Goal: Find specific page/section: Find specific page/section

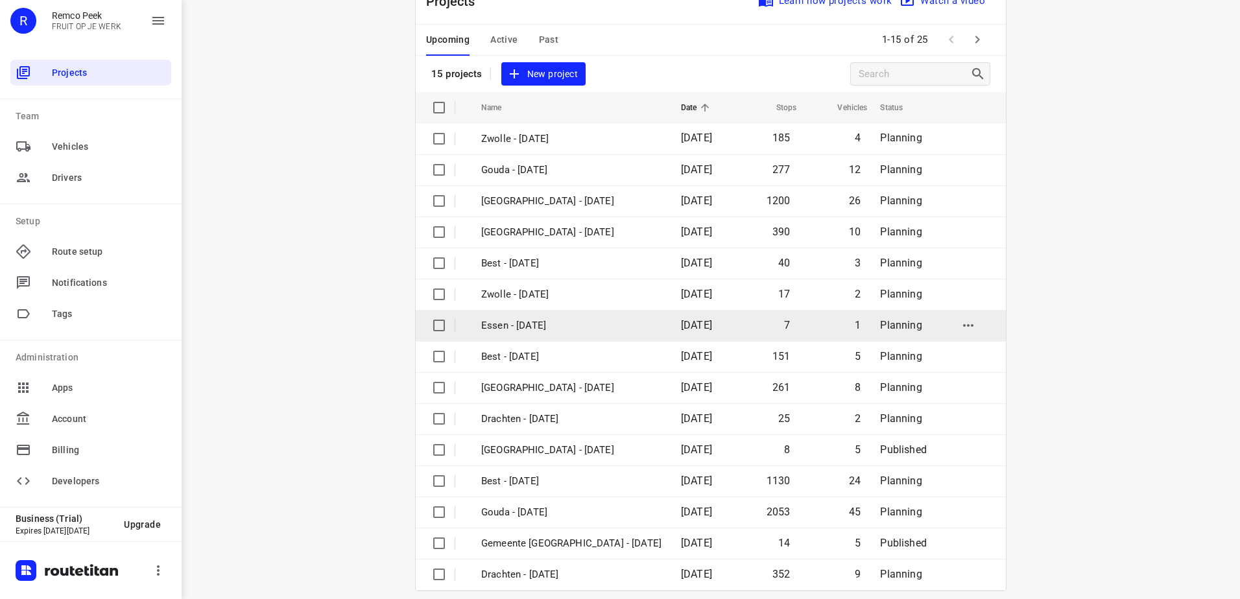
scroll to position [56, 0]
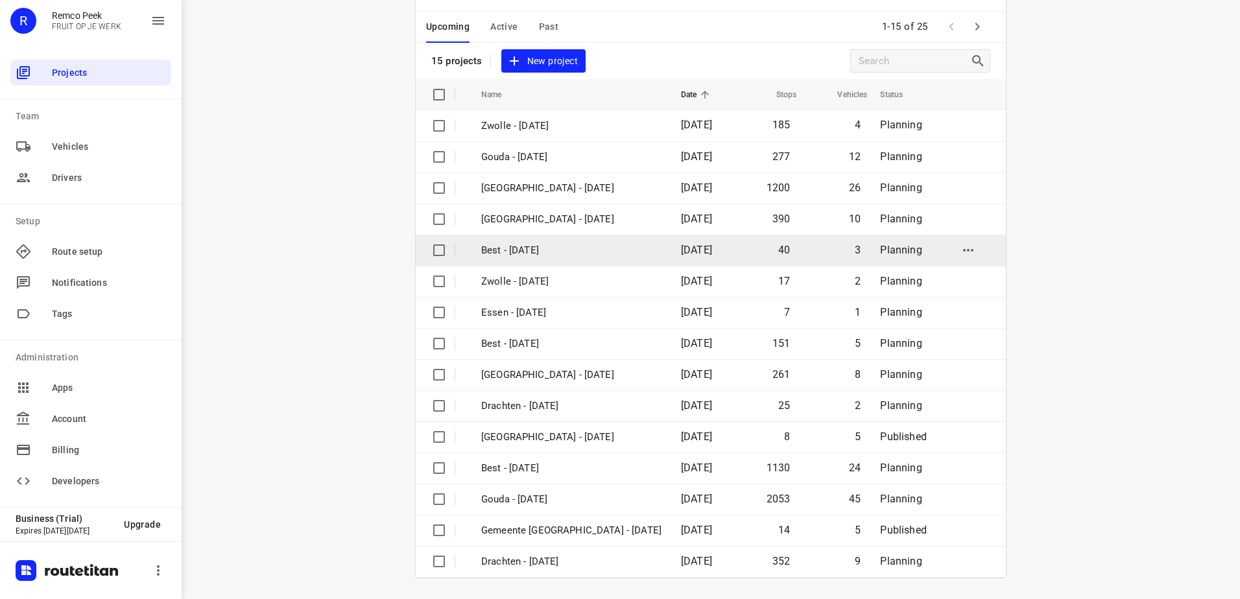
drag, startPoint x: 1119, startPoint y: 263, endPoint x: 886, endPoint y: 236, distance: 234.9
click at [1119, 261] on div "i © 2025 Routetitan , © Stadia Maps , © OpenMapTiles © OpenStreetMap contributo…" at bounding box center [711, 299] width 1058 height 599
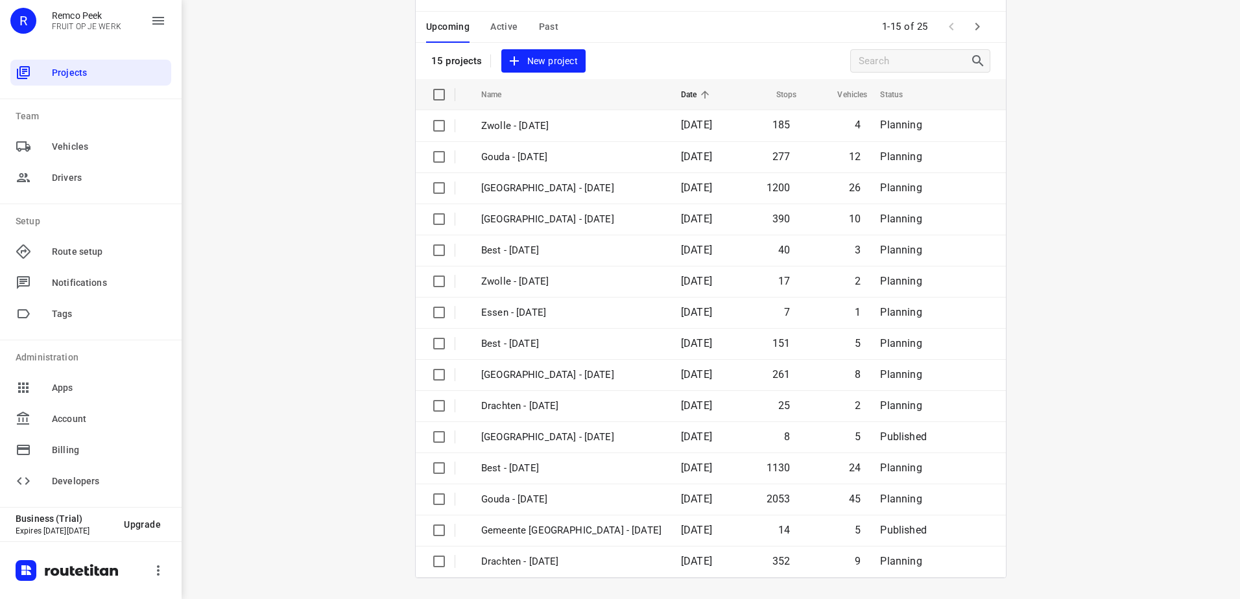
click at [500, 29] on span "Active" at bounding box center [503, 27] width 27 height 16
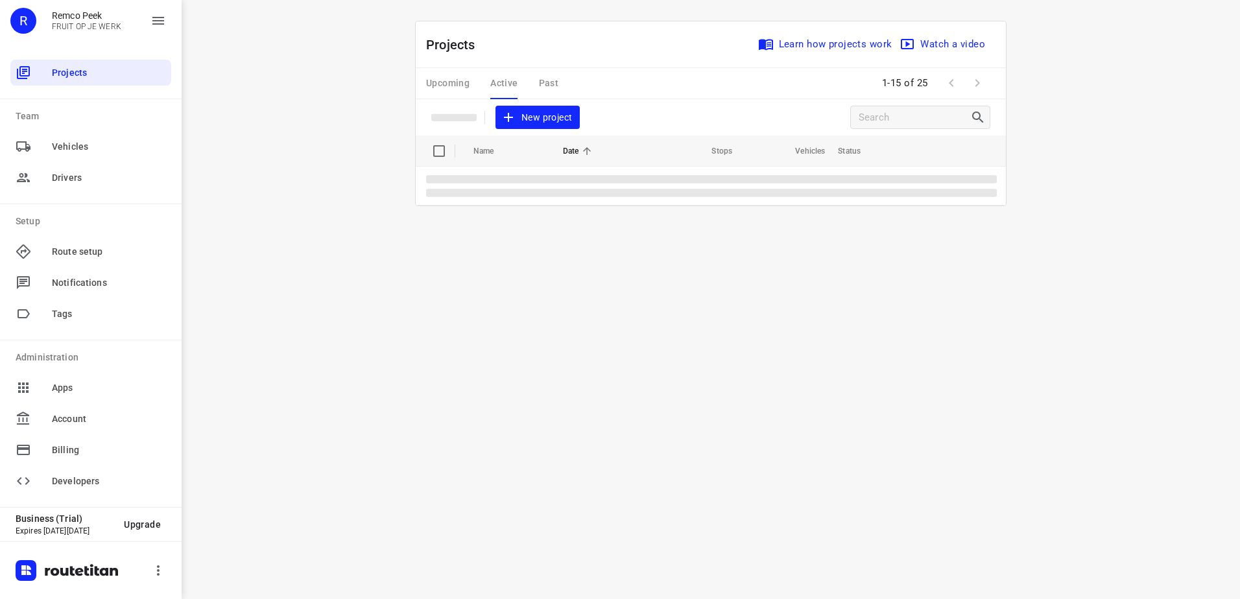
scroll to position [0, 0]
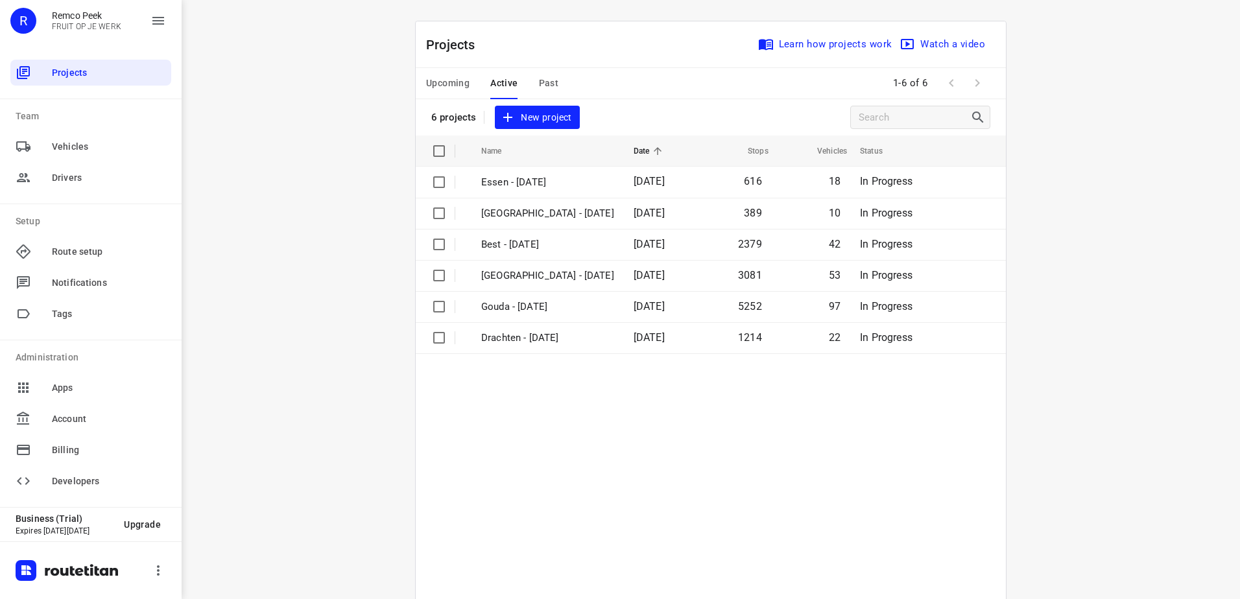
click at [437, 81] on span "Upcoming" at bounding box center [447, 83] width 43 height 16
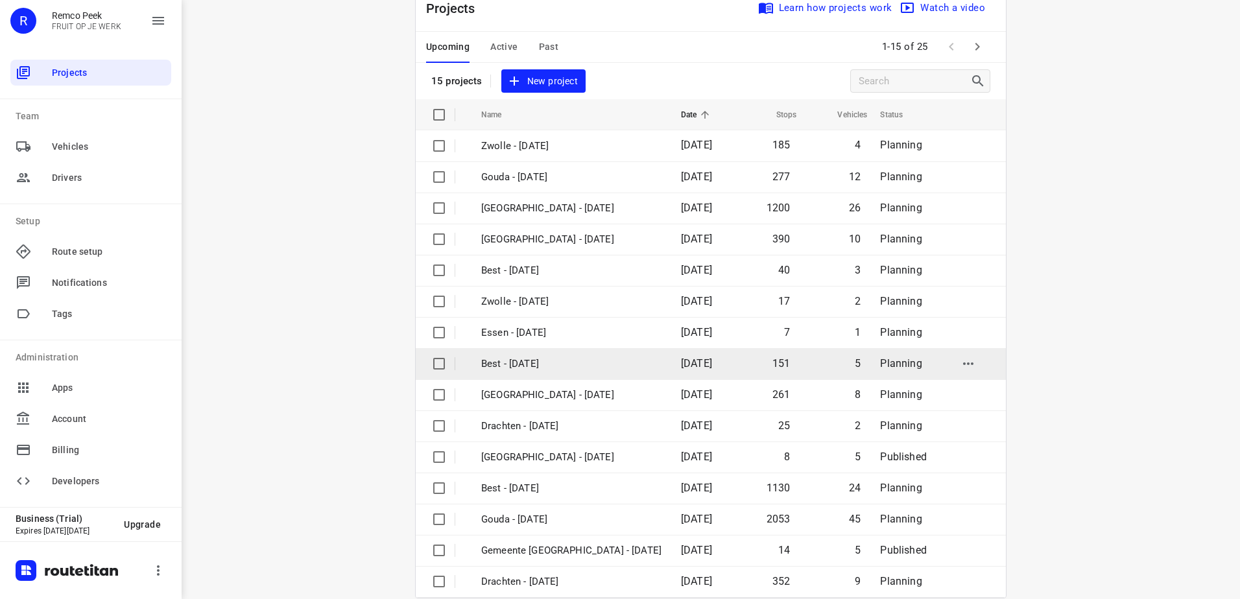
scroll to position [56, 0]
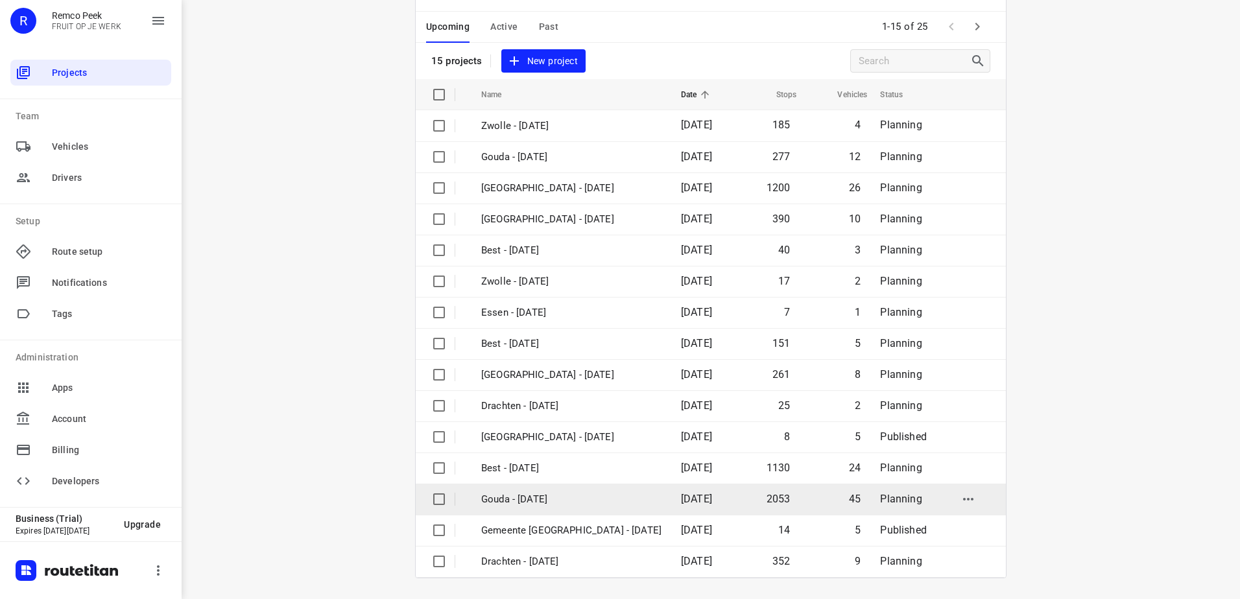
click at [571, 503] on p "Gouda - [DATE]" at bounding box center [571, 499] width 180 height 15
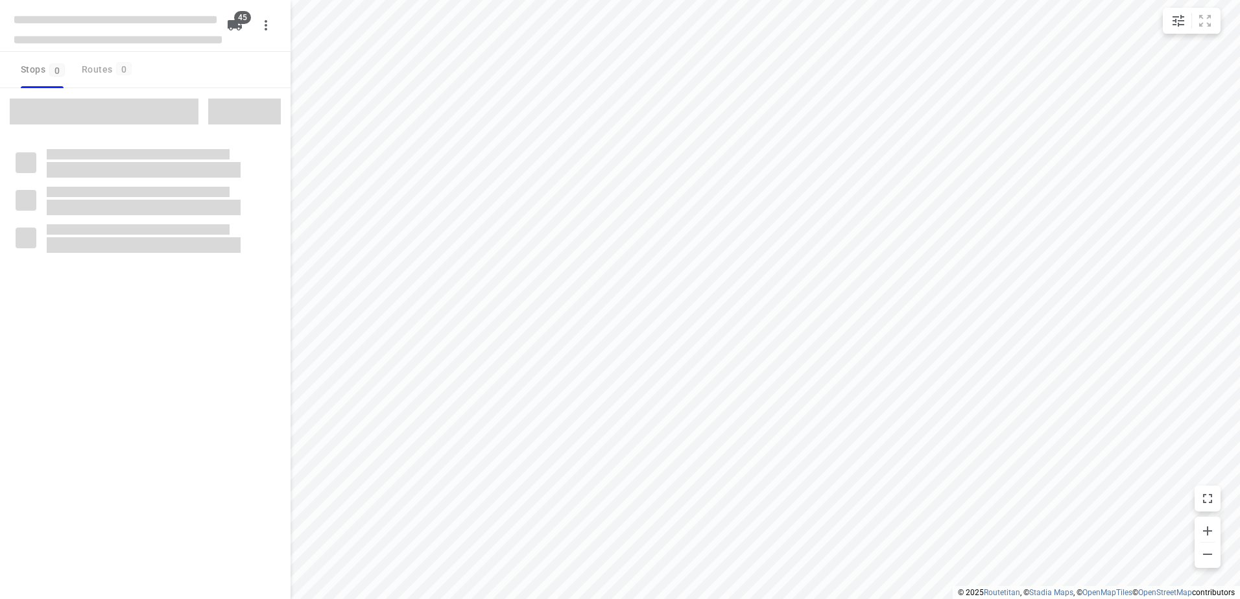
checkbox input "true"
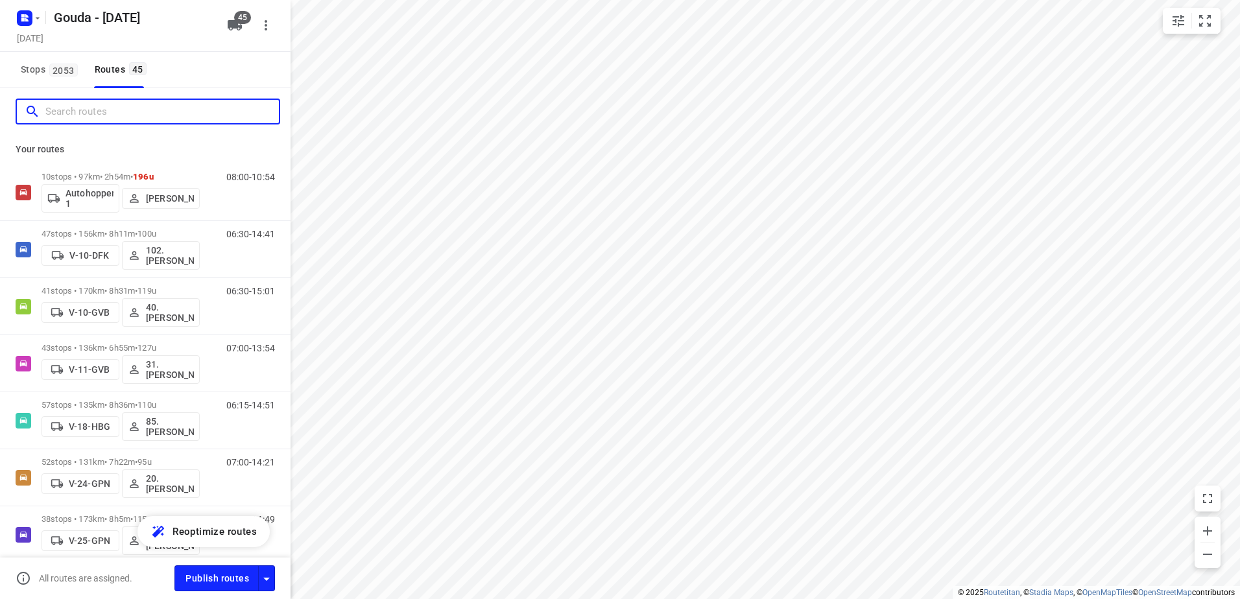
click at [141, 117] on input "Search routes" at bounding box center [161, 112] width 233 height 20
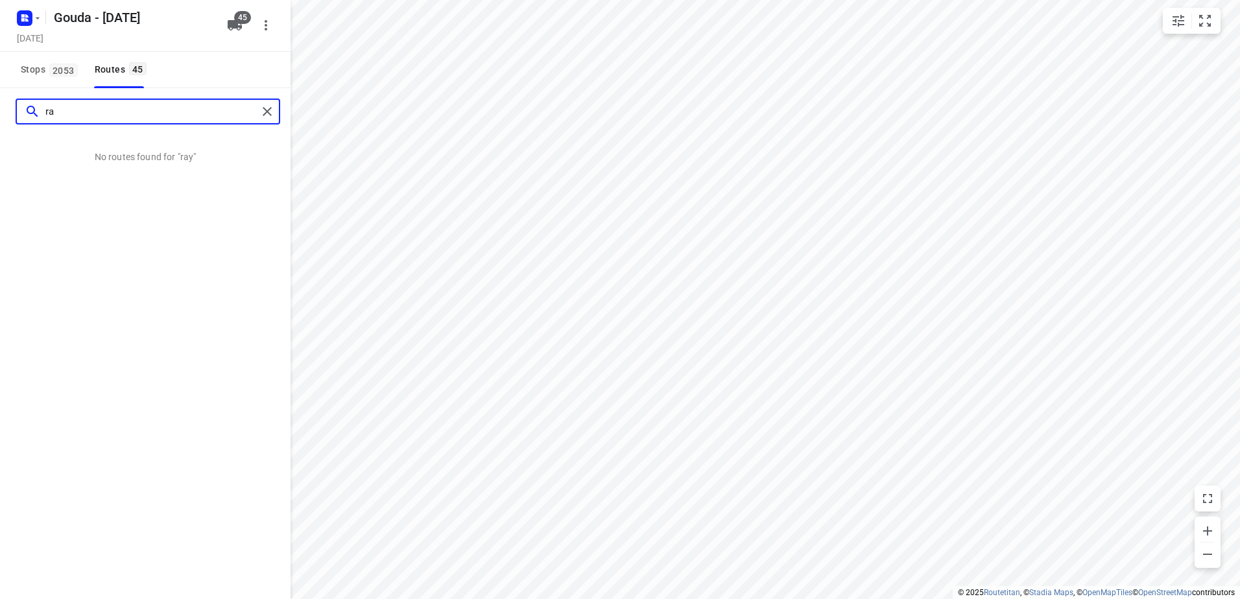
type input "r"
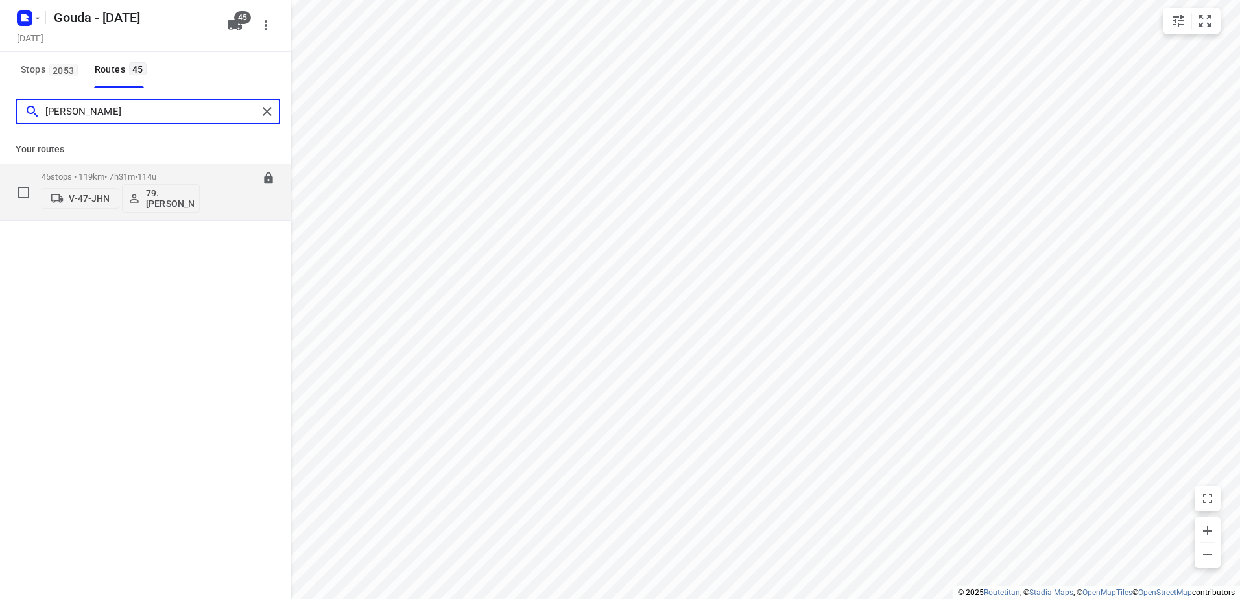
type input "tim"
click at [136, 180] on p "45 stops • 119km • 7h31m • 114u" at bounding box center [120, 177] width 158 height 10
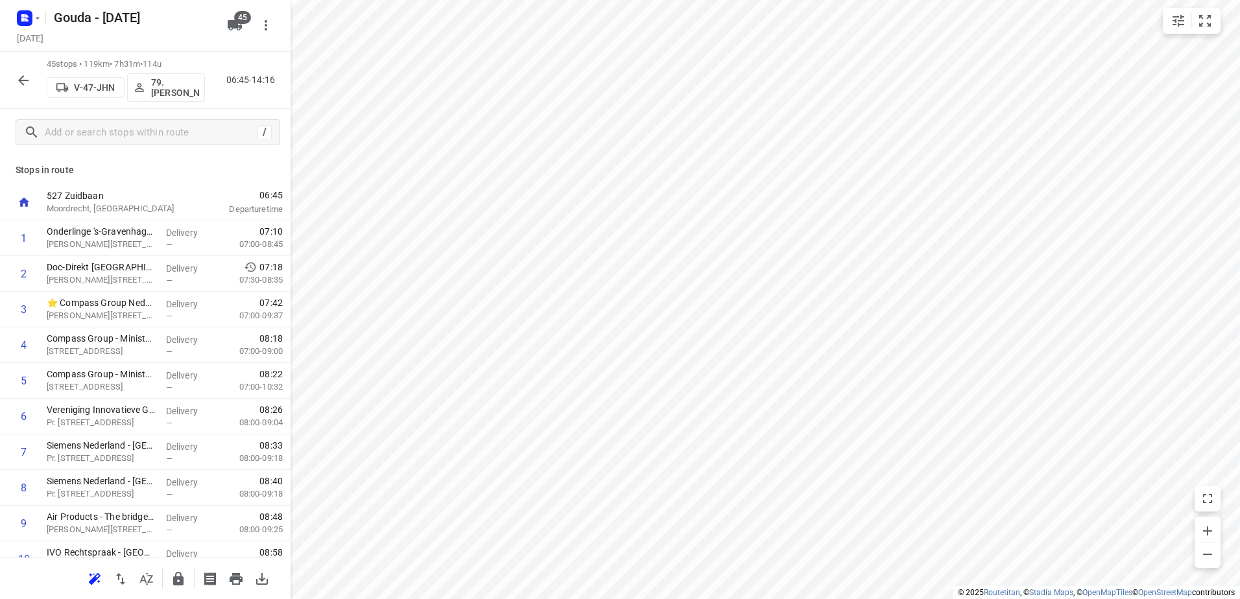
click at [25, 82] on icon "button" at bounding box center [24, 81] width 16 height 16
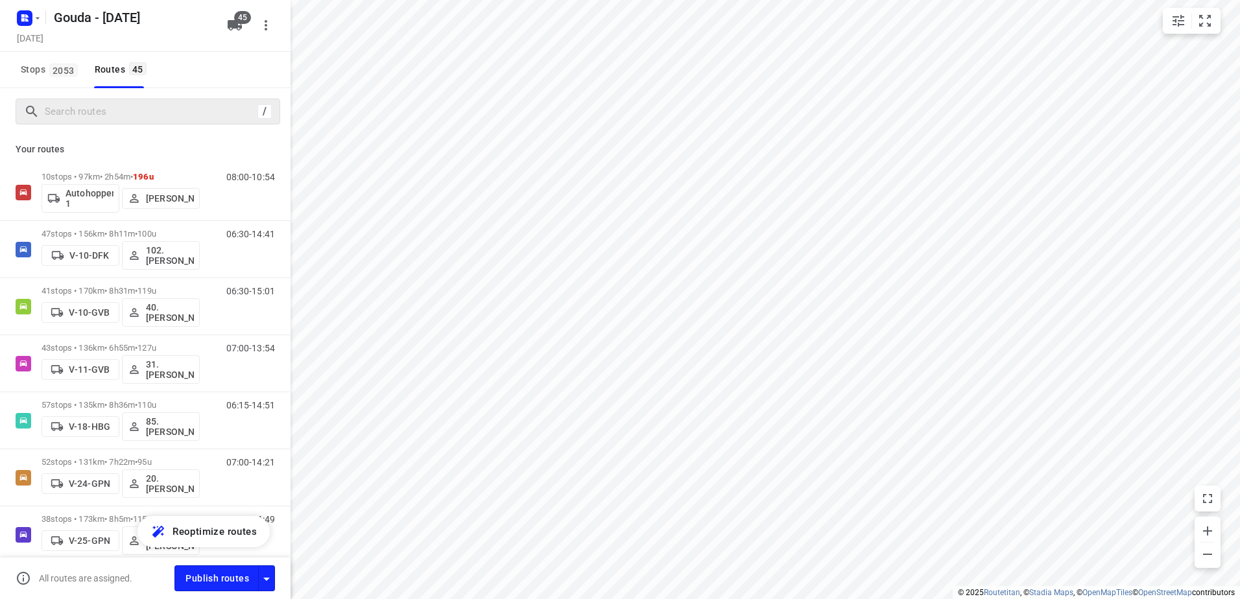
click at [108, 123] on div "/" at bounding box center [148, 112] width 265 height 26
click at [110, 111] on input "Search routes" at bounding box center [150, 112] width 211 height 20
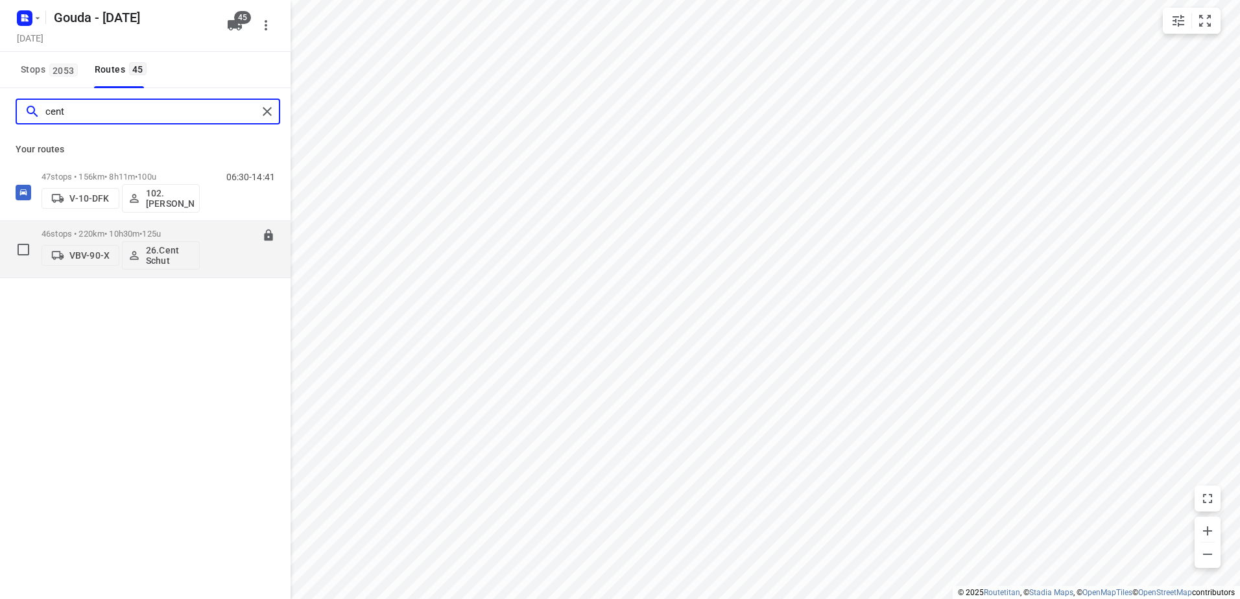
type input "cent"
click at [143, 232] on p "46 stops • 220km • 10h30m • 125u" at bounding box center [120, 234] width 158 height 10
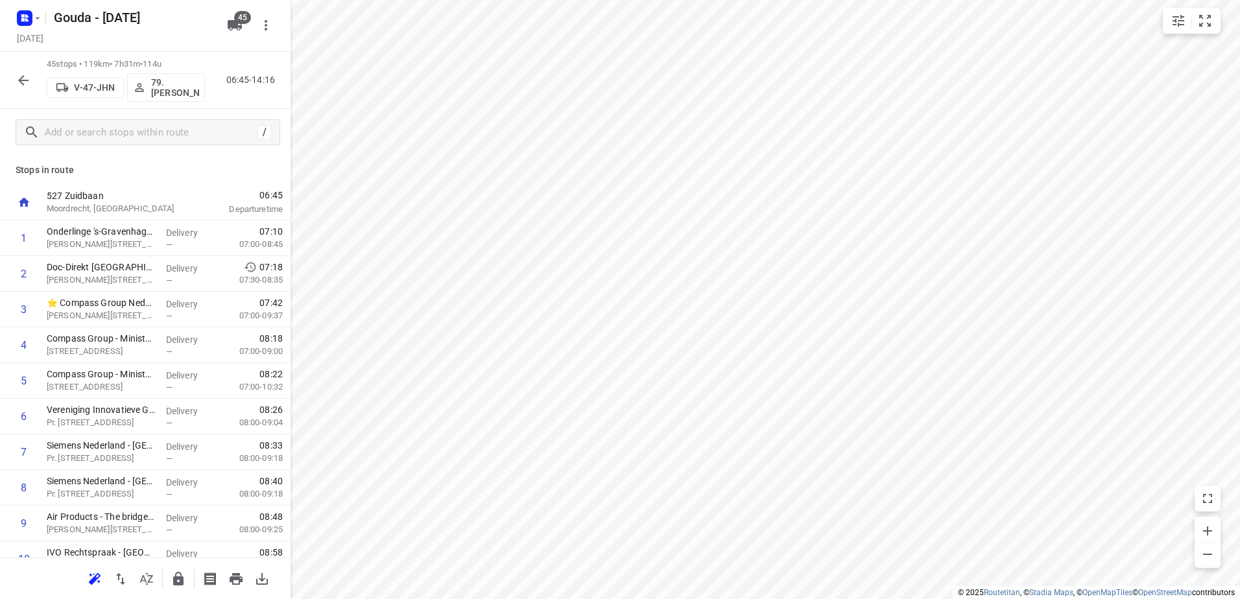
click at [46, 16] on div "Gouda - [DATE]" at bounding box center [132, 18] width 173 height 26
click at [28, 8] on icon "button" at bounding box center [24, 18] width 21 height 21
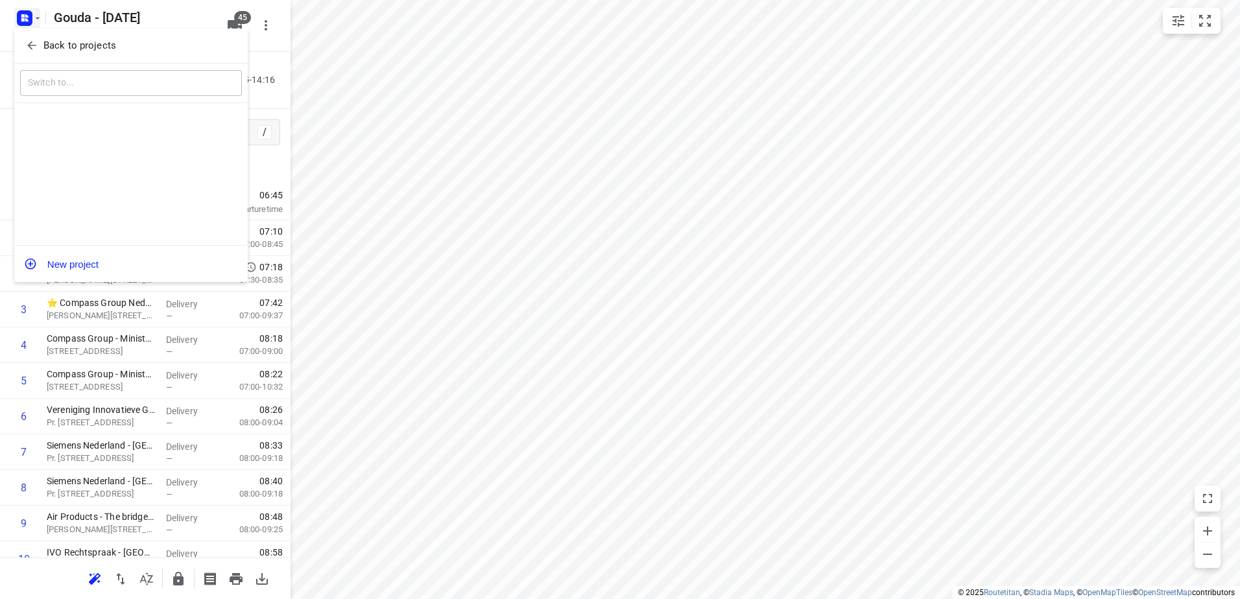
click at [42, 39] on span "Back to projects" at bounding box center [130, 45] width 211 height 15
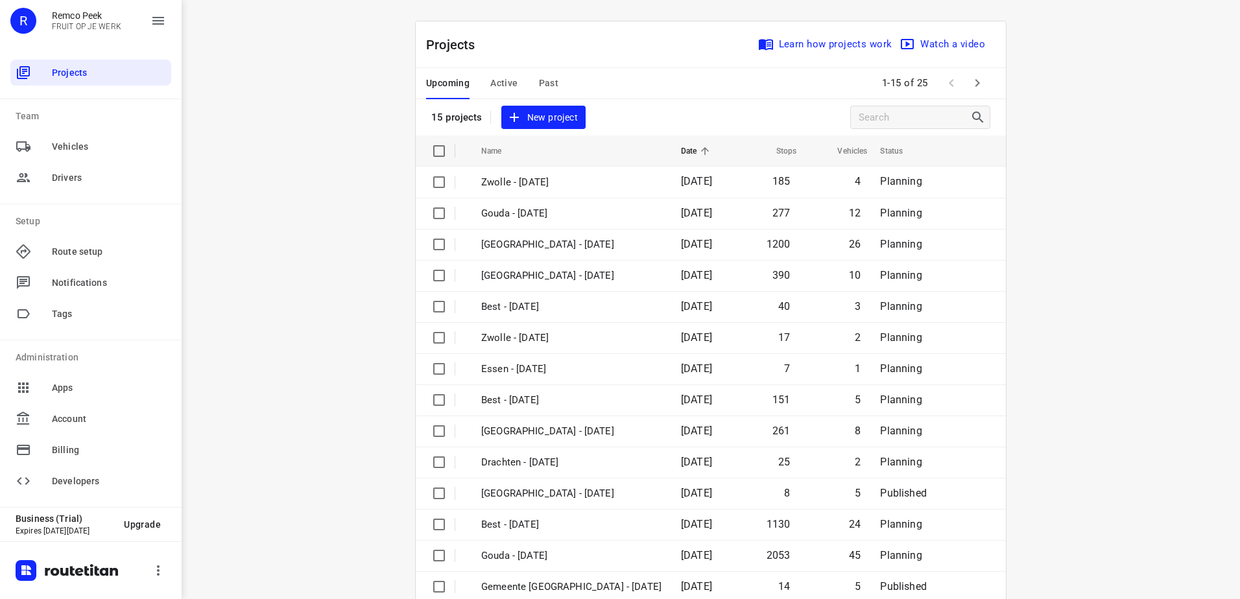
click at [969, 84] on icon "button" at bounding box center [977, 83] width 16 height 16
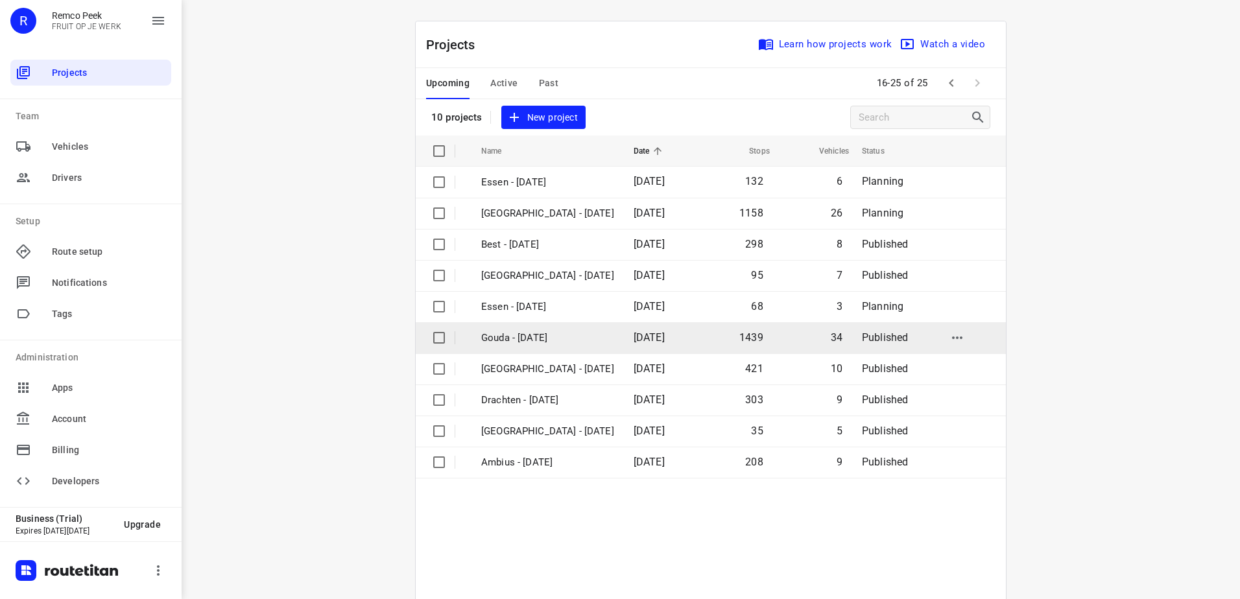
click at [621, 333] on td "Gouda - Tuesday" at bounding box center [545, 337] width 155 height 31
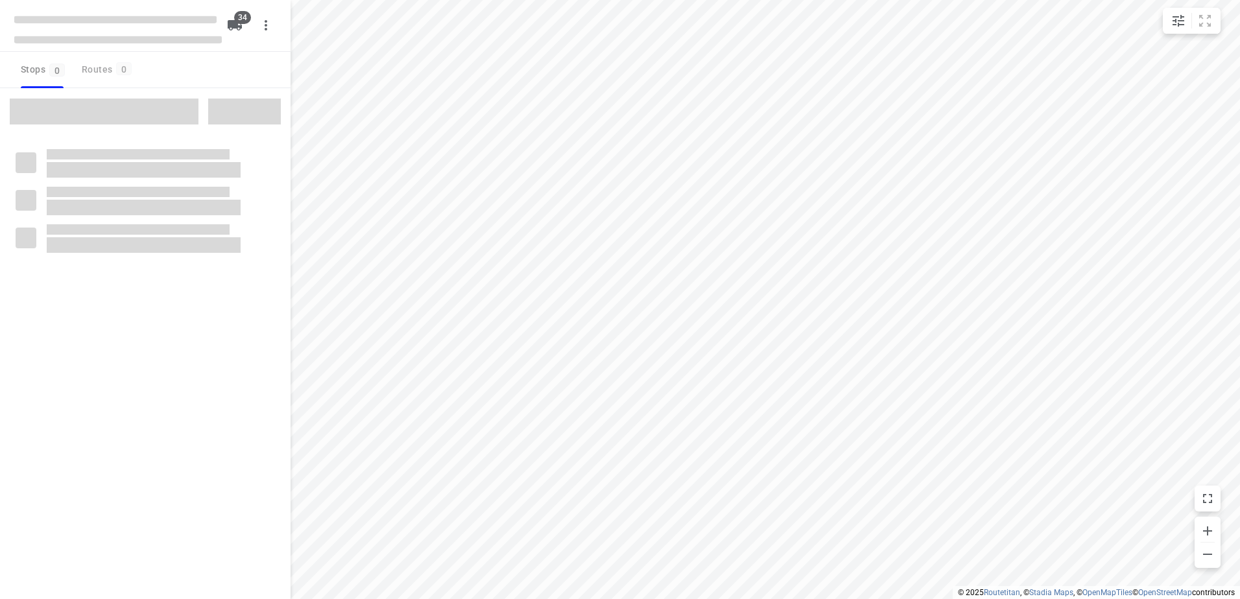
checkbox input "true"
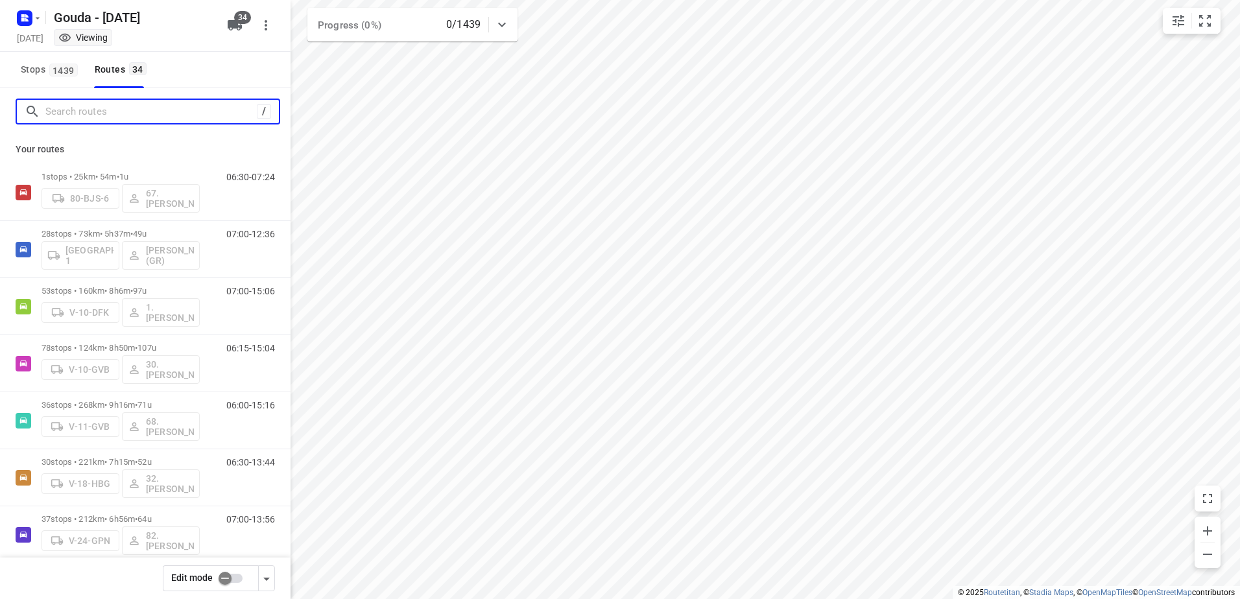
click at [79, 119] on input "Search routes" at bounding box center [150, 112] width 211 height 20
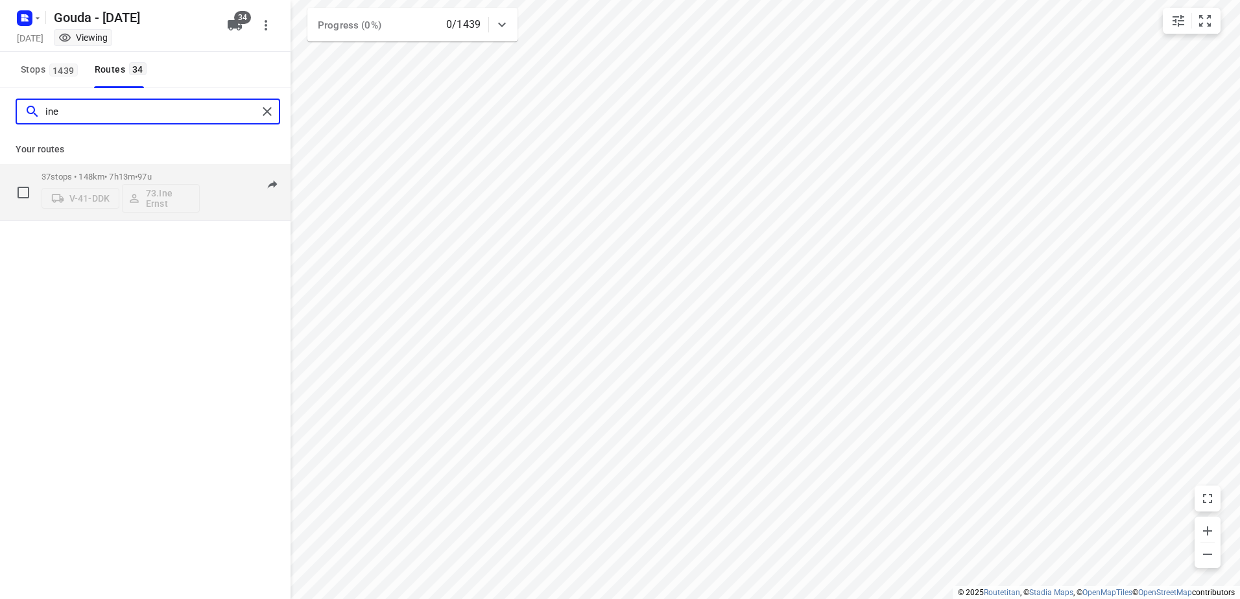
type input "ine"
click at [160, 171] on div "37 stops • 148km • 7h13m • 97u V-41-DDK 73.Ine Ernst" at bounding box center [120, 192] width 158 height 54
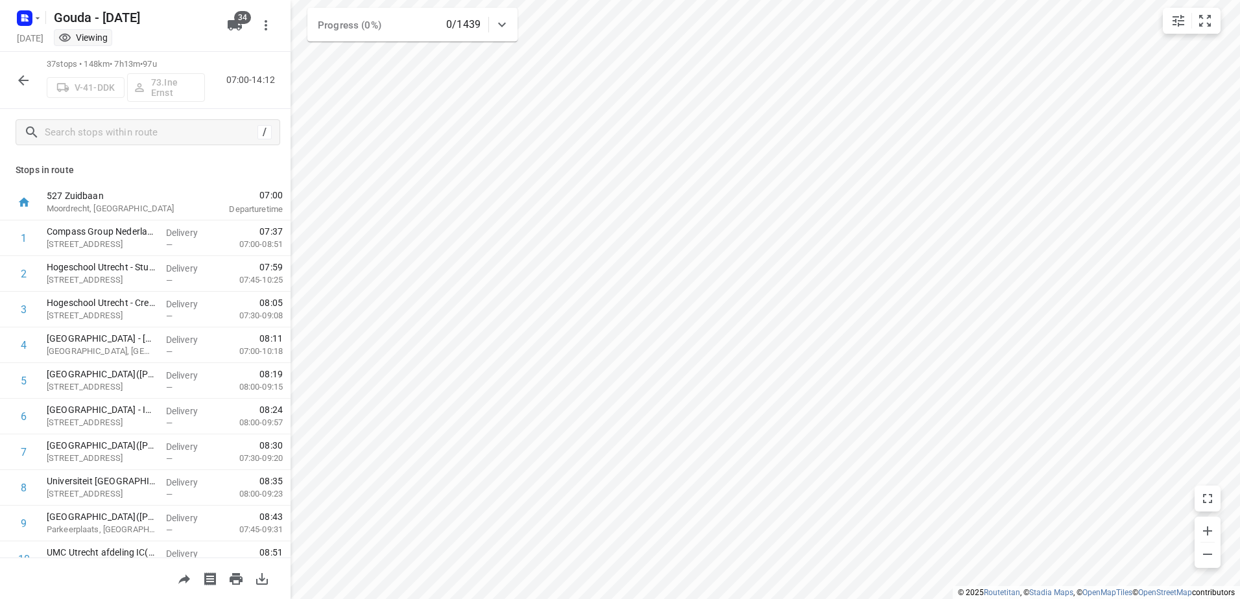
click at [16, 74] on icon "button" at bounding box center [24, 81] width 16 height 16
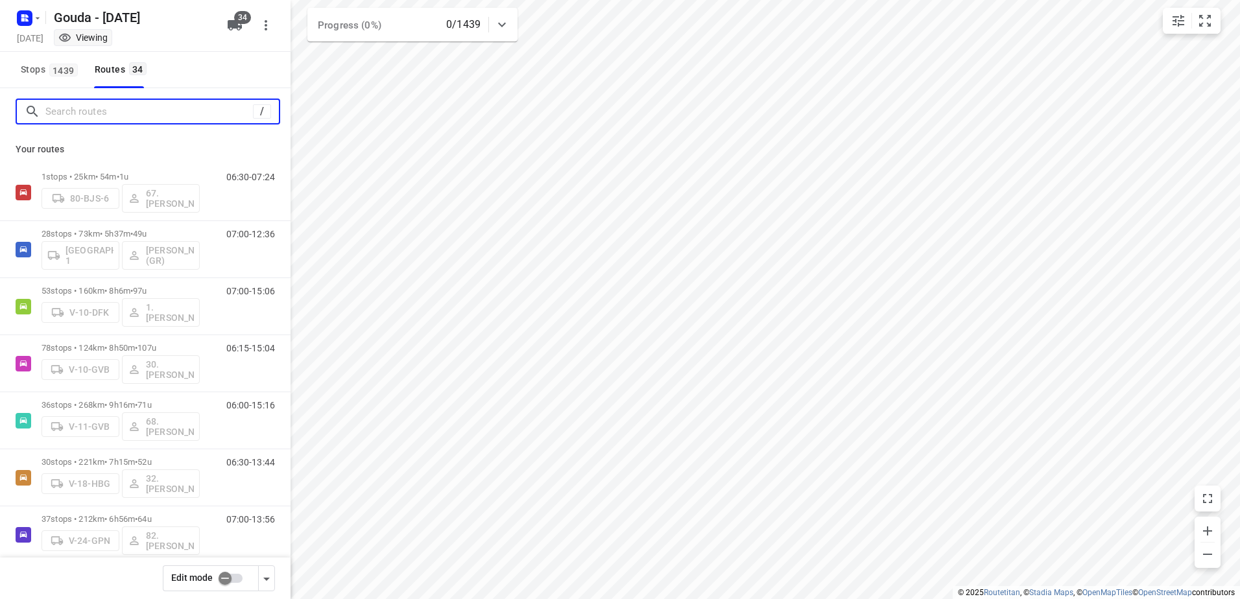
click at [114, 116] on input "Search routes" at bounding box center [148, 112] width 207 height 20
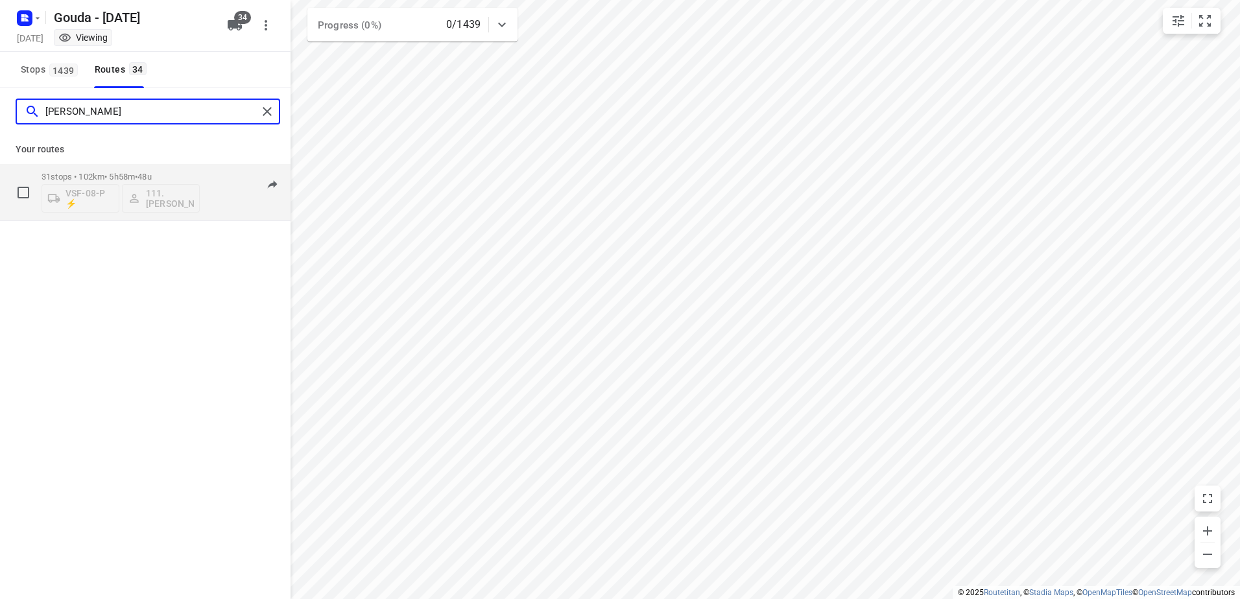
type input "alex"
click at [133, 177] on p "31 stops • 102km • 5h58m • 48u" at bounding box center [120, 177] width 158 height 10
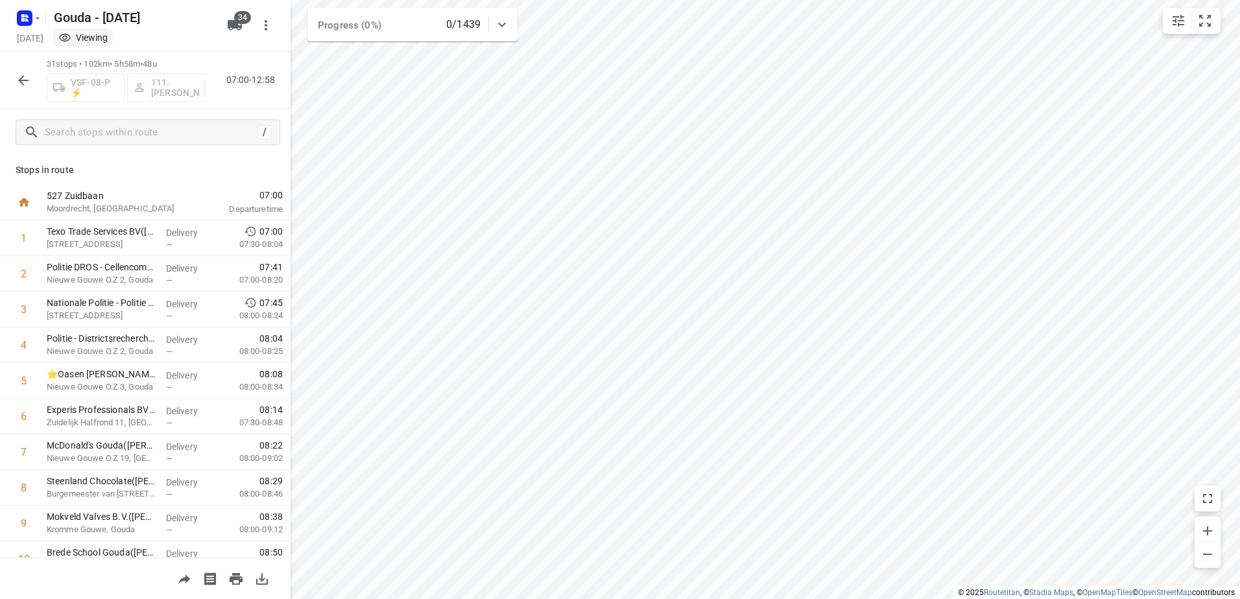
click at [23, 78] on icon "button" at bounding box center [24, 81] width 16 height 16
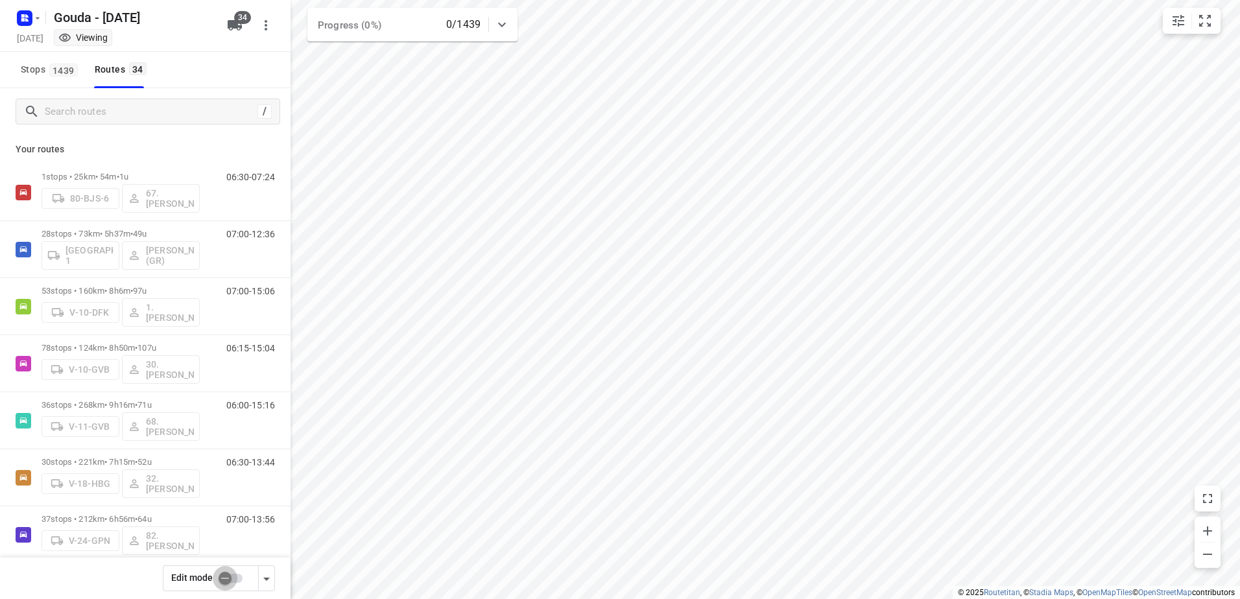
click at [233, 576] on input "checkbox" at bounding box center [225, 578] width 74 height 25
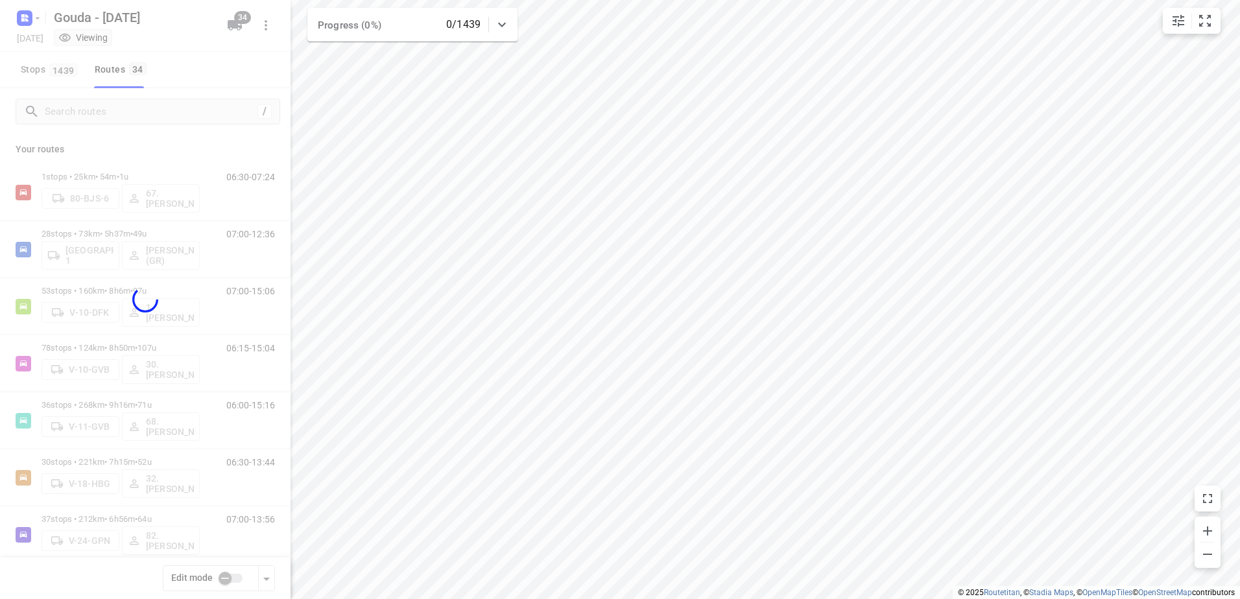
checkbox input "true"
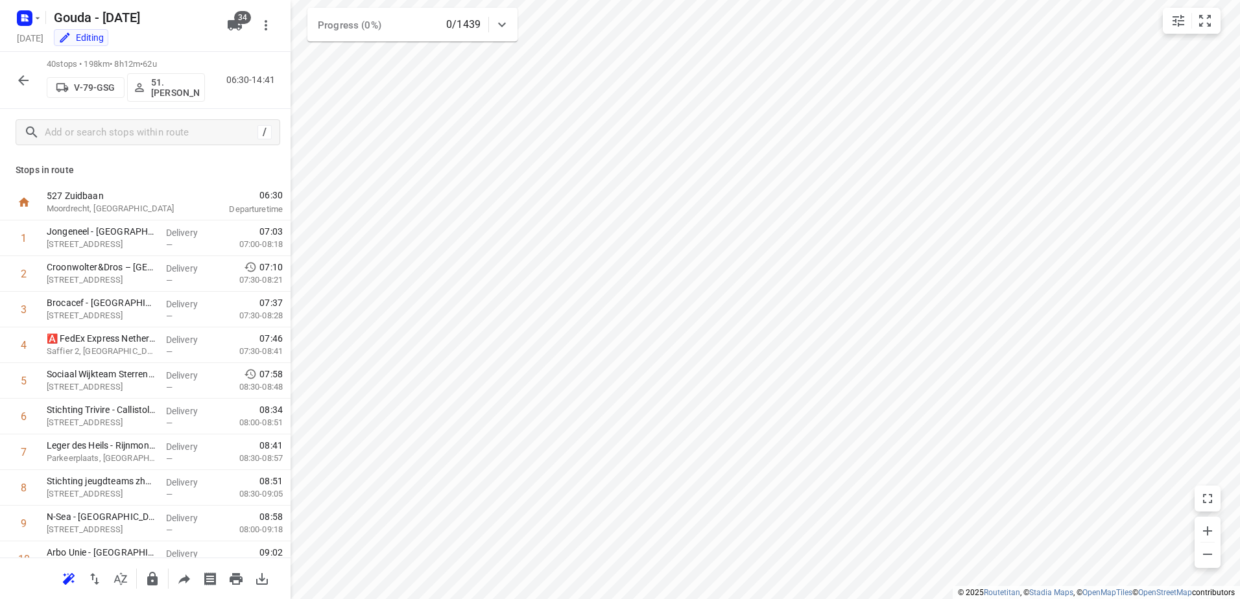
click at [178, 92] on p "51.Angelique Langerak" at bounding box center [175, 87] width 48 height 21
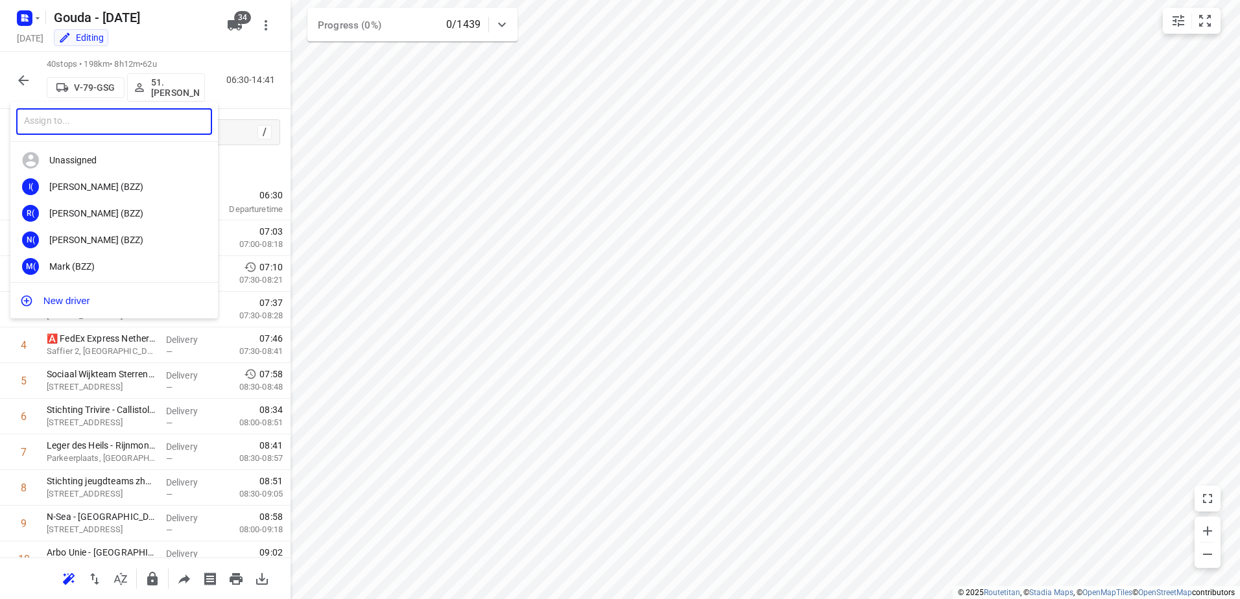
click at [160, 117] on input "text" at bounding box center [114, 121] width 196 height 27
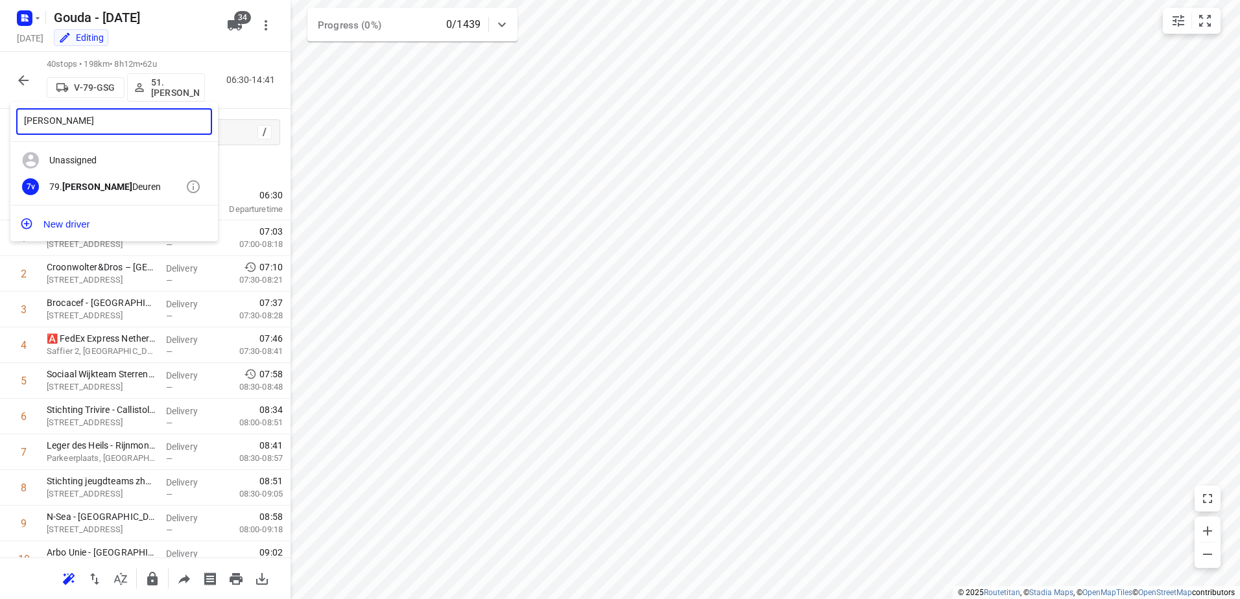
type input "Timo van"
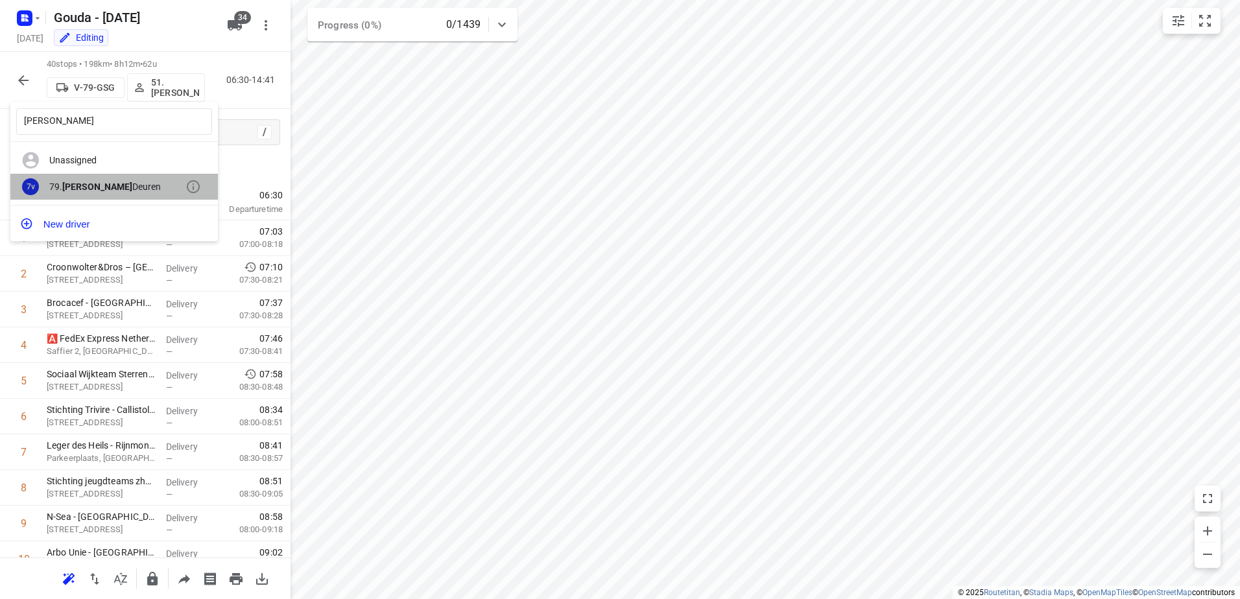
click at [119, 183] on div "79. Timo van Deuren" at bounding box center [117, 187] width 136 height 10
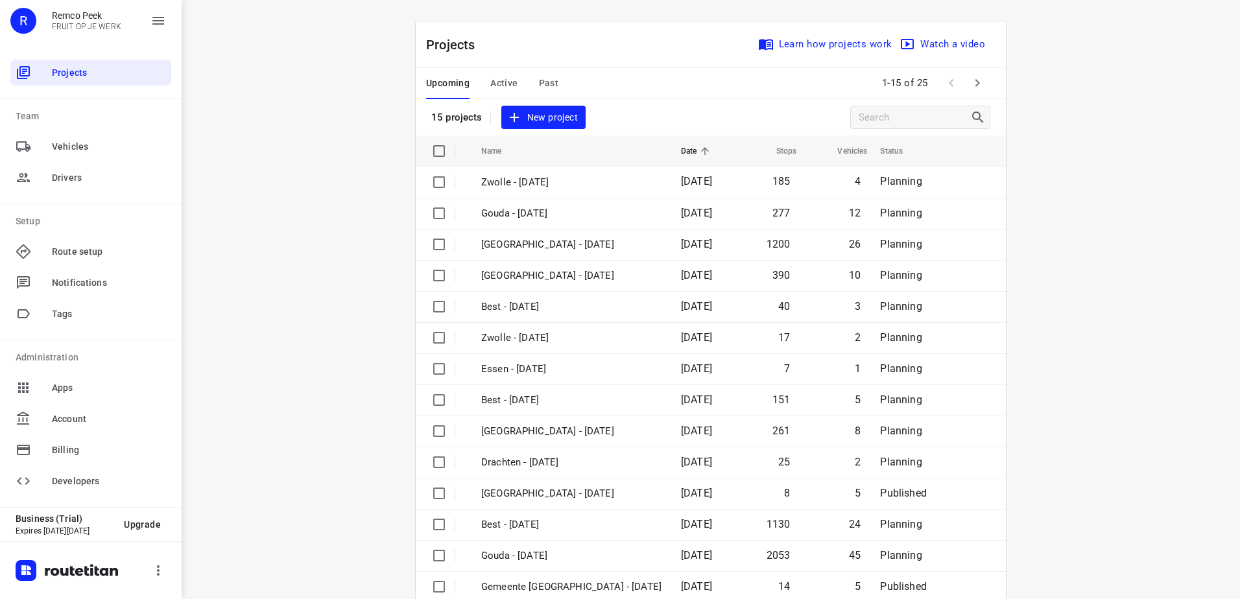
click at [490, 87] on span "Active" at bounding box center [503, 83] width 27 height 16
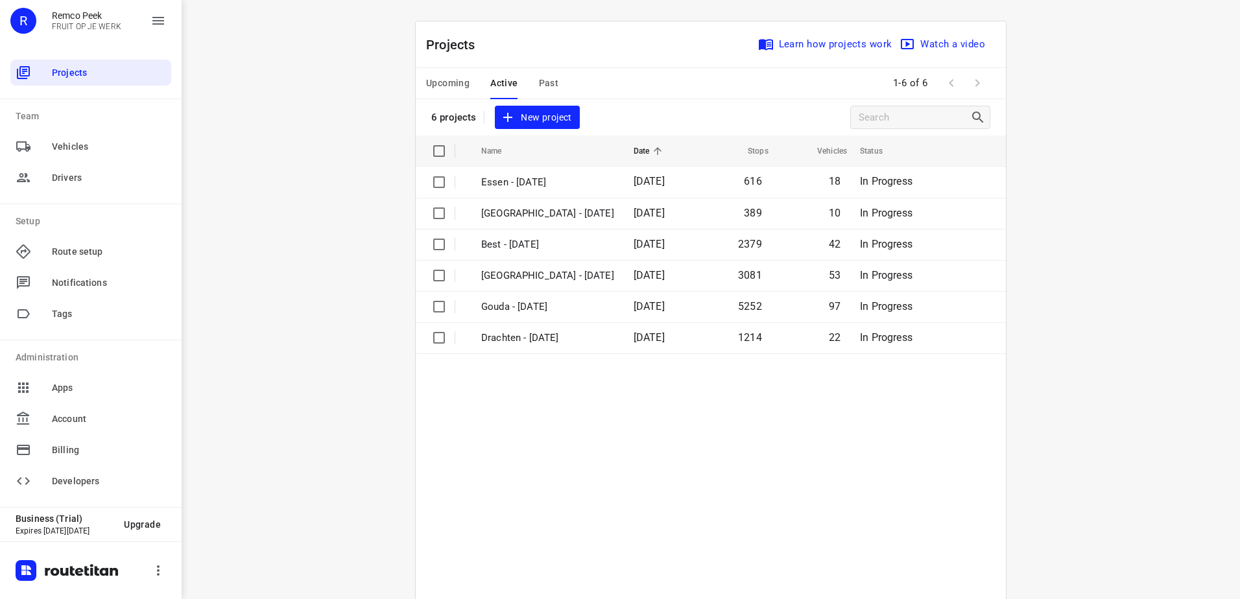
click at [441, 86] on span "Upcoming" at bounding box center [447, 83] width 43 height 16
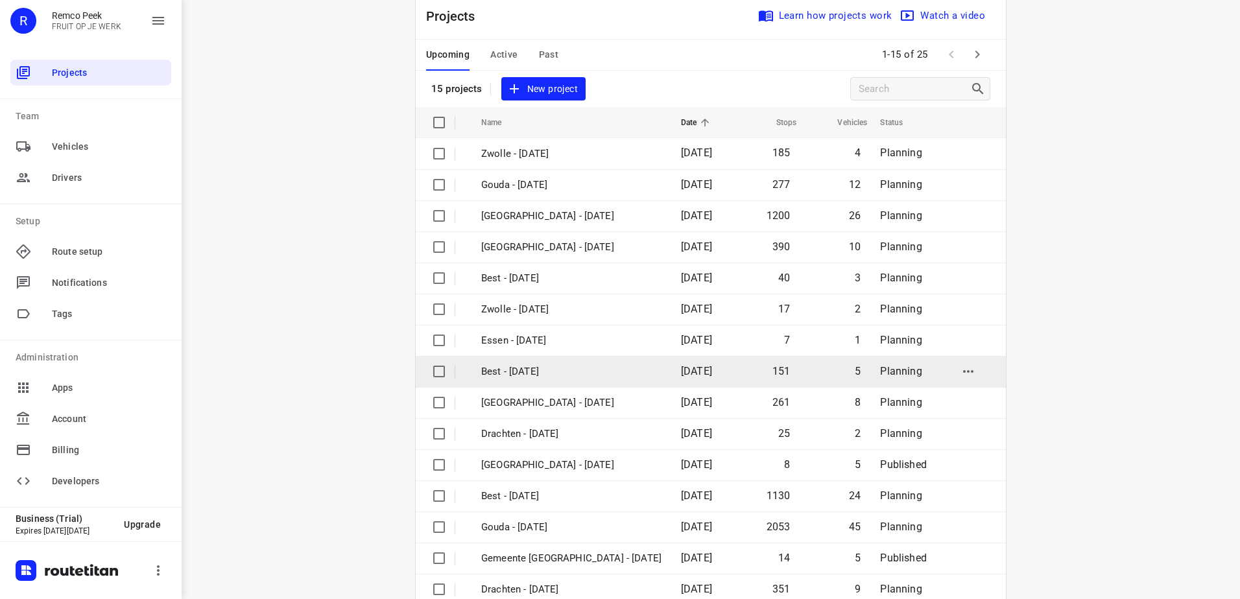
scroll to position [56, 0]
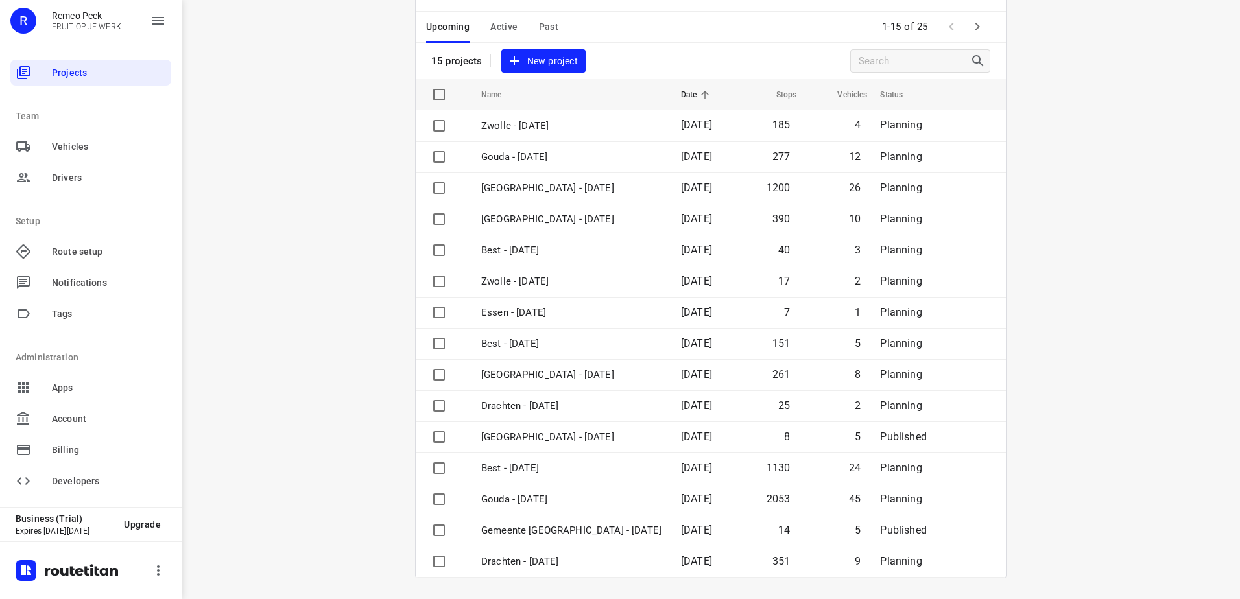
click at [530, 25] on div "Upcoming Active Past" at bounding box center [502, 27] width 153 height 31
click at [543, 24] on span "Past" at bounding box center [549, 27] width 20 height 16
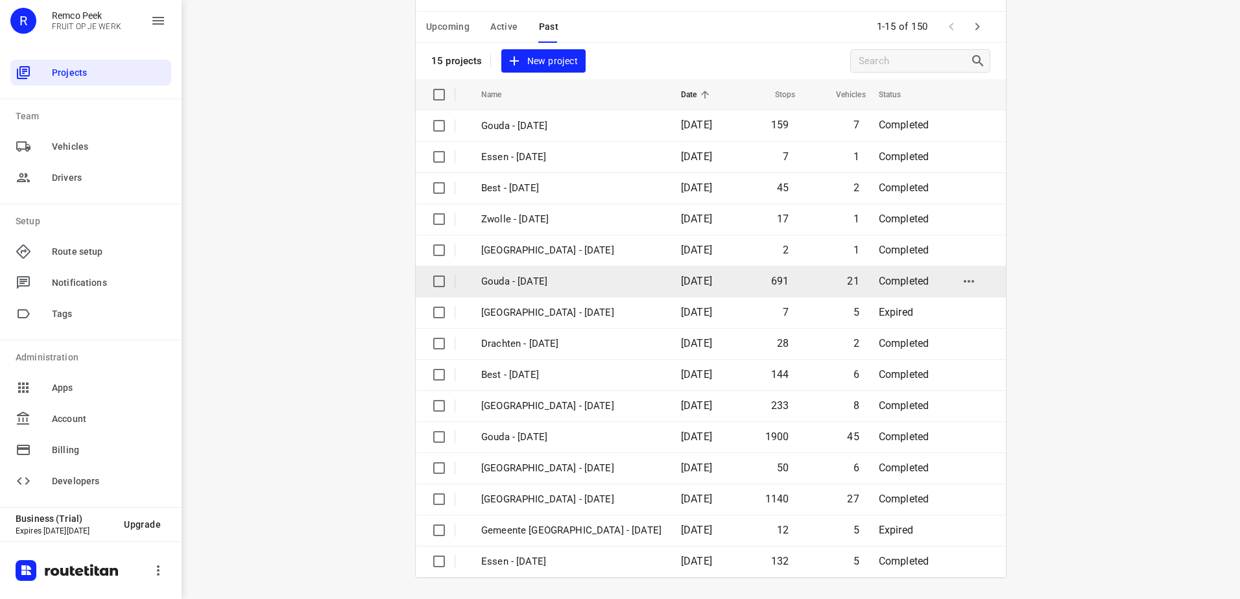
click at [571, 285] on p "Gouda - Thursday" at bounding box center [571, 281] width 180 height 15
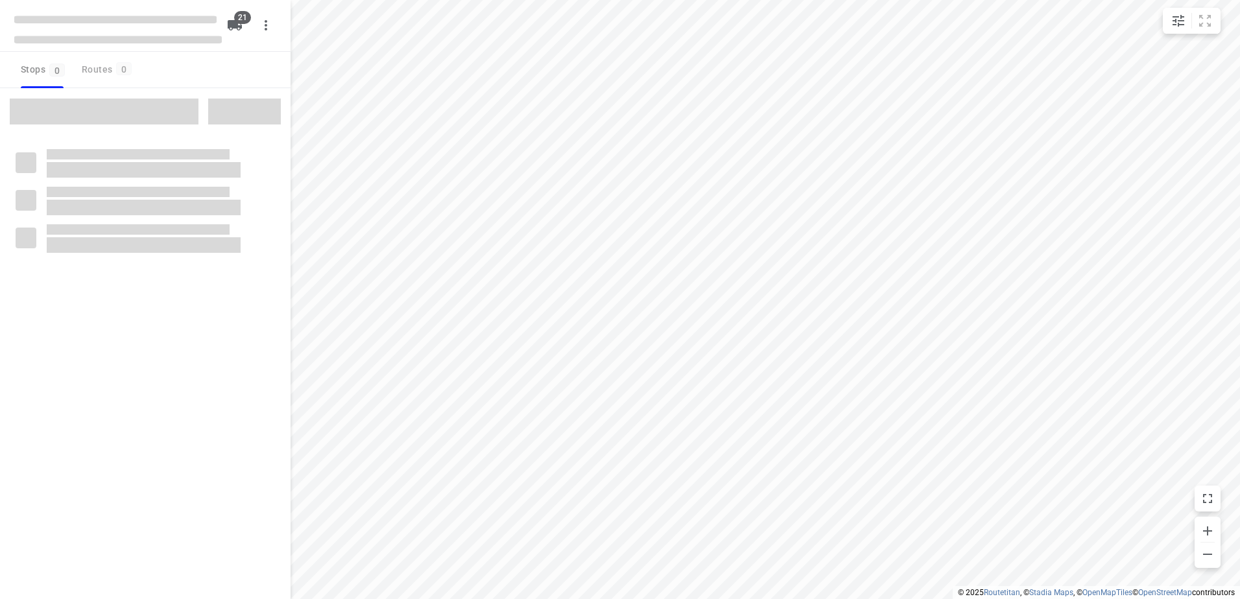
checkbox input "true"
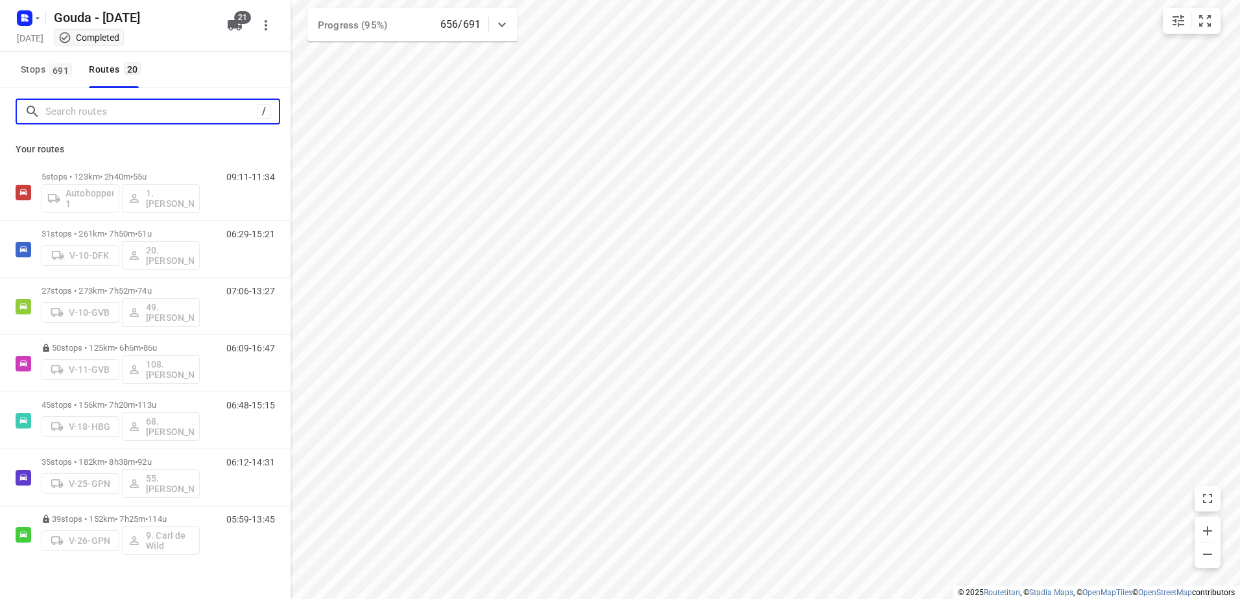
drag, startPoint x: 202, startPoint y: 114, endPoint x: 254, endPoint y: 81, distance: 61.5
click at [202, 114] on input "Search routes" at bounding box center [150, 112] width 211 height 20
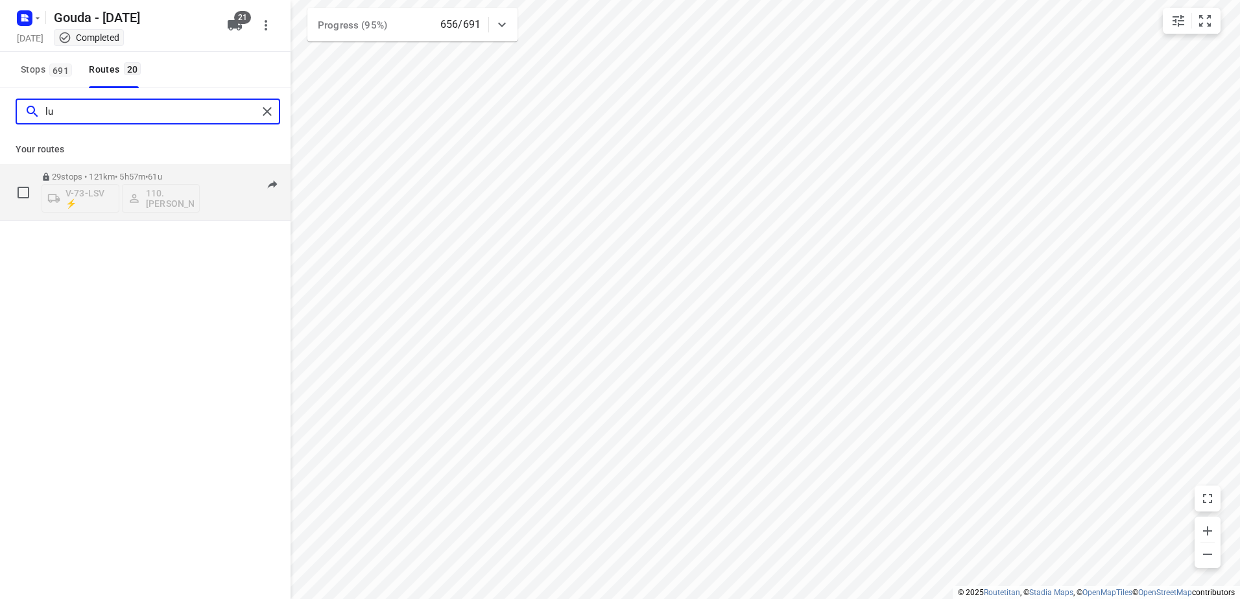
type input "lu"
click at [137, 170] on div "29 stops • 121km • 5h57m • 61u V-73-LSV ⚡ 110.Lucas Drenth" at bounding box center [120, 192] width 158 height 54
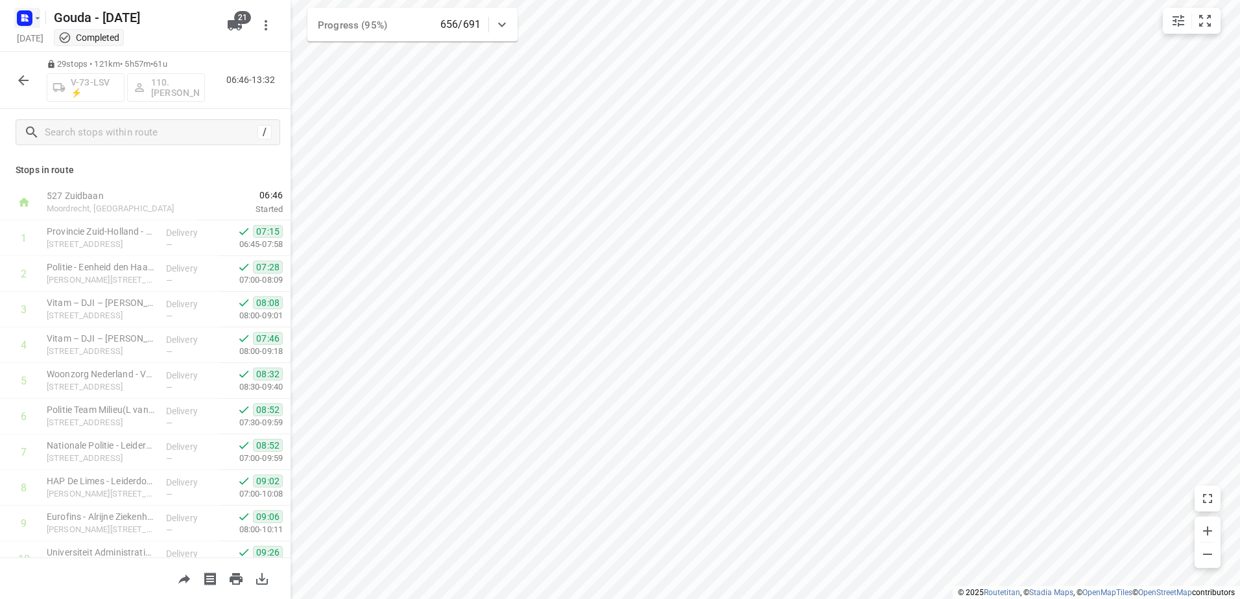
click at [19, 12] on rect "button" at bounding box center [25, 18] width 16 height 16
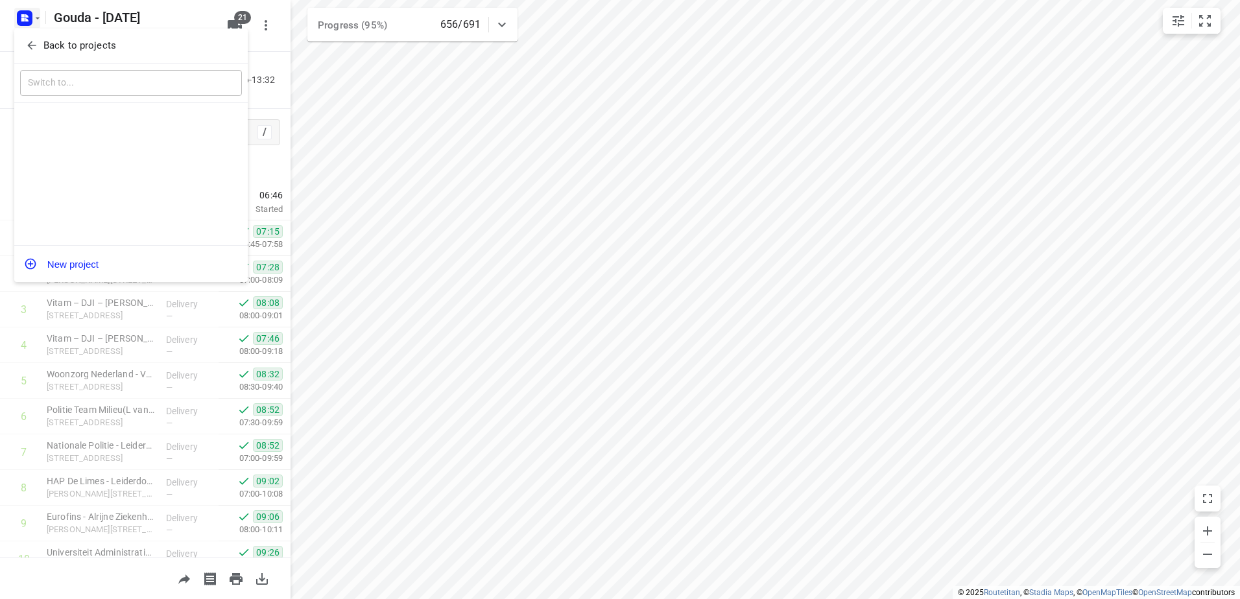
drag, startPoint x: 26, startPoint y: 44, endPoint x: 49, endPoint y: 60, distance: 28.1
click at [27, 45] on icon "button" at bounding box center [31, 45] width 13 height 13
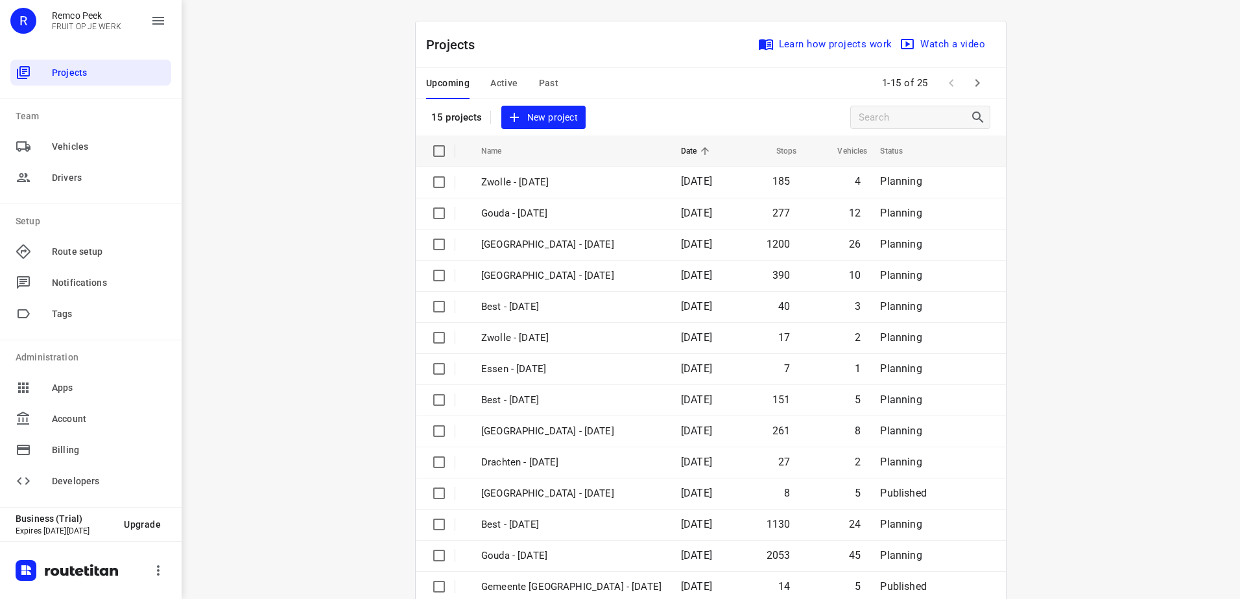
click at [1124, 231] on div "i © 2025 Routetitan , © Stadia Maps , © OpenMapTiles © OpenStreetMap contributo…" at bounding box center [711, 299] width 1058 height 599
click at [1141, 171] on div "i © 2025 Routetitan , © Stadia Maps , © OpenMapTiles © OpenStreetMap contributo…" at bounding box center [711, 299] width 1058 height 599
click at [1207, 213] on div "i © 2025 Routetitan , © Stadia Maps , © OpenMapTiles © OpenStreetMap contributo…" at bounding box center [711, 299] width 1058 height 599
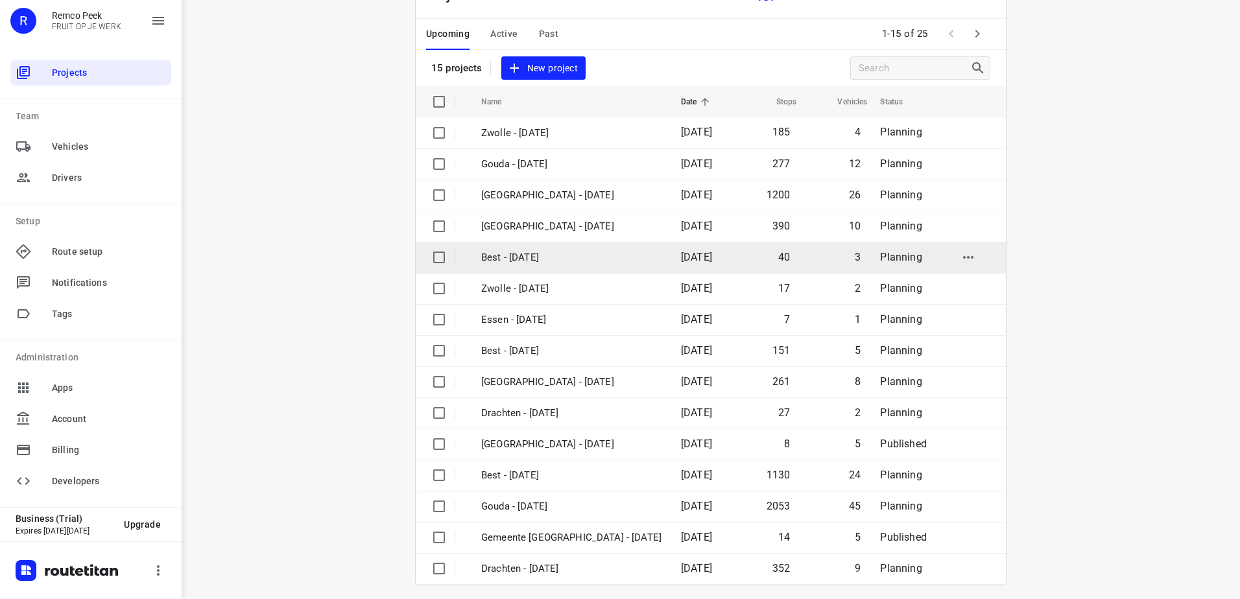
scroll to position [56, 0]
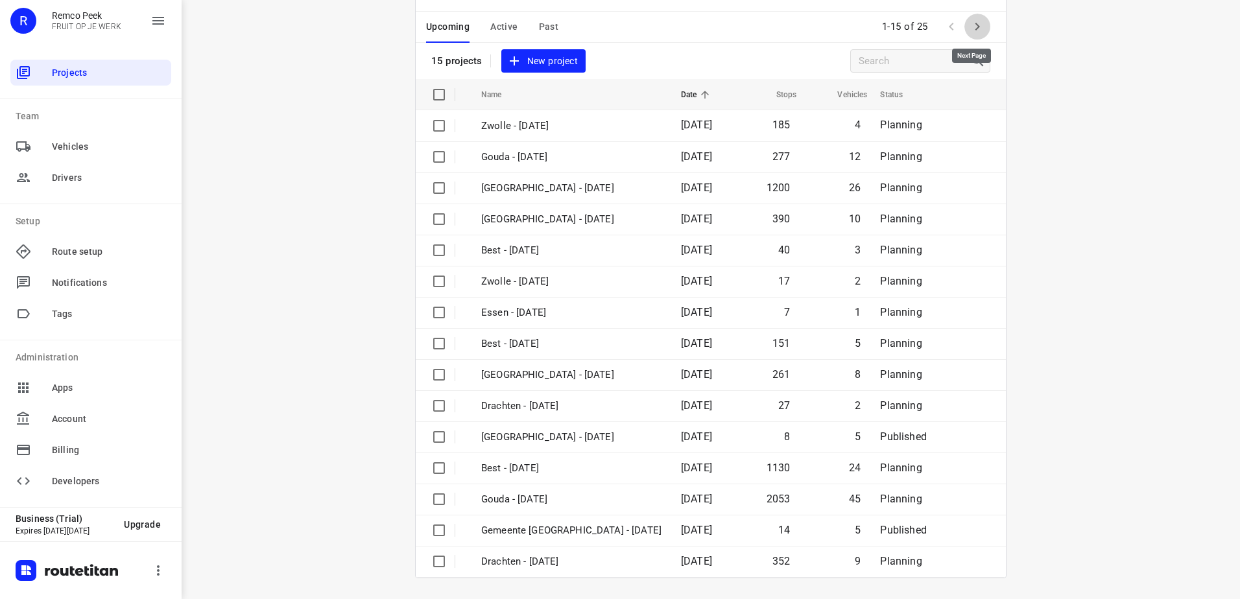
click at [978, 30] on icon "button" at bounding box center [977, 27] width 16 height 16
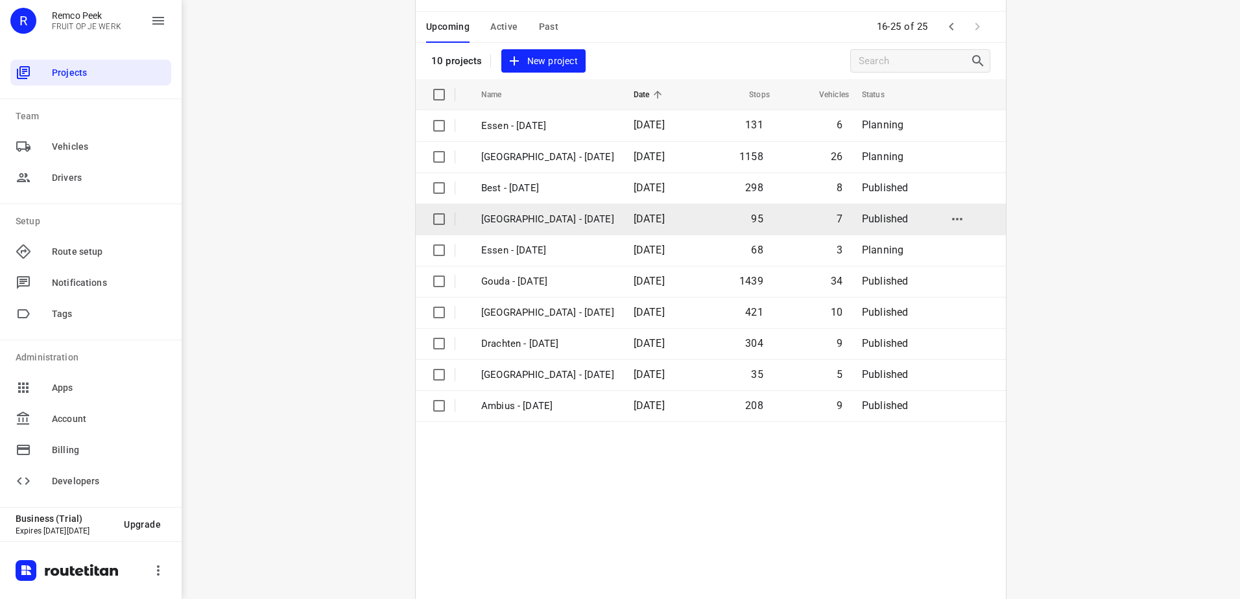
scroll to position [0, 0]
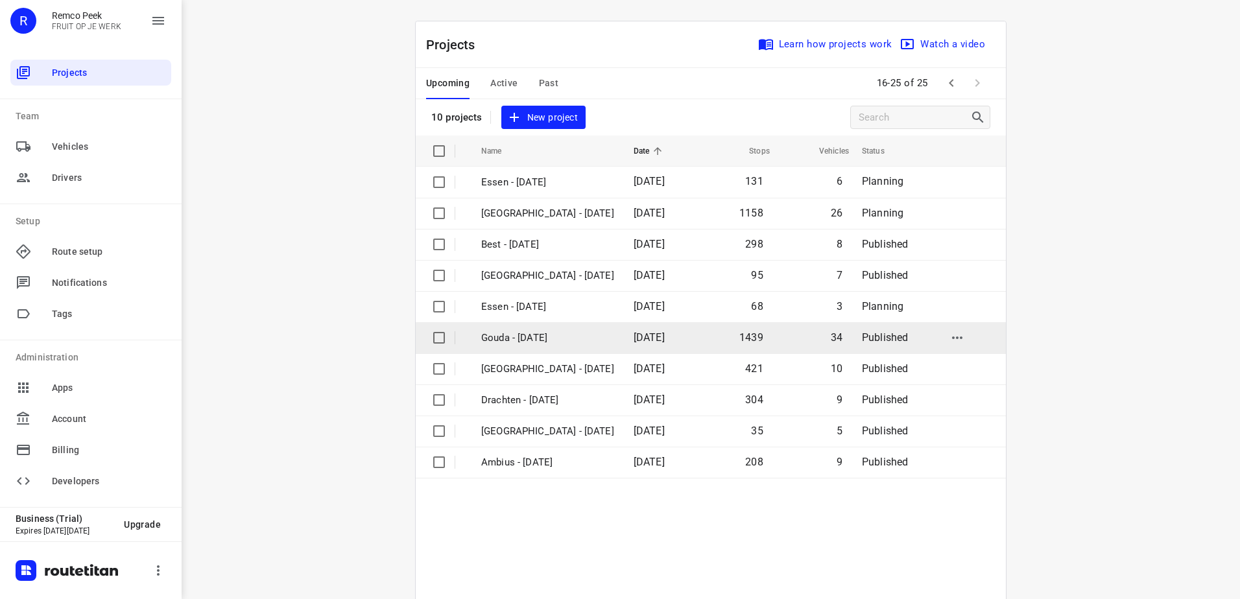
click at [582, 341] on p "Gouda - [DATE]" at bounding box center [547, 338] width 133 height 15
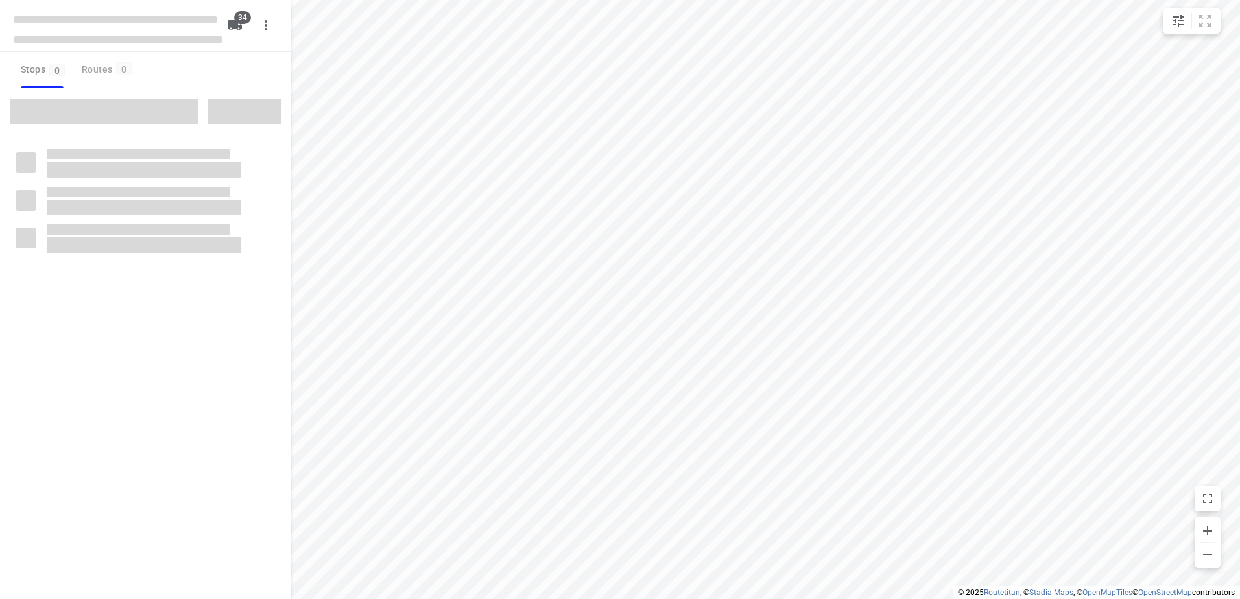
checkbox input "true"
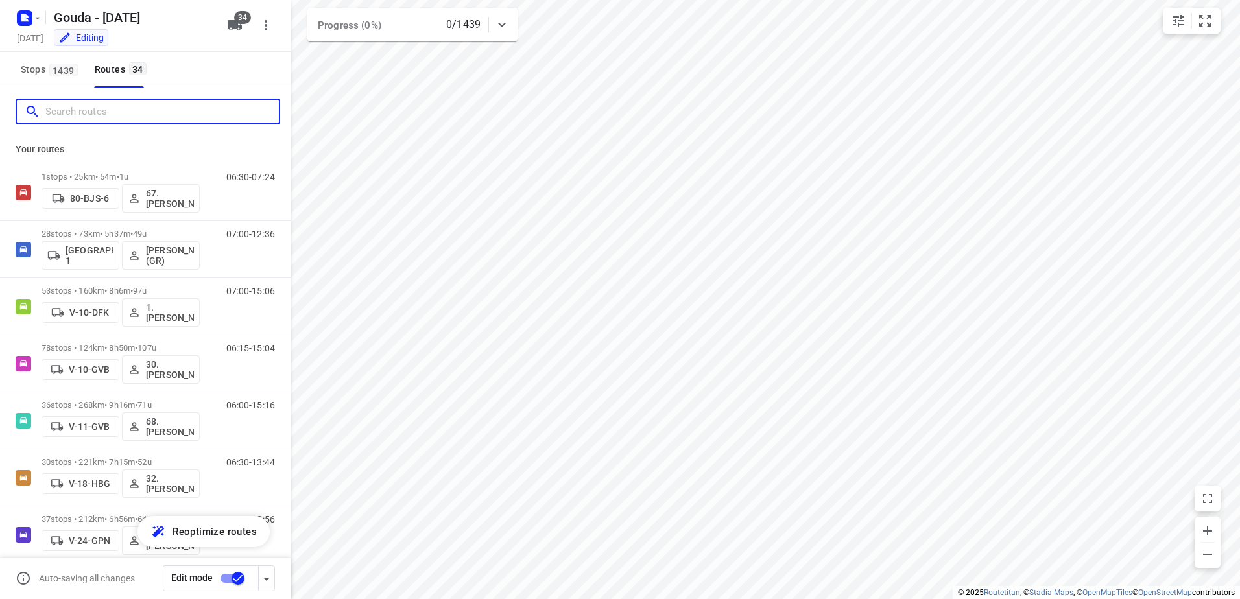
click at [103, 112] on input "Search routes" at bounding box center [161, 112] width 233 height 20
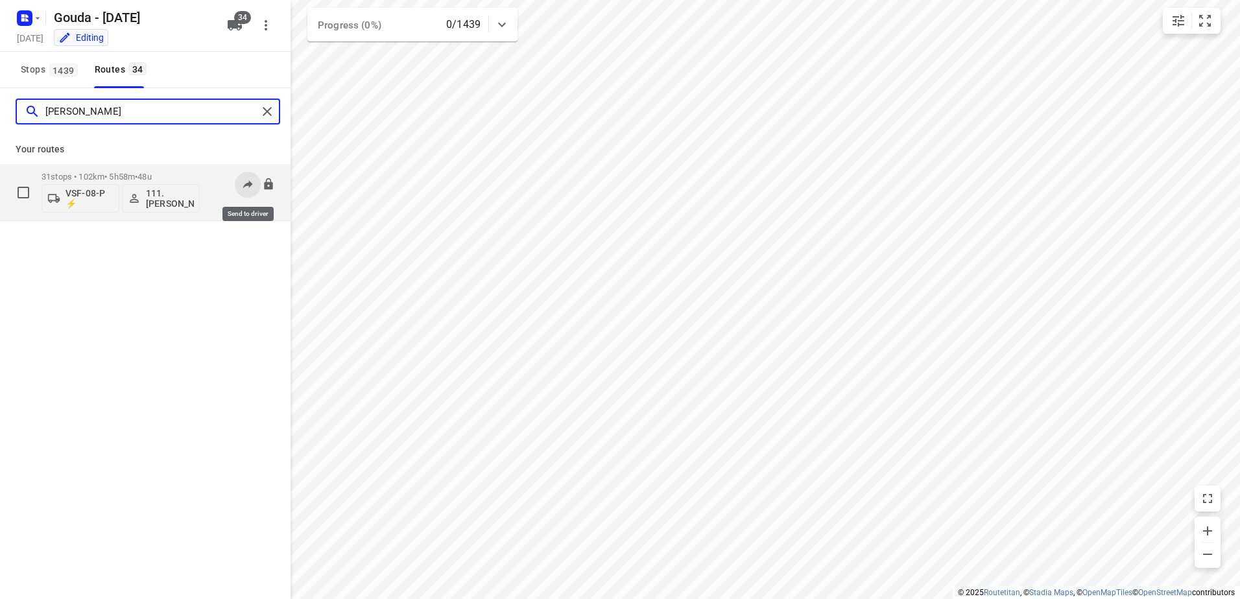
type input "[PERSON_NAME]"
click at [243, 185] on icon at bounding box center [247, 184] width 13 height 13
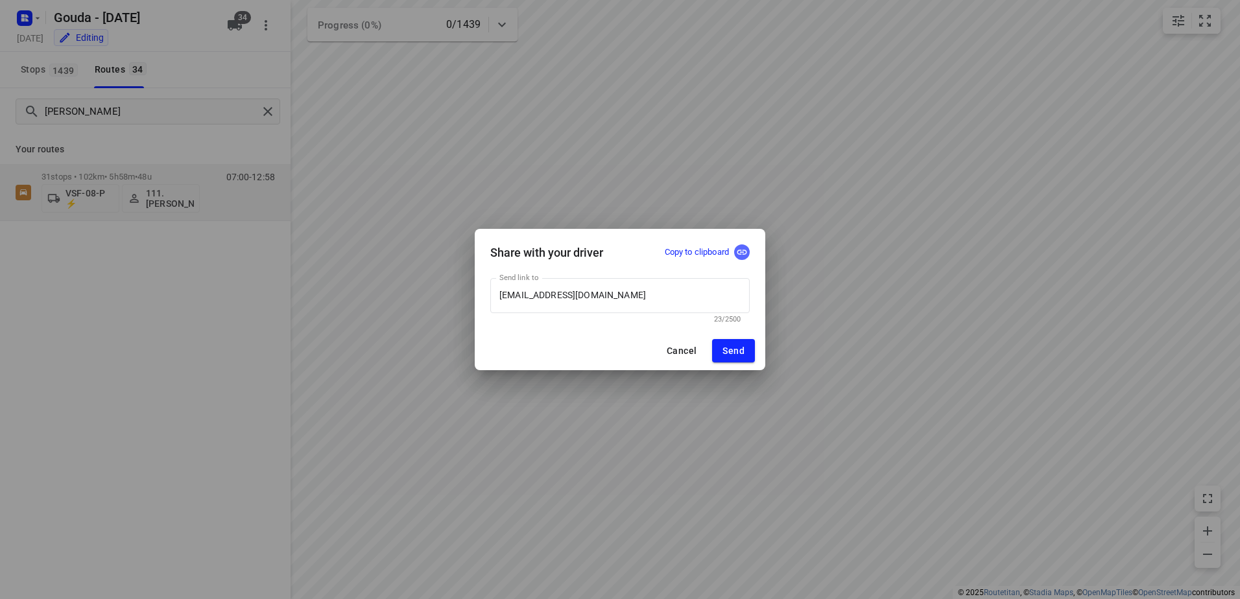
click at [741, 246] on button "button" at bounding box center [742, 252] width 16 height 16
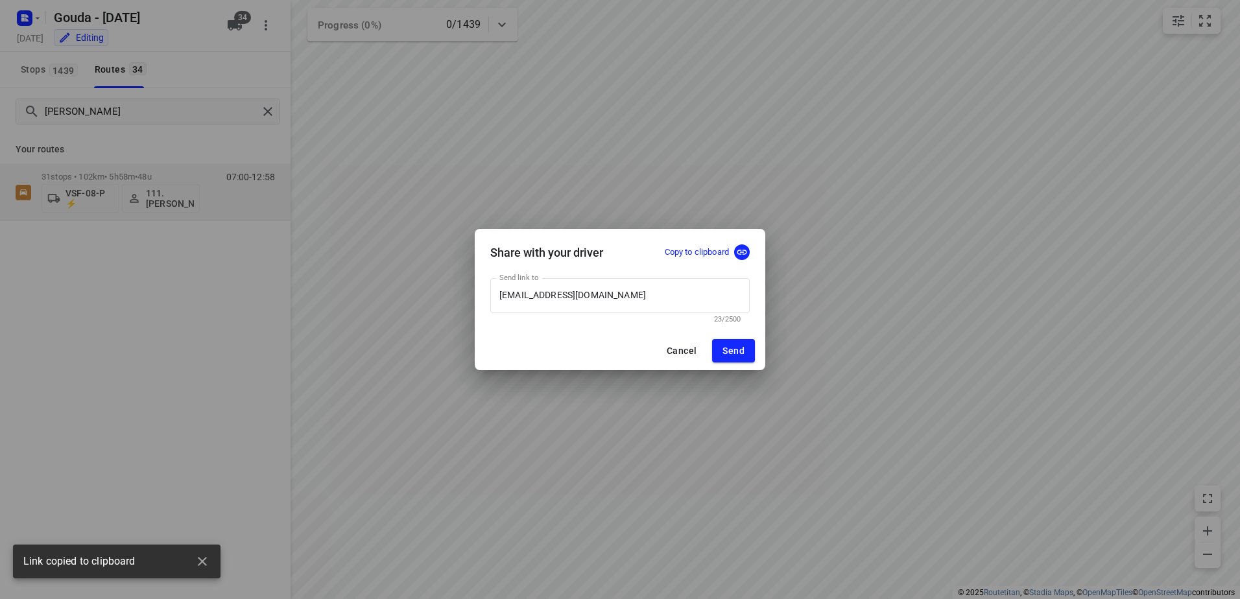
click at [674, 348] on span "Cancel" at bounding box center [682, 351] width 30 height 10
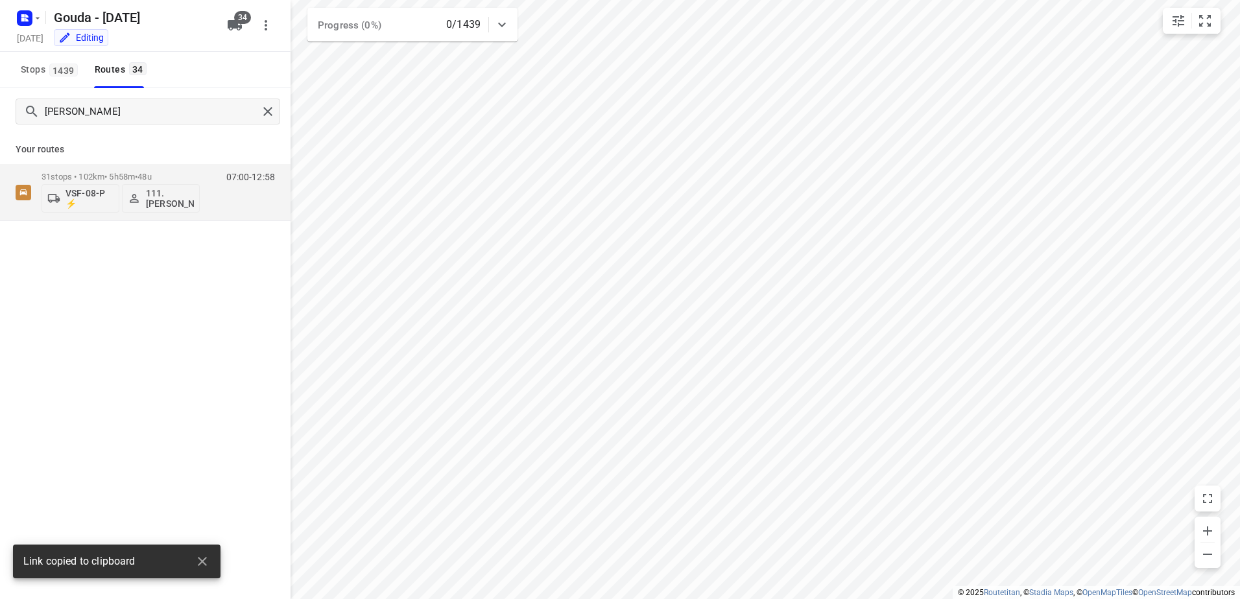
click at [13, 18] on div at bounding box center [27, 17] width 31 height 25
click at [27, 18] on rect "button" at bounding box center [25, 18] width 16 height 16
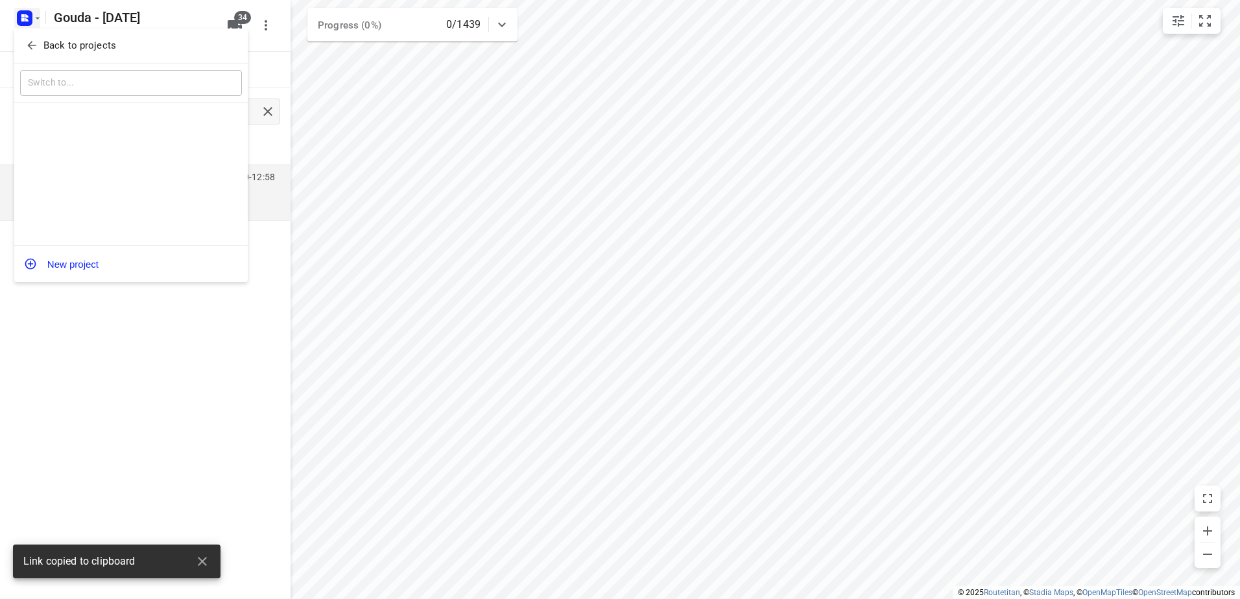
click at [66, 41] on p "Back to projects" at bounding box center [79, 45] width 73 height 15
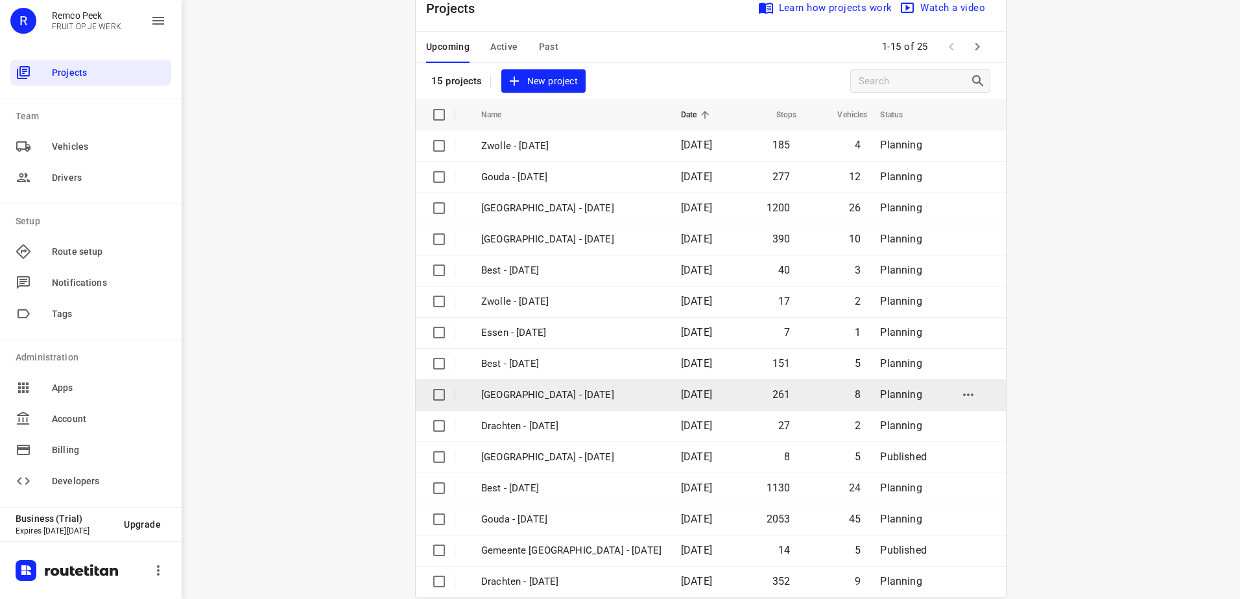
scroll to position [56, 0]
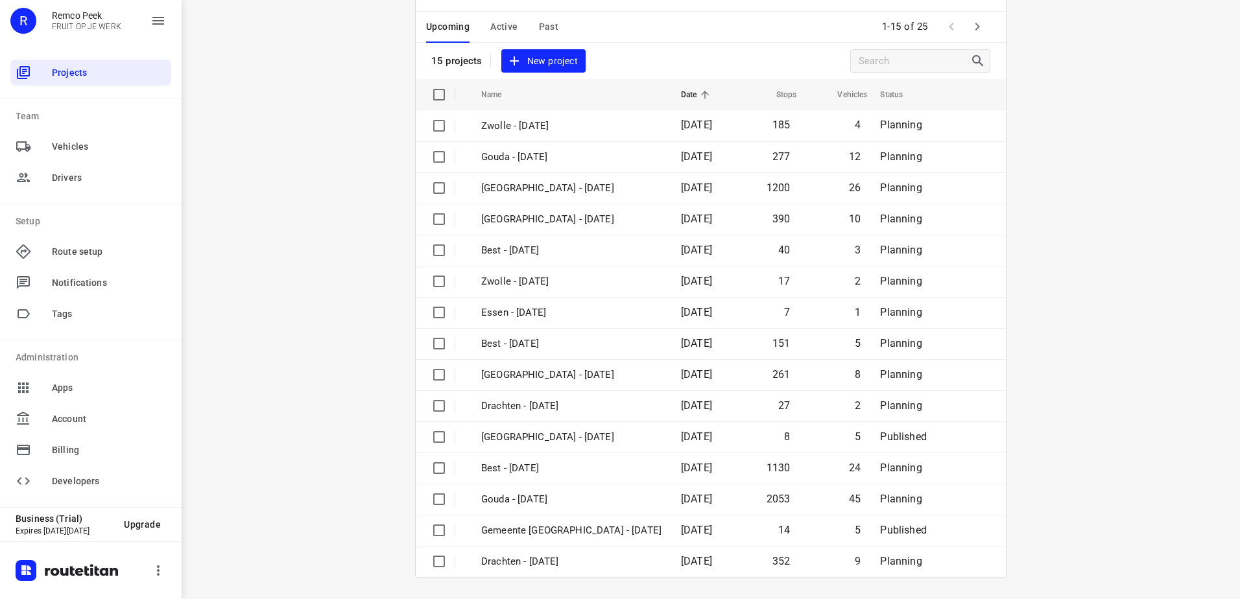
click at [984, 18] on span at bounding box center [977, 27] width 26 height 26
click at [980, 21] on icon "button" at bounding box center [977, 27] width 16 height 16
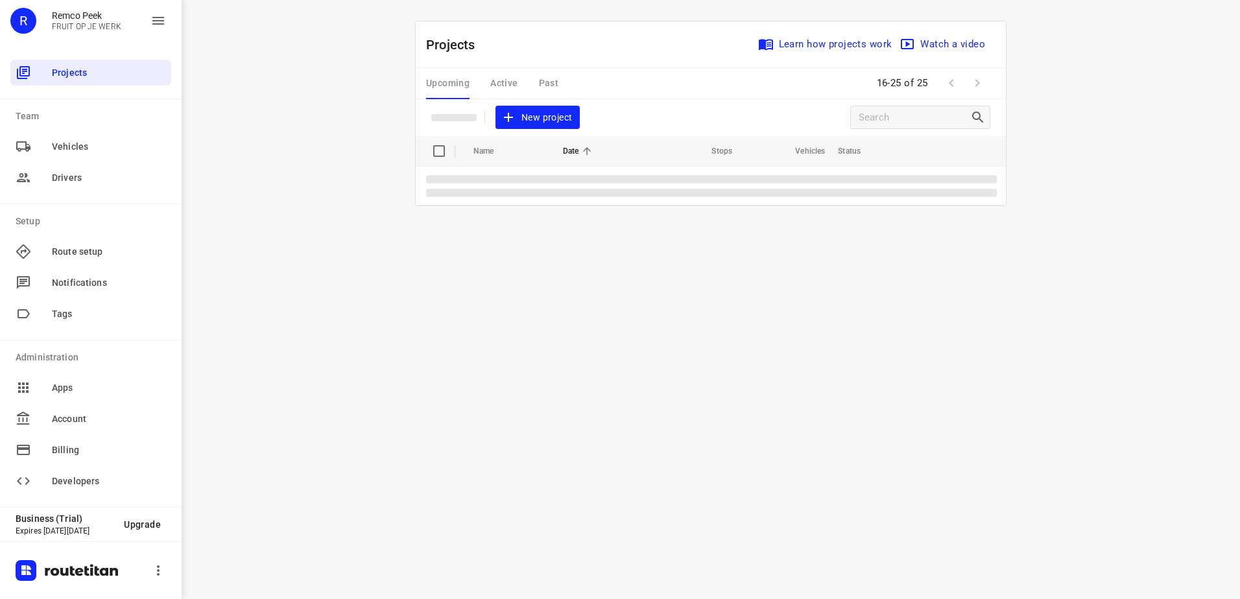
scroll to position [0, 0]
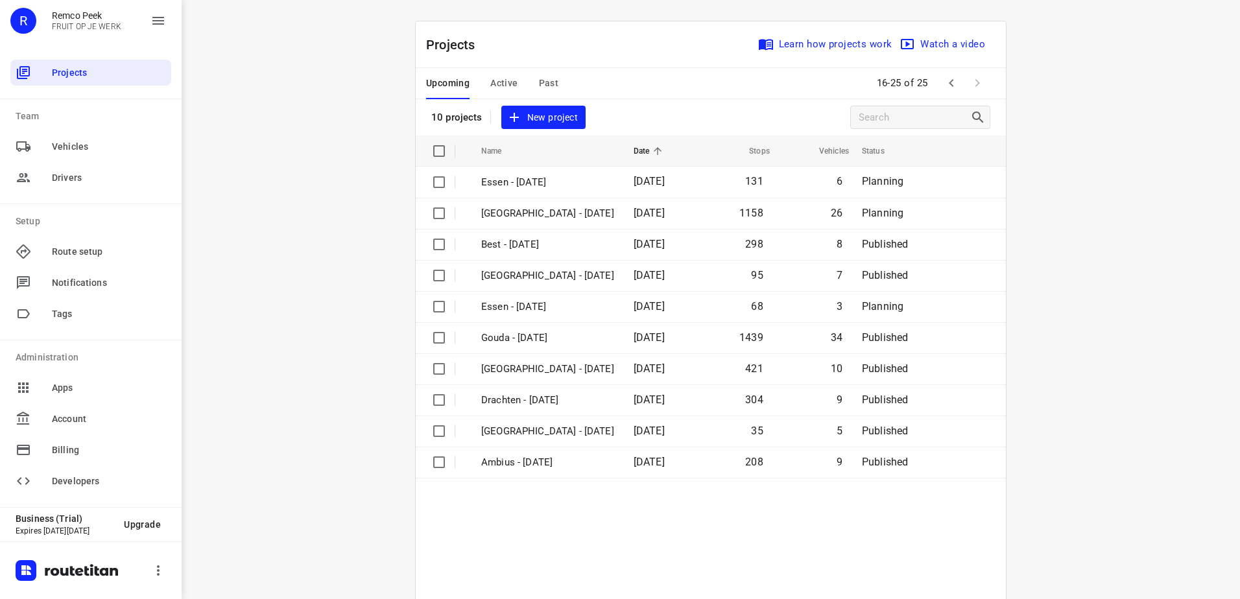
click at [943, 84] on icon "button" at bounding box center [951, 83] width 16 height 16
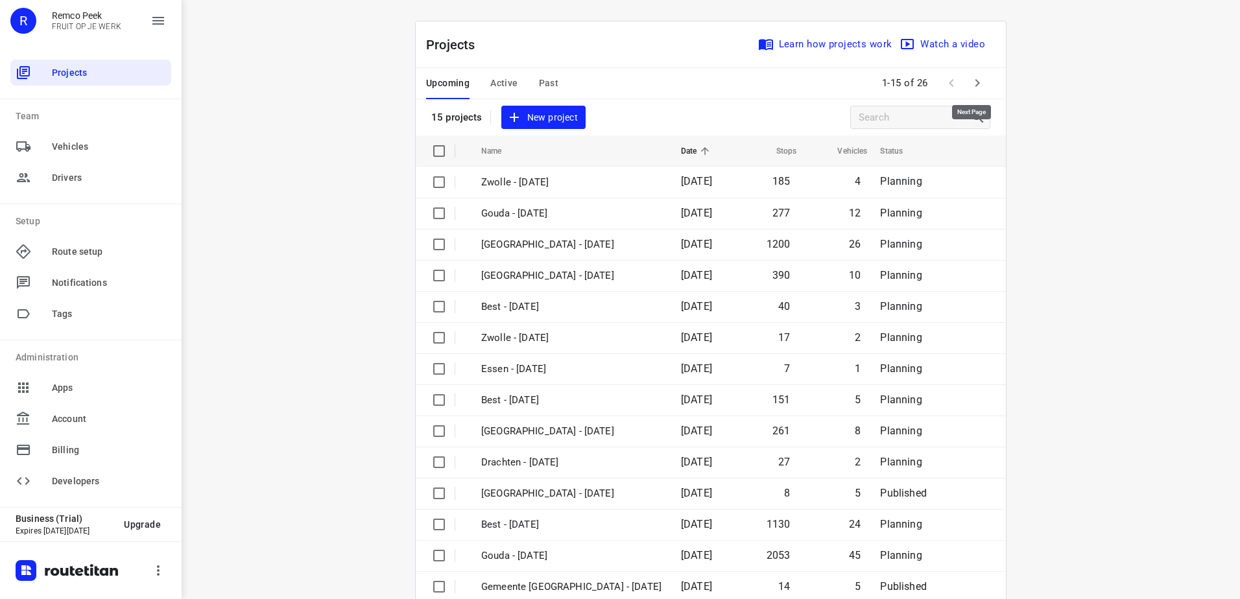
click at [975, 85] on icon "button" at bounding box center [977, 83] width 16 height 16
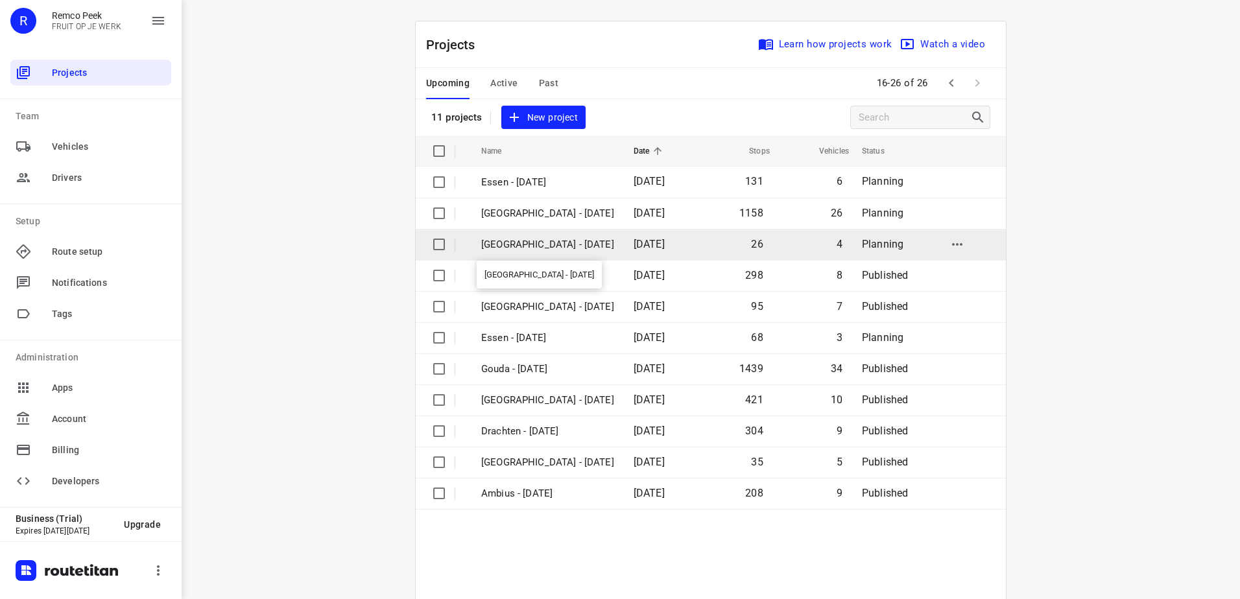
click at [536, 239] on p "Antwerpen - Tuesday" at bounding box center [547, 244] width 133 height 15
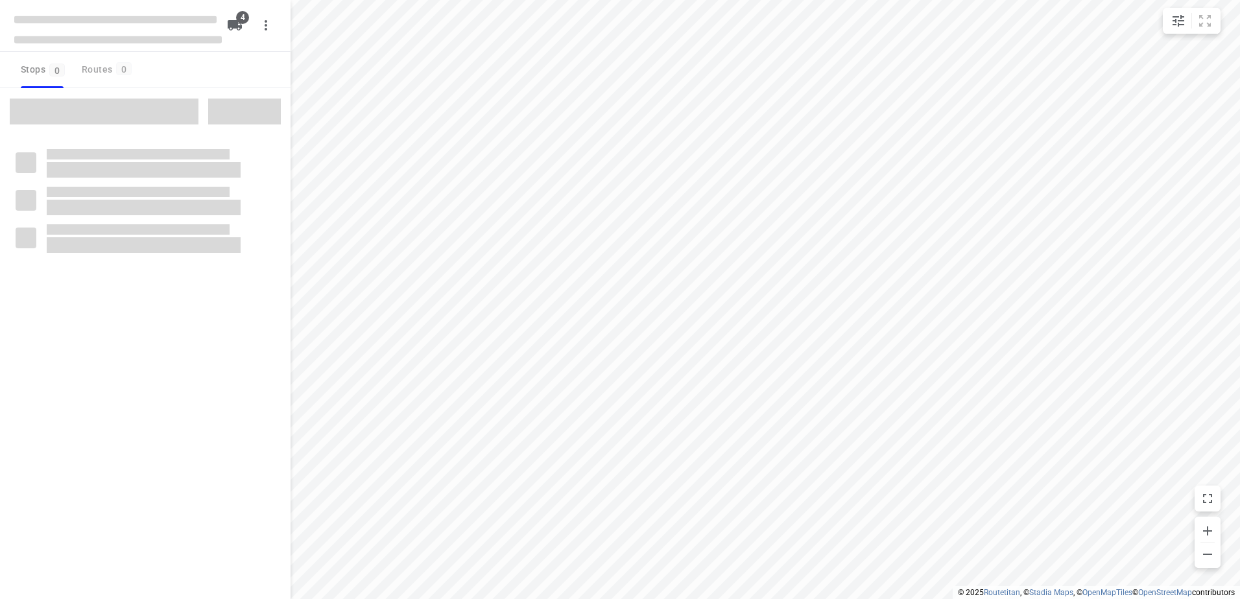
checkbox input "true"
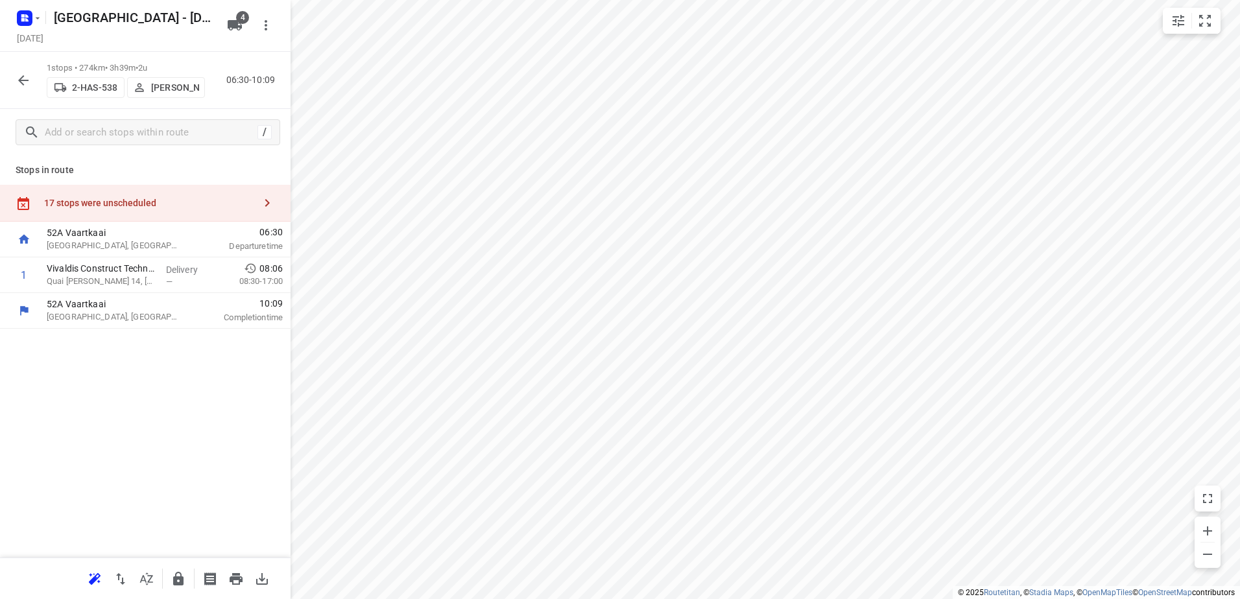
click at [191, 202] on div "17 stops were unscheduled" at bounding box center [149, 203] width 210 height 10
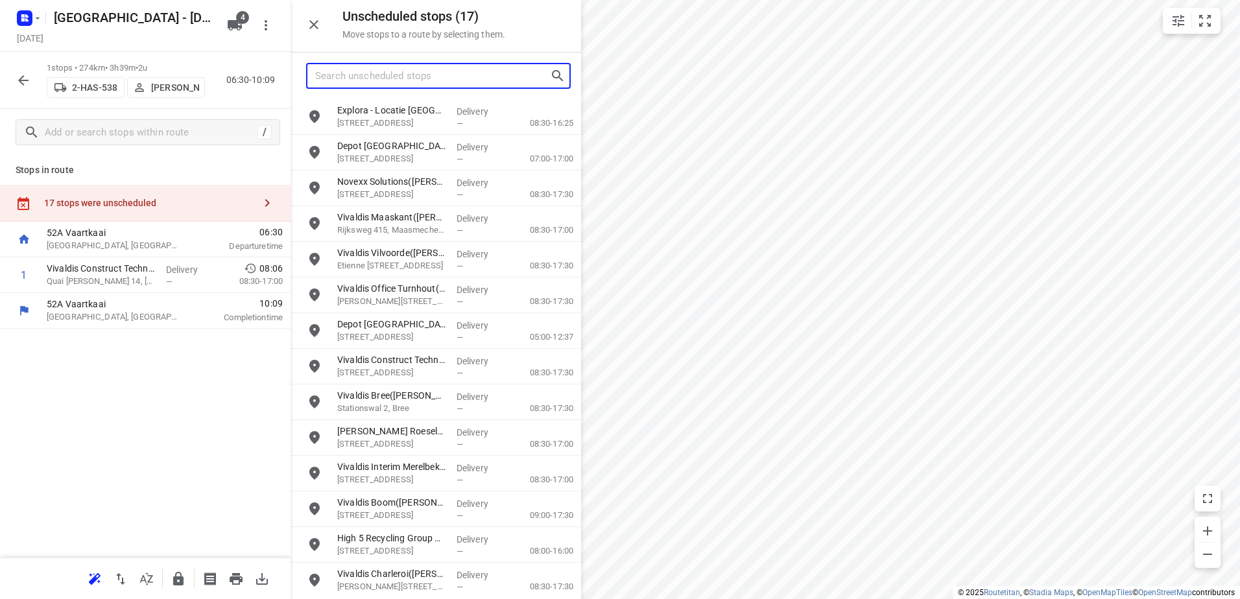
click at [428, 71] on input "Search unscheduled stops" at bounding box center [432, 76] width 235 height 20
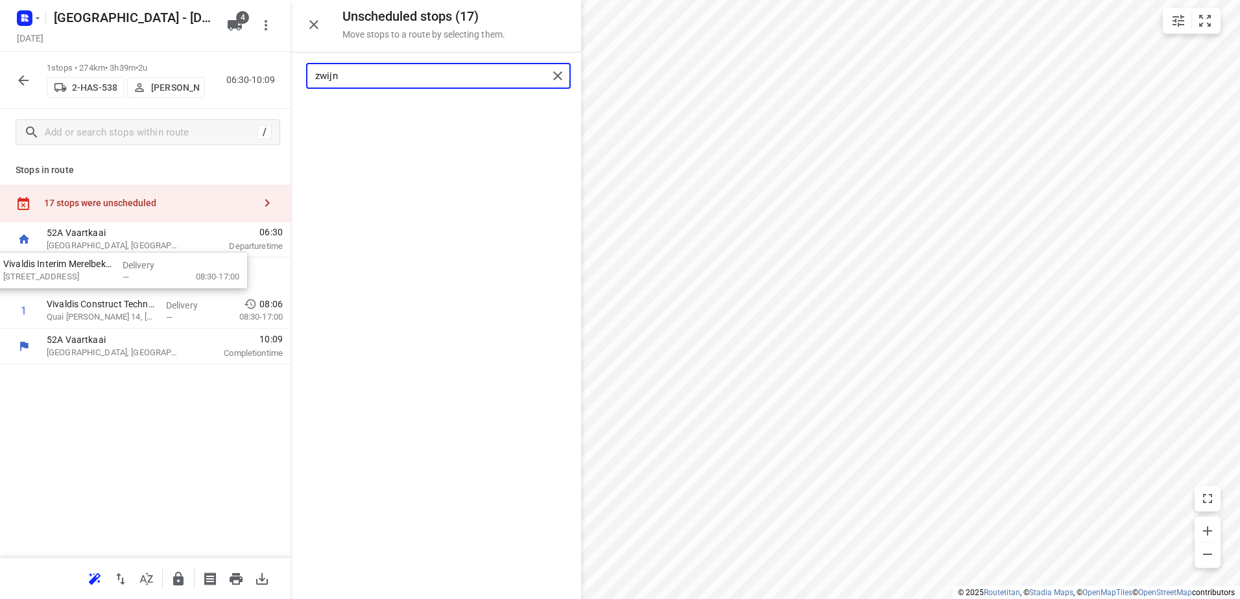
drag, startPoint x: 484, startPoint y: 126, endPoint x: 132, endPoint y: 285, distance: 386.9
drag, startPoint x: 388, startPoint y: 81, endPoint x: 224, endPoint y: 80, distance: 164.1
click at [224, 80] on div "Unscheduled stops ( 16 ) Move stops to a route by selecting them. zwijn No stop…" at bounding box center [145, 299] width 290 height 599
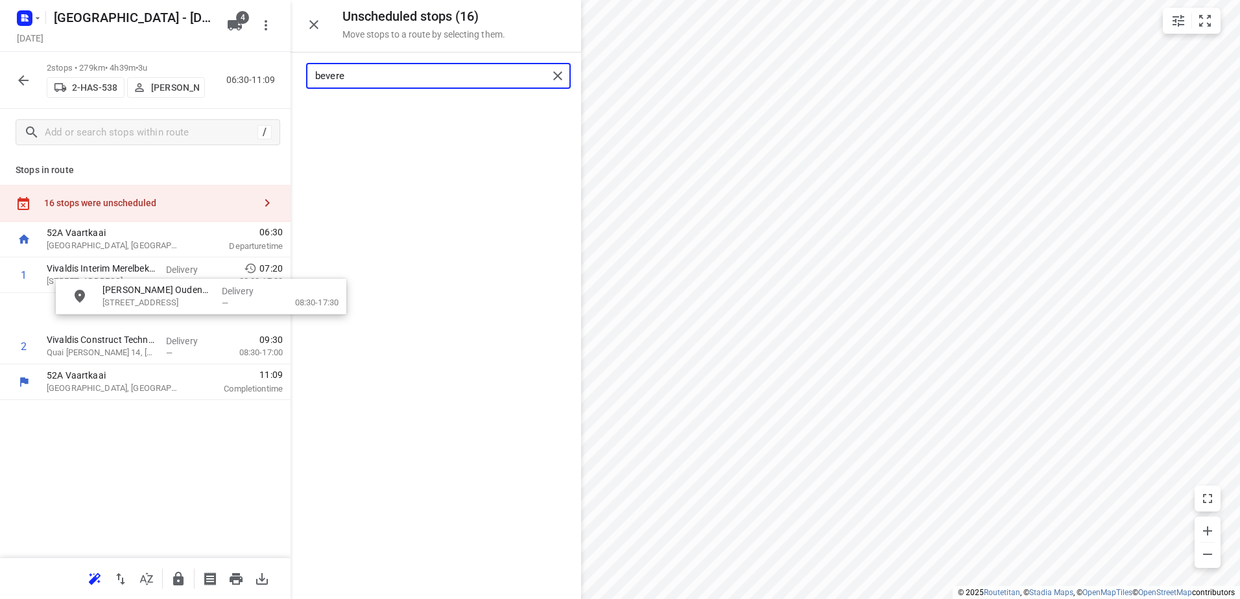
drag, startPoint x: 426, startPoint y: 115, endPoint x: 141, endPoint y: 314, distance: 347.0
type input "bevere"
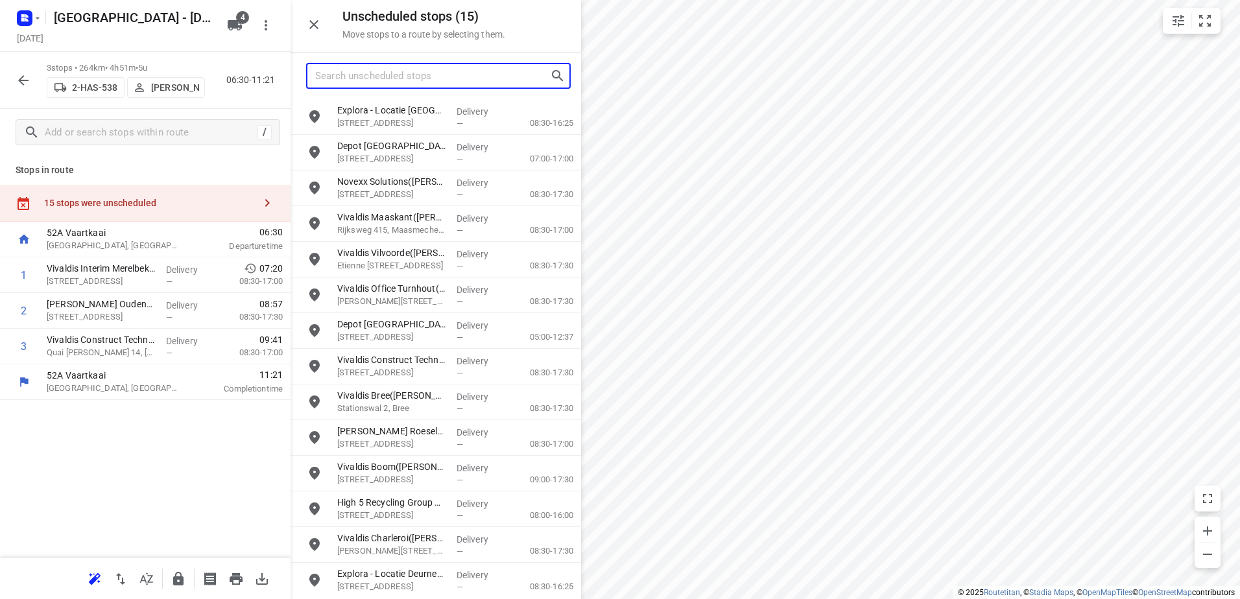
click at [427, 82] on input "Search unscheduled stops" at bounding box center [432, 76] width 235 height 20
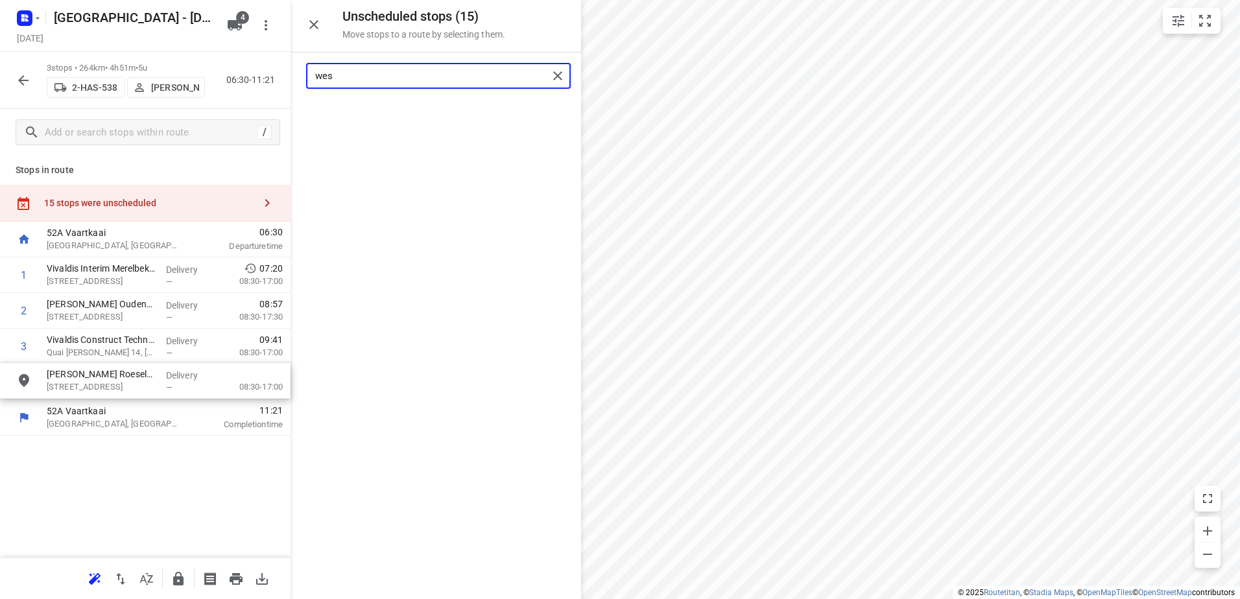
drag, startPoint x: 421, startPoint y: 127, endPoint x: 115, endPoint y: 407, distance: 415.4
drag, startPoint x: 364, startPoint y: 73, endPoint x: 246, endPoint y: 86, distance: 119.3
click at [262, 82] on div "Unscheduled stops ( 14 ) Move stops to a route by selecting them. wes No stops …" at bounding box center [145, 299] width 290 height 599
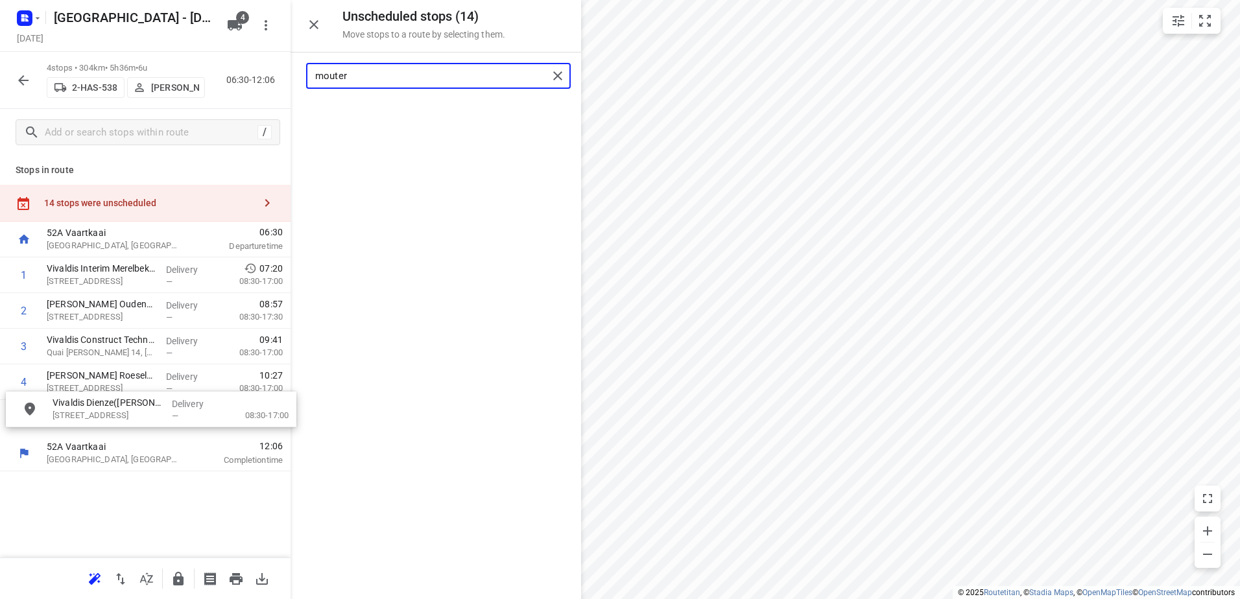
drag, startPoint x: 432, startPoint y: 125, endPoint x: 259, endPoint y: 416, distance: 337.8
type input "mouter"
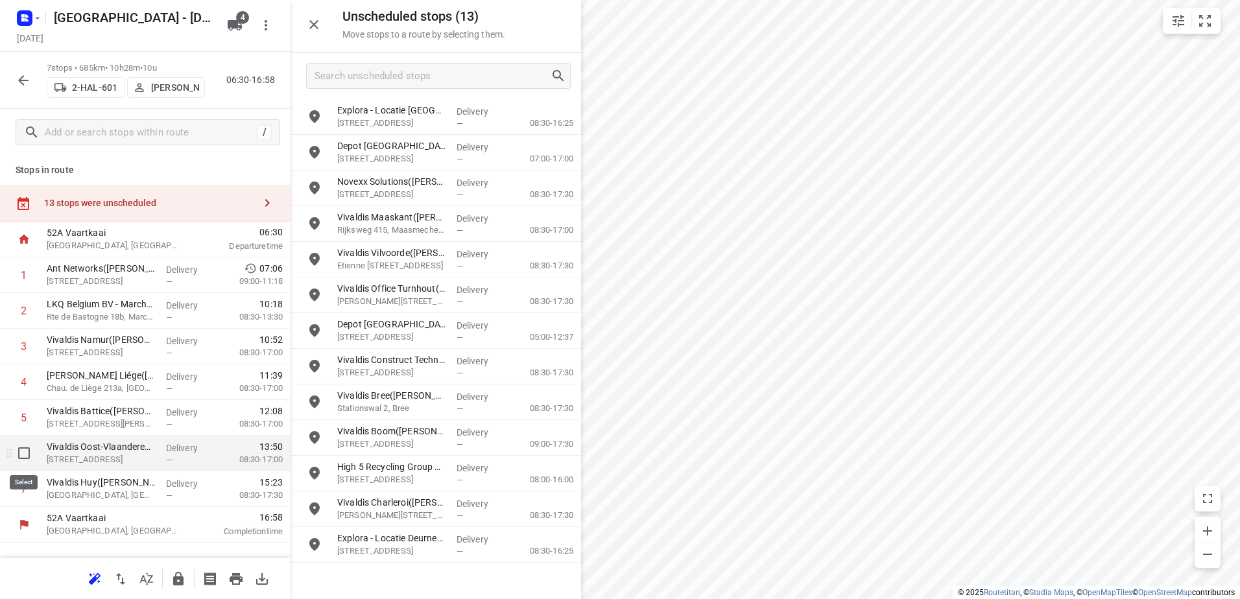
click at [25, 460] on input "checkbox" at bounding box center [24, 453] width 26 height 26
checkbox input "true"
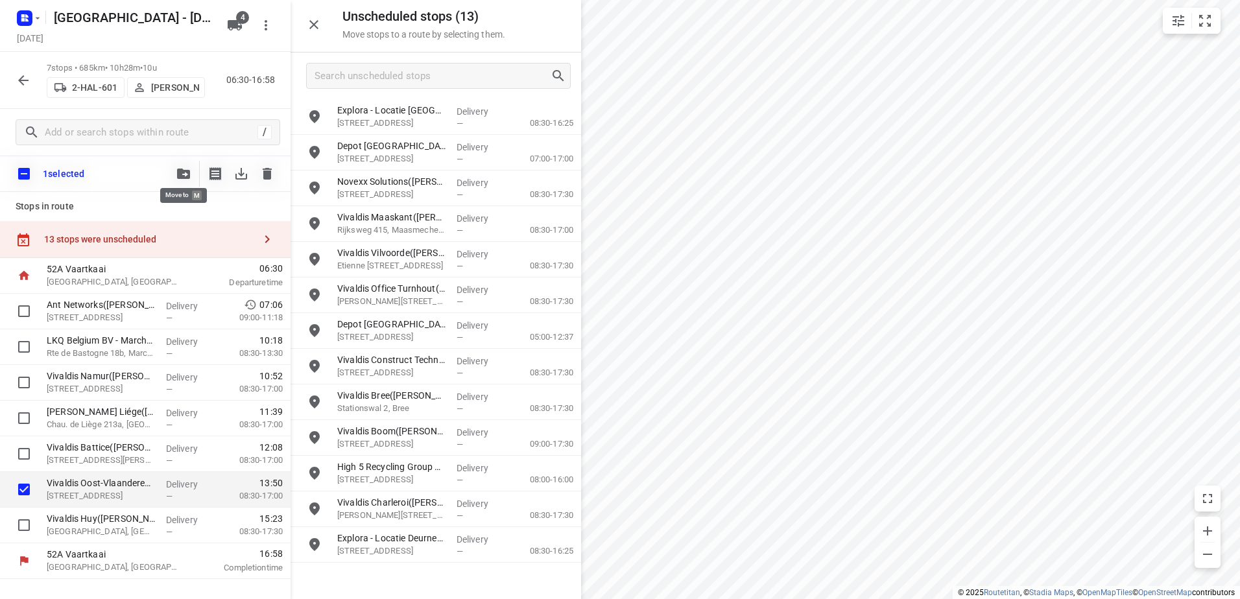
click at [184, 171] on icon "button" at bounding box center [183, 174] width 13 height 10
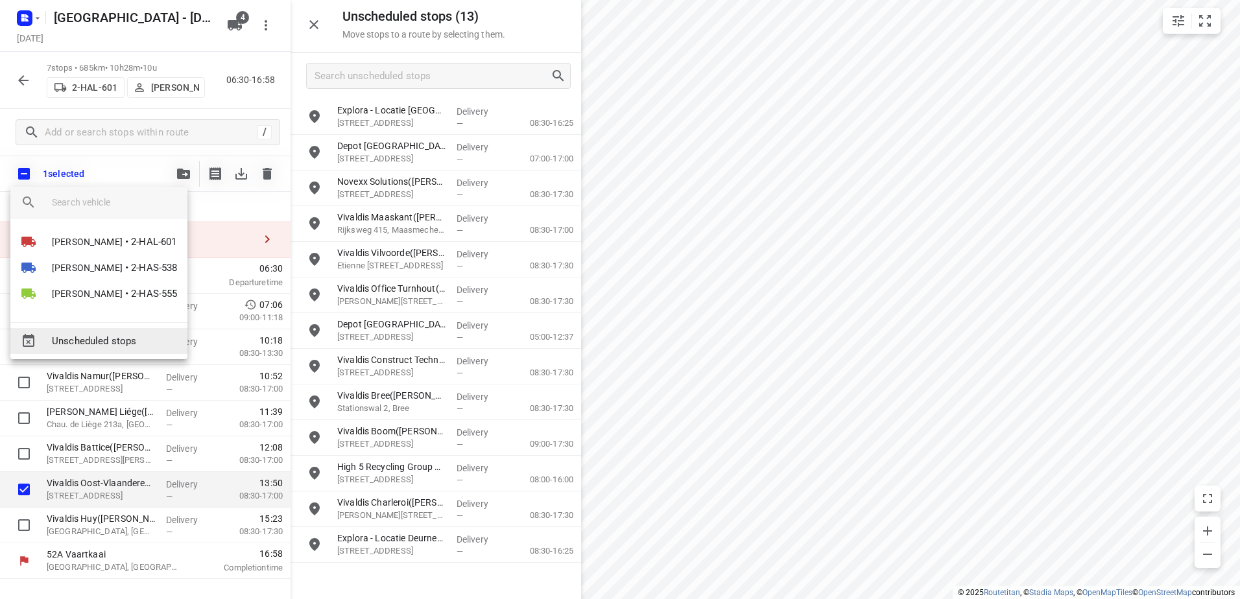
click at [158, 340] on span "Unscheduled stops" at bounding box center [114, 341] width 125 height 15
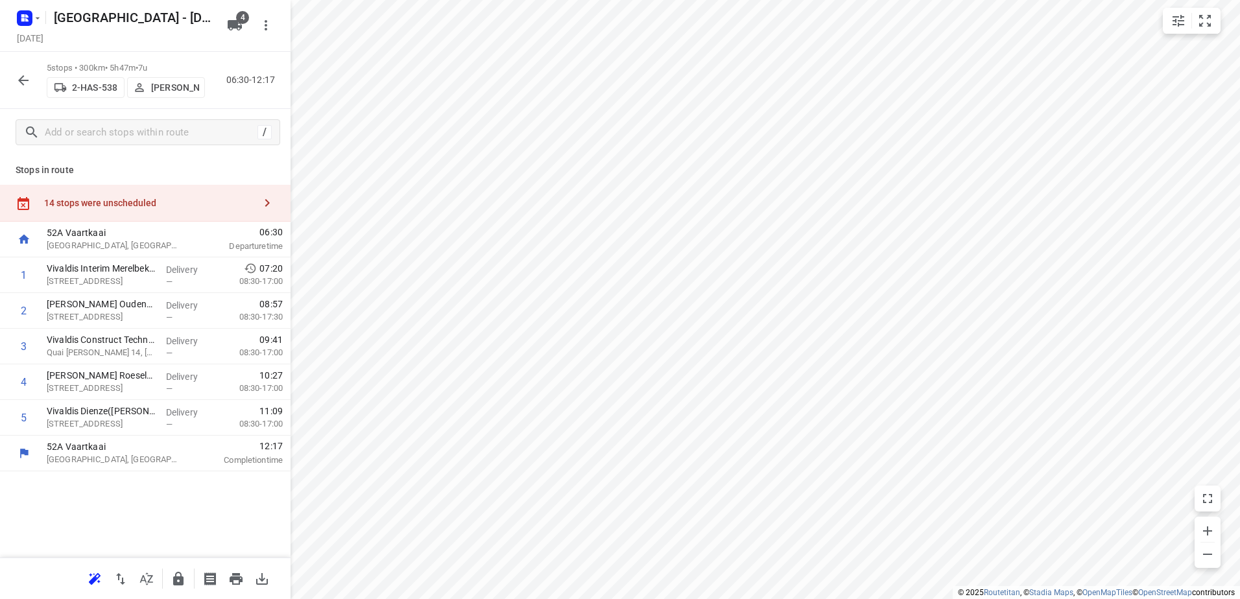
click at [196, 208] on div "14 stops were unscheduled" at bounding box center [149, 203] width 210 height 10
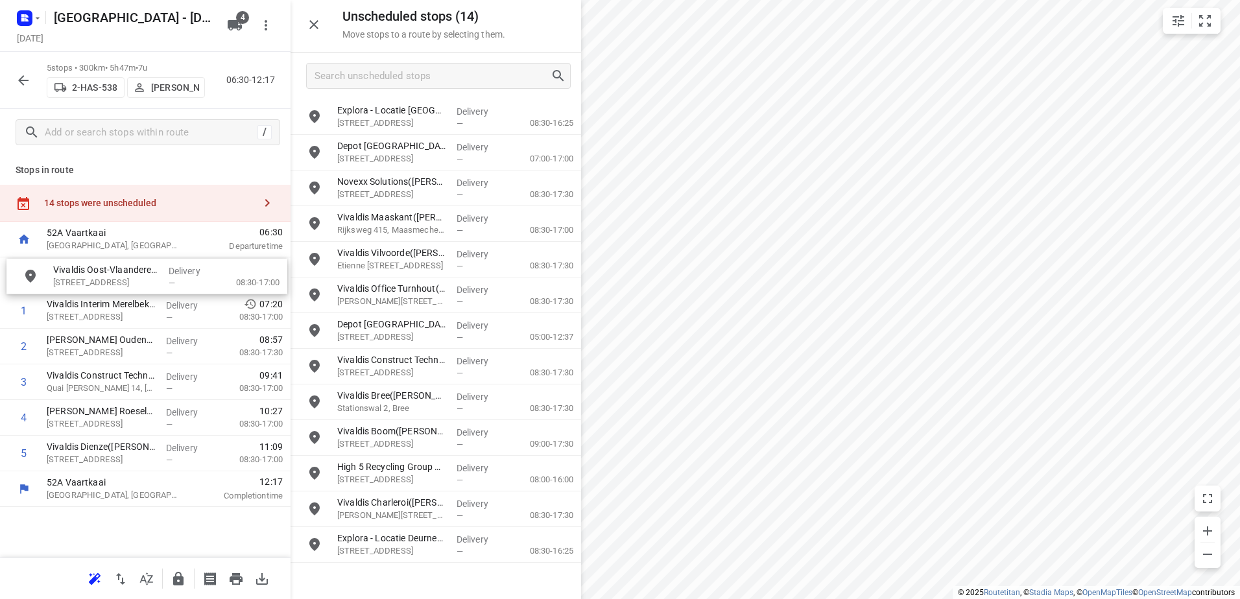
drag, startPoint x: 454, startPoint y: 115, endPoint x: 156, endPoint y: 277, distance: 338.6
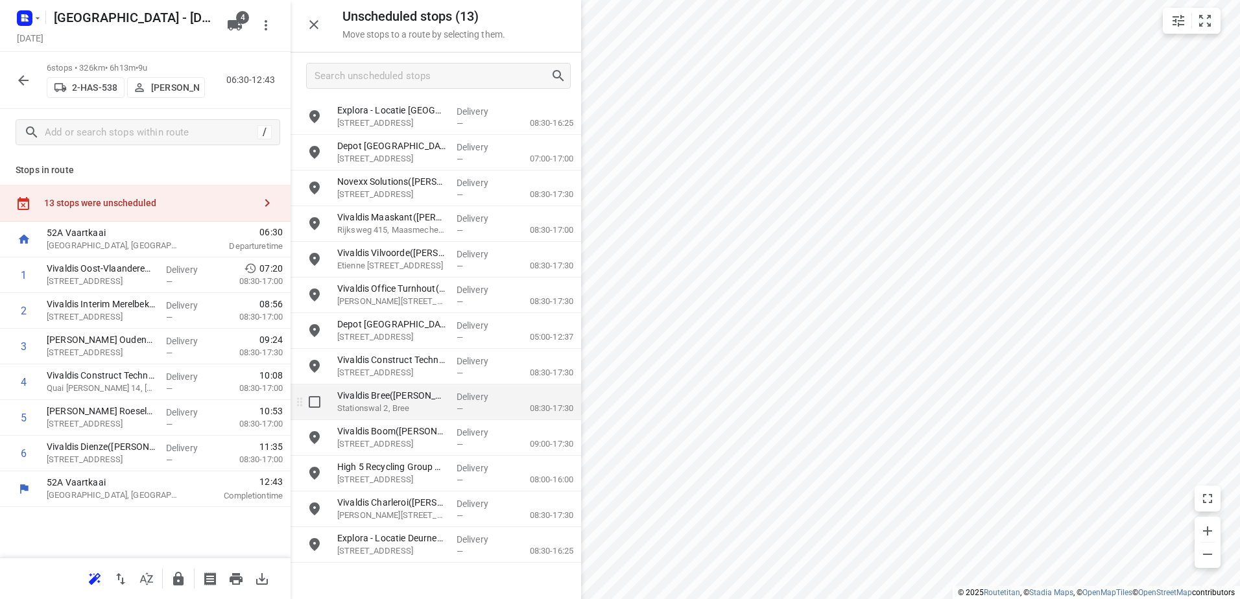
click at [553, 397] on div "i © 2025 Routetitan , © Stadia Maps , © OpenMapTiles © OpenStreetMap contributo…" at bounding box center [620, 299] width 1240 height 599
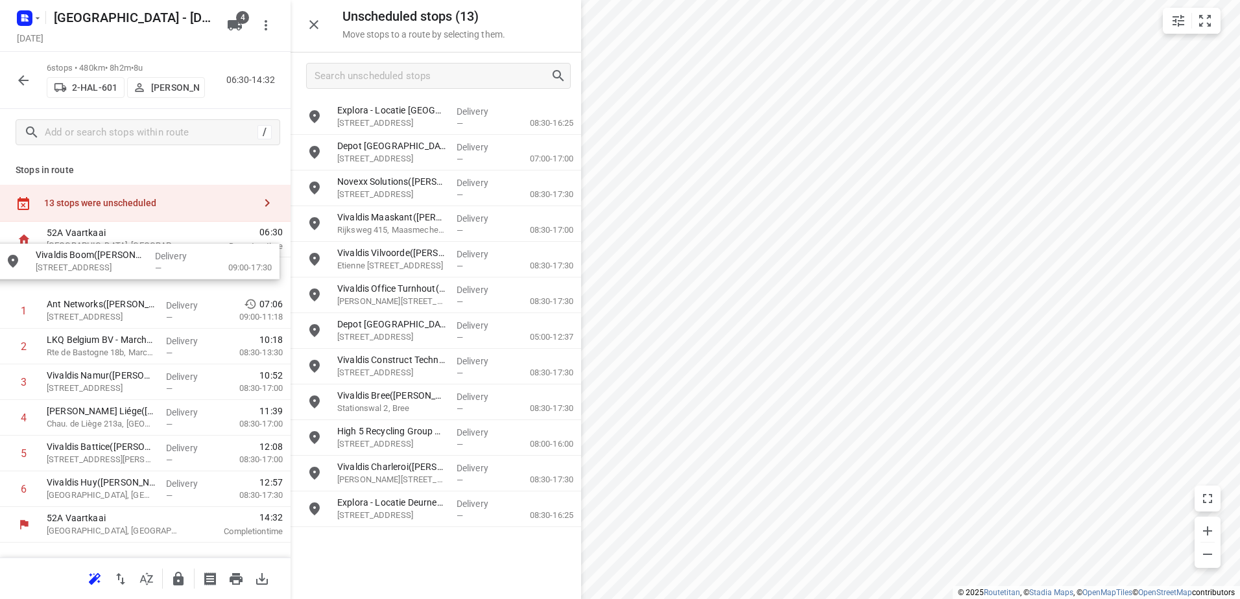
drag, startPoint x: 403, startPoint y: 439, endPoint x: 96, endPoint y: 263, distance: 353.8
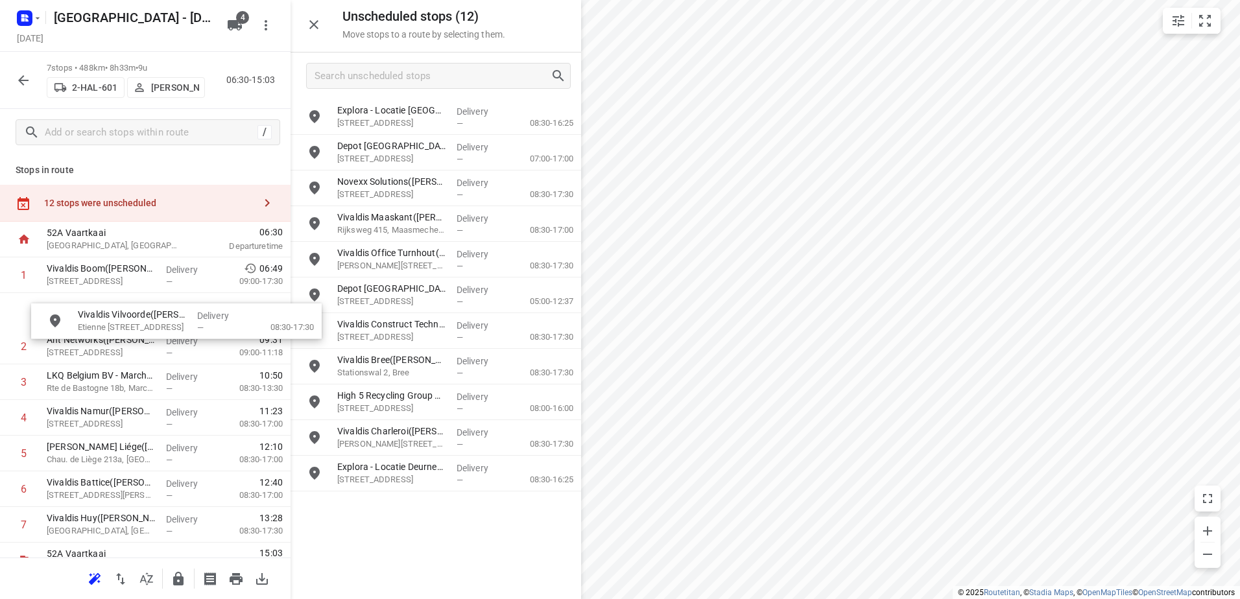
drag, startPoint x: 438, startPoint y: 254, endPoint x: 160, endPoint y: 311, distance: 283.2
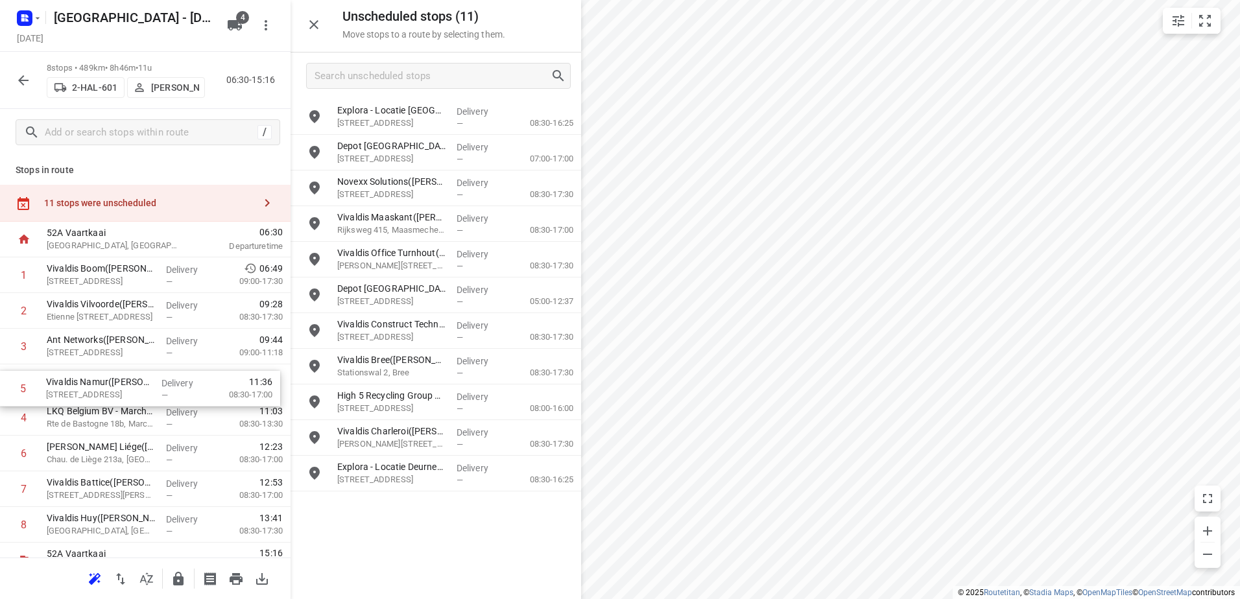
drag, startPoint x: 154, startPoint y: 423, endPoint x: 152, endPoint y: 386, distance: 37.0
click at [152, 386] on div "1 Vivaldis Boom(Régis Birgel) Antwerpsestraat 91, Boom Delivery — 06:49 09:00-1…" at bounding box center [145, 399] width 290 height 285
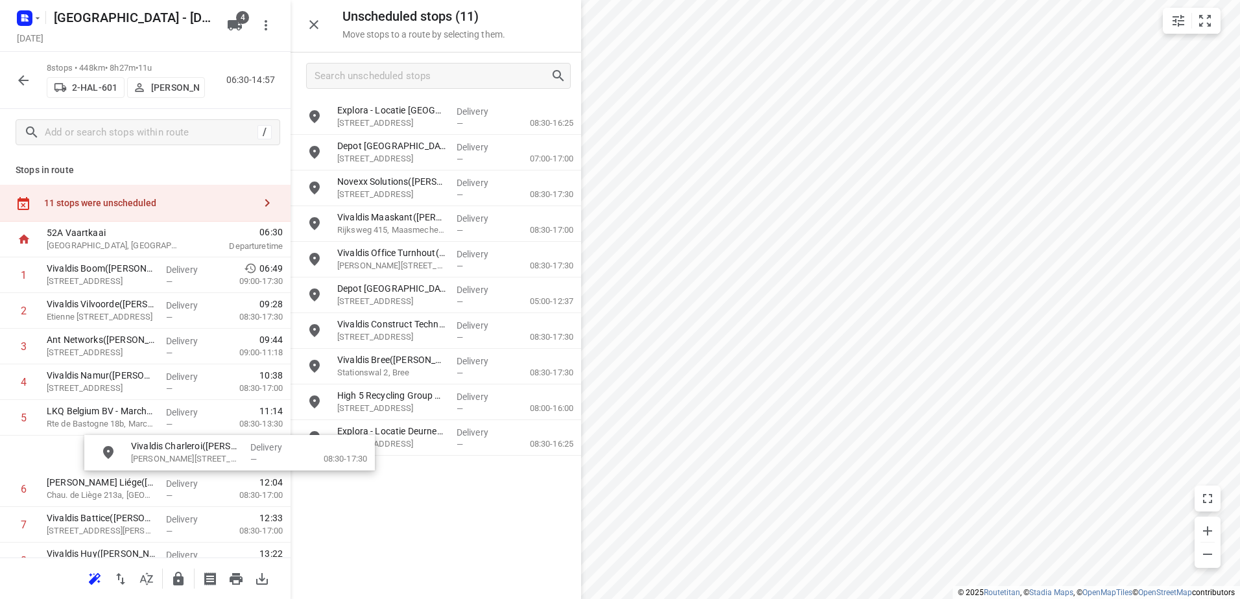
scroll to position [4, 0]
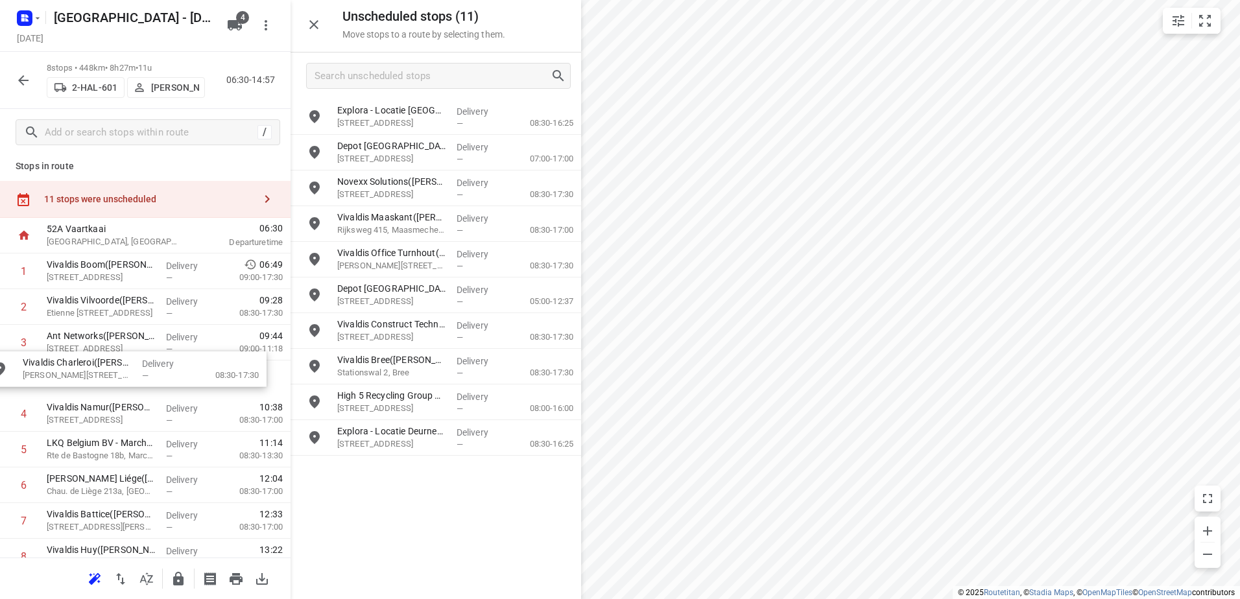
drag, startPoint x: 441, startPoint y: 444, endPoint x: 123, endPoint y: 375, distance: 325.1
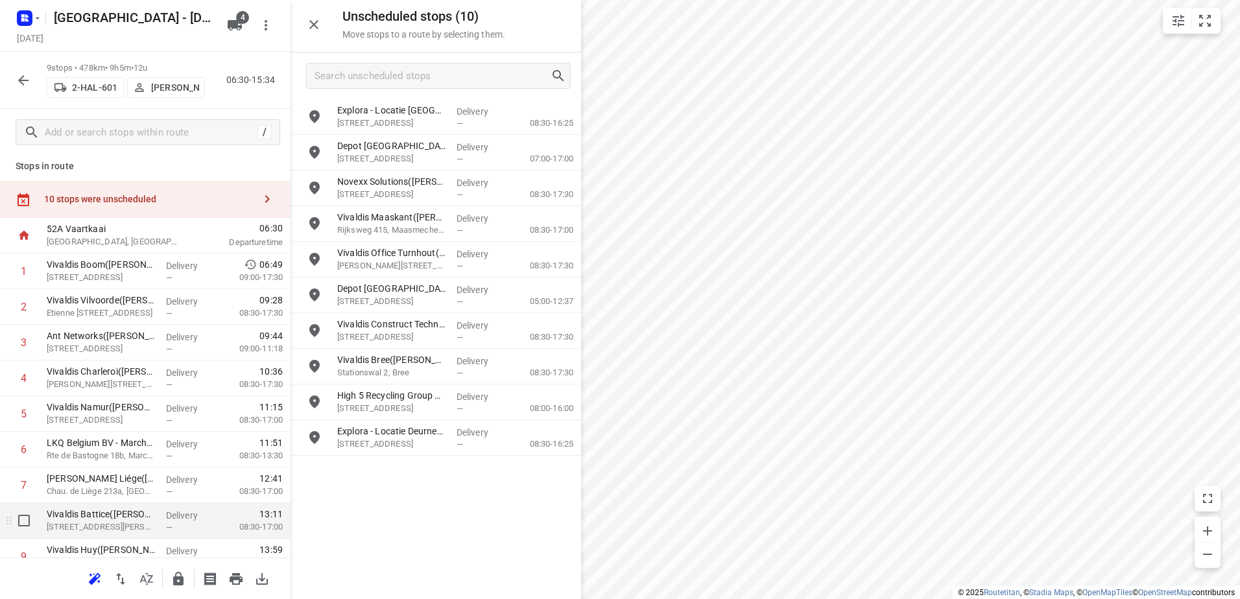
scroll to position [56, 0]
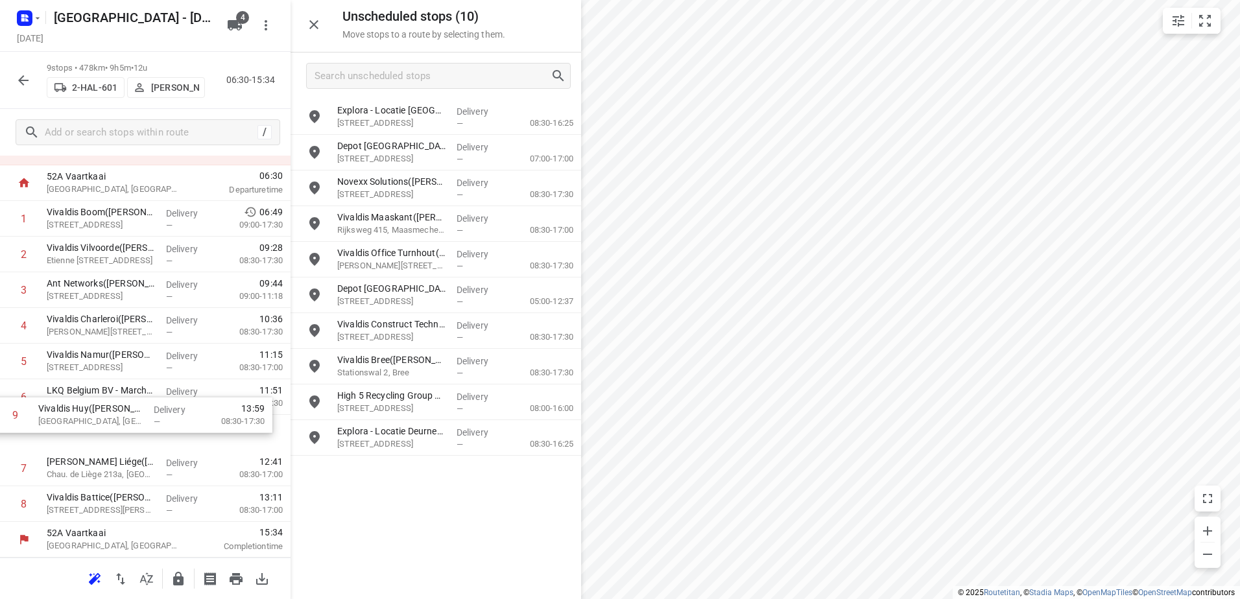
drag, startPoint x: 158, startPoint y: 501, endPoint x: 149, endPoint y: 437, distance: 64.1
click at [149, 437] on div "1 Vivaldis Boom(Régis Birgel) Antwerpsestraat 91, Boom Delivery — 06:49 09:00-1…" at bounding box center [145, 361] width 290 height 321
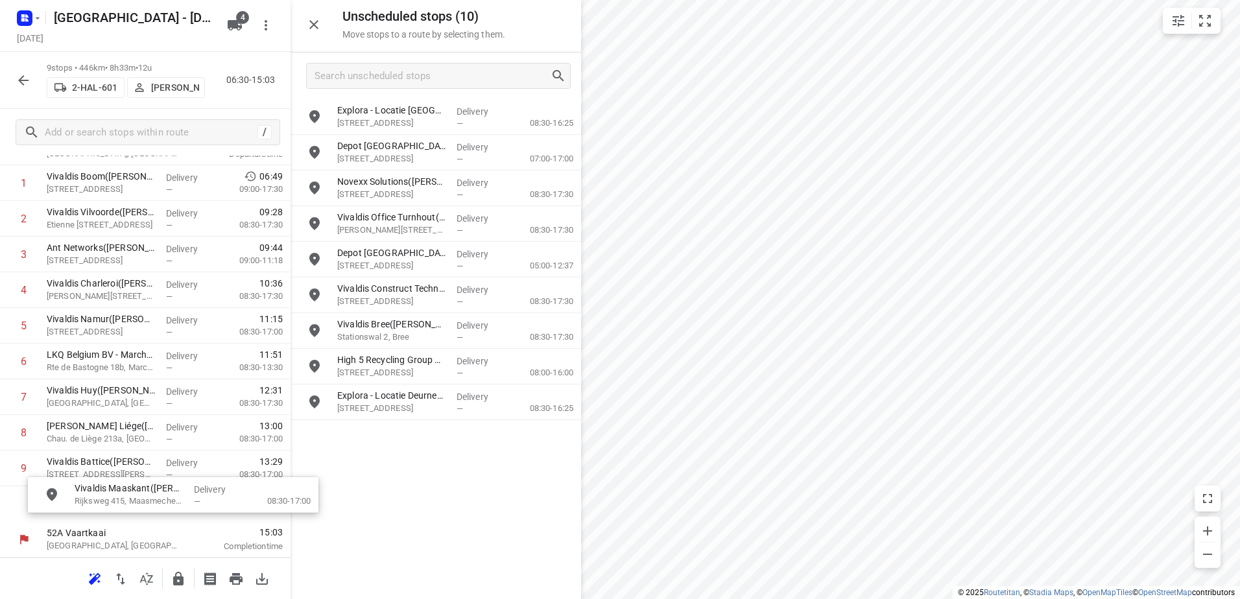
scroll to position [99, 1]
drag, startPoint x: 455, startPoint y: 230, endPoint x: 177, endPoint y: 506, distance: 391.6
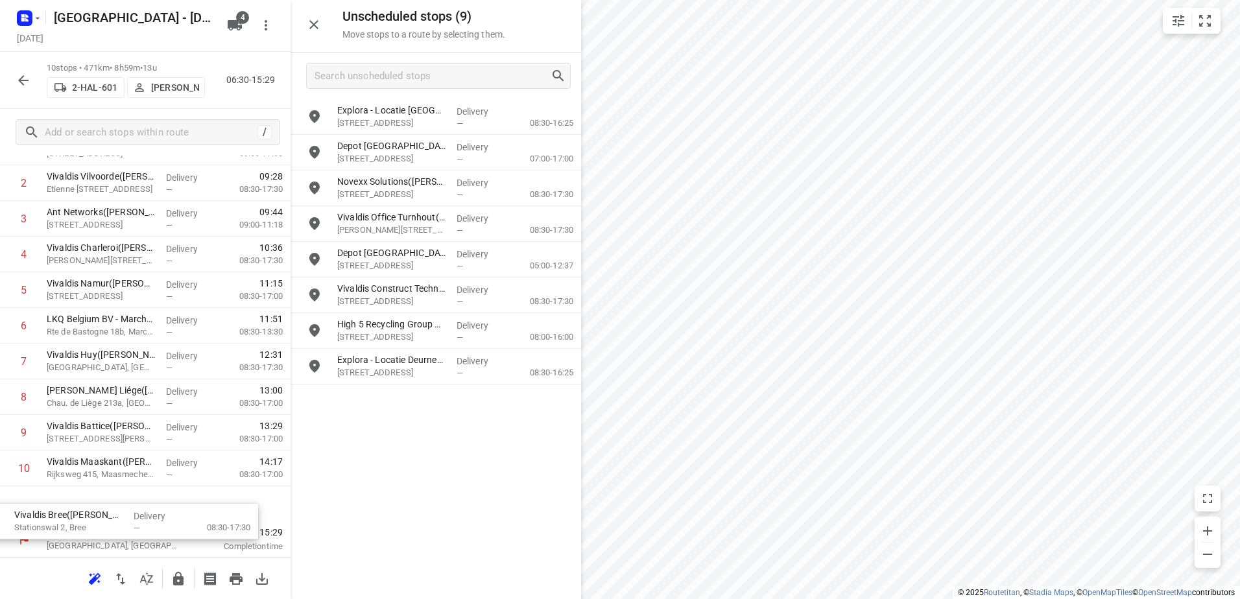
drag, startPoint x: 422, startPoint y: 331, endPoint x: 89, endPoint y: 521, distance: 383.1
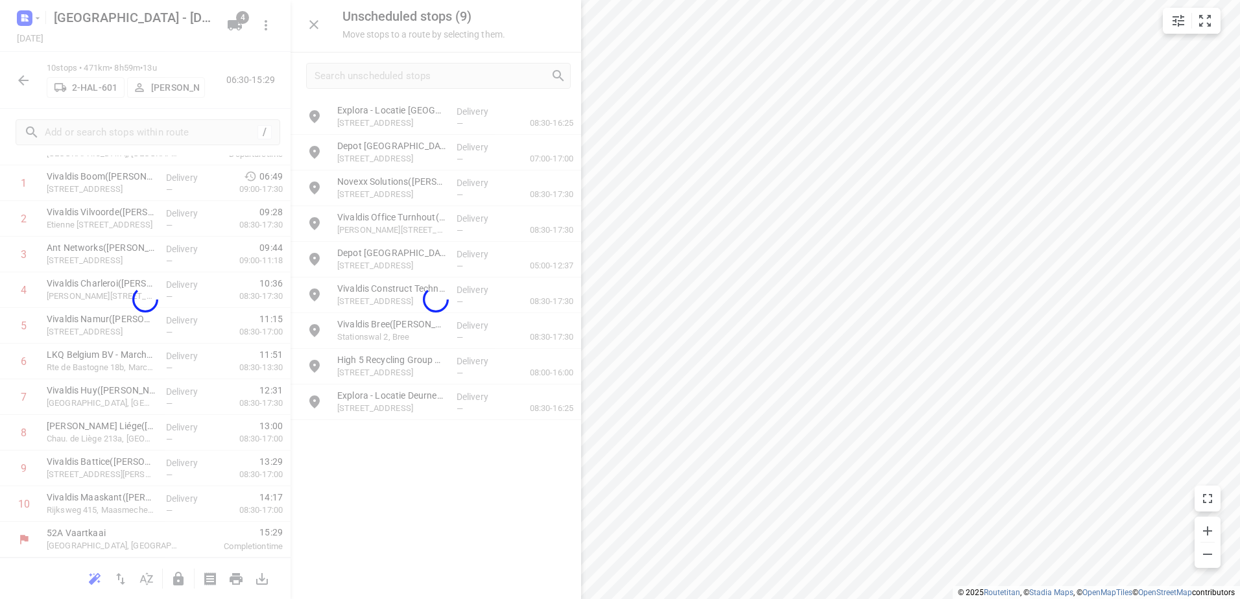
scroll to position [92, 0]
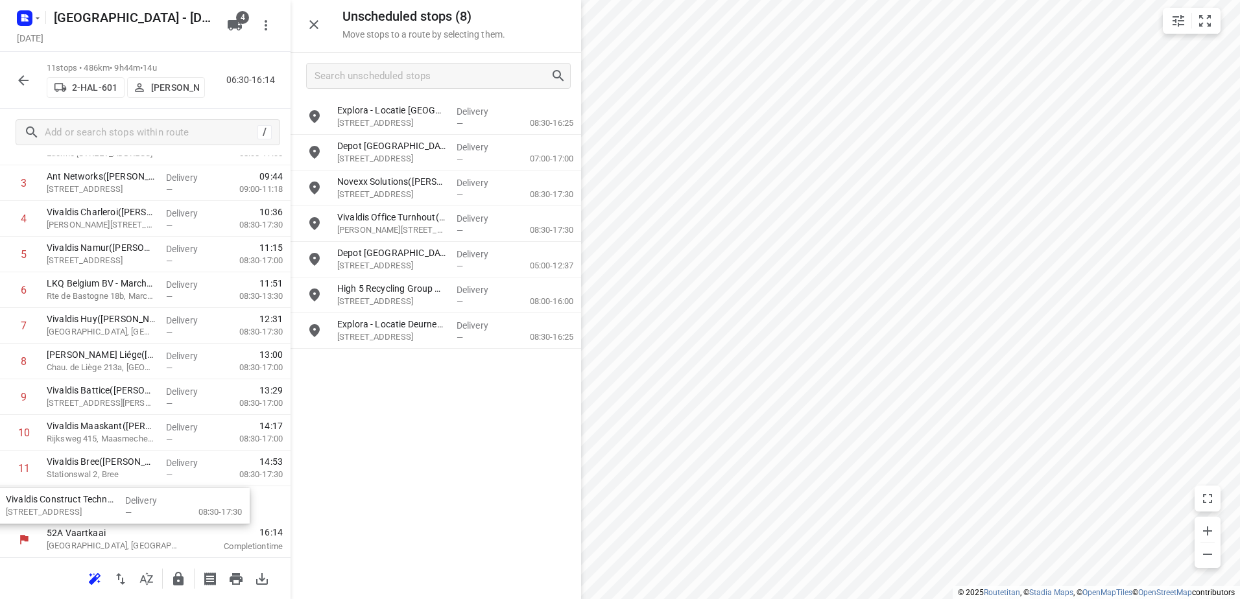
drag, startPoint x: 469, startPoint y: 304, endPoint x: 136, endPoint y: 508, distance: 391.4
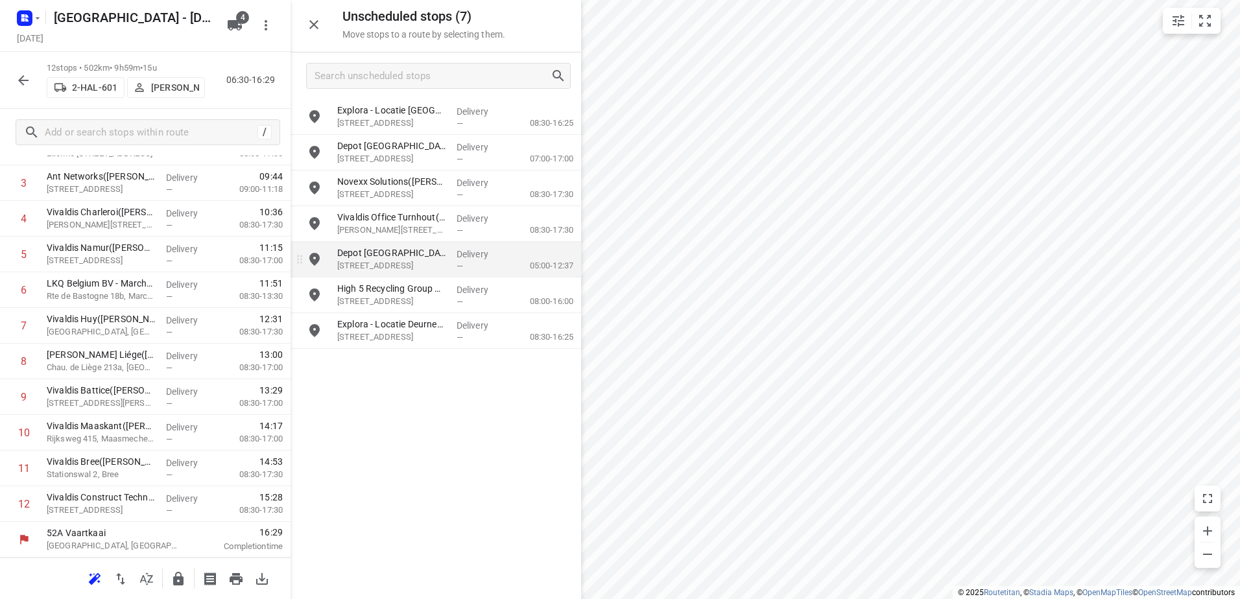
scroll to position [0, 0]
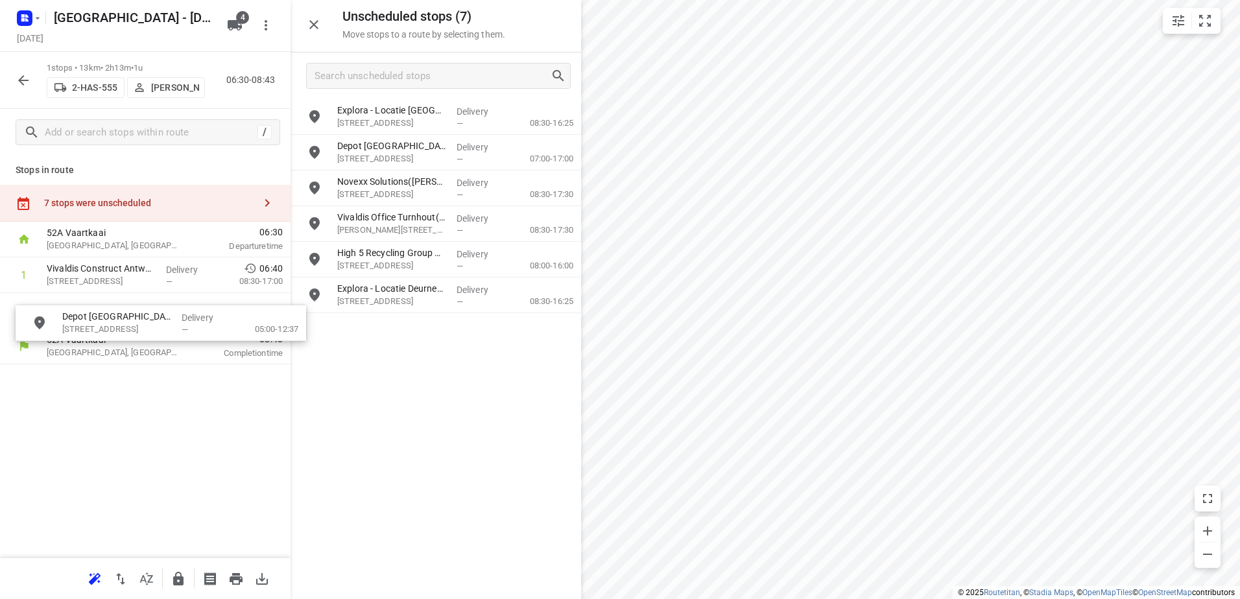
drag, startPoint x: 360, startPoint y: 263, endPoint x: 482, endPoint y: 377, distance: 167.0
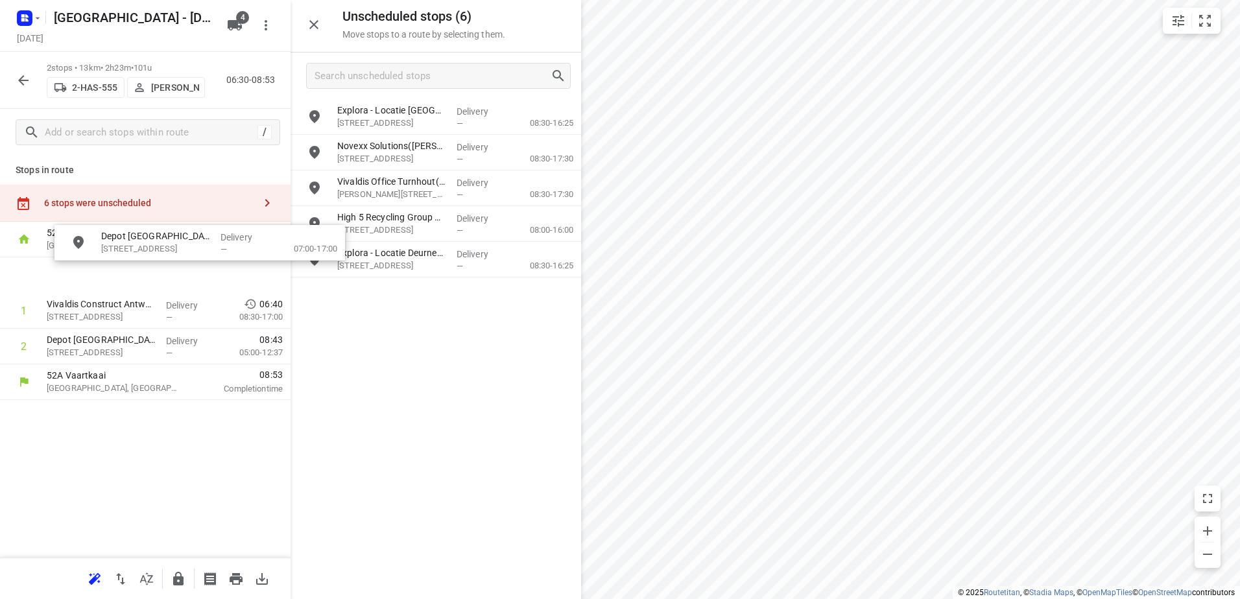
drag, startPoint x: 351, startPoint y: 150, endPoint x: 68, endPoint y: 257, distance: 302.7
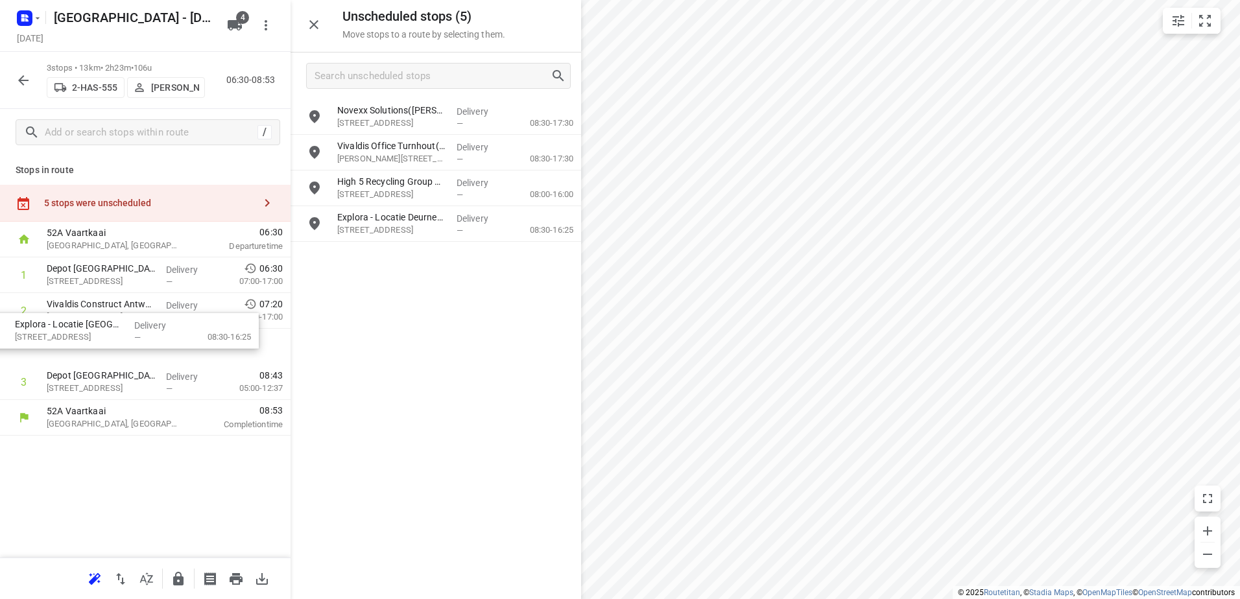
drag, startPoint x: 427, startPoint y: 127, endPoint x: 115, endPoint y: 344, distance: 379.5
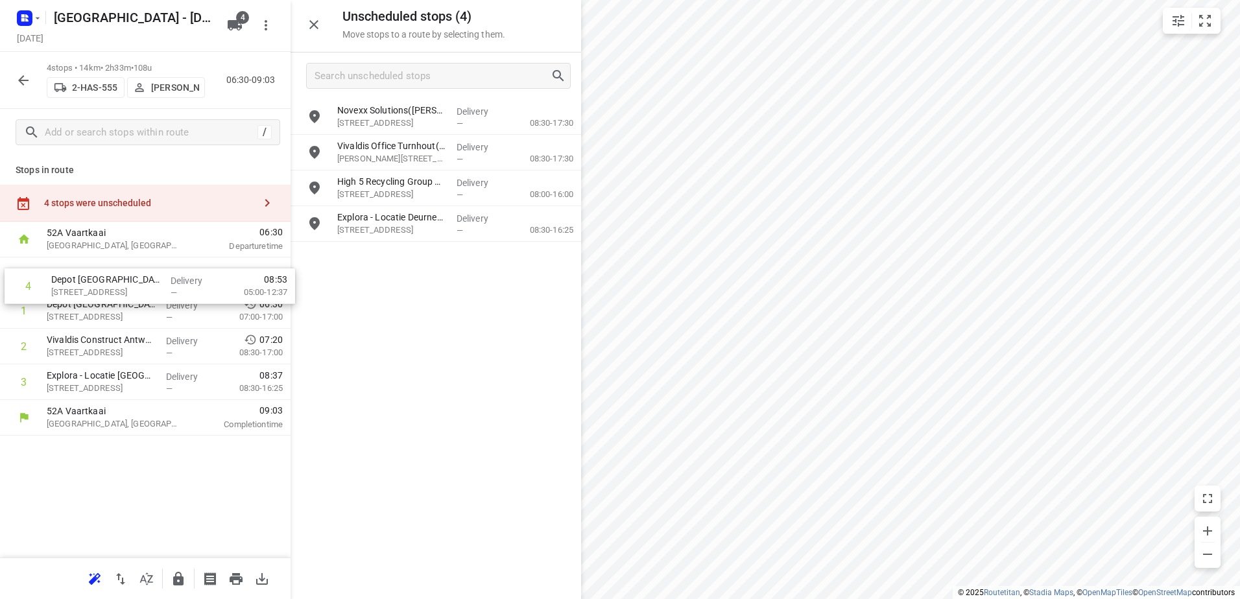
drag, startPoint x: 197, startPoint y: 386, endPoint x: 198, endPoint y: 275, distance: 111.5
click at [200, 276] on div "1 Depot België(Depot België) Vaartkaai 52A, Antwerpen Delivery — 06:30 07:00-17…" at bounding box center [145, 328] width 290 height 143
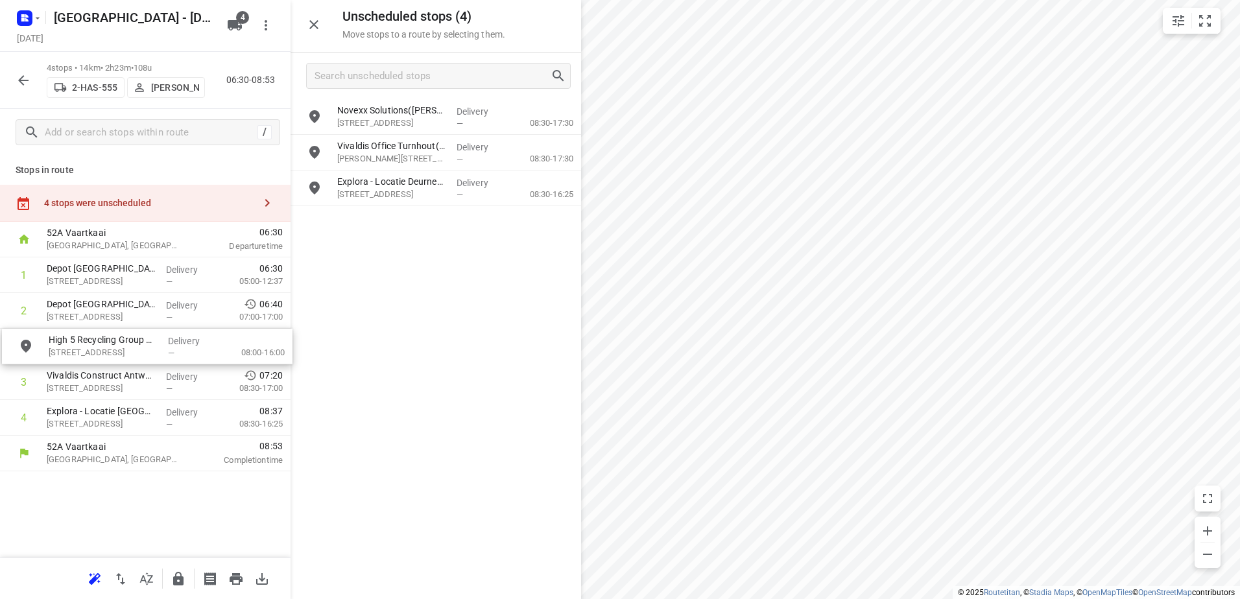
drag, startPoint x: 447, startPoint y: 193, endPoint x: 154, endPoint y: 355, distance: 334.7
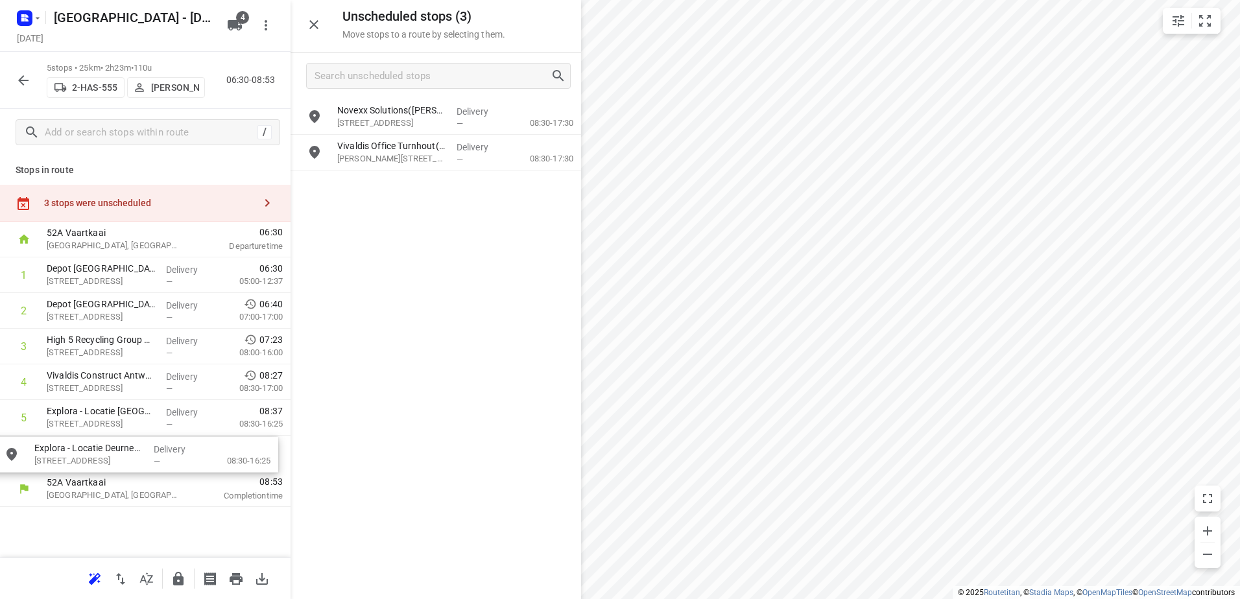
drag, startPoint x: 442, startPoint y: 185, endPoint x: 134, endPoint y: 456, distance: 410.3
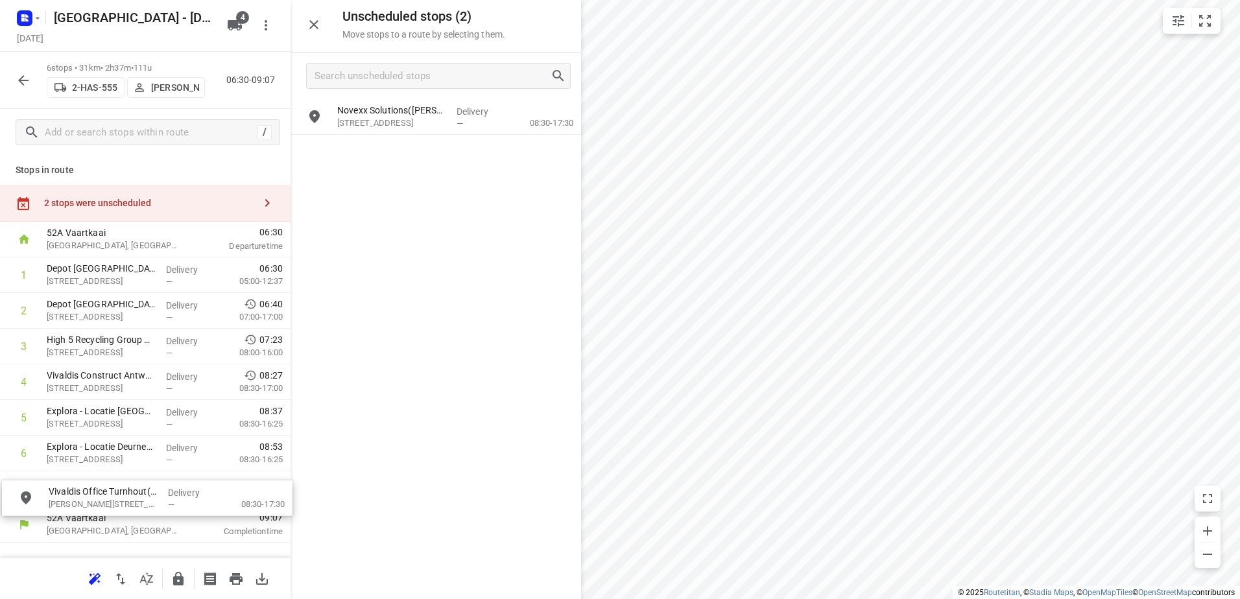
drag, startPoint x: 453, startPoint y: 163, endPoint x: 163, endPoint y: 512, distance: 453.1
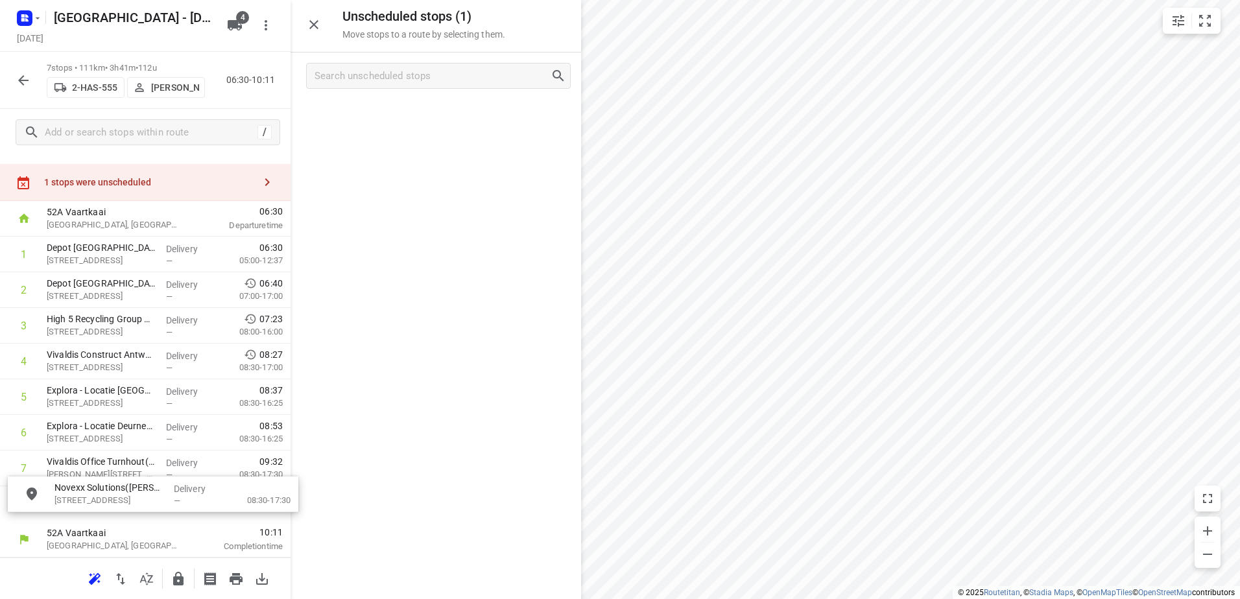
drag, startPoint x: 437, startPoint y: 129, endPoint x: 137, endPoint y: 502, distance: 478.3
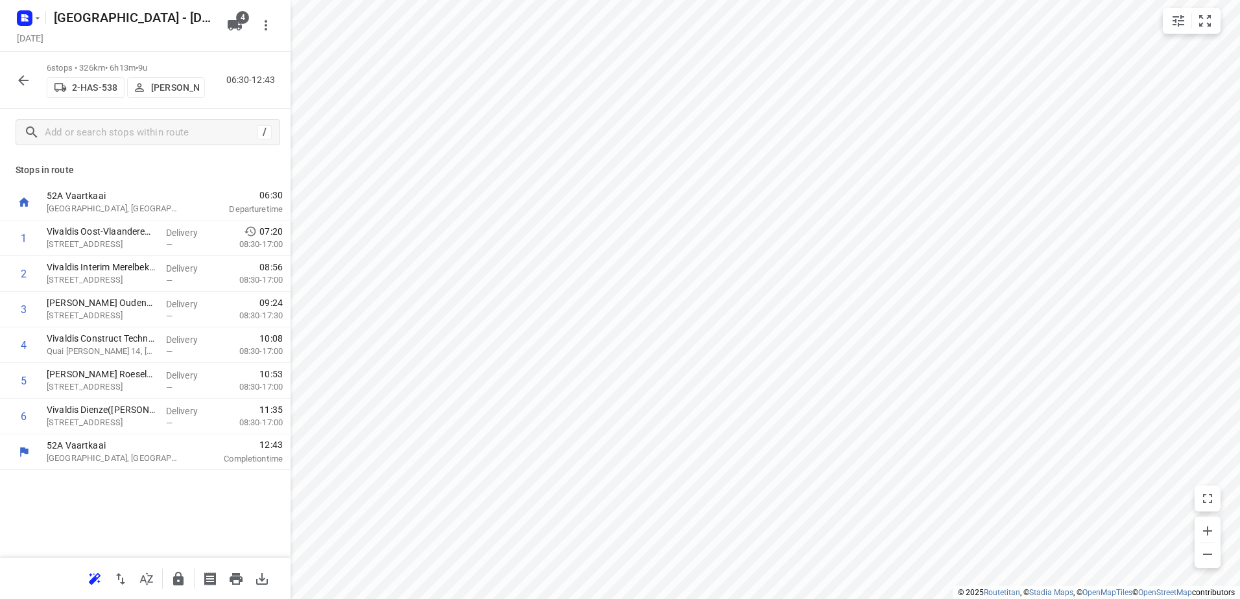
click at [27, 78] on icon "button" at bounding box center [24, 81] width 16 height 16
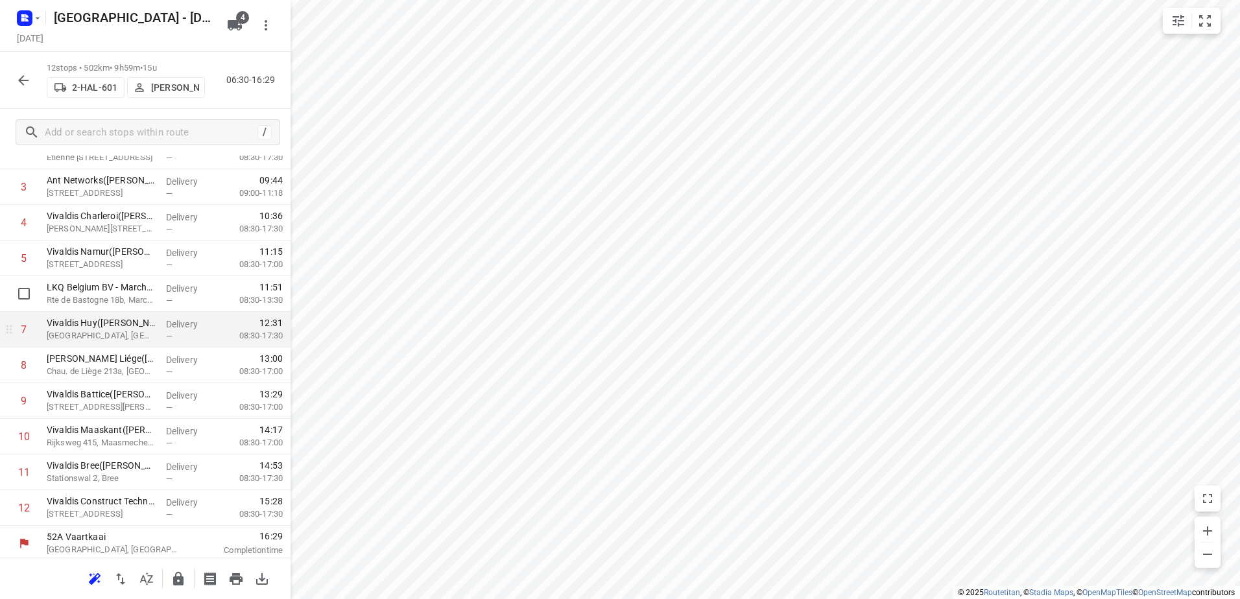
scroll to position [126, 0]
click at [23, 14] on rect "button" at bounding box center [25, 18] width 16 height 16
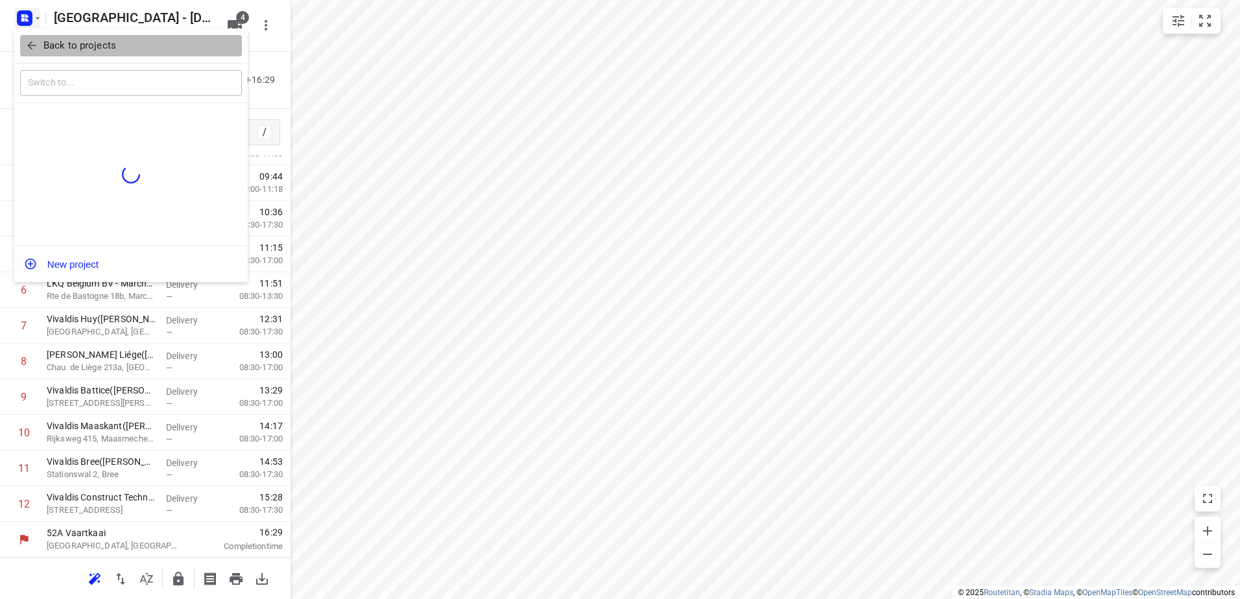
click at [43, 48] on p "Back to projects" at bounding box center [79, 45] width 73 height 15
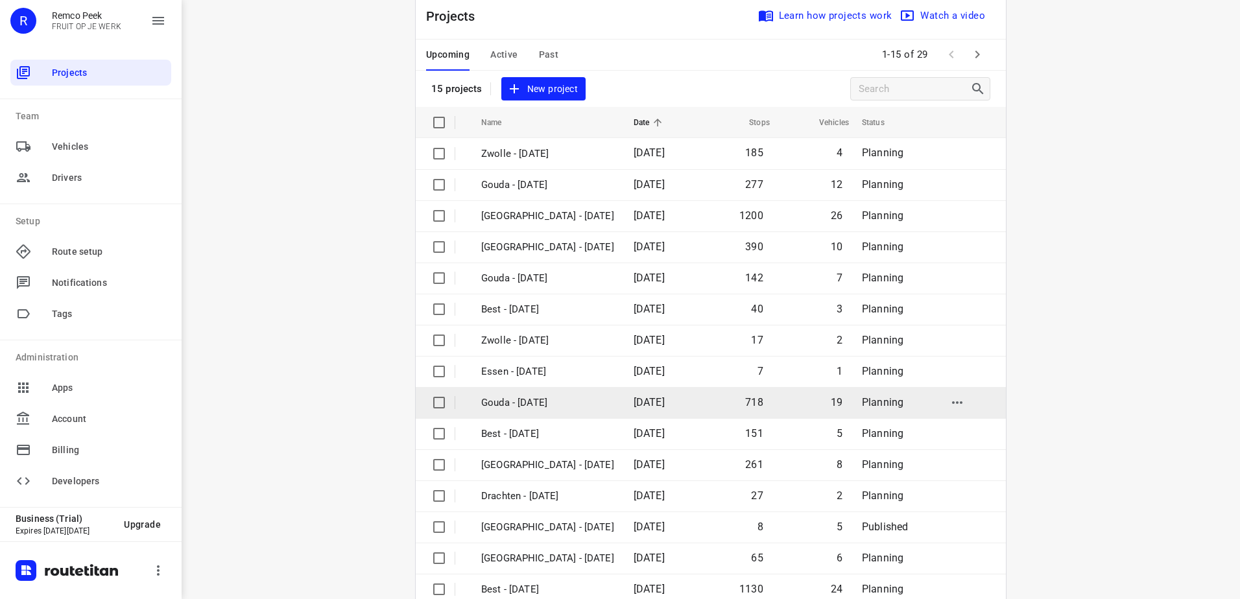
scroll to position [56, 0]
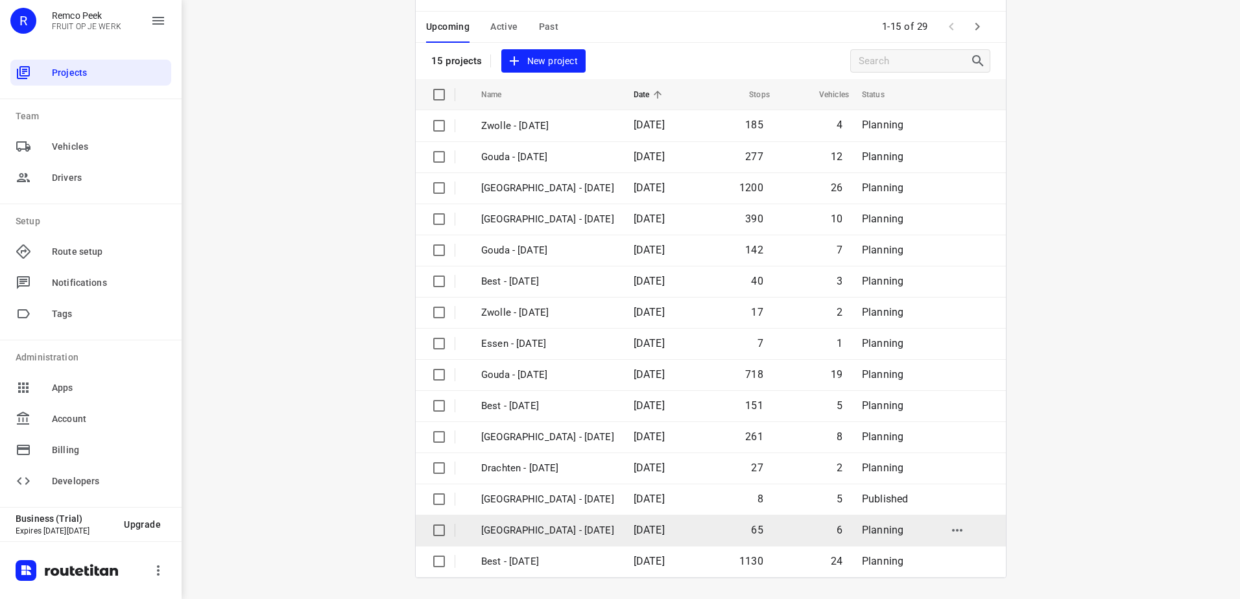
click at [560, 528] on p "Antwerpen - Wednesday" at bounding box center [547, 530] width 133 height 15
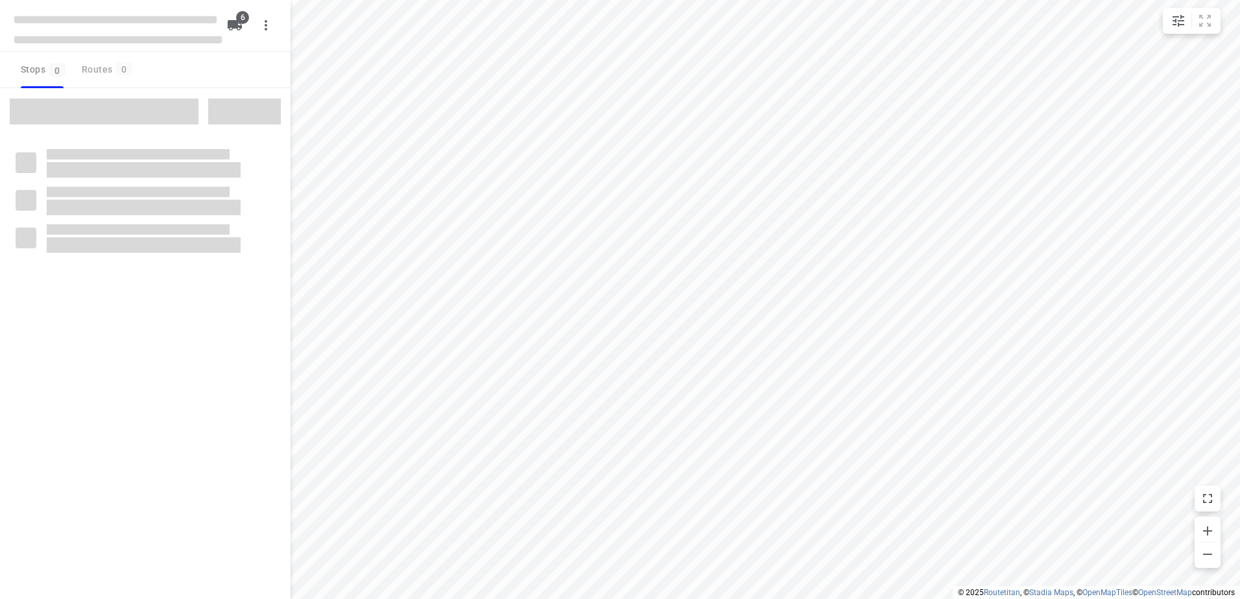
checkbox input "true"
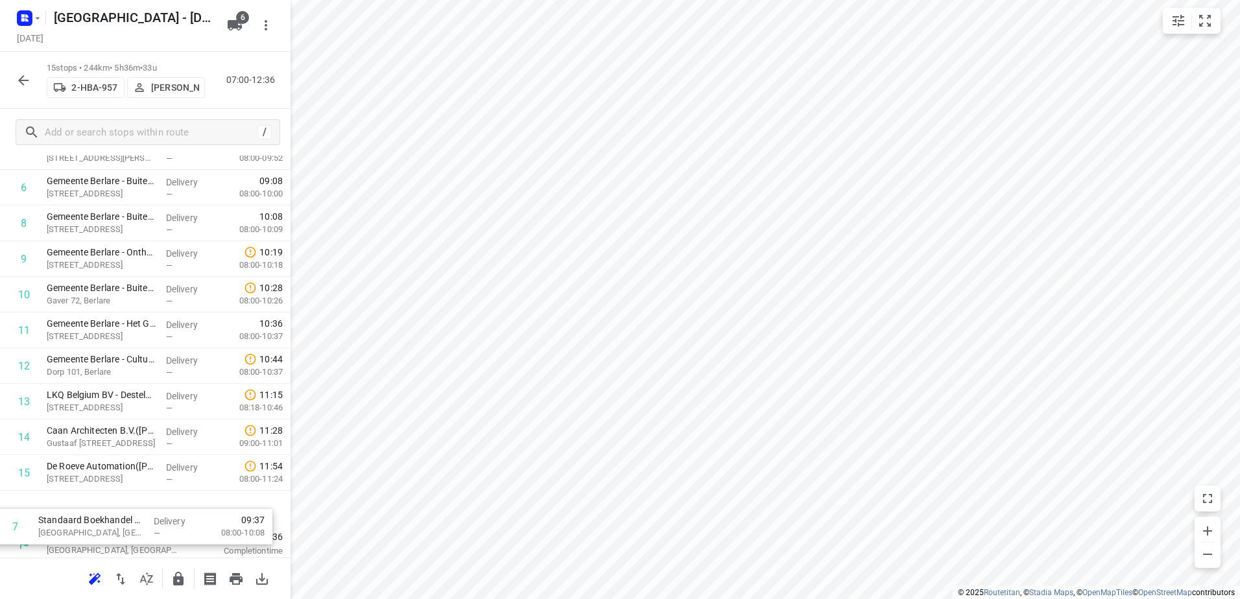
scroll to position [270, 0]
drag, startPoint x: 133, startPoint y: 339, endPoint x: 120, endPoint y: 510, distance: 171.7
click at [121, 512] on div "1 3M(Ambius - België) Canadastraat 11, Antwerpen Delivery — 07:16 07:00-08:33 2…" at bounding box center [145, 254] width 290 height 535
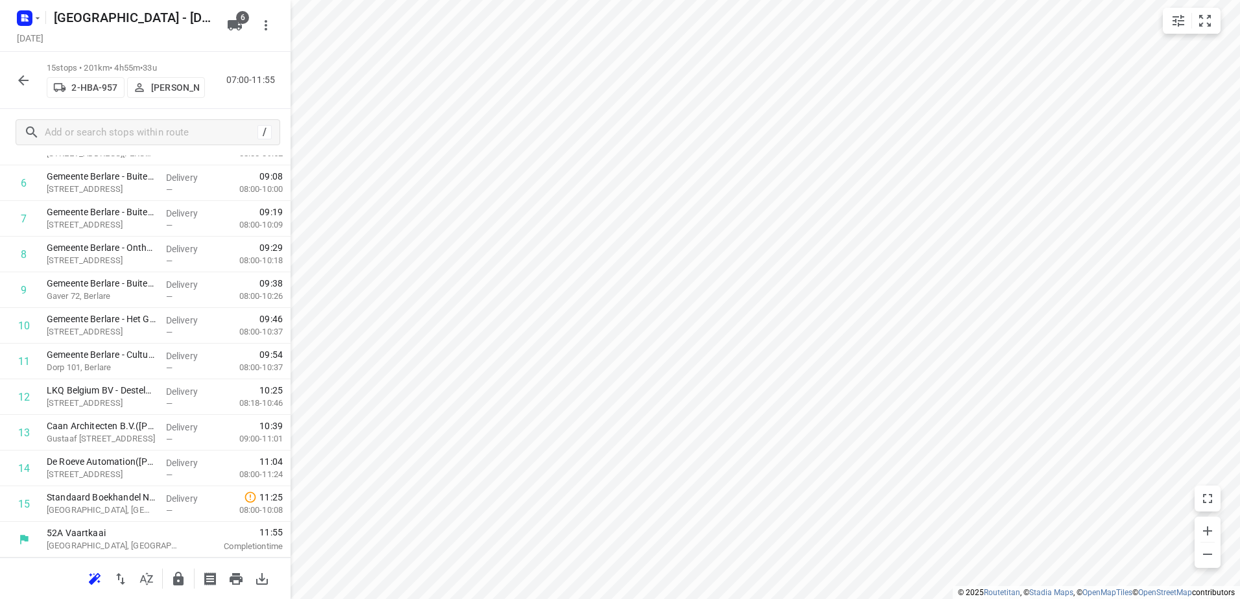
click at [192, 588] on div at bounding box center [145, 578] width 290 height 41
click at [182, 578] on icon "button" at bounding box center [179, 579] width 16 height 16
click at [32, 86] on button "button" at bounding box center [23, 80] width 26 height 26
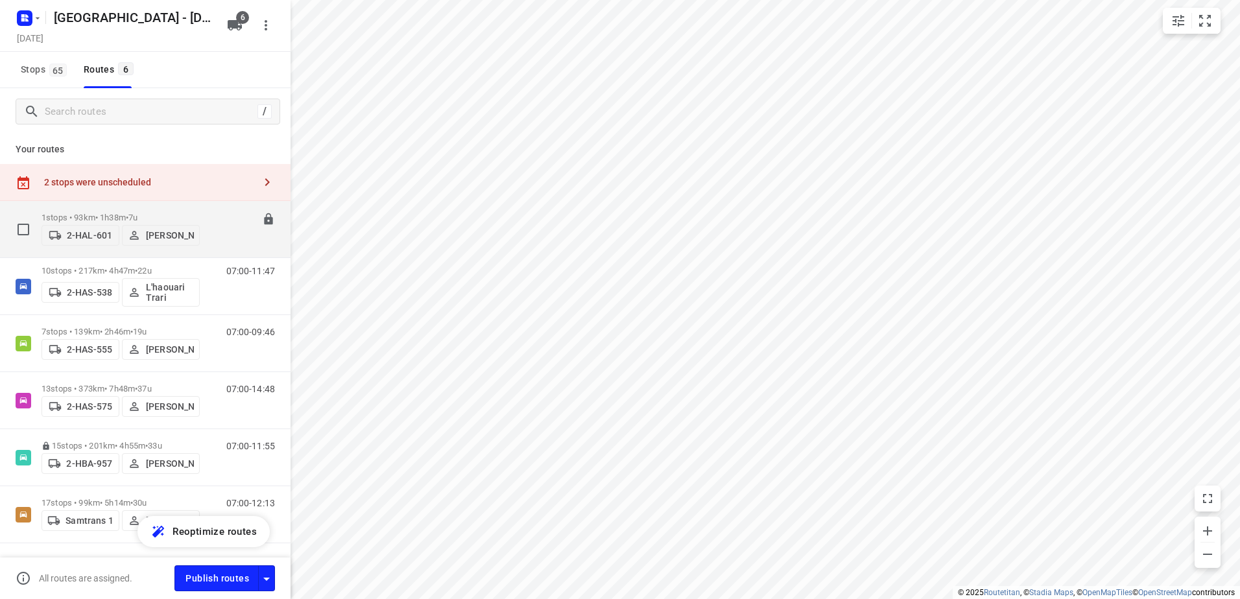
click at [119, 208] on div "1 stops • 93km • 1h38m • 7u 2-HAL-601 Kris Van Santvliet" at bounding box center [120, 229] width 158 height 46
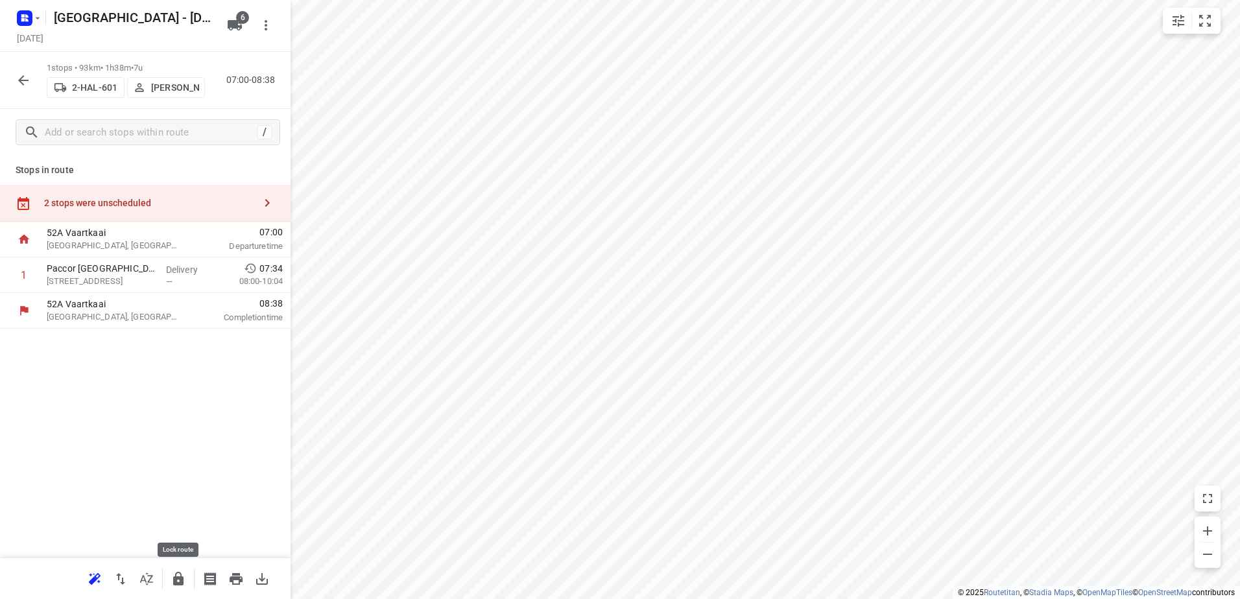
click at [176, 582] on icon "button" at bounding box center [178, 579] width 10 height 14
click at [21, 82] on icon "button" at bounding box center [23, 80] width 10 height 10
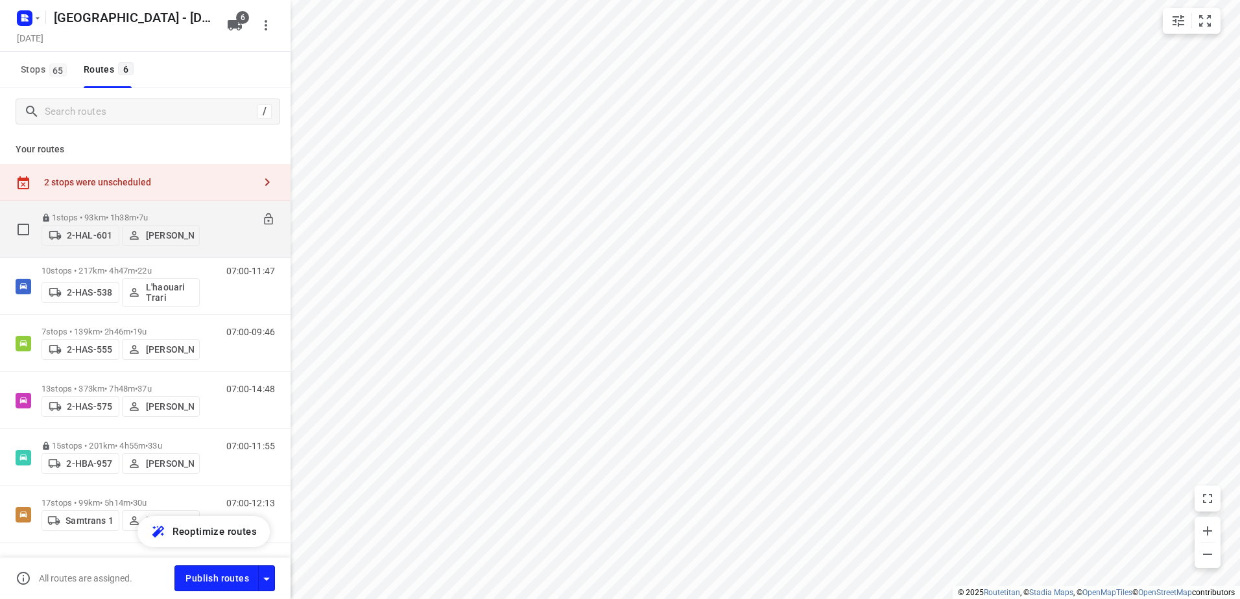
click at [133, 215] on p "1 stops • 93km • 1h38m • 7u" at bounding box center [120, 218] width 158 height 10
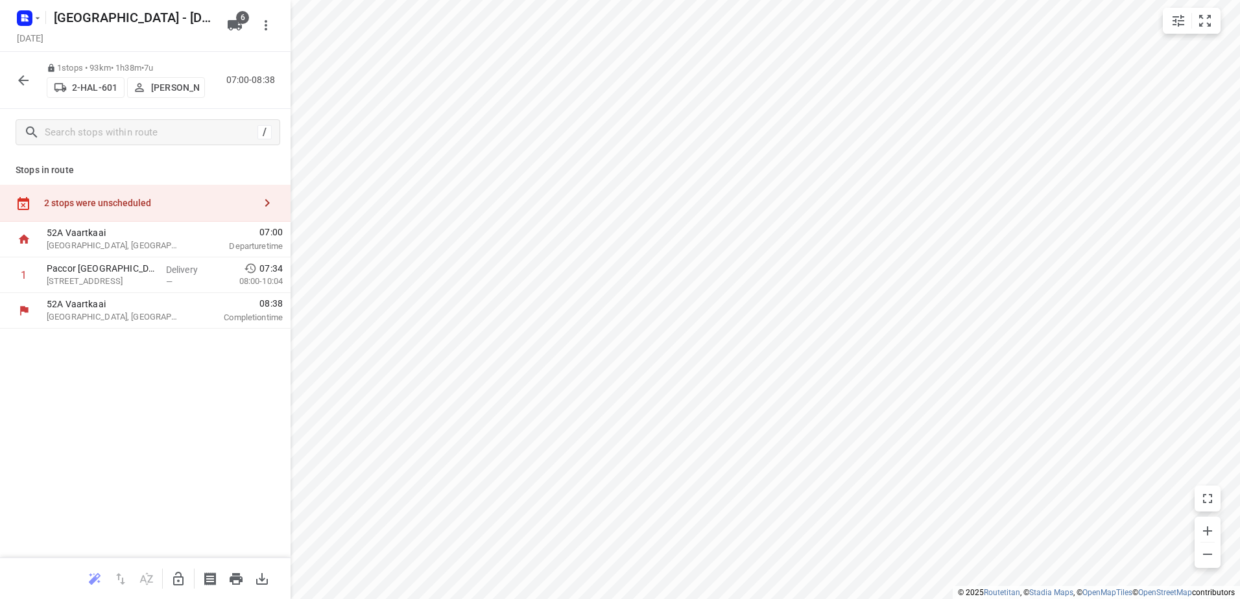
click at [181, 571] on icon "button" at bounding box center [179, 579] width 16 height 16
click at [158, 198] on div "2 stops were unscheduled" at bounding box center [149, 203] width 210 height 10
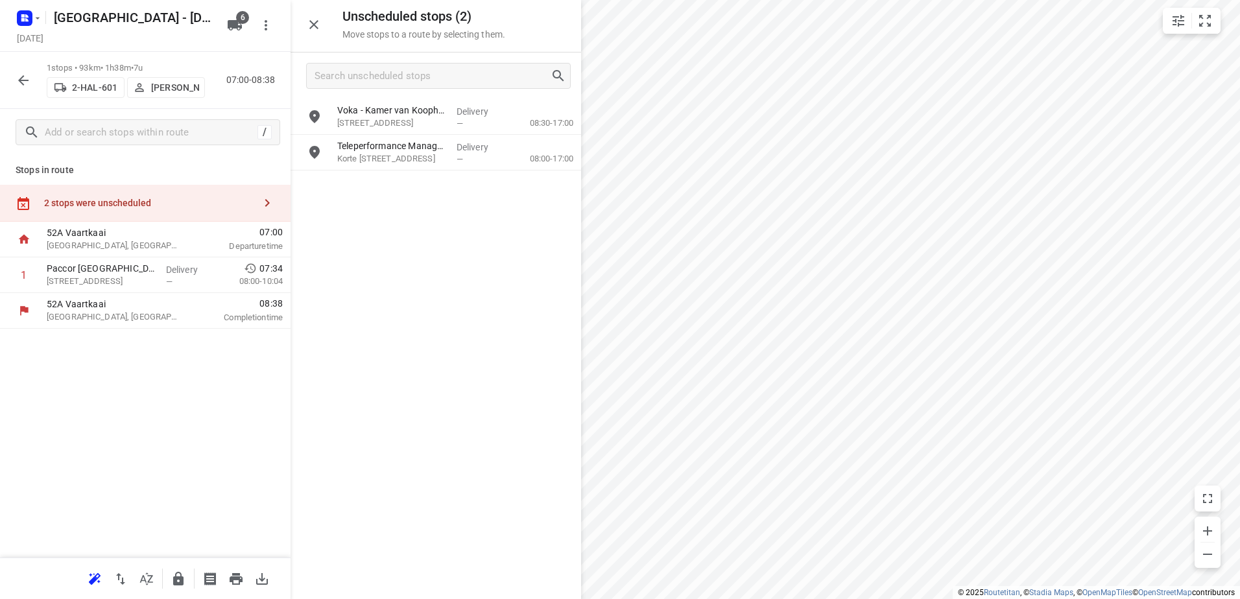
click at [183, 582] on icon "button" at bounding box center [178, 579] width 10 height 14
click at [14, 75] on button "button" at bounding box center [23, 80] width 26 height 26
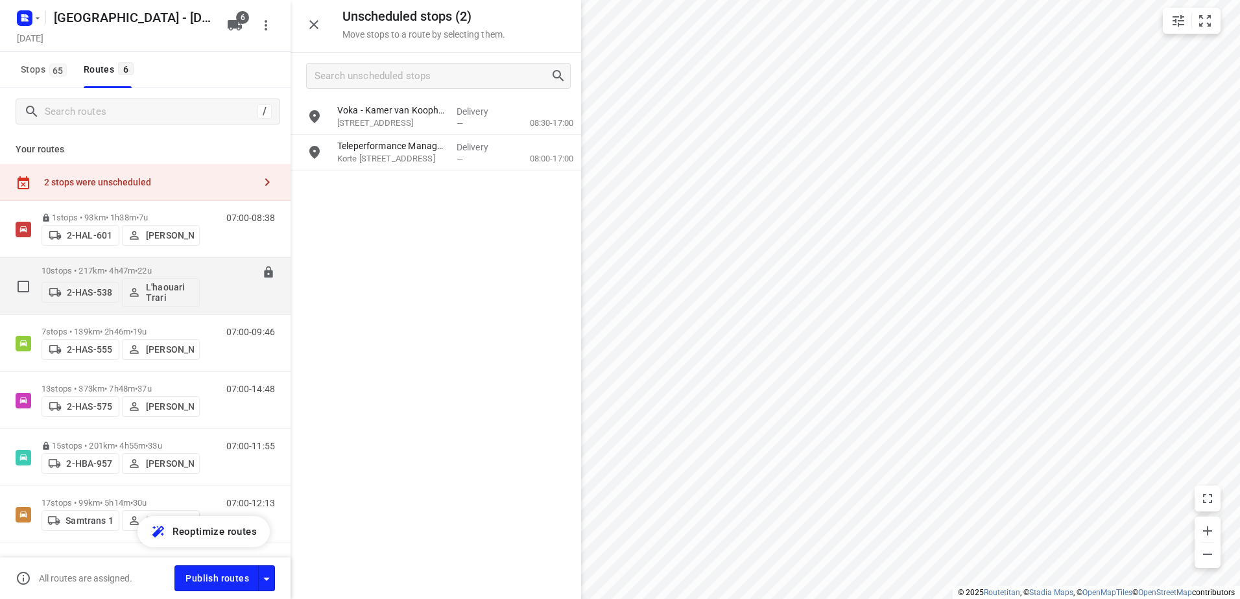
click at [100, 267] on p "10 stops • 217km • 4h47m • 22u" at bounding box center [120, 271] width 158 height 10
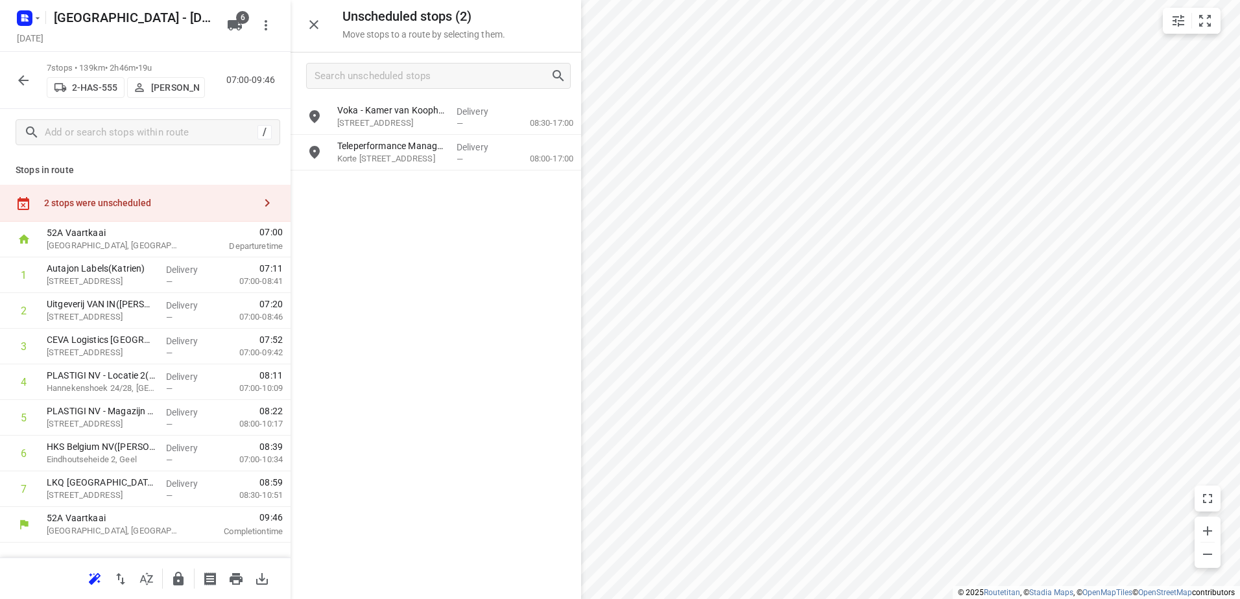
scroll to position [0, 0]
click at [189, 578] on button "button" at bounding box center [178, 579] width 26 height 26
click at [25, 77] on icon "button" at bounding box center [24, 81] width 16 height 16
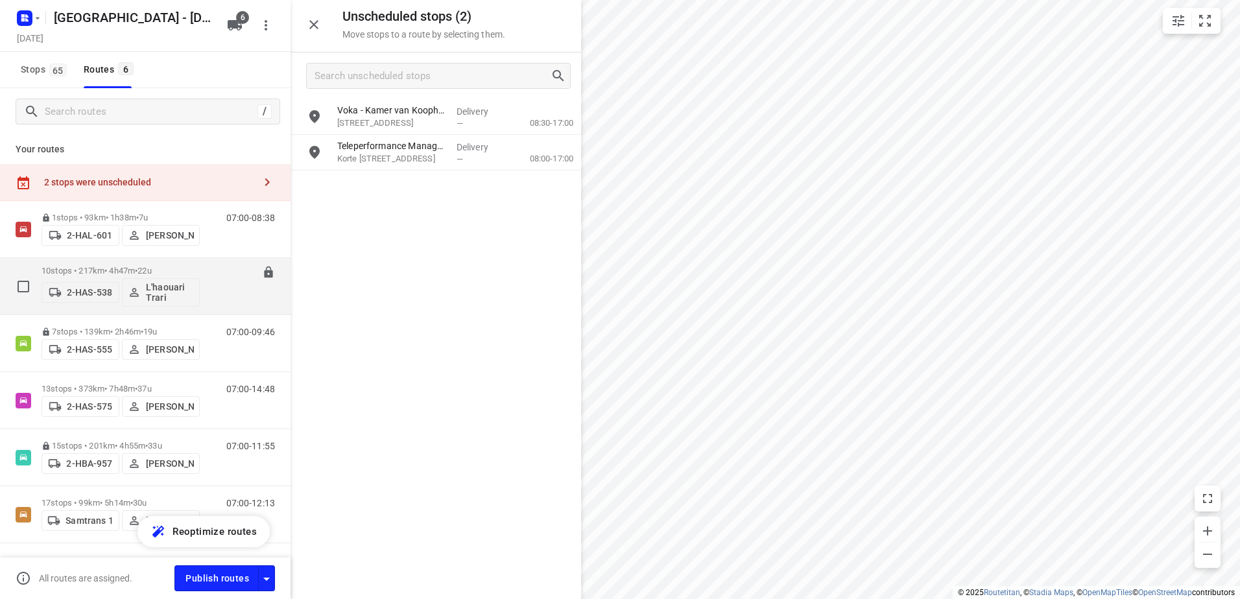
click at [150, 268] on span "22u" at bounding box center [144, 271] width 14 height 10
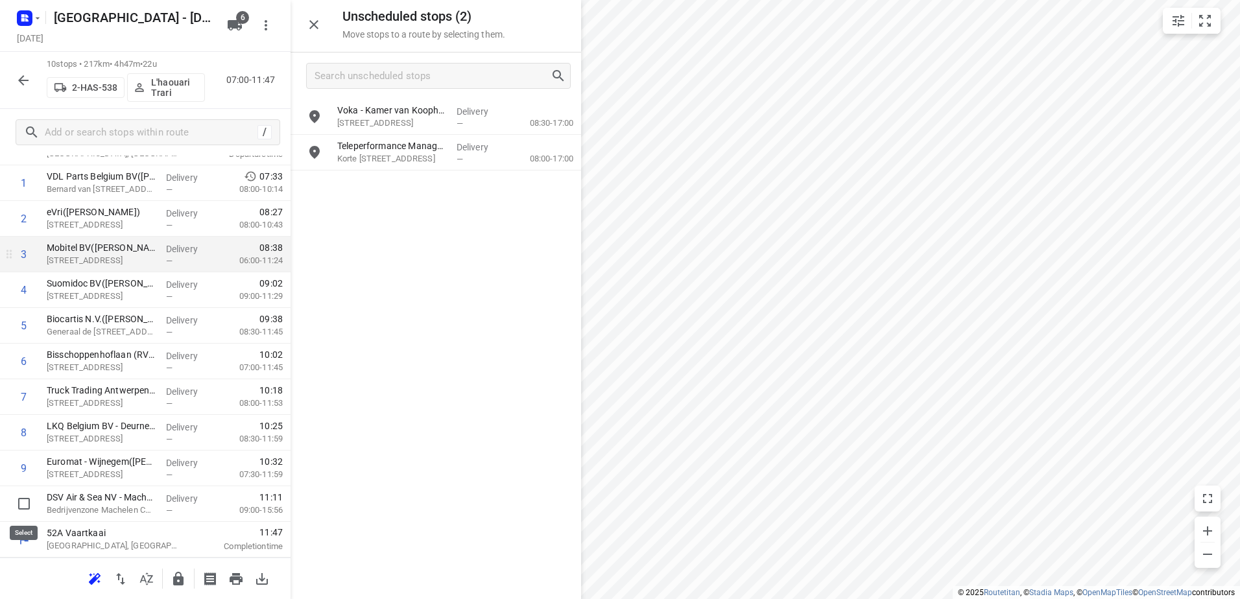
drag, startPoint x: 34, startPoint y: 483, endPoint x: 153, endPoint y: 296, distance: 221.8
click at [19, 505] on input "checkbox" at bounding box center [24, 504] width 26 height 26
checkbox input "true"
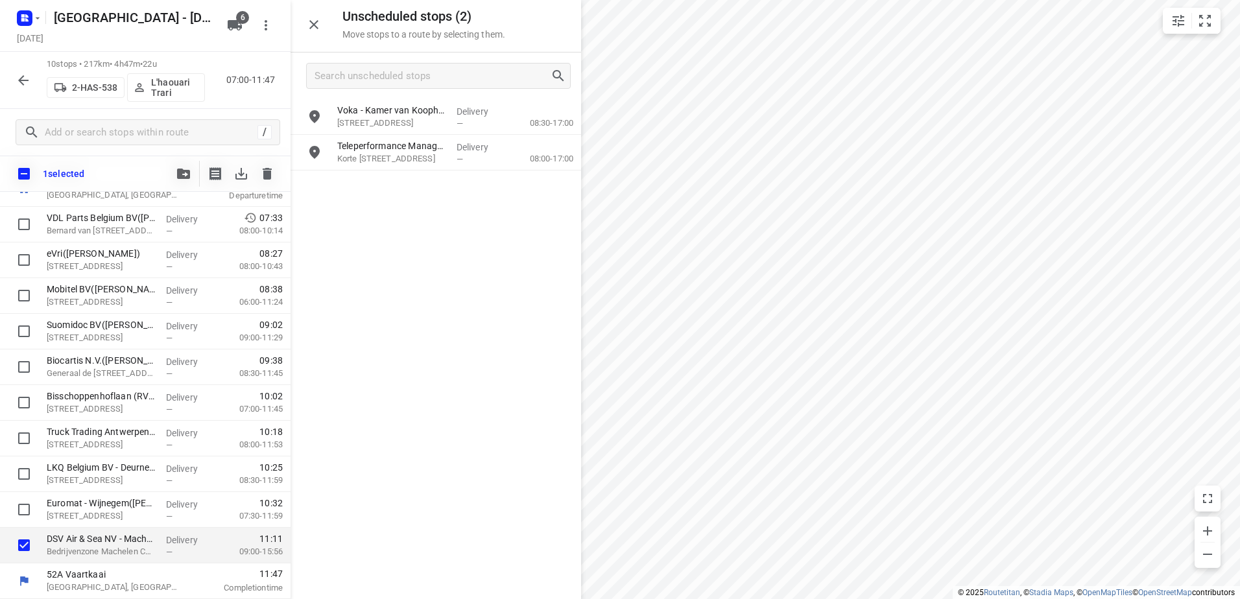
scroll to position [87, 0]
click at [184, 178] on icon "button" at bounding box center [183, 174] width 13 height 10
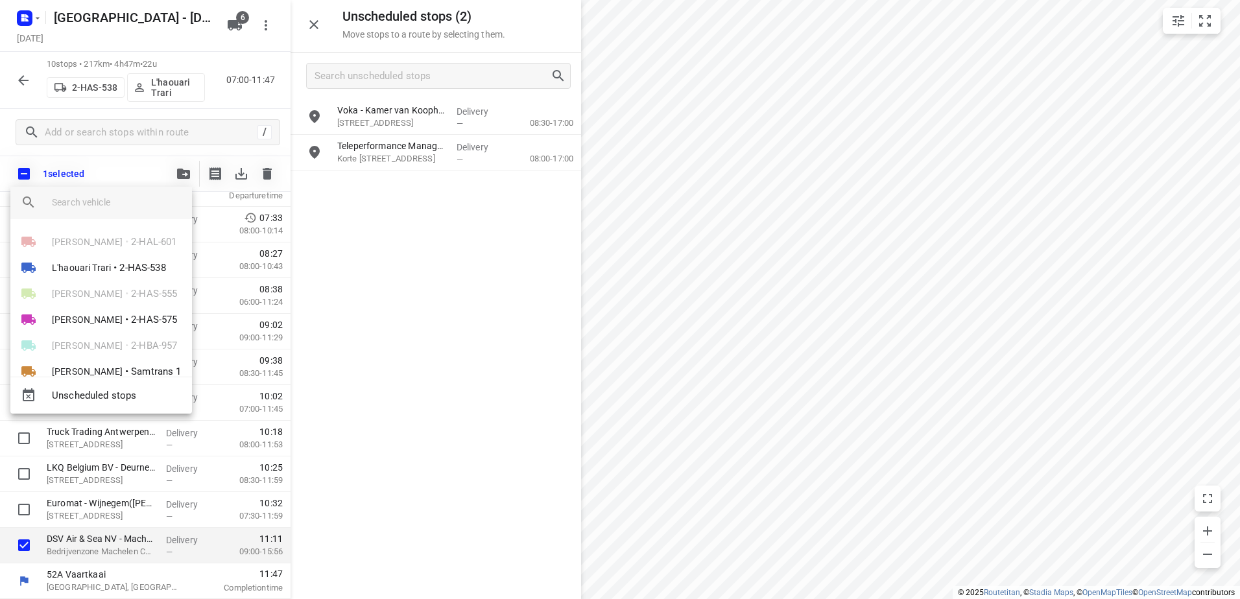
click at [127, 381] on div "Unscheduled stops" at bounding box center [101, 395] width 182 height 37
click at [129, 393] on span "Unscheduled stops" at bounding box center [117, 395] width 130 height 15
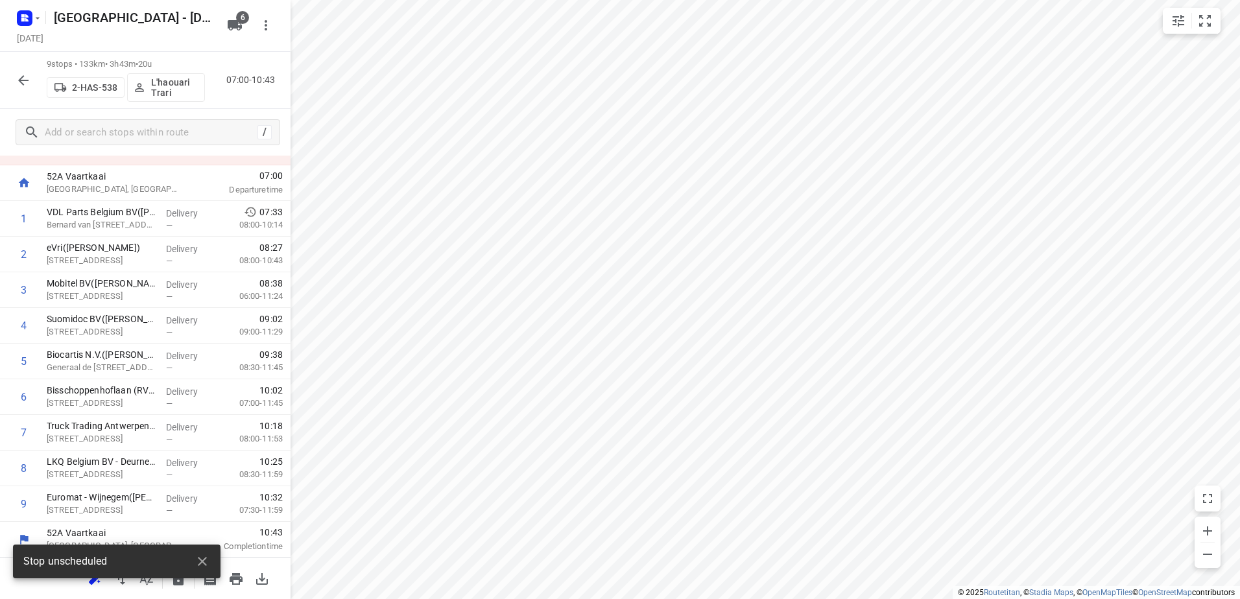
scroll to position [56, 0]
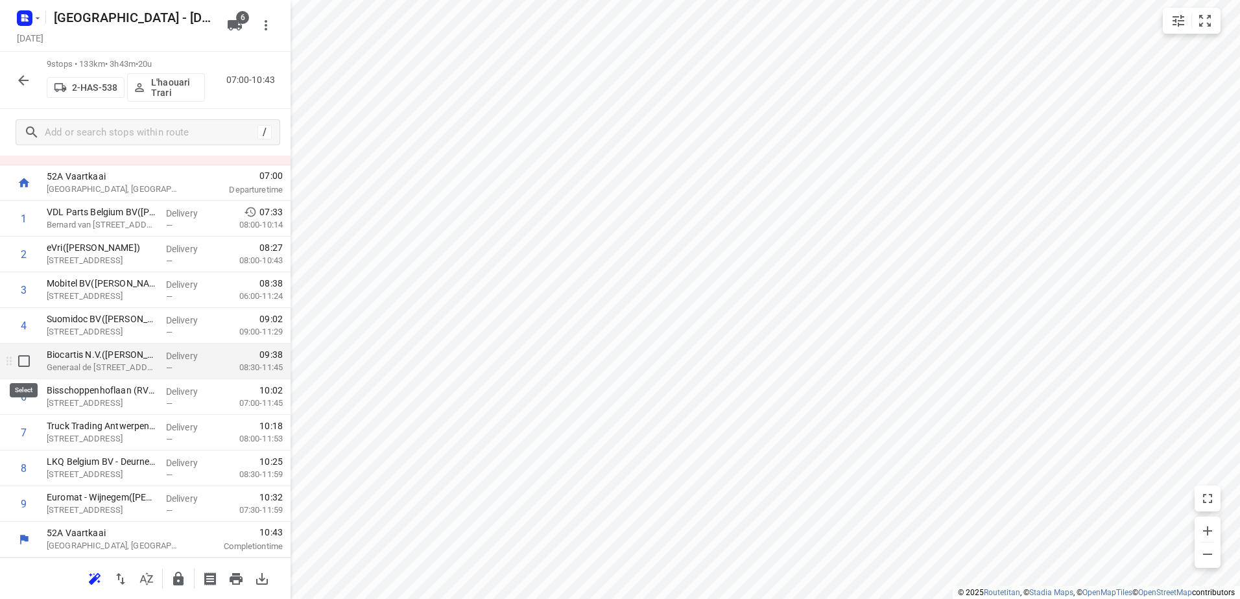
click at [25, 366] on input "checkbox" at bounding box center [24, 361] width 26 height 26
checkbox input "true"
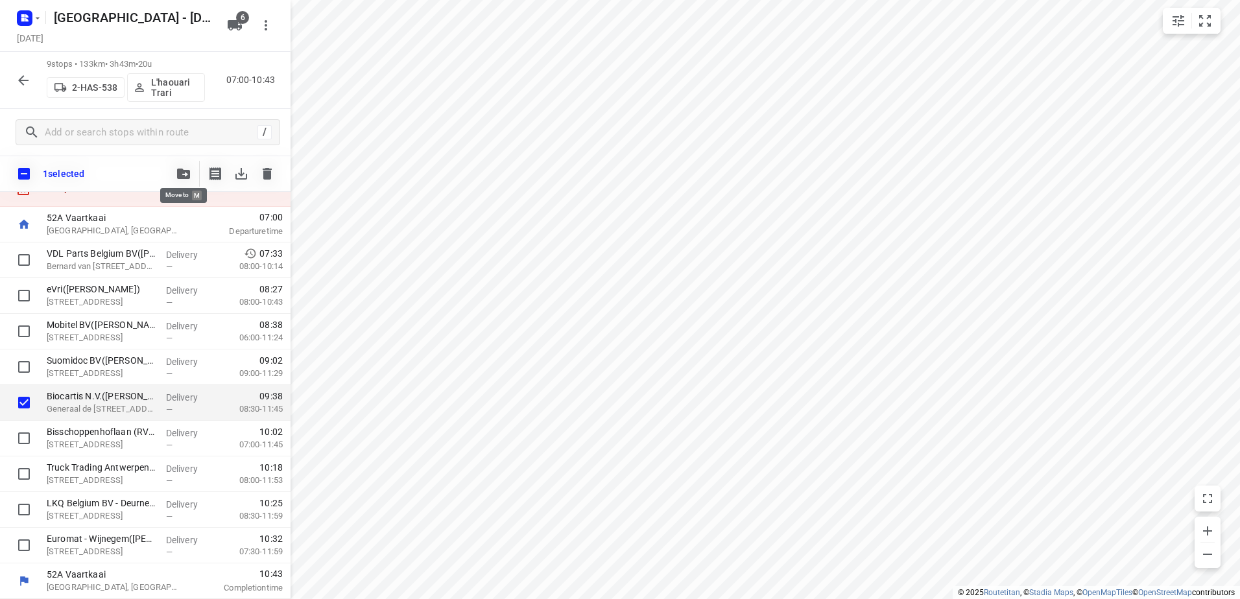
click at [178, 182] on button "button" at bounding box center [184, 174] width 26 height 26
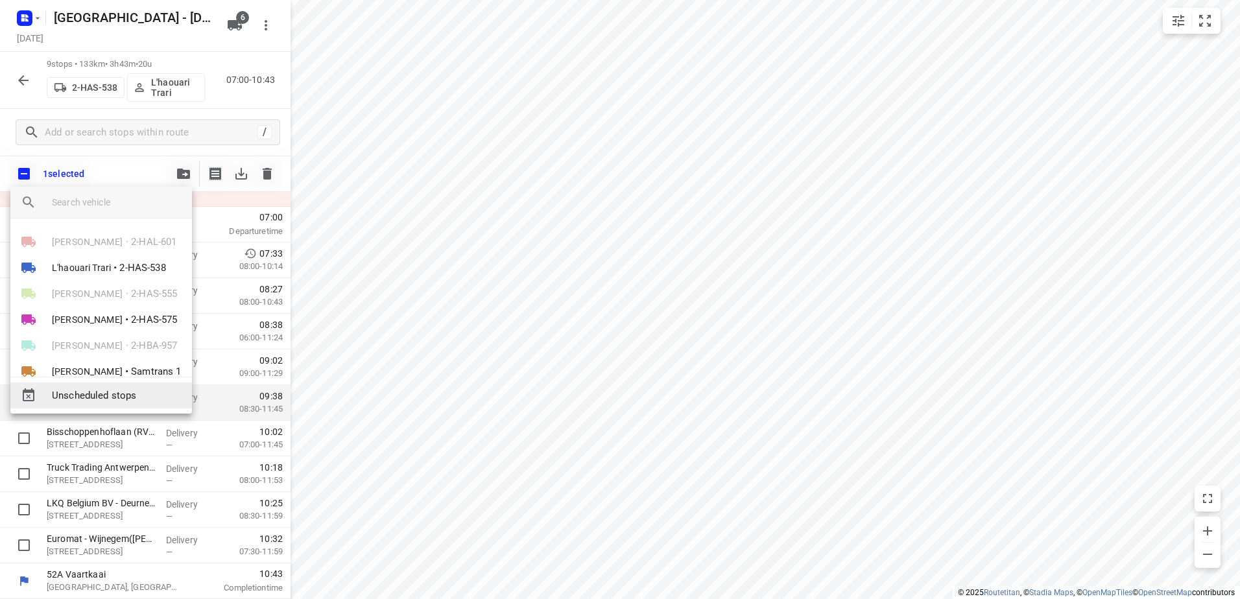
click at [178, 388] on span "Unscheduled stops" at bounding box center [117, 395] width 130 height 15
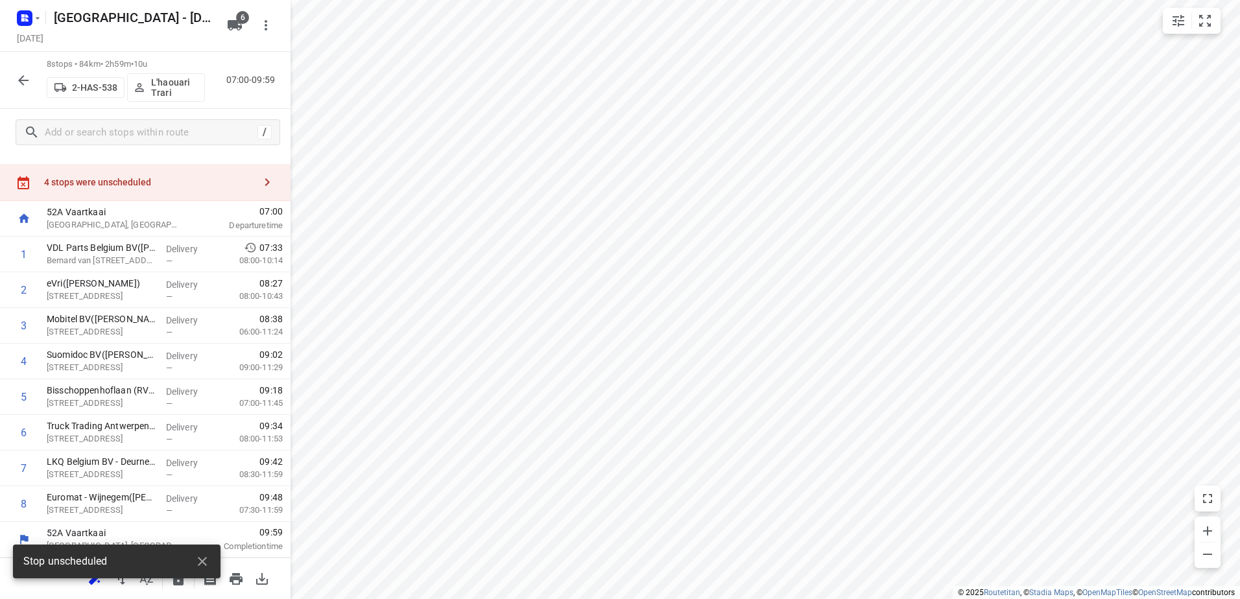
scroll to position [21, 0]
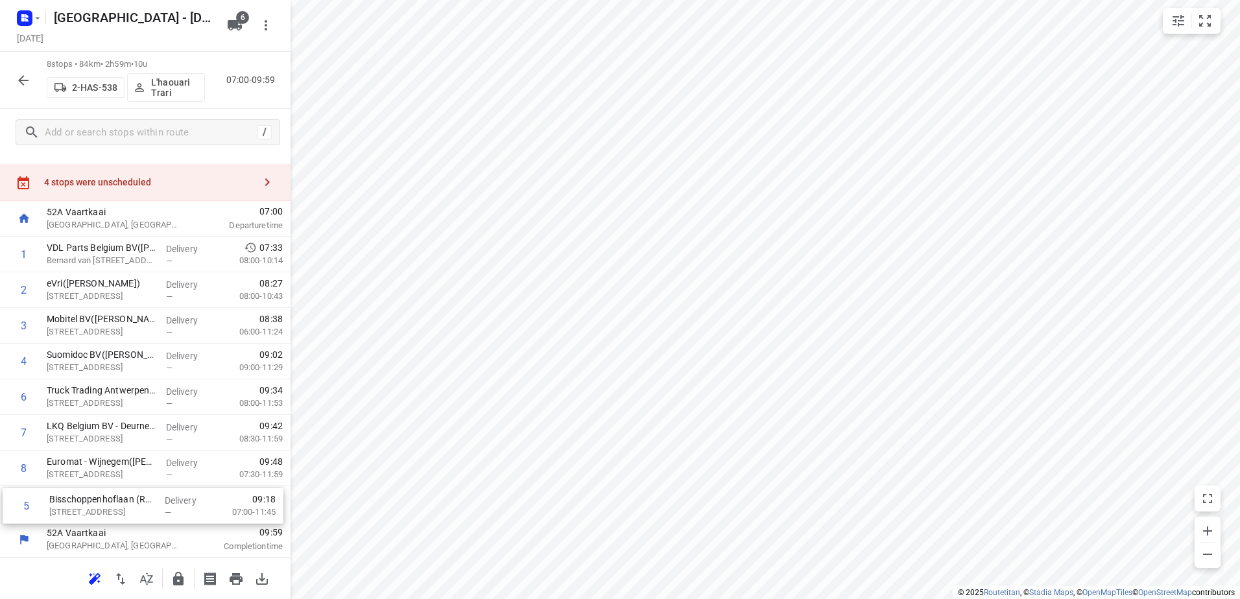
drag, startPoint x: 88, startPoint y: 409, endPoint x: 92, endPoint y: 523, distance: 114.2
click at [92, 523] on div "52A Vaartkaai Antwerpen, Belgium 07:00 Departure time 1 VDL Parts Belgium BV(Ta…" at bounding box center [145, 379] width 290 height 357
click at [177, 586] on icon "button" at bounding box center [179, 579] width 16 height 16
click at [26, 89] on button "button" at bounding box center [23, 80] width 26 height 26
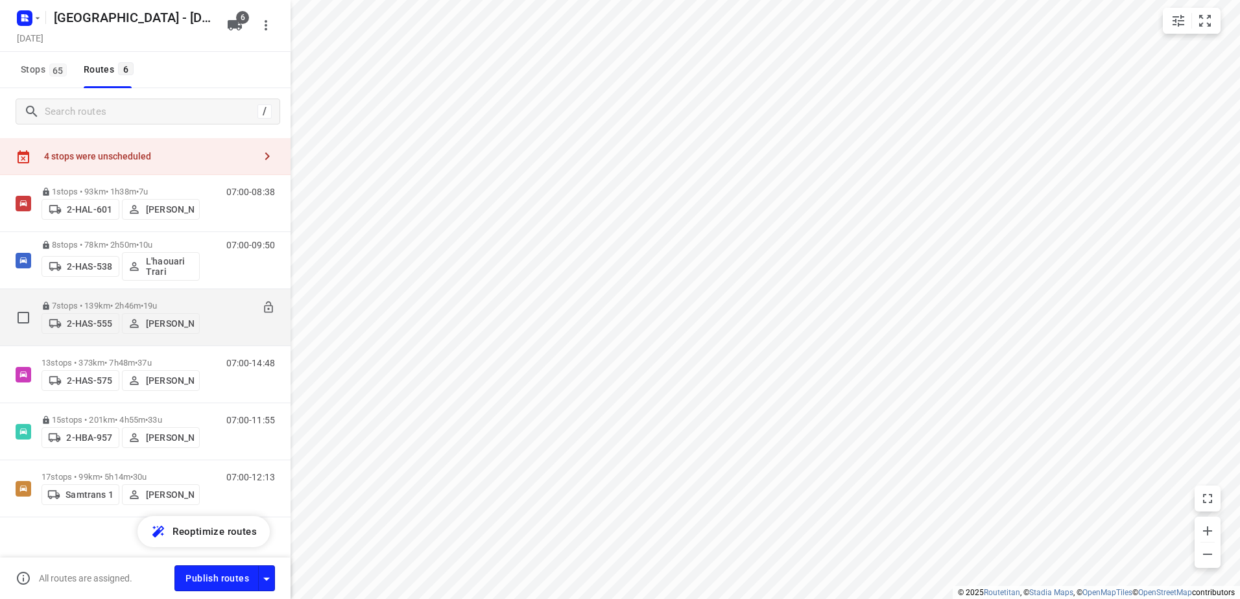
scroll to position [38, 0]
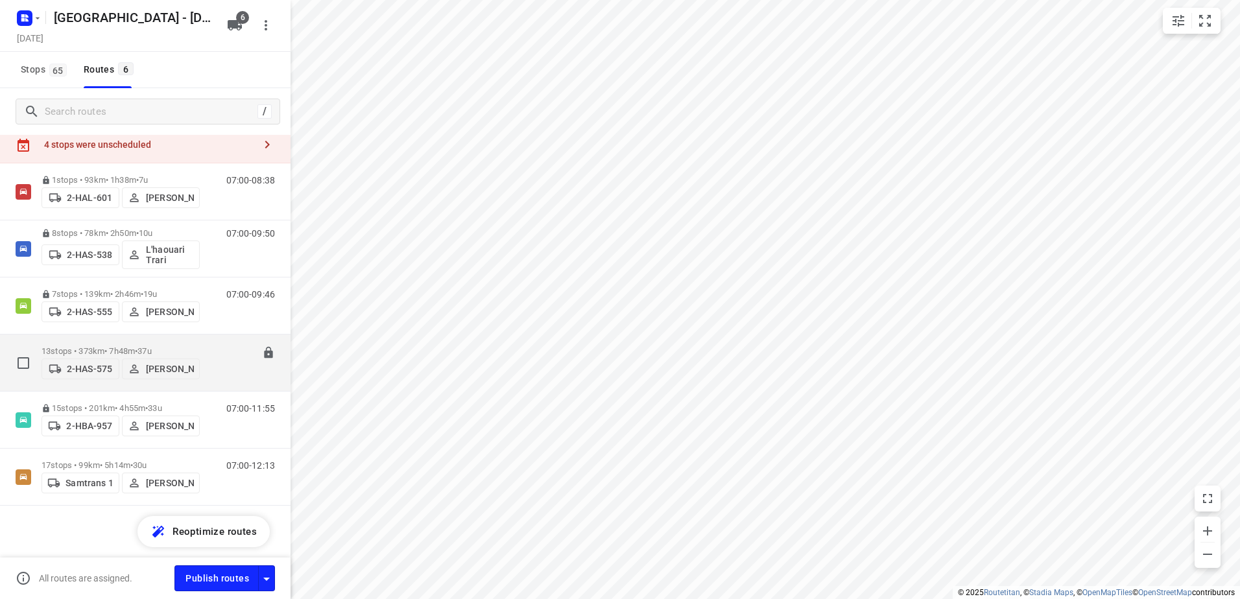
click at [136, 346] on p "13 stops • 373km • 7h48m • 37u" at bounding box center [120, 351] width 158 height 10
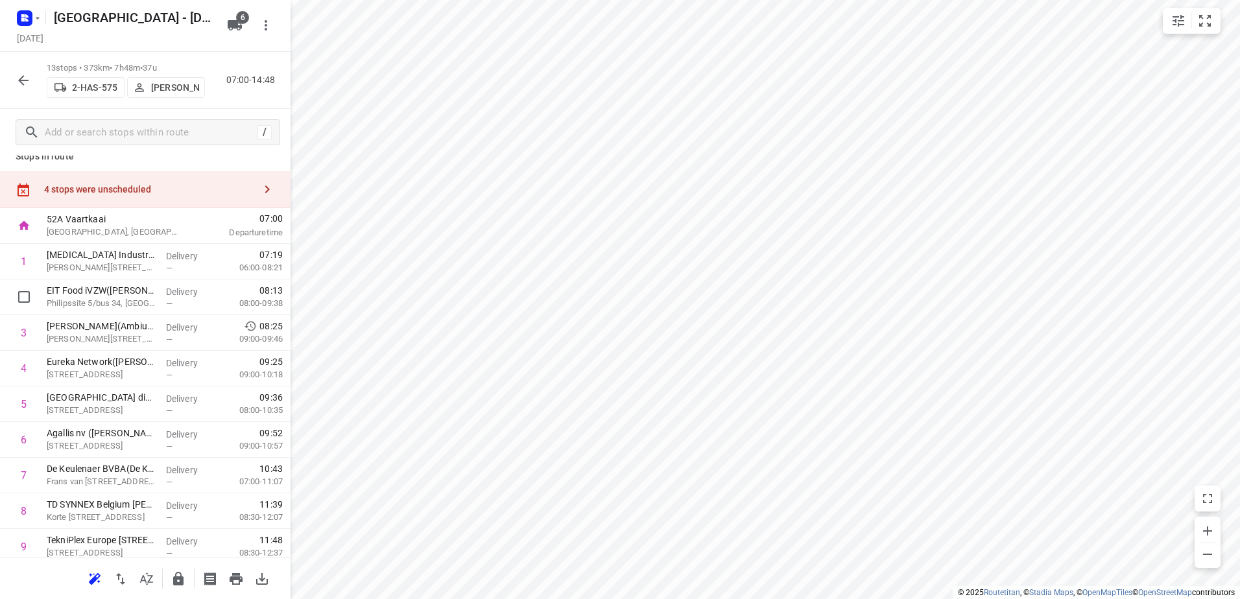
scroll to position [0, 0]
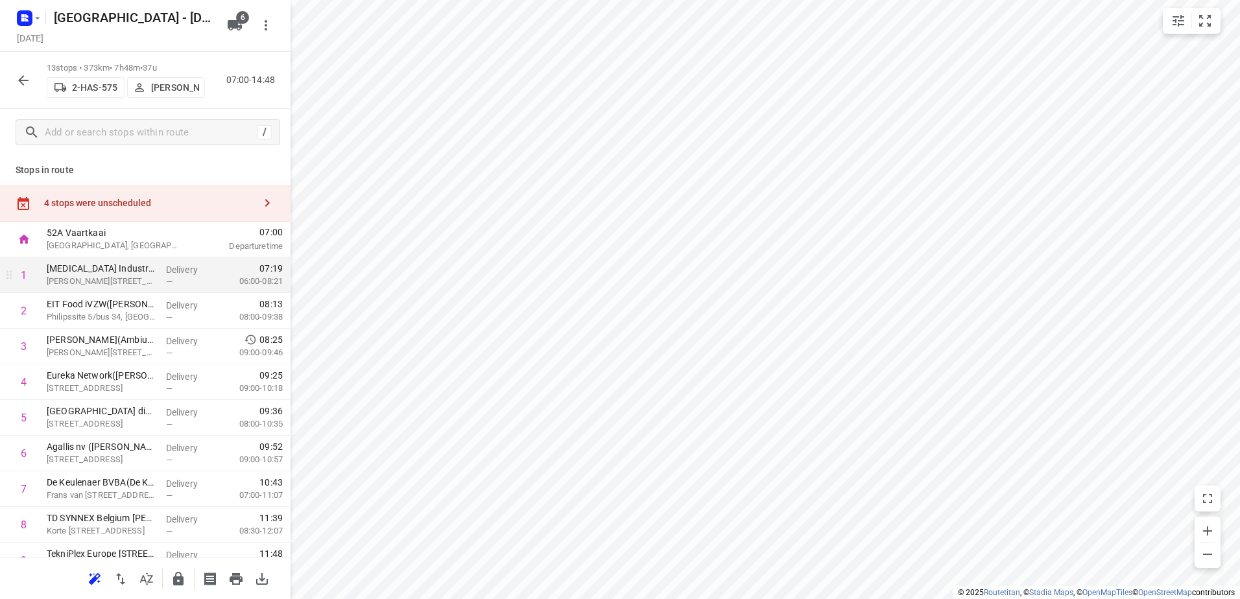
drag, startPoint x: 161, startPoint y: 209, endPoint x: 266, endPoint y: 261, distance: 116.9
click at [161, 209] on div "4 stops were unscheduled" at bounding box center [145, 203] width 290 height 37
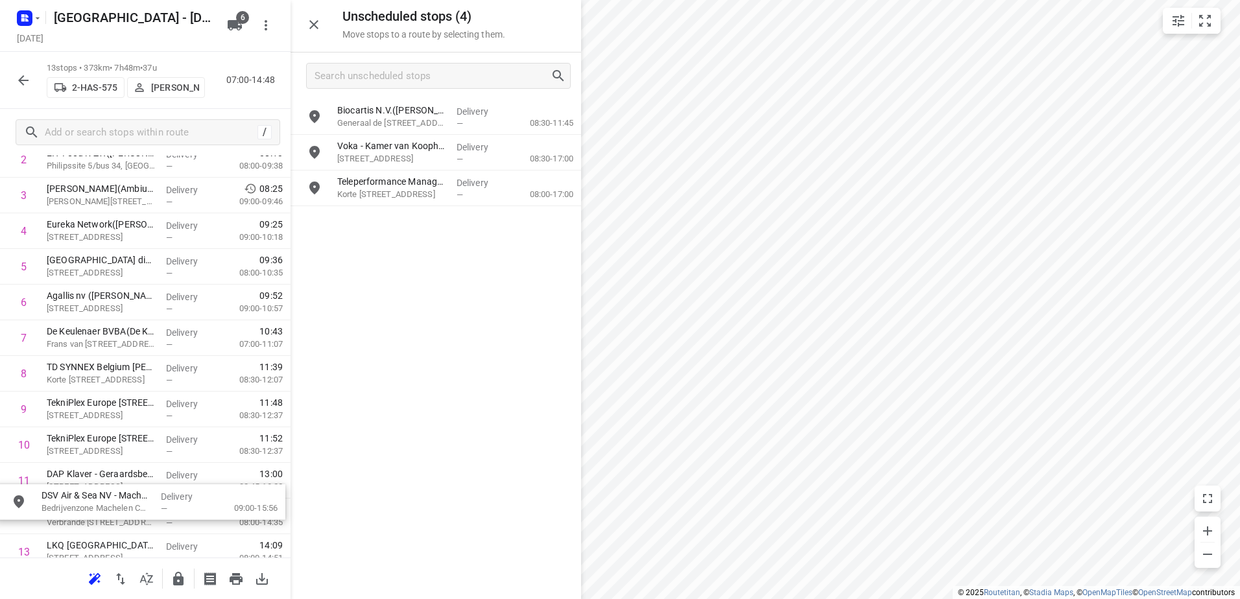
scroll to position [237, 0]
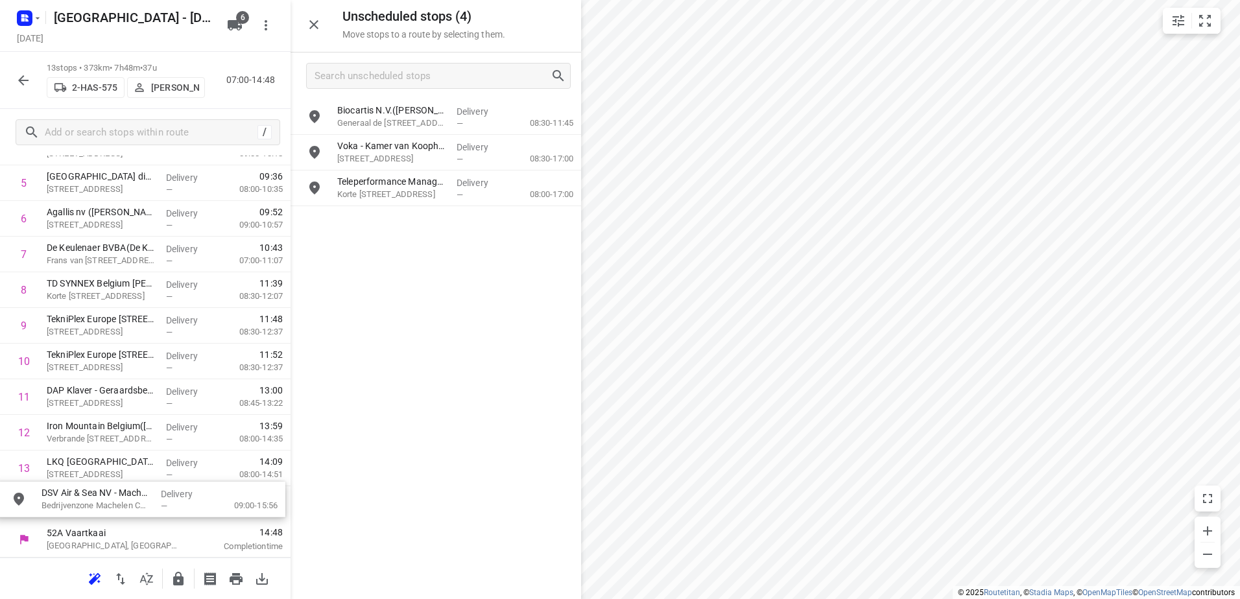
drag, startPoint x: 462, startPoint y: 147, endPoint x: 165, endPoint y: 498, distance: 459.2
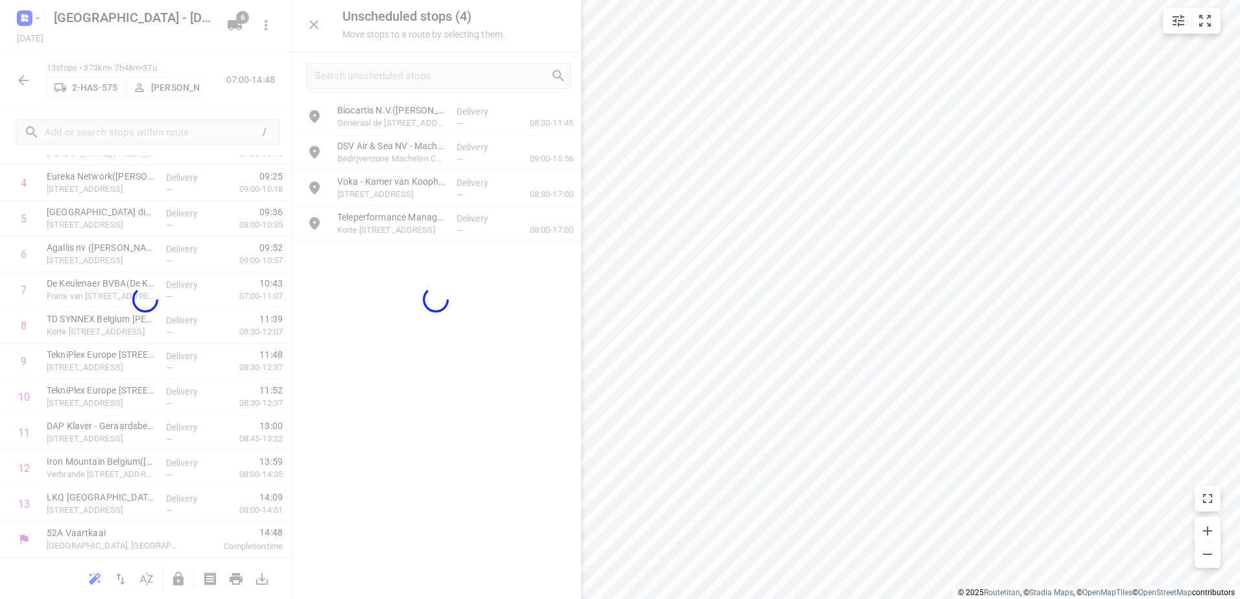
scroll to position [199, 0]
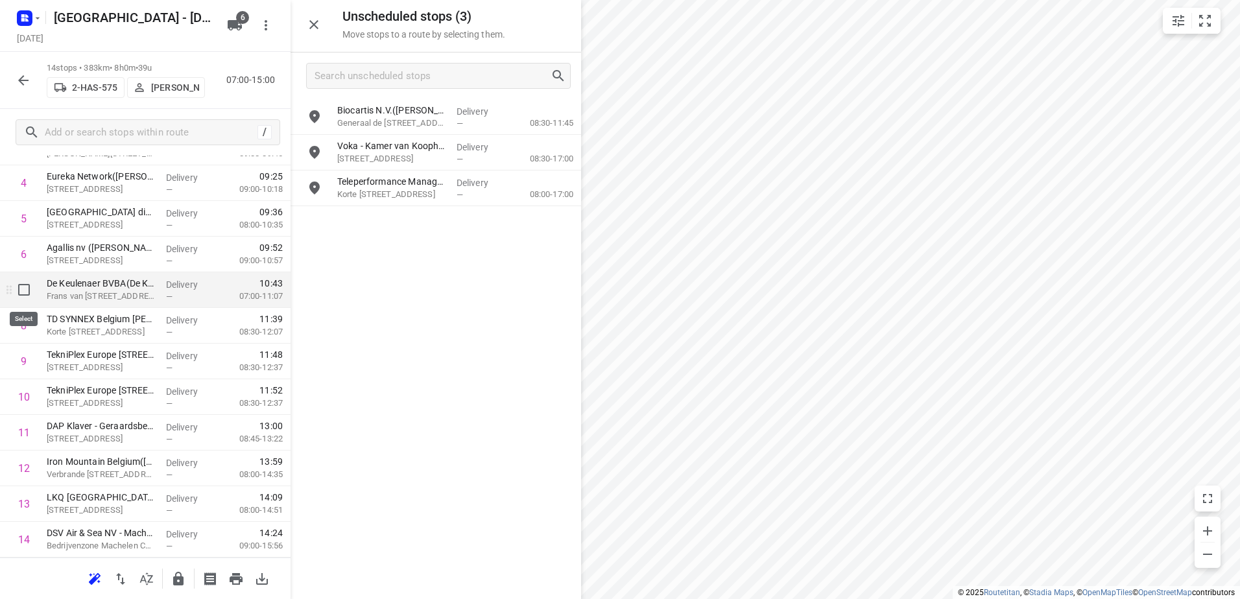
click at [21, 285] on input "checkbox" at bounding box center [24, 290] width 26 height 26
checkbox input "true"
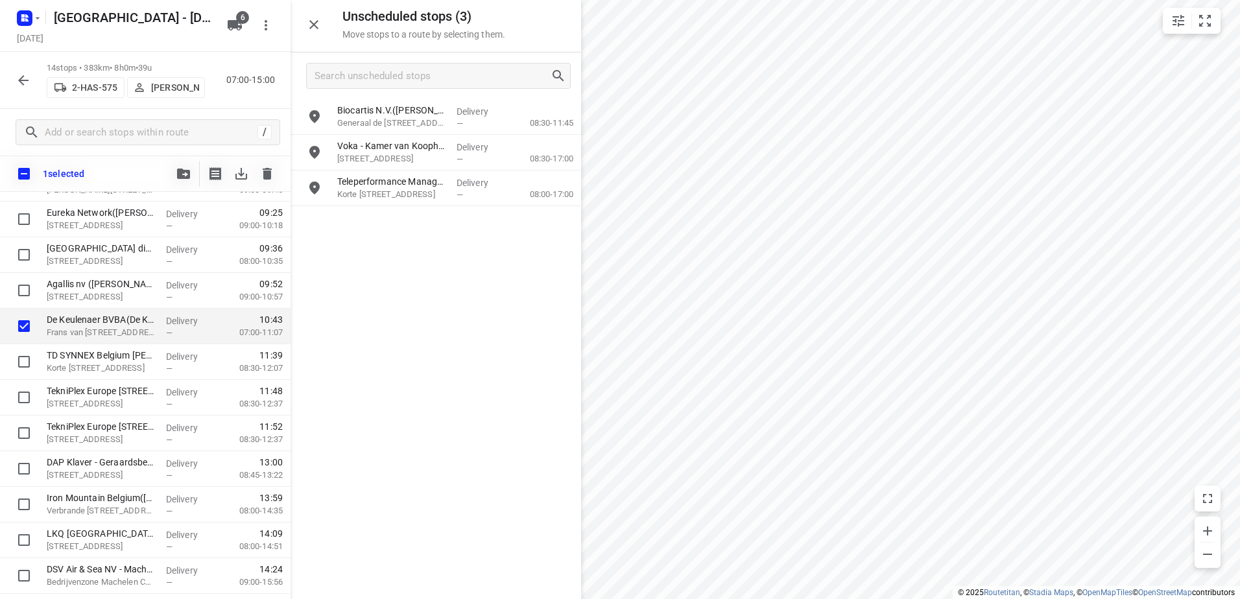
click at [182, 165] on button "button" at bounding box center [184, 174] width 26 height 26
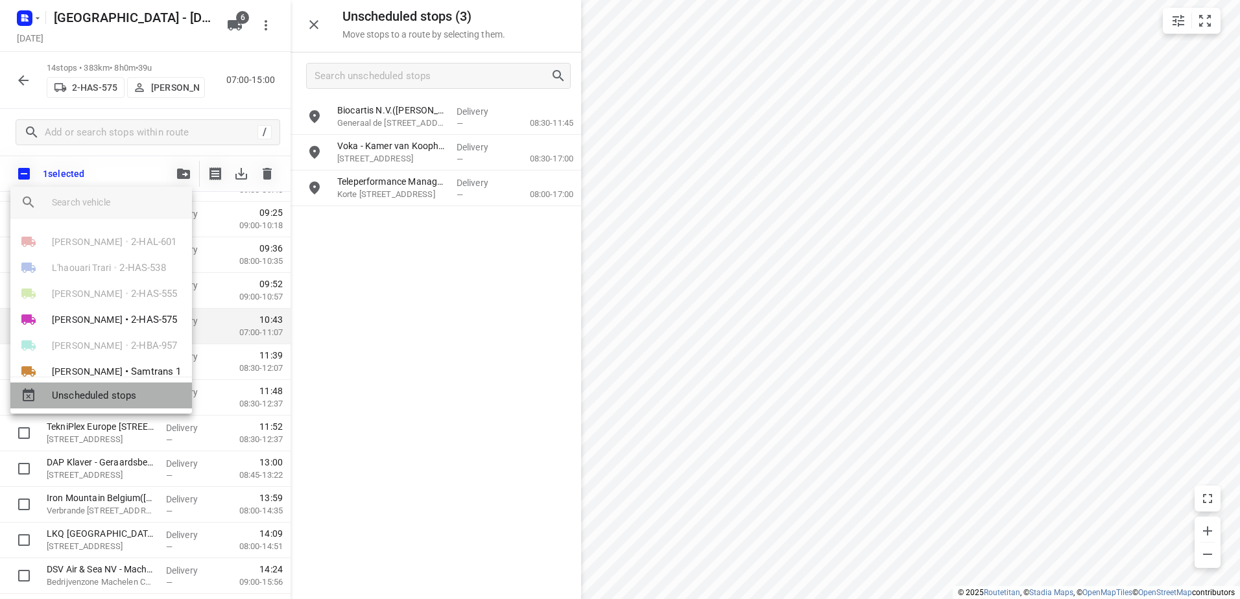
click at [139, 390] on span "Unscheduled stops" at bounding box center [117, 395] width 130 height 15
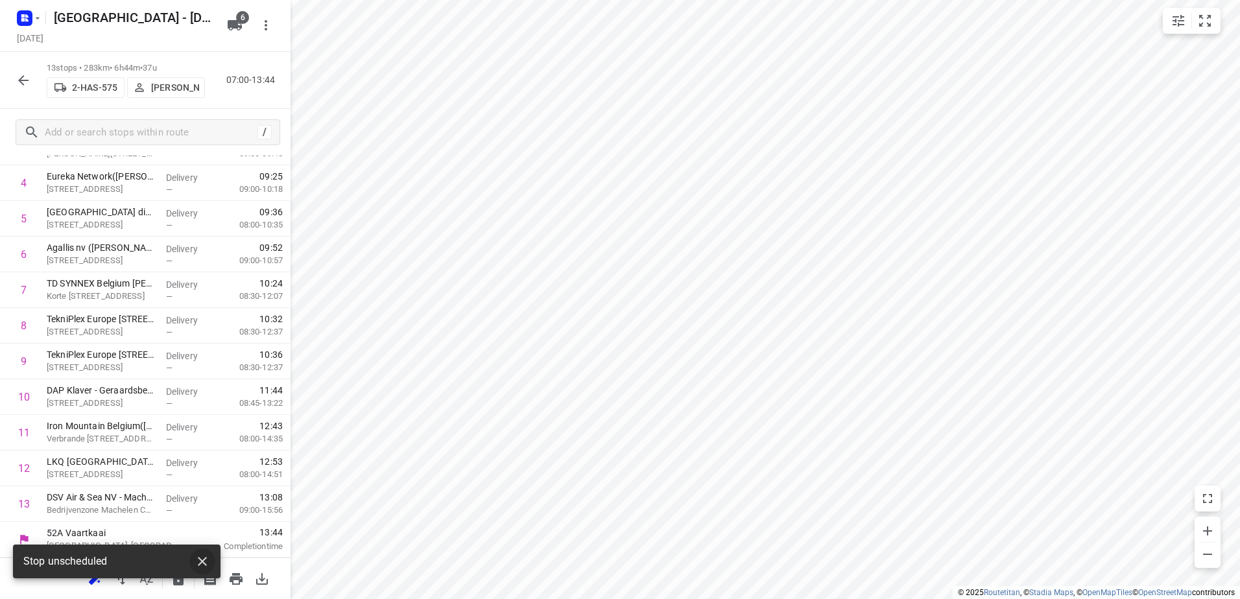
click at [199, 563] on icon "button" at bounding box center [203, 562] width 16 height 16
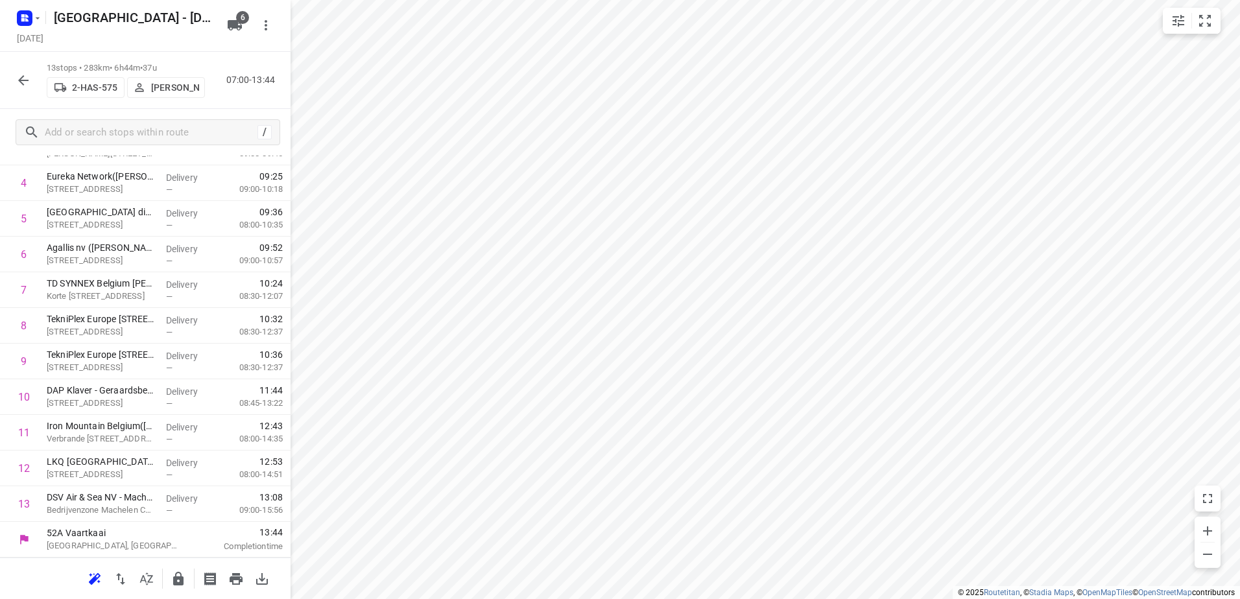
click at [178, 583] on icon "button" at bounding box center [178, 579] width 10 height 14
click at [14, 70] on div at bounding box center [23, 80] width 26 height 26
click at [29, 84] on icon "button" at bounding box center [24, 81] width 16 height 16
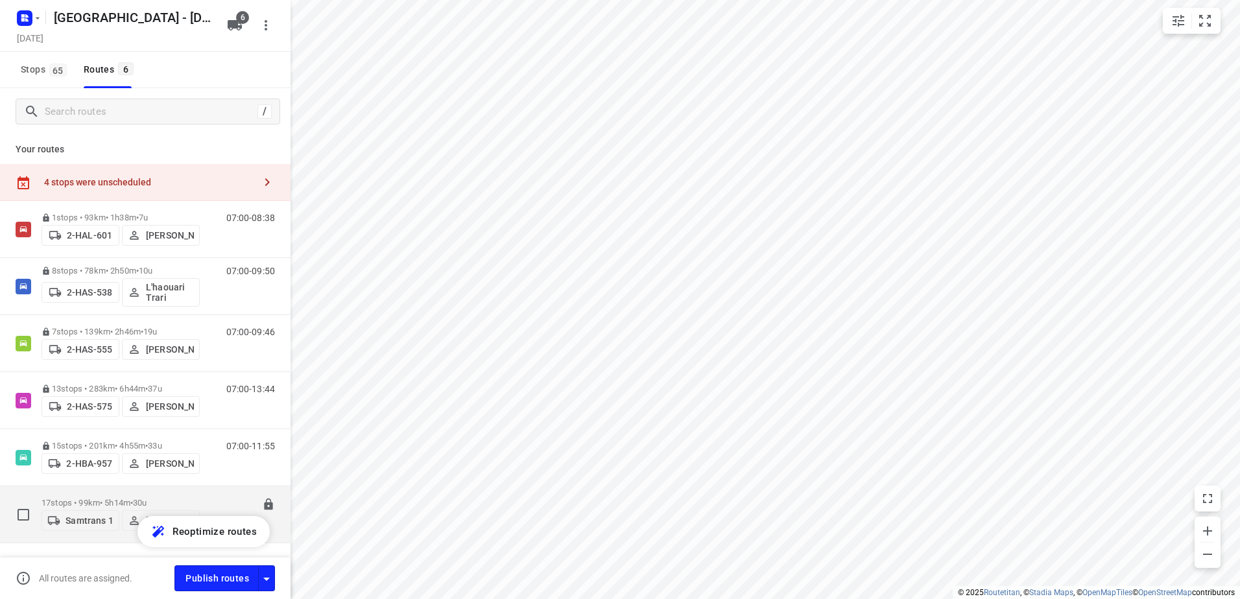
click at [119, 499] on p "17 stops • 99km • 5h14m • 30u" at bounding box center [120, 503] width 158 height 10
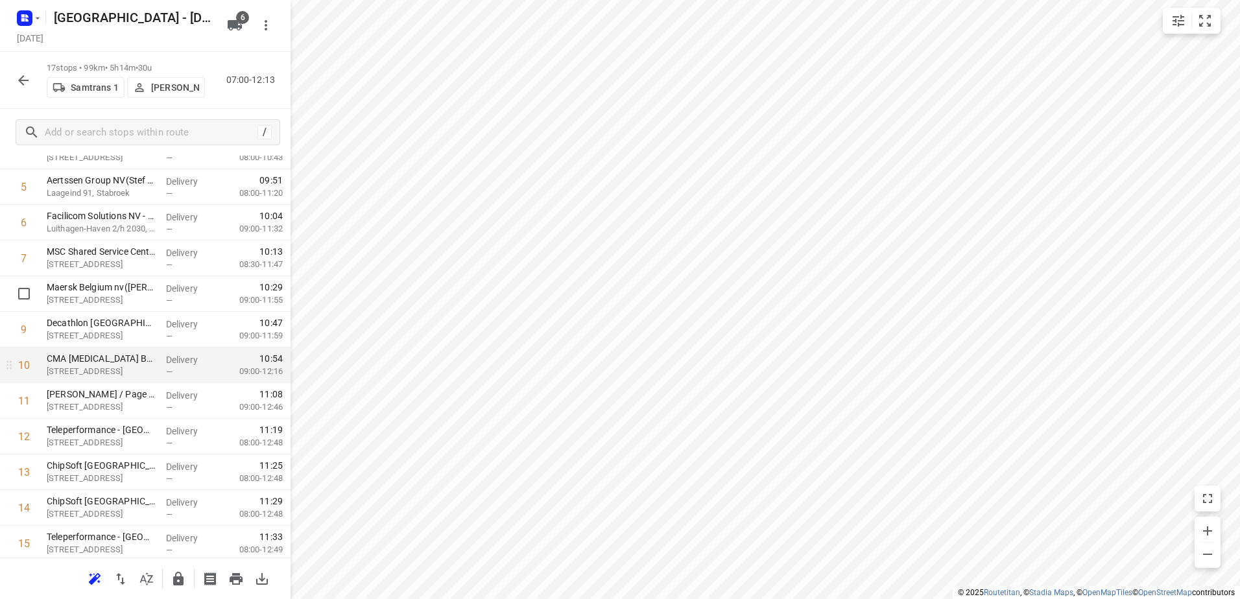
scroll to position [259, 0]
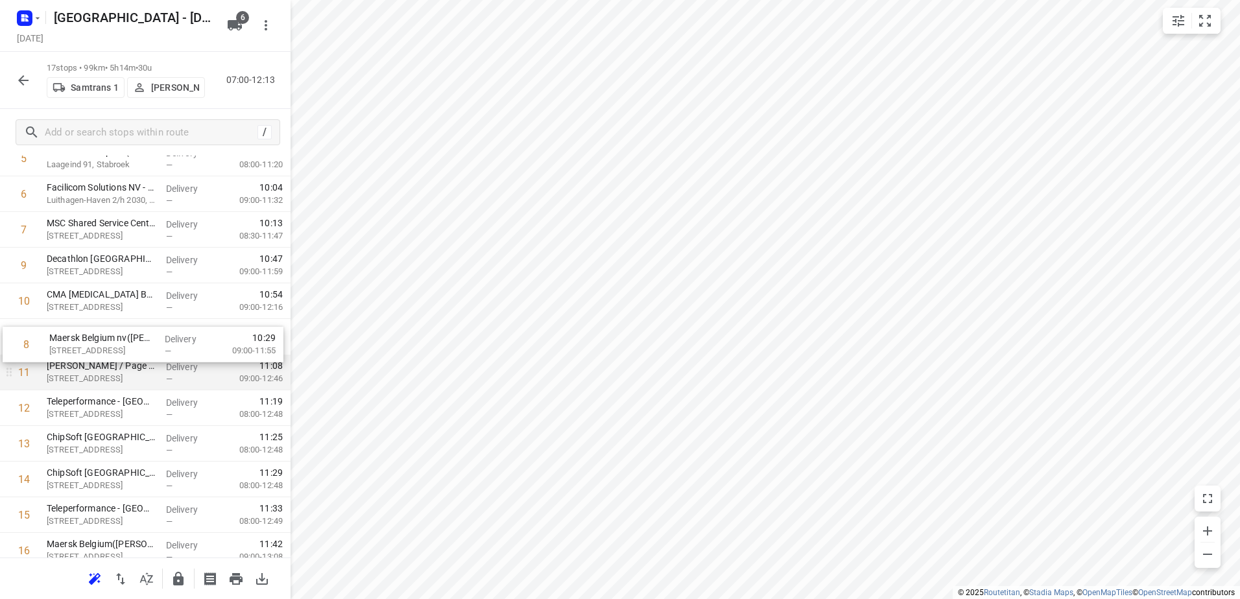
drag, startPoint x: 139, startPoint y: 270, endPoint x: 141, endPoint y: 357, distance: 86.9
click at [141, 357] on div "1 Kantoor Slachthuislaan(Olivier De Ridder) Denderstraat, Antwerpen Delivery — …" at bounding box center [145, 301] width 290 height 606
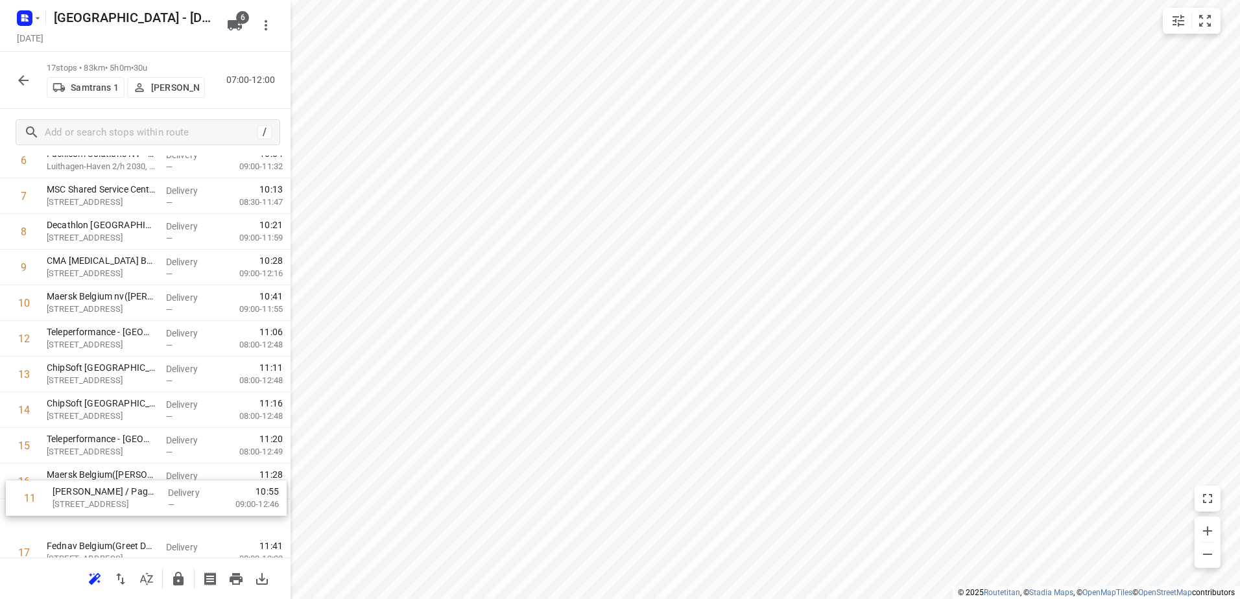
scroll to position [342, 0]
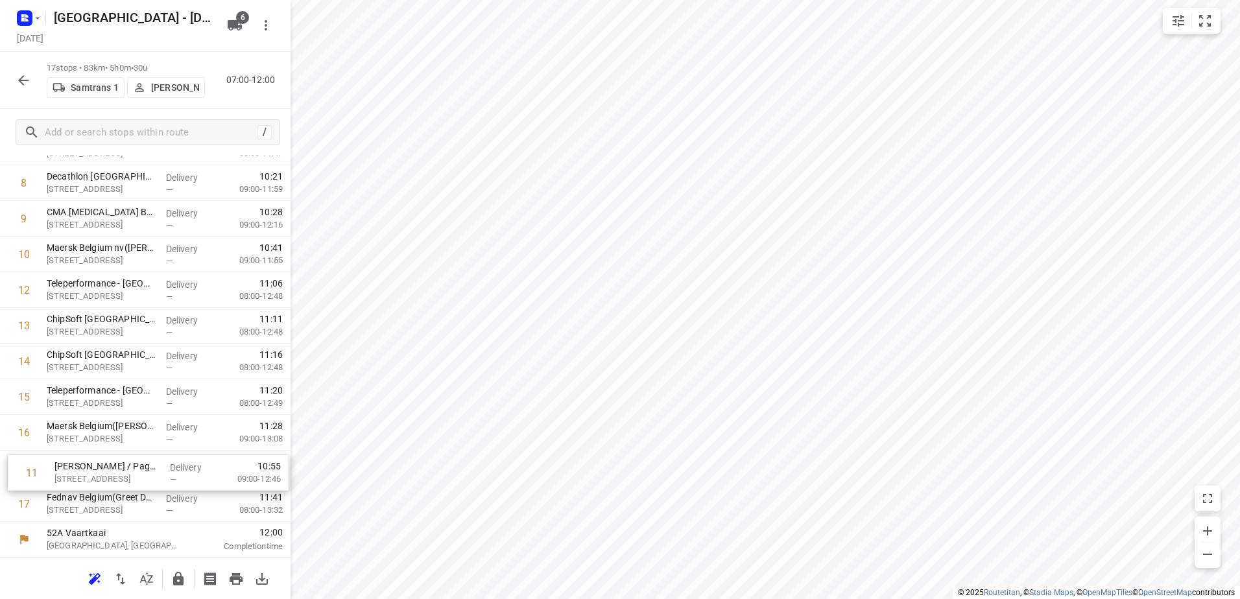
drag, startPoint x: 139, startPoint y: 398, endPoint x: 147, endPoint y: 482, distance: 84.0
click at [147, 482] on div "1 Kantoor Slachthuislaan(Olivier De Ridder) Denderstraat, Antwerpen Delivery — …" at bounding box center [145, 219] width 290 height 606
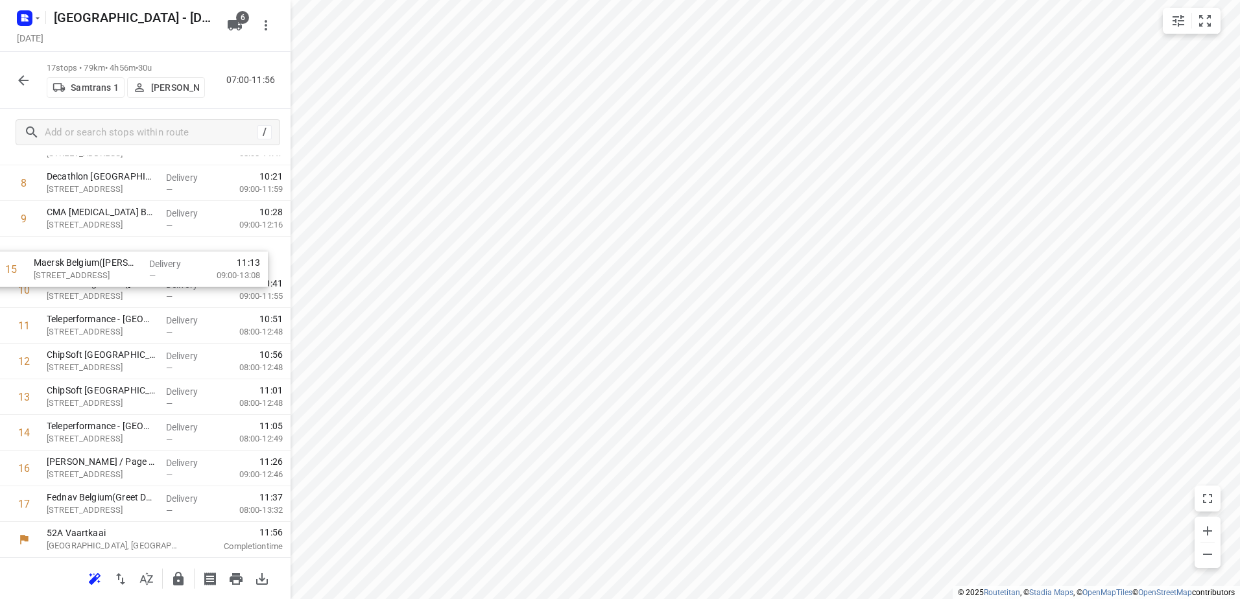
drag, startPoint x: 143, startPoint y: 434, endPoint x: 132, endPoint y: 279, distance: 155.4
click at [132, 279] on div "1 Kantoor Slachthuislaan(Olivier De Ridder) Denderstraat, Antwerpen Delivery — …" at bounding box center [145, 219] width 290 height 606
click at [174, 582] on icon "button" at bounding box center [178, 579] width 10 height 14
click at [22, 73] on icon "button" at bounding box center [24, 81] width 16 height 16
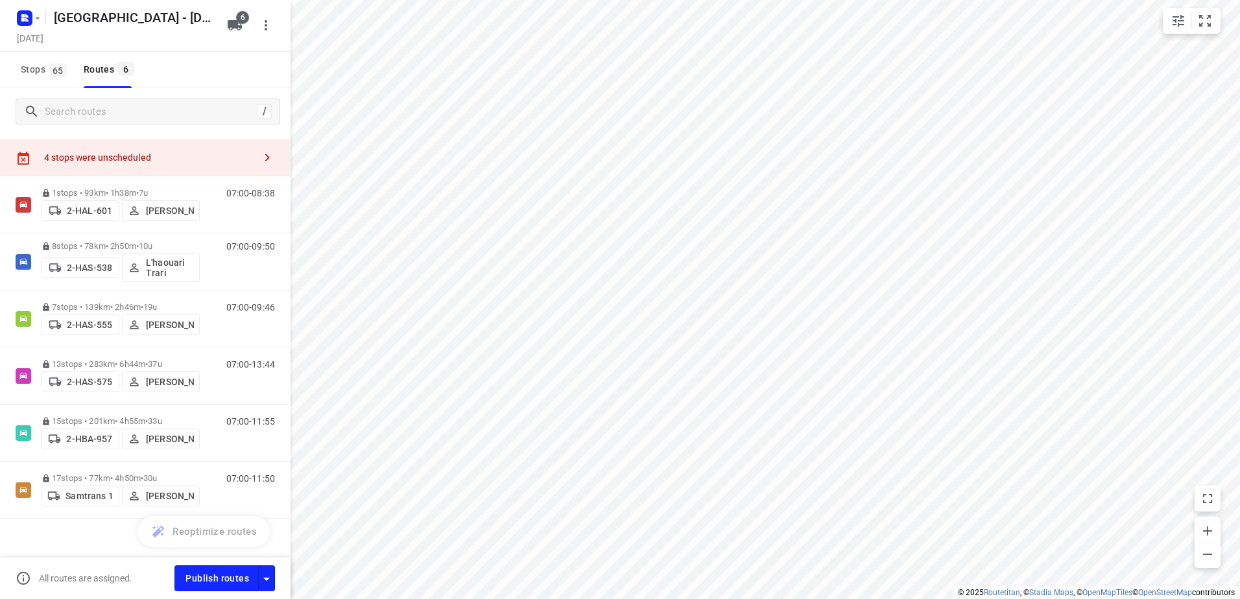
scroll to position [38, 0]
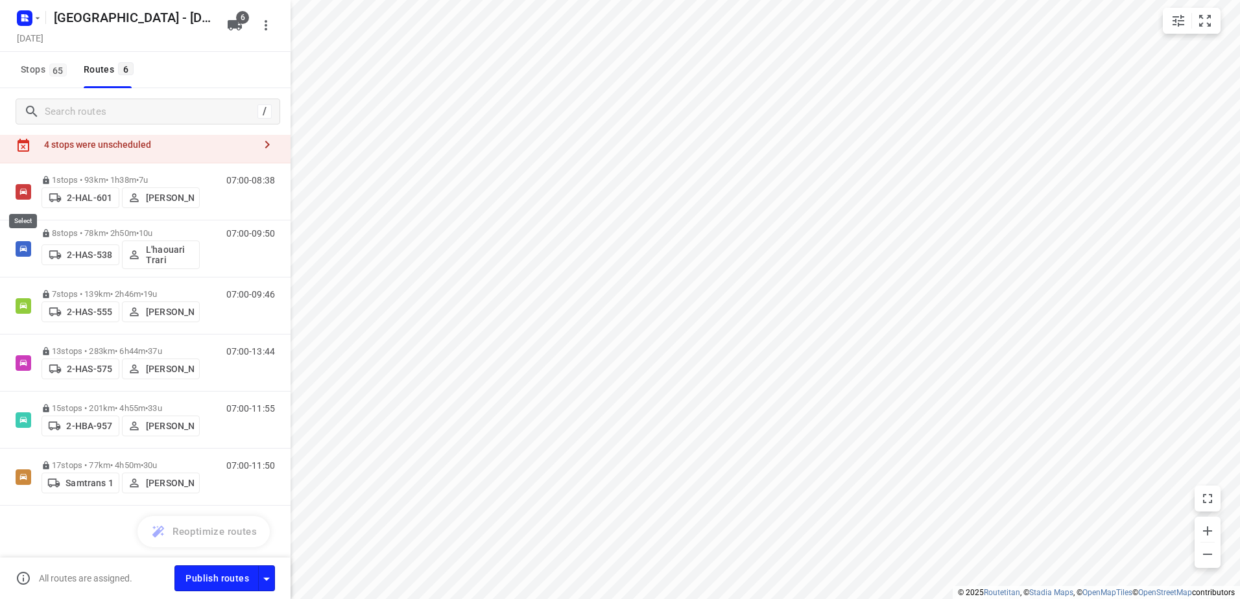
drag, startPoint x: 29, startPoint y: 195, endPoint x: 27, endPoint y: 163, distance: 32.5
click at [0, 0] on input "checkbox" at bounding box center [0, 0] width 0 height 0
checkbox input "true"
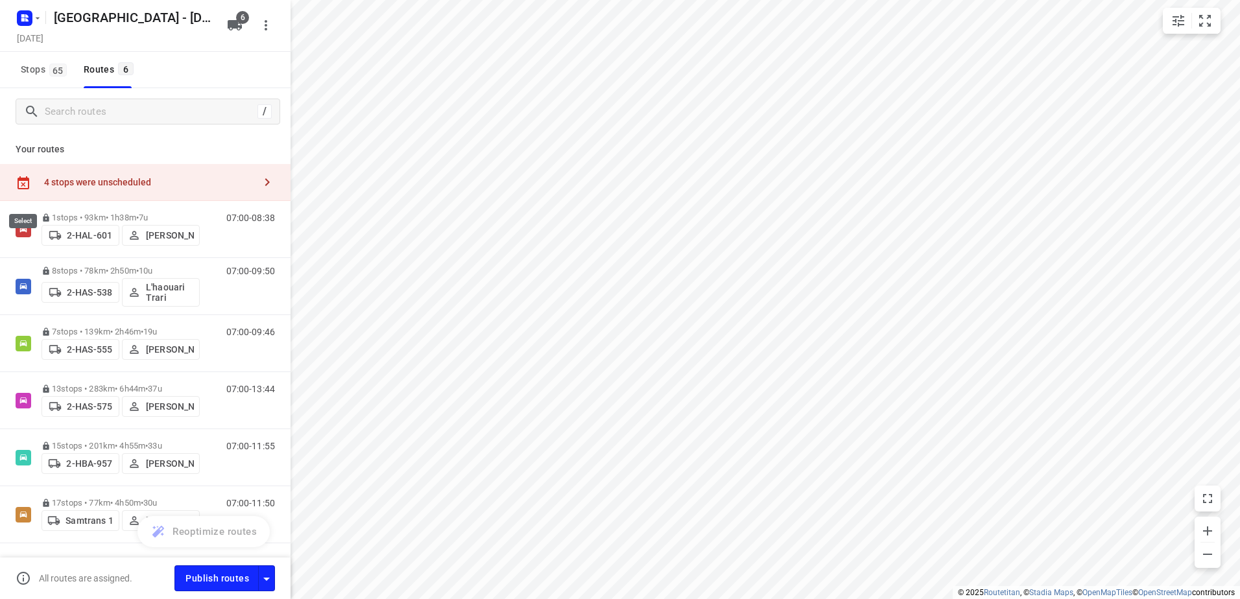
scroll to position [0, 0]
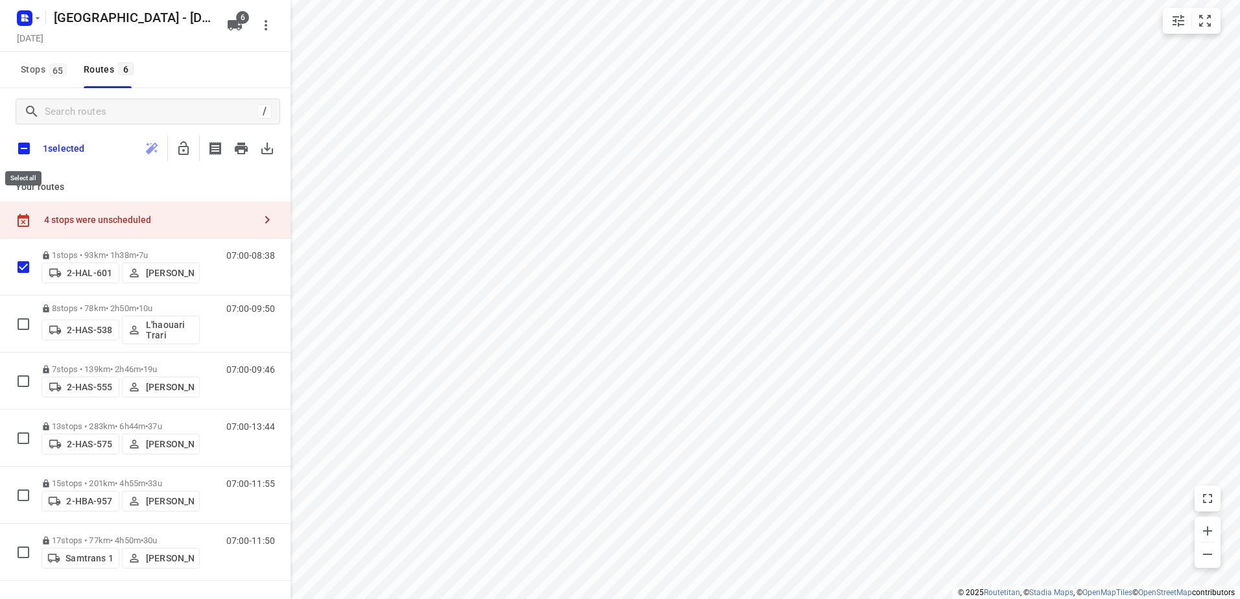
click at [23, 146] on input "checkbox" at bounding box center [23, 148] width 27 height 27
checkbox input "true"
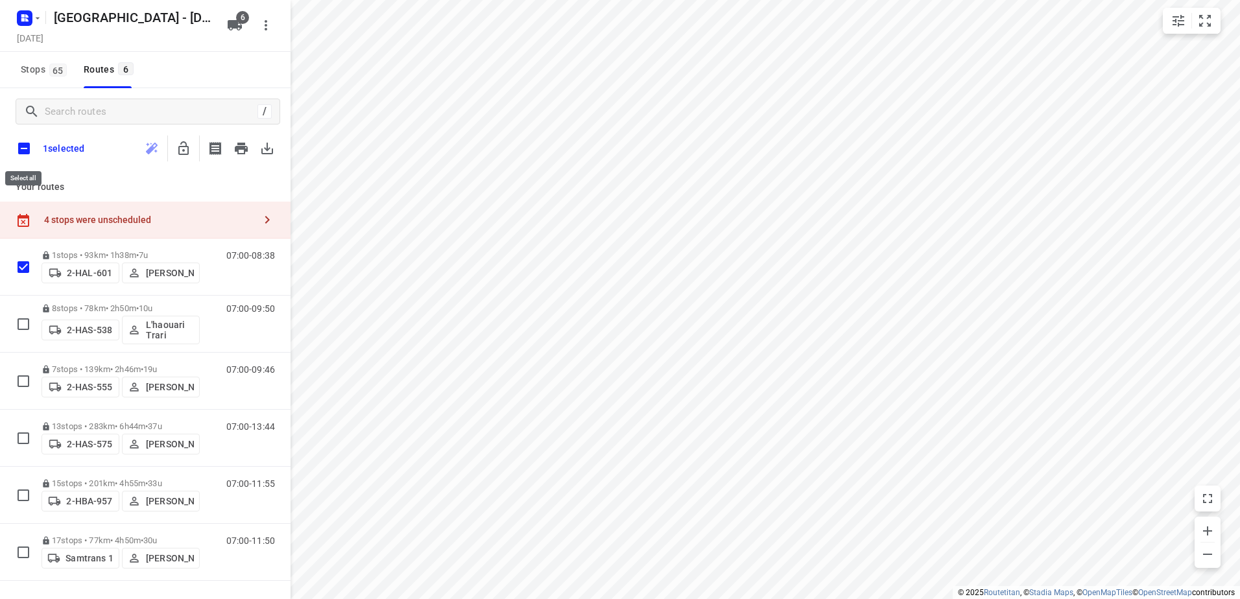
checkbox input "true"
click at [187, 145] on icon "button" at bounding box center [184, 149] width 16 height 16
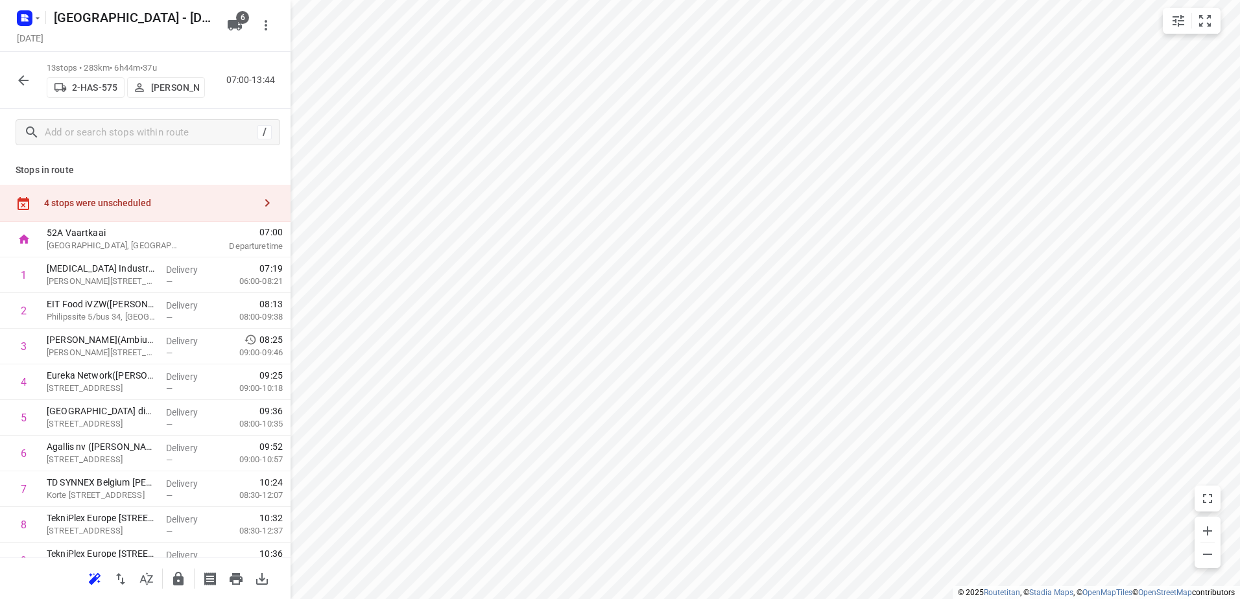
click at [259, 203] on icon "button" at bounding box center [267, 203] width 16 height 16
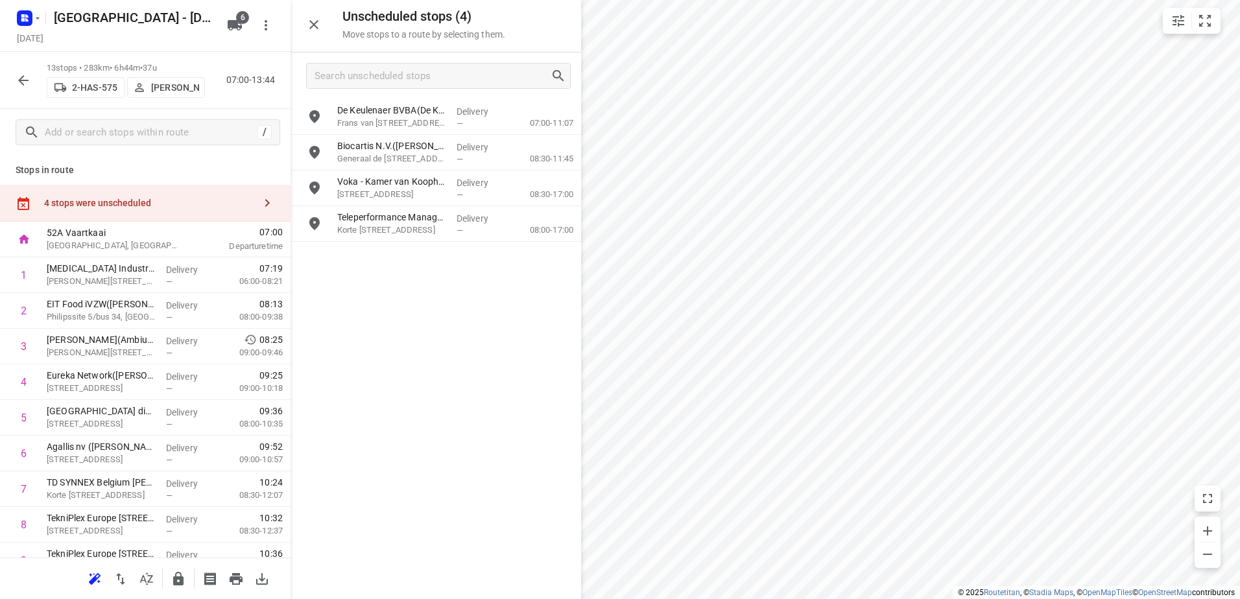
click at [205, 198] on div "4 stops were unscheduled" at bounding box center [149, 203] width 210 height 10
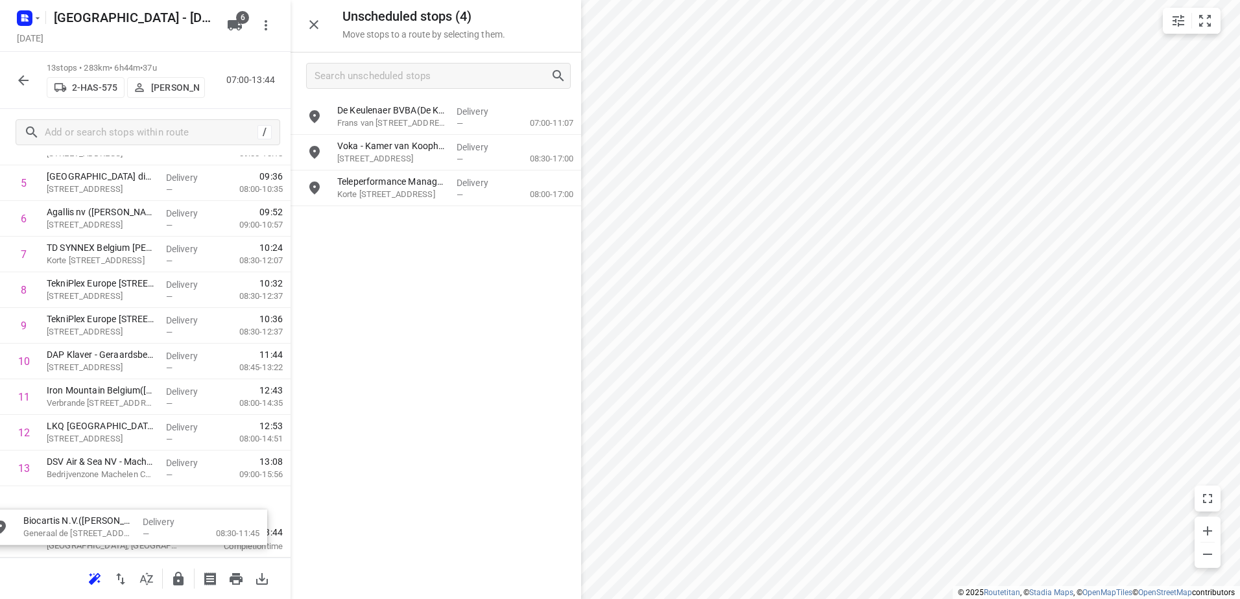
drag, startPoint x: 447, startPoint y: 145, endPoint x: 132, endPoint y: 512, distance: 482.8
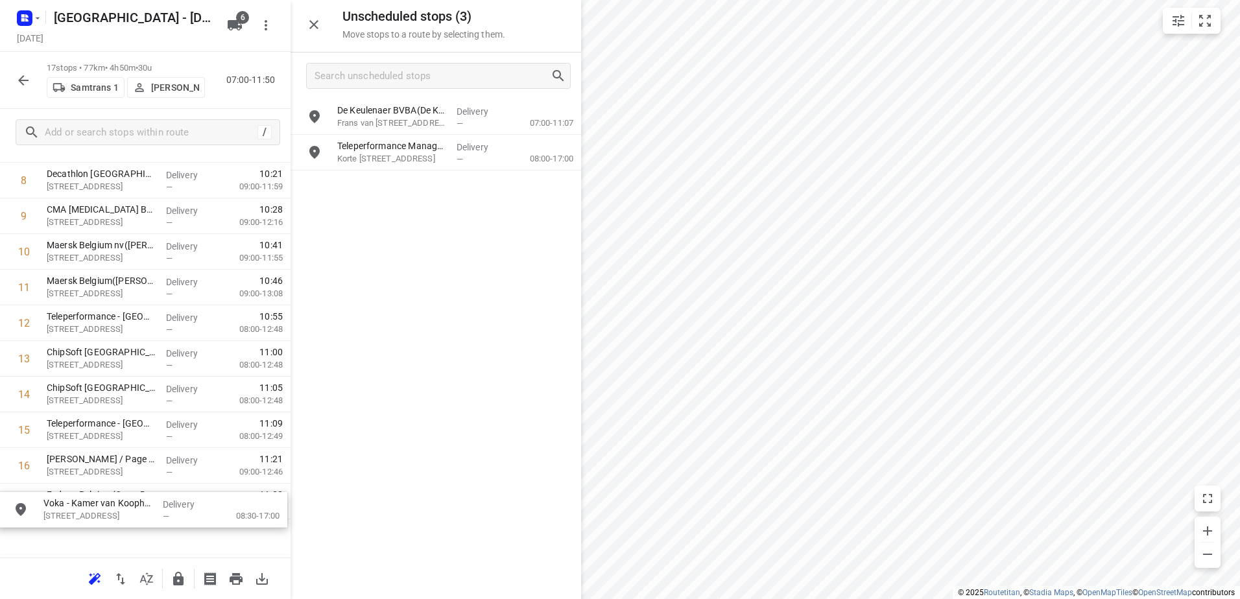
scroll to position [385, 0]
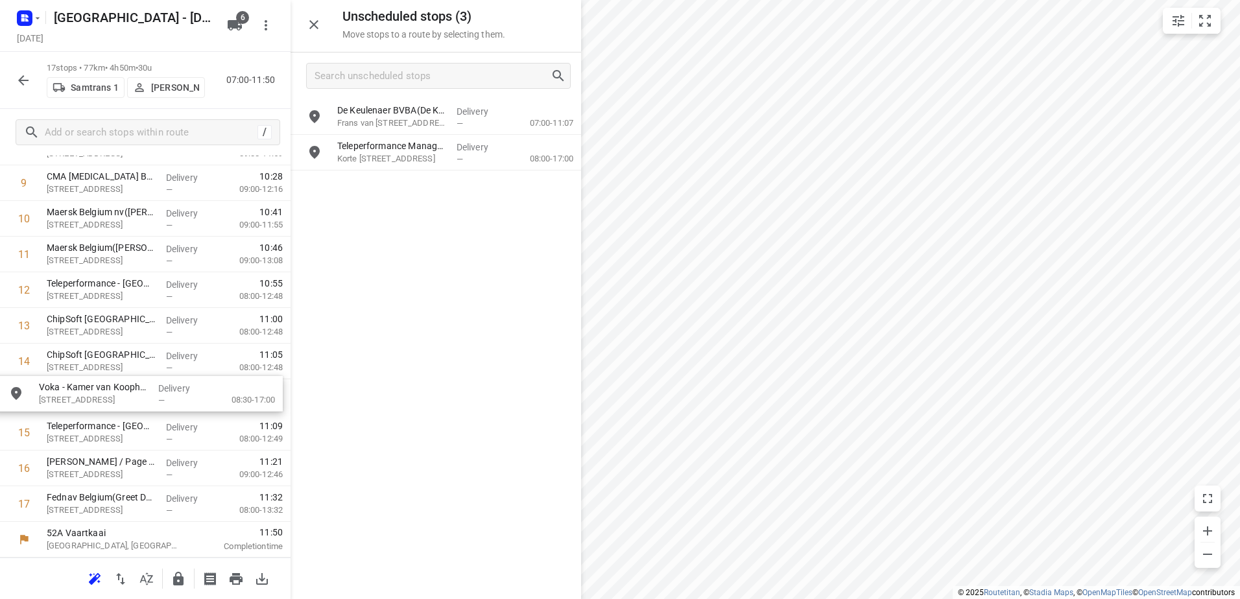
drag, startPoint x: 438, startPoint y: 161, endPoint x: 128, endPoint y: 434, distance: 412.5
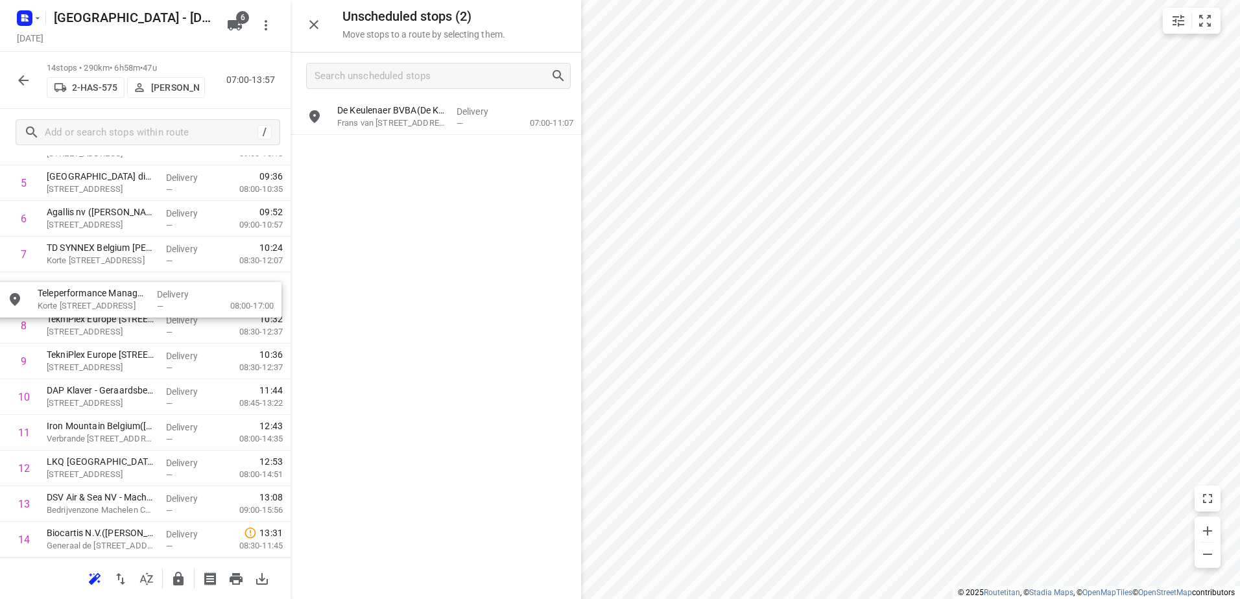
drag, startPoint x: 461, startPoint y: 162, endPoint x: 156, endPoint y: 307, distance: 338.2
click at [14, 78] on button "button" at bounding box center [23, 80] width 26 height 26
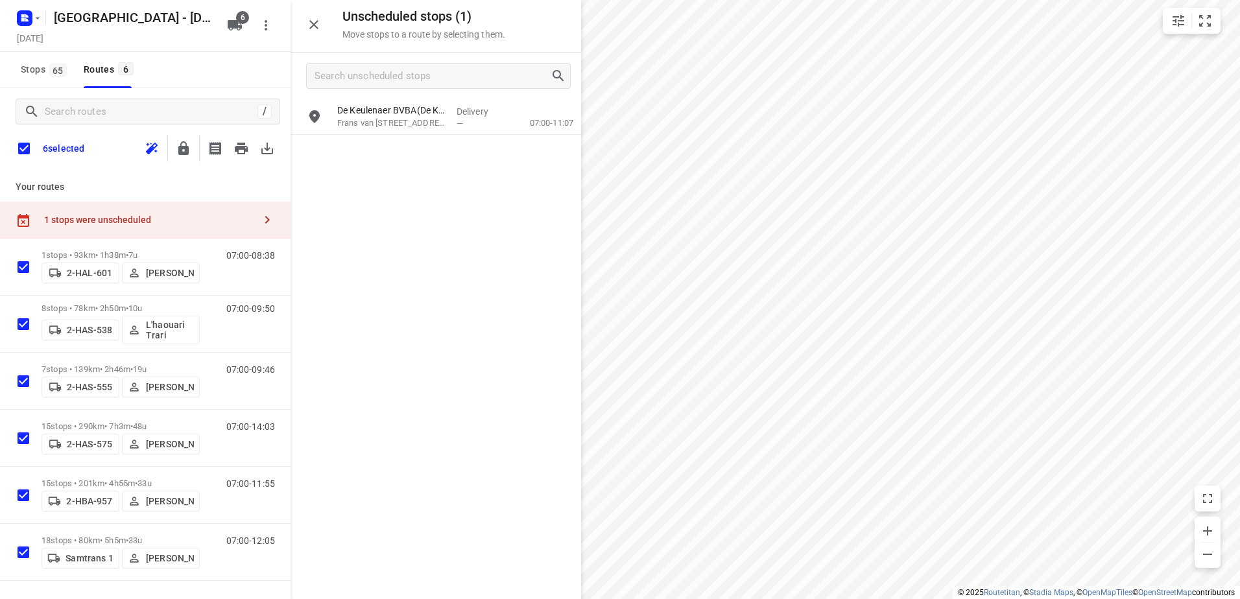
click at [406, 338] on div "De Keulenaer BVBA(De Keulenaer BVBA) Frans van Schevensteenstraat 53, Wijnegem …" at bounding box center [435, 348] width 290 height 499
click at [18, 148] on input "checkbox" at bounding box center [23, 148] width 27 height 27
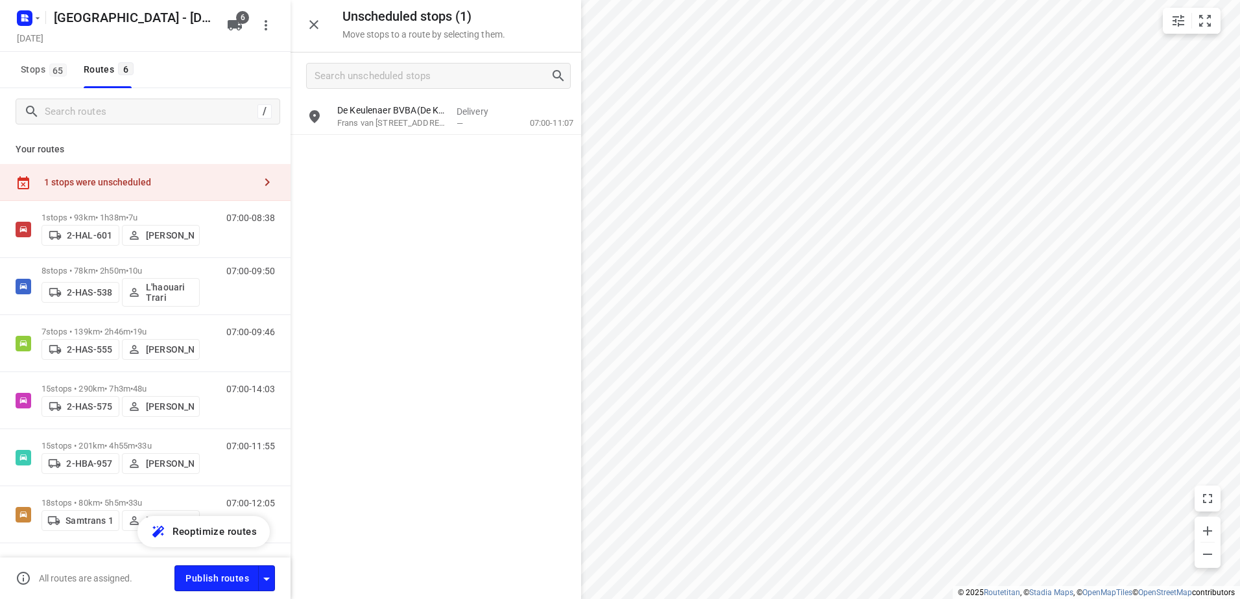
click at [231, 26] on icon "button" at bounding box center [235, 25] width 14 height 10
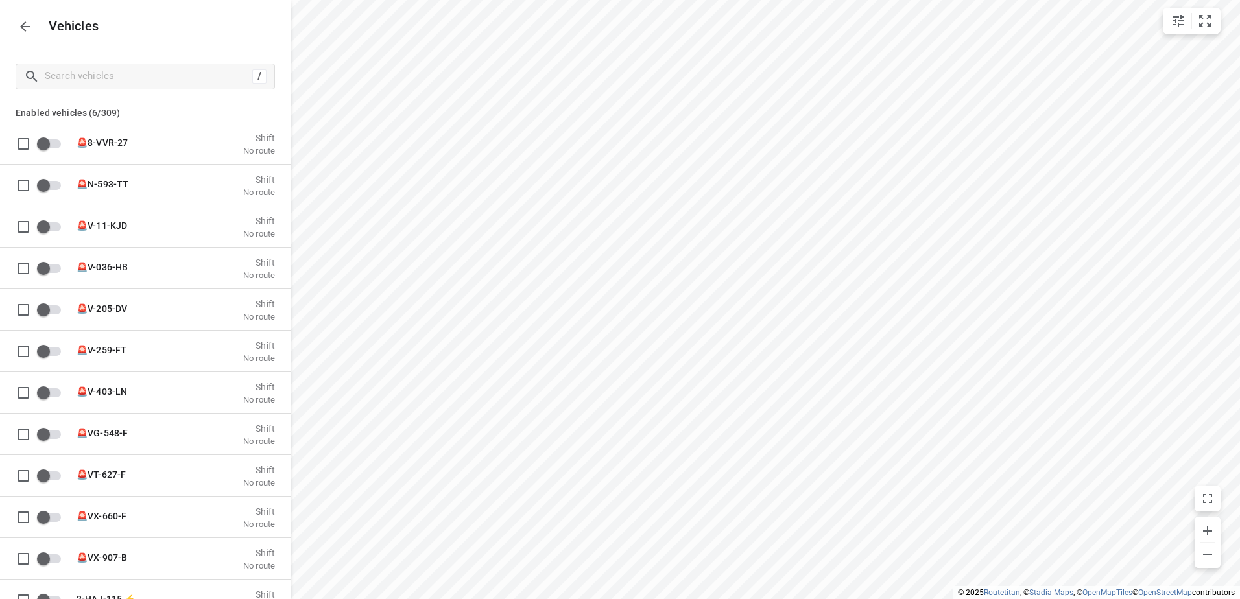
click at [29, 25] on icon "button" at bounding box center [26, 27] width 16 height 16
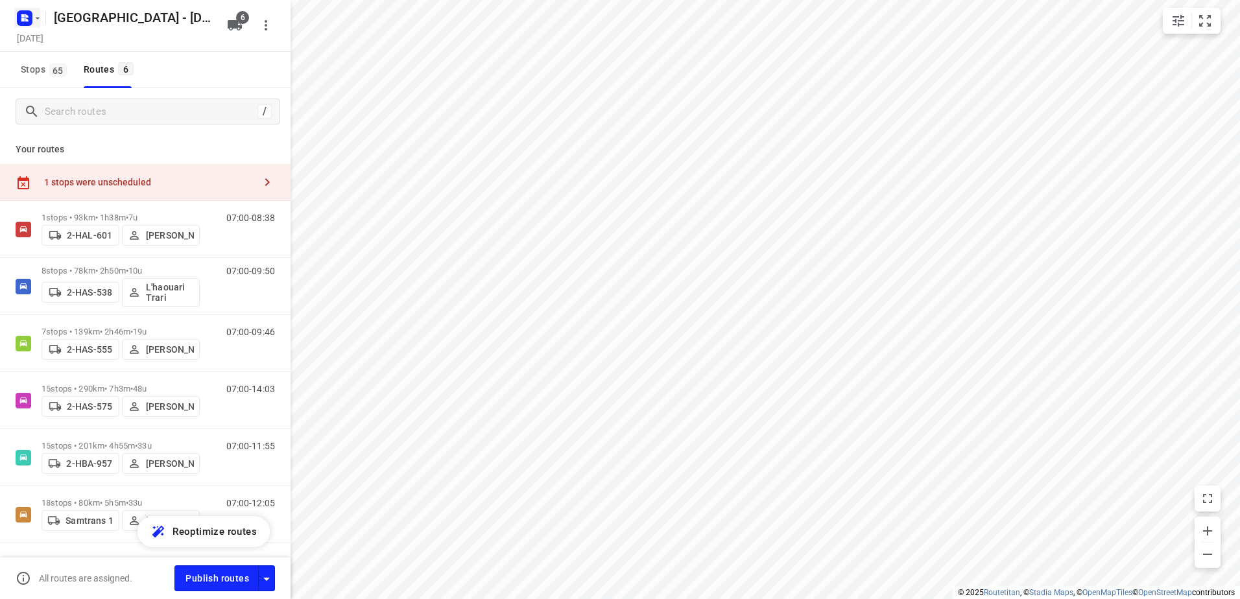
click at [32, 21] on icon "button" at bounding box center [37, 18] width 10 height 10
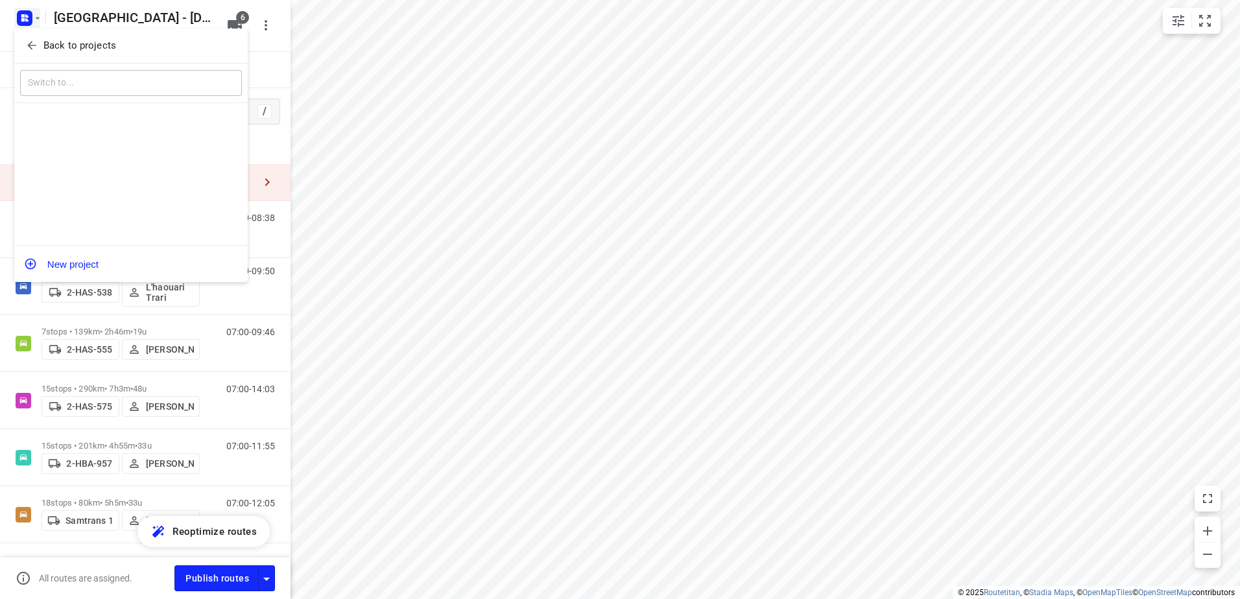
click at [36, 51] on icon "button" at bounding box center [31, 45] width 13 height 13
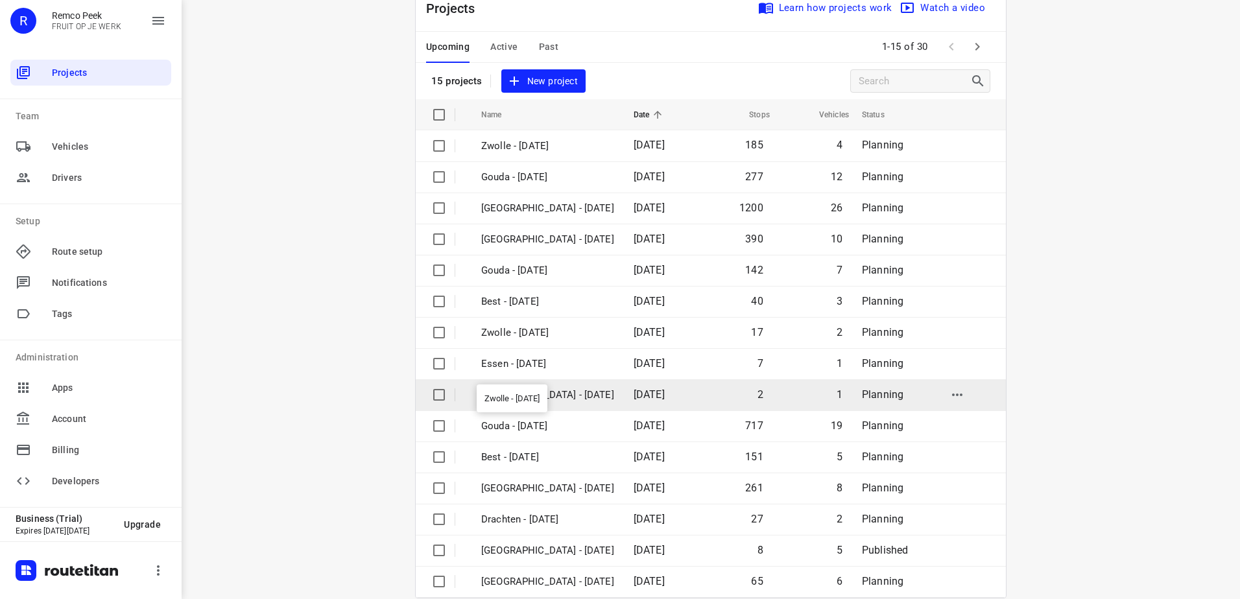
scroll to position [56, 0]
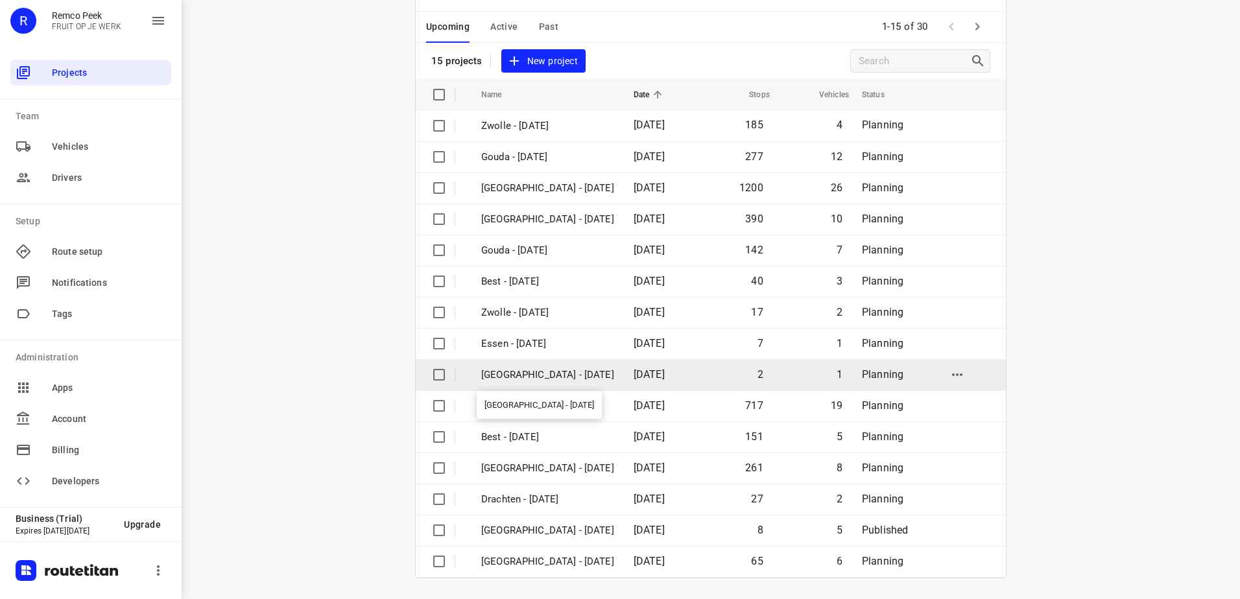
click at [589, 382] on p "Antwerpen - Thursday" at bounding box center [547, 375] width 133 height 15
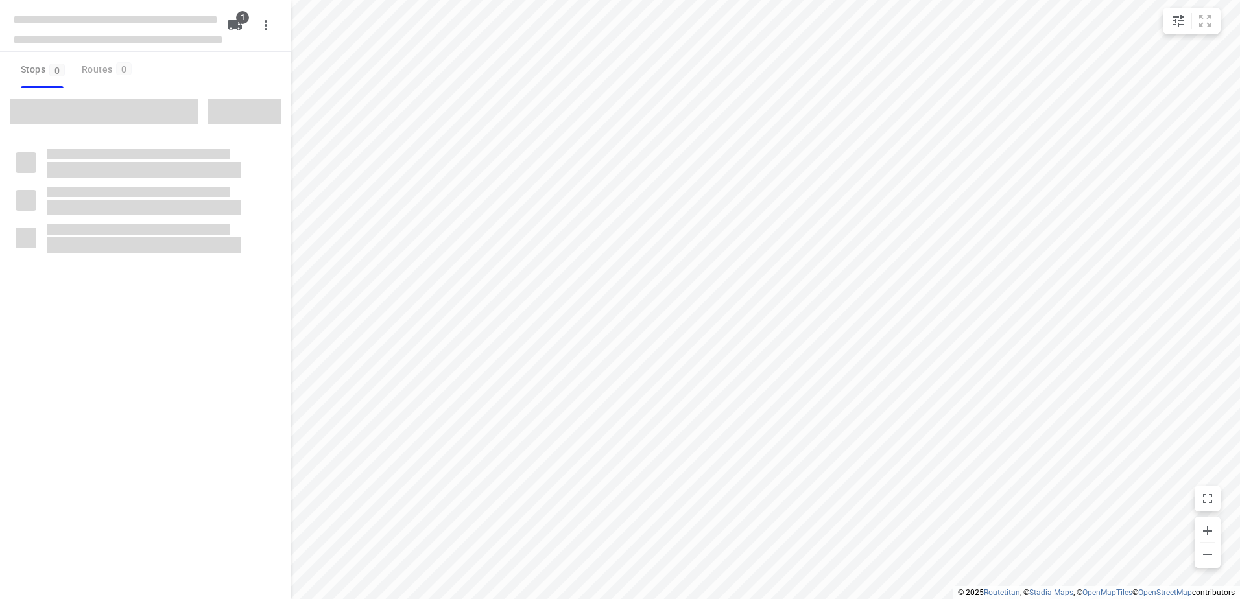
checkbox input "true"
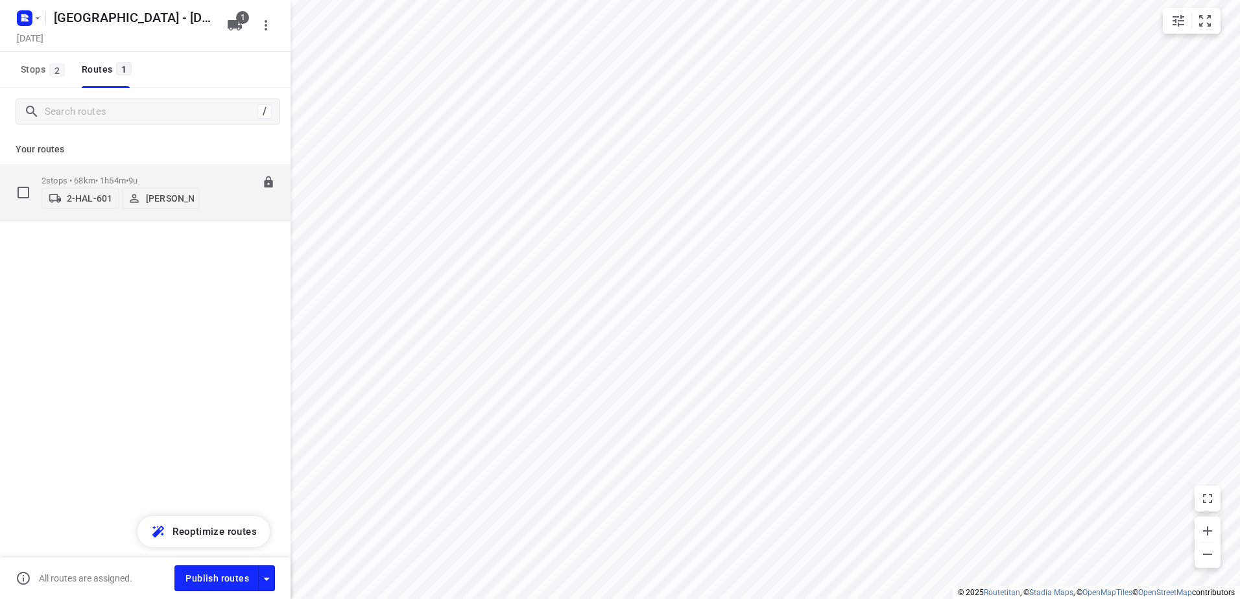
click at [72, 176] on p "2 stops • 68km • 1h54m • 9u" at bounding box center [120, 181] width 158 height 10
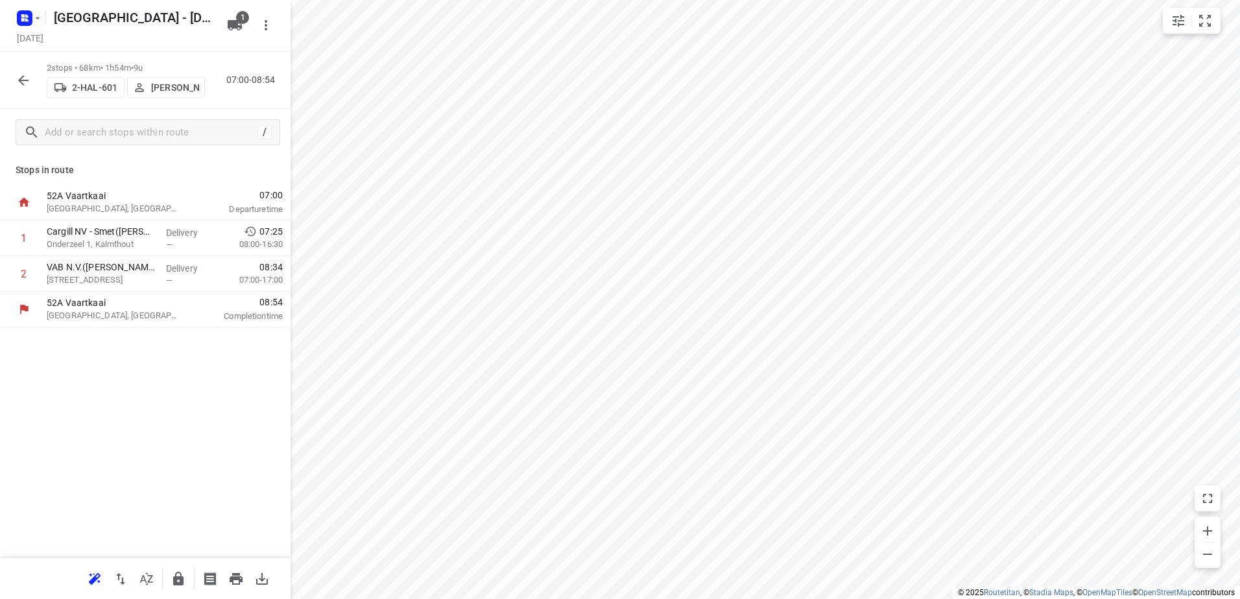
click at [12, 77] on button "button" at bounding box center [23, 80] width 26 height 26
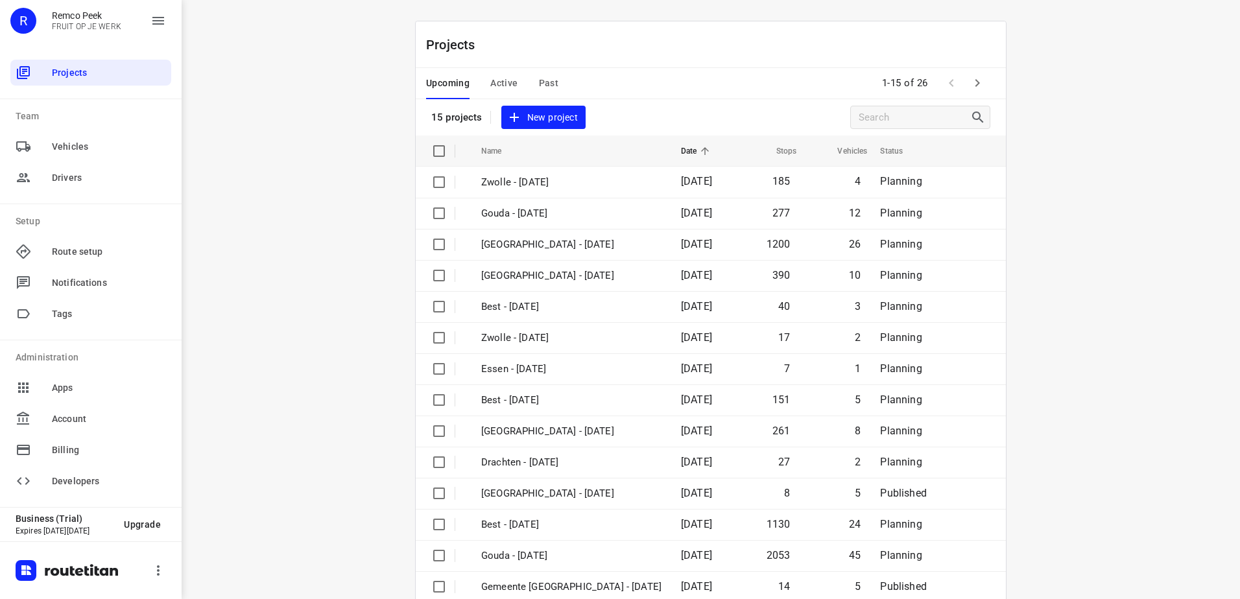
click at [539, 76] on span "Past" at bounding box center [549, 83] width 20 height 16
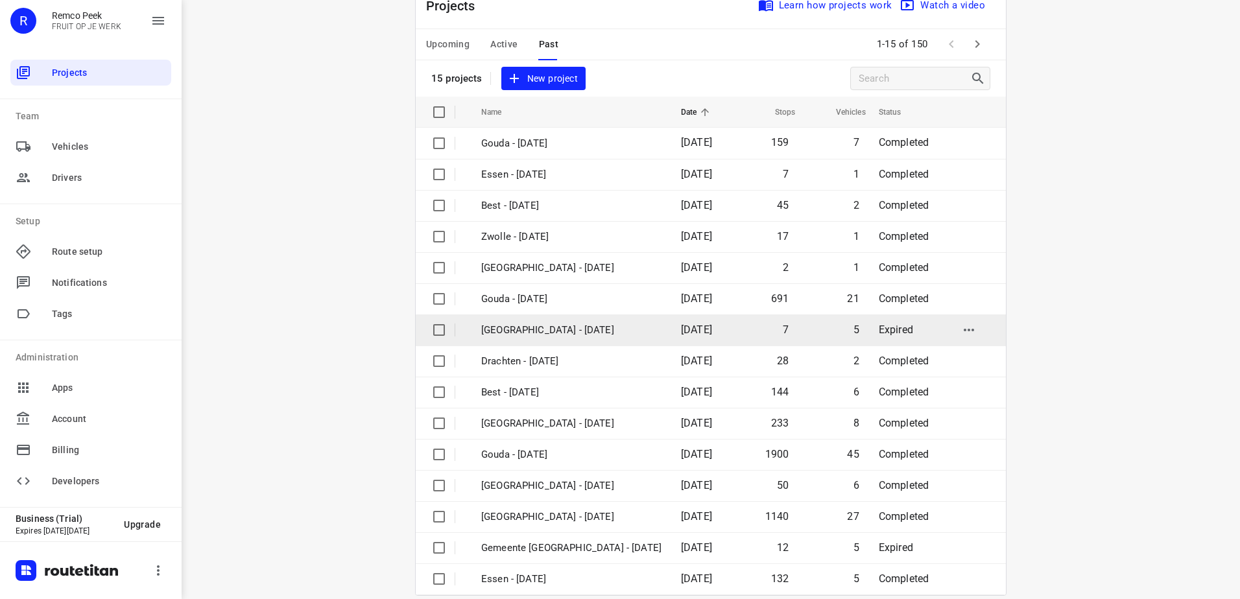
scroll to position [56, 0]
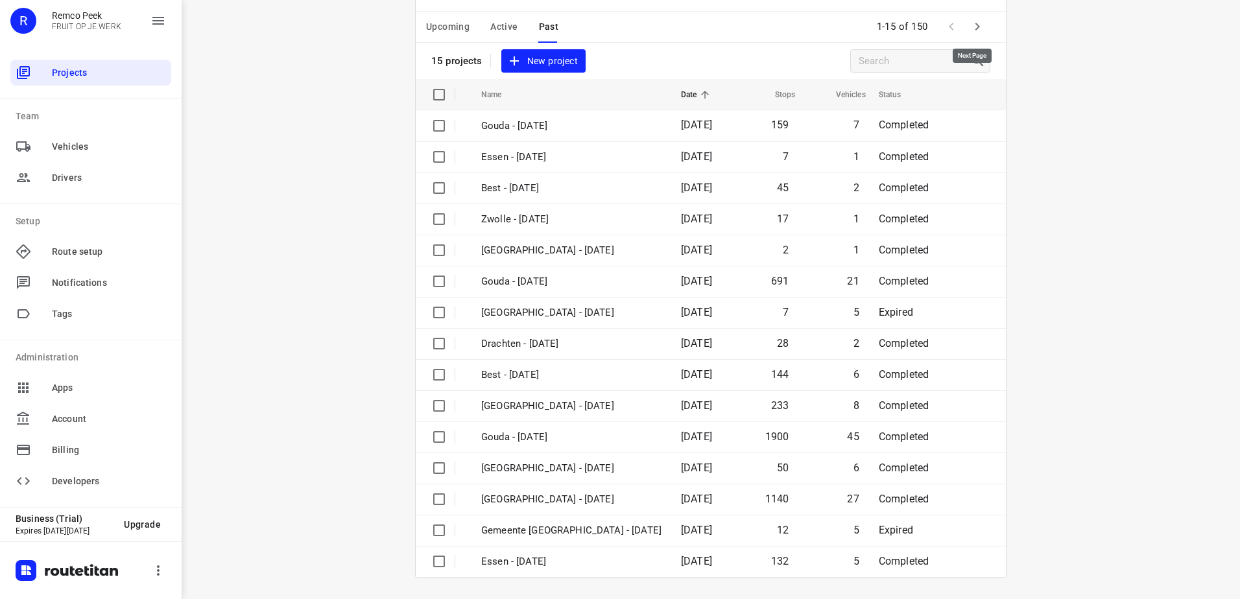
click at [969, 21] on icon "button" at bounding box center [977, 27] width 16 height 16
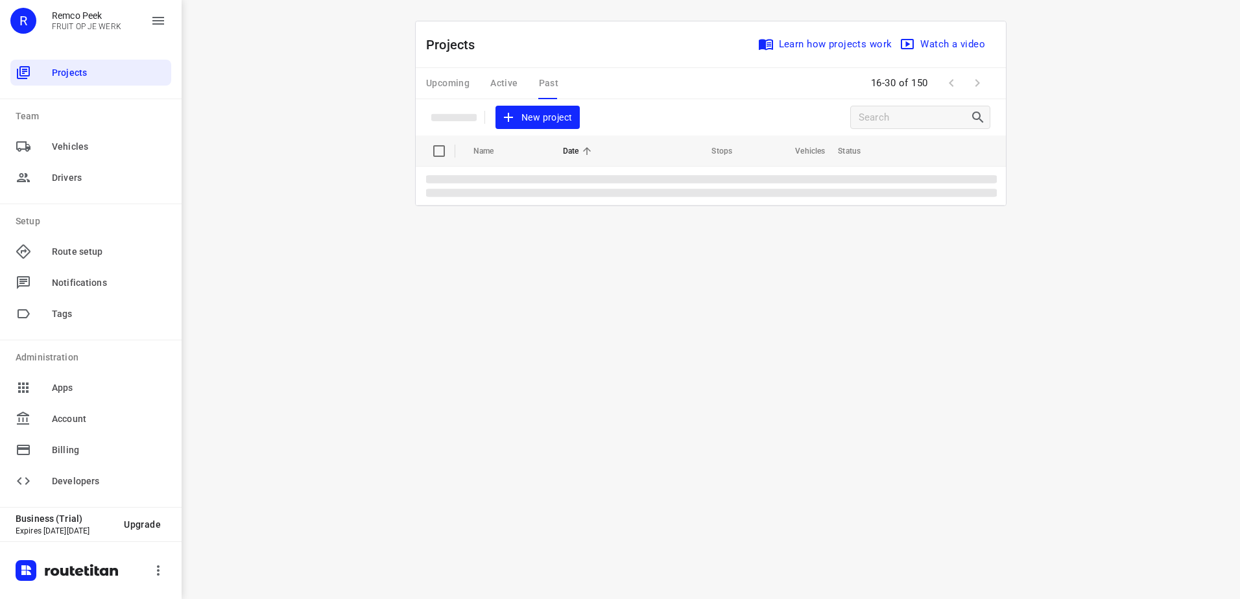
scroll to position [0, 0]
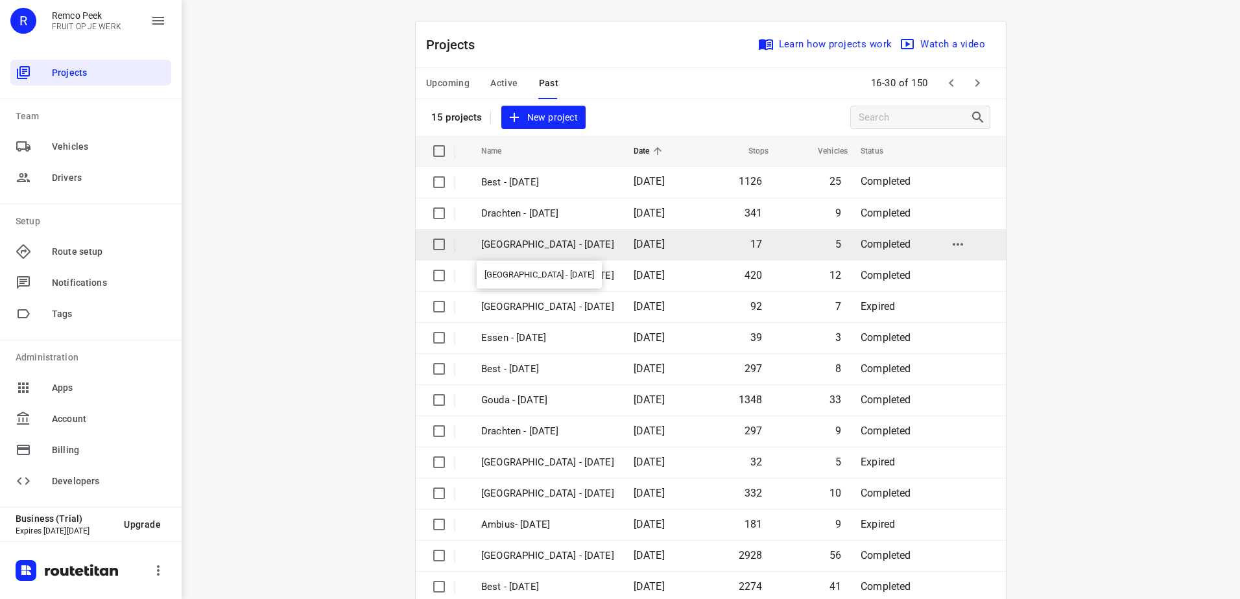
click at [566, 239] on p "Antwerpen - Tuesday" at bounding box center [547, 244] width 133 height 15
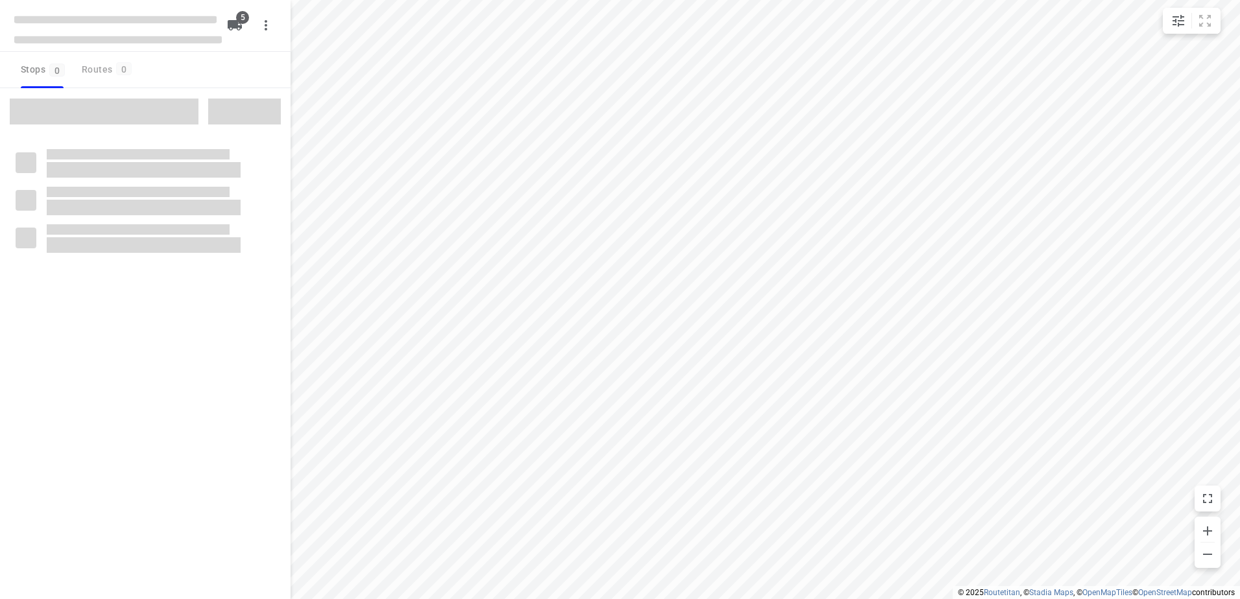
checkbox input "true"
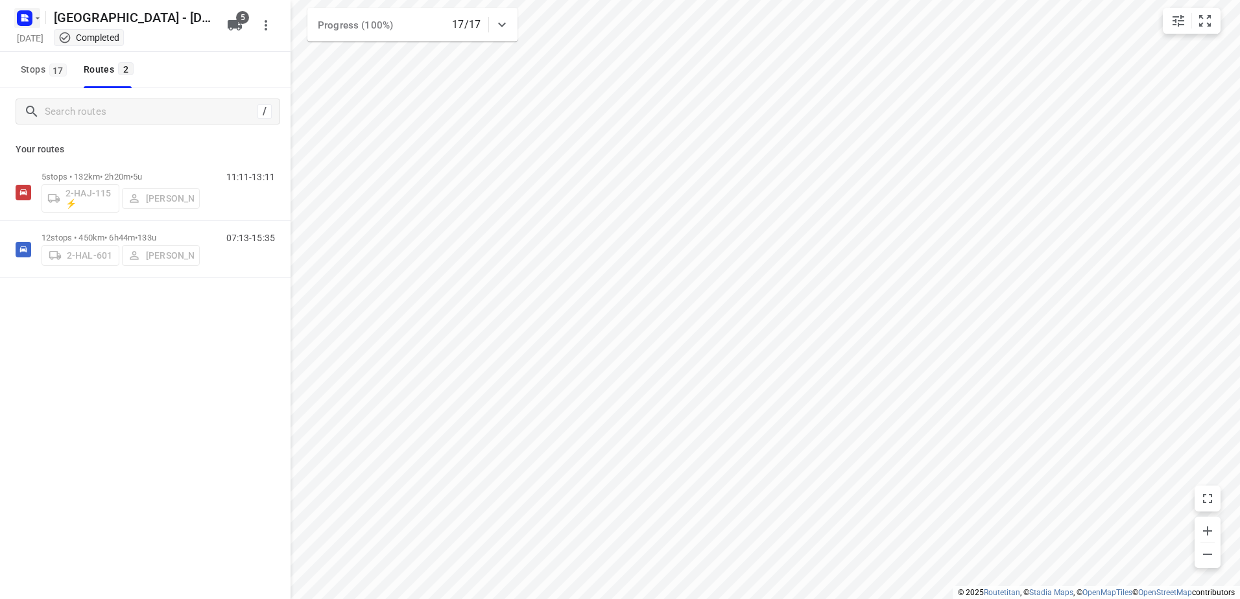
click at [21, 18] on icon "button" at bounding box center [22, 19] width 3 height 3
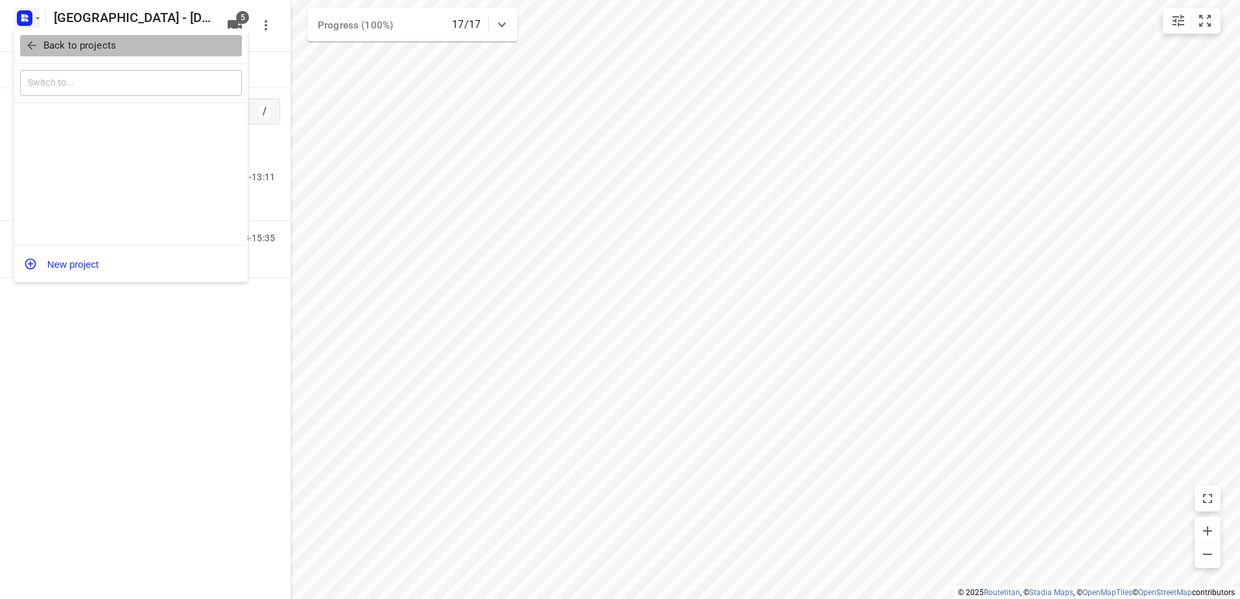
click at [39, 43] on span "Back to projects" at bounding box center [130, 45] width 211 height 15
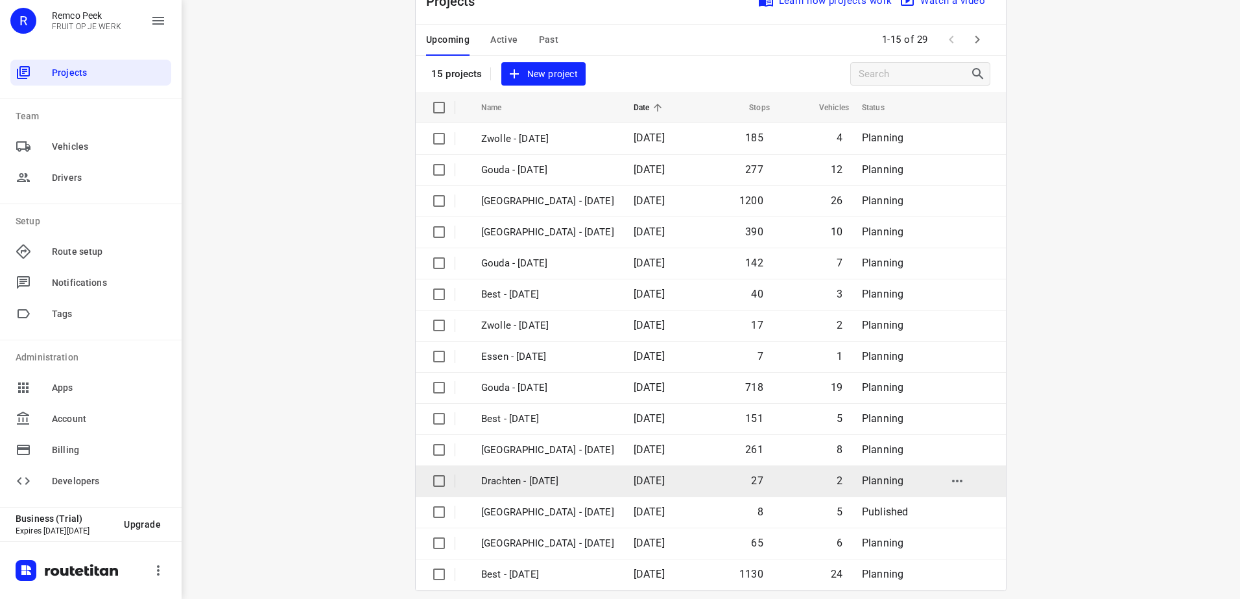
scroll to position [56, 0]
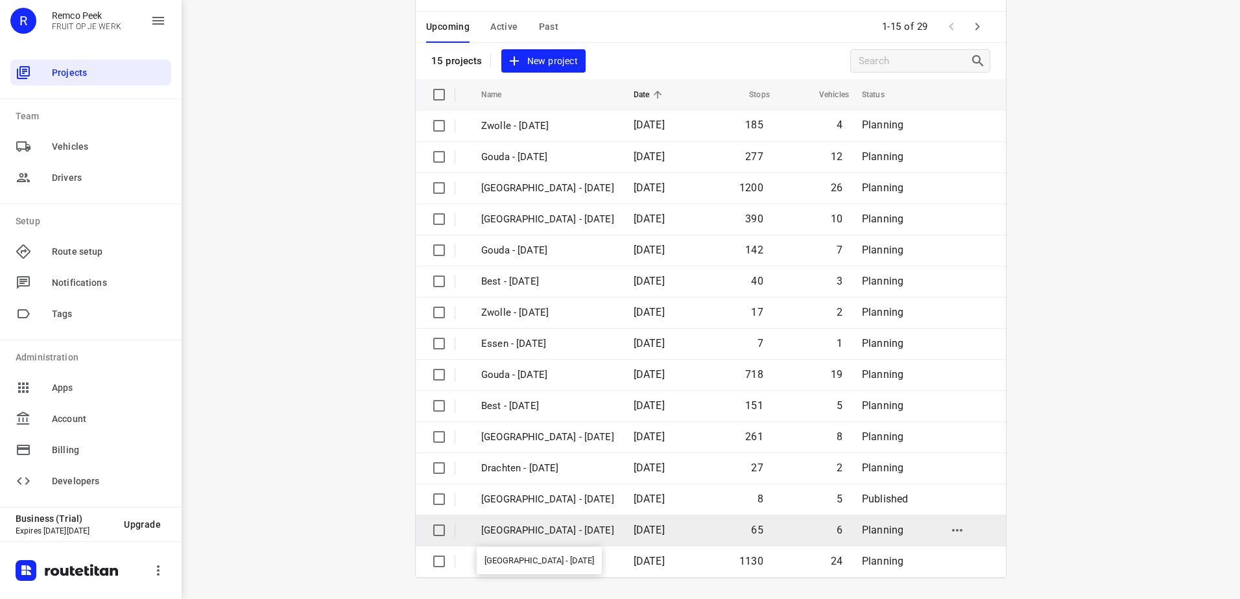
click at [610, 527] on p "Antwerpen - Wednesday" at bounding box center [547, 530] width 133 height 15
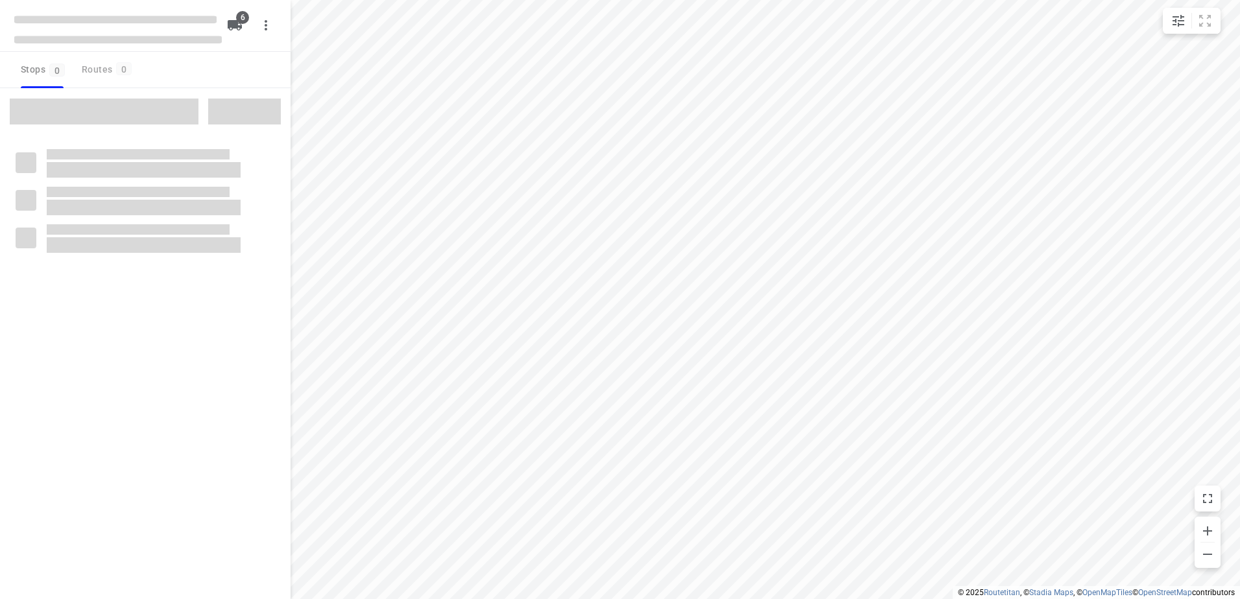
checkbox input "true"
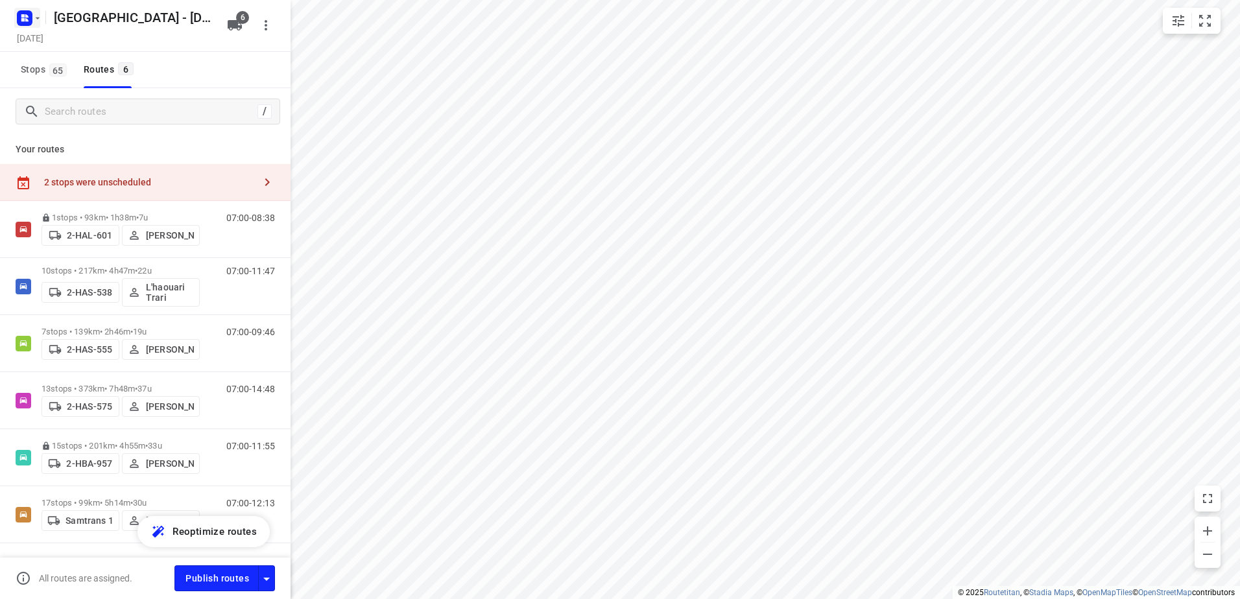
click at [36, 16] on icon "button" at bounding box center [37, 18] width 10 height 10
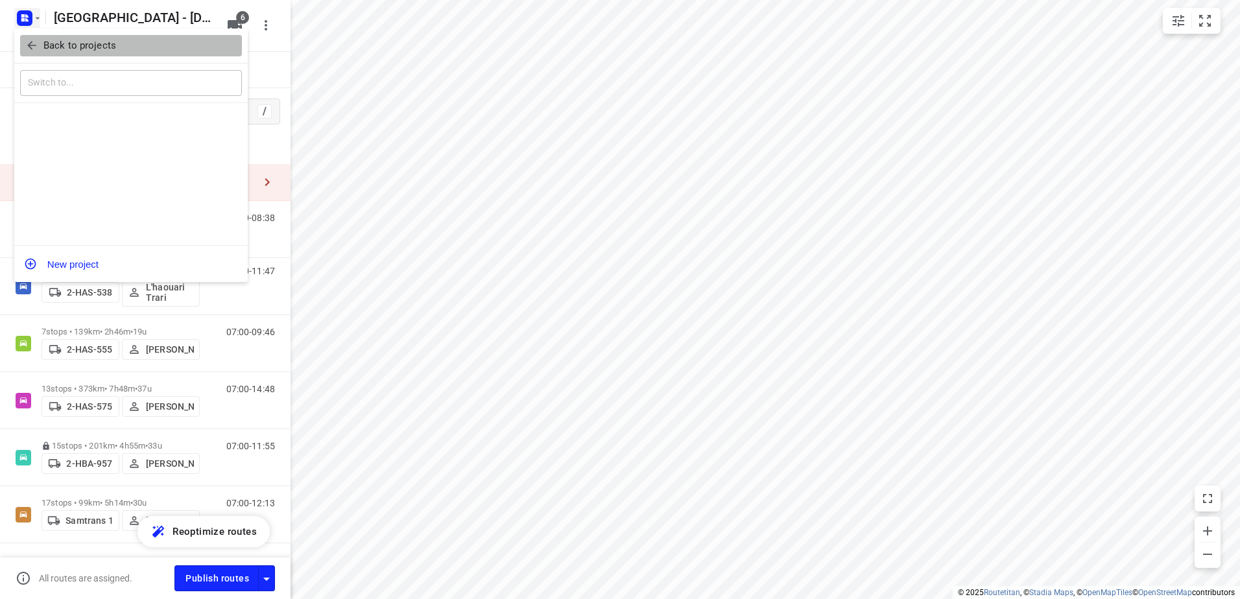
click at [55, 53] on p "Back to projects" at bounding box center [79, 45] width 73 height 15
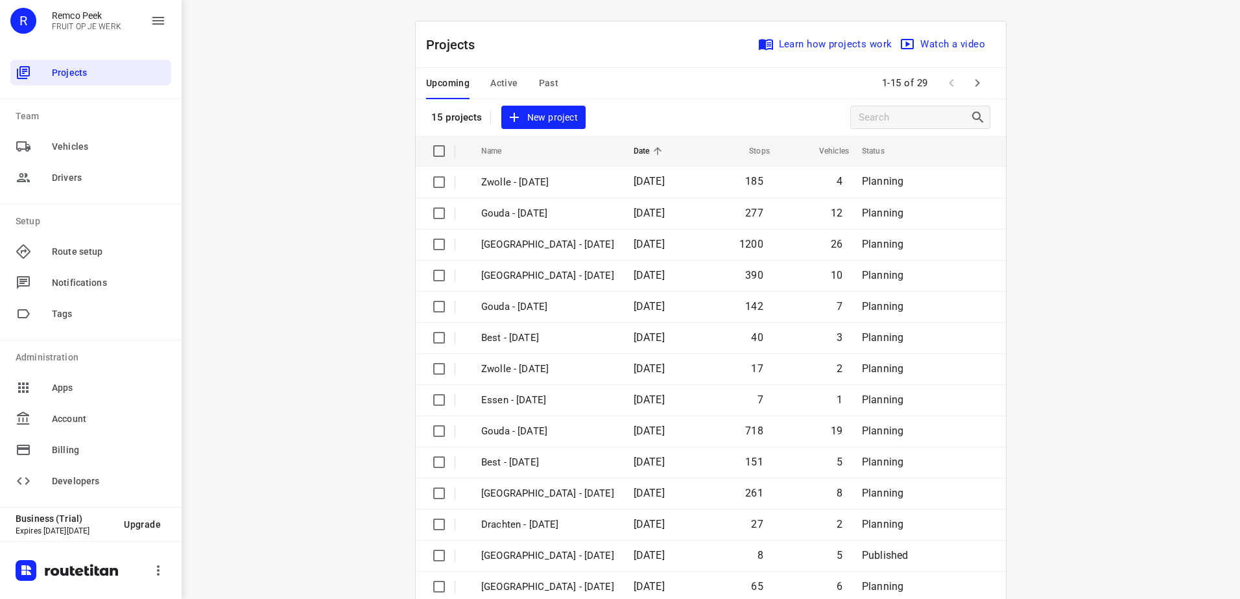
click at [540, 80] on span "Past" at bounding box center [549, 83] width 20 height 16
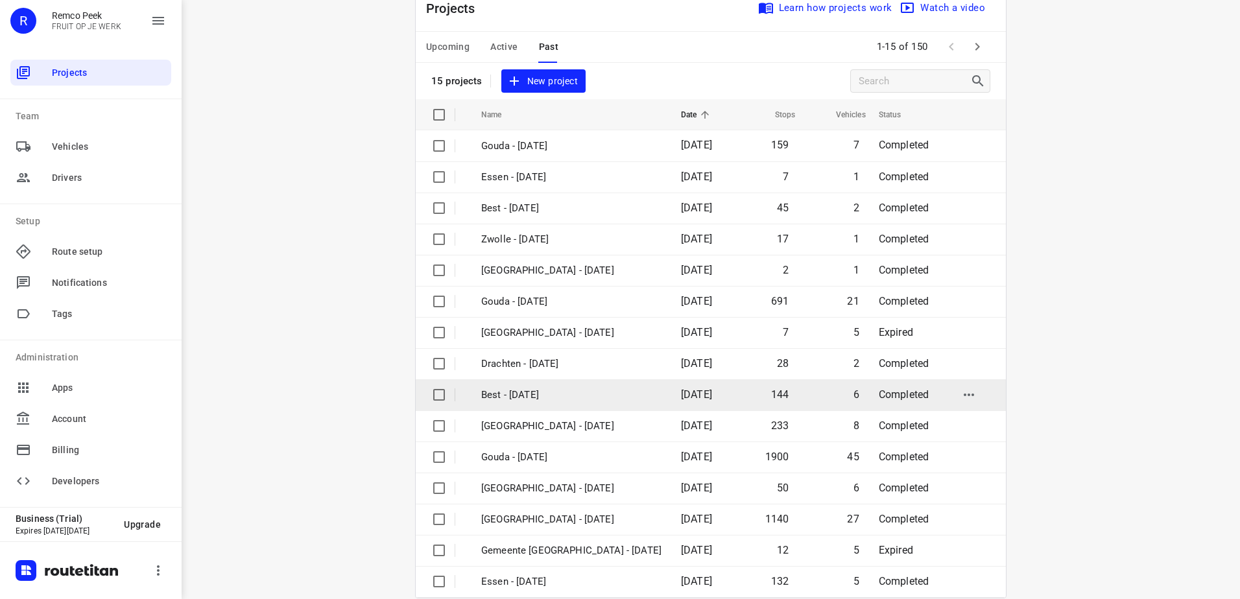
scroll to position [56, 0]
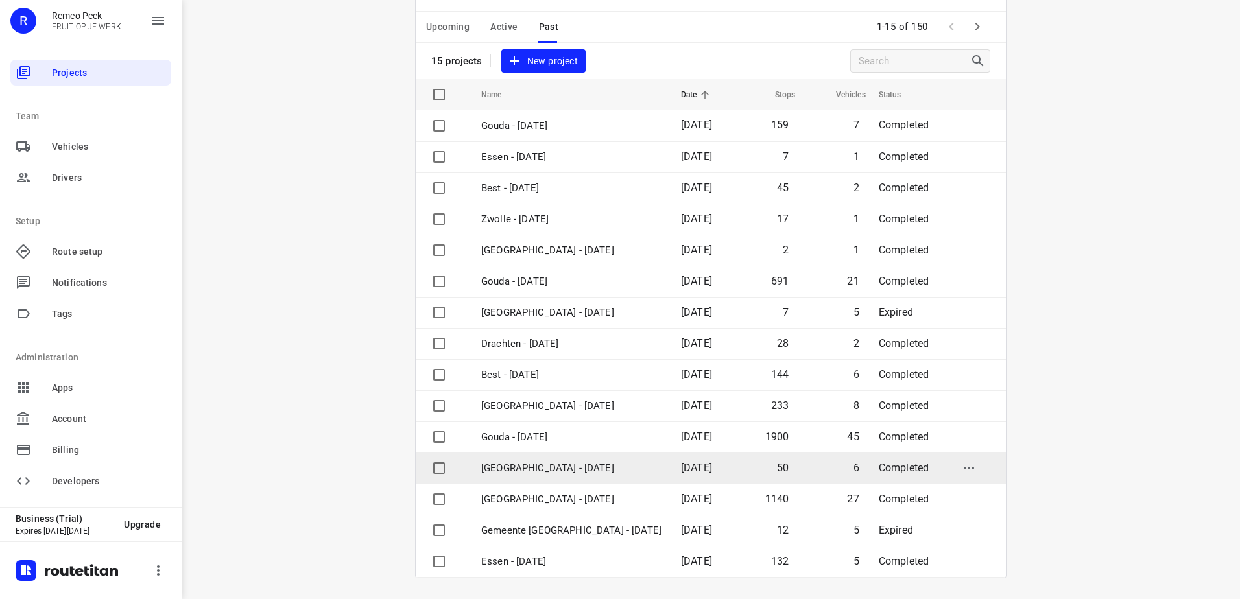
click at [577, 463] on p "Antwerpen - Wednesday" at bounding box center [571, 468] width 180 height 15
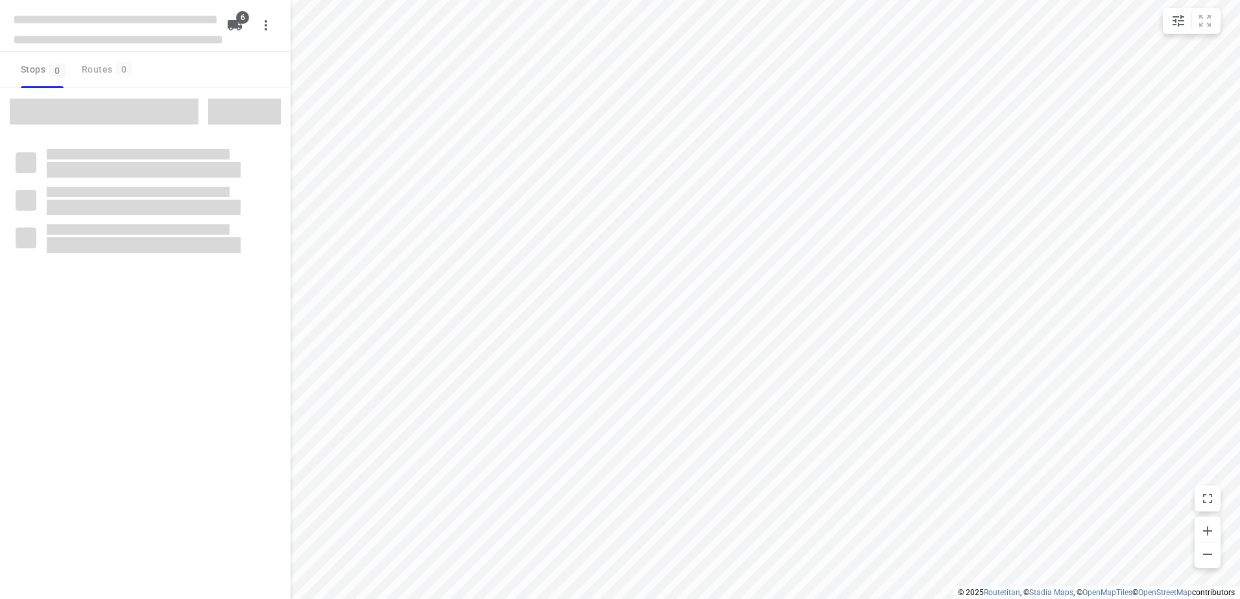
checkbox input "true"
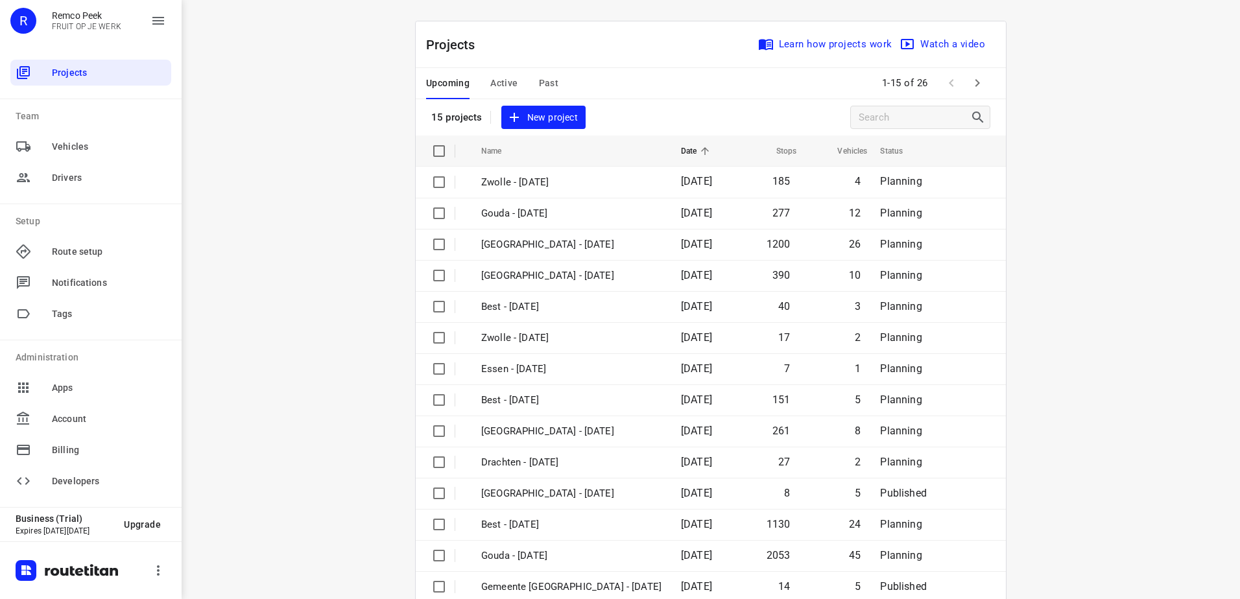
click at [499, 85] on span "Active" at bounding box center [503, 83] width 27 height 16
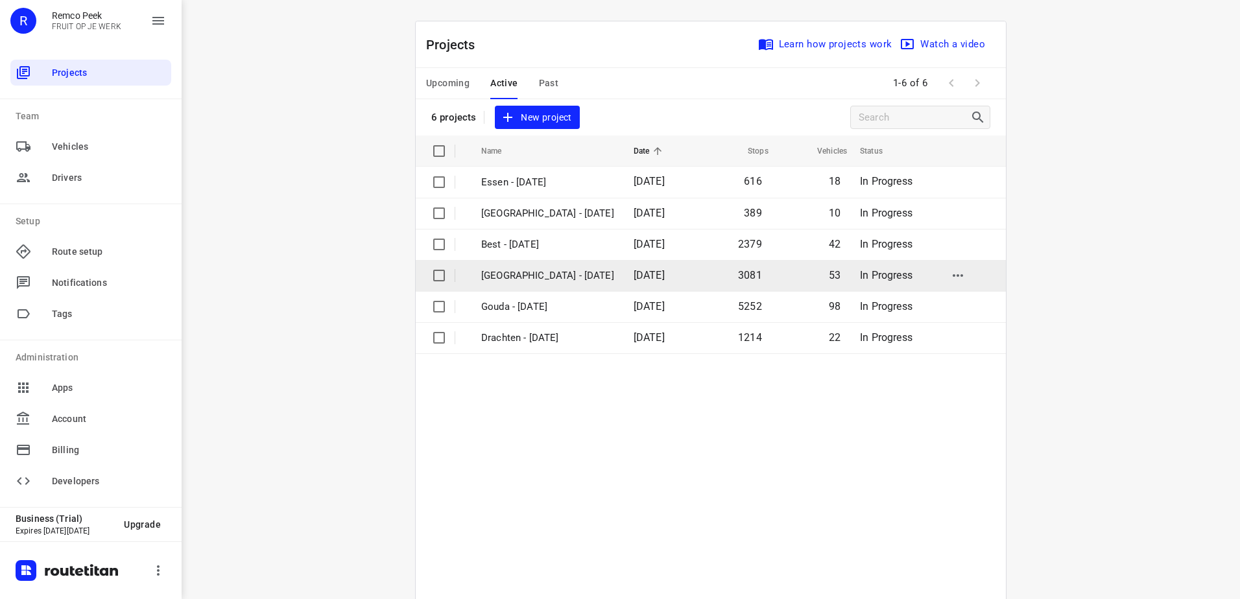
click at [525, 278] on p "[GEOGRAPHIC_DATA] - [DATE]" at bounding box center [547, 275] width 133 height 15
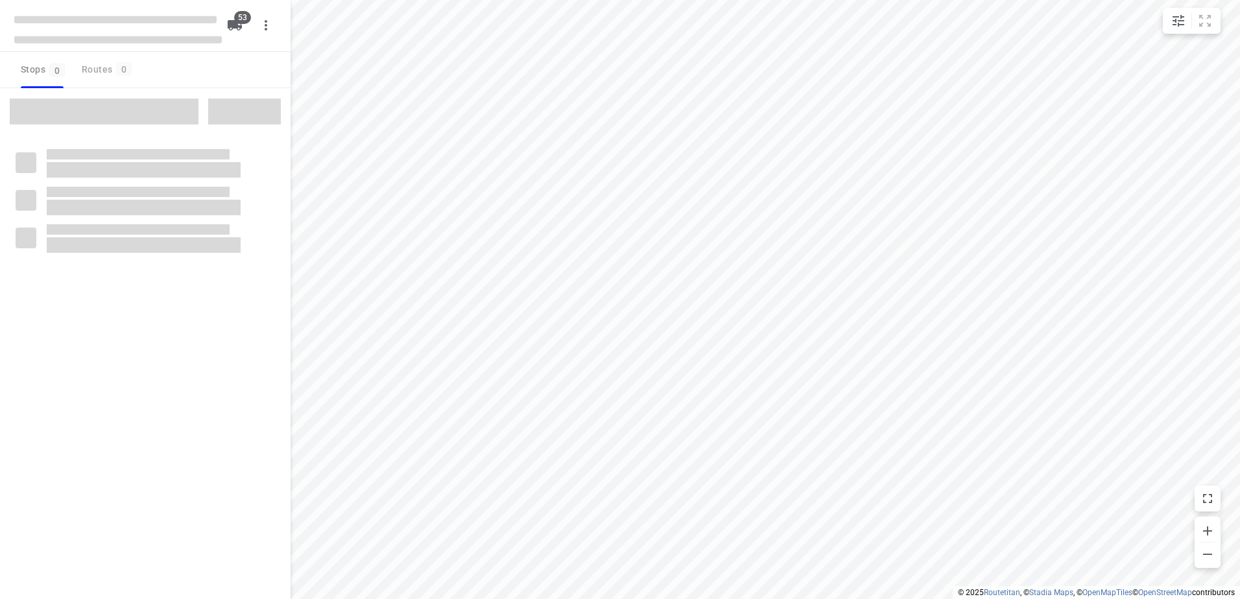
checkbox input "true"
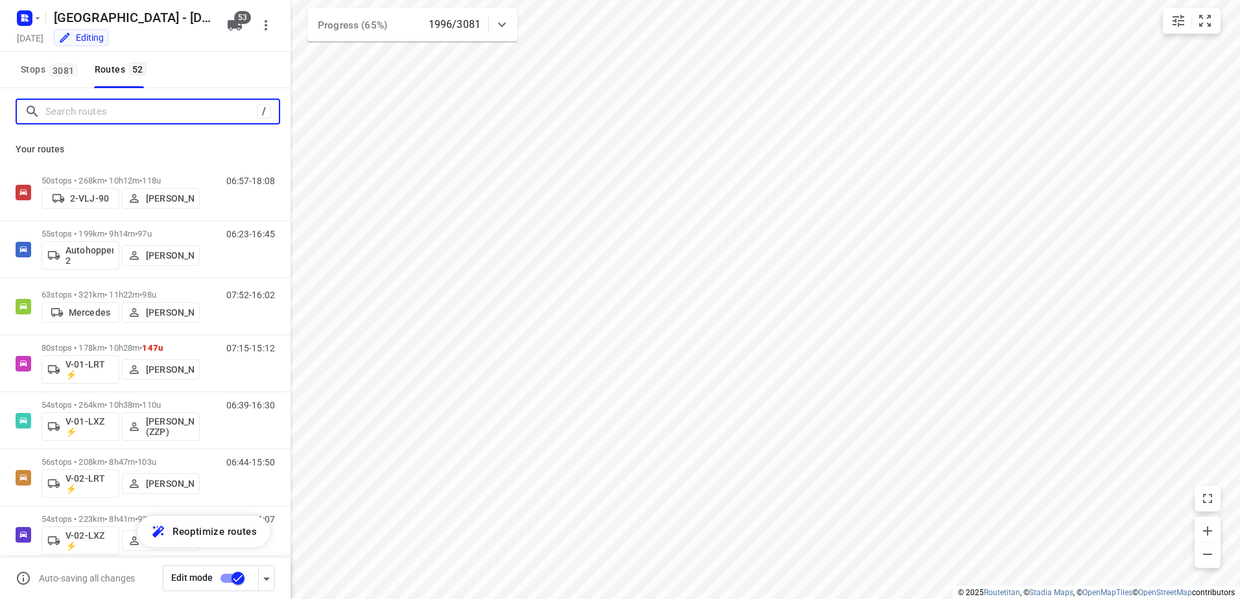
click at [117, 115] on input "Search routes" at bounding box center [150, 112] width 211 height 20
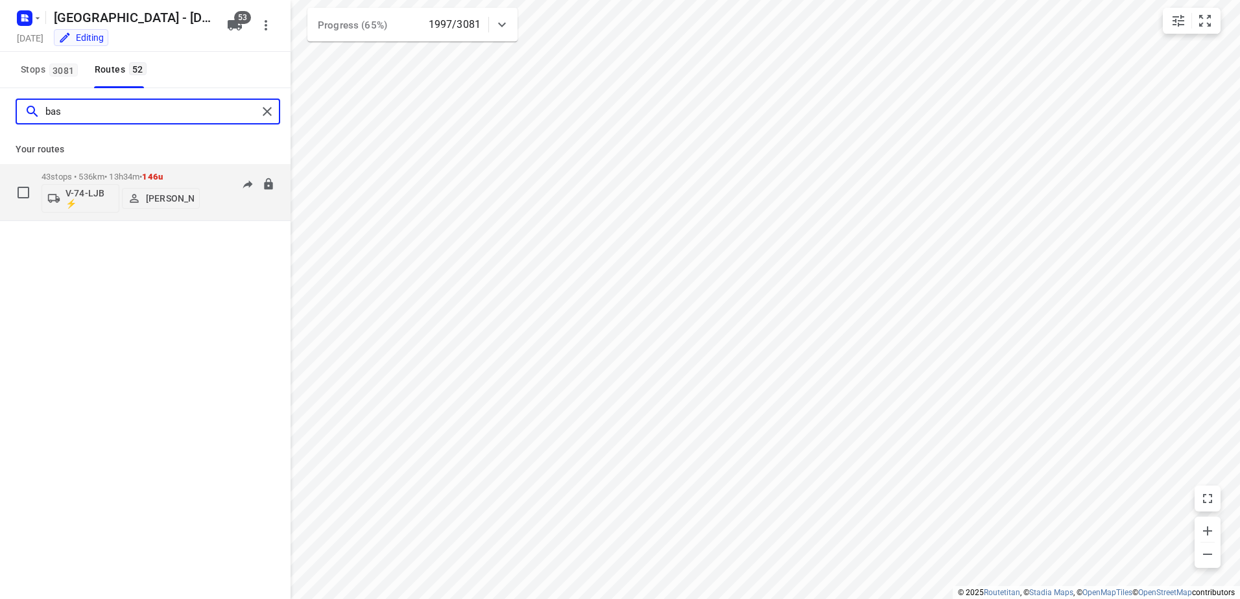
type input "bas"
click at [99, 175] on p "43 stops • 536km • 13h34m • 146u" at bounding box center [120, 177] width 158 height 10
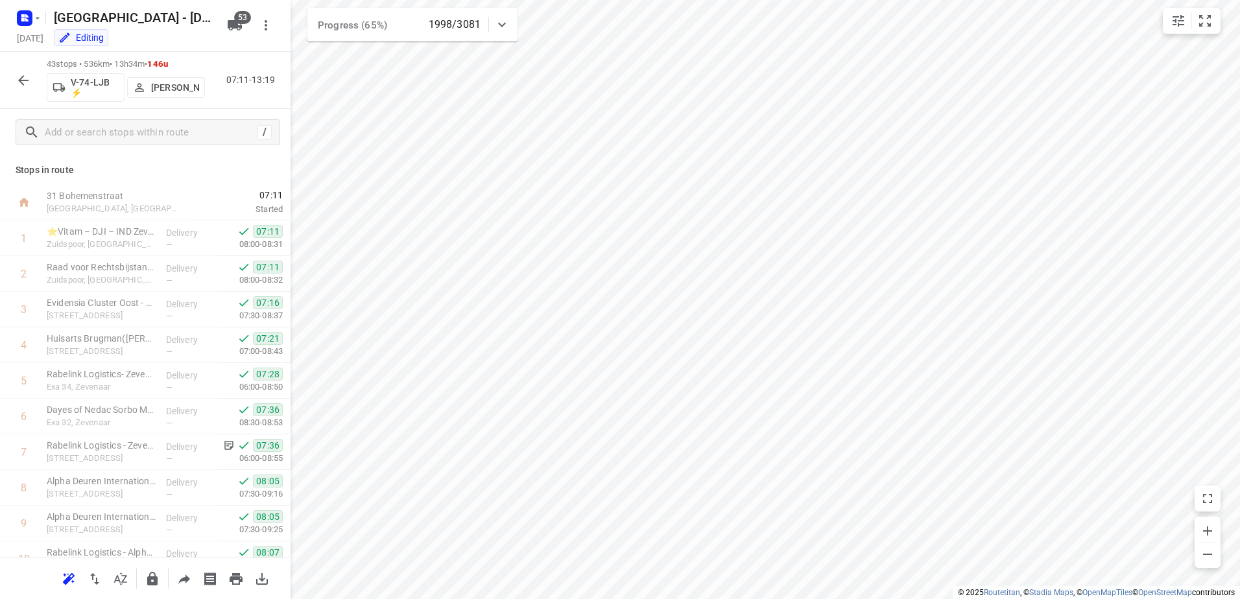
click at [34, 90] on div at bounding box center [23, 80] width 26 height 26
click at [27, 80] on icon "button" at bounding box center [23, 80] width 10 height 10
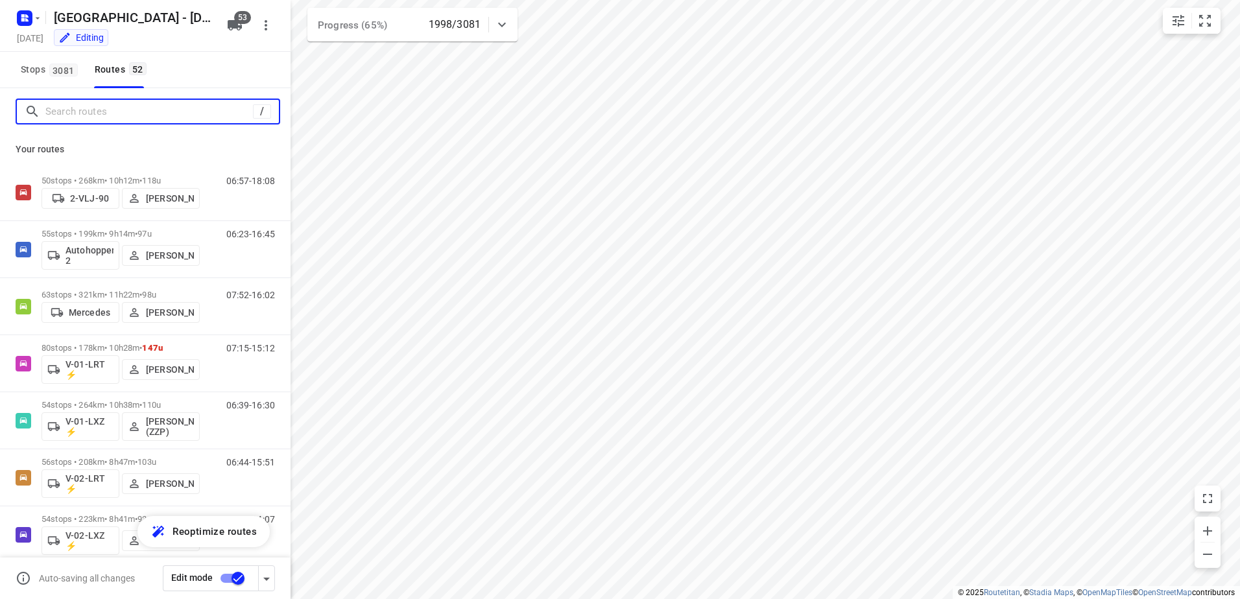
click at [70, 119] on input "Search routes" at bounding box center [148, 112] width 207 height 20
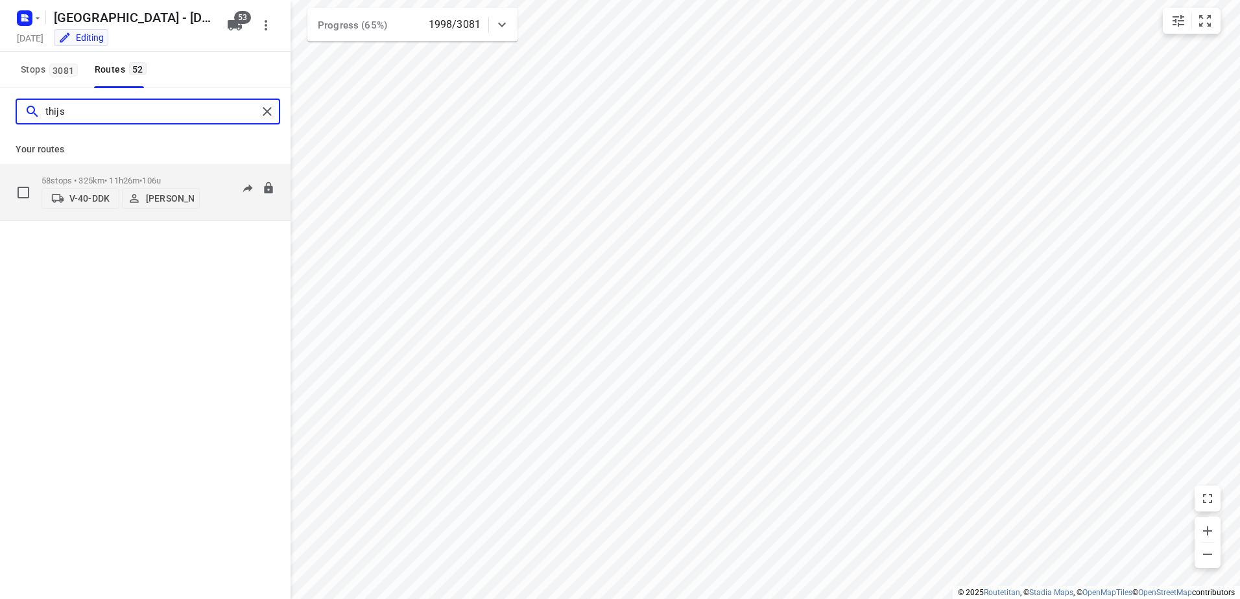
type input "thijs"
click at [139, 176] on p "58 stops • 325km • 11h26m • 106u" at bounding box center [120, 181] width 158 height 10
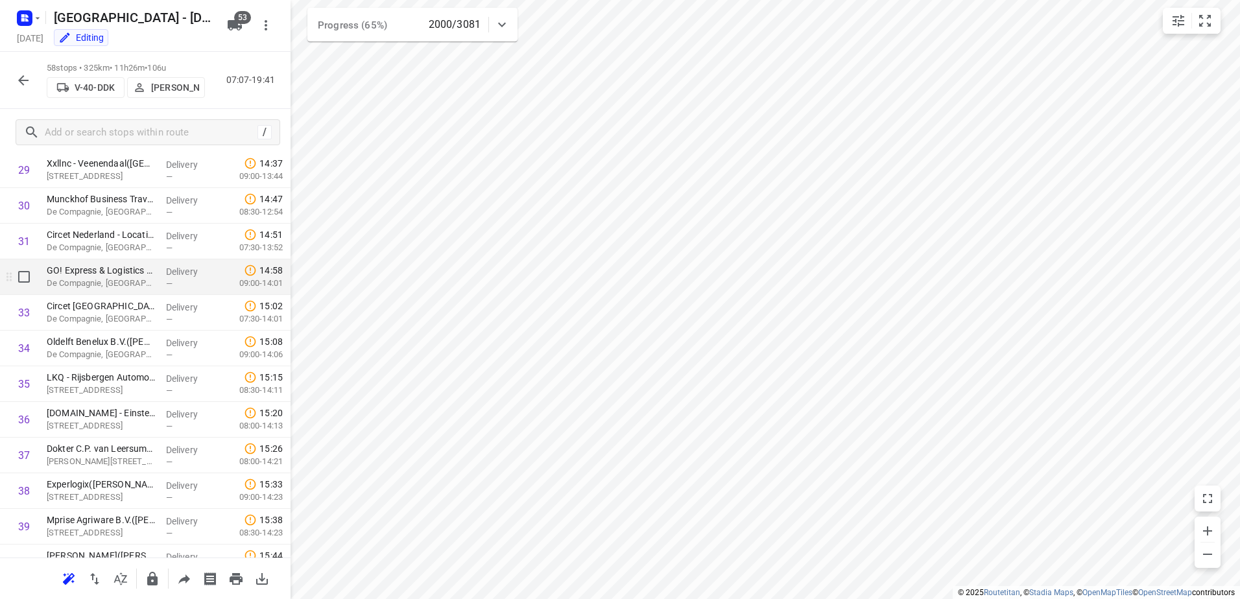
scroll to position [1054, 0]
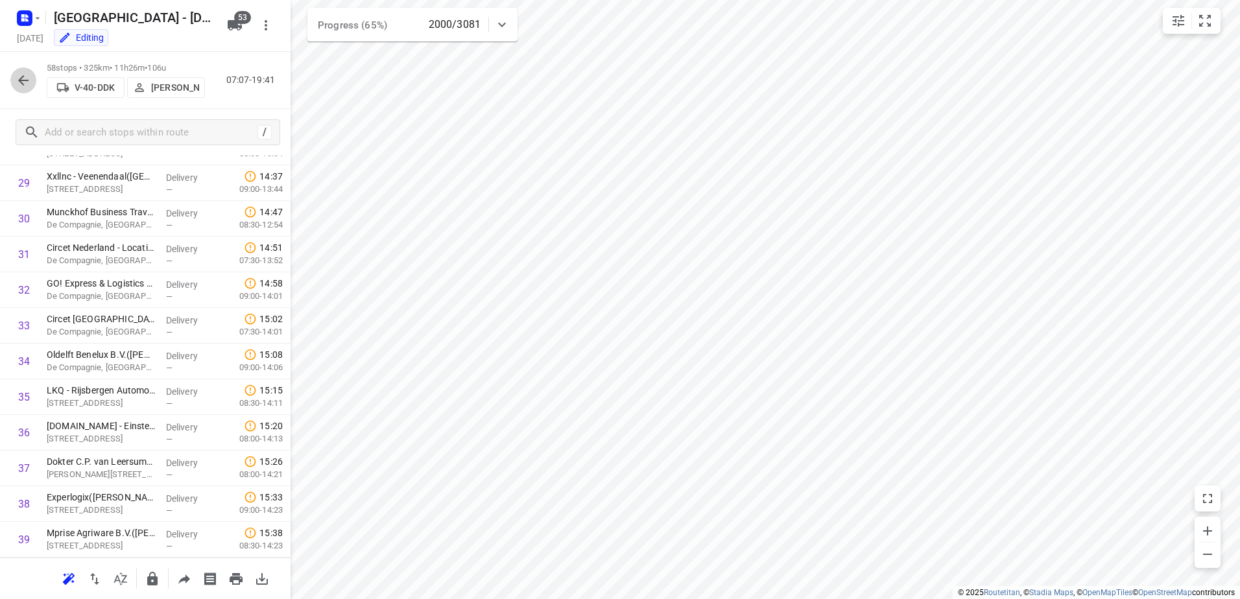
click at [13, 80] on button "button" at bounding box center [23, 80] width 26 height 26
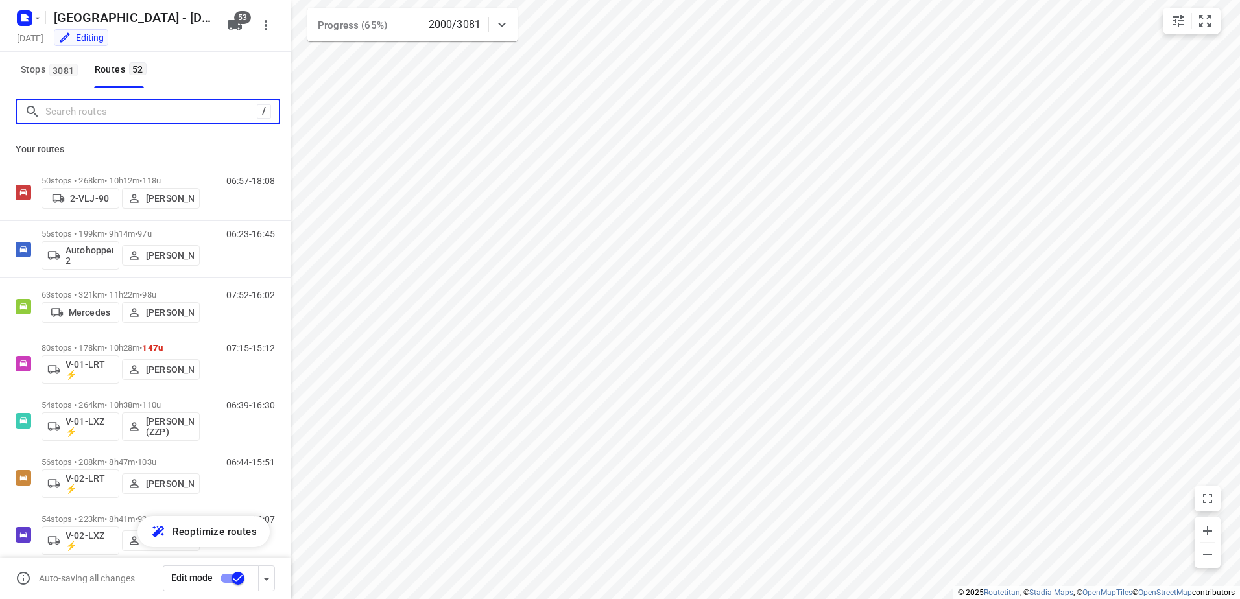
click at [82, 109] on input "Search routes" at bounding box center [150, 112] width 211 height 20
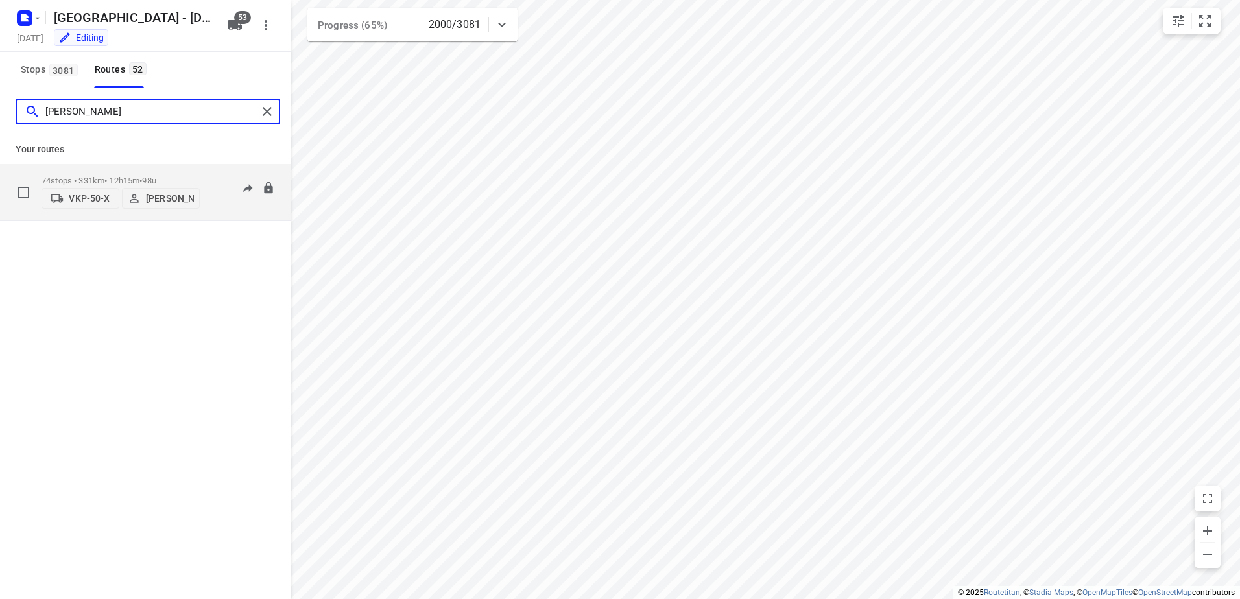
type input "[PERSON_NAME]"
click at [86, 176] on p "74 stops • 331km • 12h15m • 98u" at bounding box center [120, 181] width 158 height 10
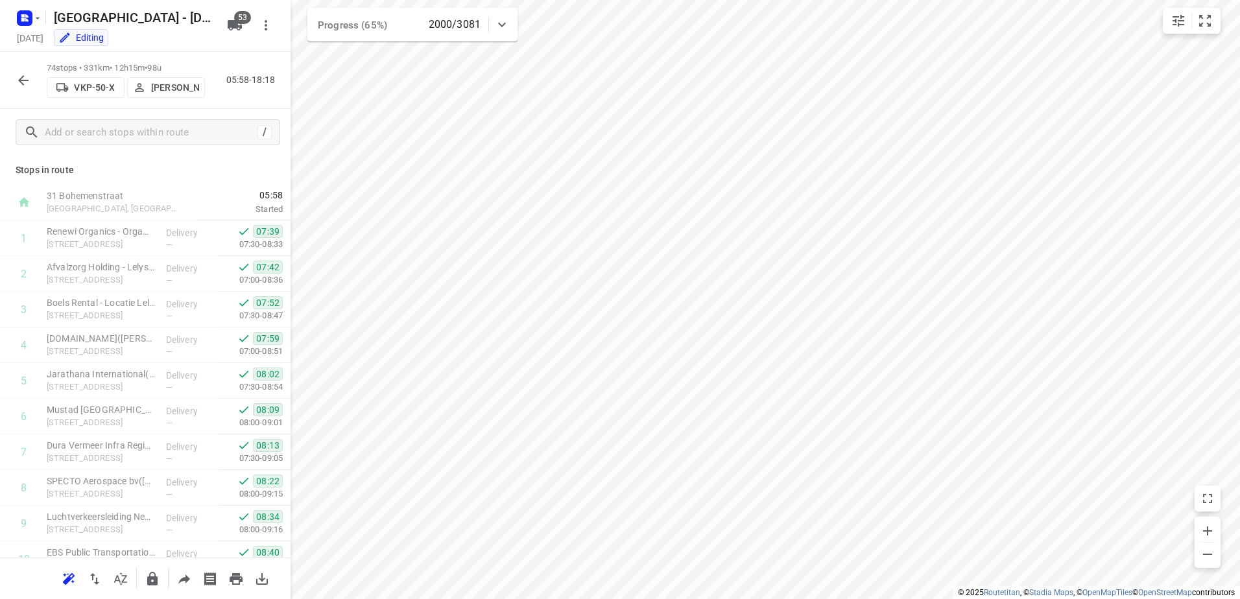
click at [30, 86] on icon "button" at bounding box center [24, 81] width 16 height 16
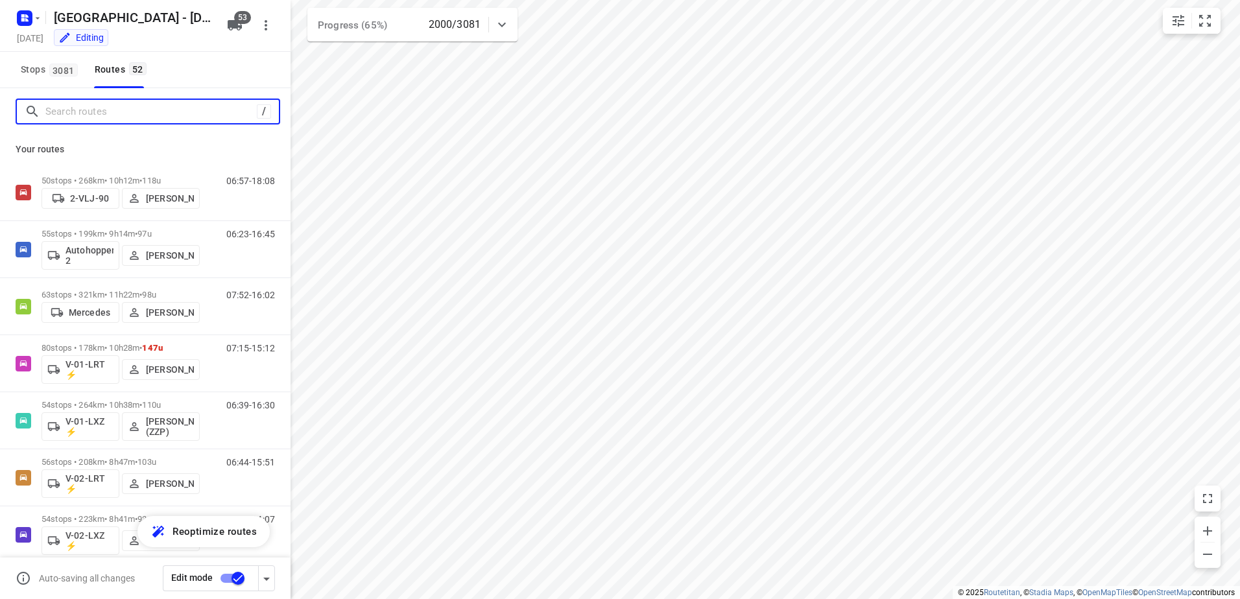
drag, startPoint x: 156, startPoint y: 115, endPoint x: 237, endPoint y: 103, distance: 81.2
click at [159, 113] on input "Search routes" at bounding box center [150, 112] width 211 height 20
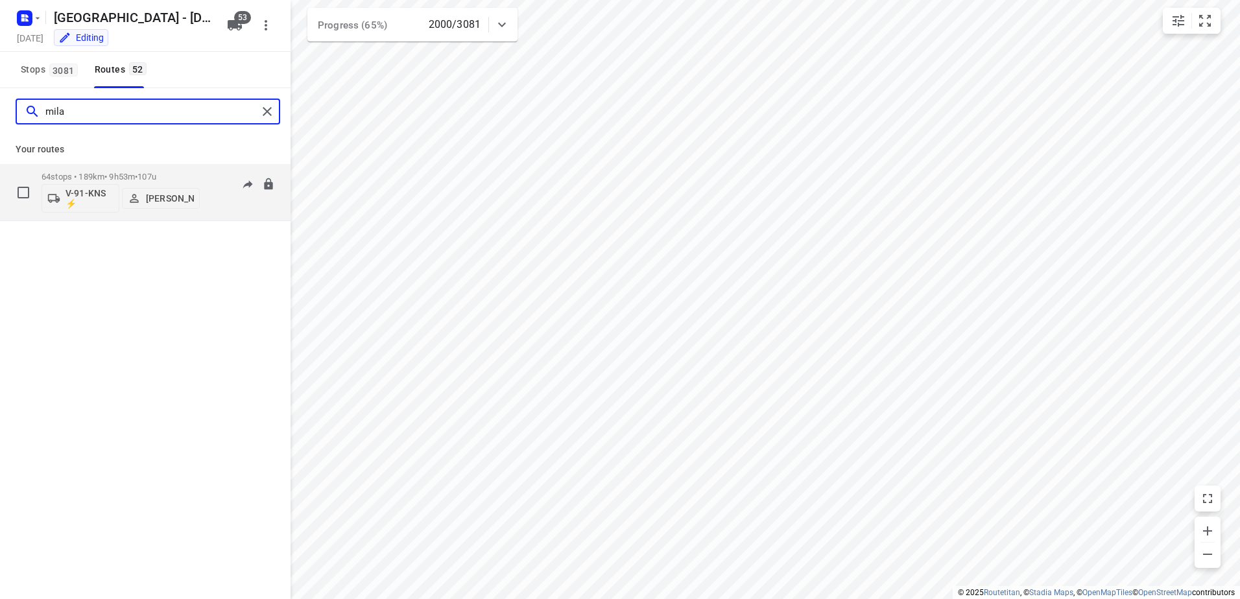
type input "mila"
click at [86, 175] on p "64 stops • 189km • 9h53m • 107u" at bounding box center [120, 177] width 158 height 10
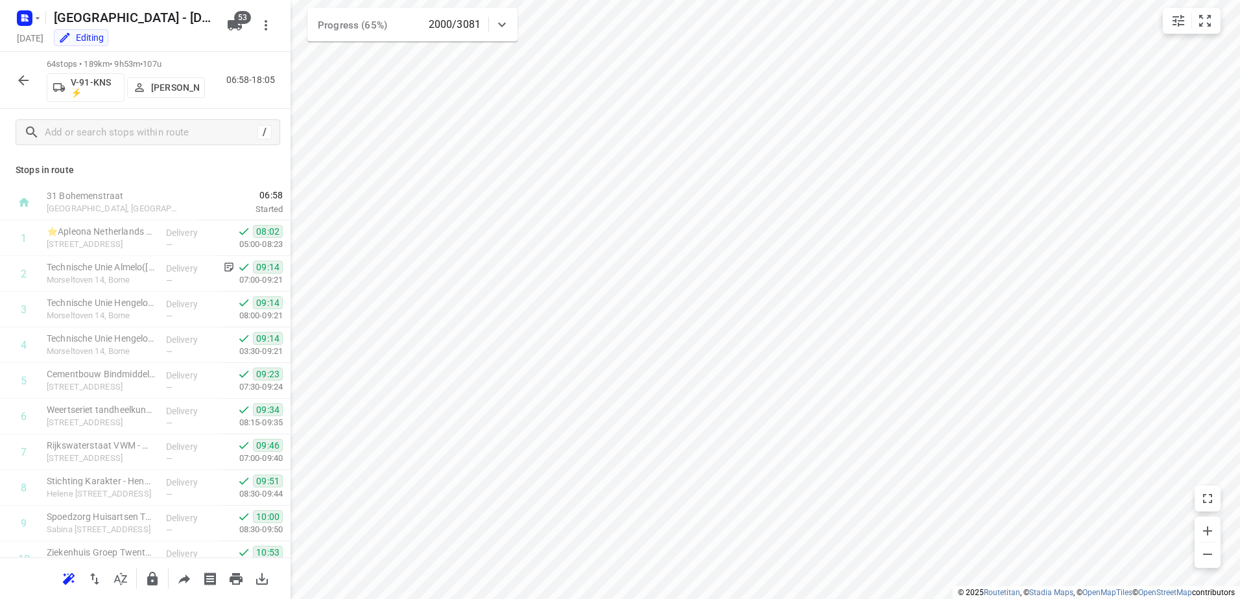
click at [25, 76] on icon "button" at bounding box center [24, 81] width 16 height 16
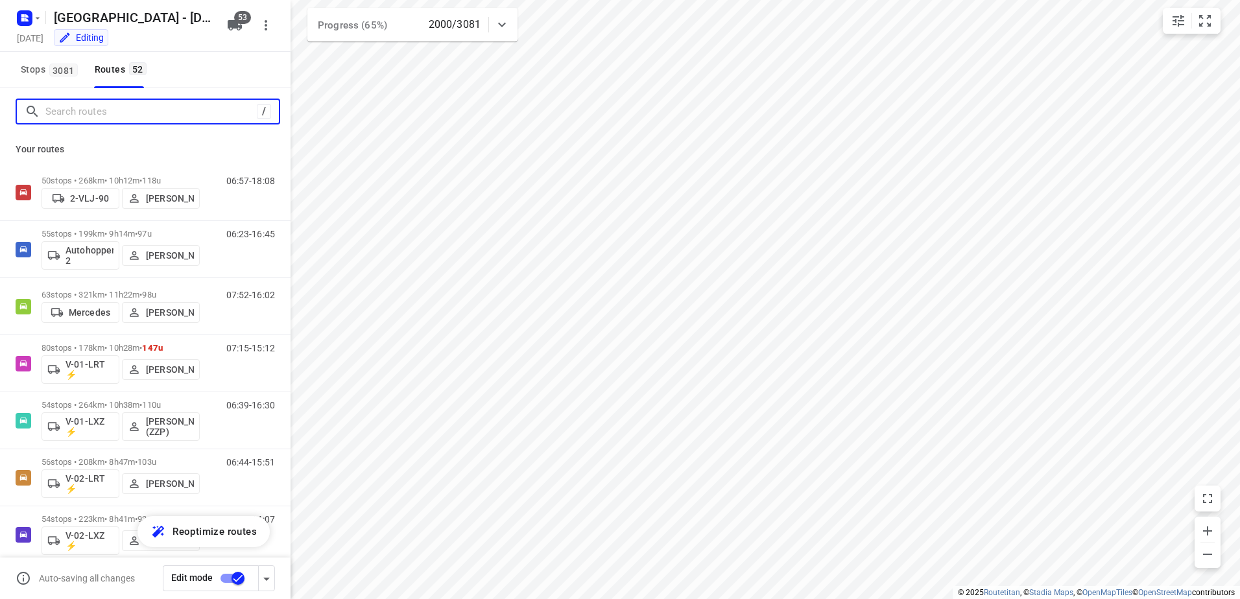
click at [126, 114] on input "Search routes" at bounding box center [150, 112] width 211 height 20
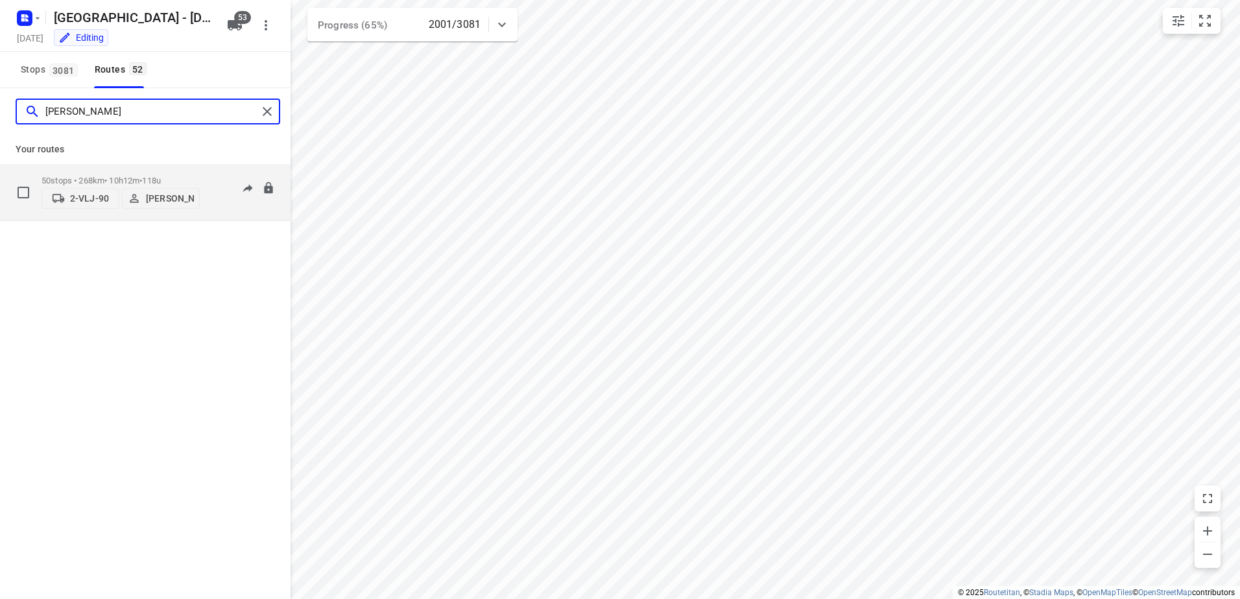
type input "[PERSON_NAME]"
click at [121, 171] on div "50 stops • 268km • 10h12m • 118u 2-VLJ-90 John Soto" at bounding box center [120, 192] width 158 height 46
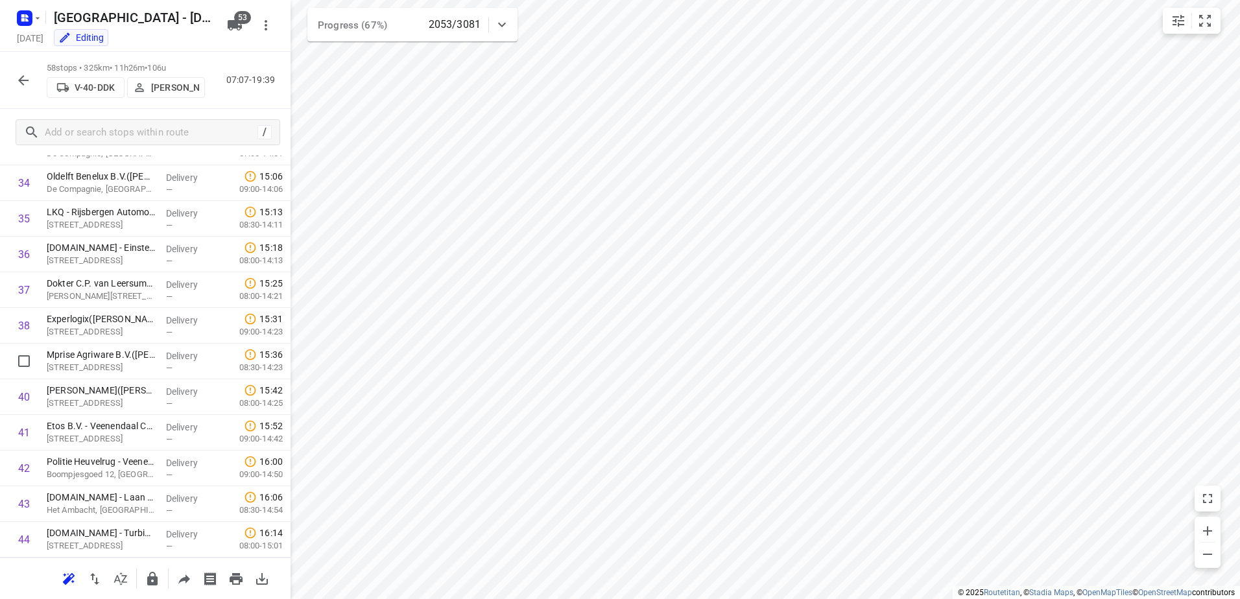
scroll to position [1767, 0]
click at [29, 69] on button "button" at bounding box center [23, 80] width 26 height 26
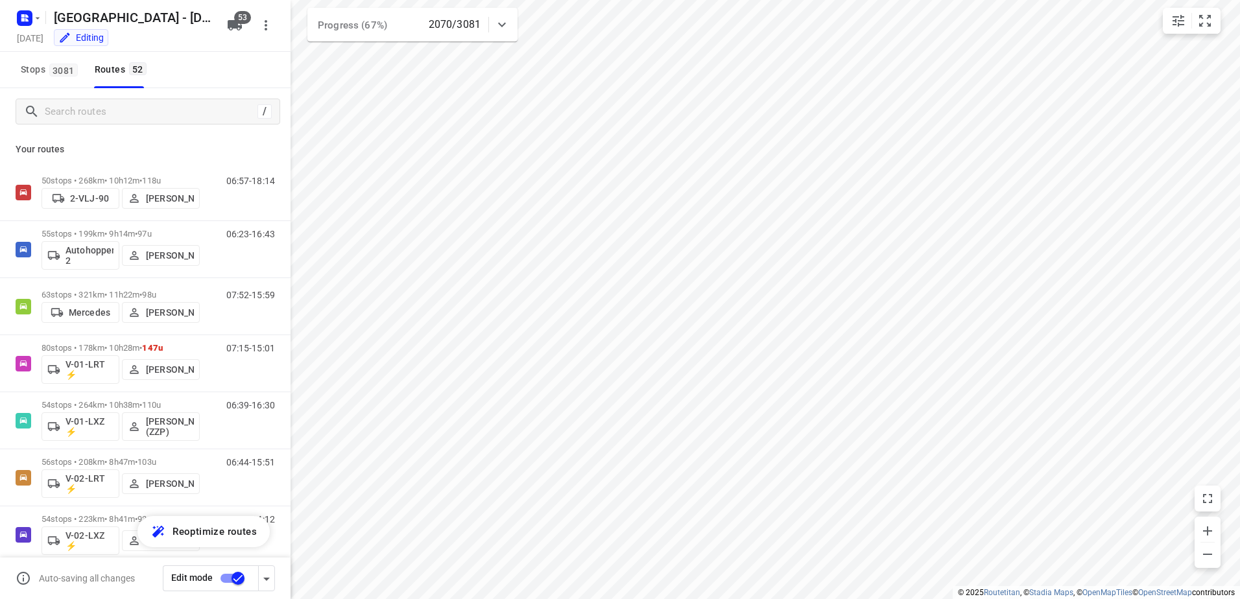
click at [140, 128] on div "/" at bounding box center [145, 111] width 290 height 47
click at [145, 119] on input "Search routes" at bounding box center [148, 112] width 207 height 20
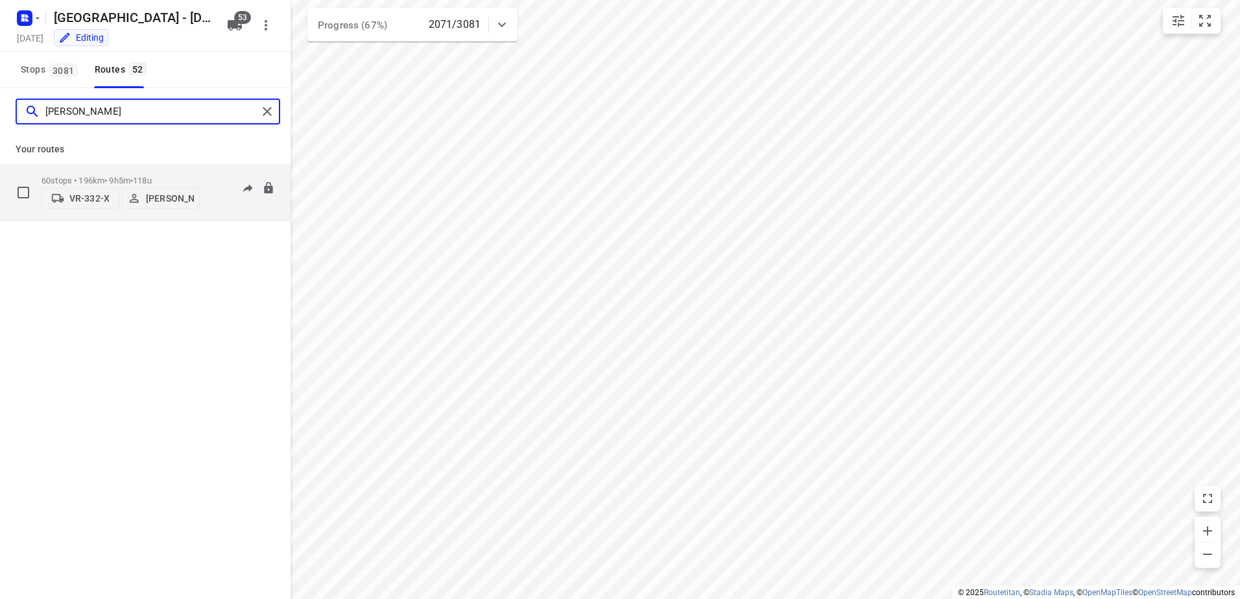
type input "harmen"
click at [151, 179] on span "118u" at bounding box center [142, 181] width 19 height 10
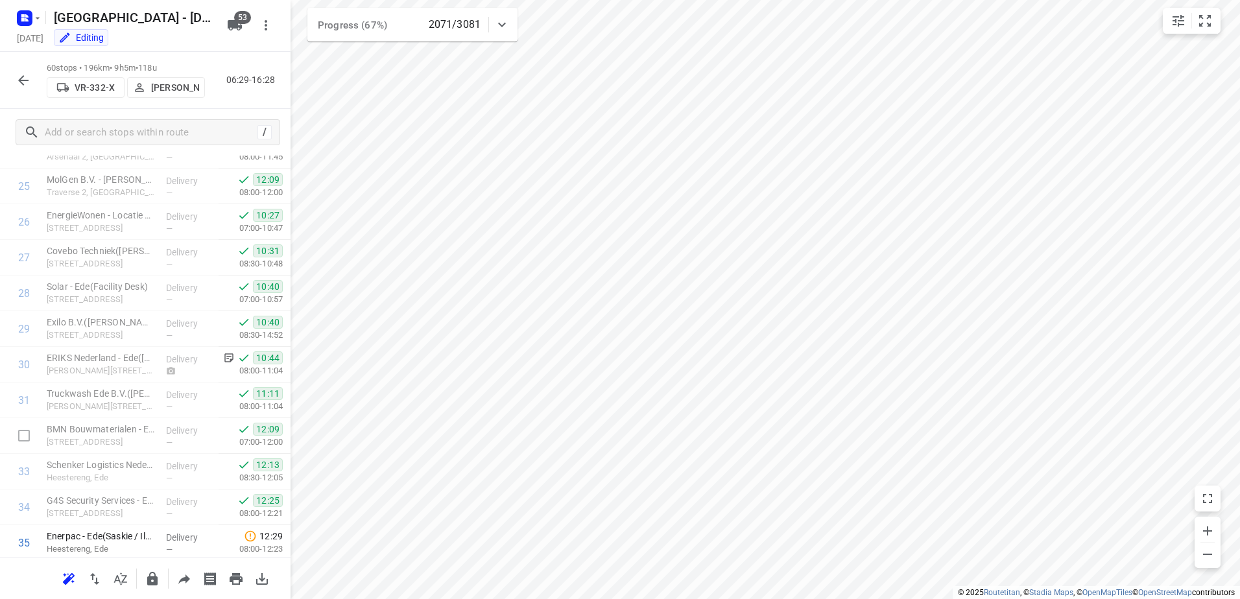
scroll to position [1167, 0]
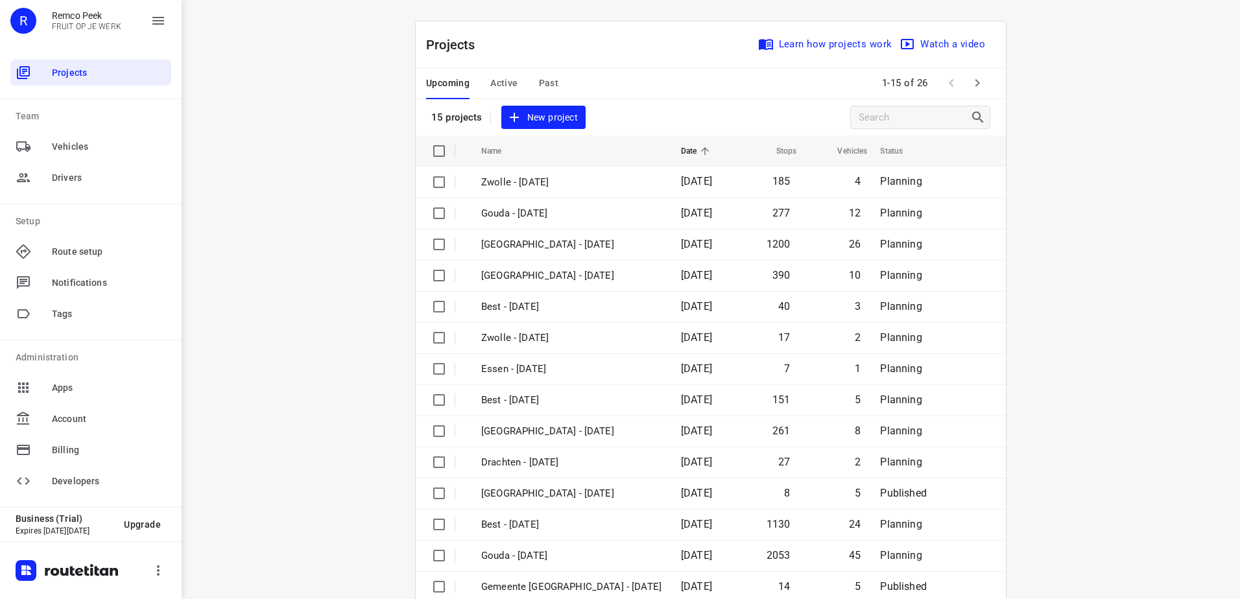
drag, startPoint x: 508, startPoint y: 86, endPoint x: 693, endPoint y: 242, distance: 242.1
click at [508, 86] on span "Active" at bounding box center [503, 83] width 27 height 16
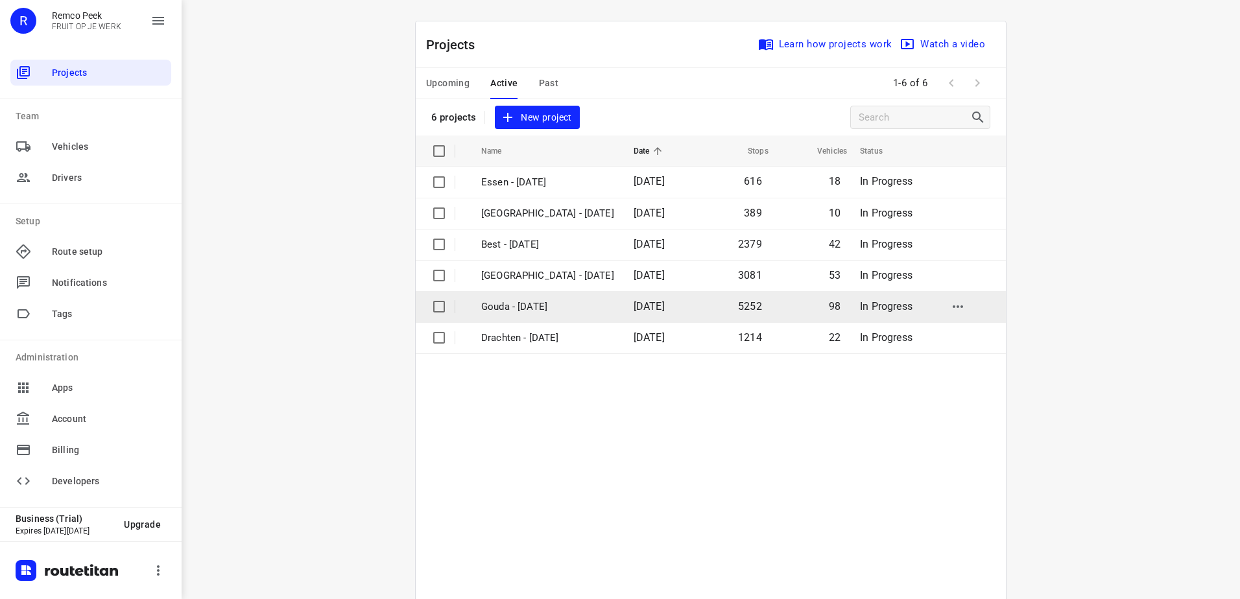
click at [566, 315] on td "Gouda - [DATE]" at bounding box center [545, 306] width 155 height 31
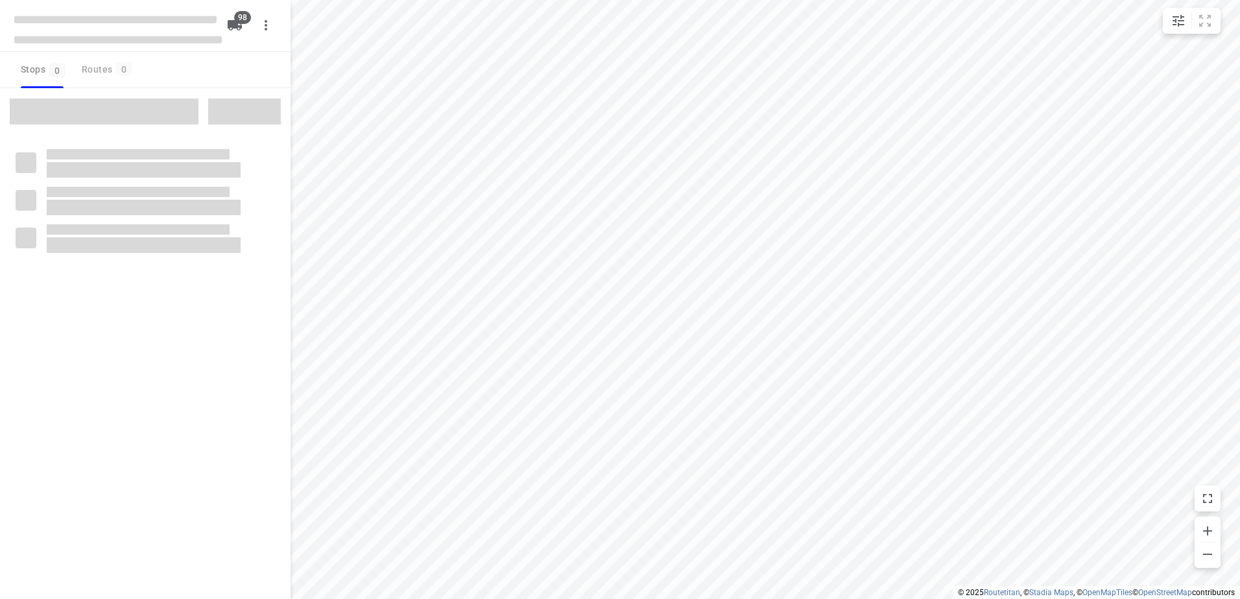
checkbox input "true"
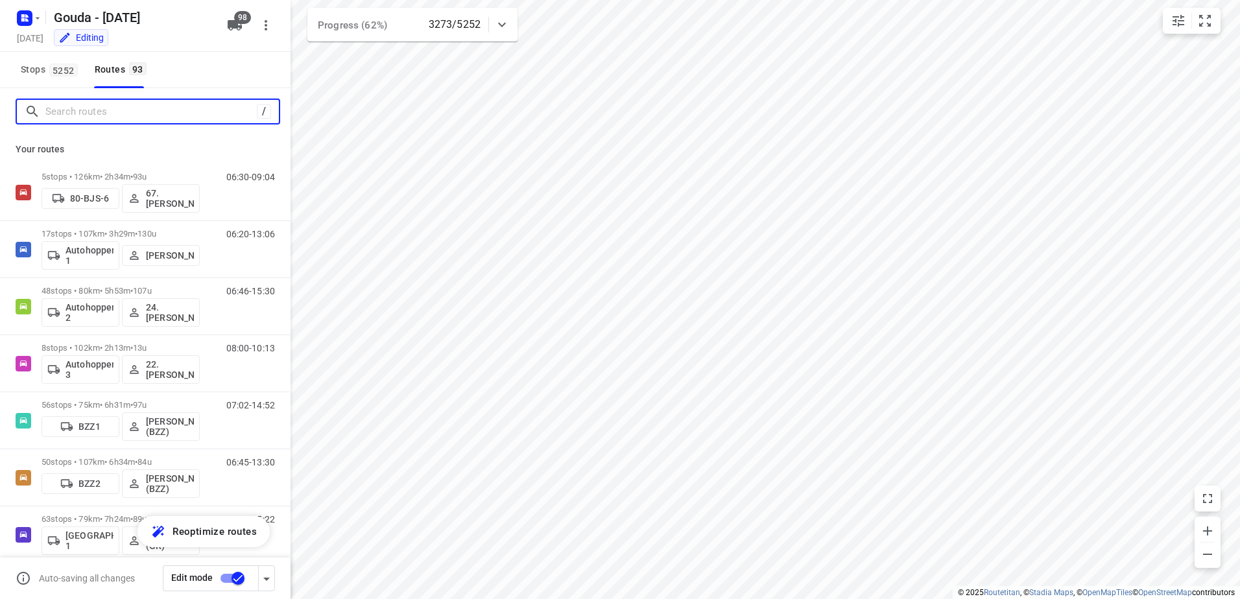
click at [216, 120] on input "Search routes" at bounding box center [150, 112] width 211 height 20
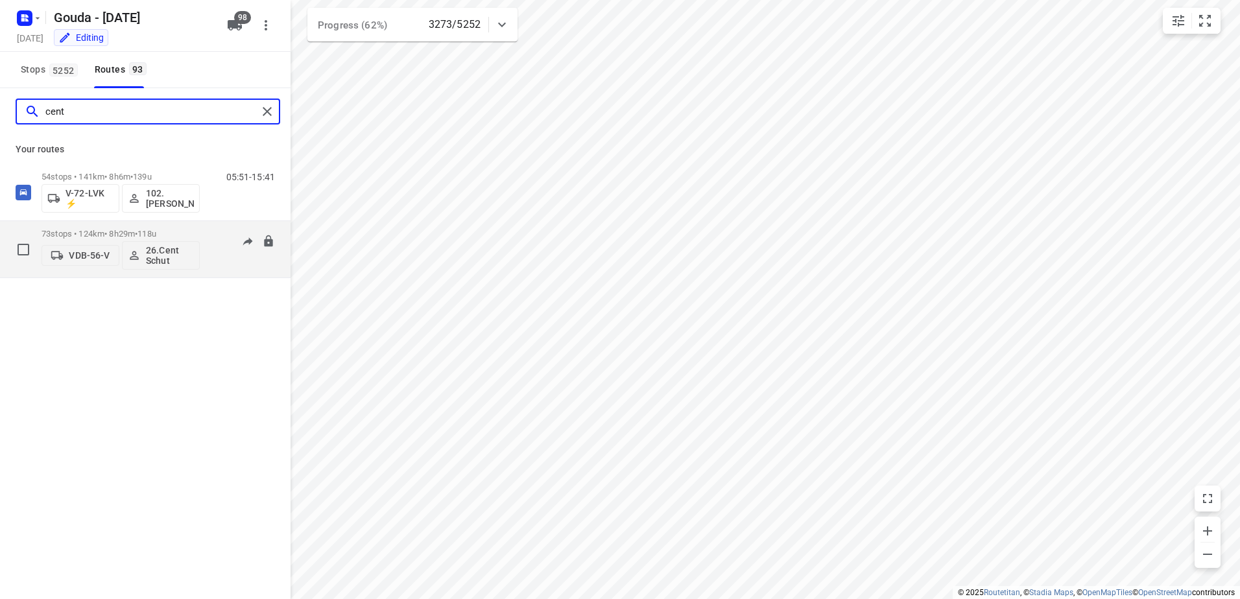
type input "cent"
click at [99, 235] on p "73 stops • 124km • 8h29m • 118u" at bounding box center [120, 234] width 158 height 10
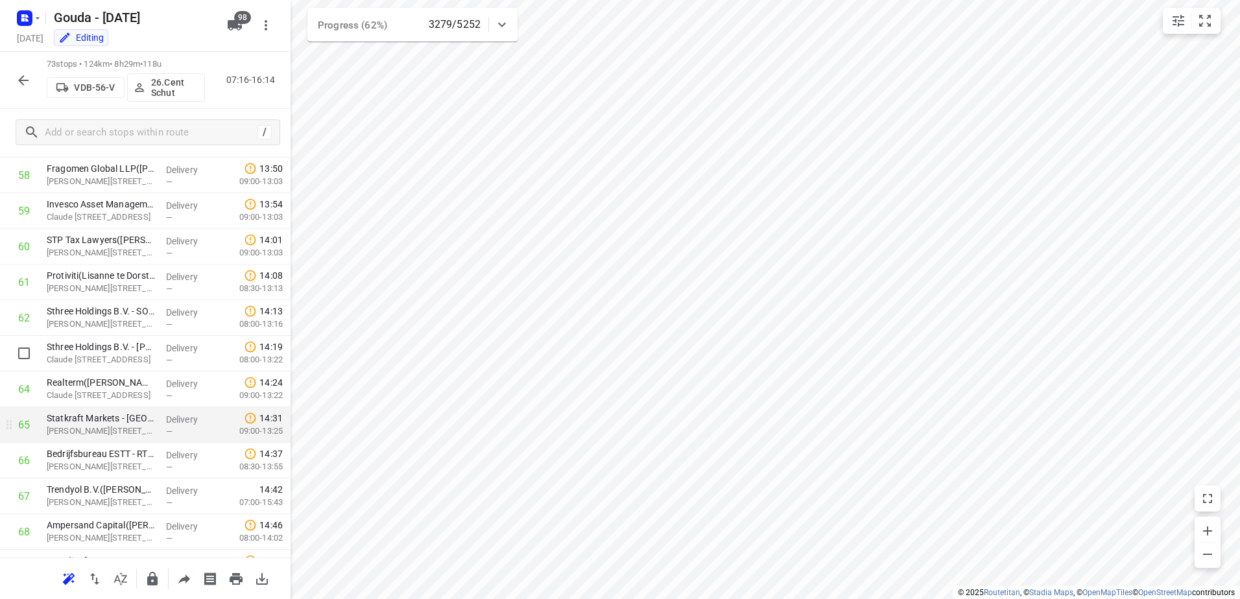
scroll to position [2237, 0]
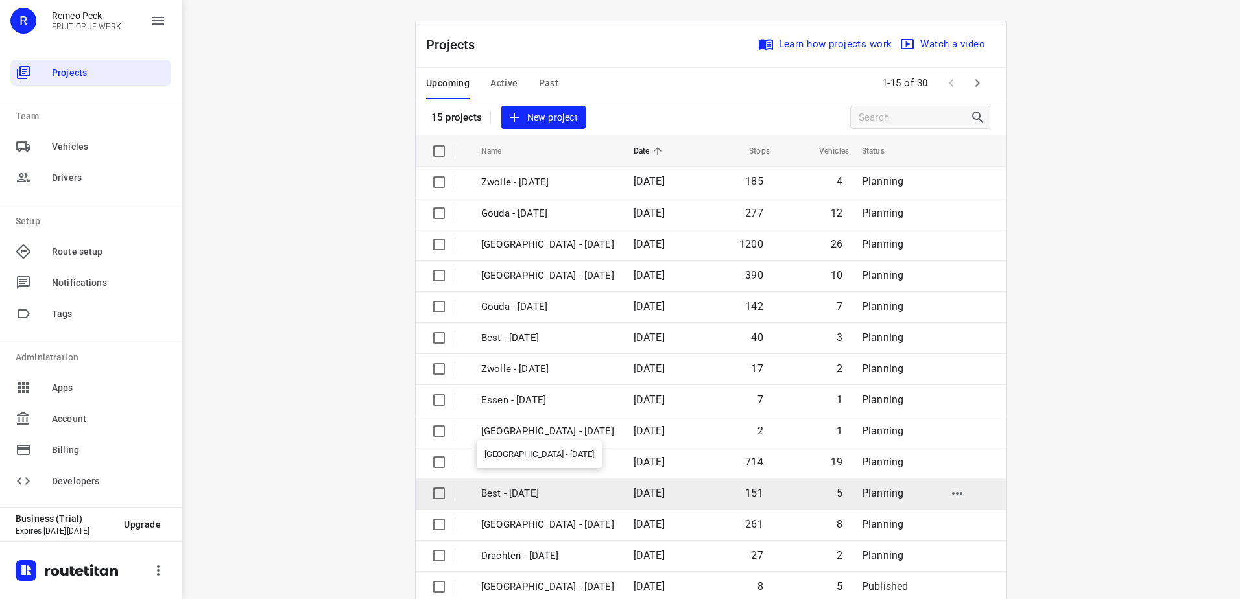
scroll to position [56, 0]
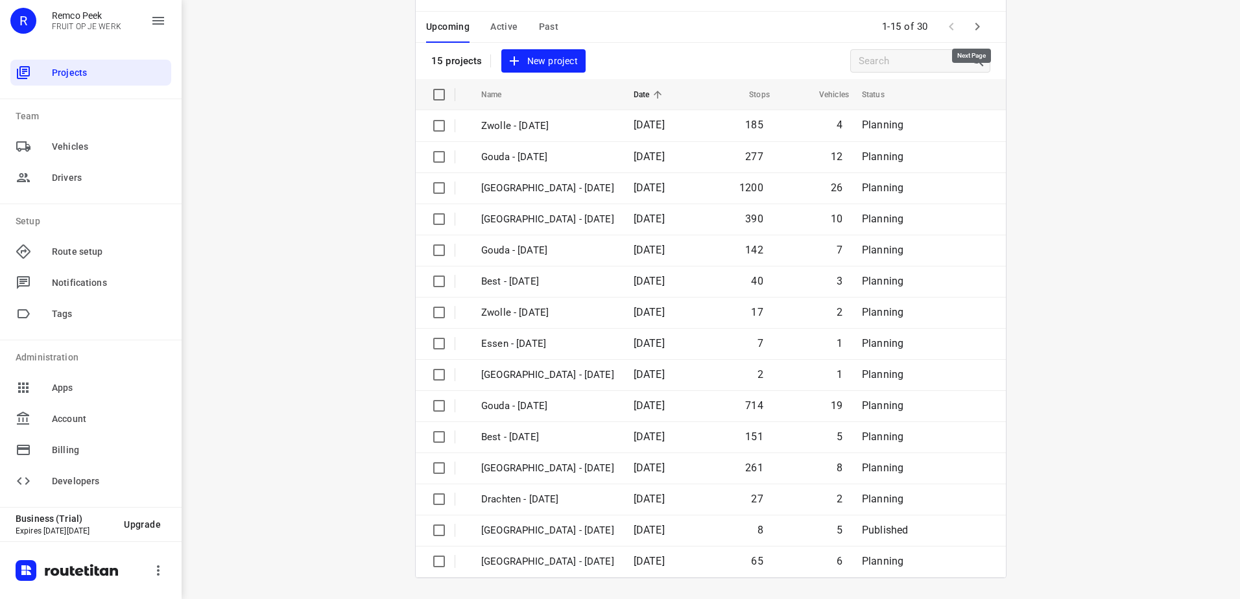
click at [984, 30] on button "button" at bounding box center [977, 27] width 26 height 26
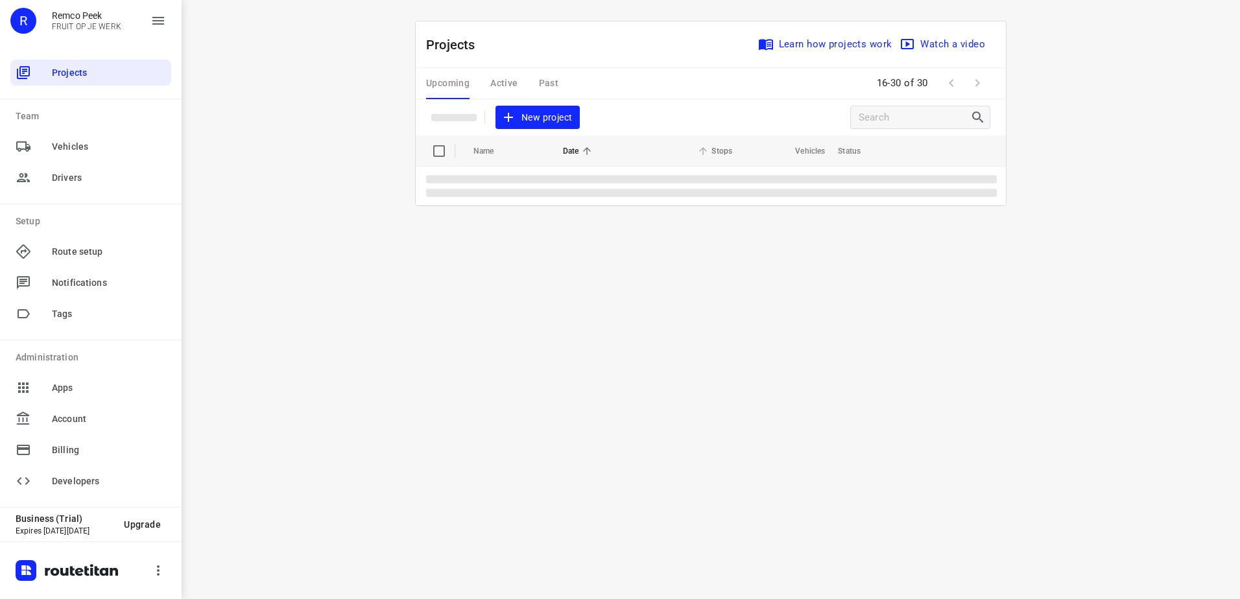
scroll to position [0, 0]
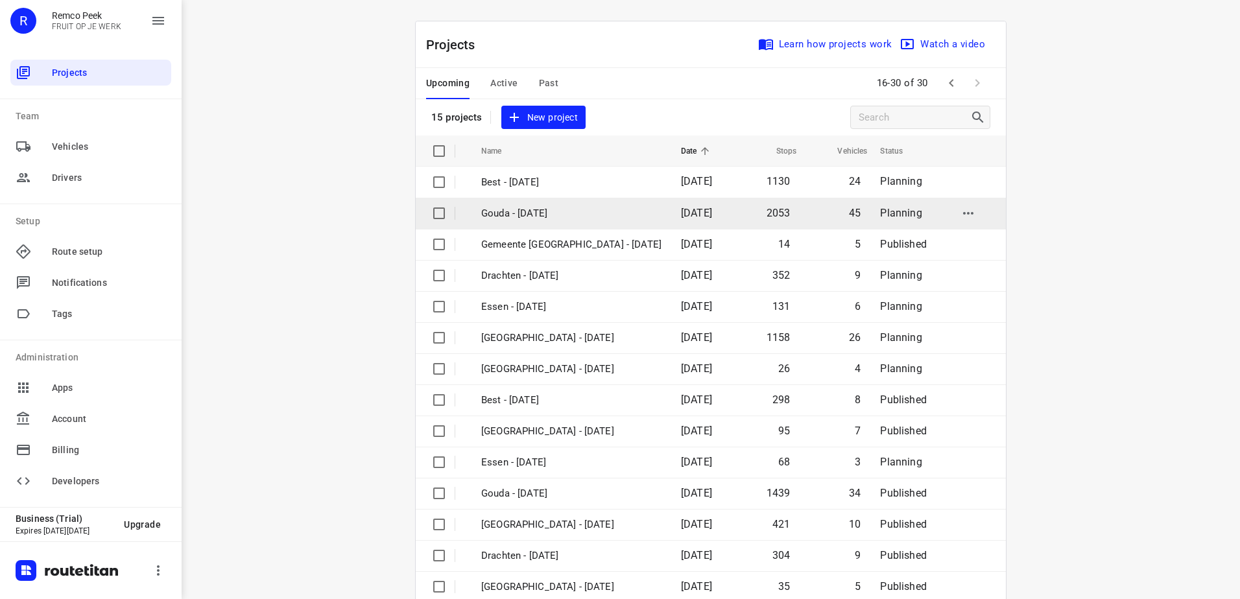
click at [554, 219] on p "Gouda - [DATE]" at bounding box center [571, 213] width 180 height 15
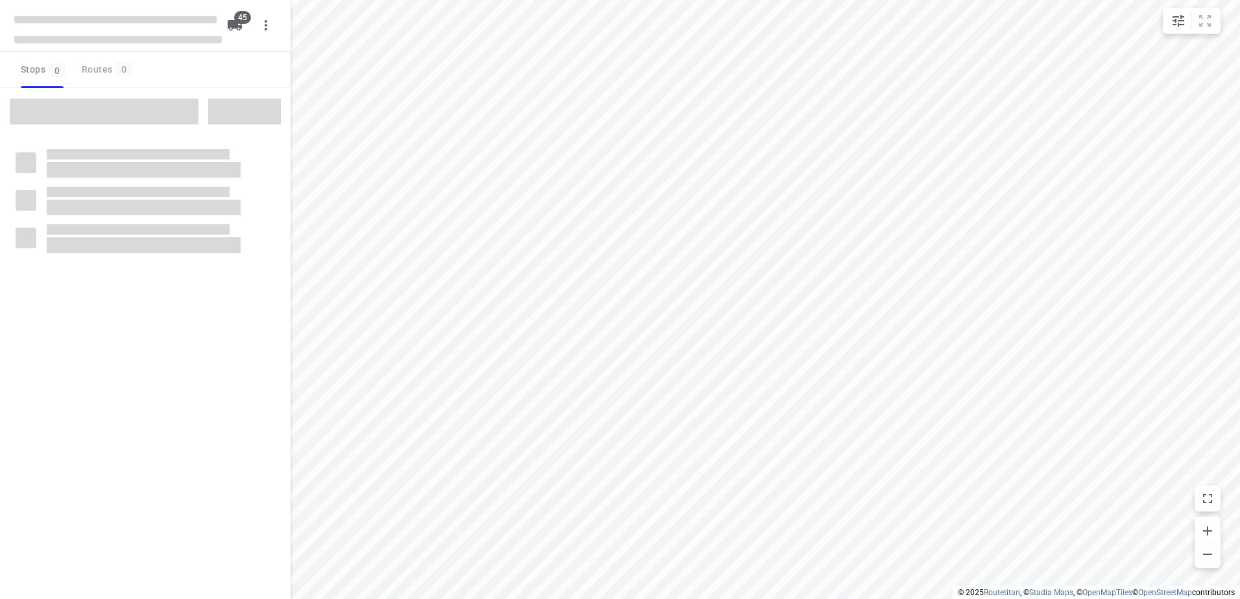
checkbox input "true"
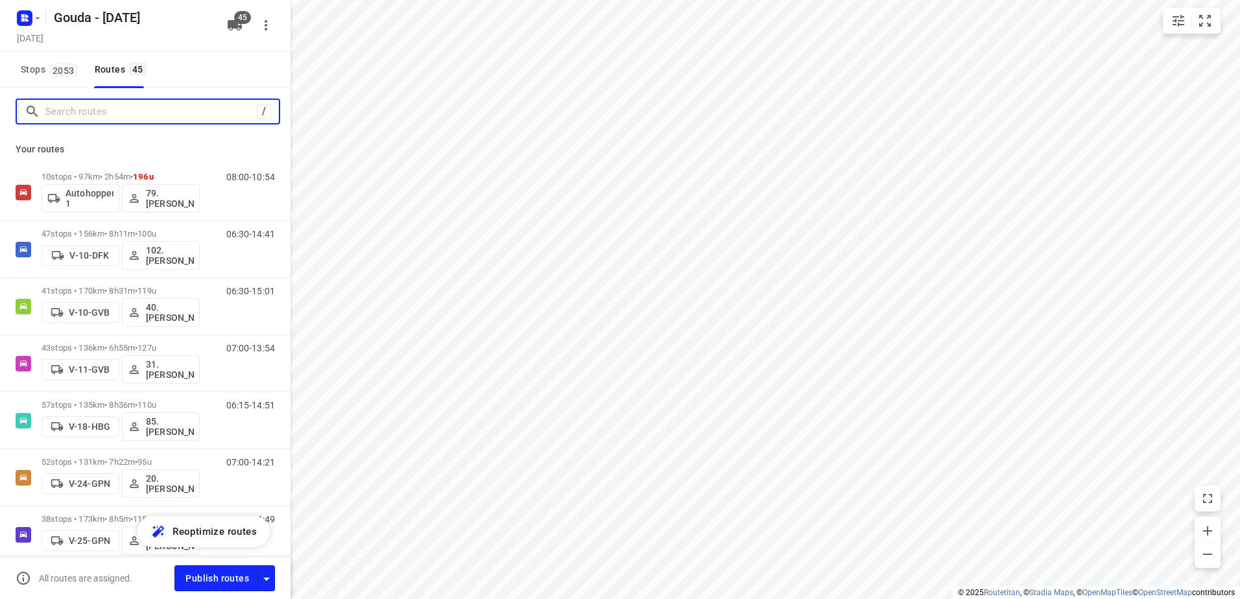
click at [146, 109] on input "Search routes" at bounding box center [150, 112] width 211 height 20
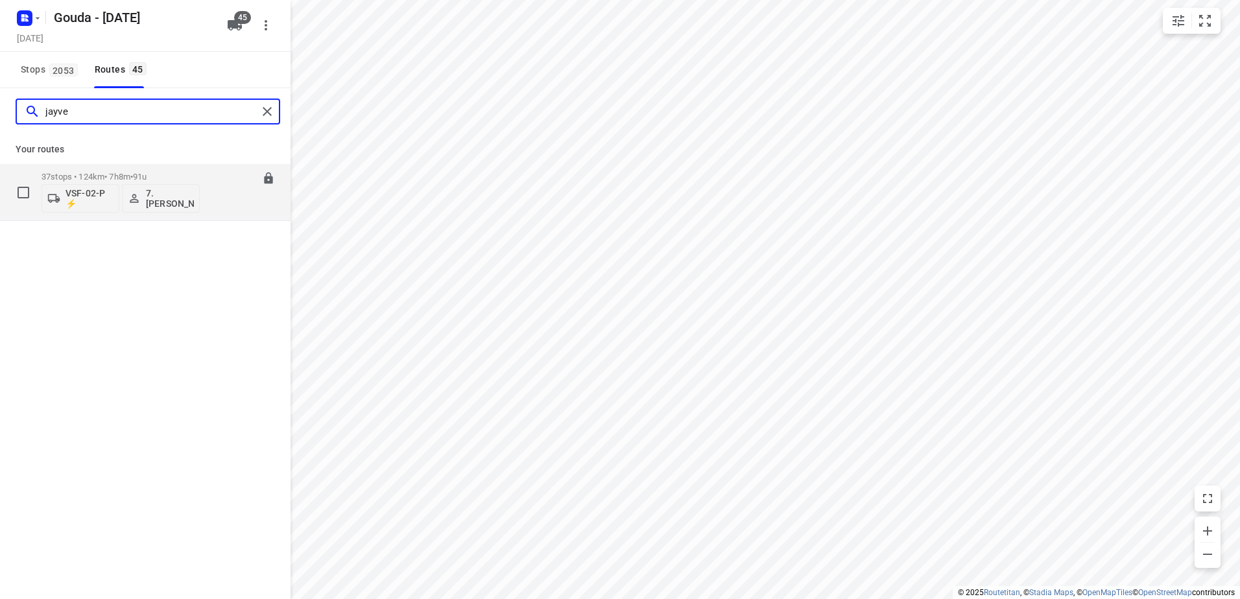
type input "jayve"
click at [103, 172] on p "37 stops • 124km • 7h8m • 91u" at bounding box center [120, 177] width 158 height 10
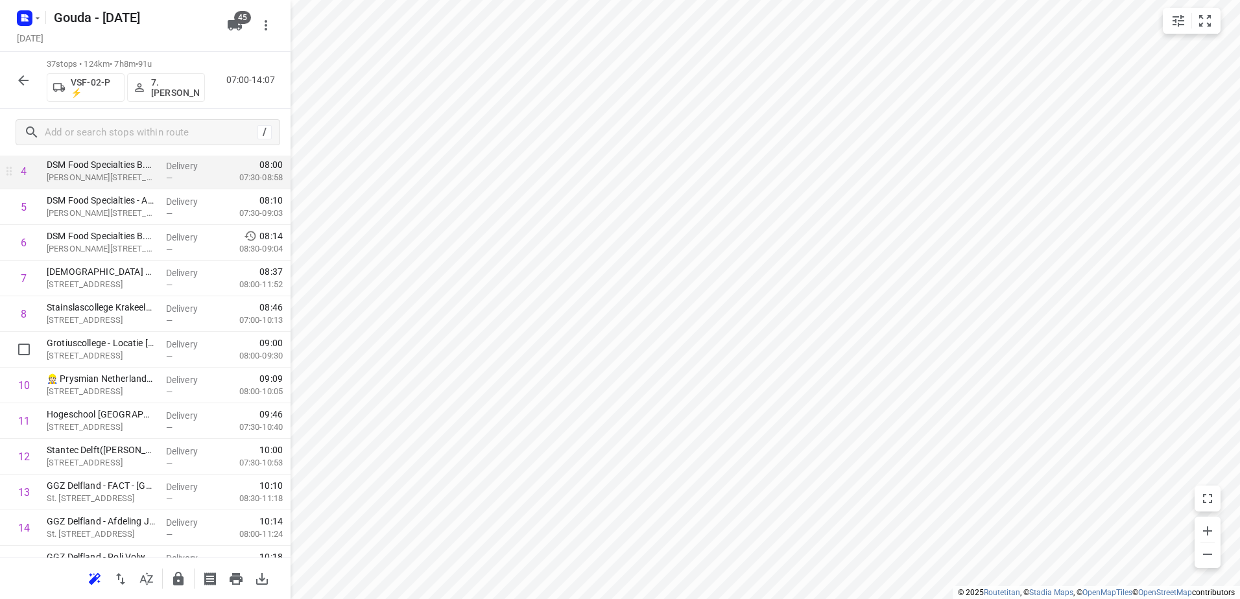
scroll to position [130, 0]
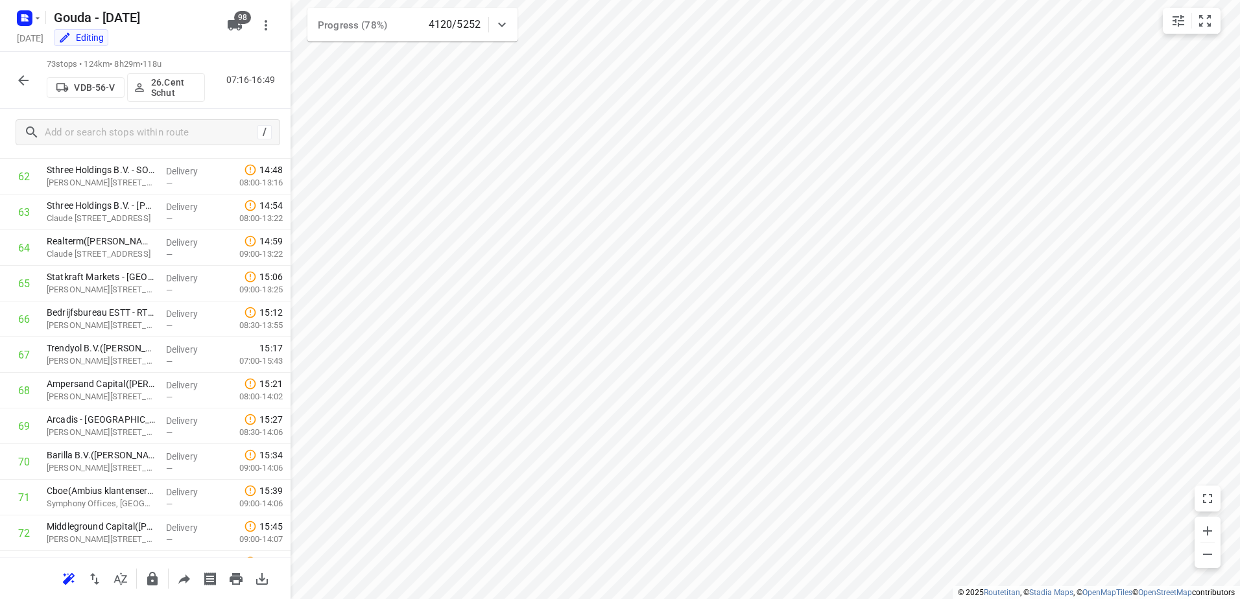
click at [10, 81] on button "button" at bounding box center [23, 80] width 26 height 26
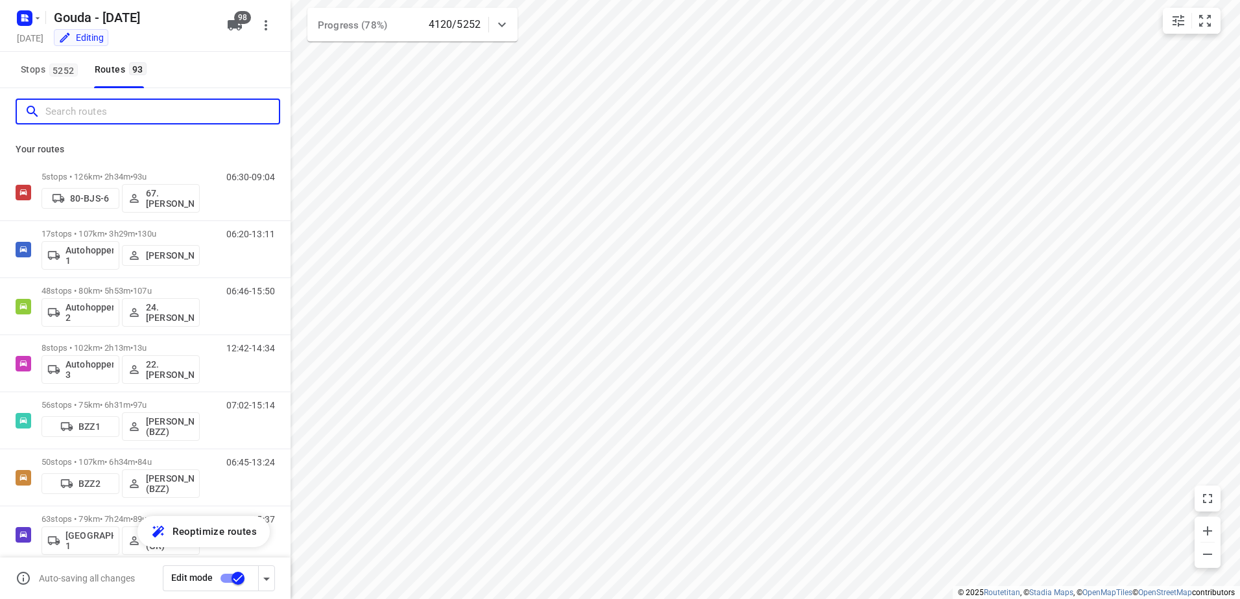
click at [110, 117] on input "Search routes" at bounding box center [161, 112] width 233 height 20
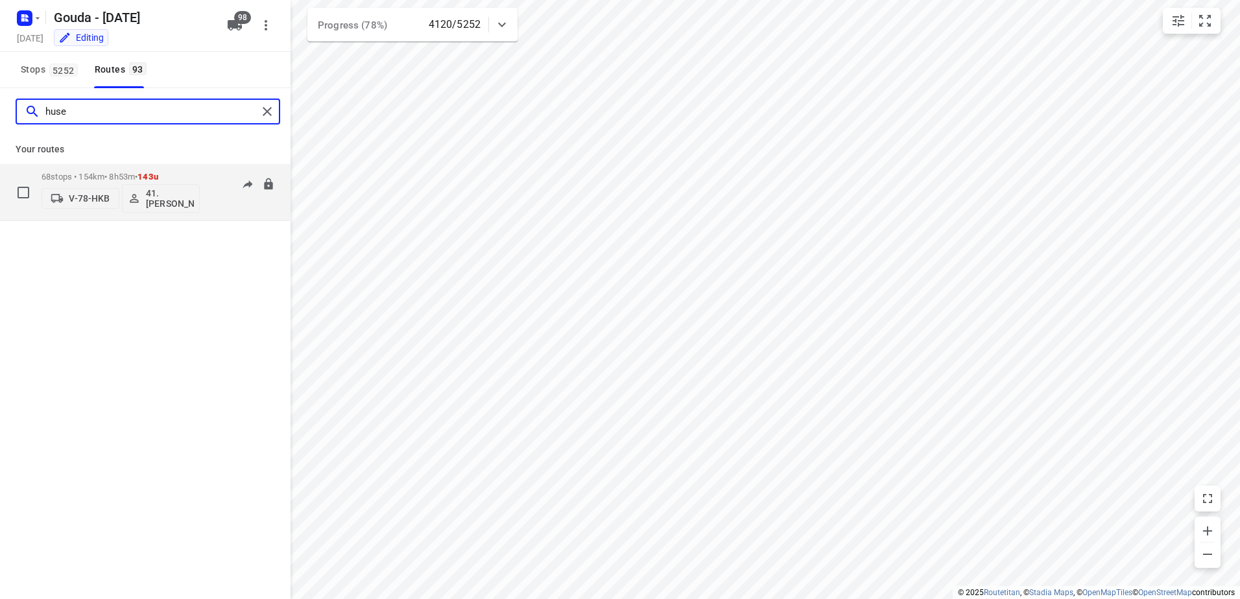
type input "huse"
click at [95, 177] on p "68 stops • 154km • 8h53m • 143u" at bounding box center [120, 177] width 158 height 10
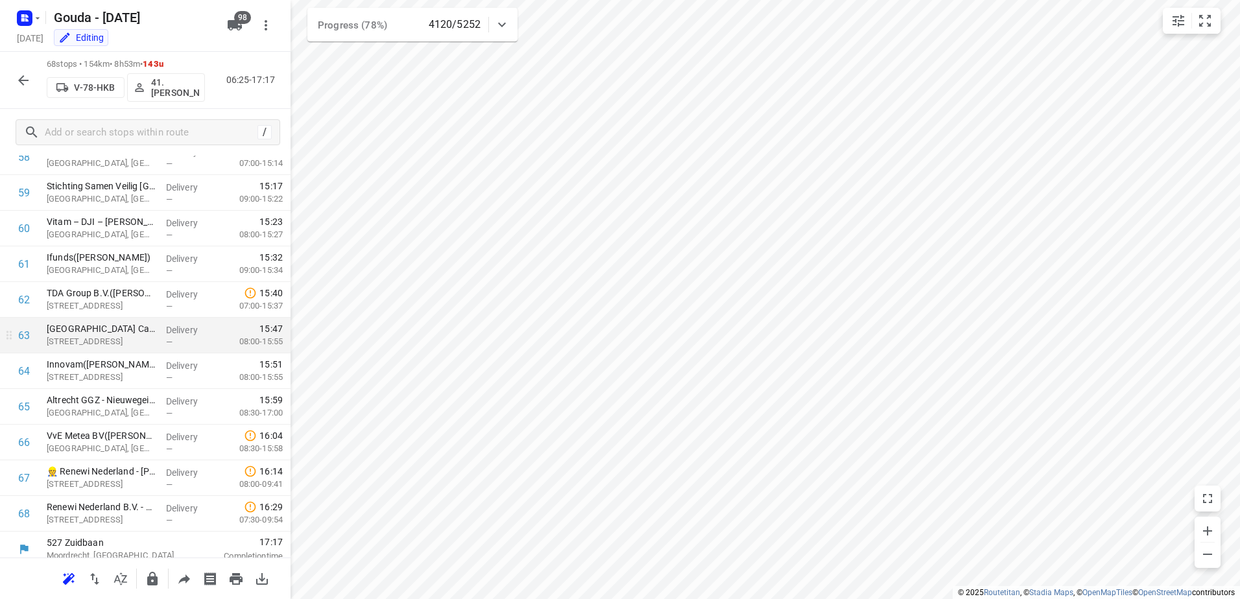
scroll to position [2124, 0]
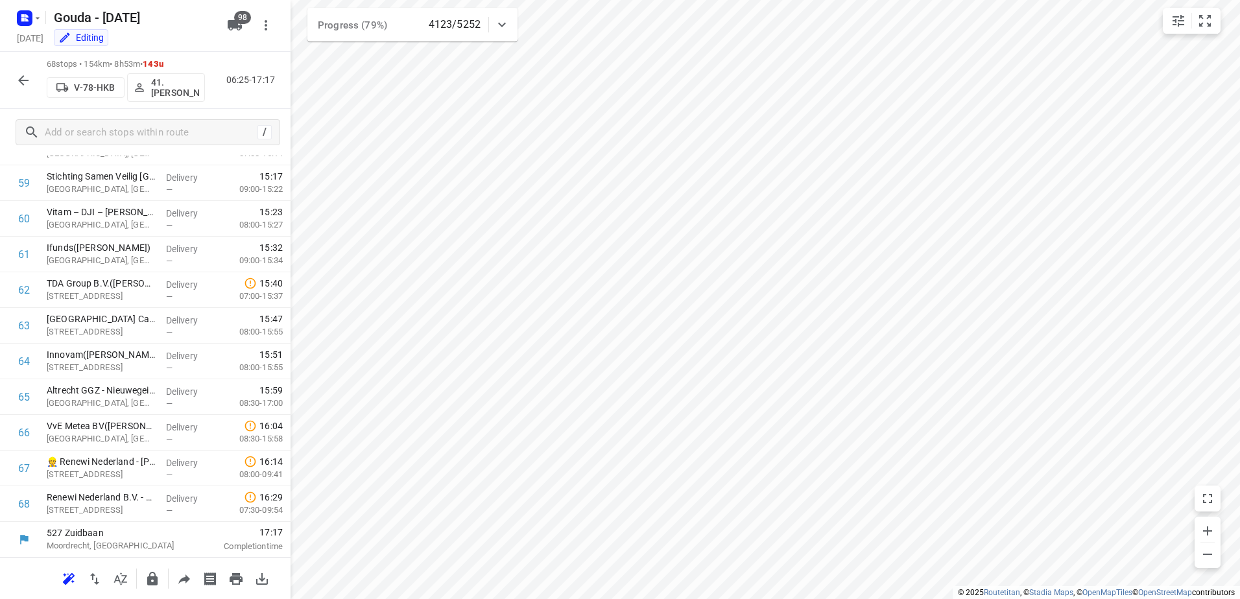
click at [19, 78] on icon "button" at bounding box center [24, 81] width 16 height 16
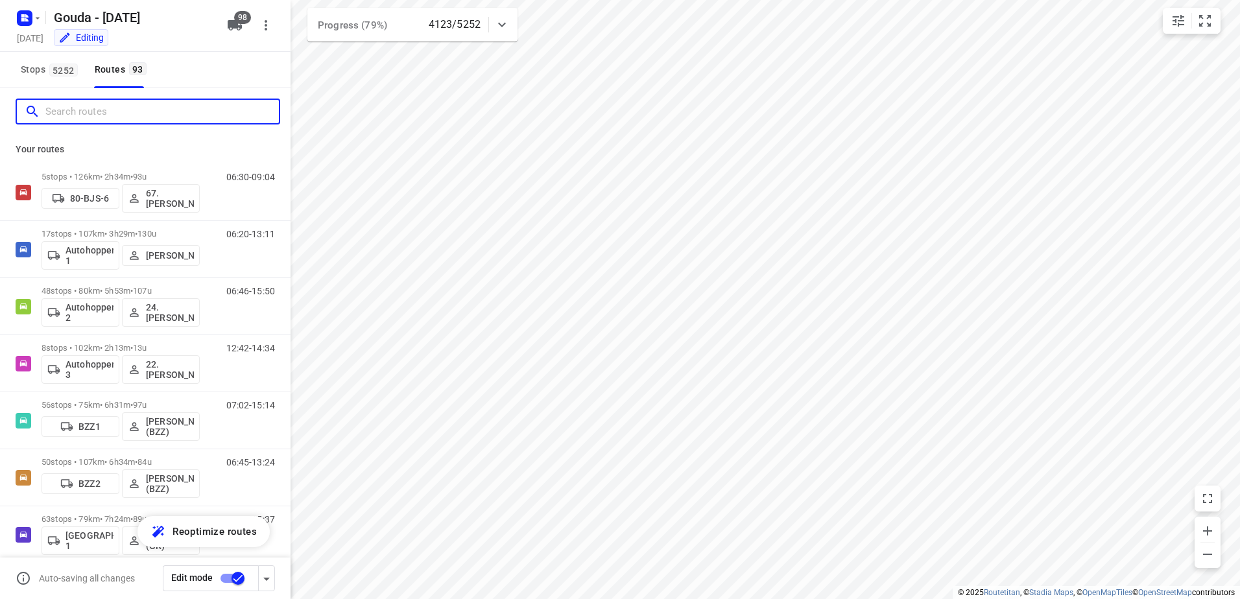
click at [101, 114] on input "Search routes" at bounding box center [161, 112] width 233 height 20
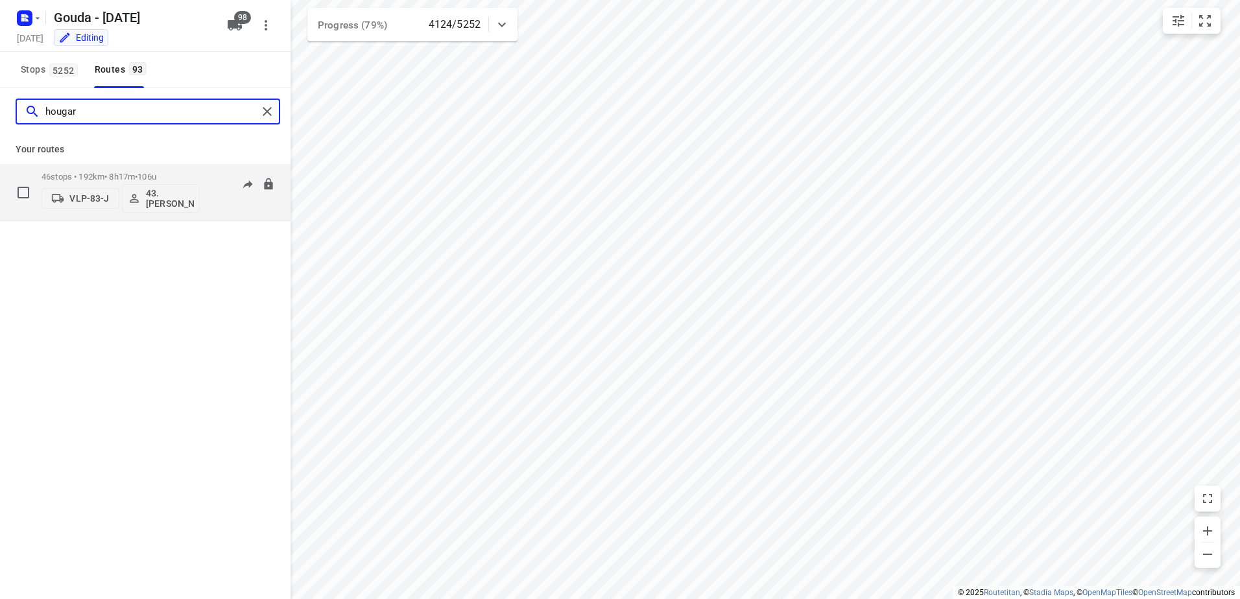
type input "hougar"
click at [91, 170] on div "46 stops • 192km • 8h17m • 106u VLP-83-J 43.Bryan Hougardy" at bounding box center [120, 192] width 158 height 54
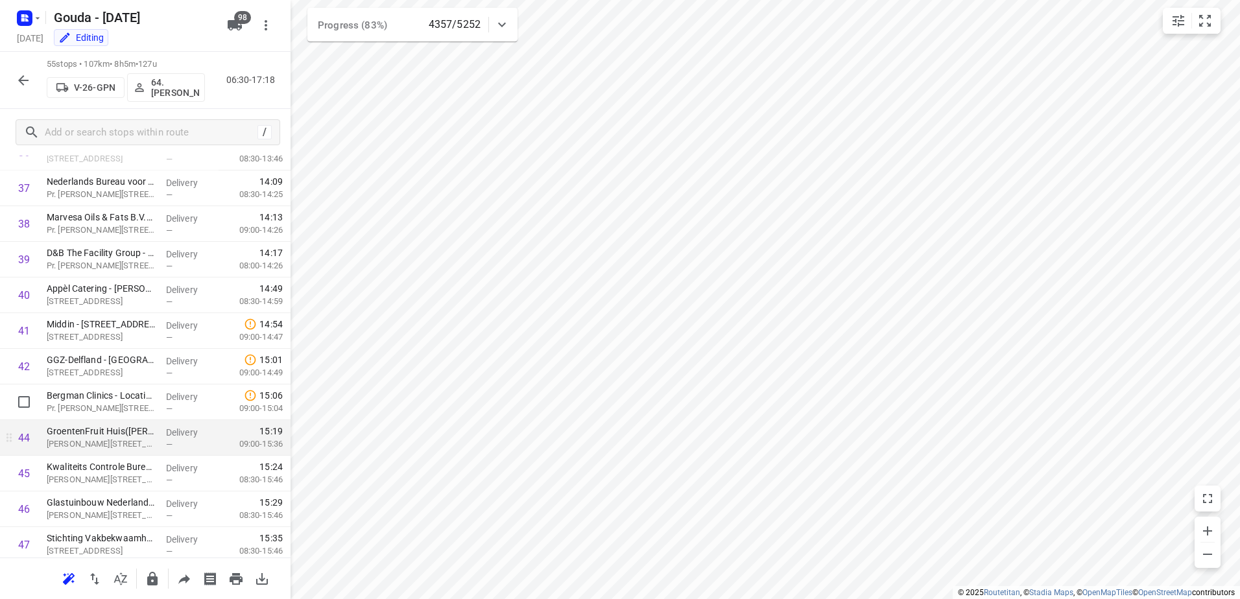
scroll to position [1336, 0]
click at [29, 69] on button "button" at bounding box center [23, 80] width 26 height 26
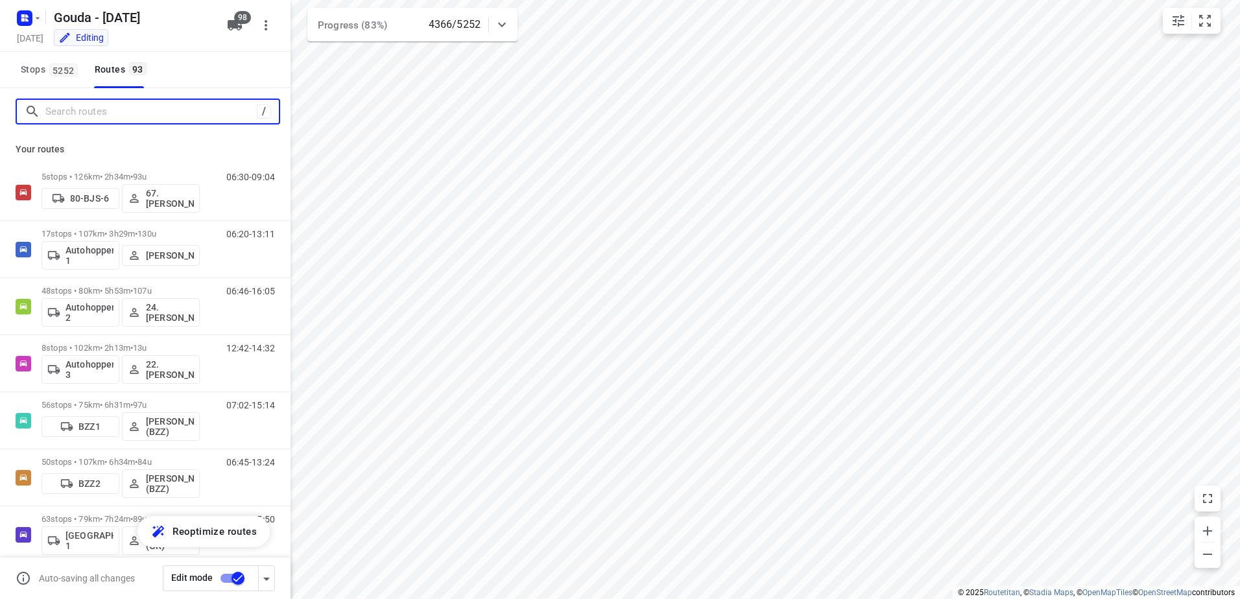
click at [129, 110] on input "Search routes" at bounding box center [150, 112] width 211 height 20
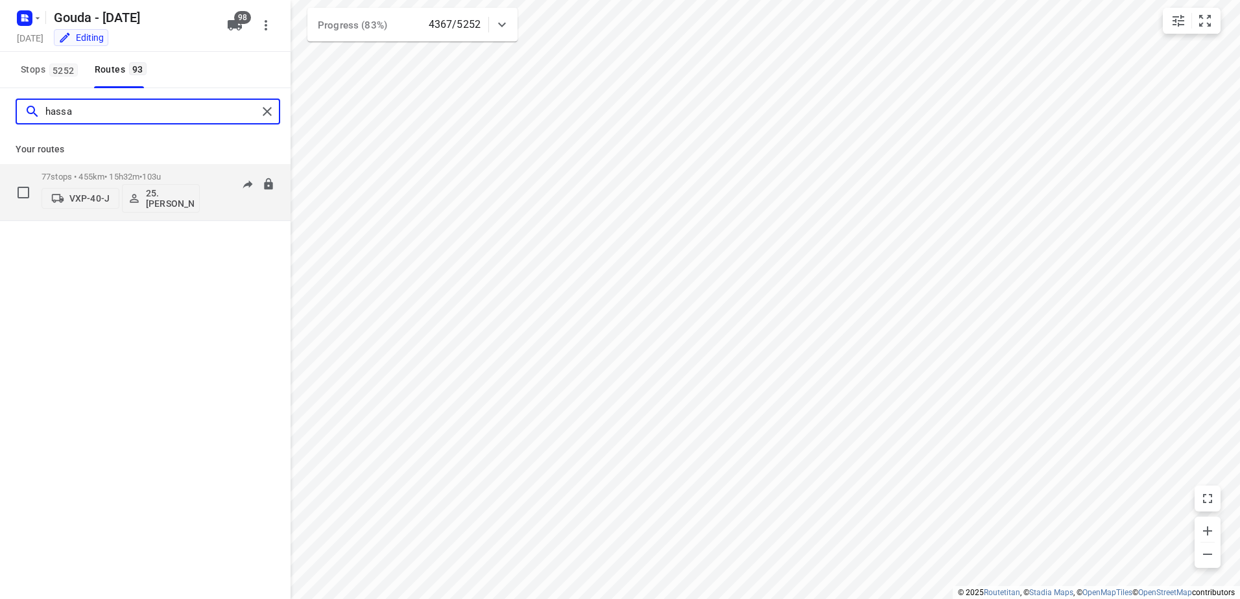
type input "hassa"
click at [106, 171] on div "77 stops • 455km • 15h32m • 103u VXP-40-J 25. Hassan Schweineh" at bounding box center [120, 192] width 158 height 54
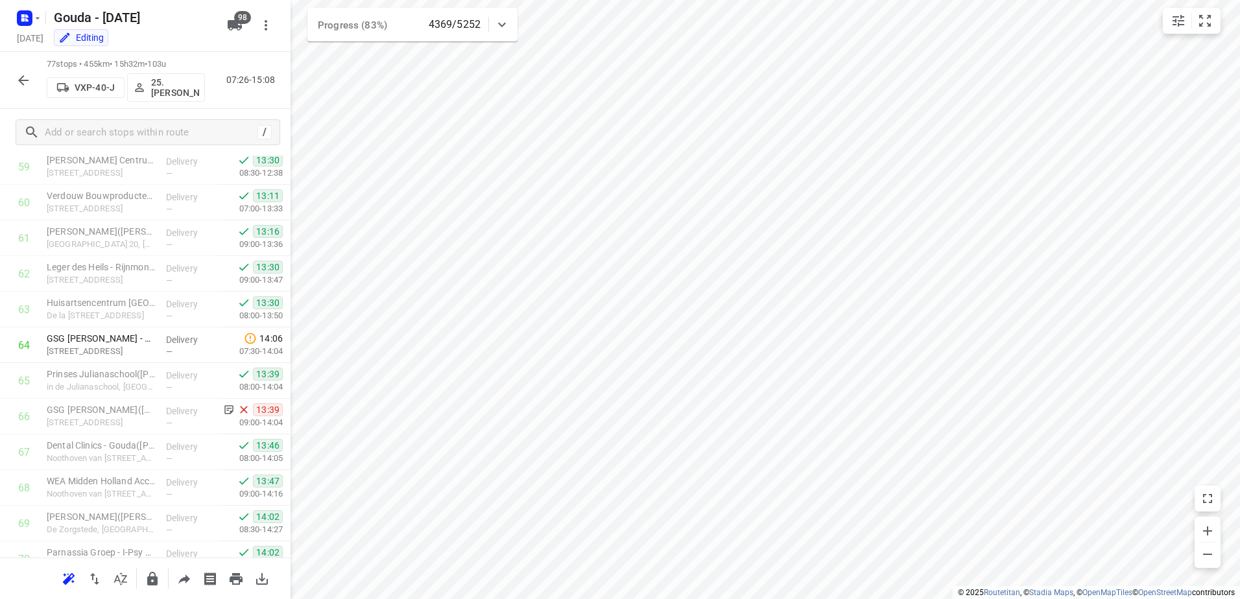
scroll to position [2445, 0]
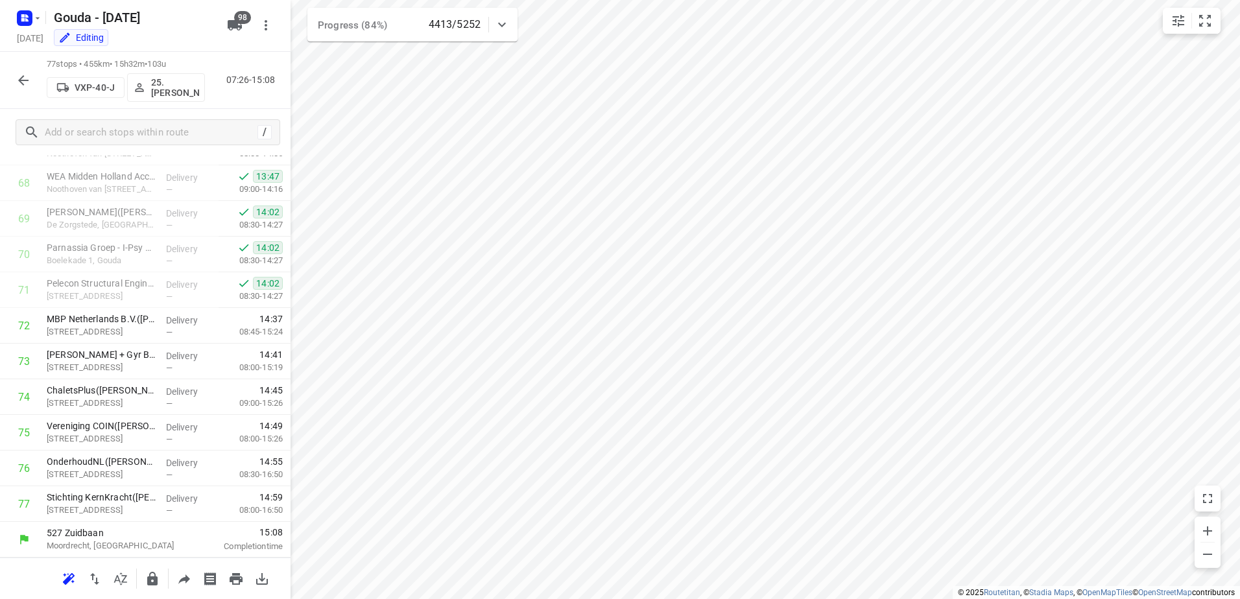
click at [19, 77] on icon "button" at bounding box center [24, 81] width 16 height 16
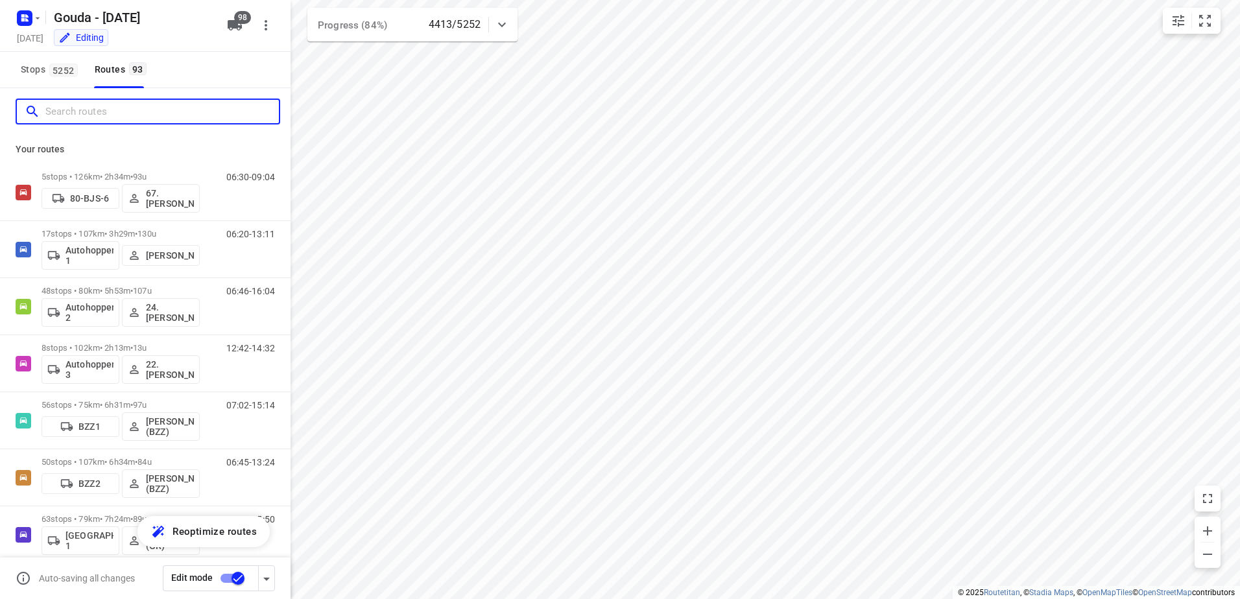
click at [132, 121] on input "Search routes" at bounding box center [161, 112] width 233 height 20
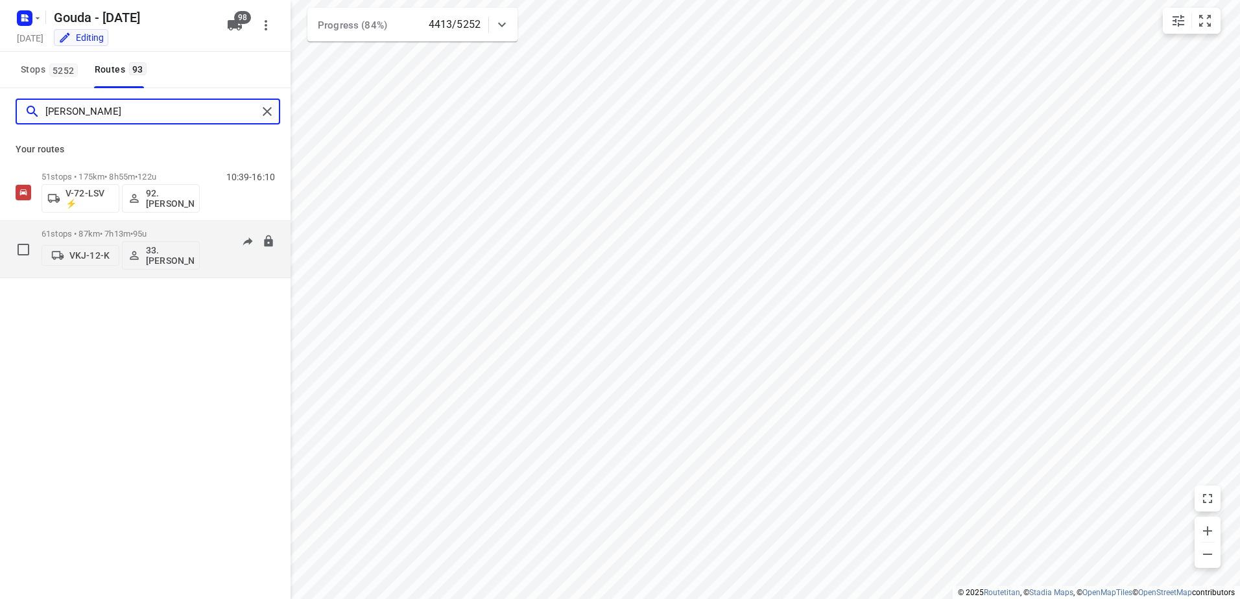
type input "lars"
click at [95, 231] on p "61 stops • 87km • 7h13m • 95u" at bounding box center [120, 234] width 158 height 10
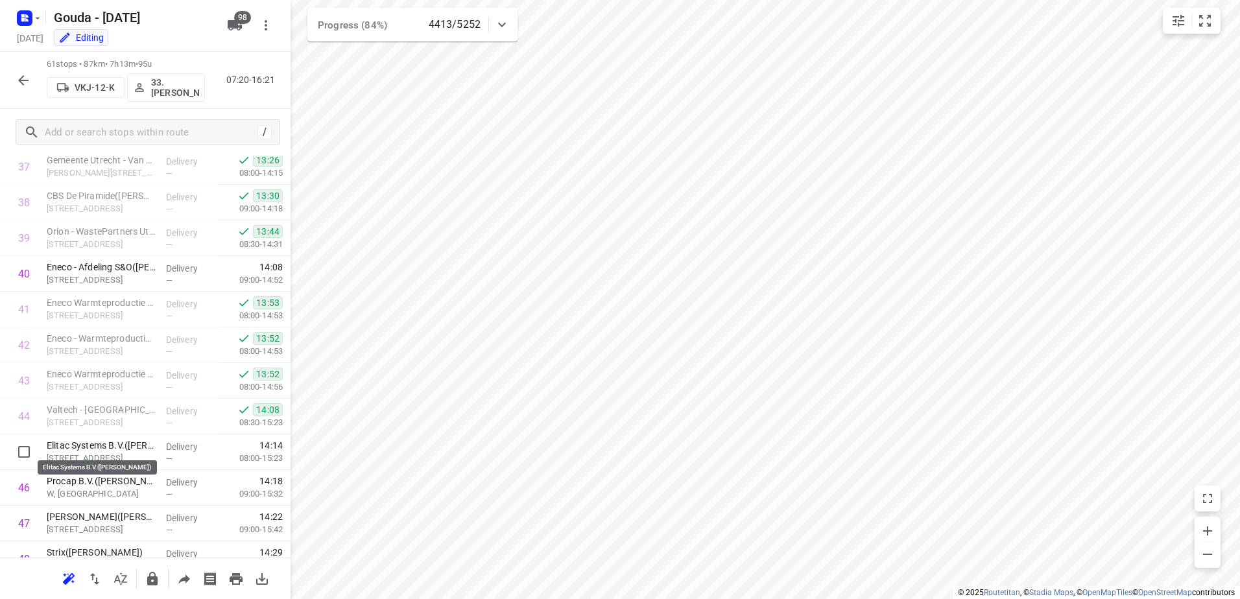
scroll to position [1874, 0]
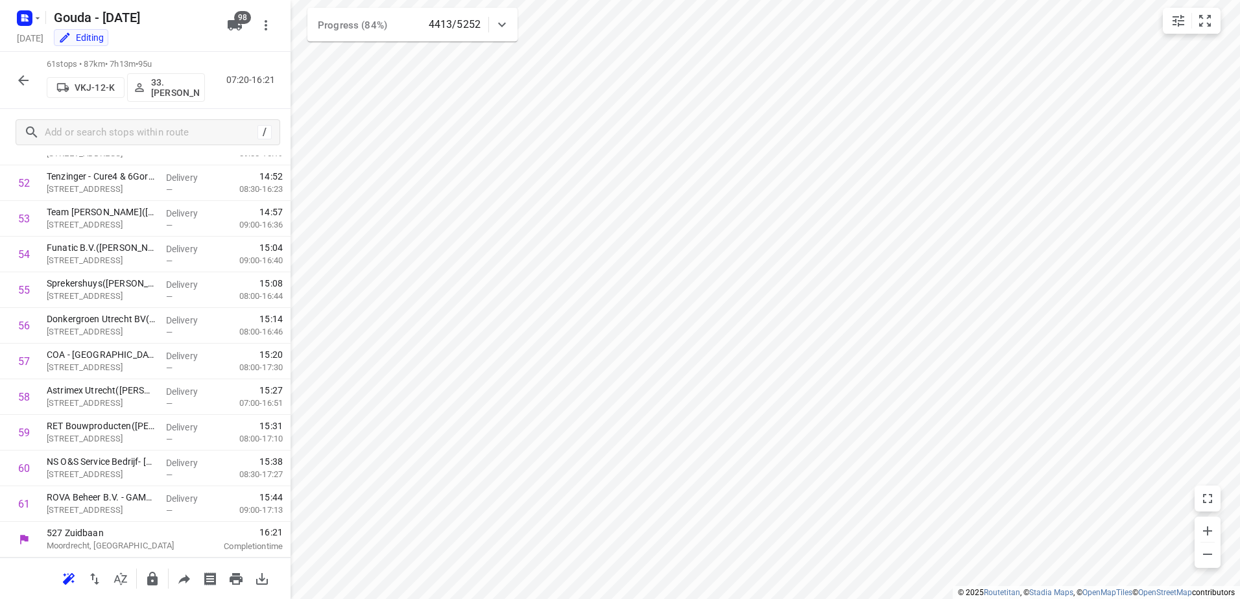
click at [10, 77] on button "button" at bounding box center [23, 80] width 26 height 26
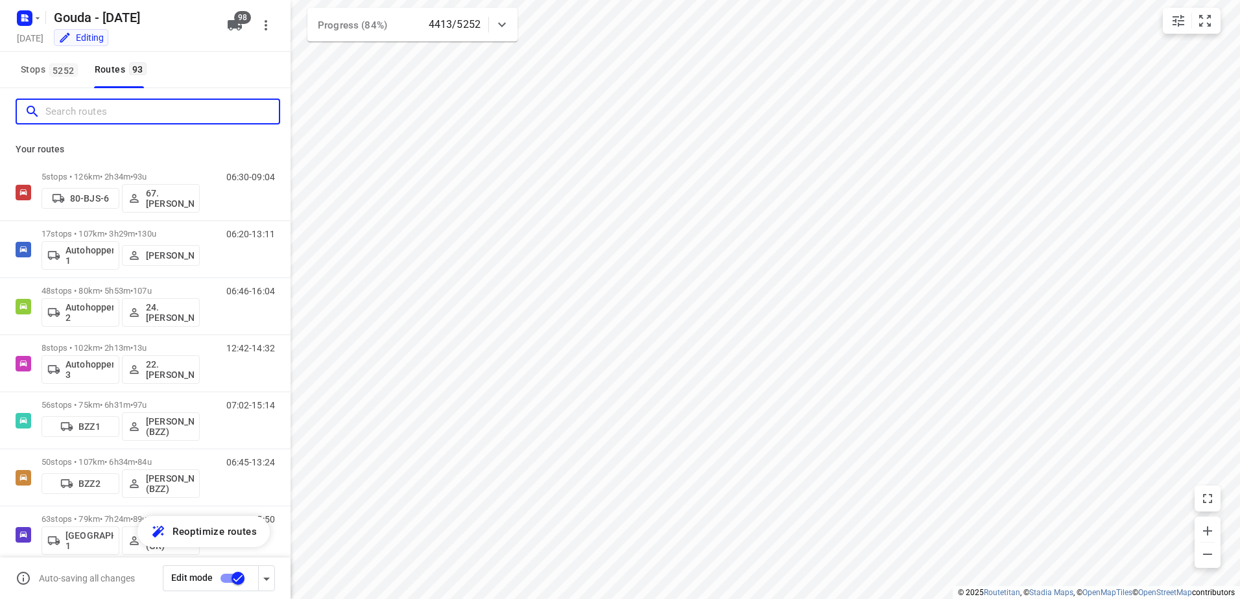
click at [99, 104] on input "Search routes" at bounding box center [161, 112] width 233 height 20
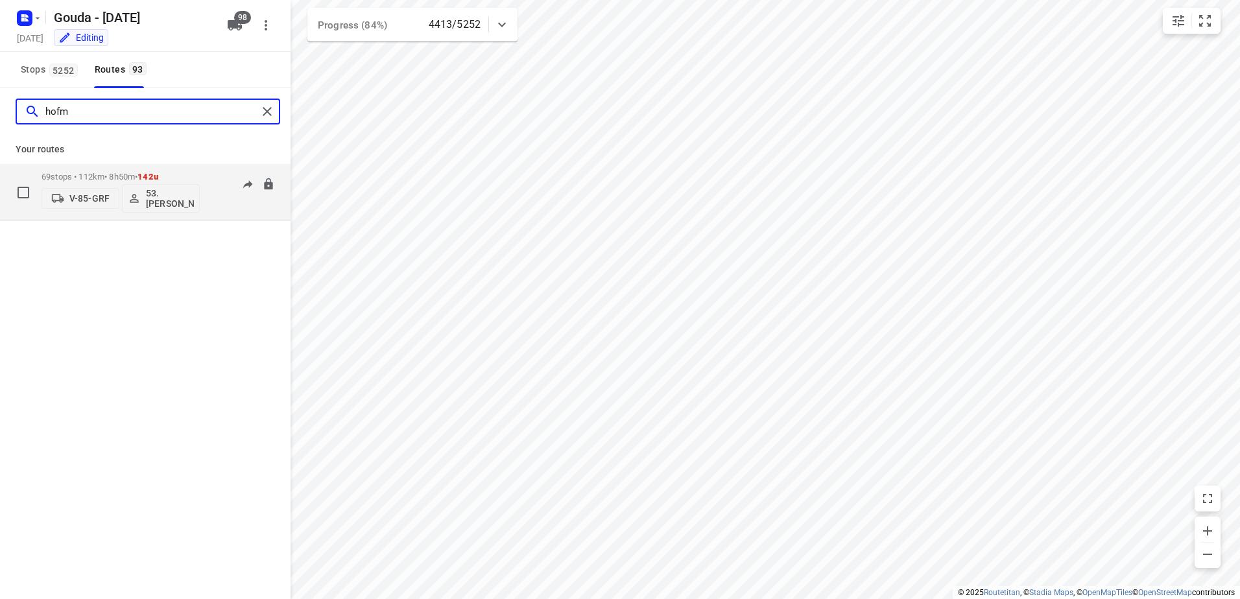
type input "hofm"
click at [102, 169] on div "69 stops • 112km • 8h50m • 142u V-85-GRF 53.Dominick Hofman" at bounding box center [120, 192] width 158 height 54
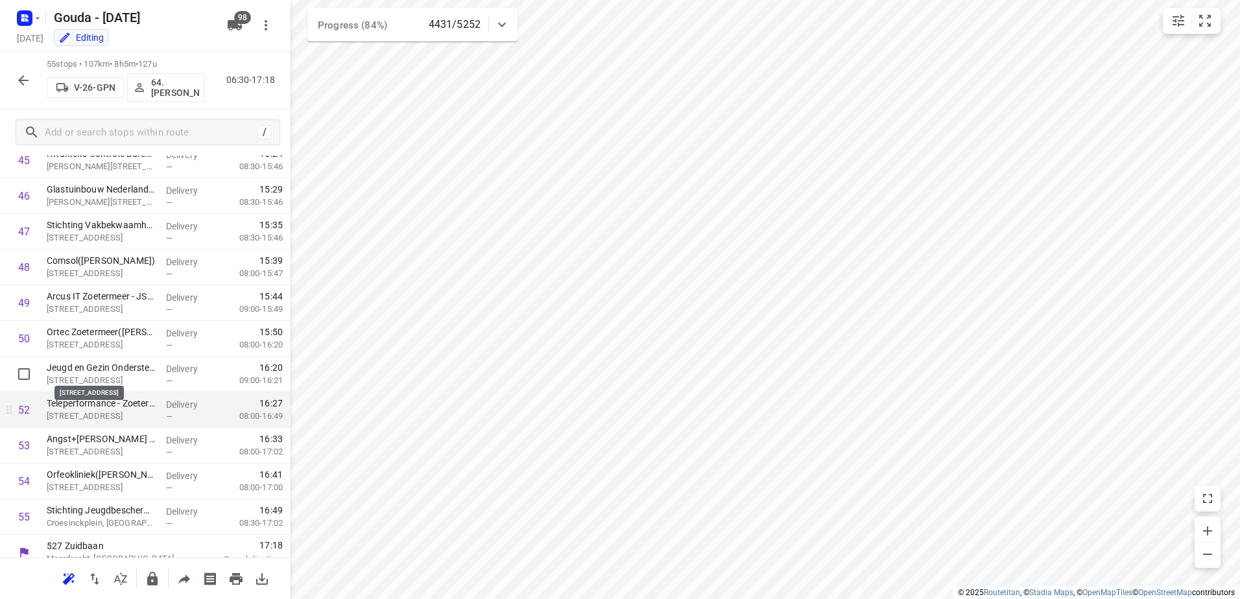
scroll to position [1660, 0]
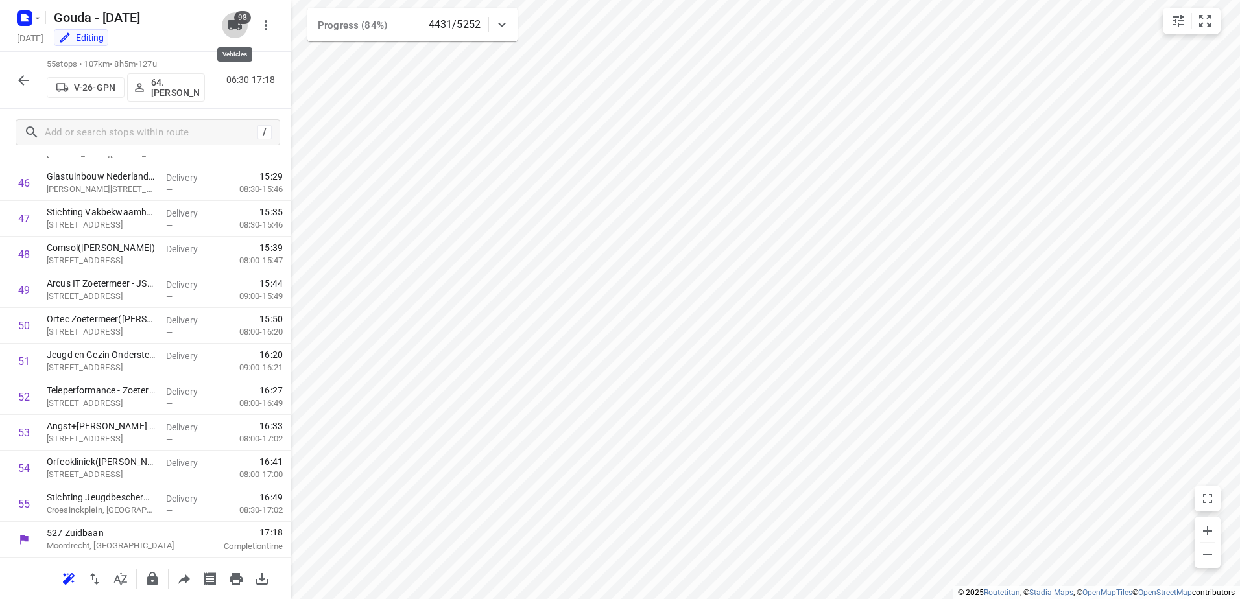
click at [237, 28] on icon "button" at bounding box center [235, 25] width 14 height 10
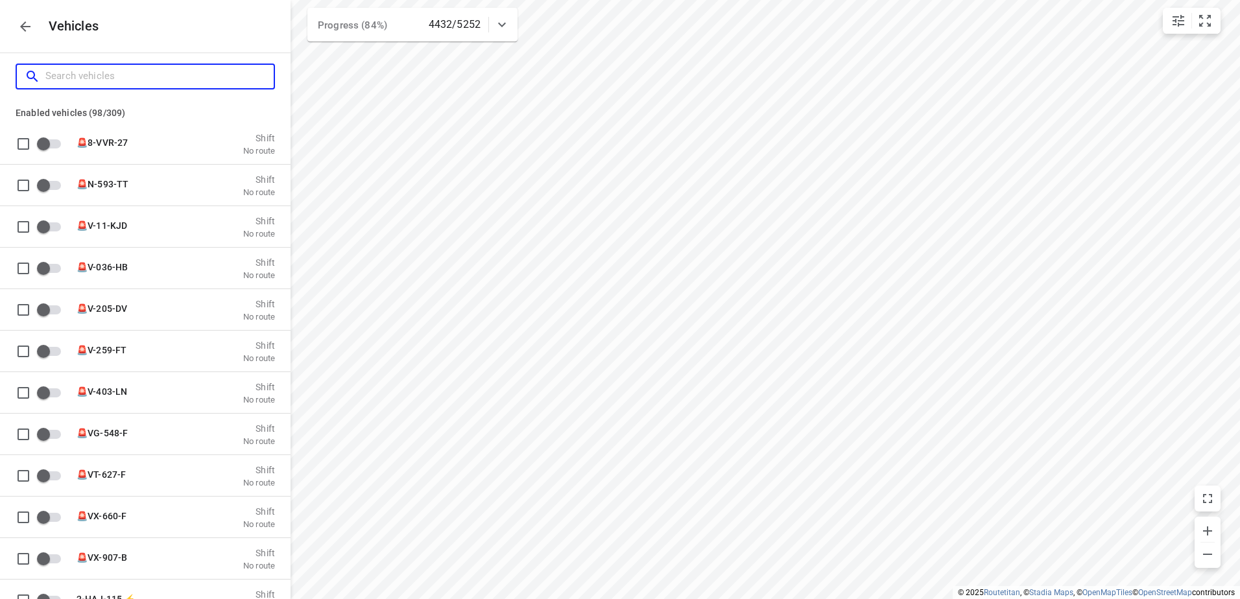
click at [176, 69] on input "Search vehicles" at bounding box center [159, 76] width 228 height 20
type input "a"
checkbox input "true"
type input "au"
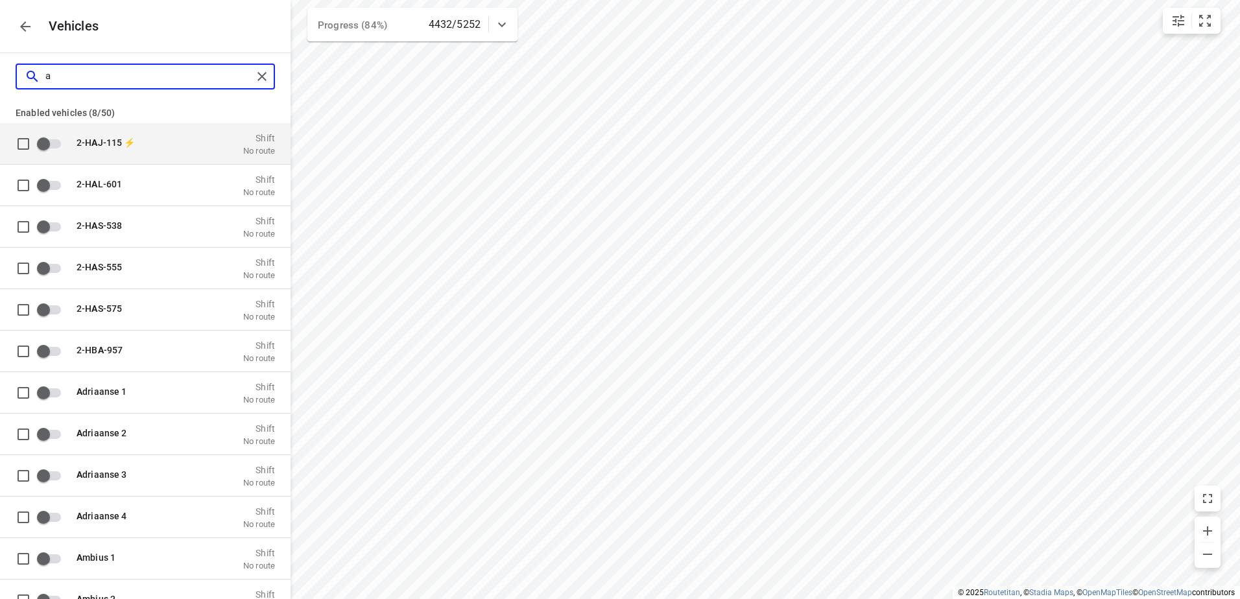
checkbox input "true"
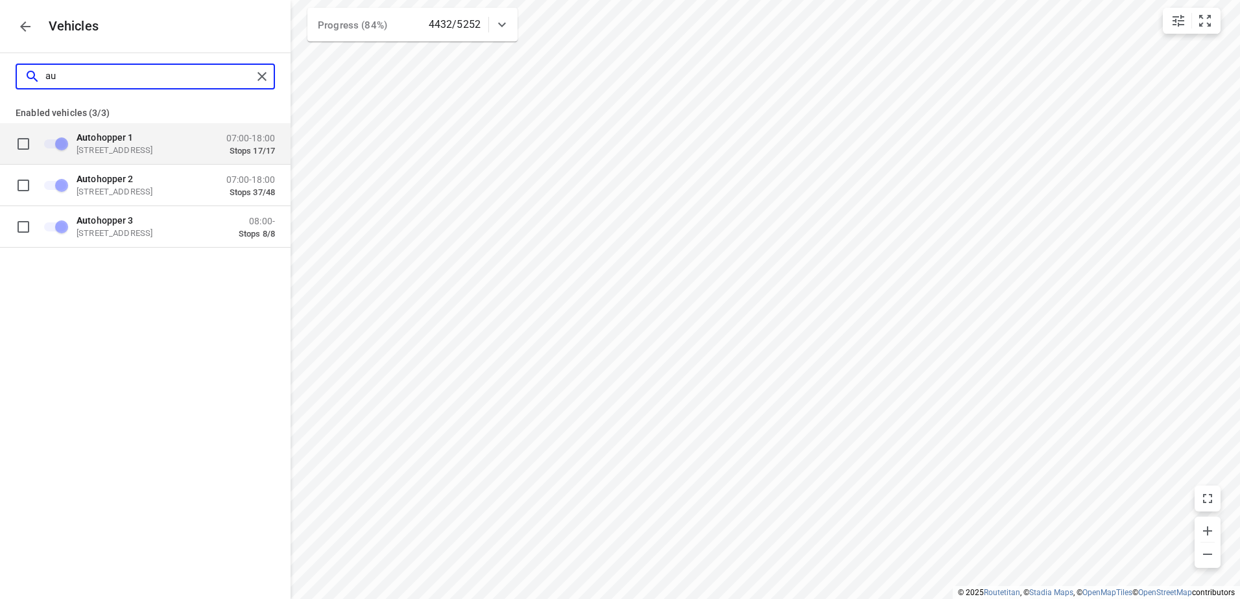
type input "a"
checkbox input "false"
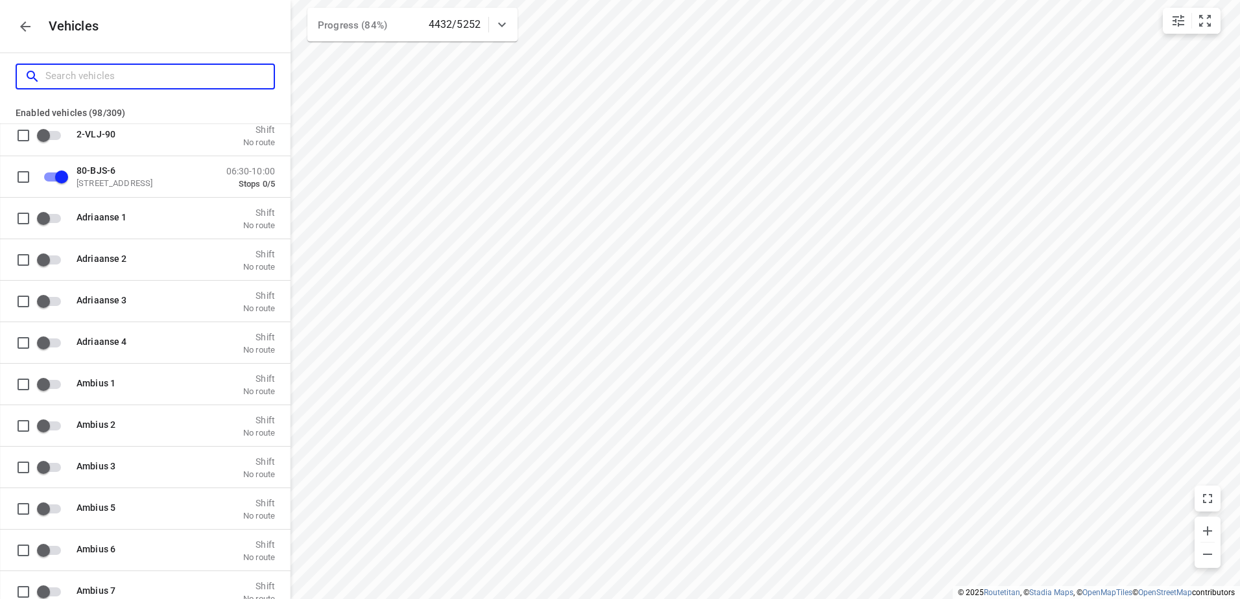
scroll to position [778, 0]
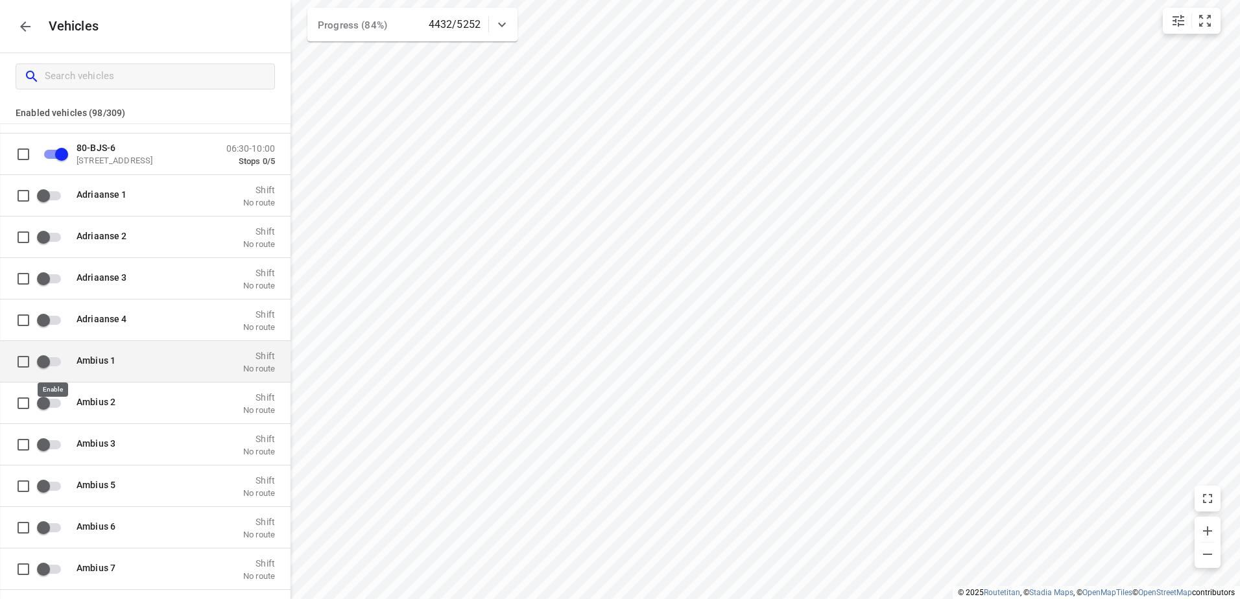
click at [51, 364] on input "grid" at bounding box center [43, 361] width 74 height 25
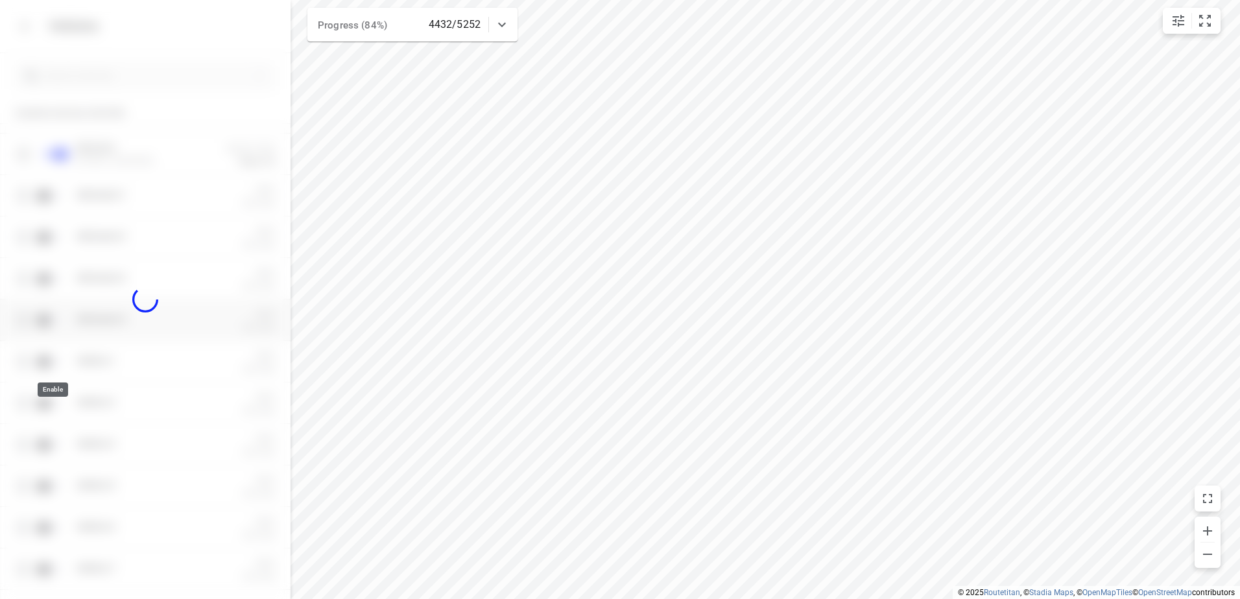
checkbox input "true"
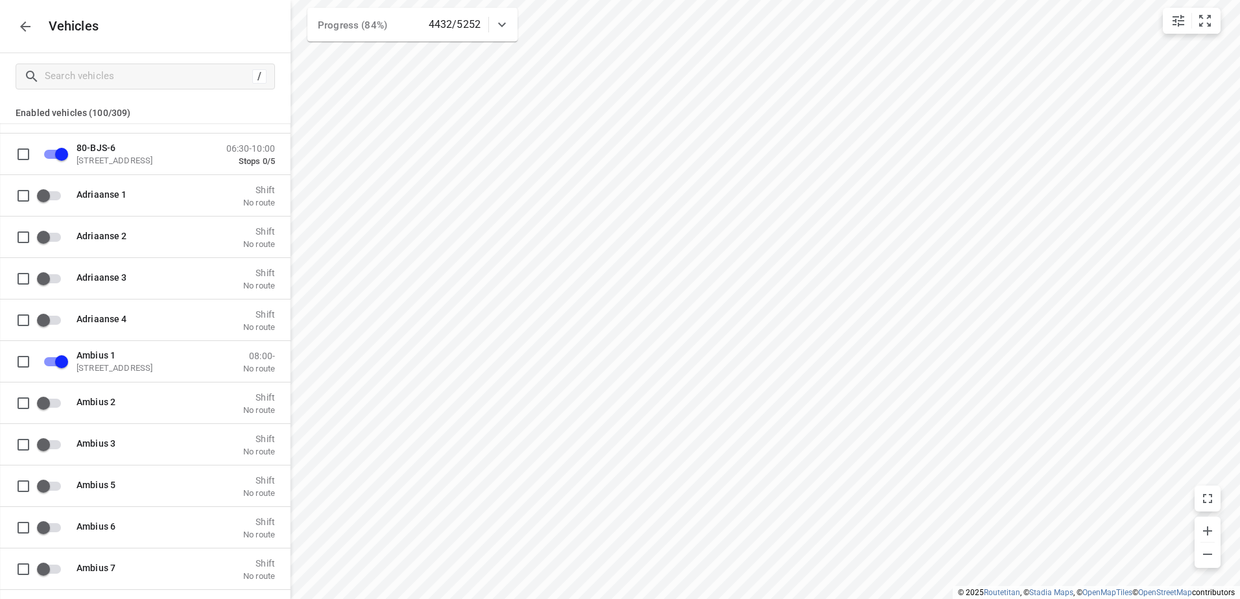
click at [20, 29] on icon "button" at bounding box center [26, 27] width 16 height 16
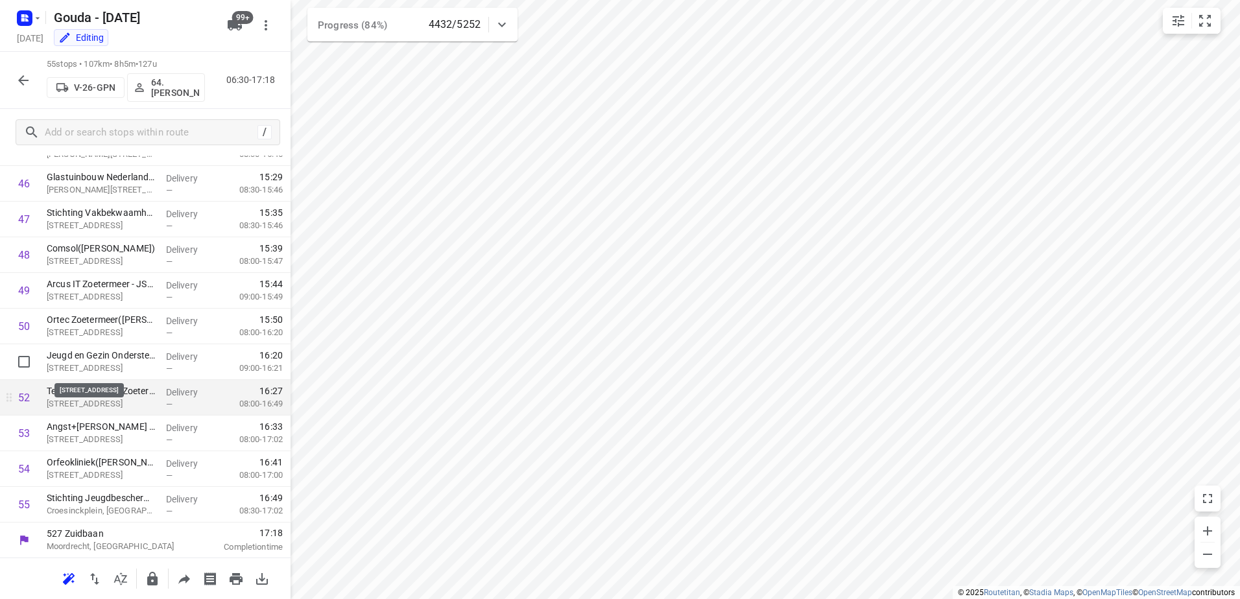
scroll to position [1660, 0]
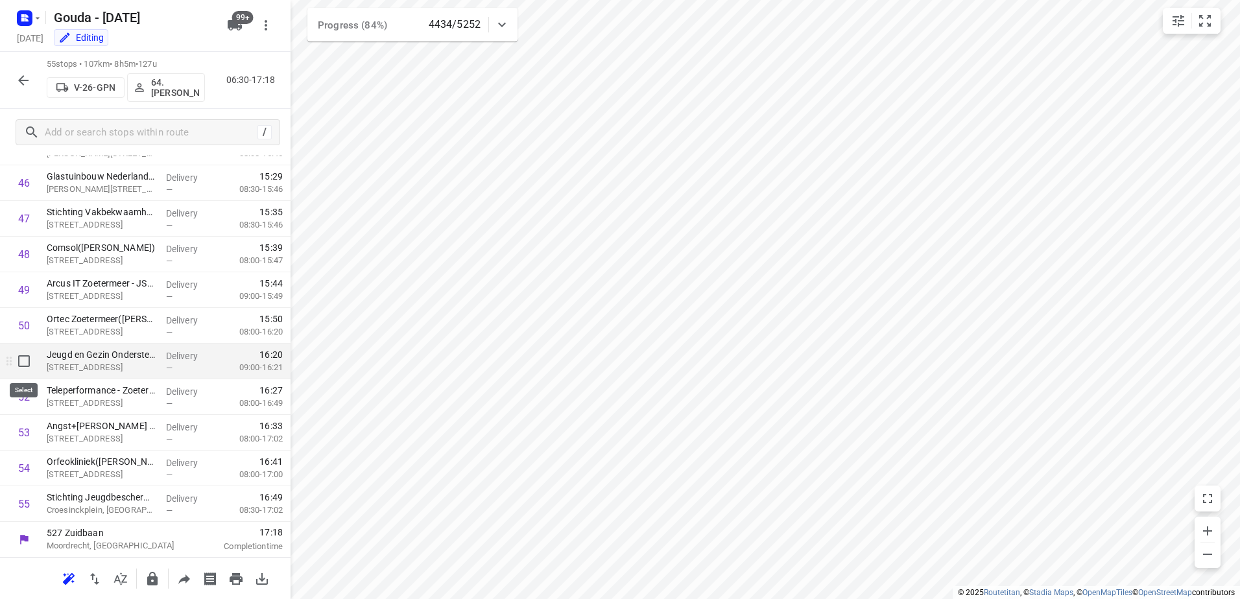
click at [25, 366] on input "checkbox" at bounding box center [24, 361] width 26 height 26
checkbox input "true"
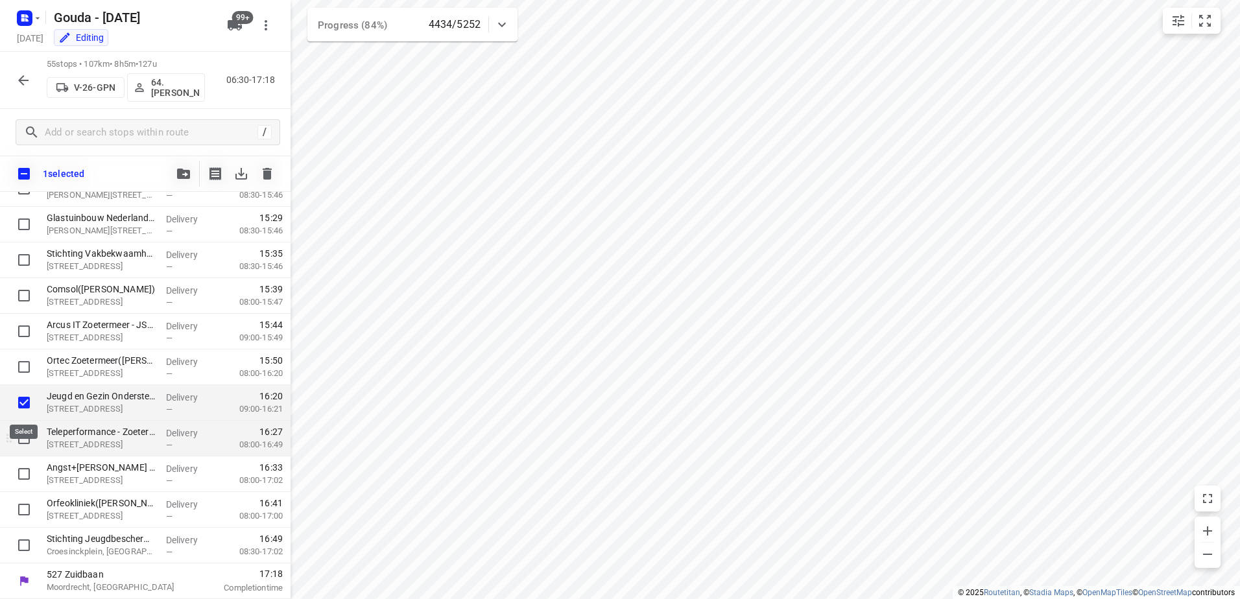
scroll to position [1655, 0]
click at [20, 439] on input "checkbox" at bounding box center [24, 438] width 26 height 26
checkbox input "true"
drag, startPoint x: 20, startPoint y: 470, endPoint x: 21, endPoint y: 486, distance: 15.6
click at [20, 472] on input "checkbox" at bounding box center [24, 474] width 26 height 26
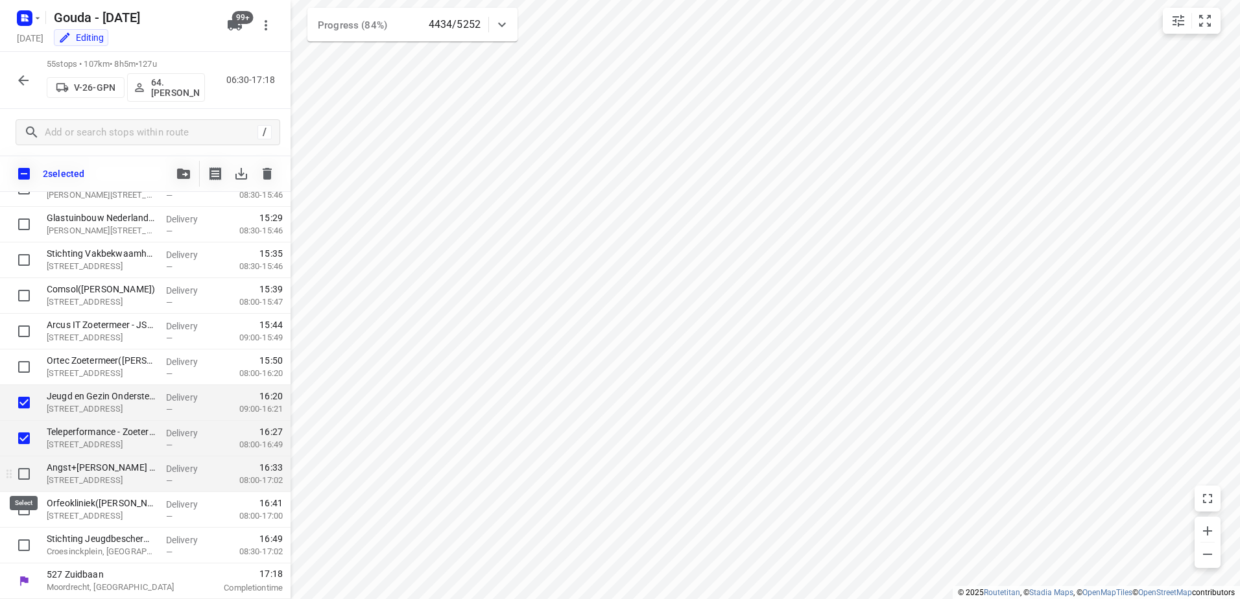
checkbox input "true"
drag, startPoint x: 21, startPoint y: 496, endPoint x: 23, endPoint y: 507, distance: 11.2
click at [21, 497] on div at bounding box center [20, 510] width 41 height 36
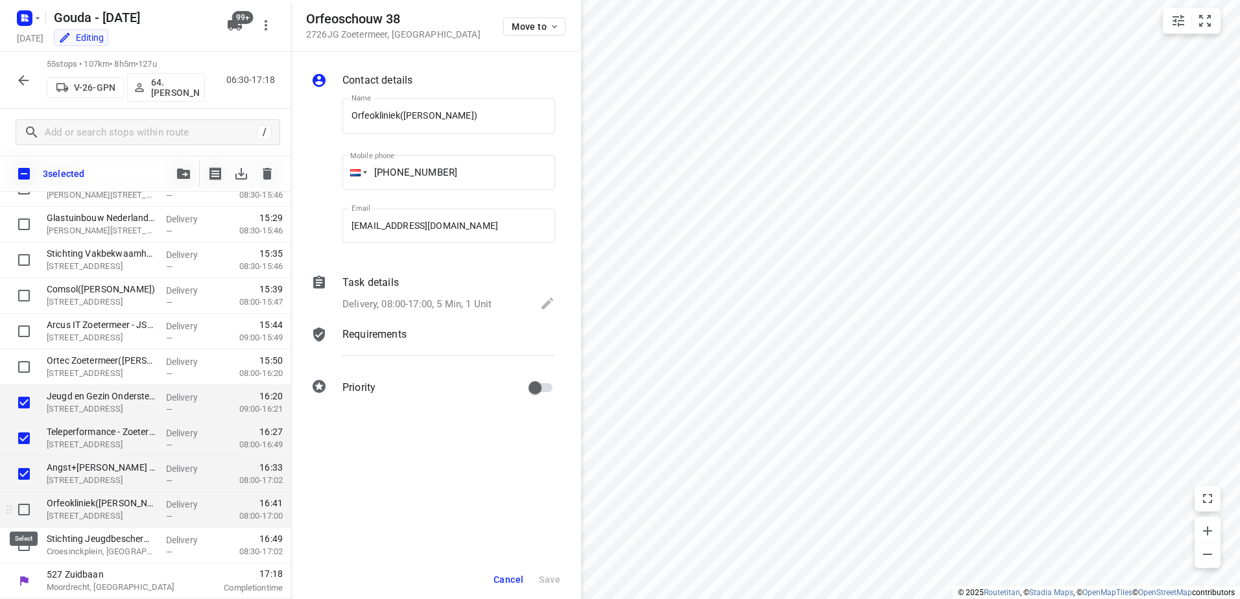
drag, startPoint x: 23, startPoint y: 515, endPoint x: 25, endPoint y: 525, distance: 9.8
click at [23, 516] on input "checkbox" at bounding box center [24, 510] width 26 height 26
checkbox input "true"
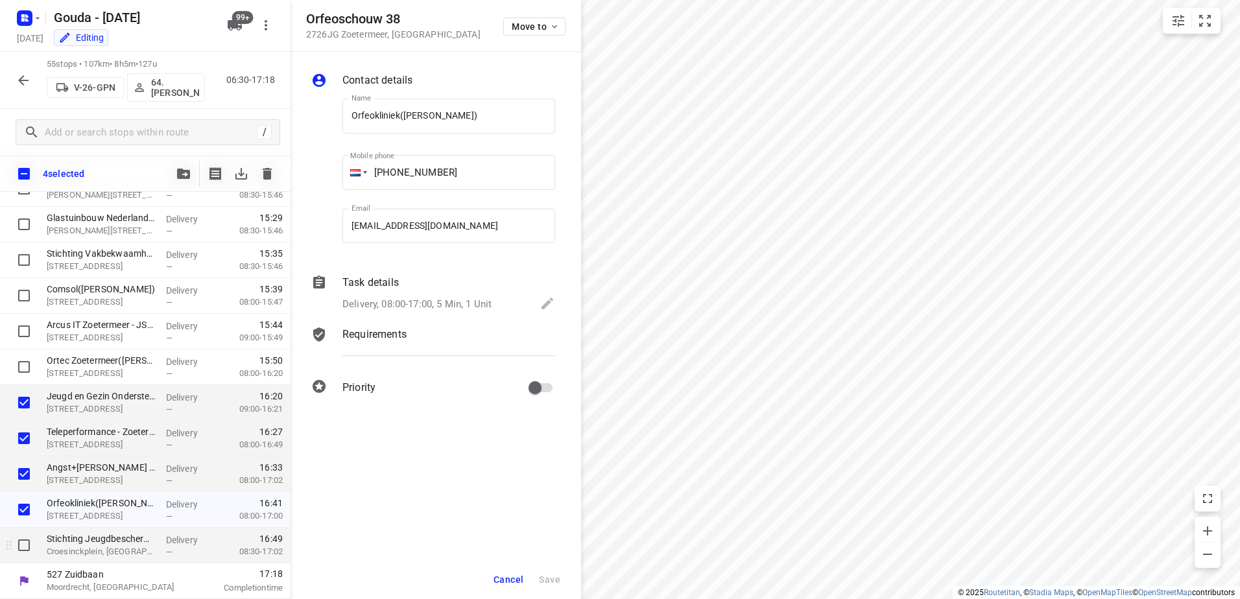
click at [25, 537] on input "checkbox" at bounding box center [24, 545] width 26 height 26
checkbox input "true"
click at [176, 176] on span "button" at bounding box center [184, 174] width 16 height 10
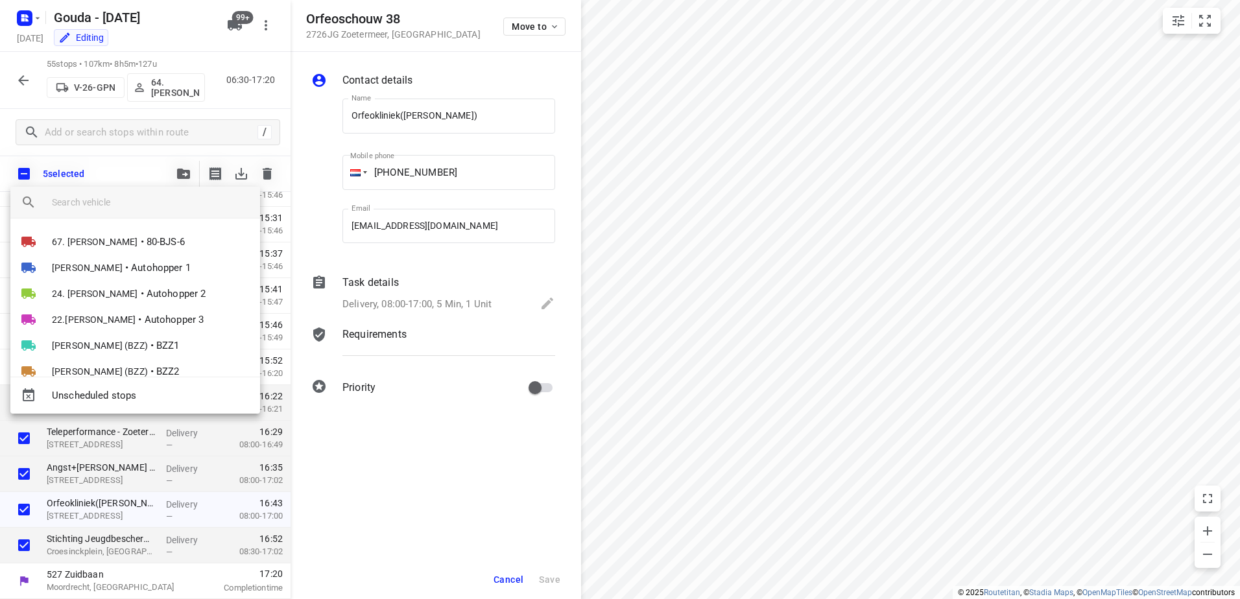
drag, startPoint x: 112, startPoint y: 212, endPoint x: 111, endPoint y: 203, distance: 9.2
click at [112, 207] on div at bounding box center [156, 202] width 208 height 31
click at [111, 202] on input "search vehicle" at bounding box center [151, 202] width 198 height 19
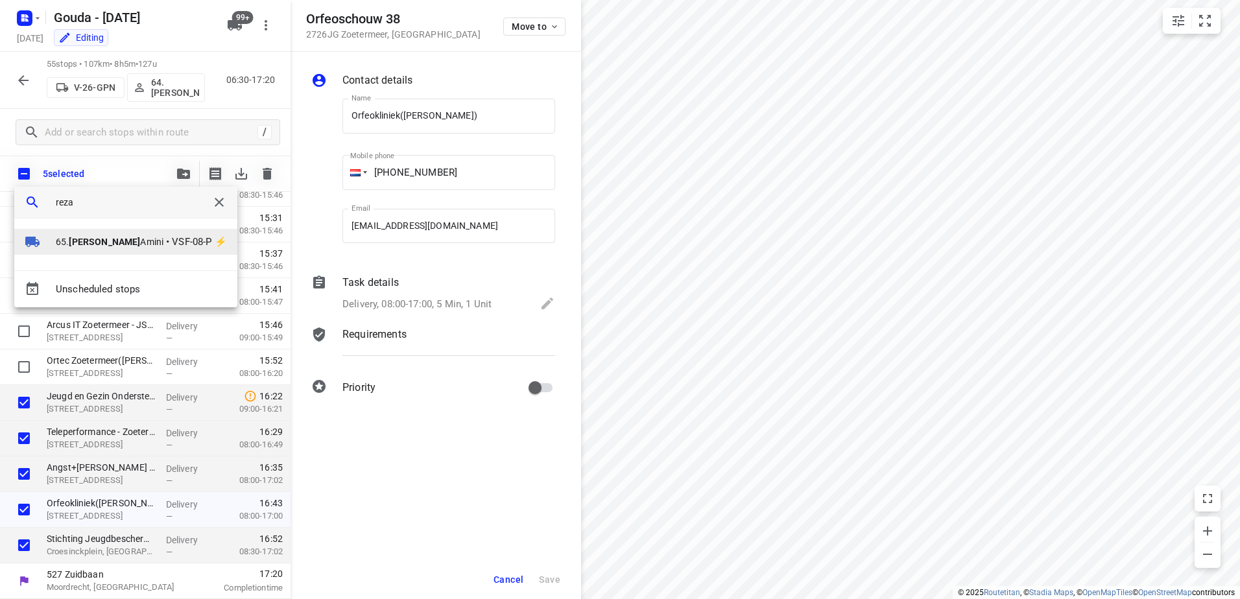
type input "reza"
click at [119, 237] on li "65. Reza Amini • VSF-08-P ⚡" at bounding box center [125, 242] width 223 height 26
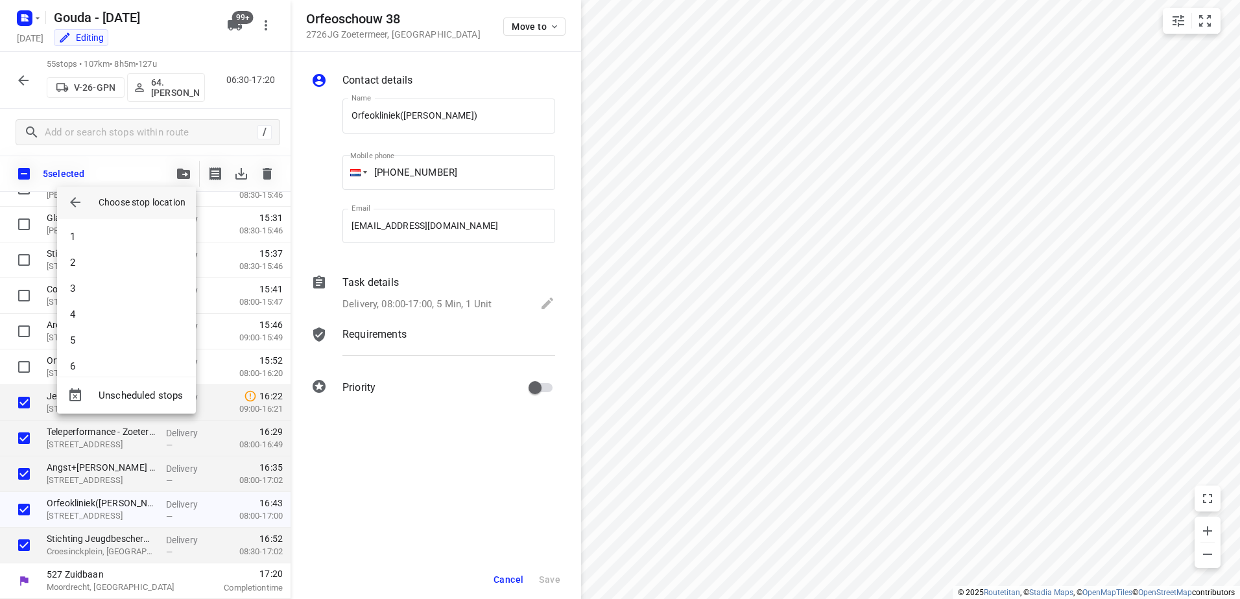
click at [119, 171] on div at bounding box center [620, 299] width 1240 height 599
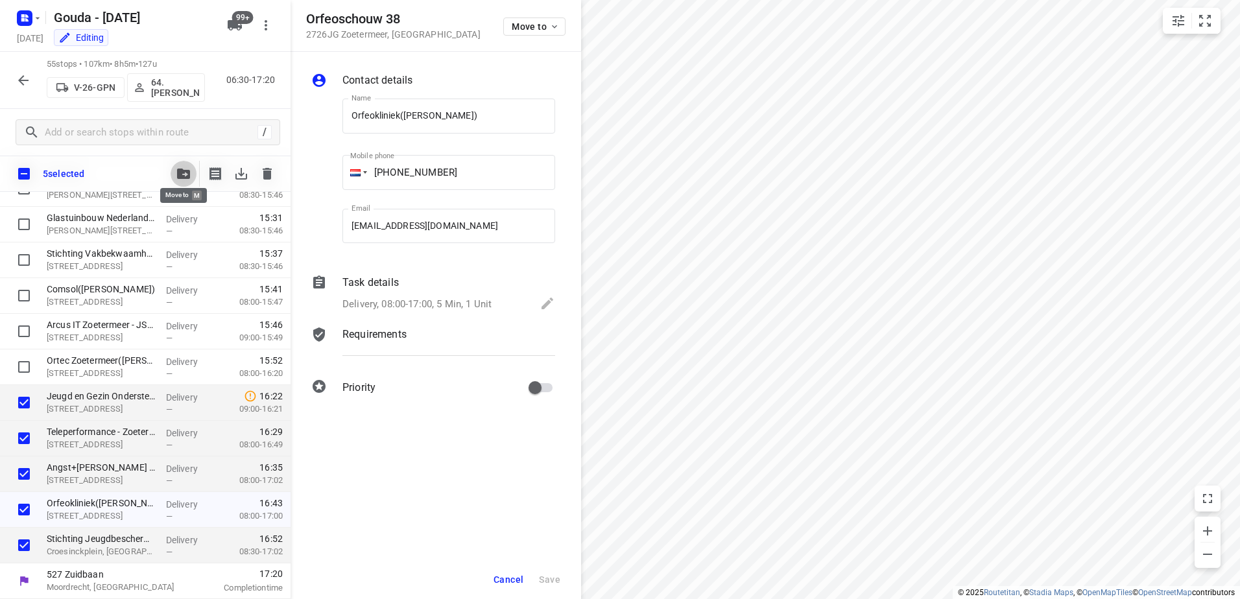
click at [176, 173] on span "button" at bounding box center [184, 174] width 16 height 10
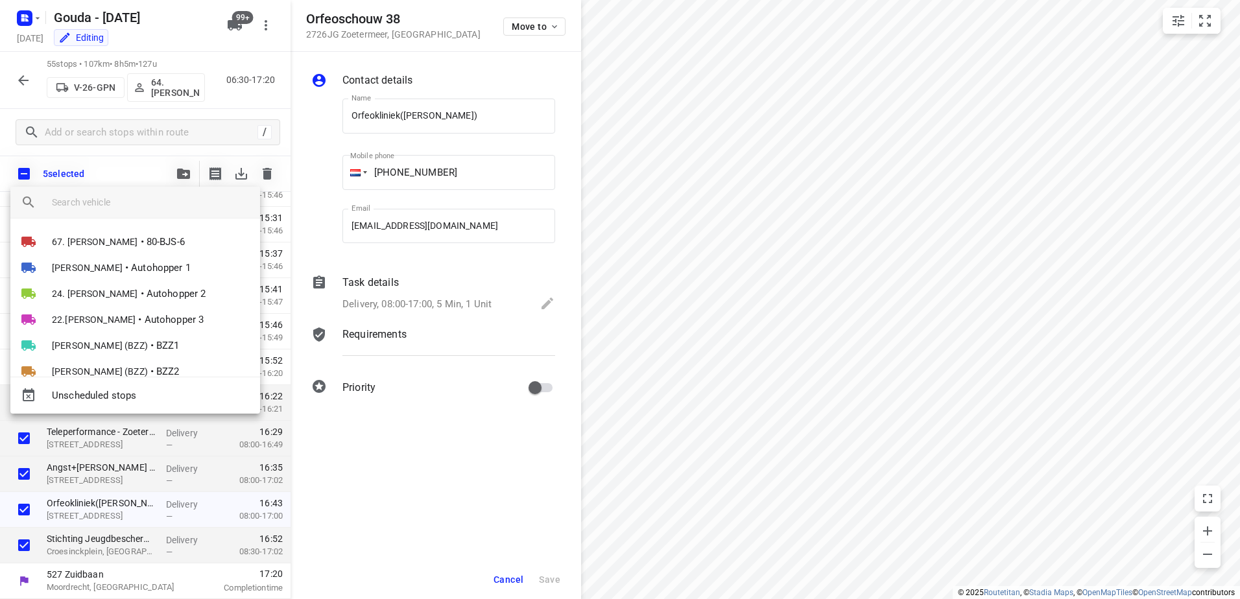
click at [152, 200] on input "search vehicle" at bounding box center [151, 202] width 198 height 19
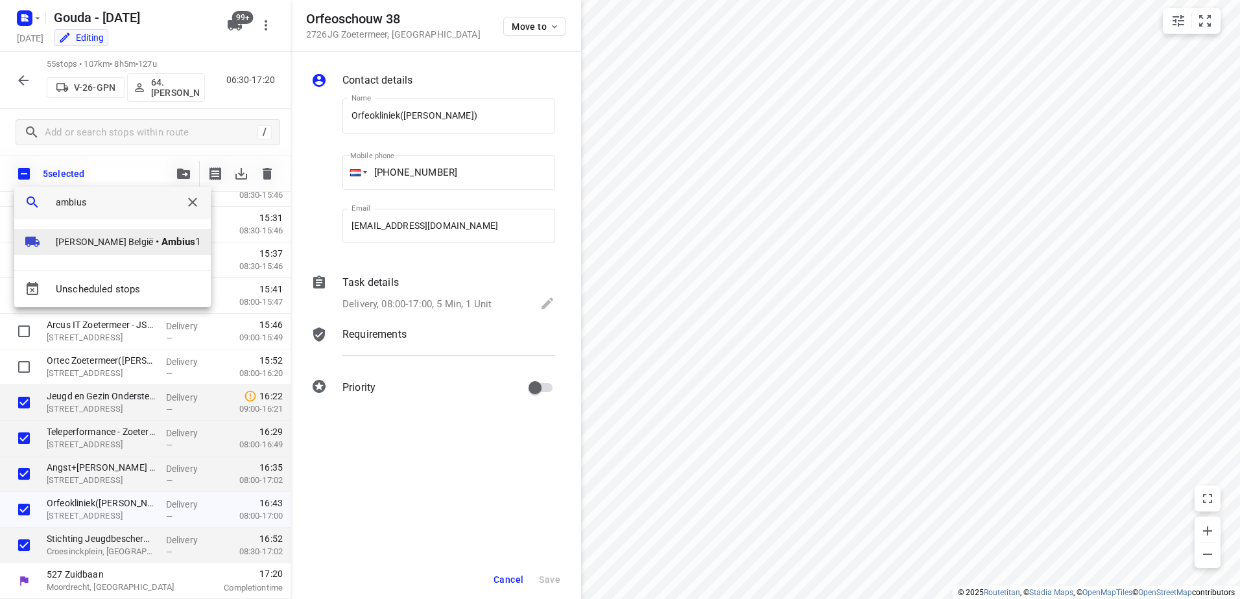
type input "ambius"
click at [161, 242] on b "Ambius" at bounding box center [178, 242] width 34 height 12
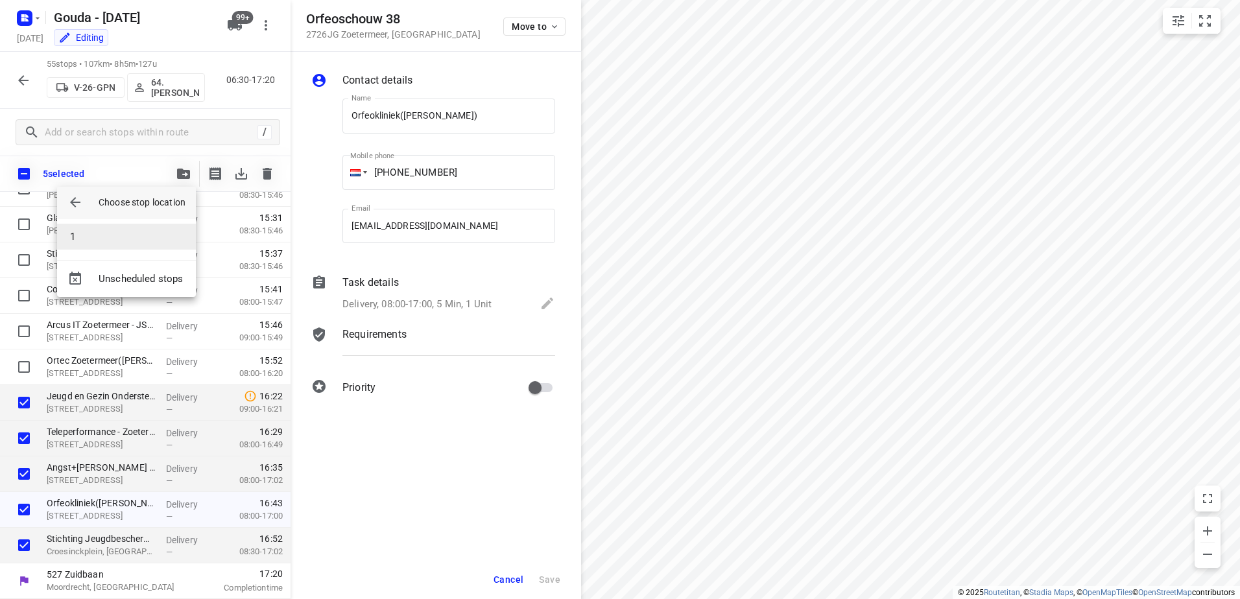
click at [124, 243] on li "1" at bounding box center [126, 237] width 139 height 26
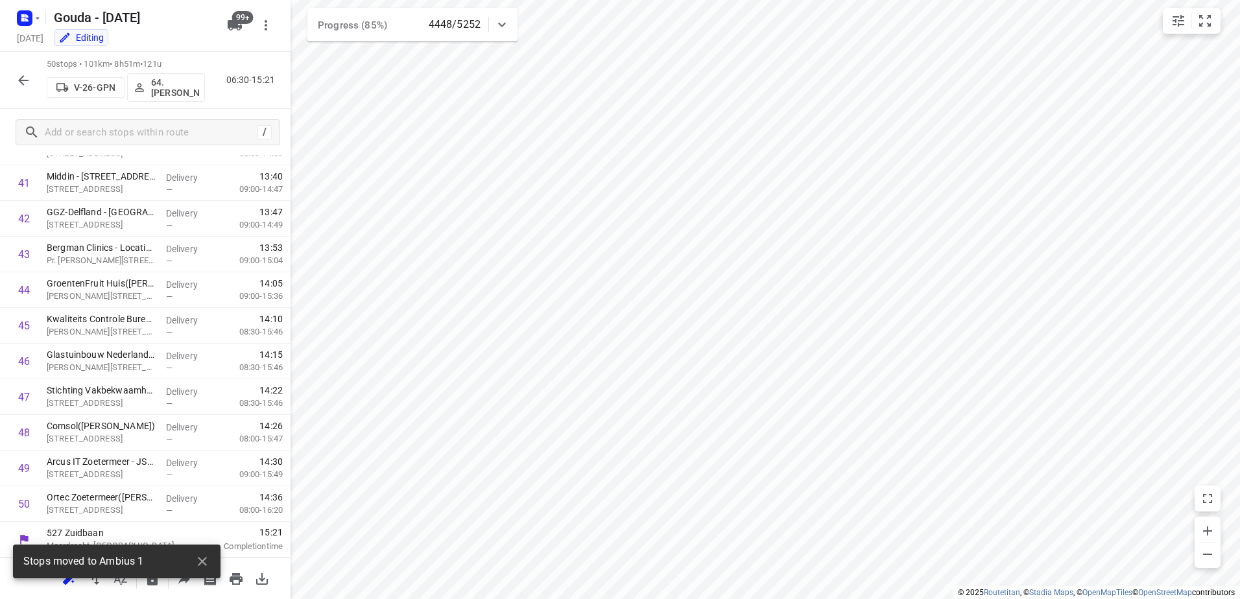
scroll to position [1482, 0]
click at [27, 80] on icon "button" at bounding box center [23, 80] width 10 height 10
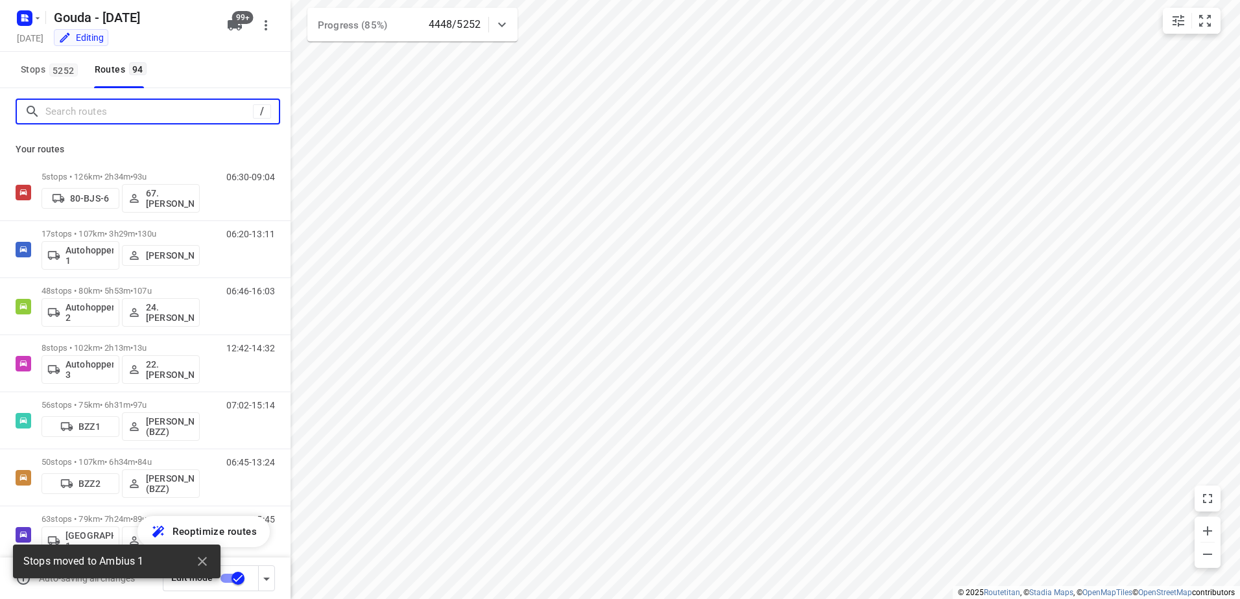
click at [65, 113] on input "Search routes" at bounding box center [148, 112] width 207 height 20
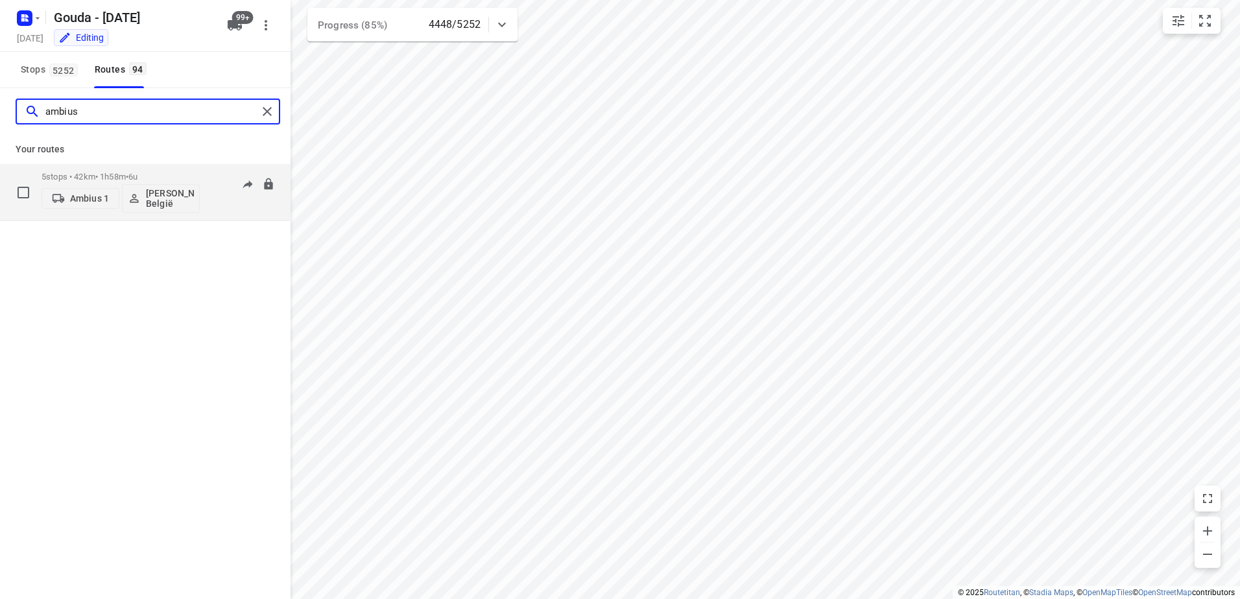
type input "ambius"
click at [144, 194] on span "David België" at bounding box center [161, 198] width 66 height 21
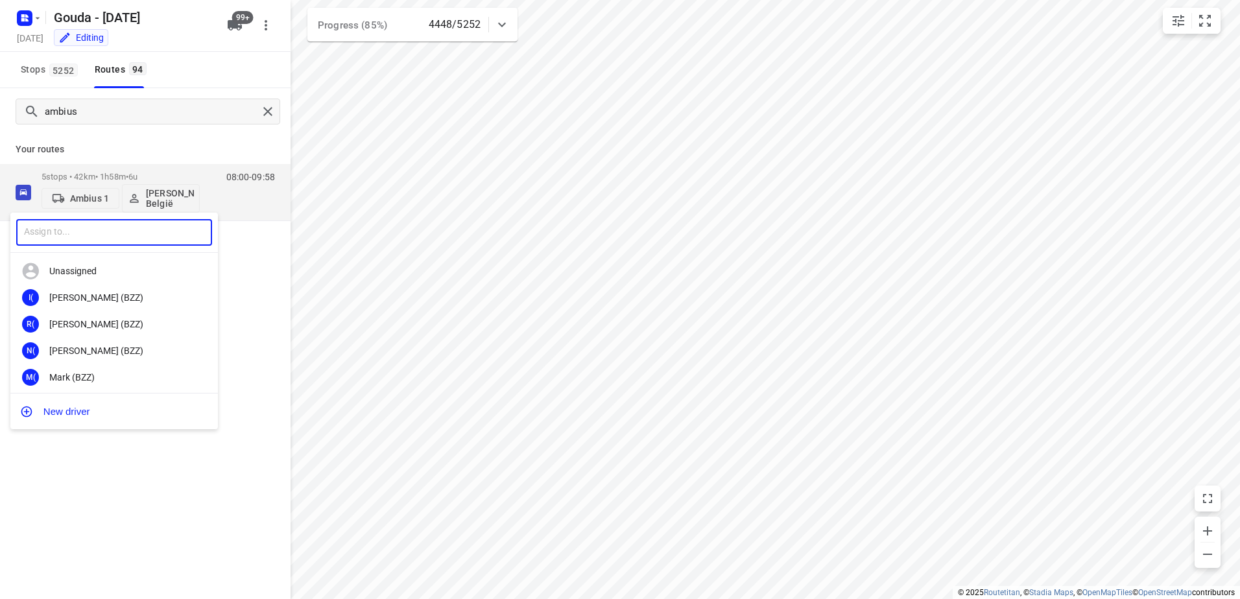
click at [125, 229] on input "text" at bounding box center [114, 232] width 196 height 27
type input "reza am"
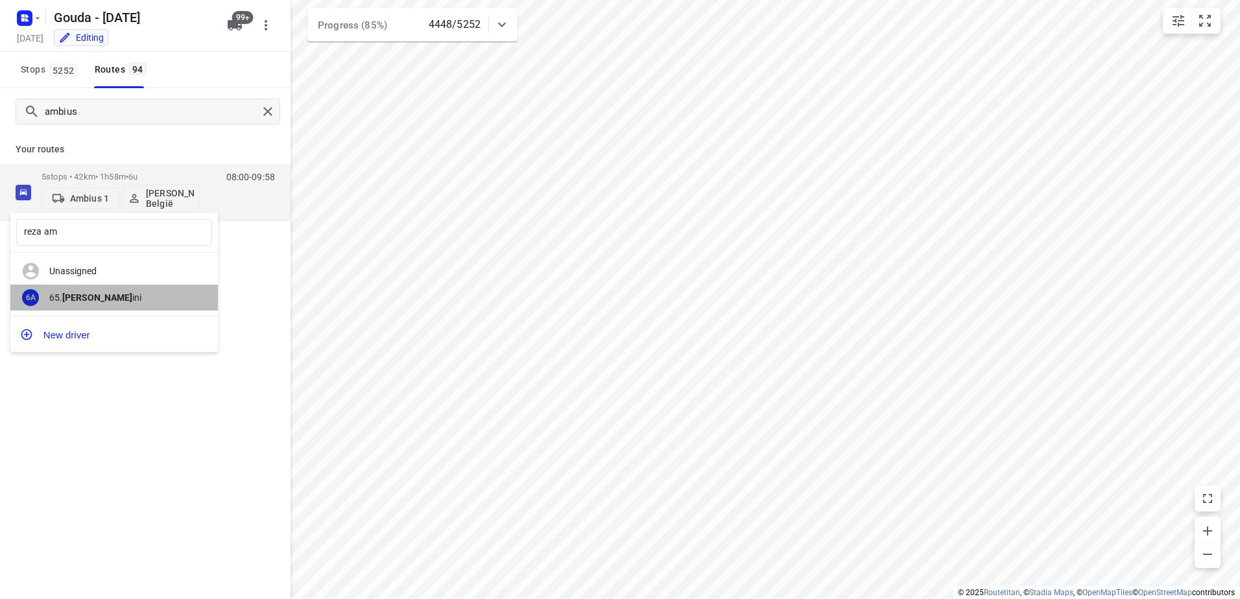
drag, startPoint x: 81, startPoint y: 284, endPoint x: 338, endPoint y: 464, distance: 313.9
click at [82, 285] on div "6A 65. Reza Am ini" at bounding box center [113, 298] width 207 height 27
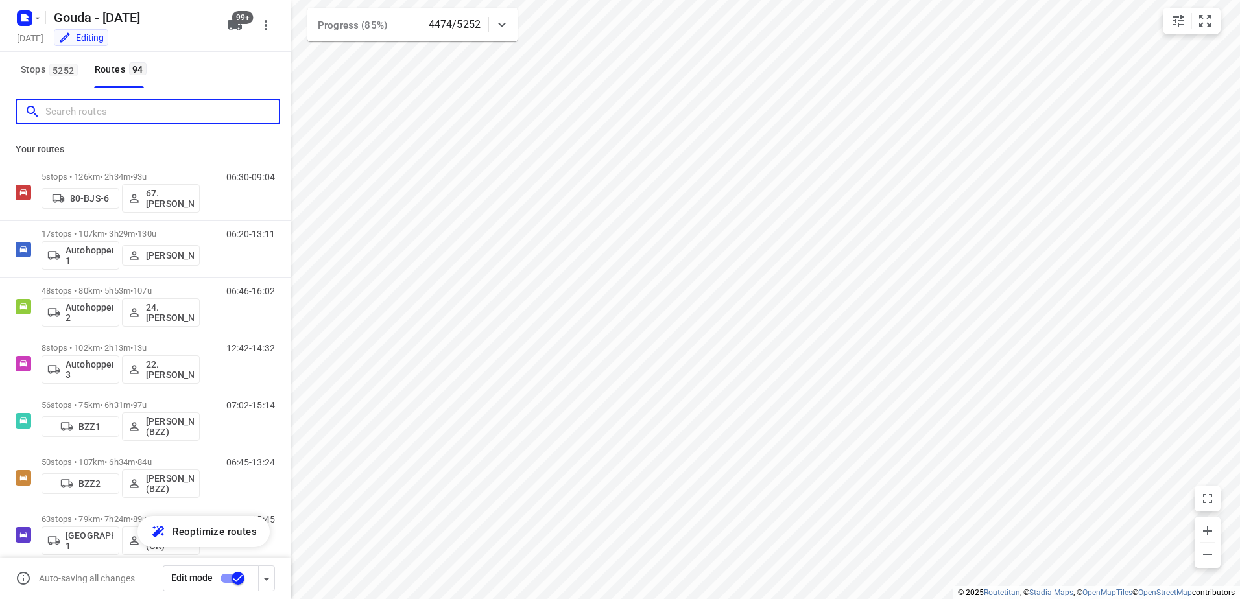
click at [152, 121] on input "Search routes" at bounding box center [161, 112] width 233 height 20
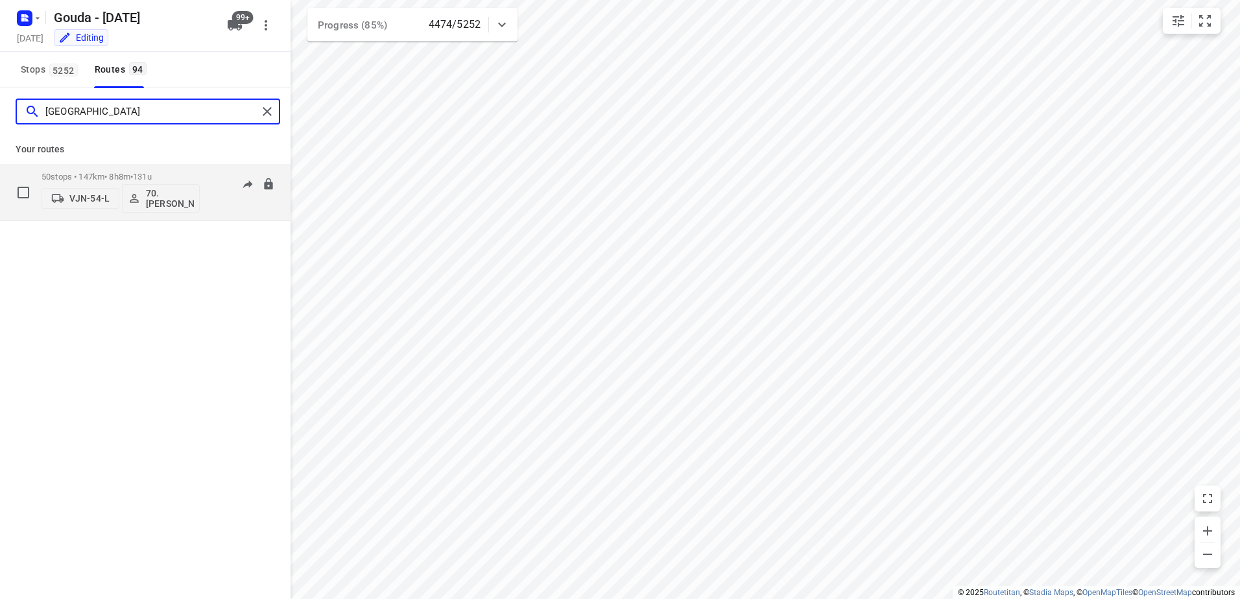
type input "rome"
click at [106, 169] on div "50 stops • 147km • 8h8m • 131u VJN-54-L 70. Romeo Pieters" at bounding box center [120, 192] width 158 height 54
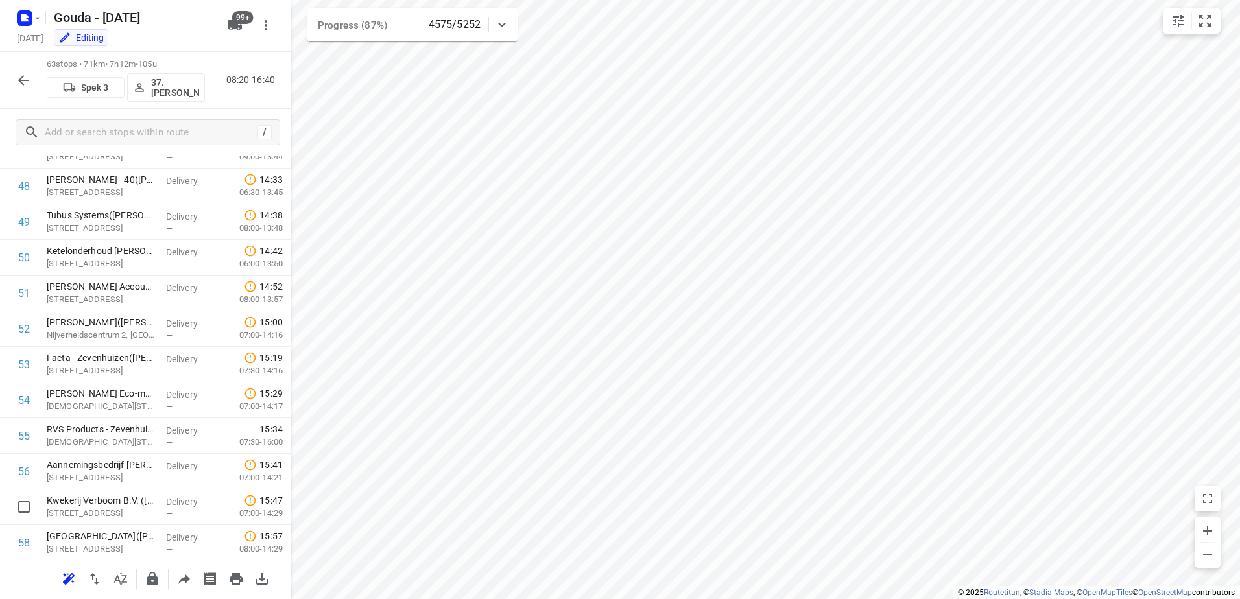
scroll to position [1945, 0]
click at [31, 73] on button "button" at bounding box center [23, 80] width 26 height 26
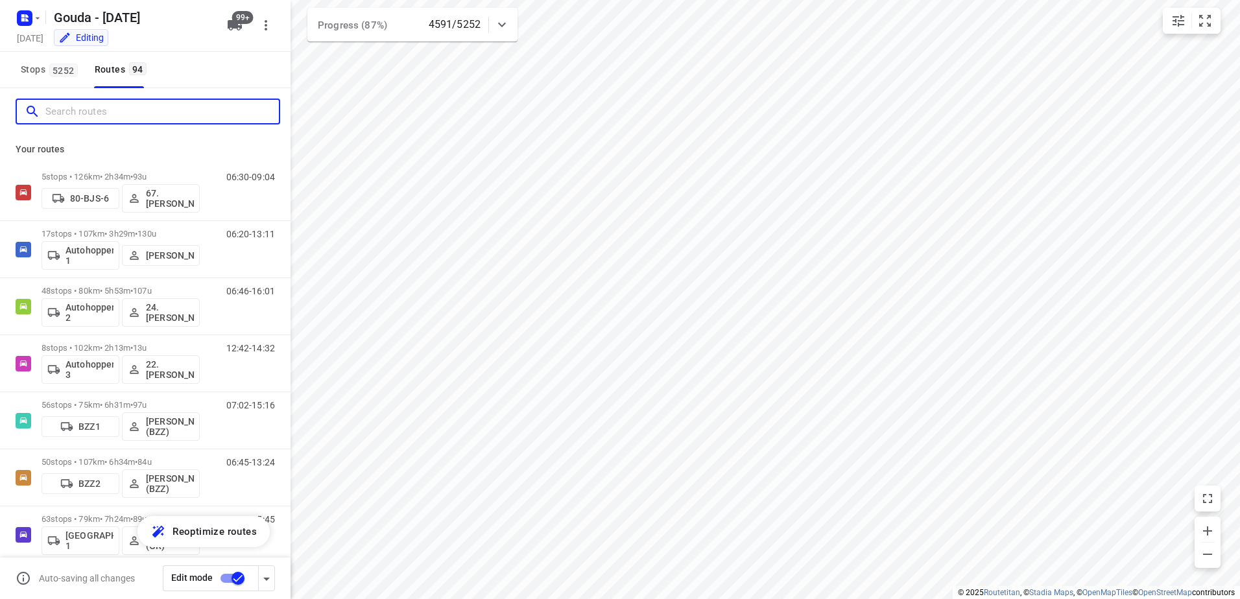
click at [141, 115] on input "Search routes" at bounding box center [161, 112] width 233 height 20
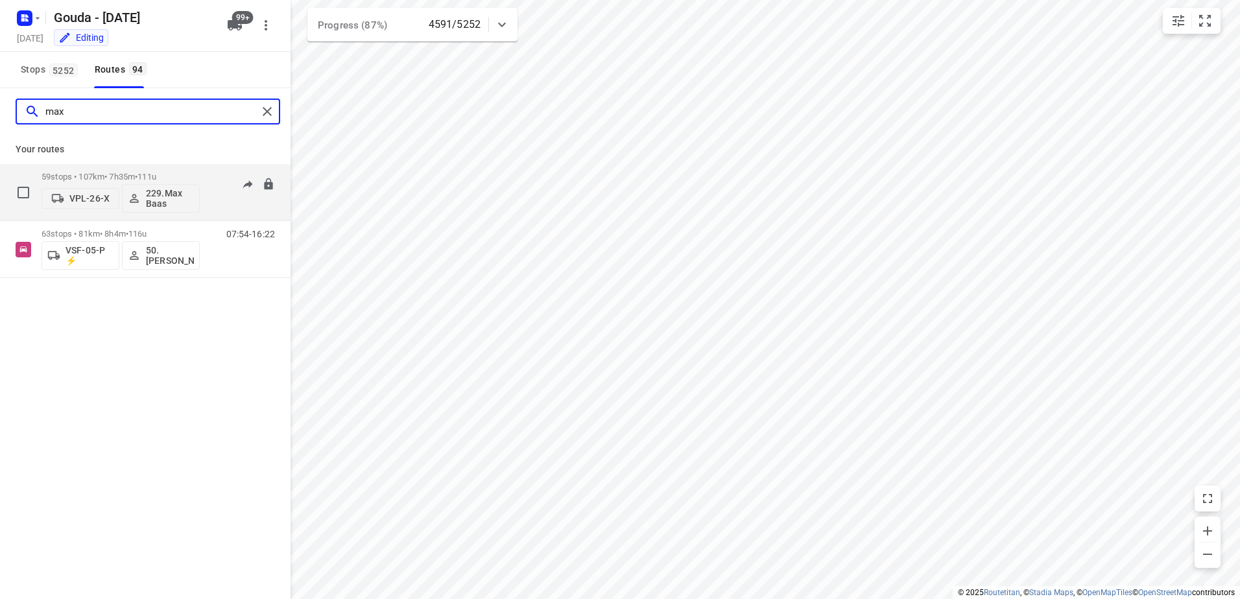
type input "max"
click at [119, 171] on div "59 stops • 107km • 7h35m • 111u VPL-26-X 229.Max Baas" at bounding box center [120, 192] width 158 height 54
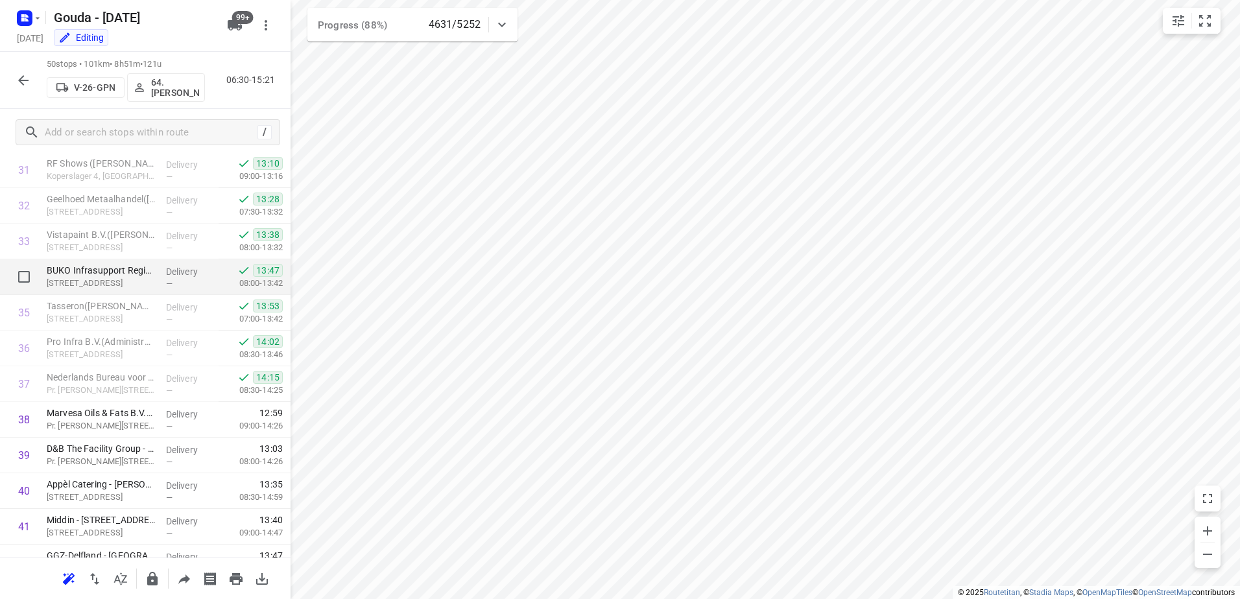
scroll to position [1157, 0]
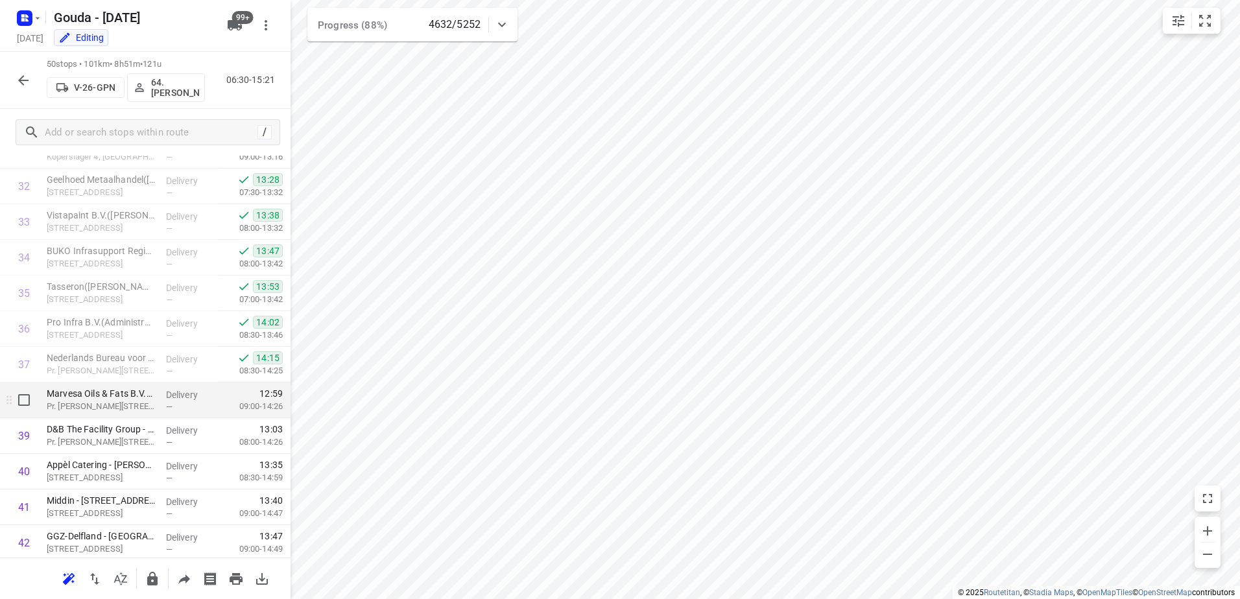
click at [166, 405] on span "—" at bounding box center [169, 407] width 6 height 10
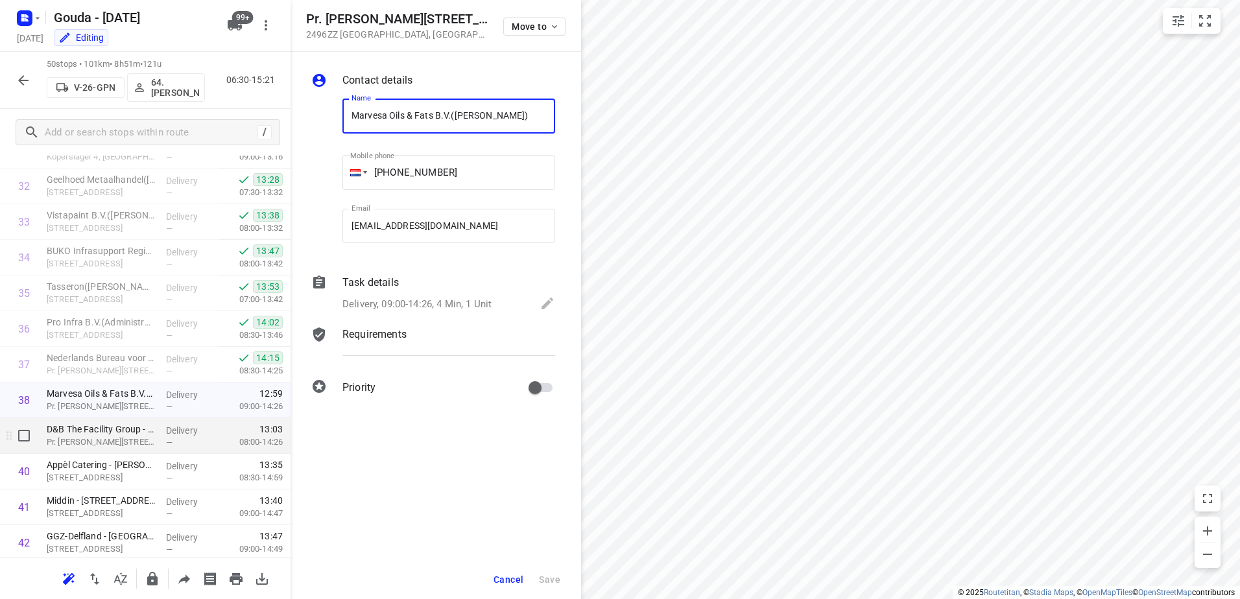
click at [171, 436] on p "Delivery" at bounding box center [190, 430] width 48 height 13
click at [172, 410] on div "—" at bounding box center [190, 407] width 48 height 10
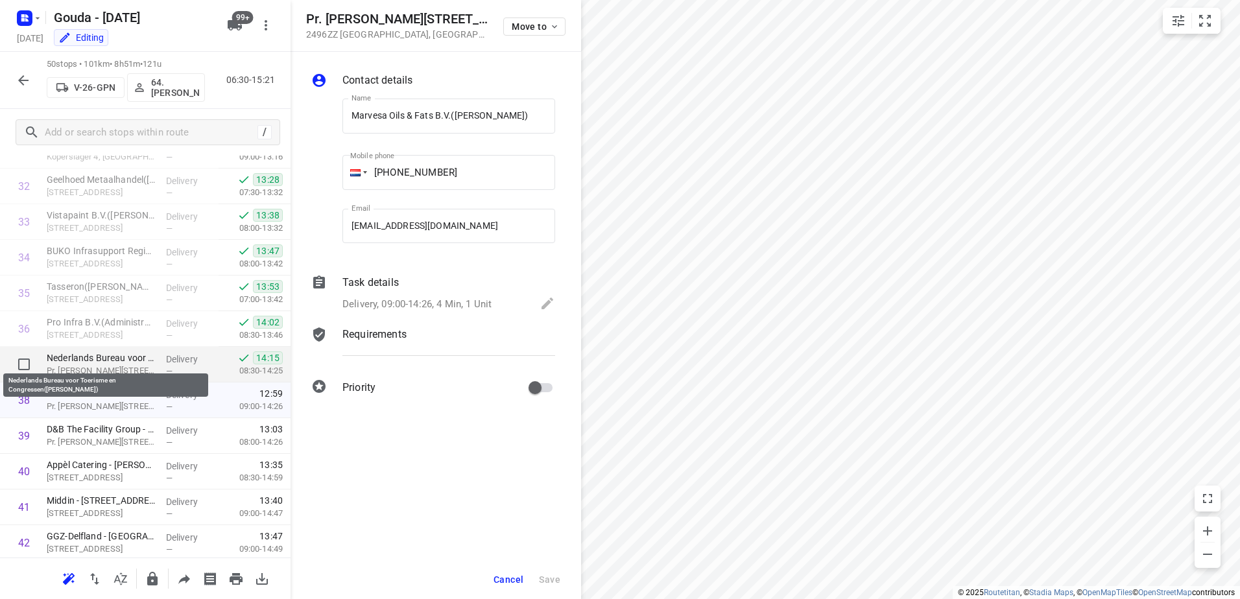
click at [129, 361] on p "Nederlands Bureau voor Toerisme en Congressen(Alena Karadirek)" at bounding box center [101, 357] width 109 height 13
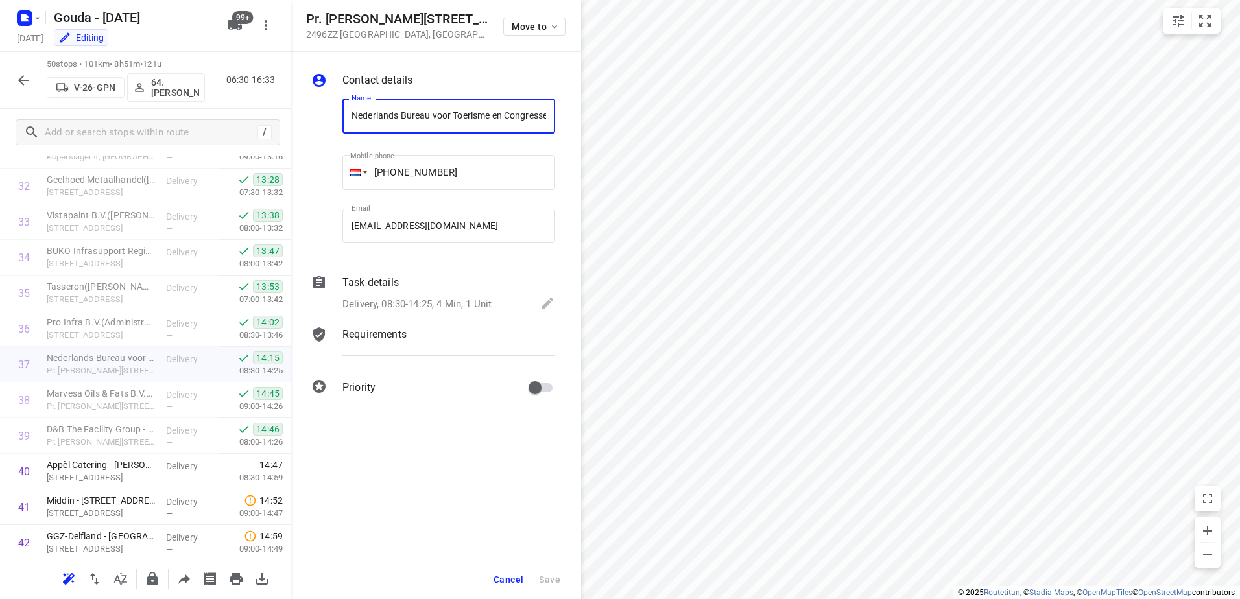
click at [27, 78] on icon "button" at bounding box center [24, 81] width 16 height 16
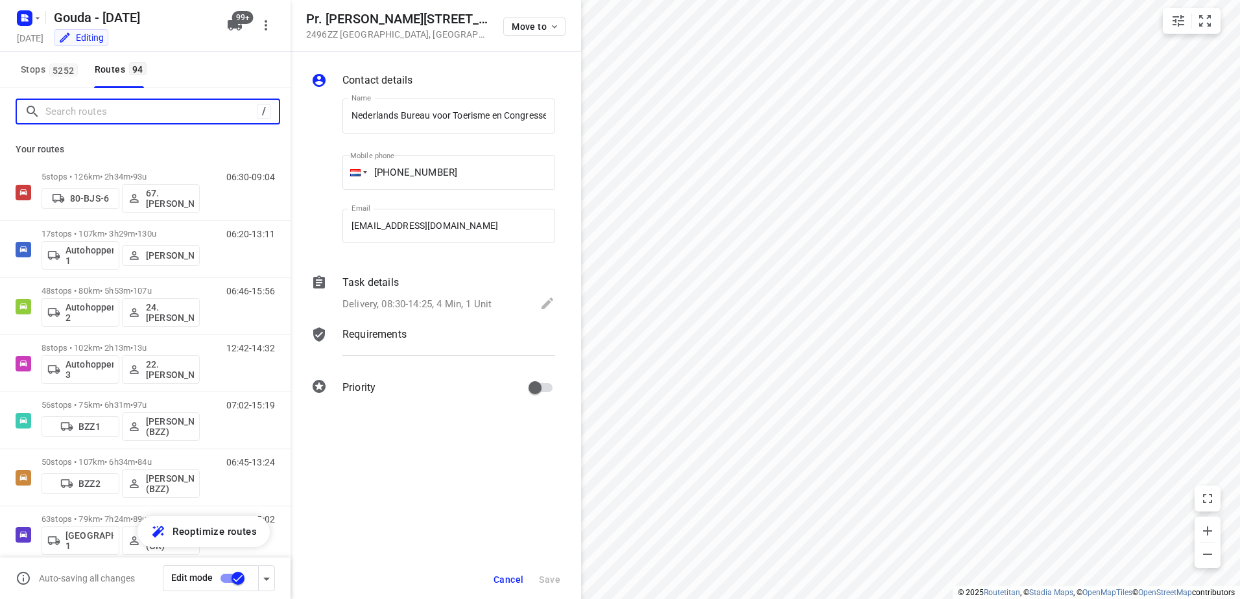
click at [126, 121] on input "Search routes" at bounding box center [150, 112] width 211 height 20
click at [127, 115] on input "Search routes" at bounding box center [150, 112] width 211 height 20
click at [137, 110] on input "Search routes" at bounding box center [161, 112] width 233 height 20
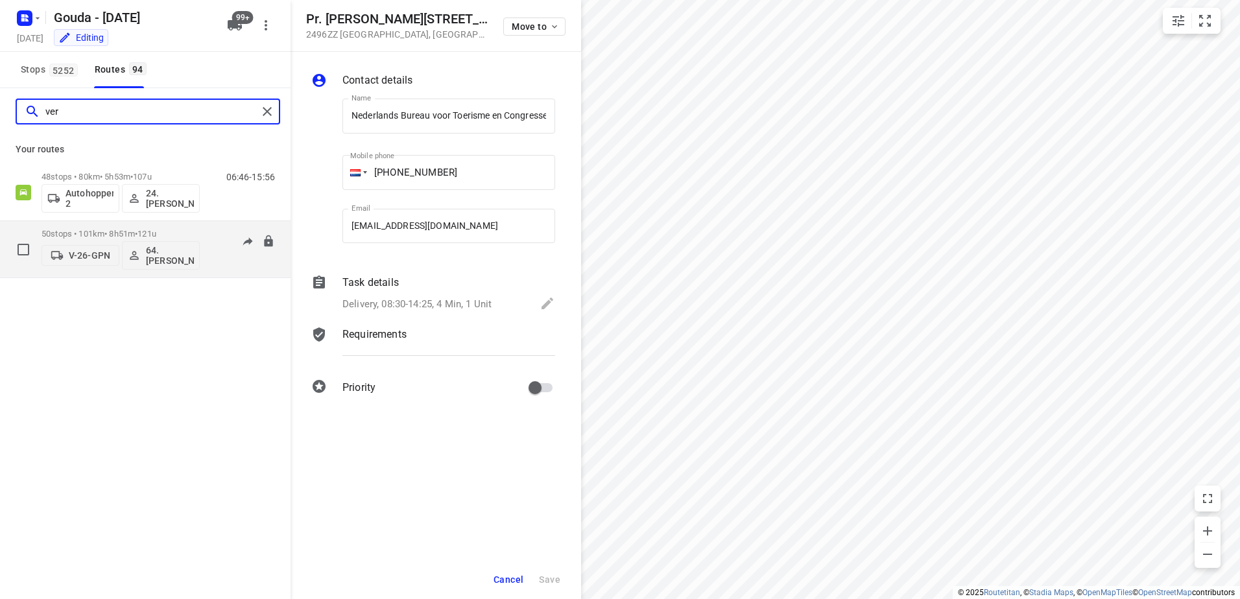
type input "ver"
click at [156, 232] on span "121u" at bounding box center [146, 234] width 19 height 10
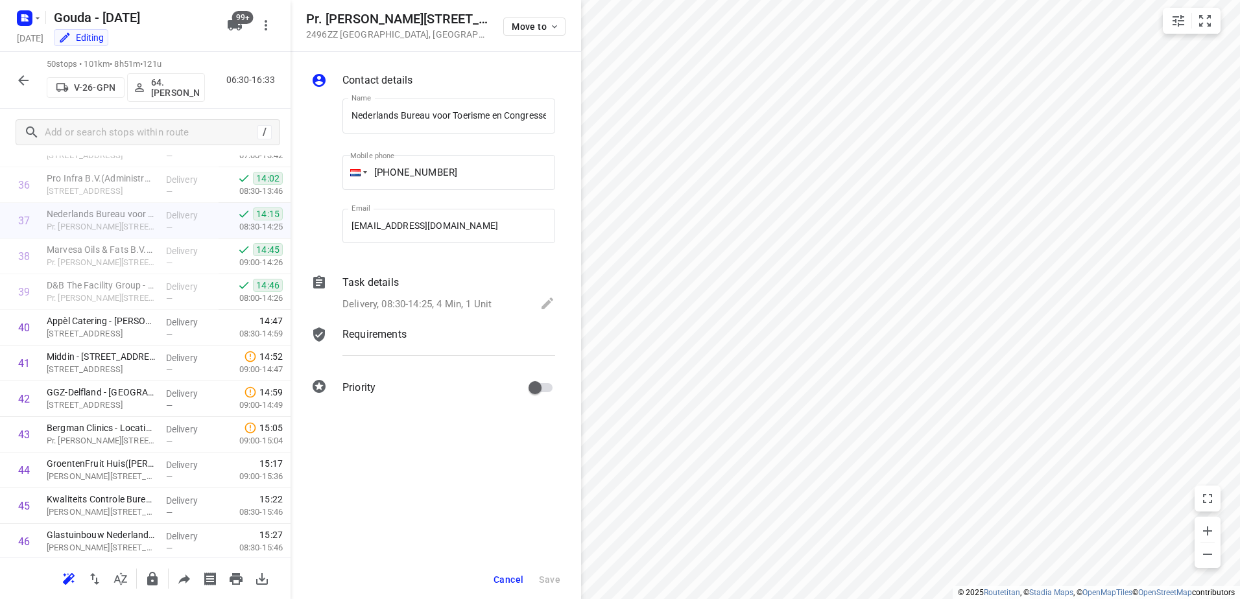
scroll to position [1362, 0]
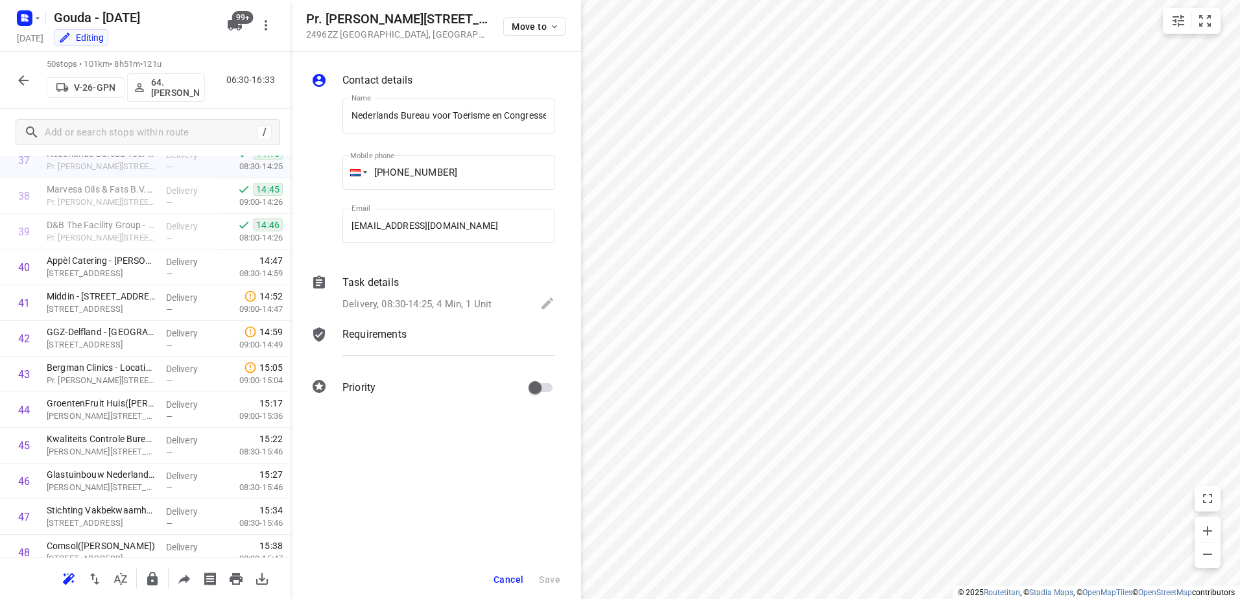
click at [27, 91] on button "button" at bounding box center [23, 80] width 26 height 26
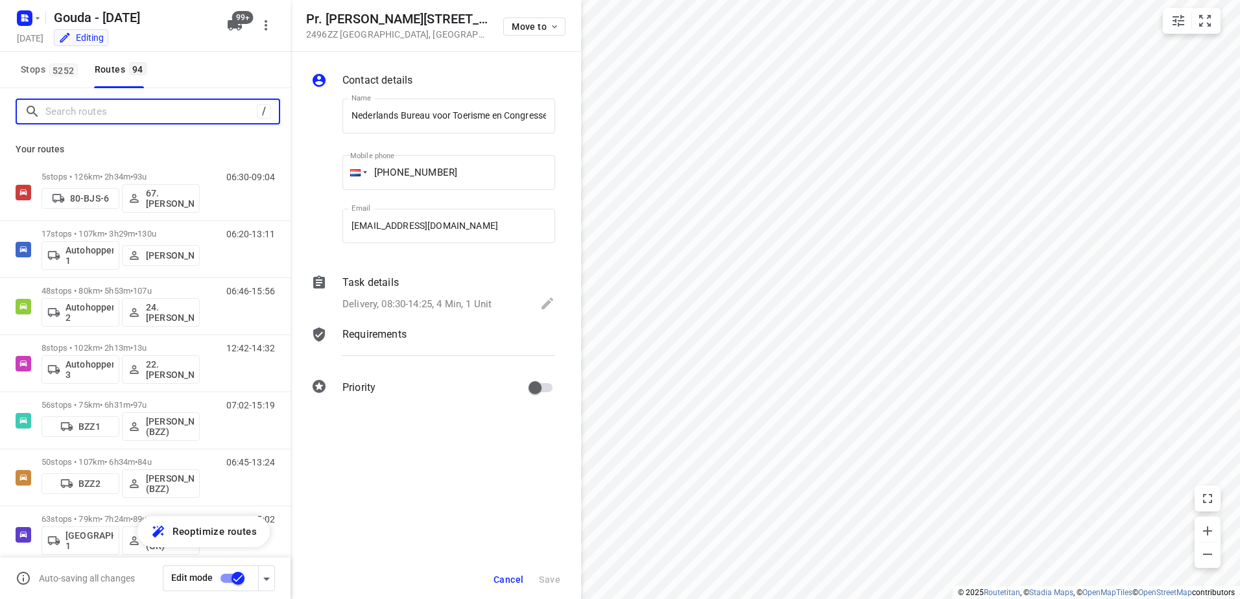
click at [86, 112] on input "Search routes" at bounding box center [150, 112] width 211 height 20
click at [496, 578] on span "Cancel" at bounding box center [508, 579] width 30 height 10
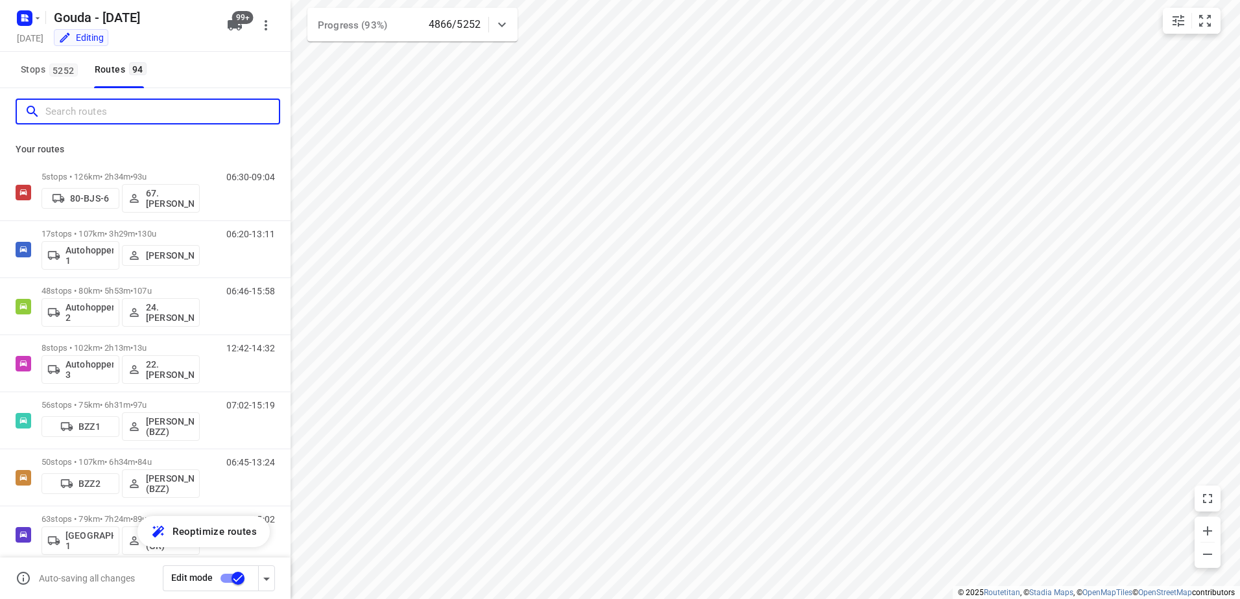
click at [132, 115] on input "Search routes" at bounding box center [161, 112] width 233 height 20
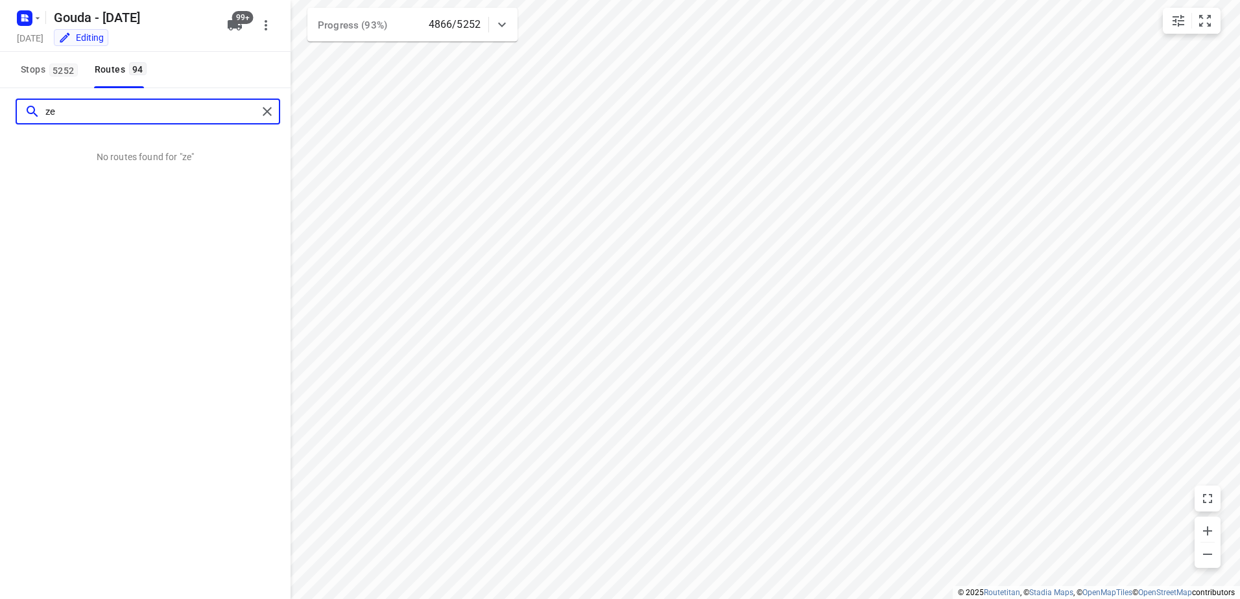
type input "ze"
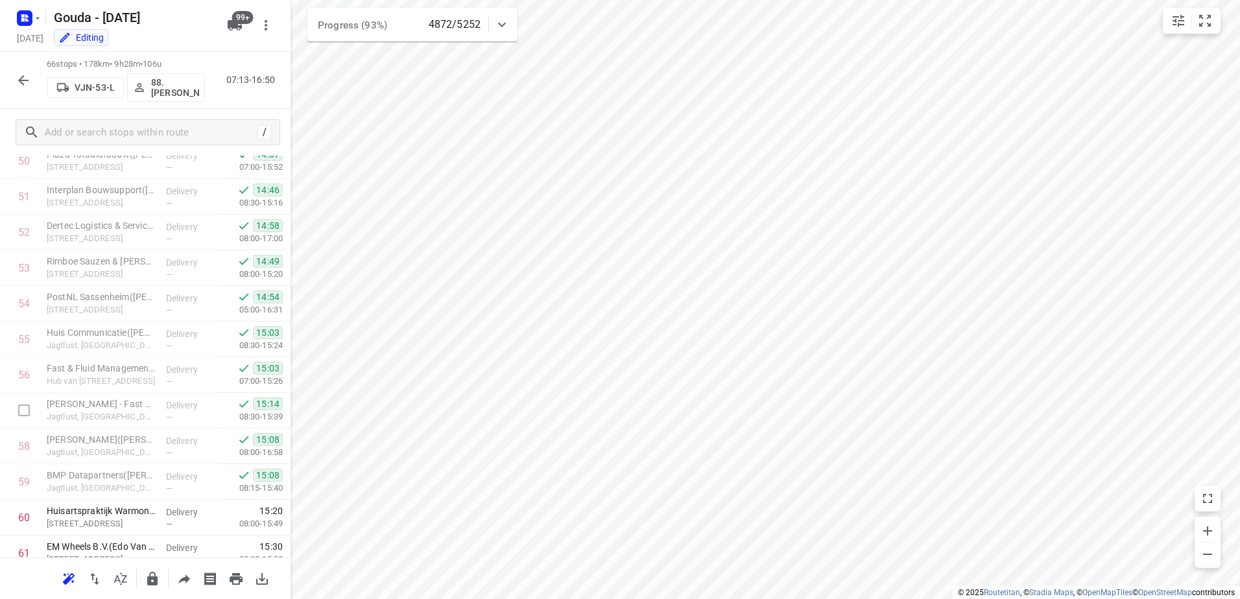
scroll to position [2052, 0]
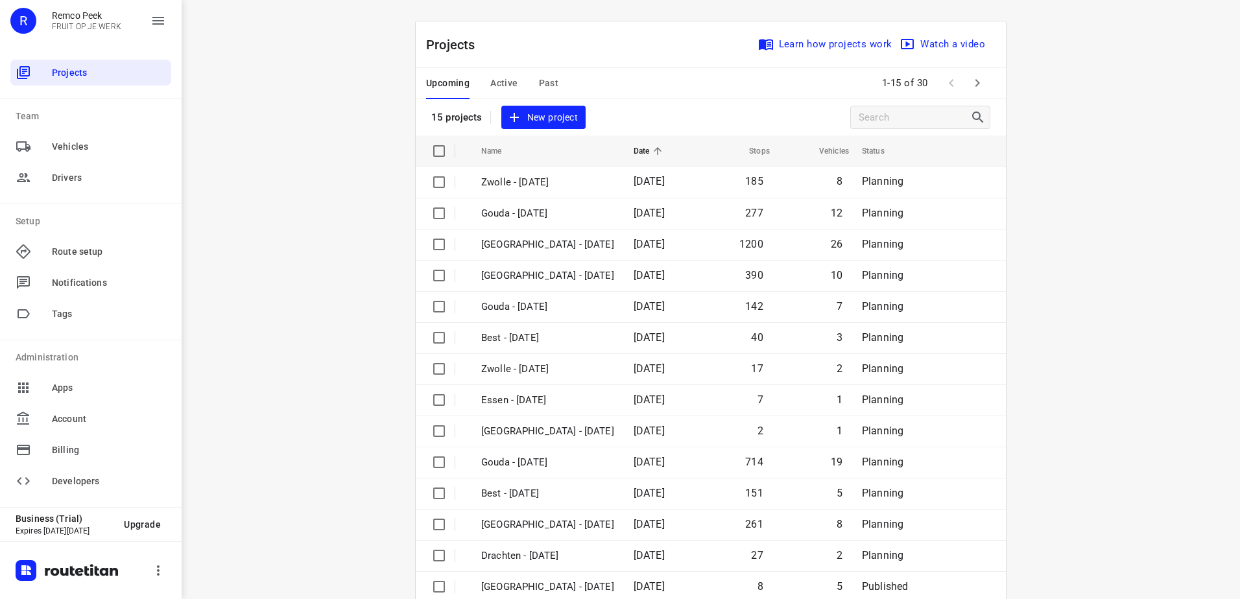
click at [503, 80] on span "Active" at bounding box center [503, 83] width 27 height 16
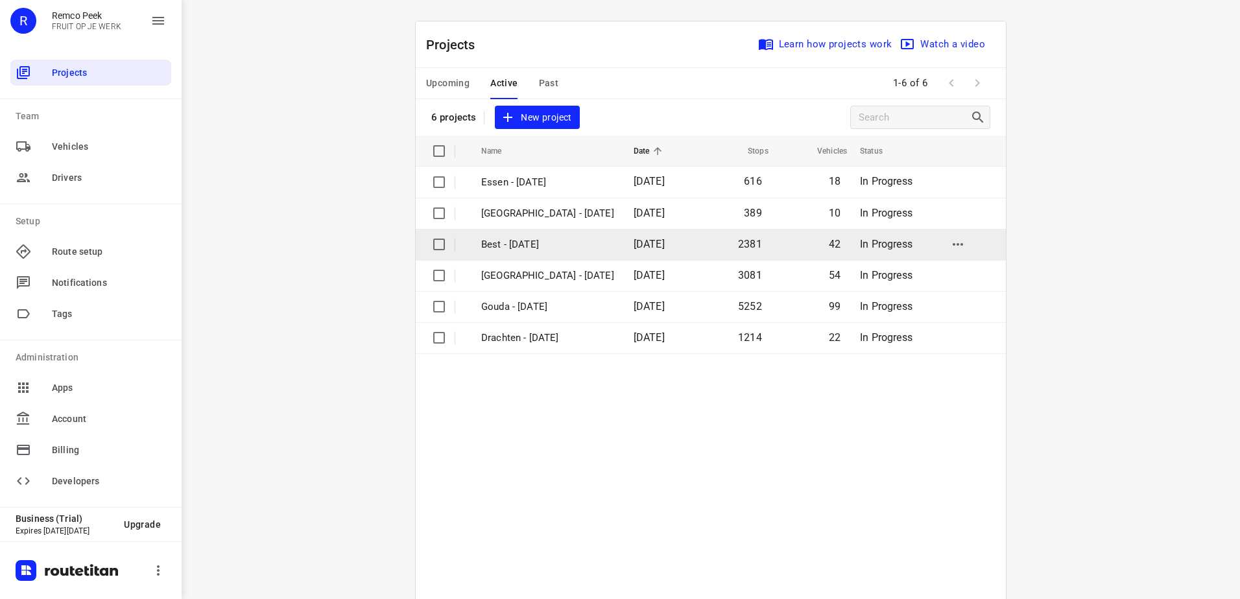
click at [540, 241] on p "Best - [DATE]" at bounding box center [547, 244] width 133 height 15
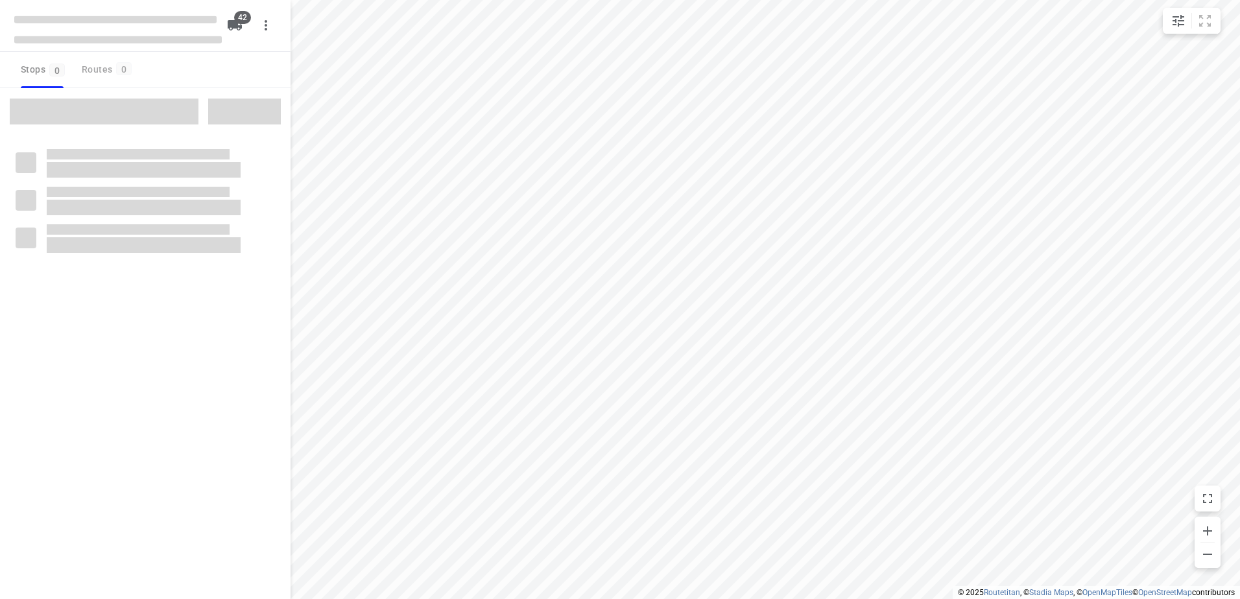
checkbox input "true"
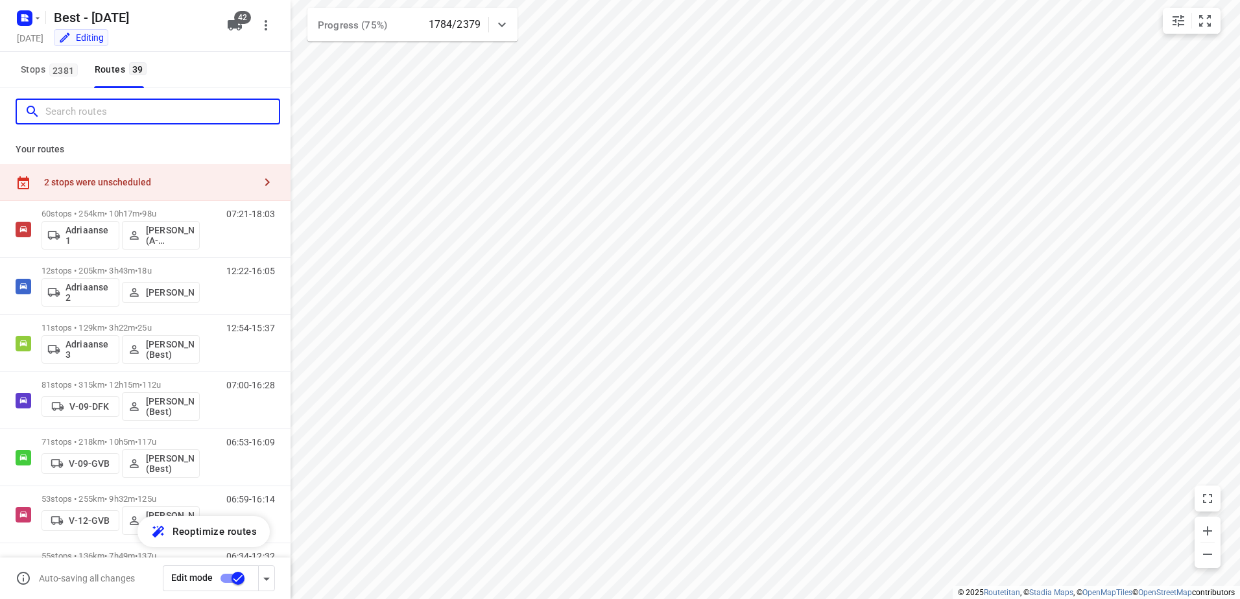
click at [89, 106] on input "Search routes" at bounding box center [161, 112] width 233 height 20
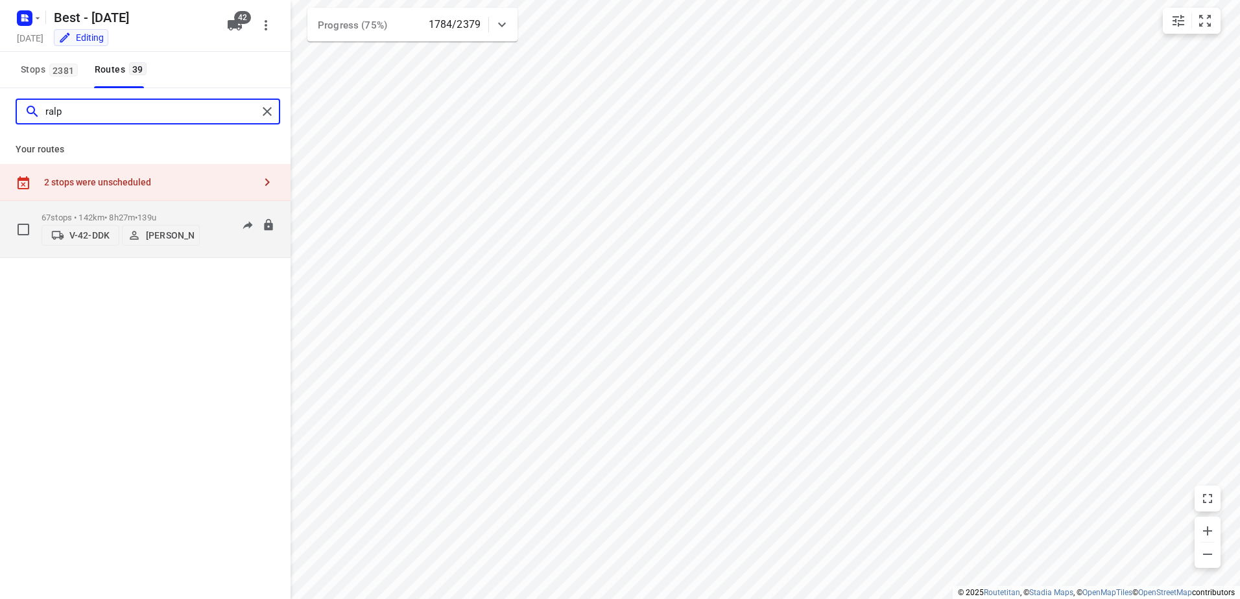
type input "ralp"
click at [117, 206] on div "67 stops • 142km • 8h27m • 139u V-42-DDK [PERSON_NAME]" at bounding box center [120, 229] width 158 height 46
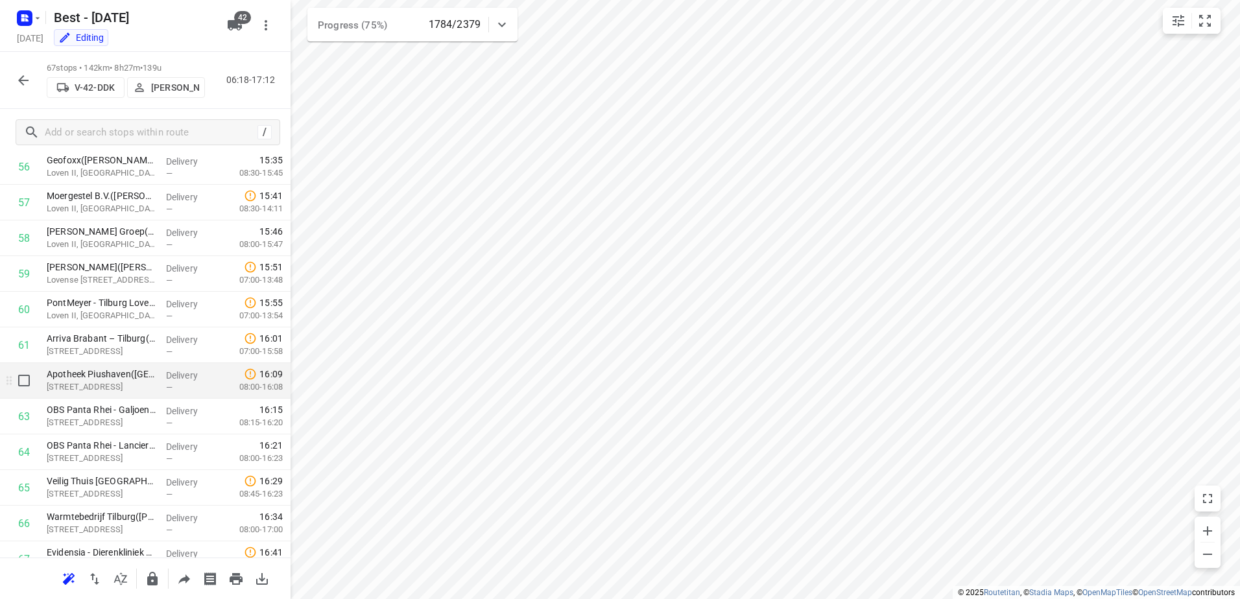
scroll to position [2125, 0]
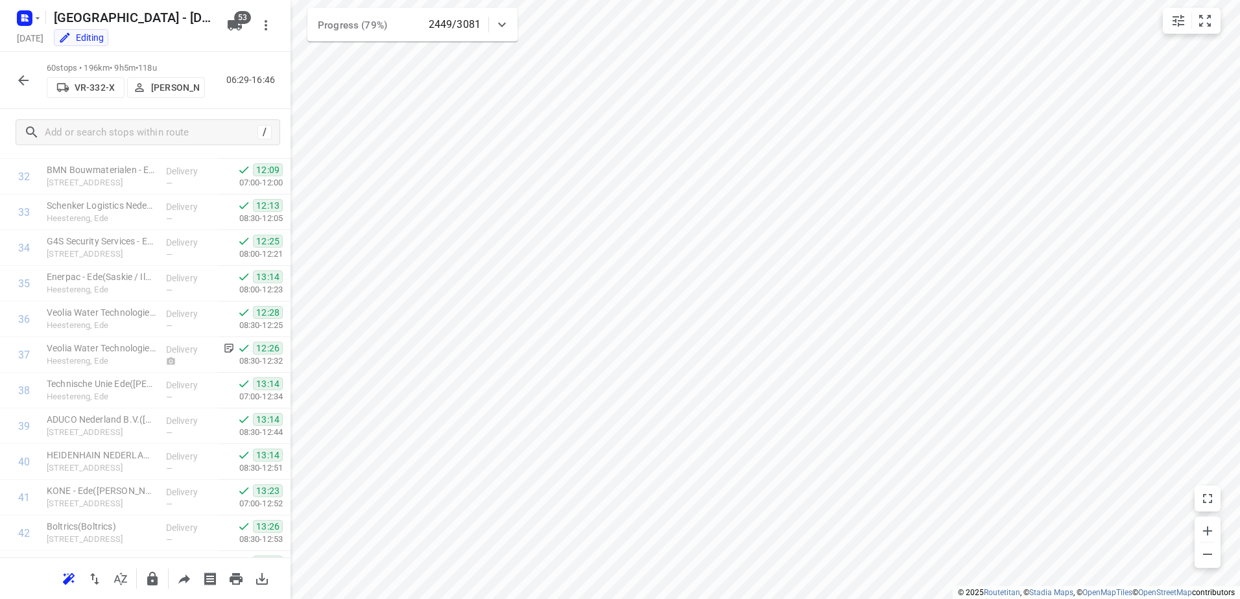
click at [32, 85] on button "button" at bounding box center [23, 80] width 26 height 26
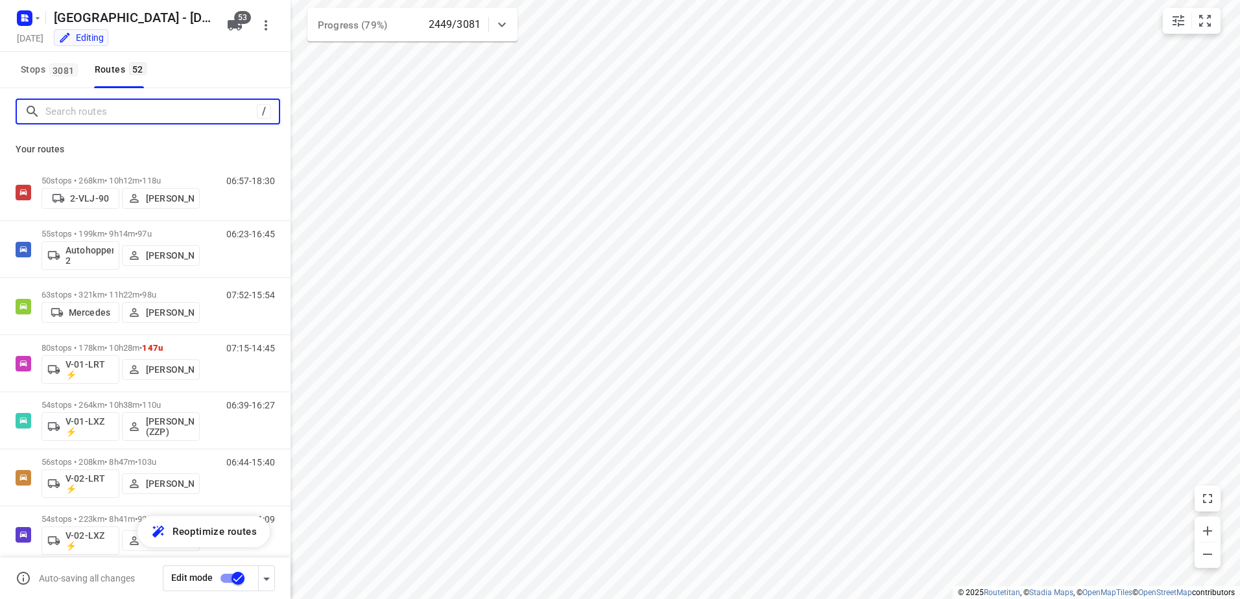
click at [142, 117] on input "Search routes" at bounding box center [150, 112] width 211 height 20
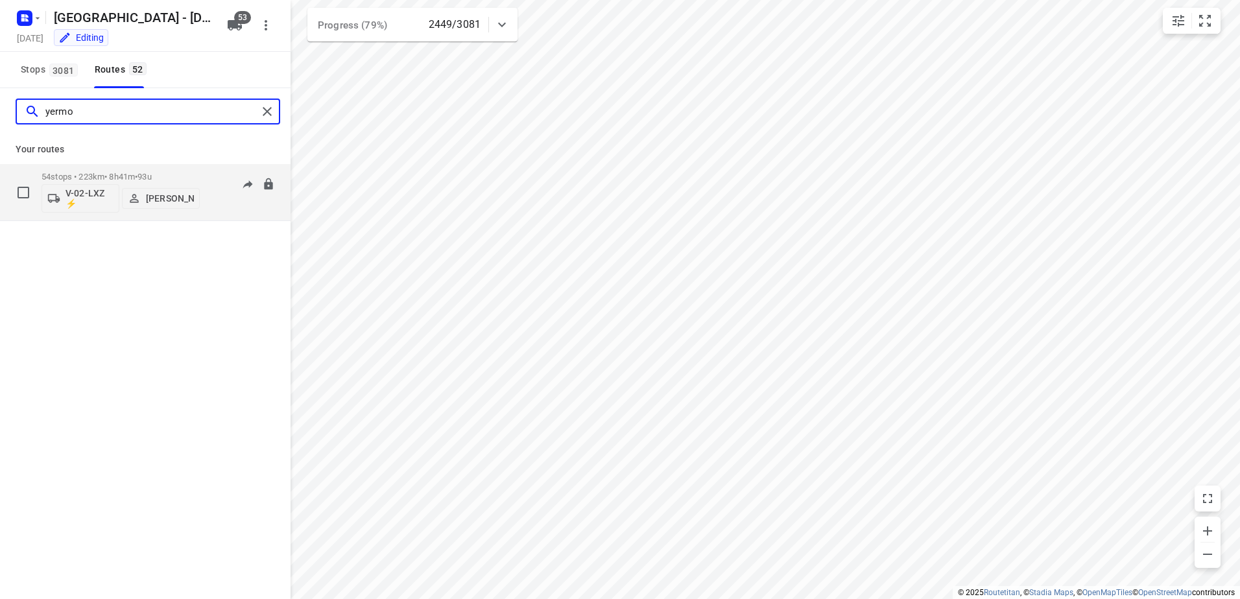
type input "yermo"
click at [121, 169] on div "54 stops • 223km • 8h41m • 93u V-02-LXZ ⚡ [PERSON_NAME]" at bounding box center [120, 192] width 158 height 54
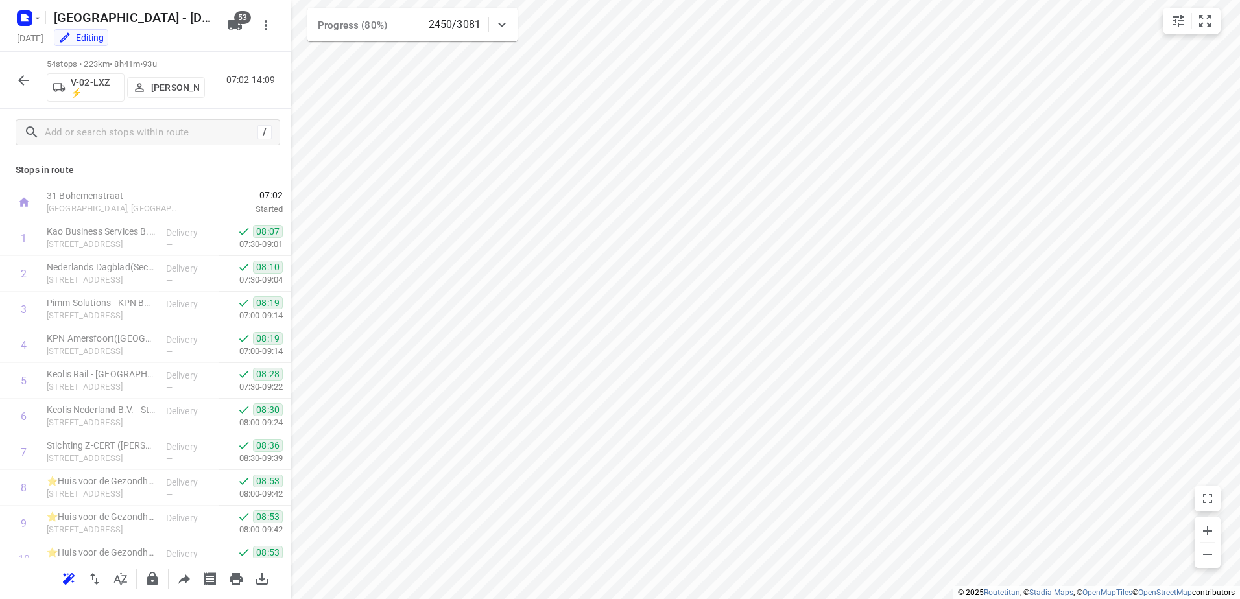
click at [27, 89] on button "button" at bounding box center [23, 80] width 26 height 26
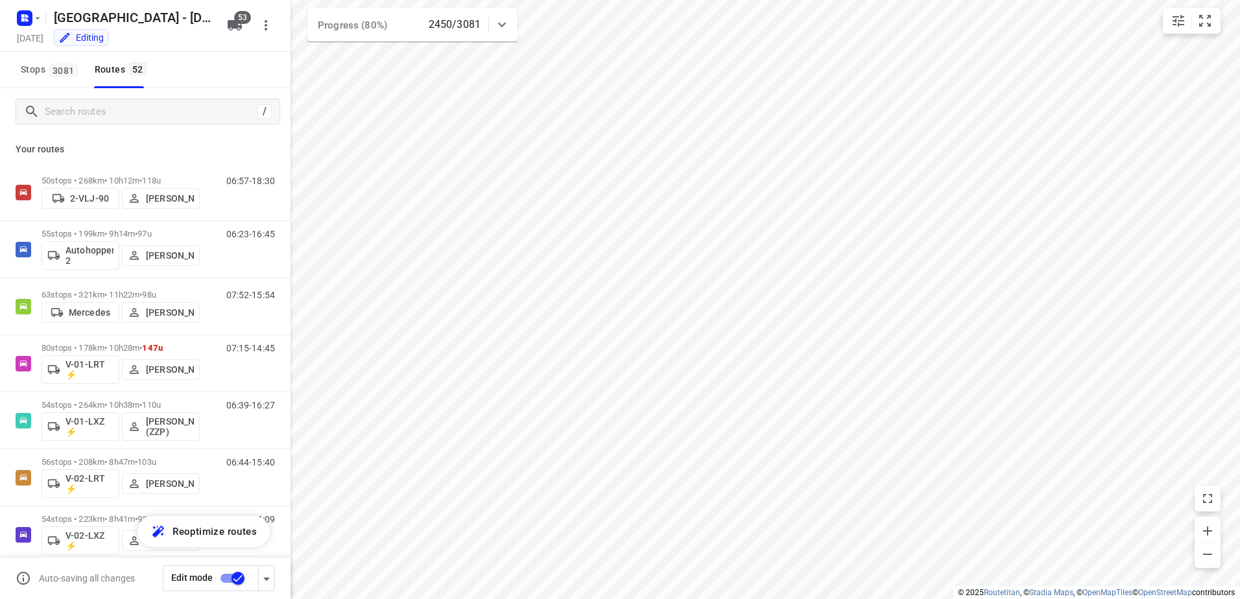
click at [73, 124] on div "/" at bounding box center [145, 111] width 290 height 47
click at [95, 107] on input "Search routes" at bounding box center [161, 112] width 233 height 20
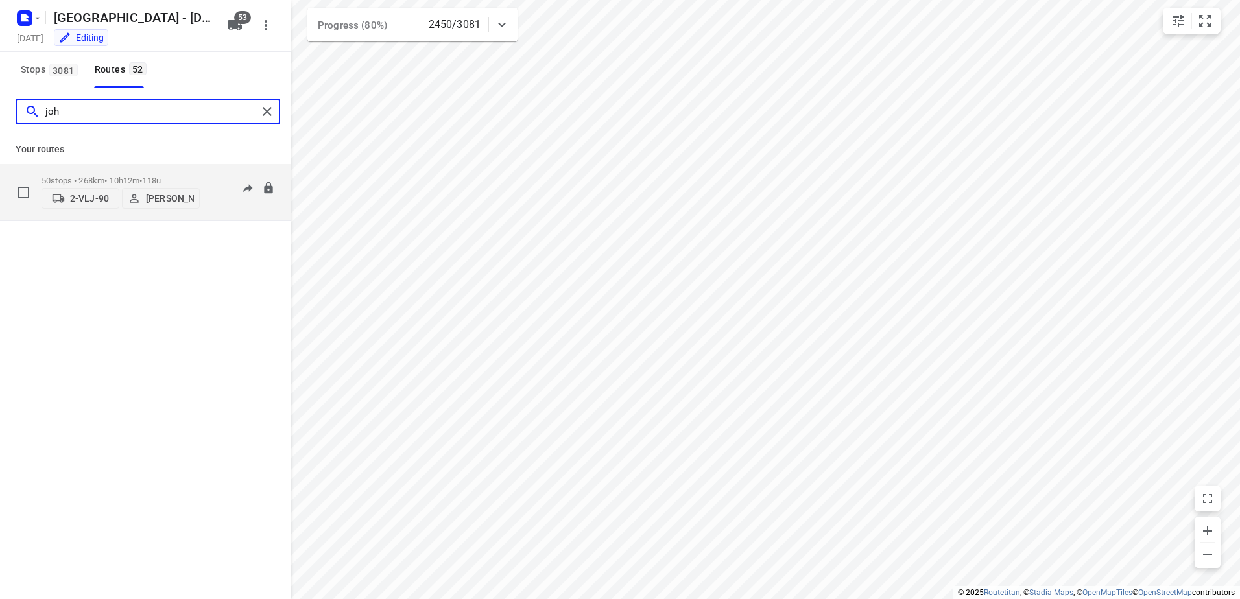
type input "joh"
click at [88, 178] on p "50 stops • 268km • 10h12m • 118u" at bounding box center [120, 181] width 158 height 10
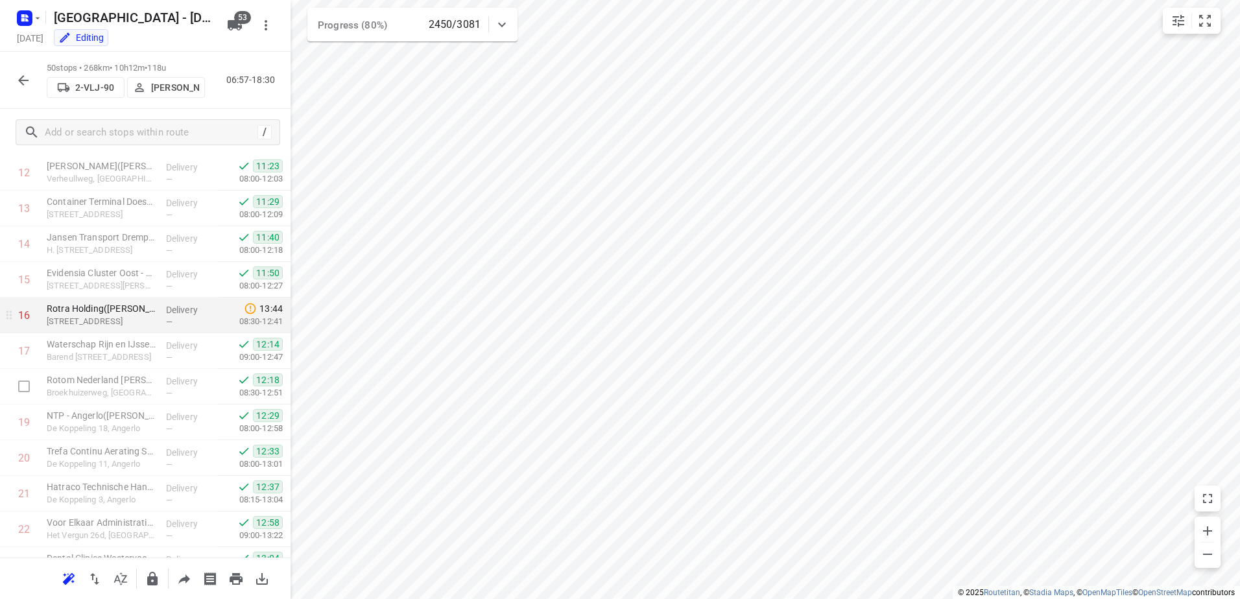
scroll to position [444, 0]
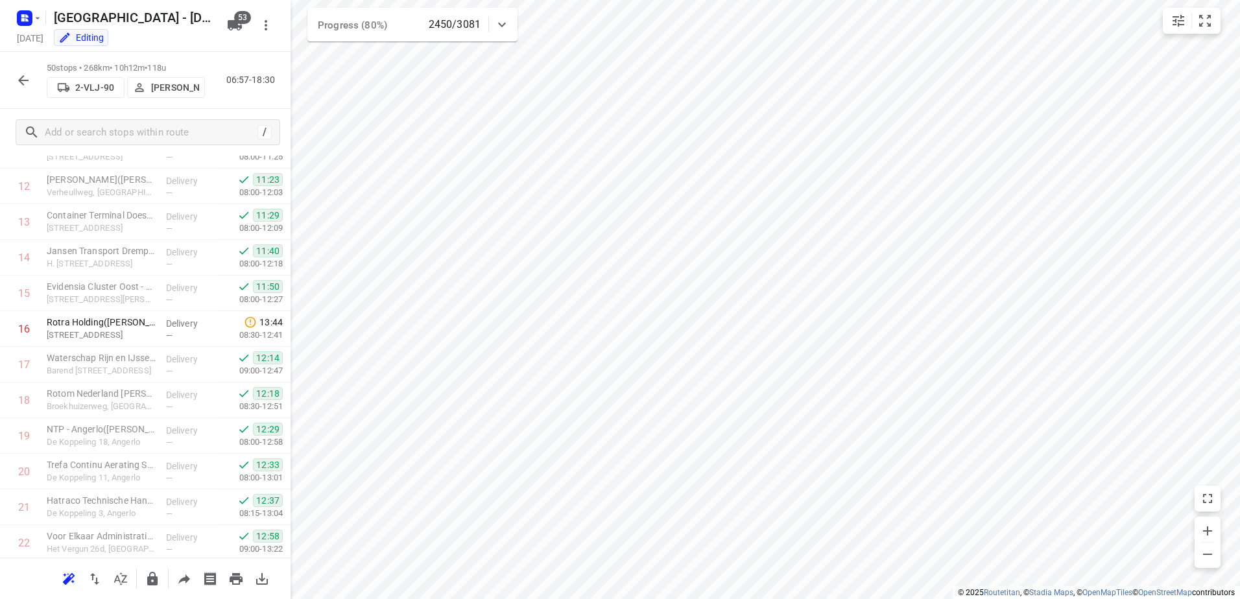
click at [19, 80] on icon "button" at bounding box center [23, 80] width 10 height 10
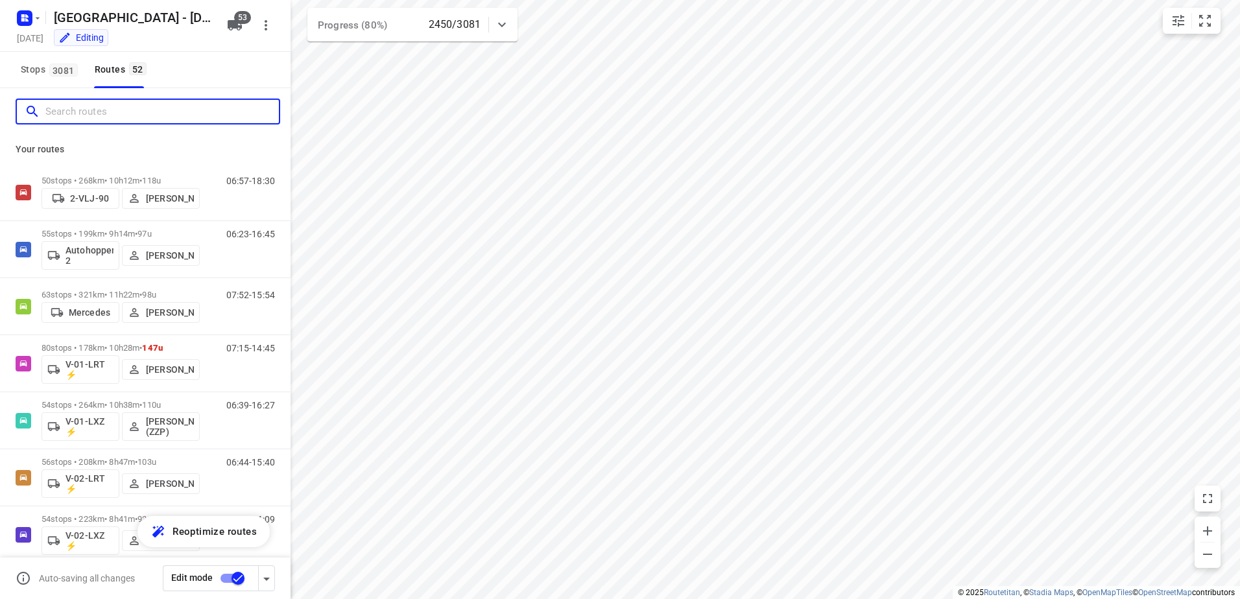
drag, startPoint x: 89, startPoint y: 119, endPoint x: 94, endPoint y: 113, distance: 7.9
click at [89, 118] on input "Search routes" at bounding box center [161, 112] width 233 height 20
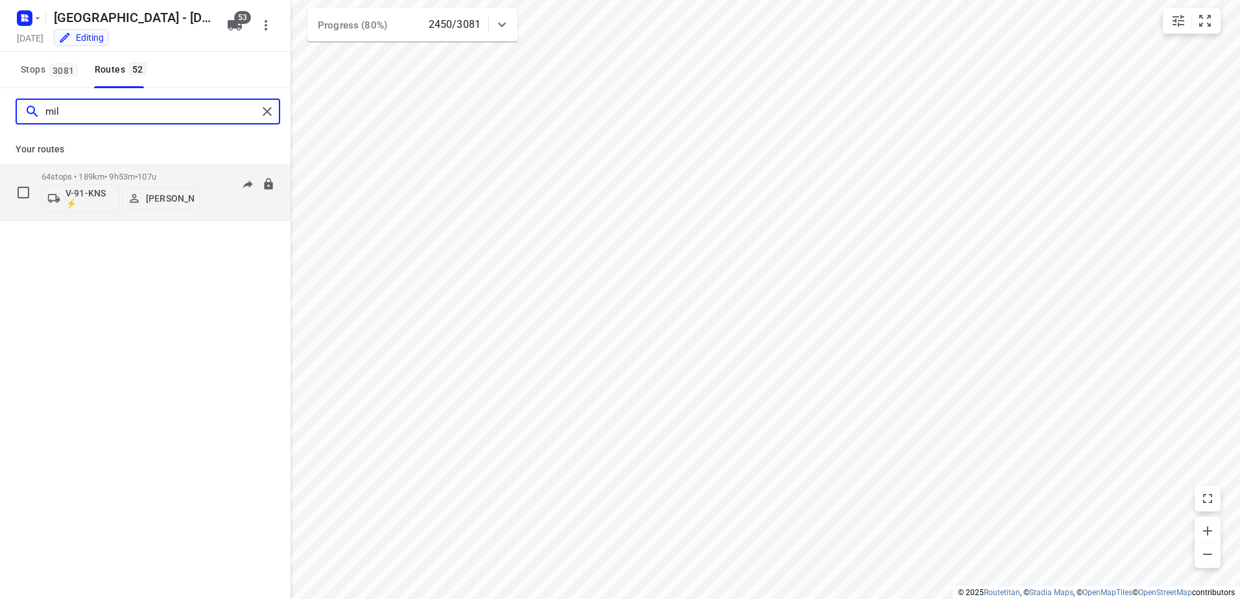
type input "mil"
click at [137, 168] on div "64 stops • 189km • 9h53m • 107u V-91-KNS ⚡ Milan Rave" at bounding box center [120, 192] width 158 height 54
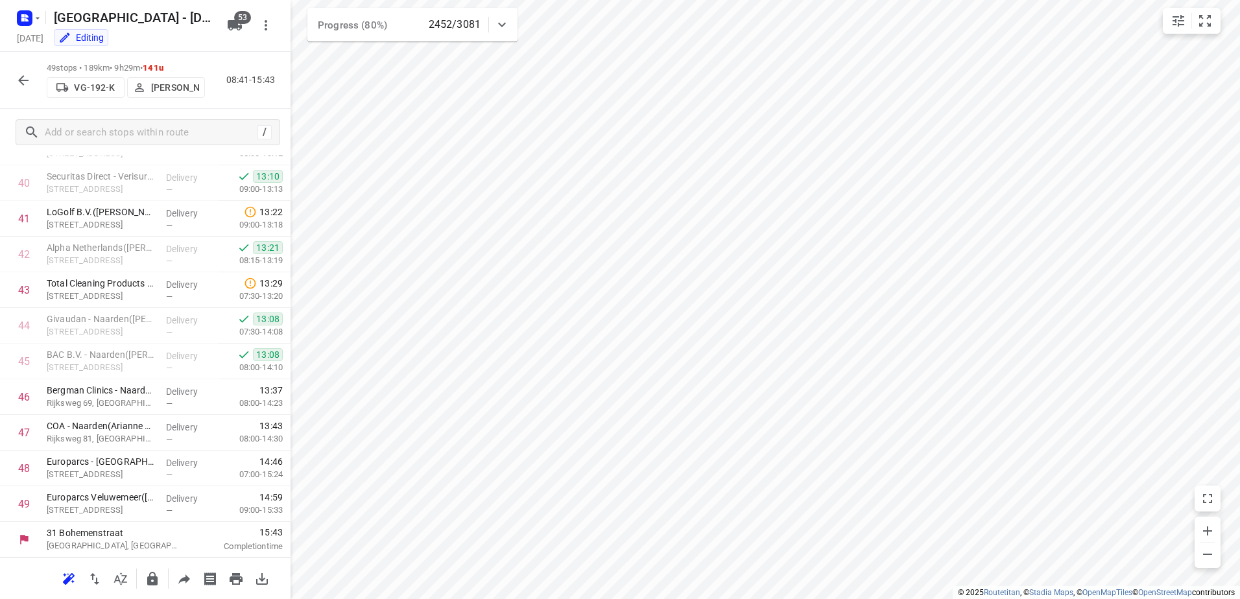
scroll to position [1446, 0]
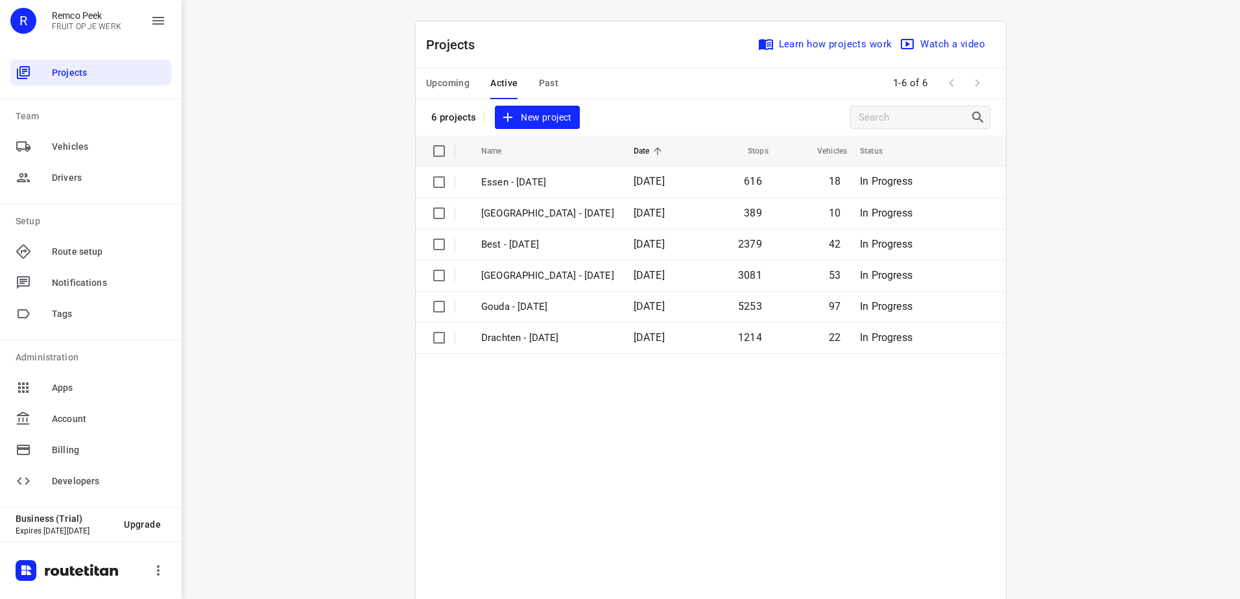
click at [456, 89] on span "Upcoming" at bounding box center [447, 83] width 43 height 16
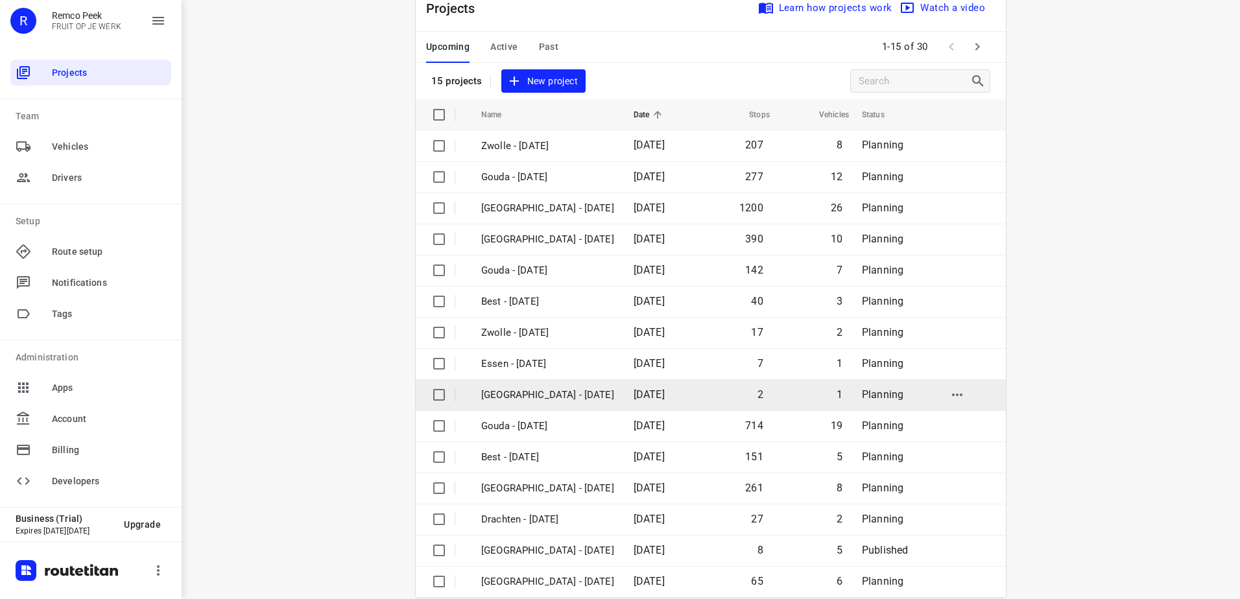
scroll to position [56, 0]
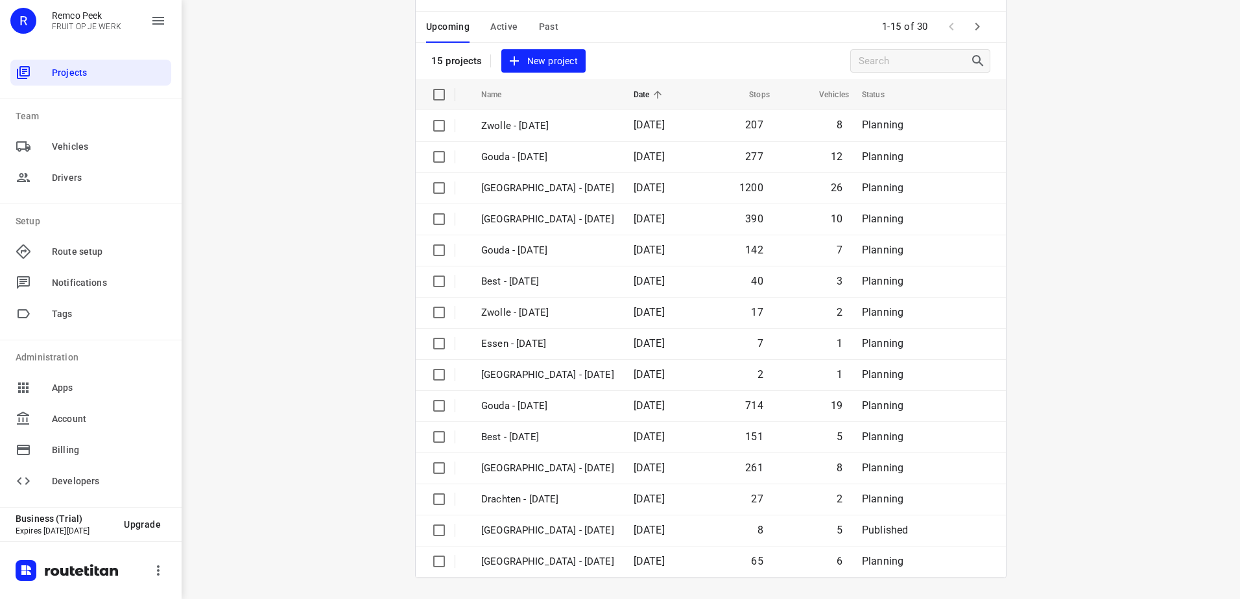
click at [501, 31] on span "Active" at bounding box center [503, 27] width 27 height 16
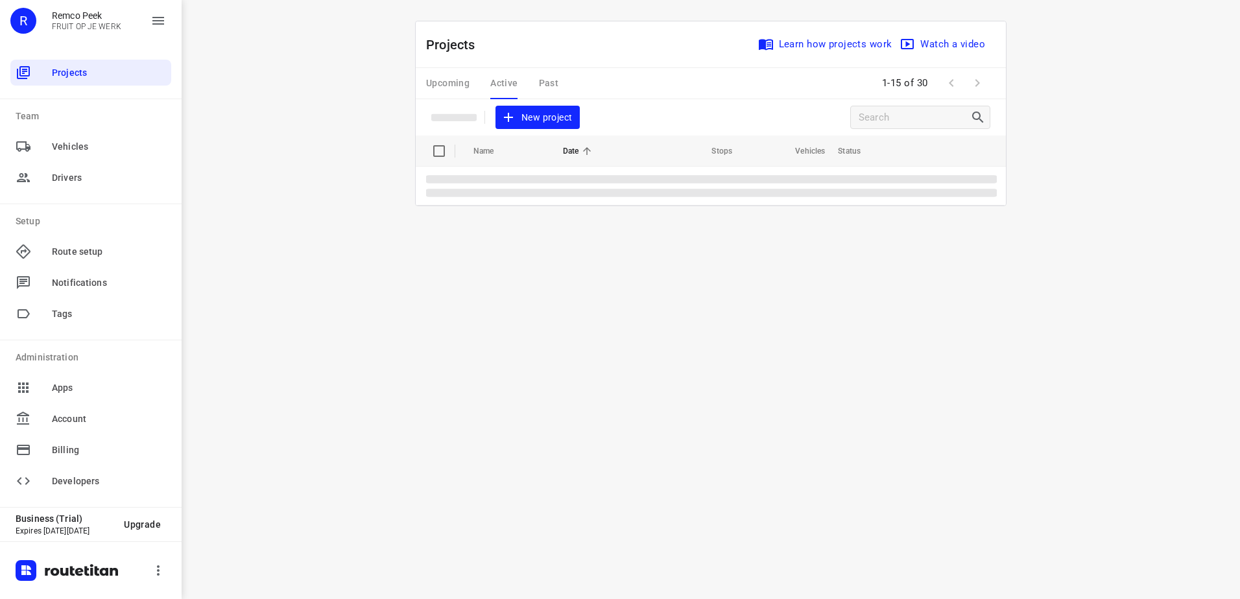
scroll to position [0, 0]
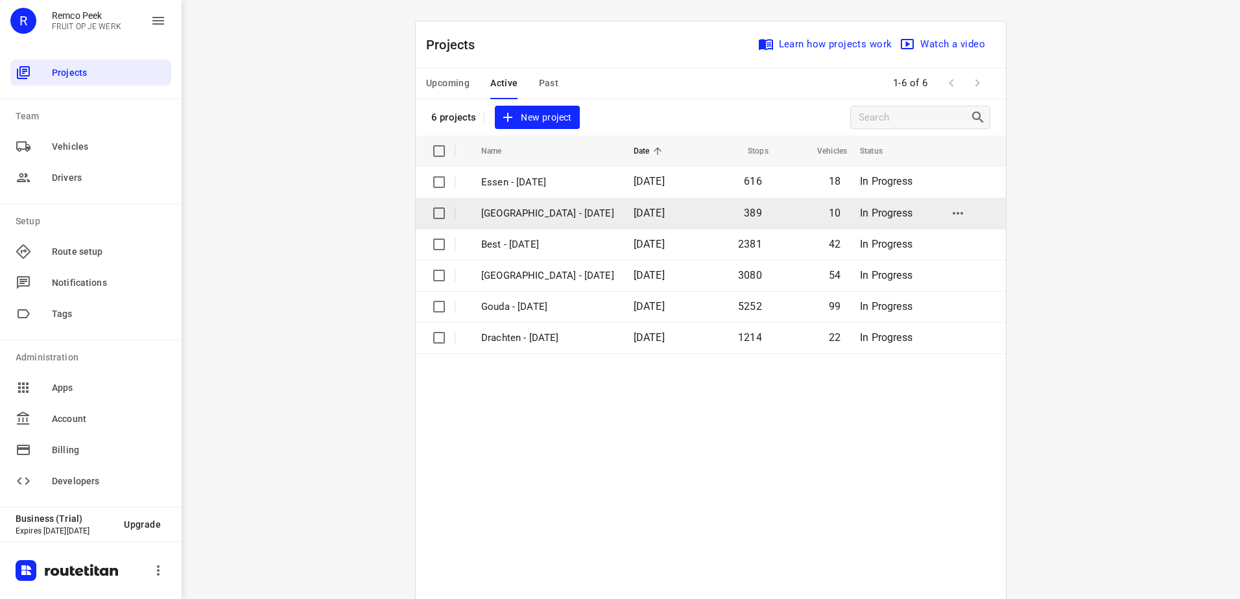
click at [552, 204] on td "[GEOGRAPHIC_DATA] - [DATE]" at bounding box center [545, 213] width 155 height 31
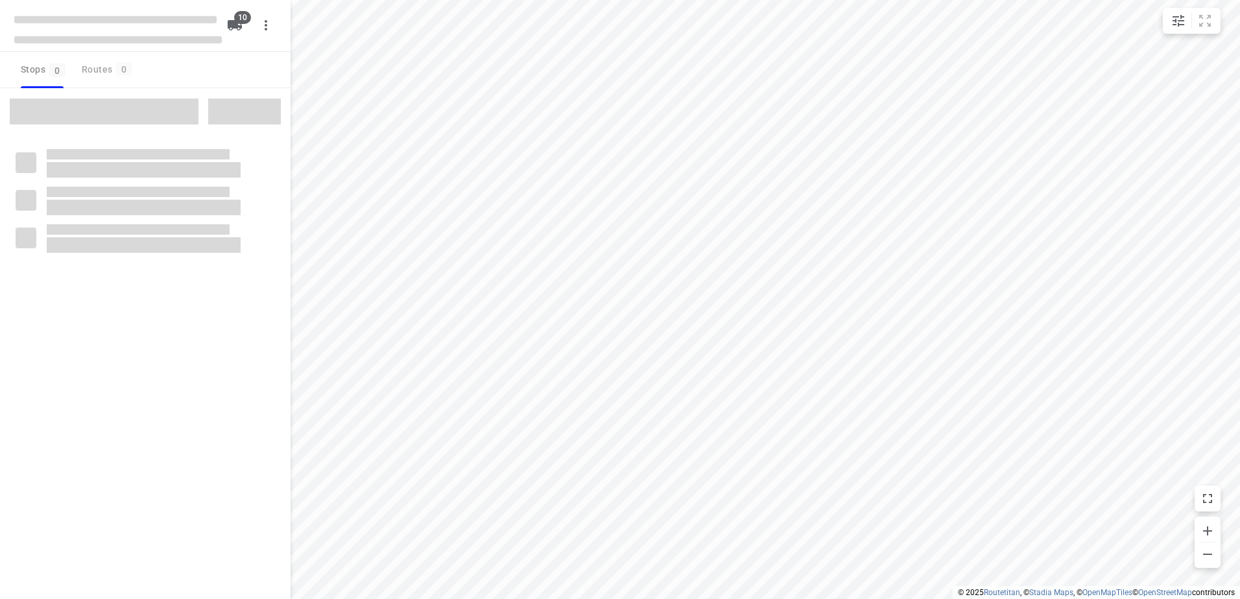
checkbox input "true"
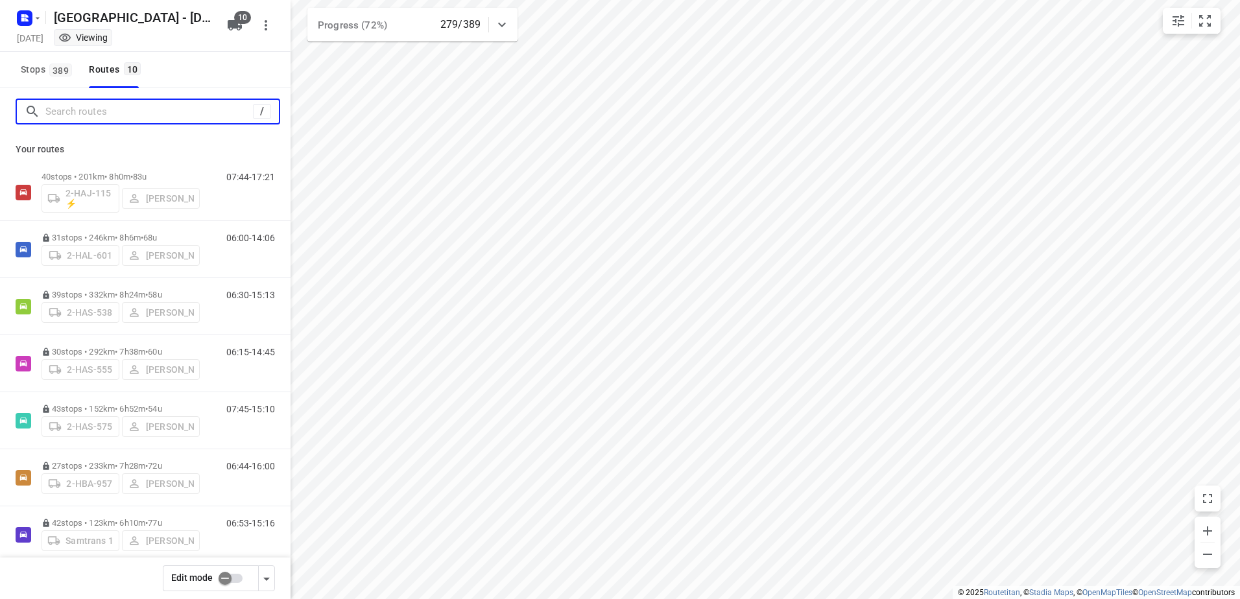
click at [134, 110] on input "Search routes" at bounding box center [148, 112] width 207 height 20
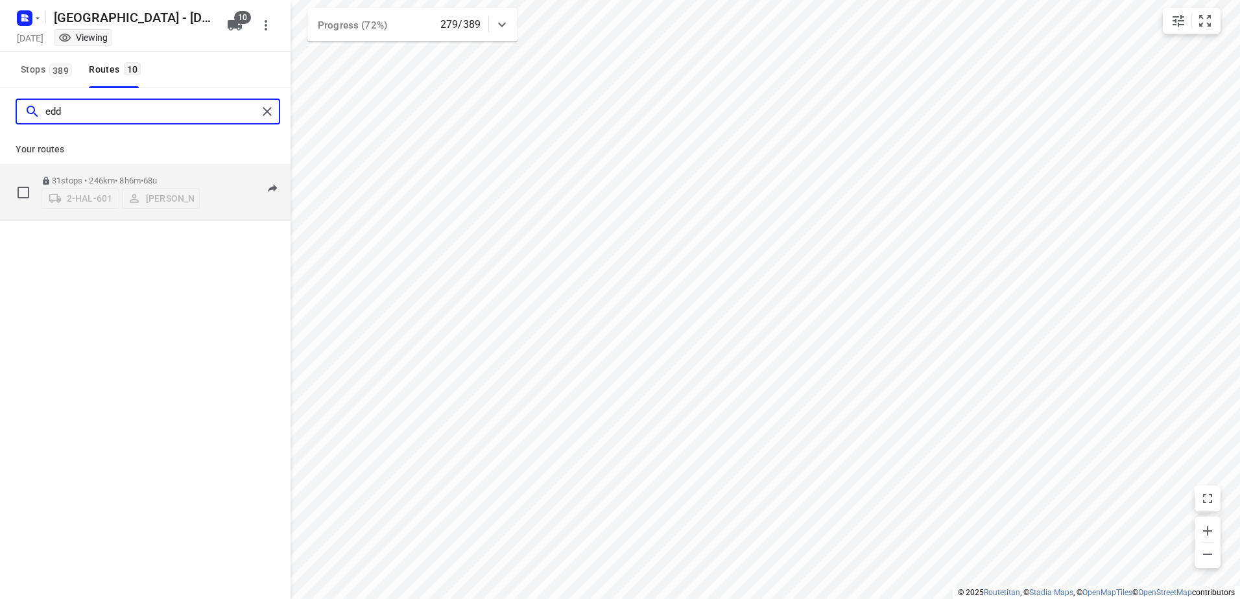
type input "edd"
click at [146, 169] on div "31 stops • 246km • 8h6m • 68u 2-HAL-601 Eddy Beuckels" at bounding box center [120, 192] width 158 height 46
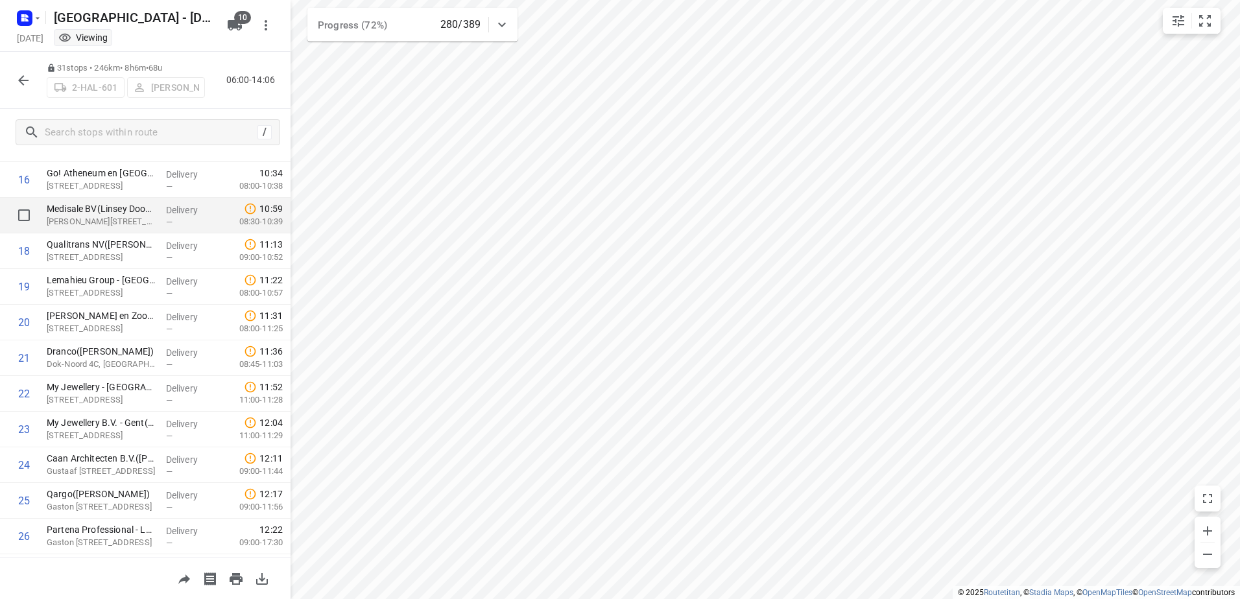
scroll to position [804, 0]
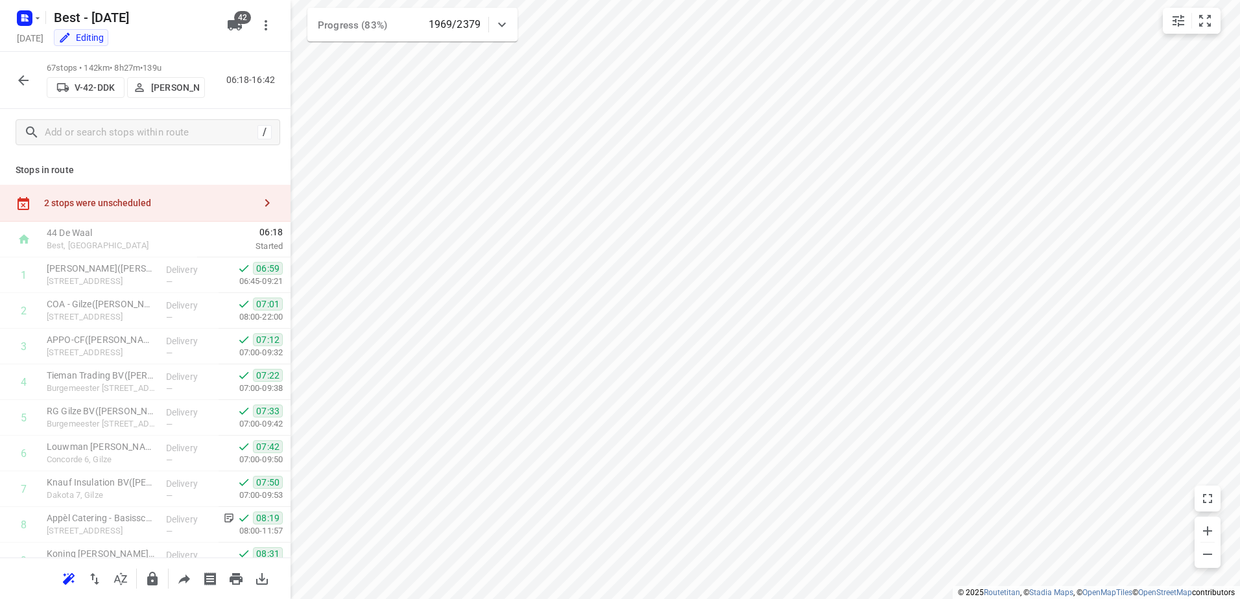
scroll to position [2125, 0]
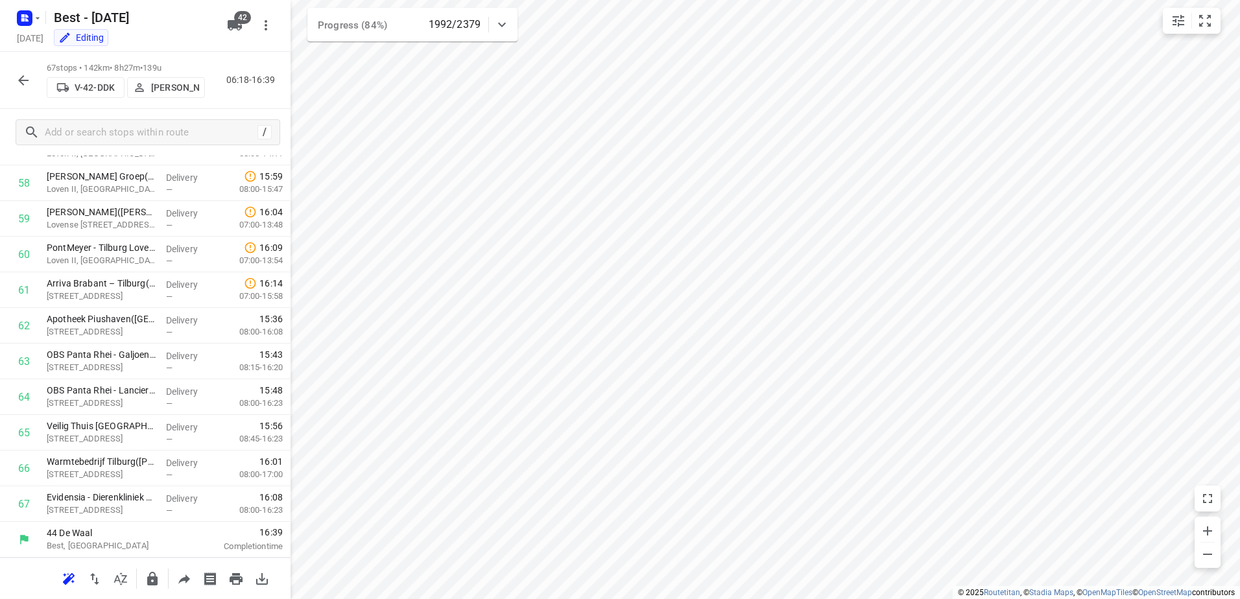
click at [29, 84] on icon "button" at bounding box center [24, 81] width 16 height 16
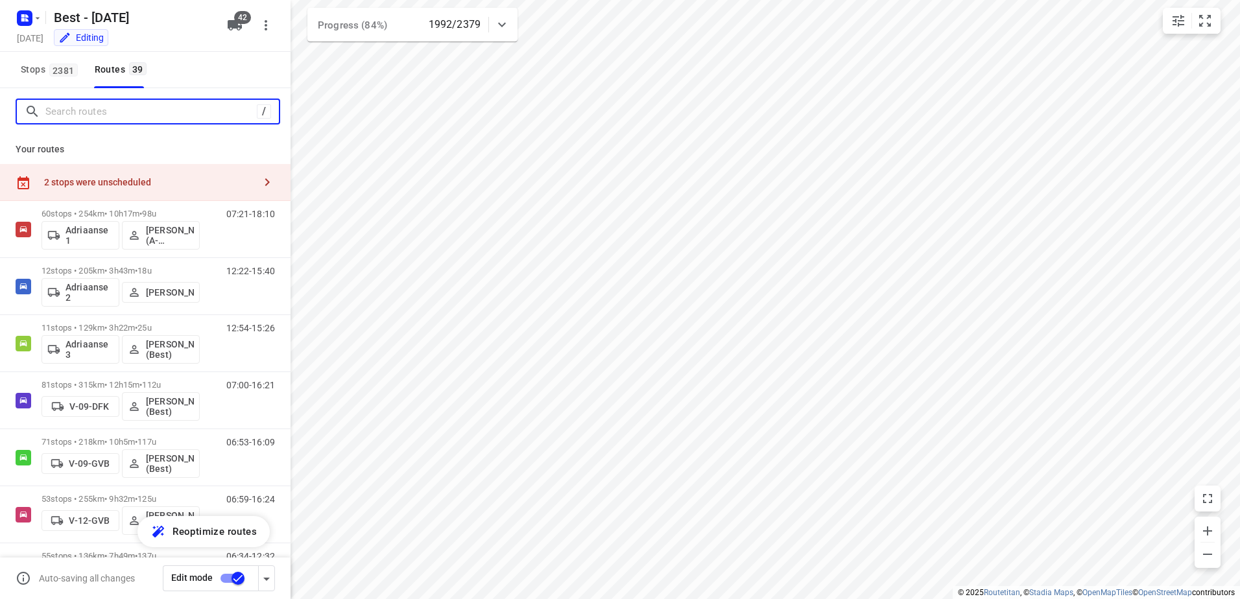
click at [104, 117] on input "Search routes" at bounding box center [150, 112] width 211 height 20
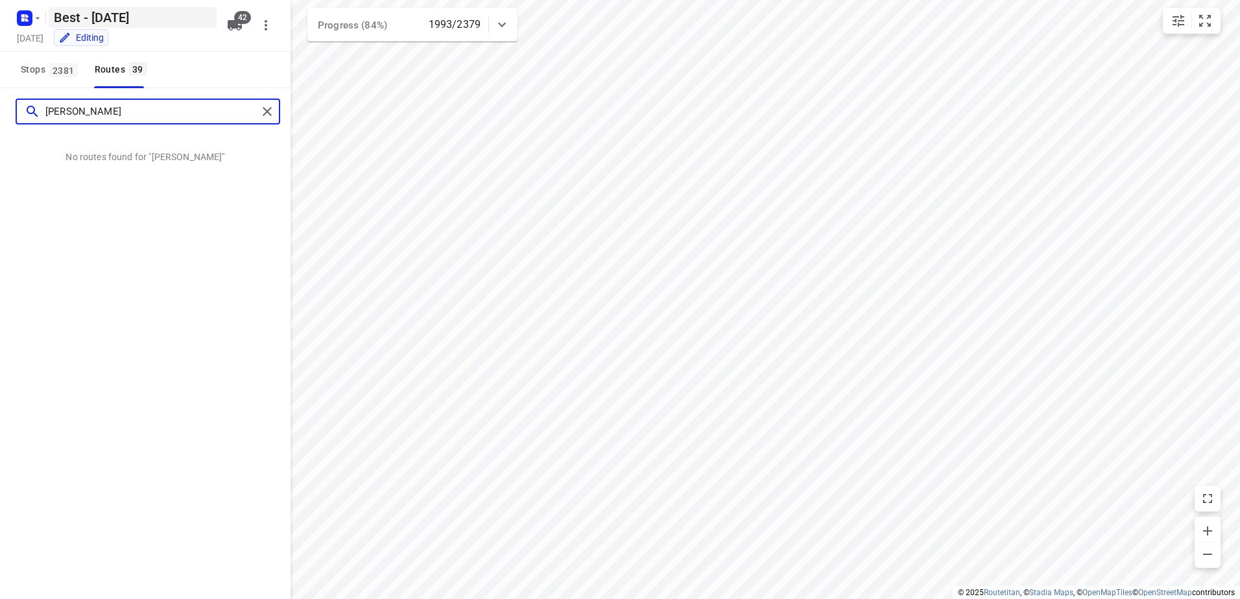
type input "john"
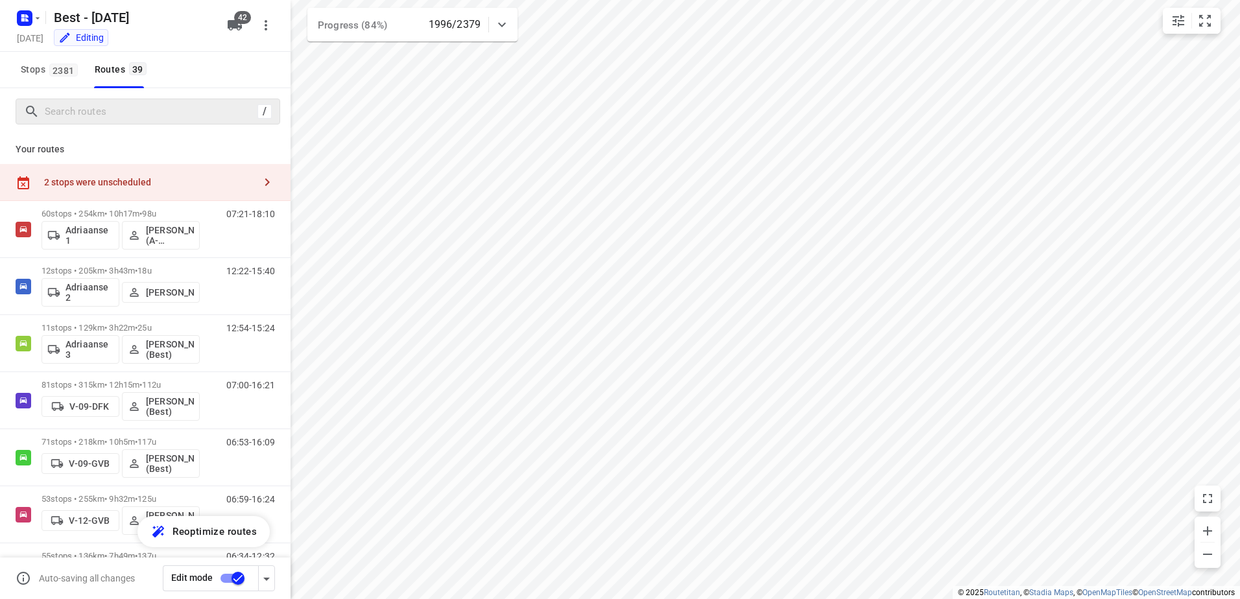
click at [194, 184] on div "2 stops were unscheduled" at bounding box center [149, 182] width 210 height 10
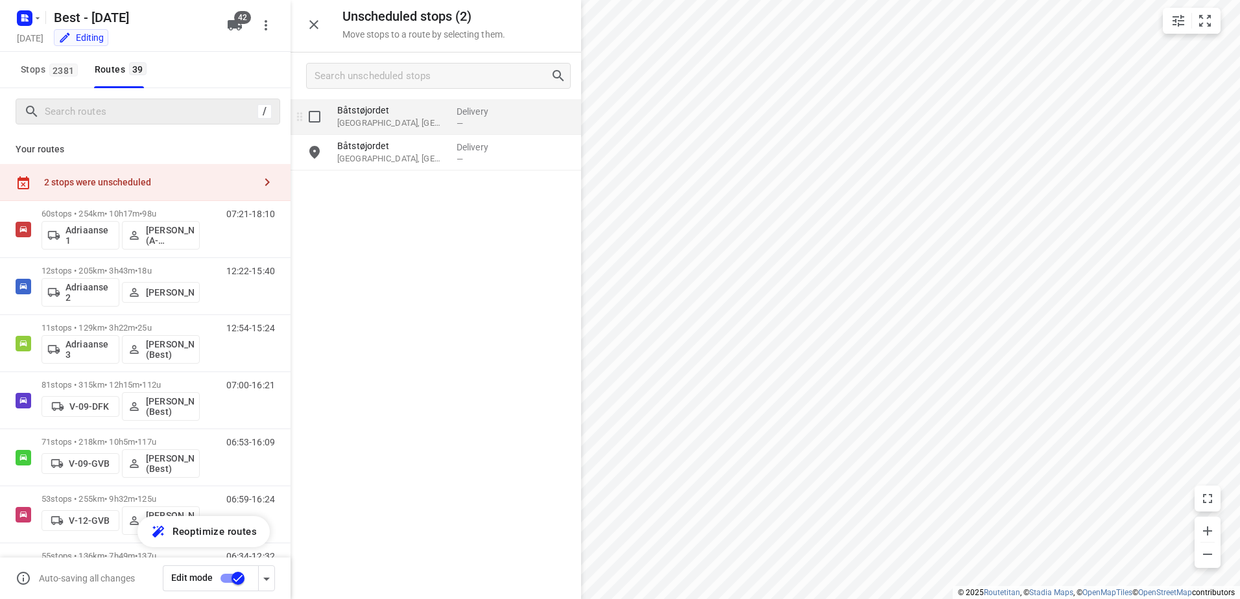
click at [460, 120] on span "—" at bounding box center [459, 124] width 6 height 10
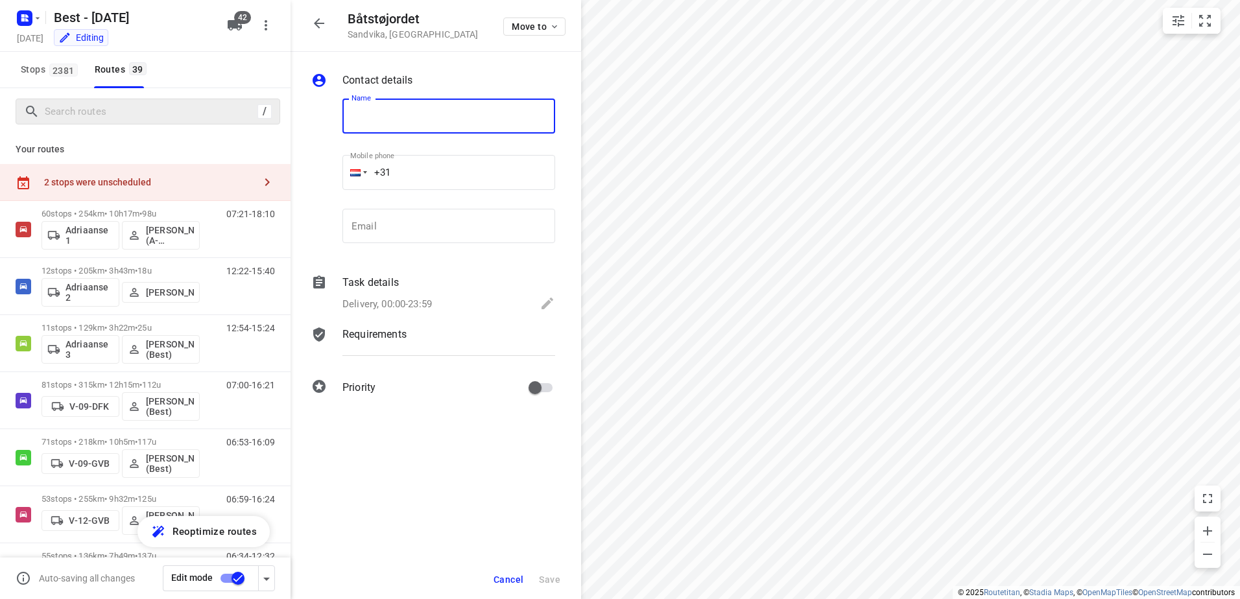
click at [461, 310] on div "Delivery, 00:00-23:59" at bounding box center [448, 305] width 213 height 18
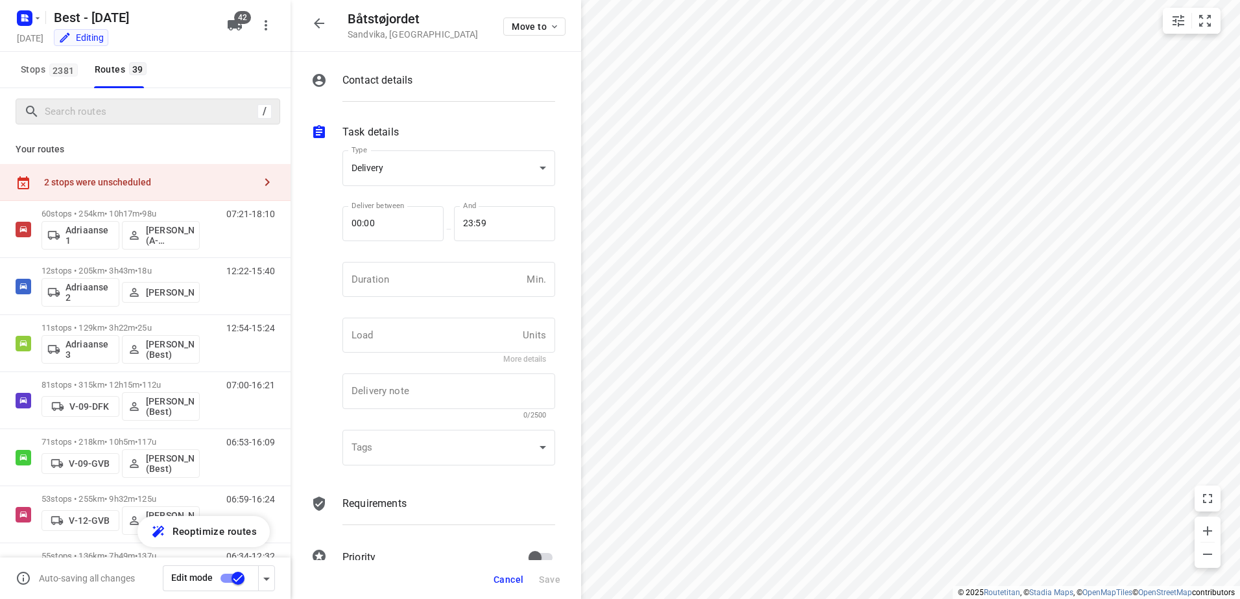
click at [317, 31] on button "button" at bounding box center [319, 23] width 26 height 26
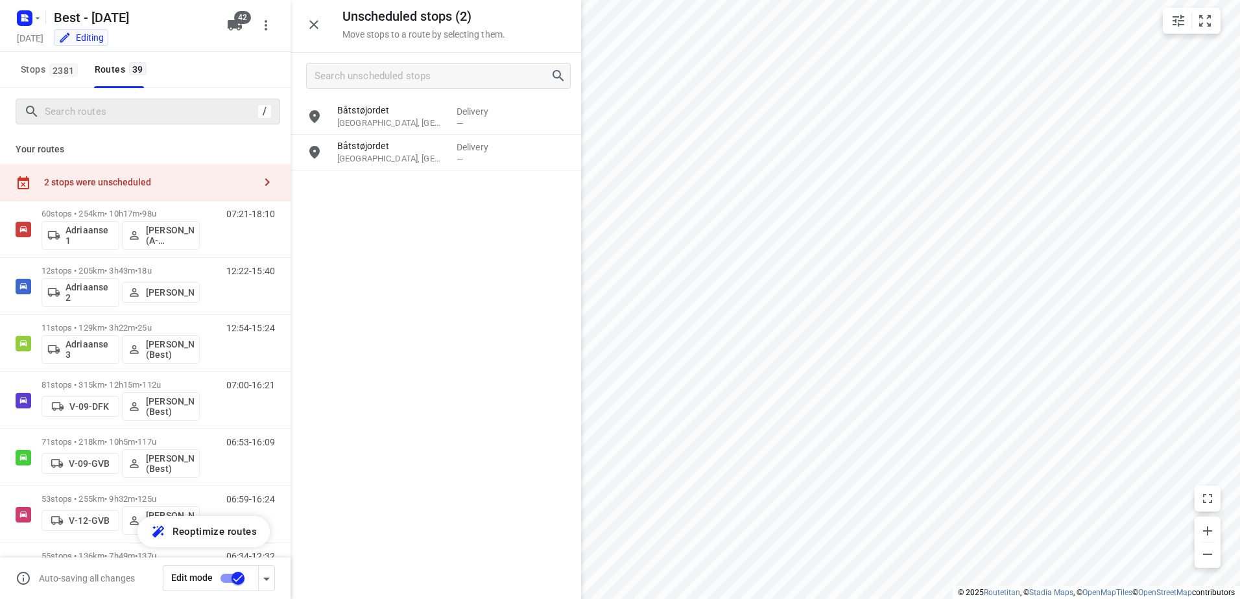
click at [313, 40] on div "Unscheduled stops ( 2 ) Move stops to a route by selecting them." at bounding box center [435, 26] width 290 height 53
click at [320, 25] on icon "button" at bounding box center [314, 25] width 16 height 16
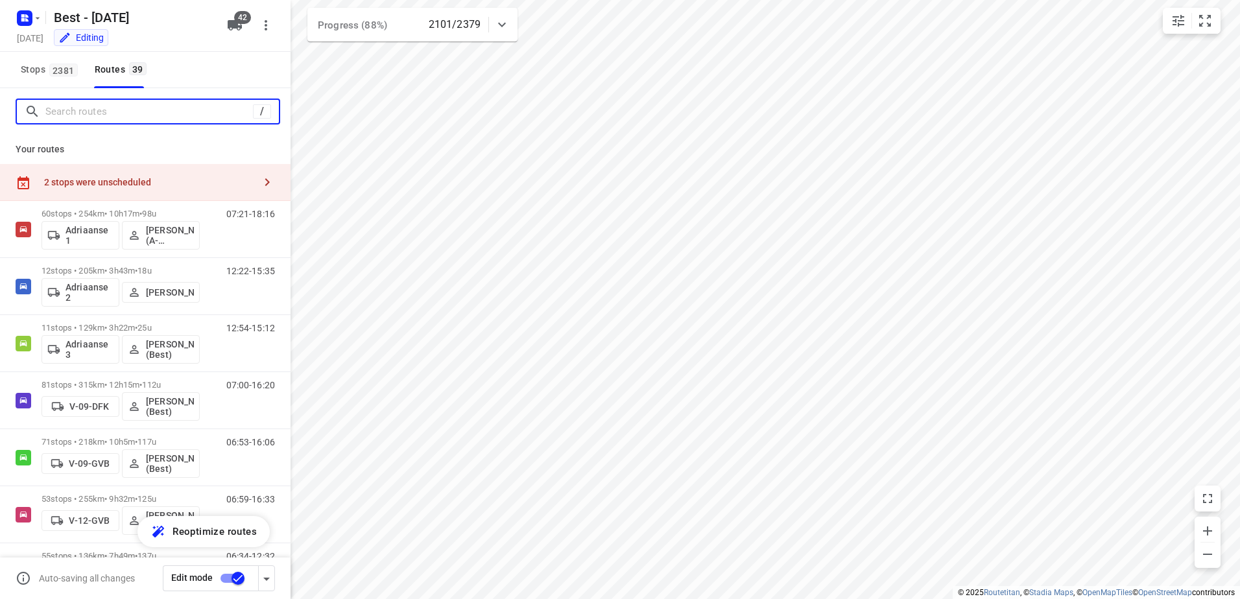
click at [64, 110] on input "Search routes" at bounding box center [148, 112] width 207 height 20
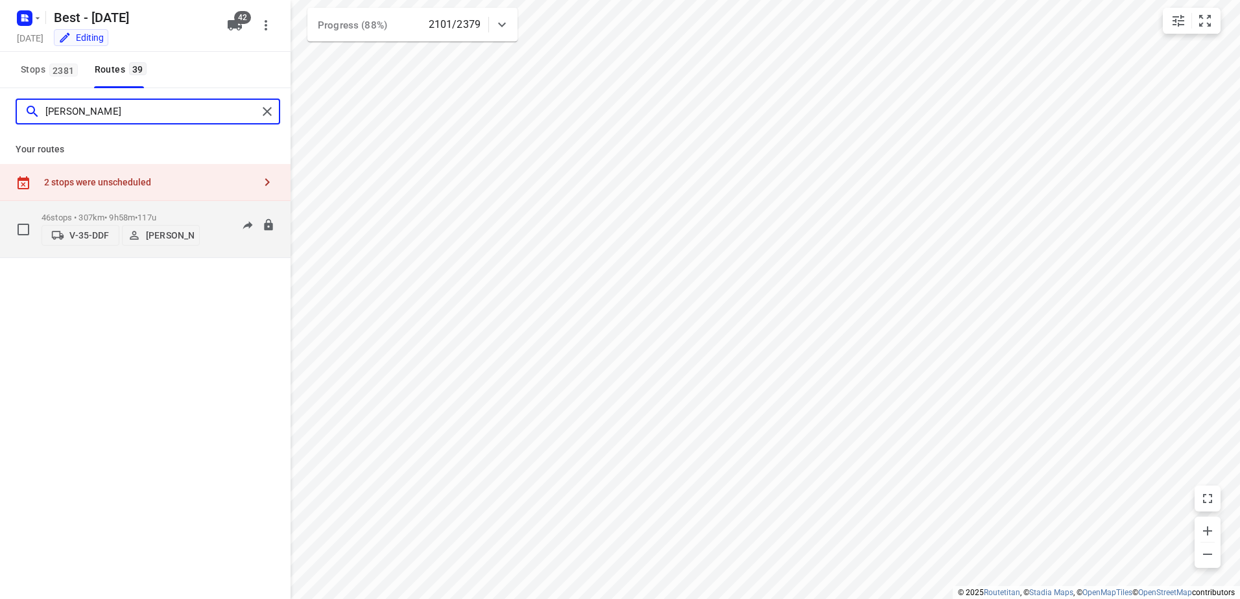
type input "dani"
click at [98, 217] on p "46 stops • 307km • 9h58m • 117u" at bounding box center [120, 218] width 158 height 10
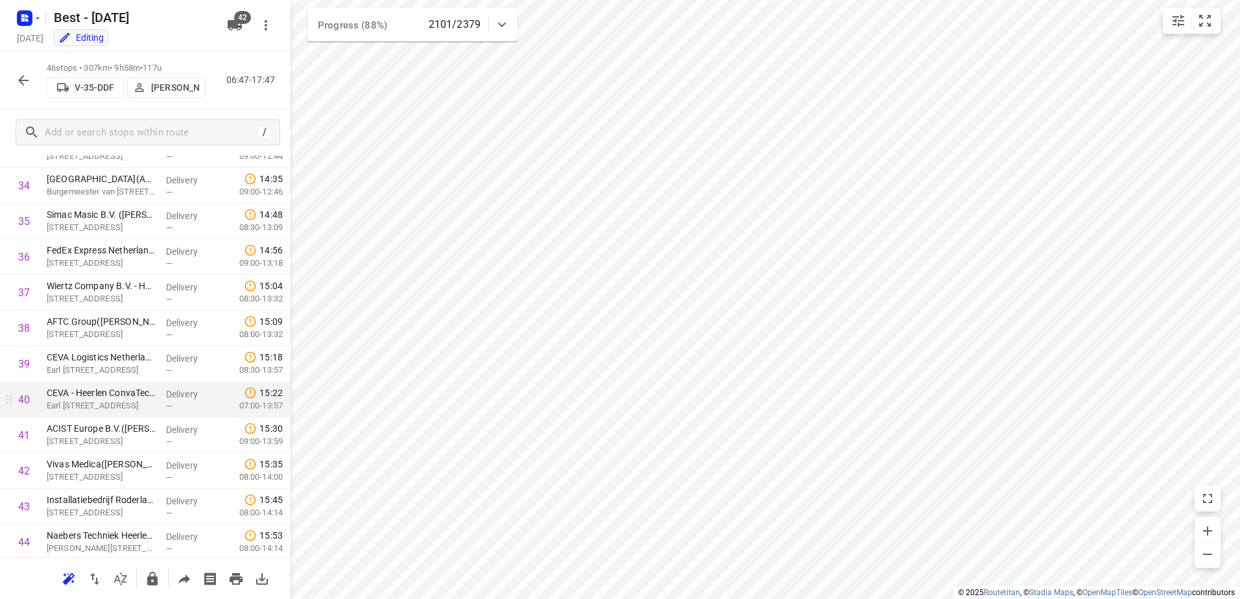
scroll to position [1376, 0]
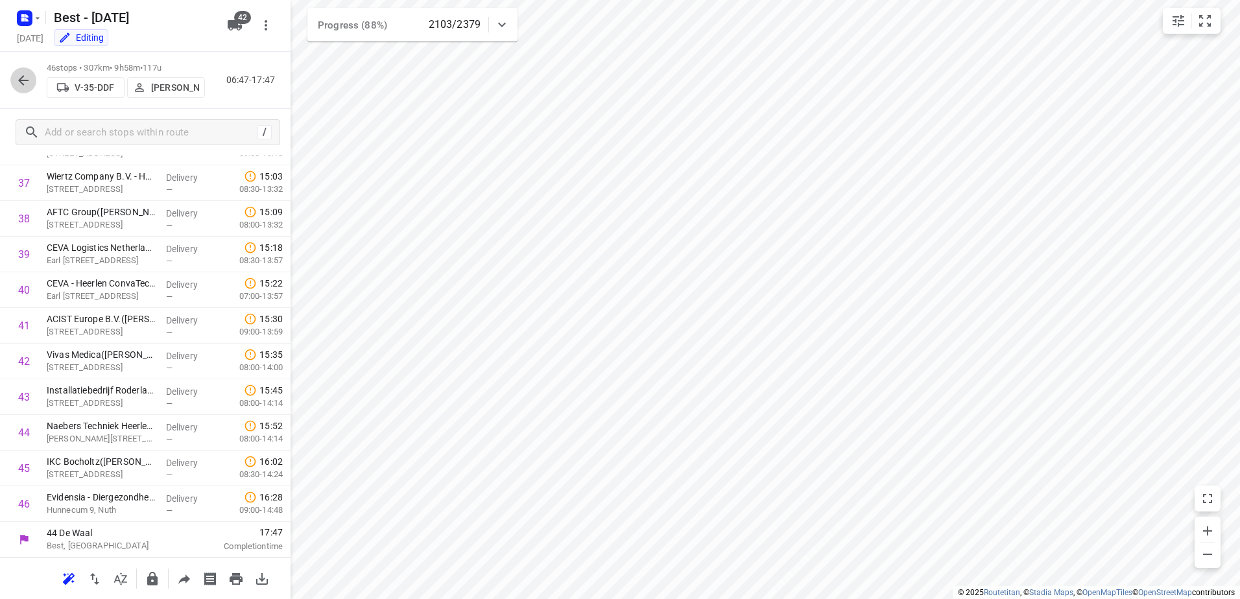
click at [23, 80] on icon "button" at bounding box center [23, 80] width 10 height 10
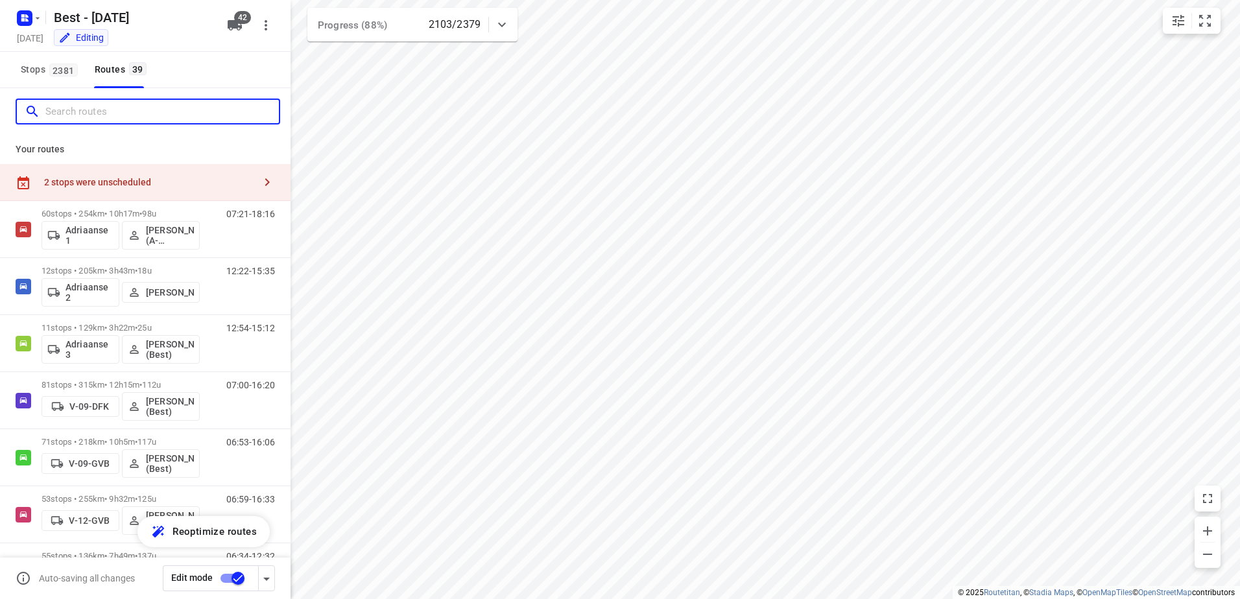
drag, startPoint x: 97, startPoint y: 121, endPoint x: 110, endPoint y: 114, distance: 14.8
click at [97, 121] on input "Search routes" at bounding box center [161, 112] width 233 height 20
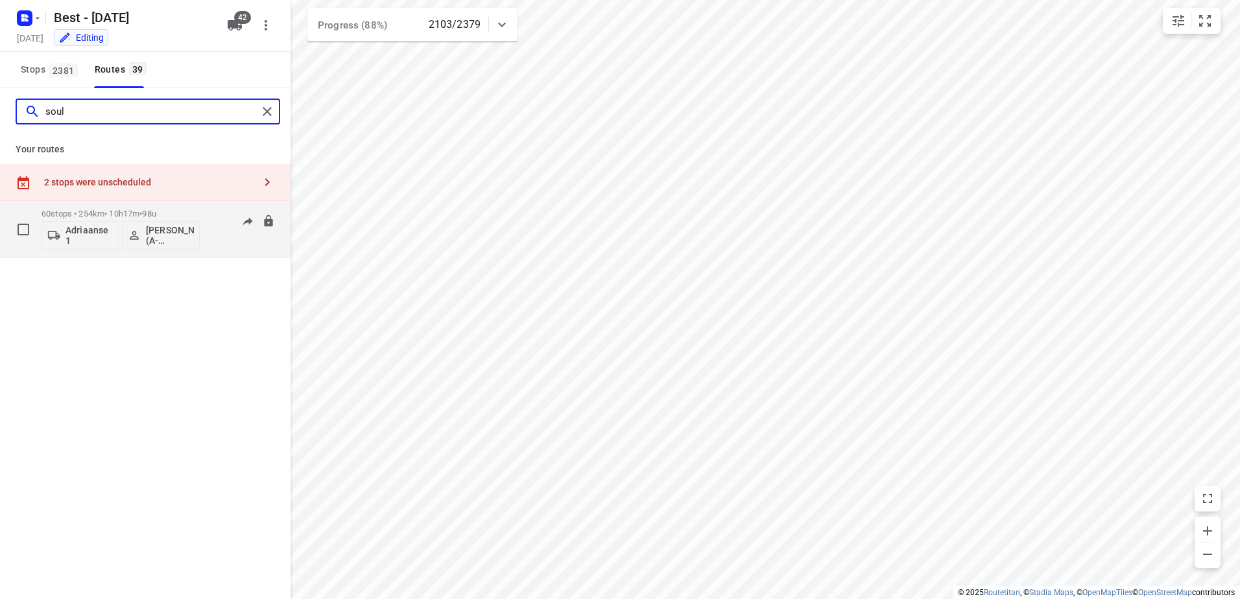
type input "soul"
click at [63, 216] on p "60 stops • 254km • 10h17m • 98u" at bounding box center [120, 214] width 158 height 10
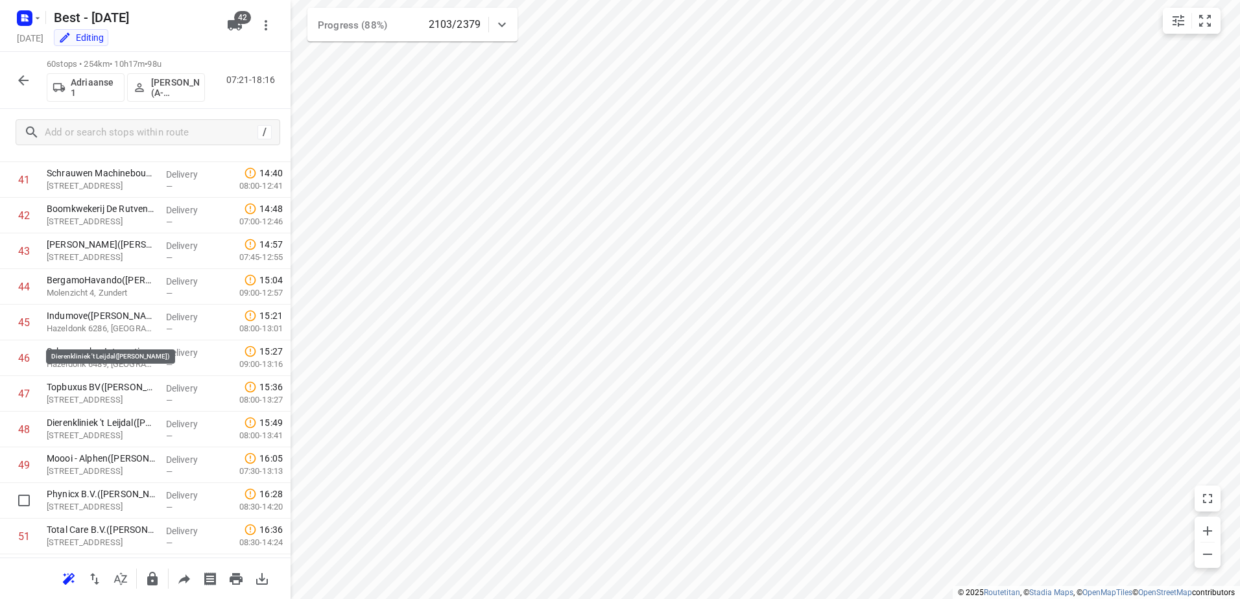
scroll to position [1875, 0]
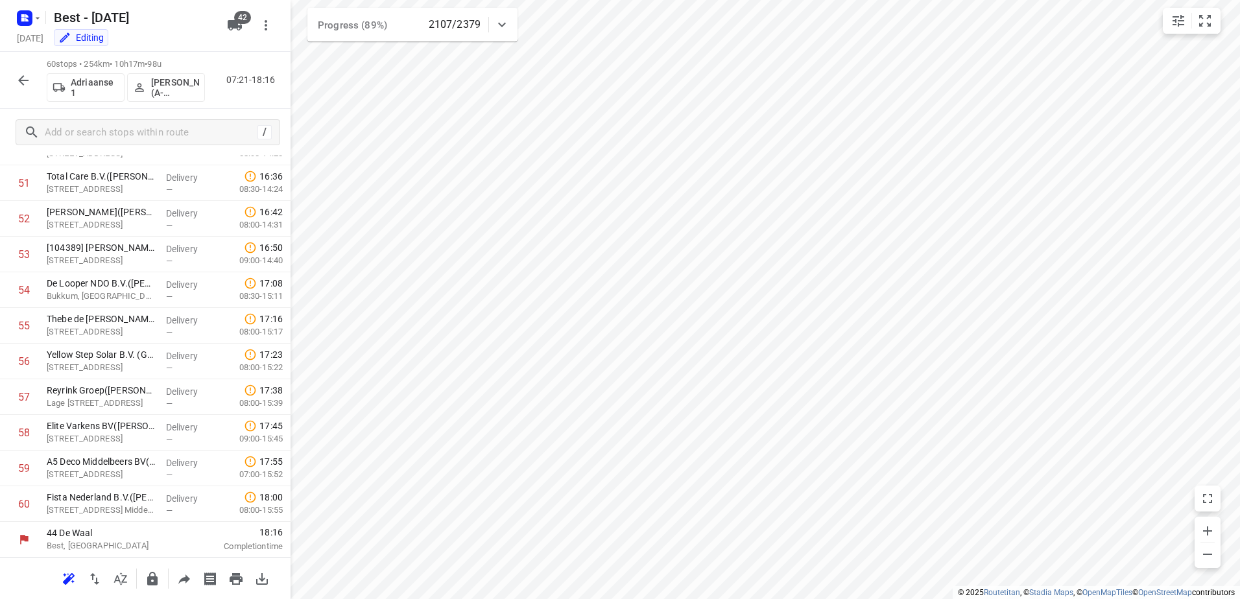
click at [12, 82] on button "button" at bounding box center [23, 80] width 26 height 26
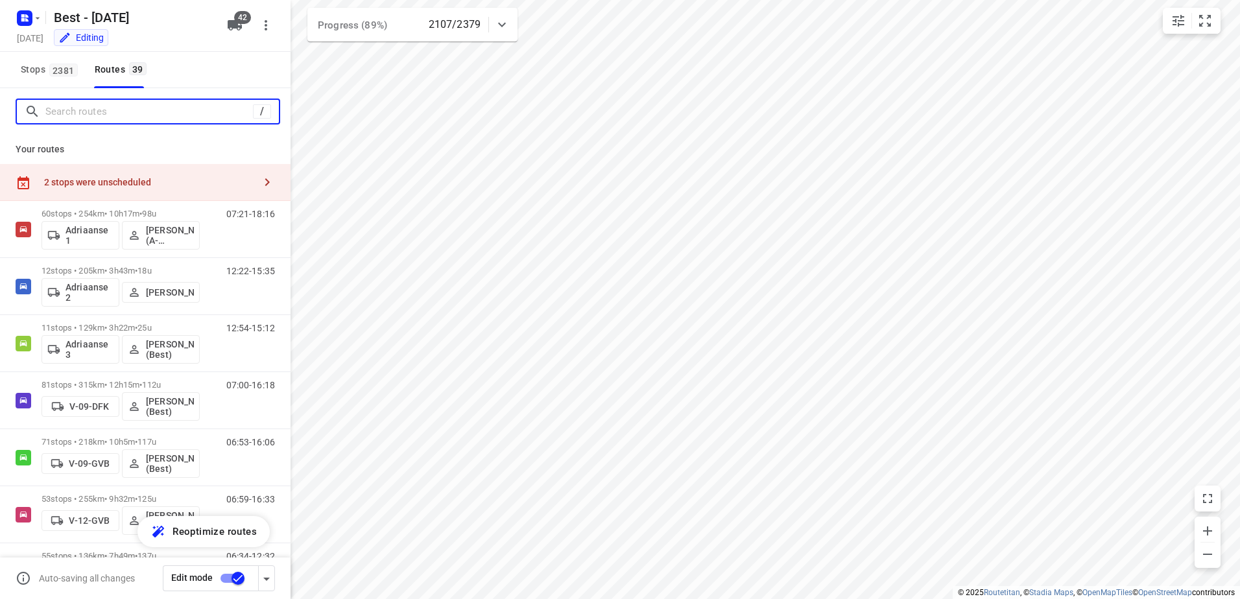
click at [71, 111] on input "Search routes" at bounding box center [148, 112] width 207 height 20
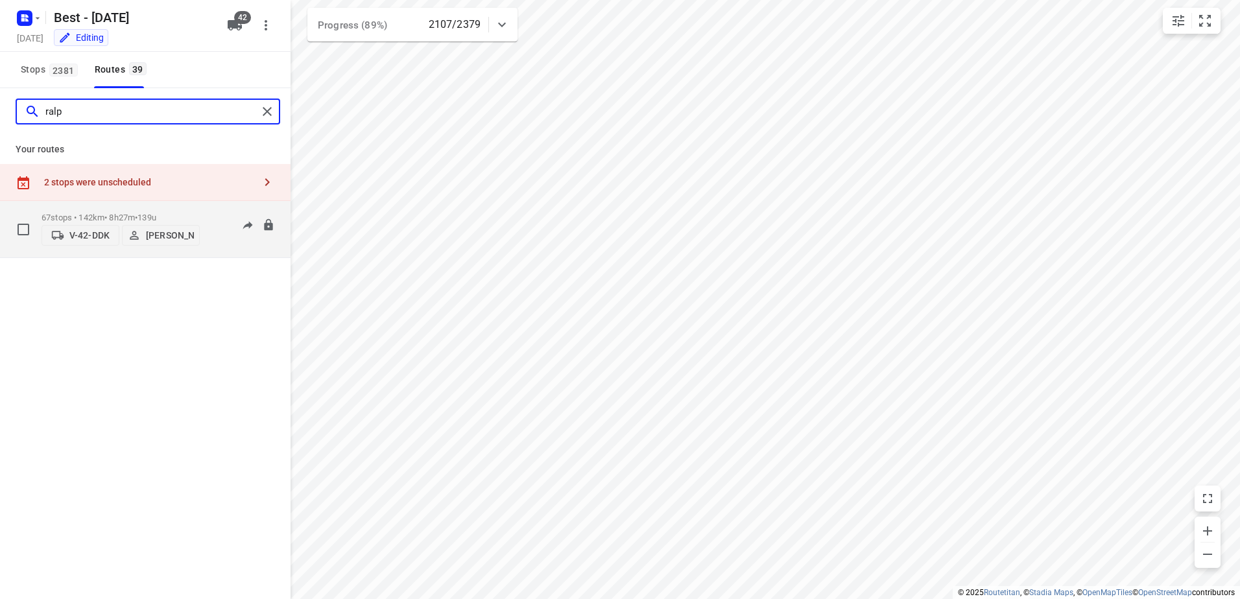
type input "ralp"
click at [88, 213] on p "67 stops • 142km • 8h27m • 139u" at bounding box center [120, 218] width 158 height 10
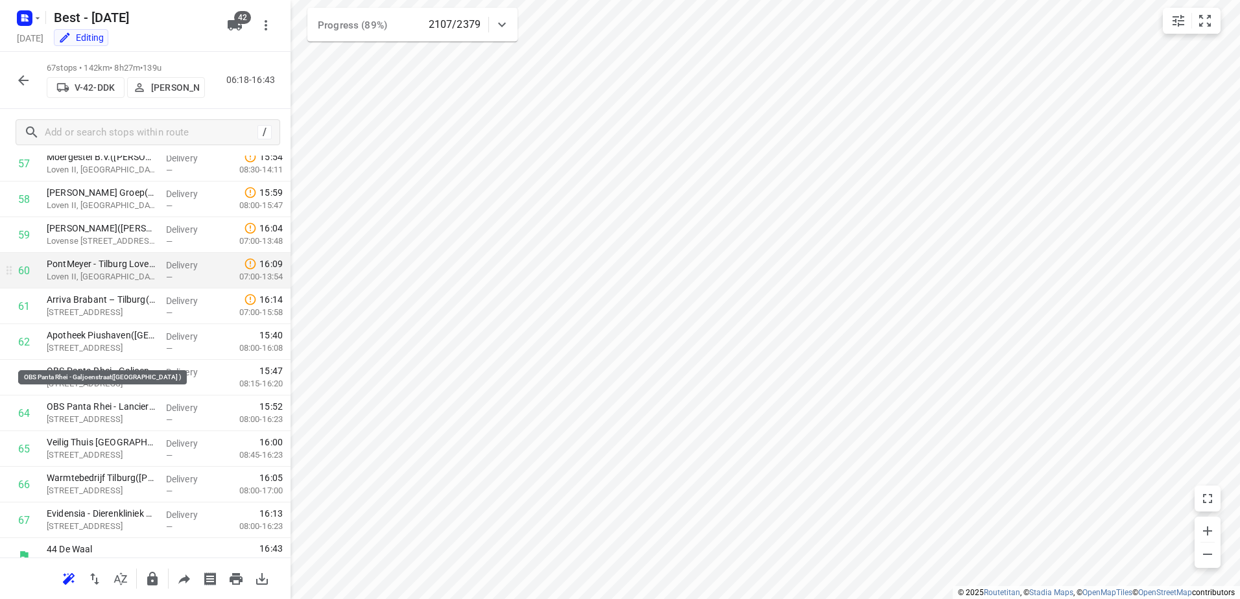
scroll to position [2125, 0]
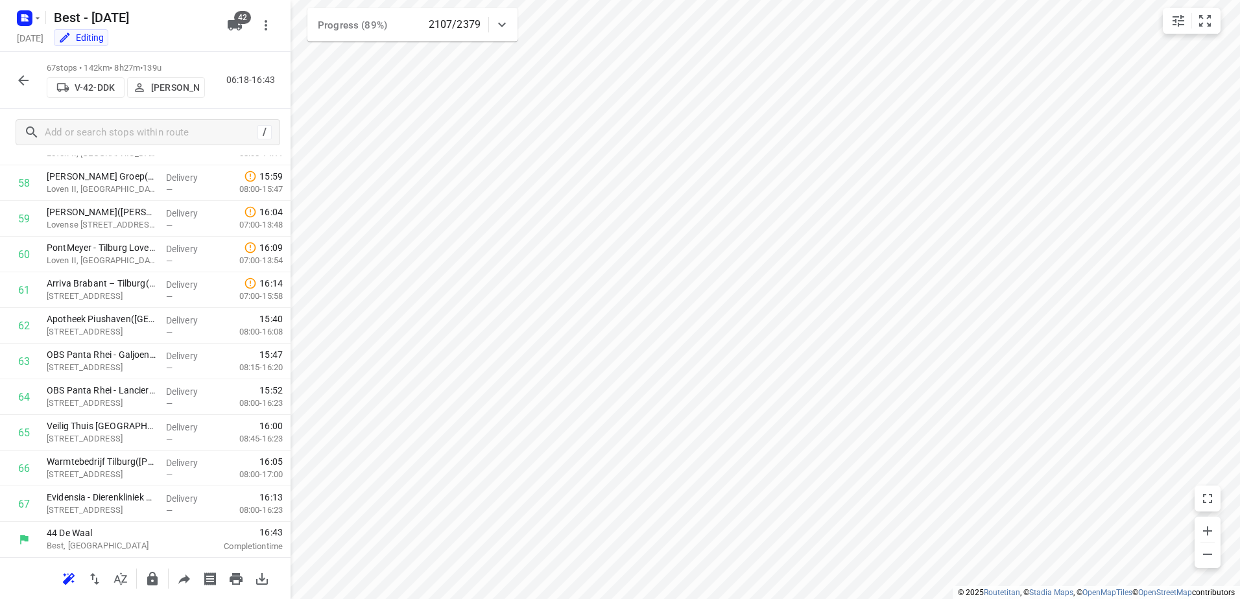
click at [22, 86] on icon "button" at bounding box center [24, 81] width 16 height 16
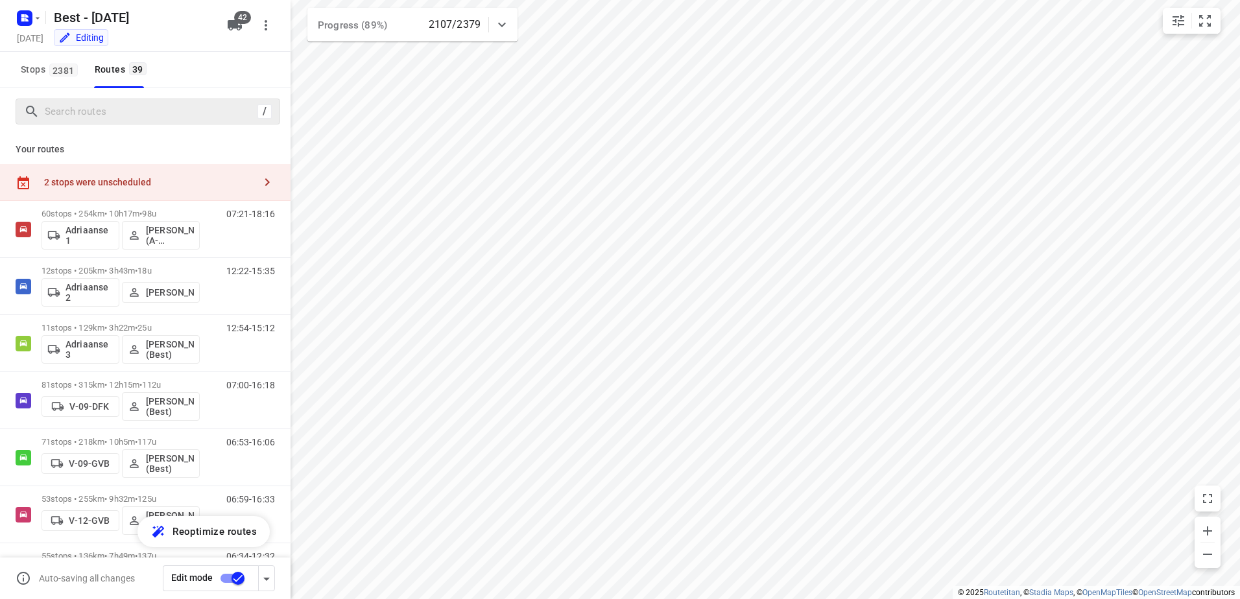
click at [80, 122] on div "/" at bounding box center [148, 112] width 265 height 26
click at [104, 118] on input "Search routes" at bounding box center [161, 112] width 233 height 20
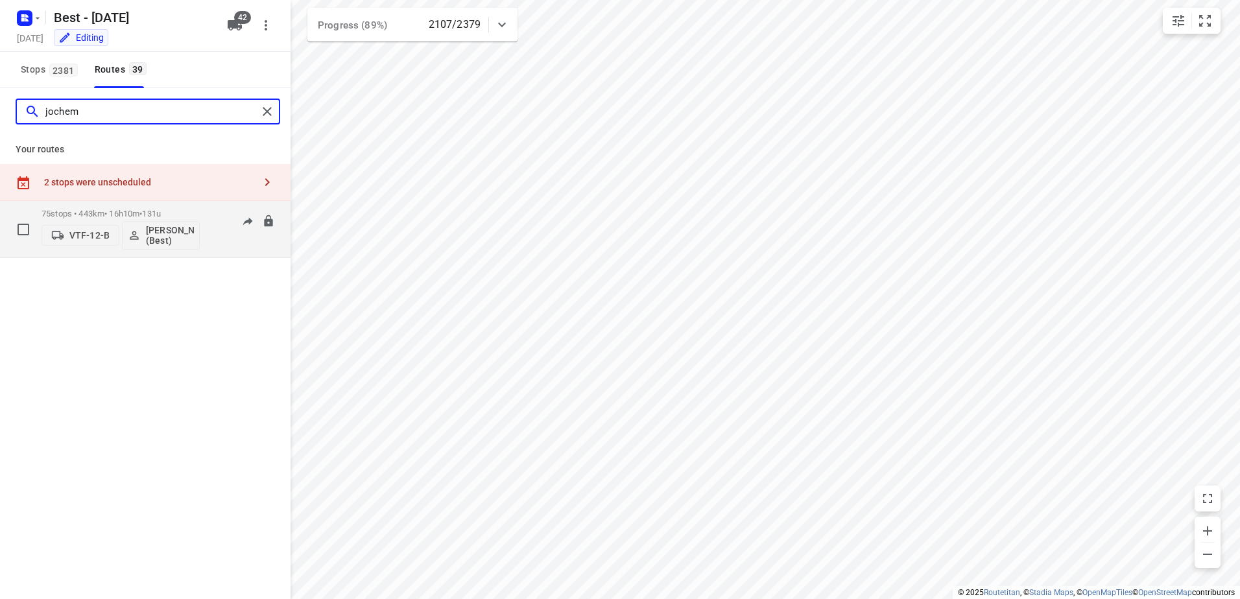
type input "jochem"
click at [73, 211] on p "75 stops • 443km • 16h10m • 131u" at bounding box center [120, 214] width 158 height 10
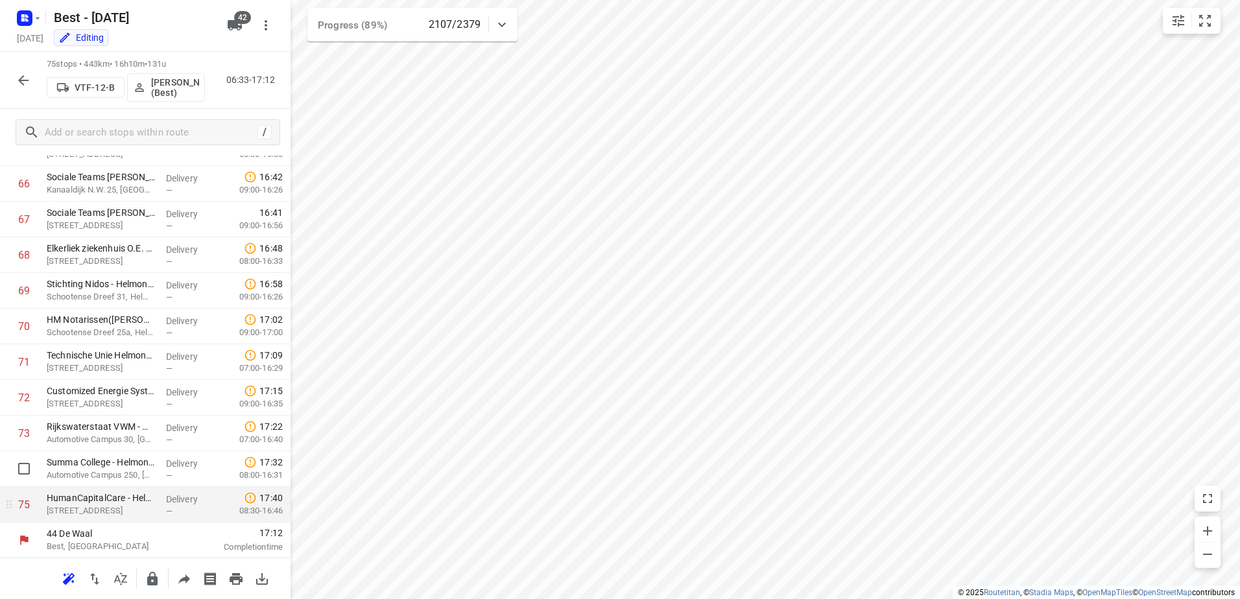
scroll to position [2410, 0]
click at [28, 71] on button "button" at bounding box center [23, 80] width 26 height 26
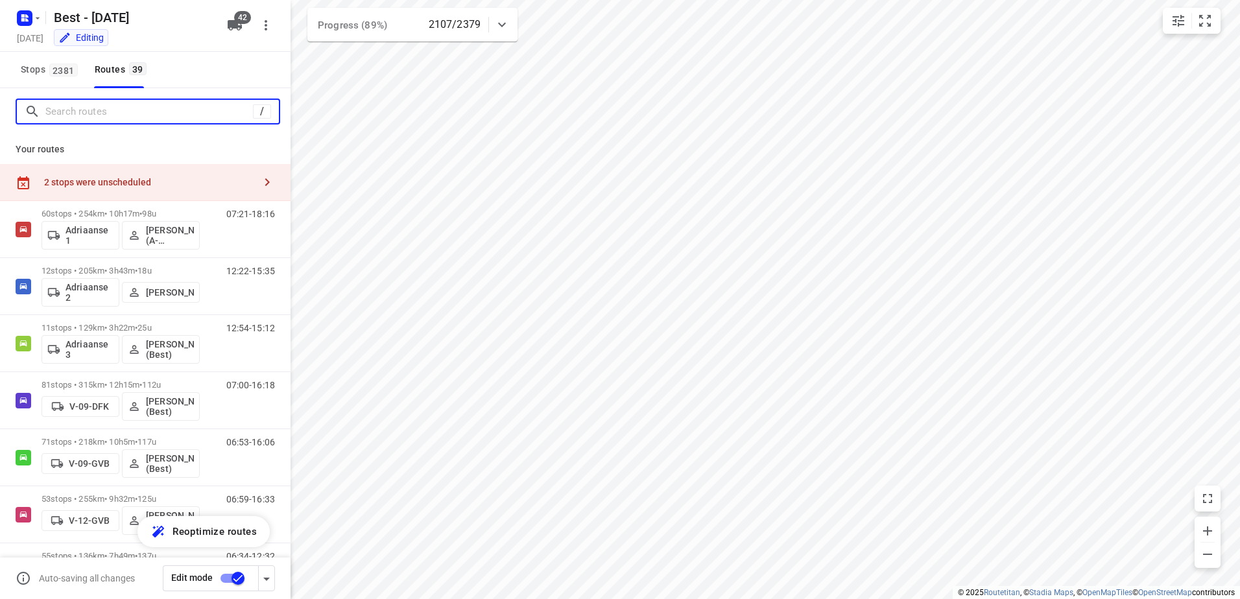
click at [87, 117] on input "Search routes" at bounding box center [148, 112] width 207 height 20
click at [106, 114] on input "Search routes" at bounding box center [161, 112] width 233 height 20
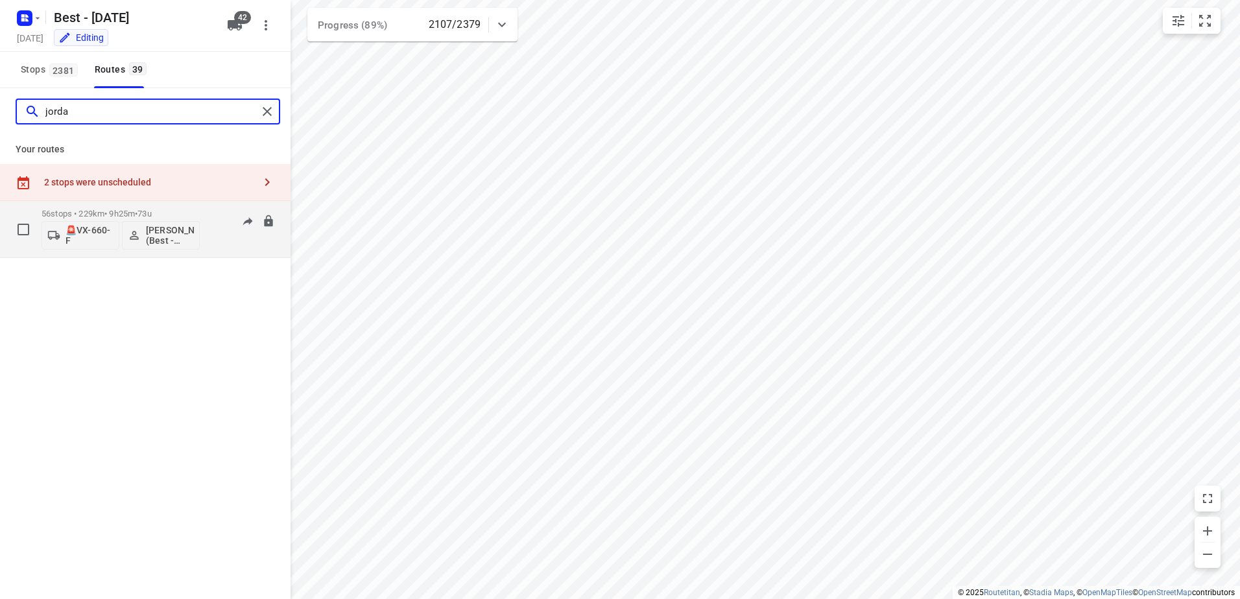
type input "jorda"
click at [86, 213] on p "56 stops • 229km • 9h25m • 73u" at bounding box center [120, 214] width 158 height 10
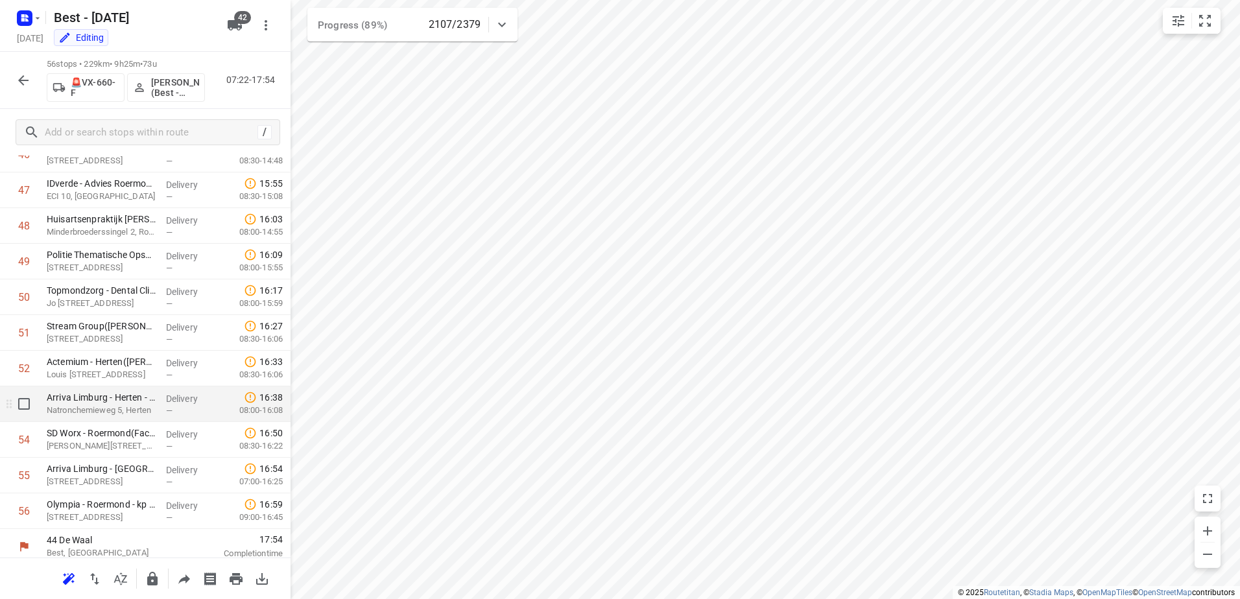
scroll to position [1733, 0]
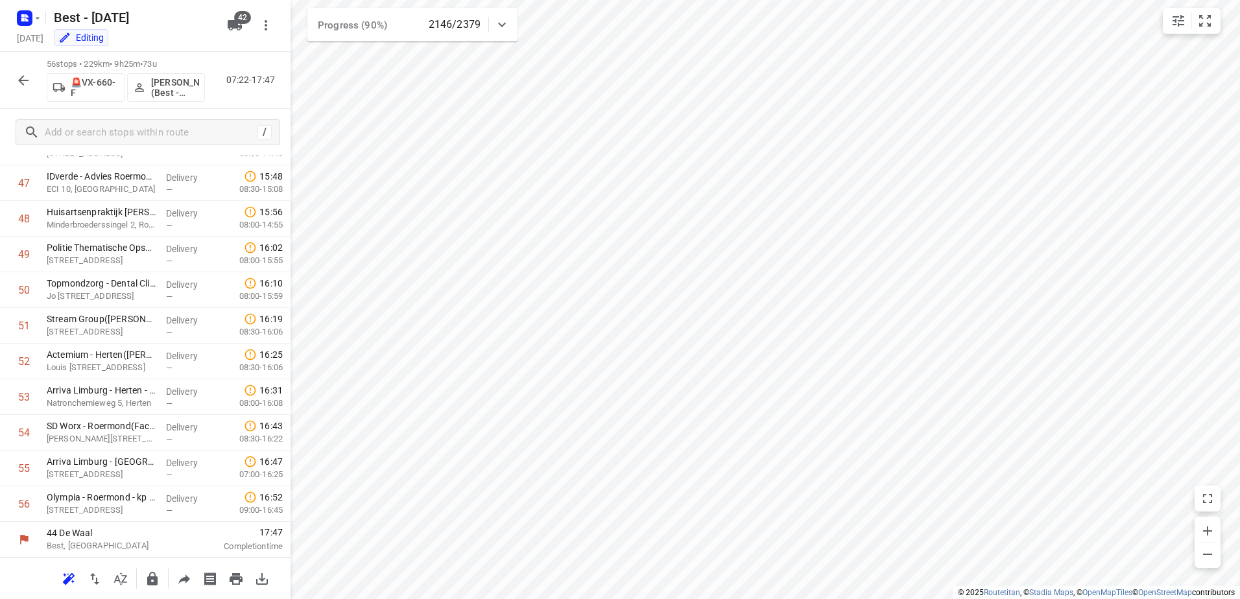
click at [7, 75] on div "56 stops • 229km • 9h25m • 73u 🚨VX-660-F Jordan Merks (Best - ZZP) 07:22-17:47" at bounding box center [145, 80] width 290 height 57
click at [18, 80] on icon "button" at bounding box center [24, 81] width 16 height 16
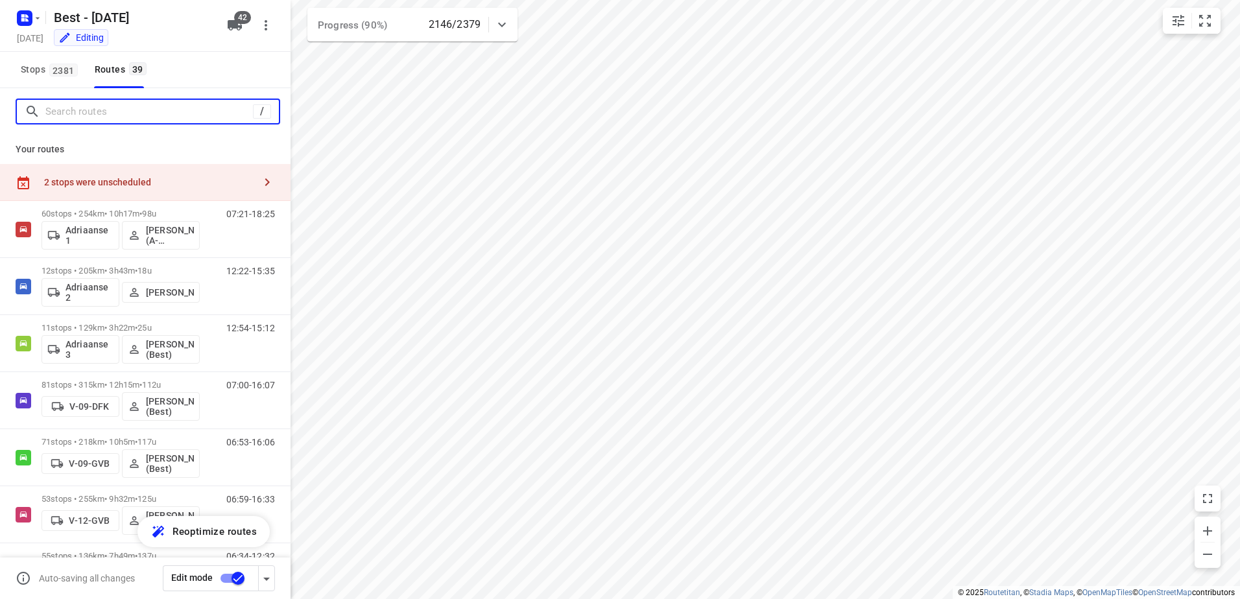
click at [128, 110] on input "Search routes" at bounding box center [148, 112] width 207 height 20
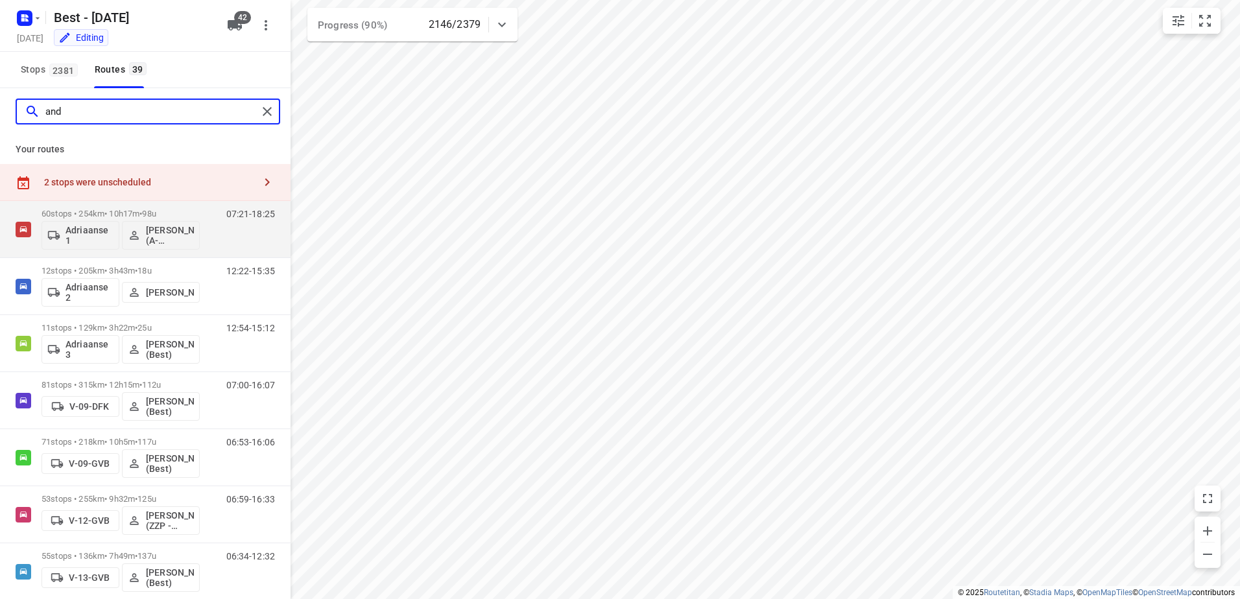
type input "andy"
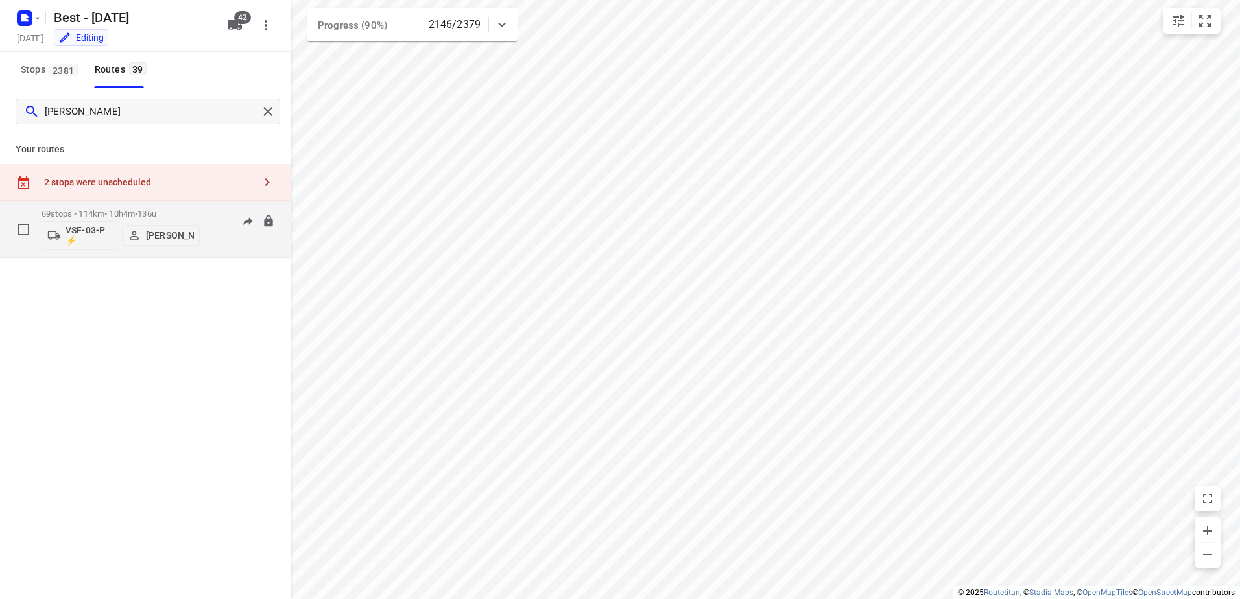
click at [172, 212] on p "69 stops • 114km • 10h4m • 136u" at bounding box center [120, 214] width 158 height 10
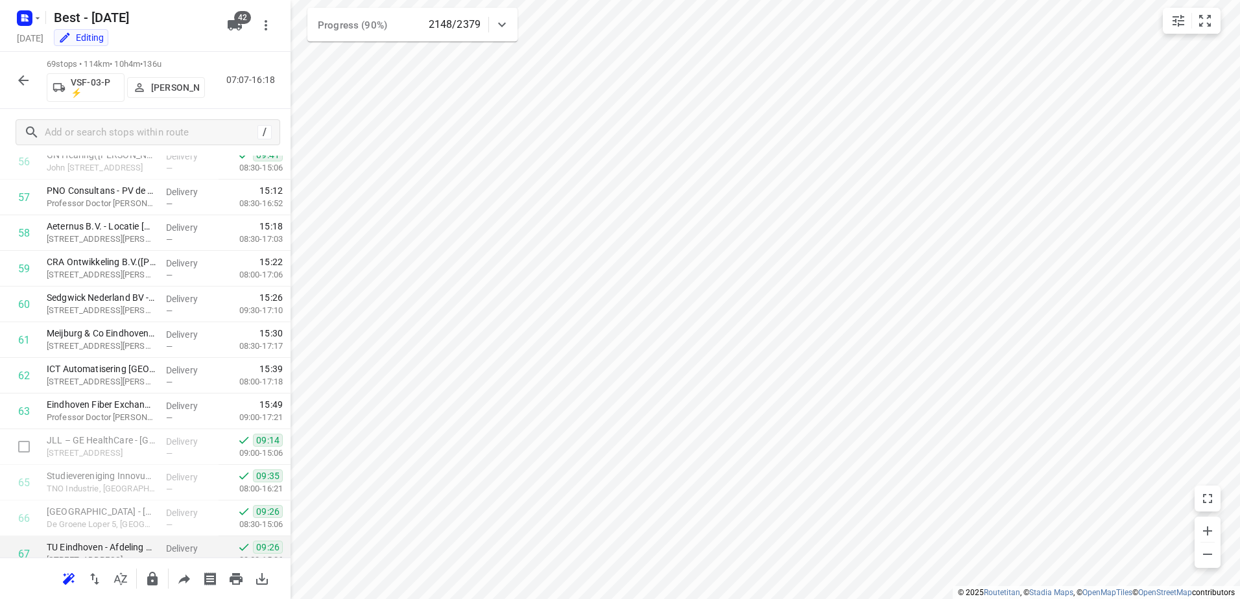
scroll to position [2196, 0]
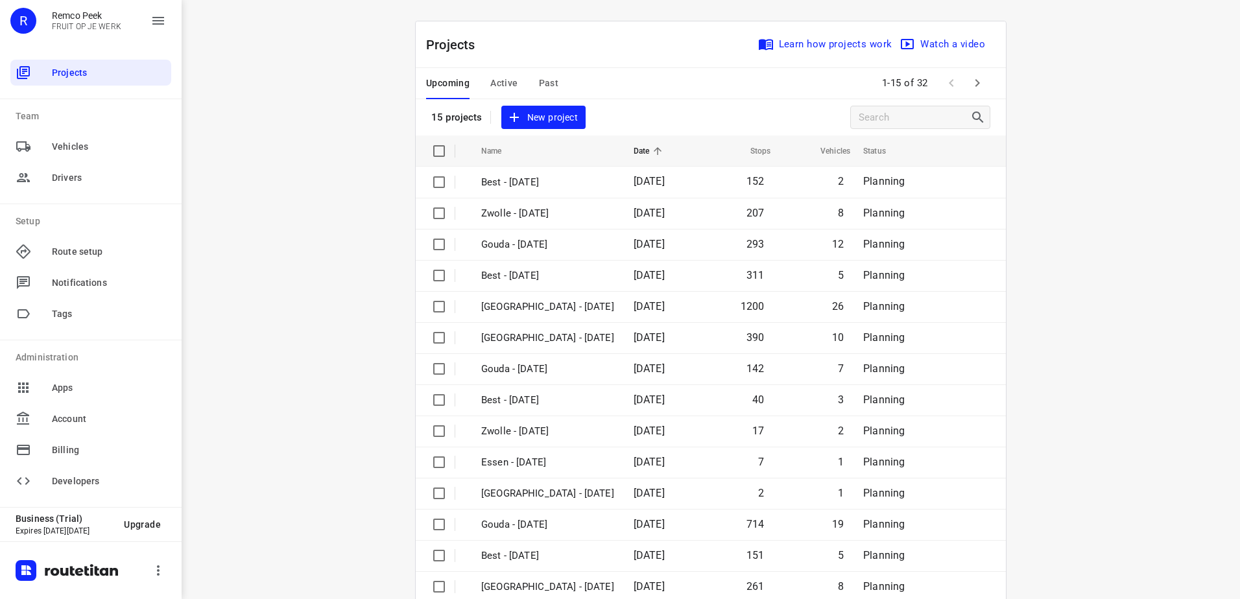
scroll to position [56, 0]
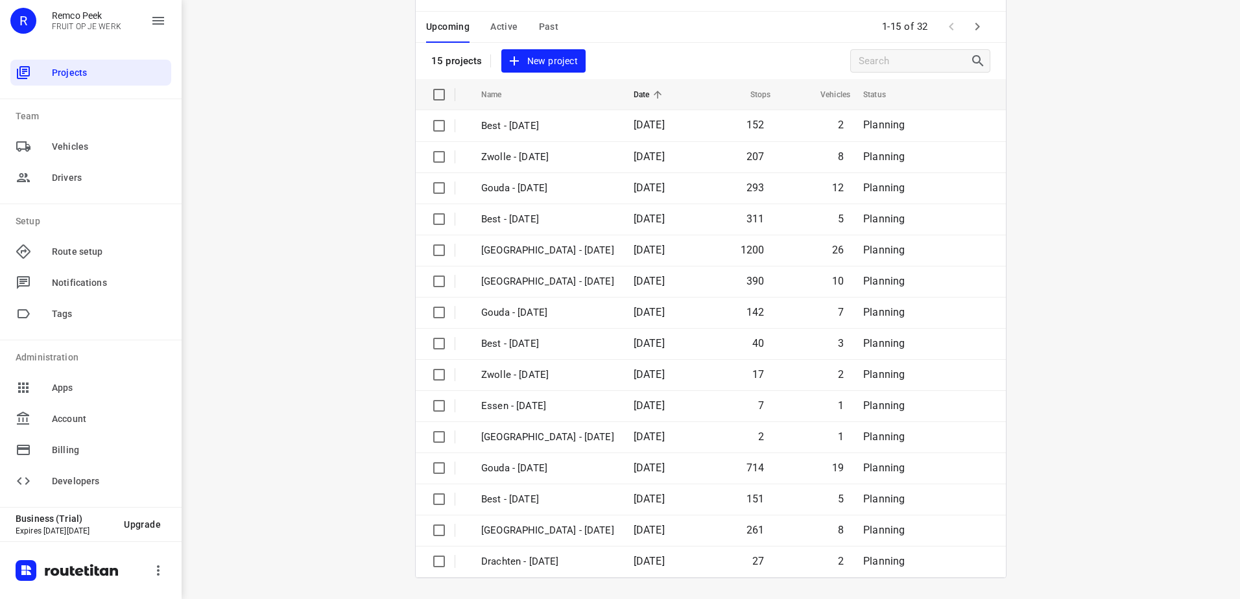
click at [971, 29] on icon "button" at bounding box center [977, 27] width 16 height 16
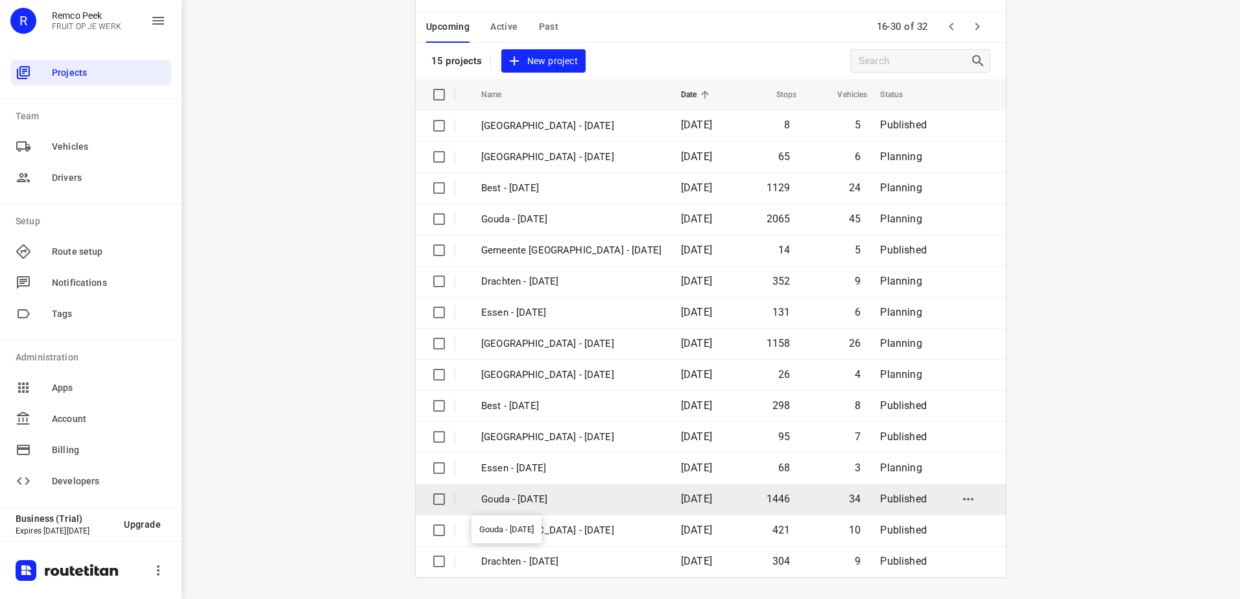
click at [591, 504] on p "Gouda - [DATE]" at bounding box center [571, 499] width 180 height 15
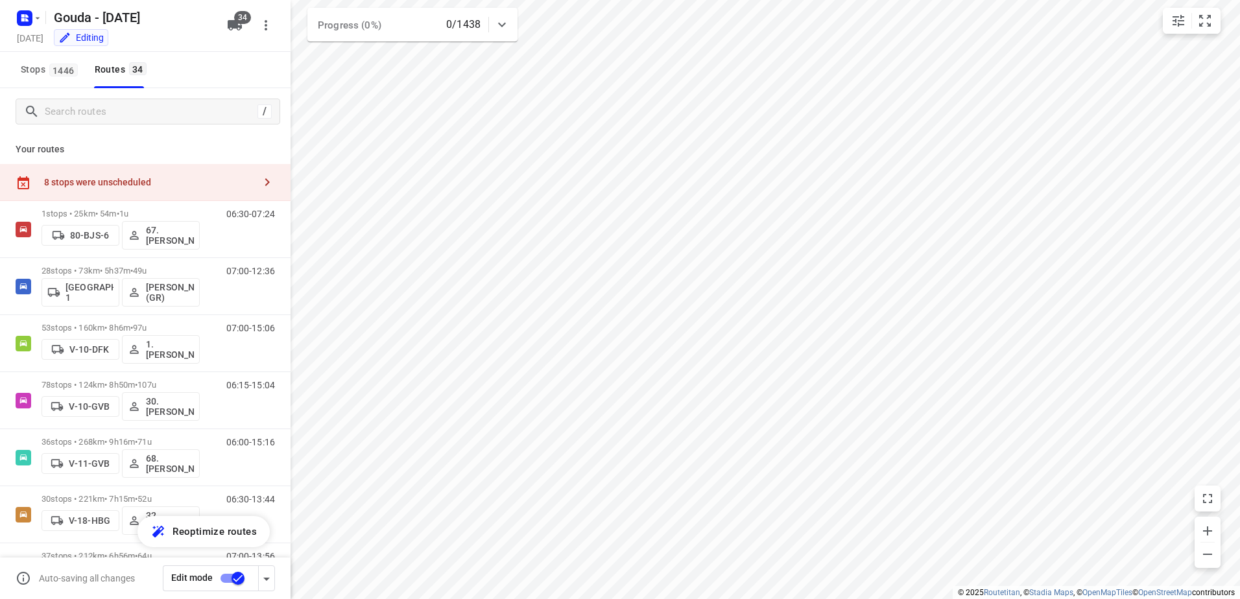
checkbox input "true"
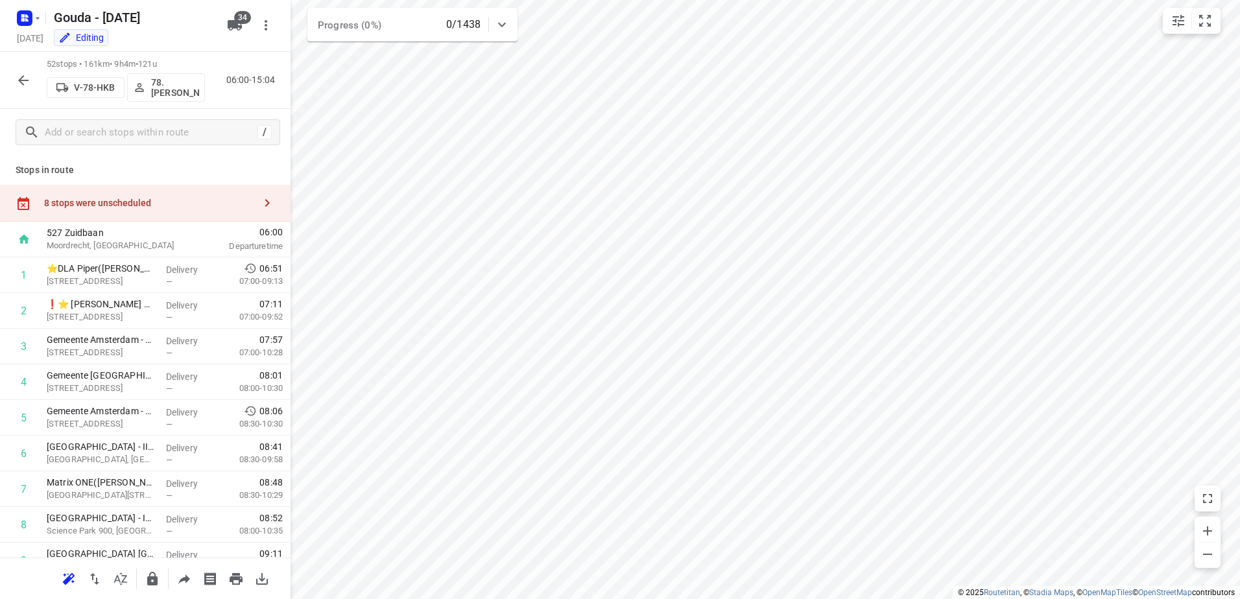
click at [118, 202] on div "8 stops were unscheduled" at bounding box center [149, 203] width 210 height 10
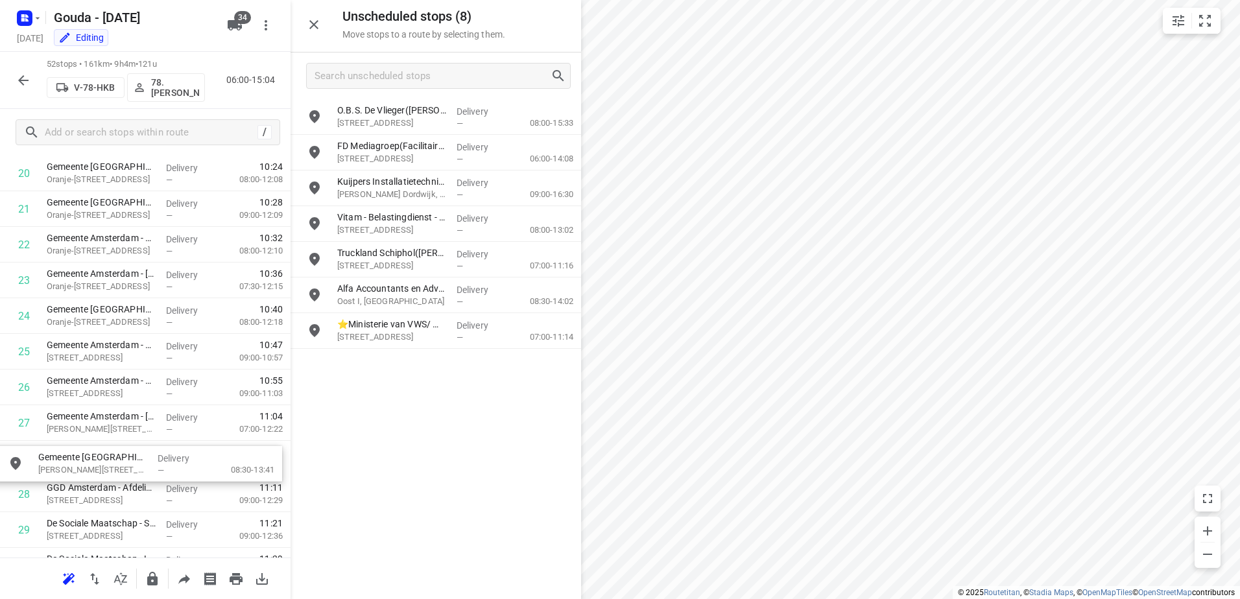
scroll to position [786, 0]
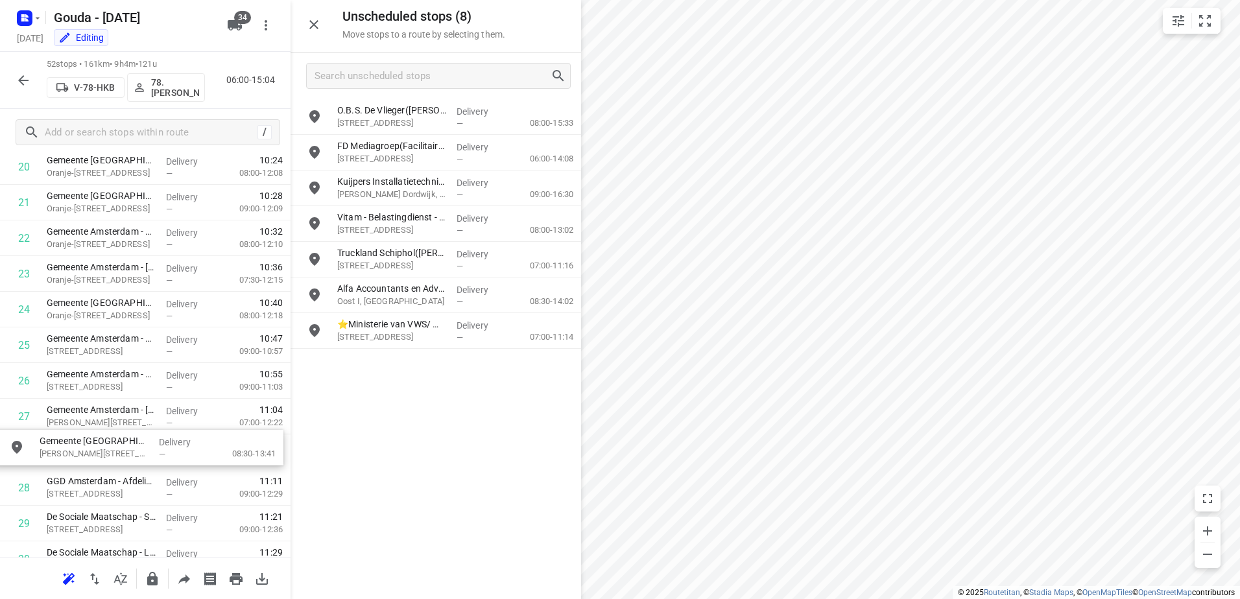
drag, startPoint x: 433, startPoint y: 276, endPoint x: 132, endPoint y: 460, distance: 352.7
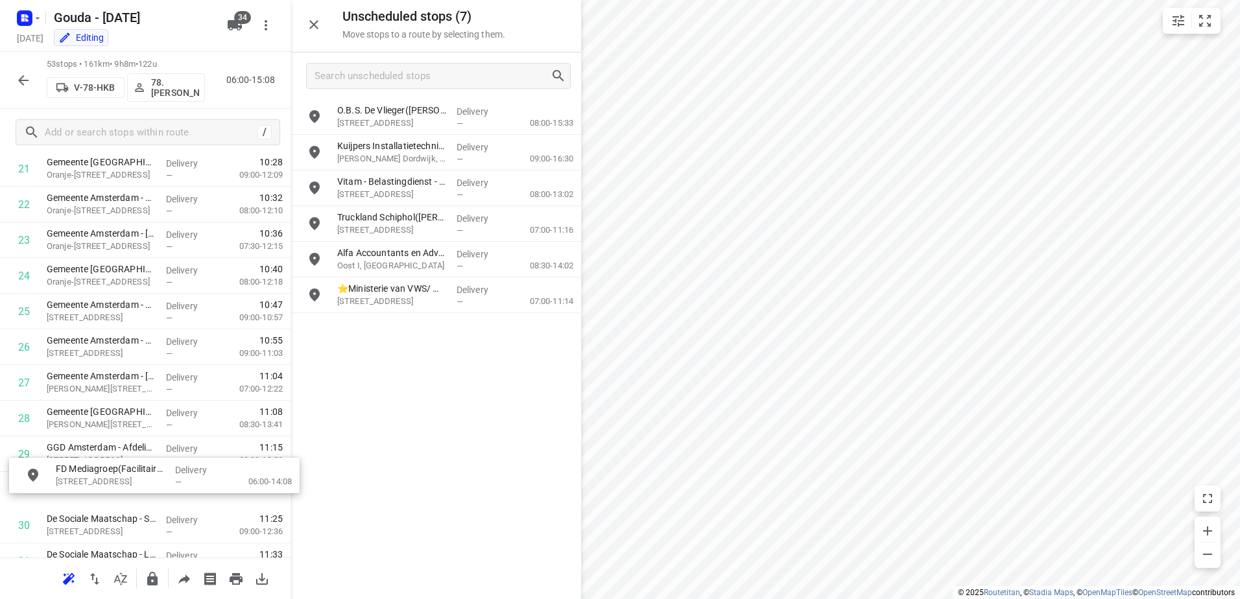
scroll to position [830, 0]
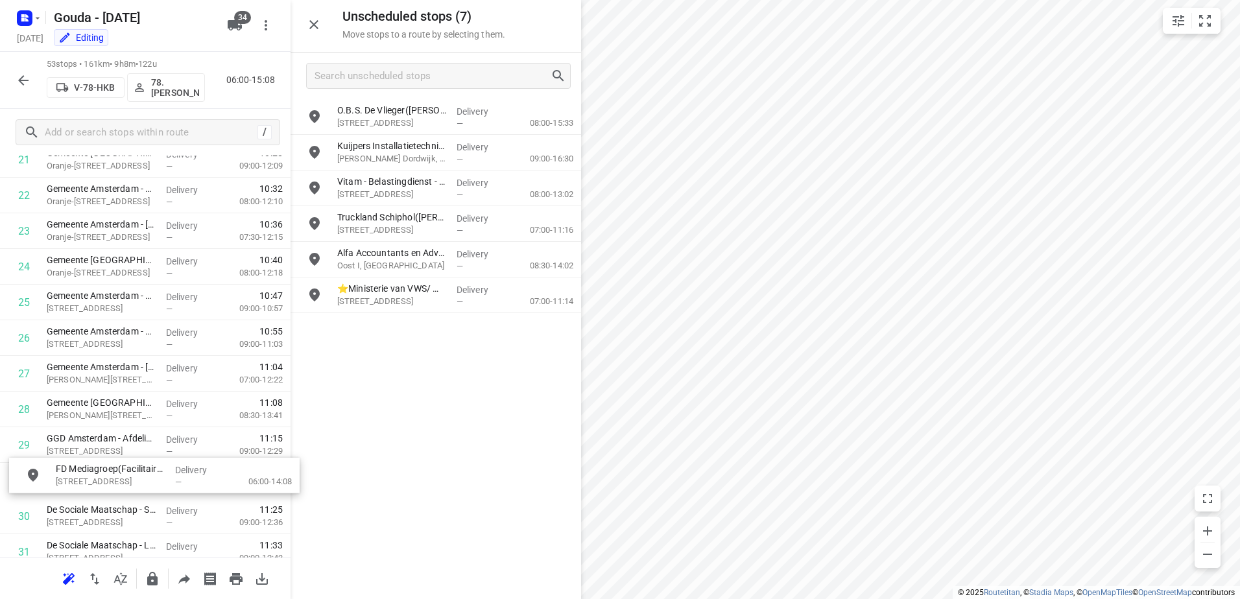
drag, startPoint x: 405, startPoint y: 161, endPoint x: 119, endPoint y: 487, distance: 433.7
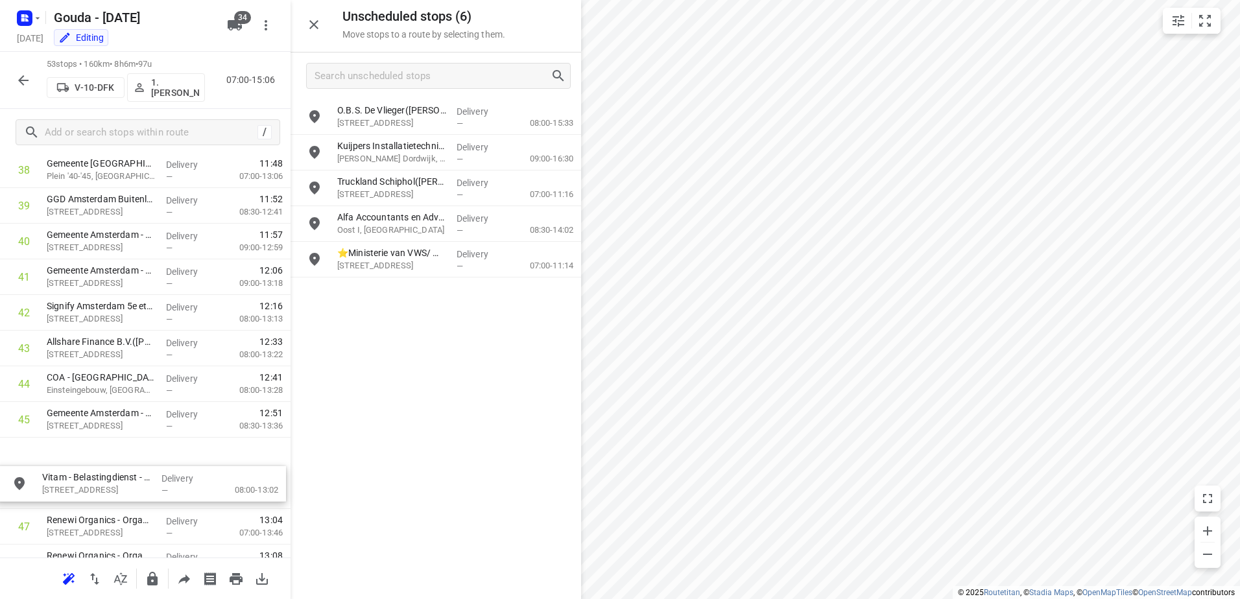
scroll to position [1428, 0]
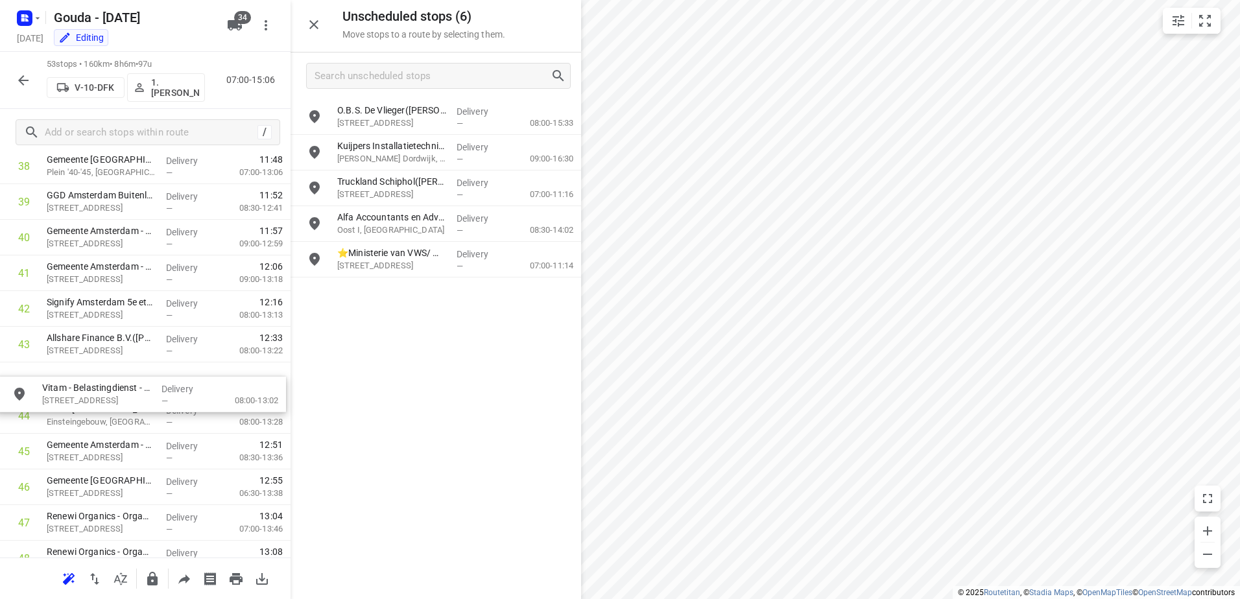
drag, startPoint x: 471, startPoint y: 191, endPoint x: 163, endPoint y: 392, distance: 368.7
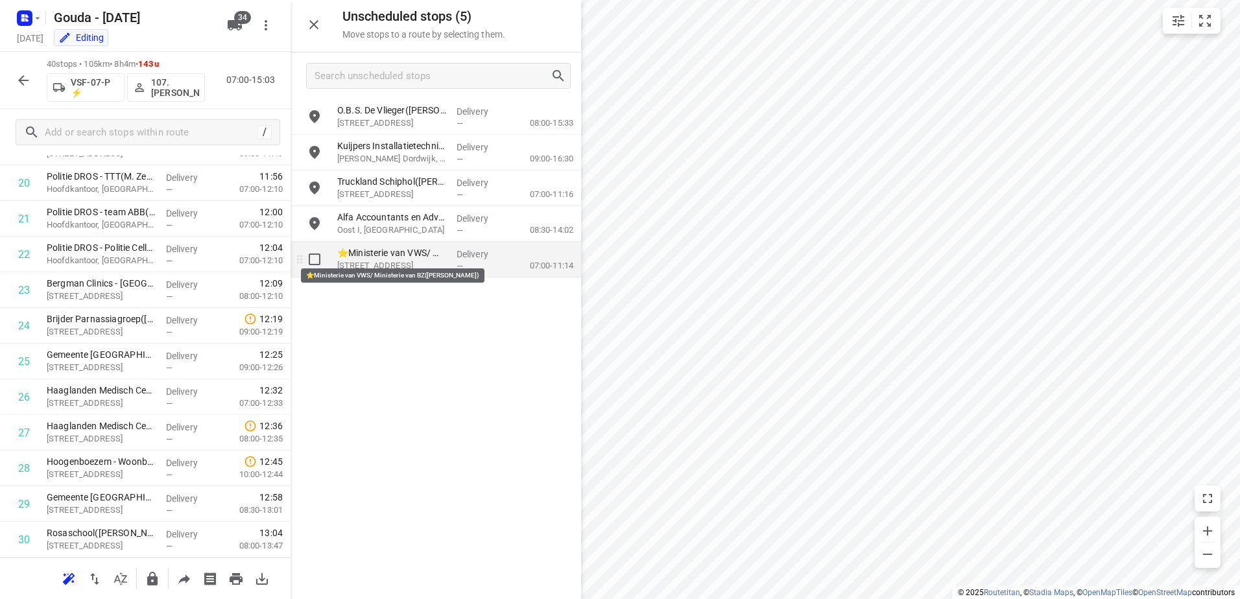
click at [414, 255] on p "⭐Ministerie van VWS/ Ministerie van BZ([PERSON_NAME])" at bounding box center [391, 252] width 109 height 13
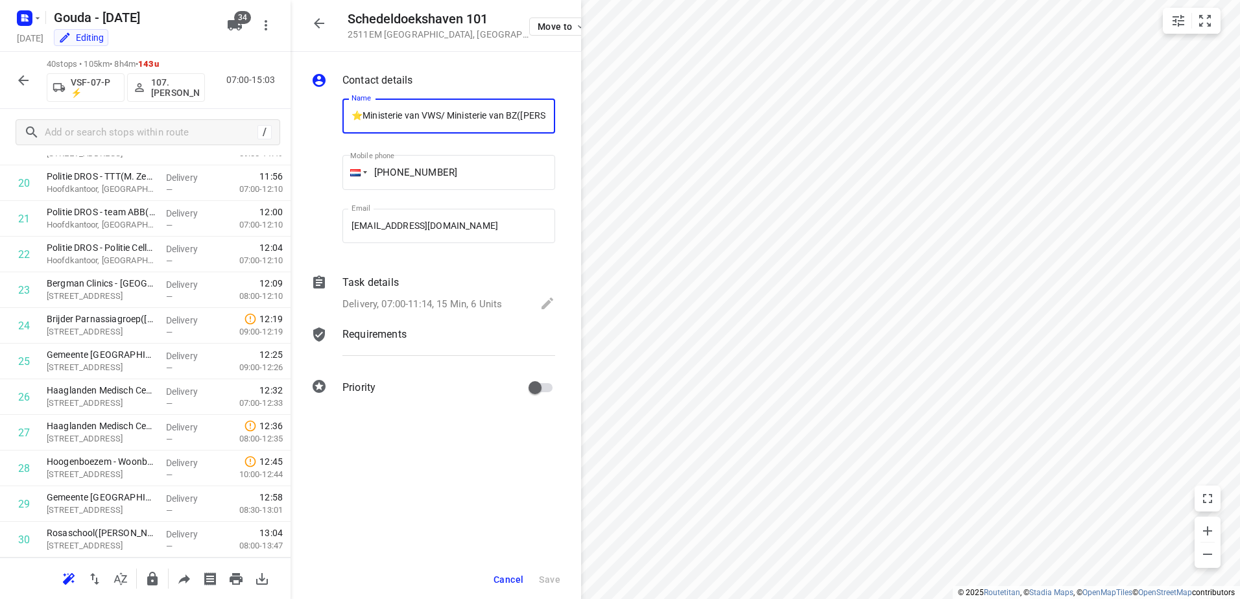
scroll to position [0, 0]
click at [414, 303] on p "Delivery, 07:00-11:14, 15 Min, 6 Units" at bounding box center [422, 304] width 160 height 15
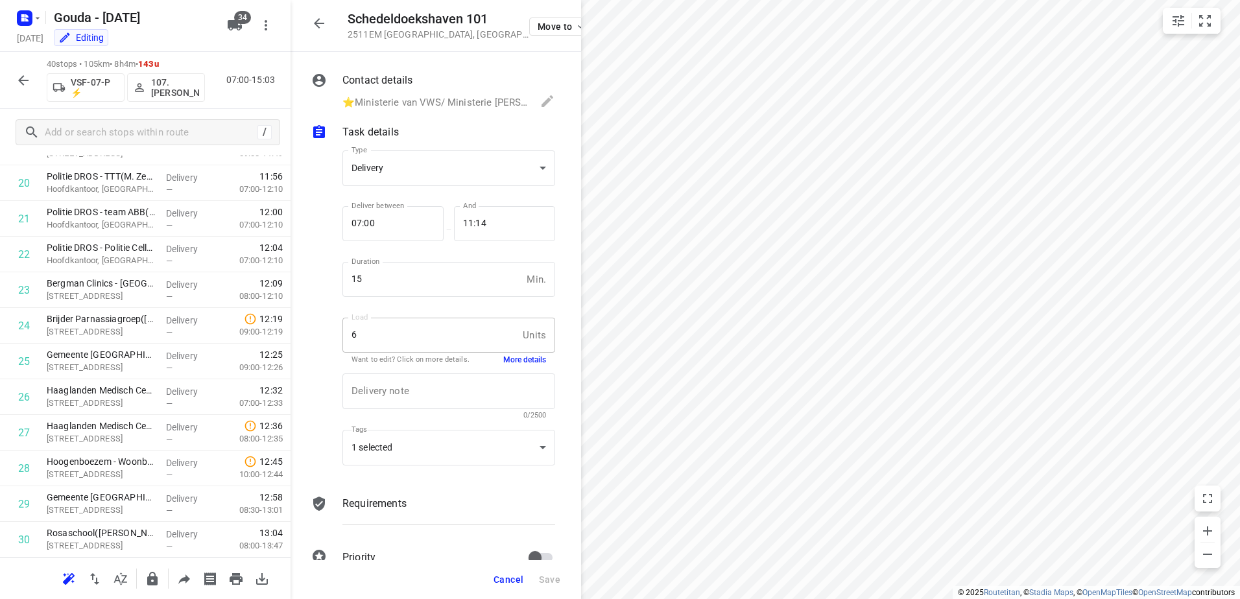
click at [527, 364] on button "More details" at bounding box center [524, 360] width 43 height 11
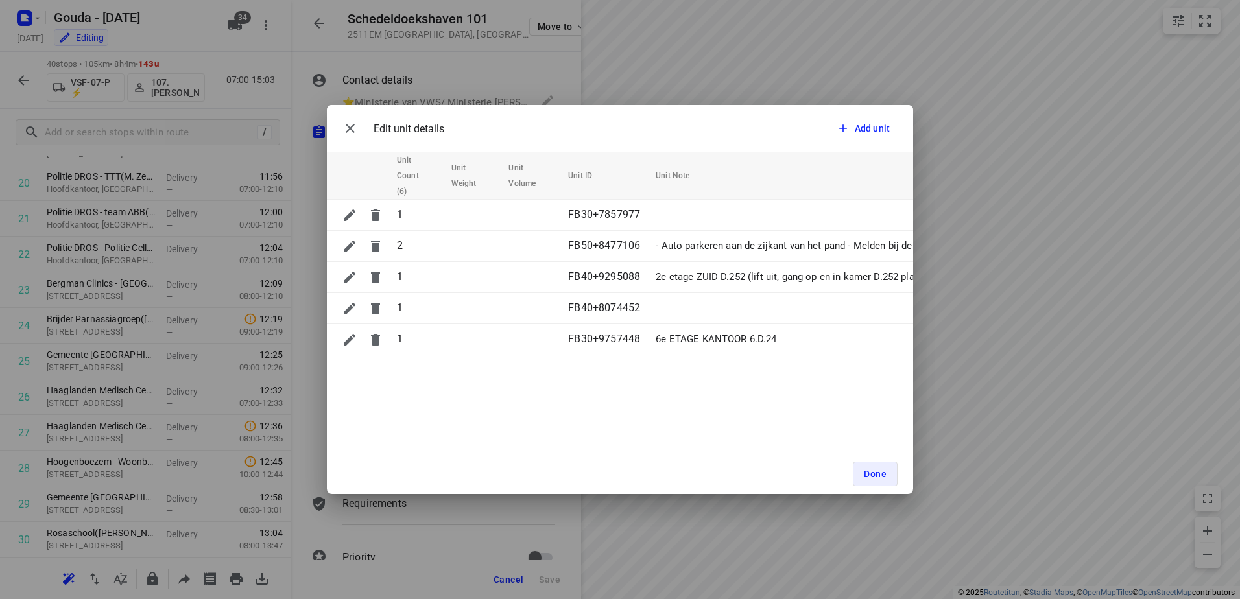
click at [557, 139] on div "Edit unit details Add unit" at bounding box center [620, 128] width 586 height 47
click at [348, 130] on icon "button" at bounding box center [350, 128] width 9 height 9
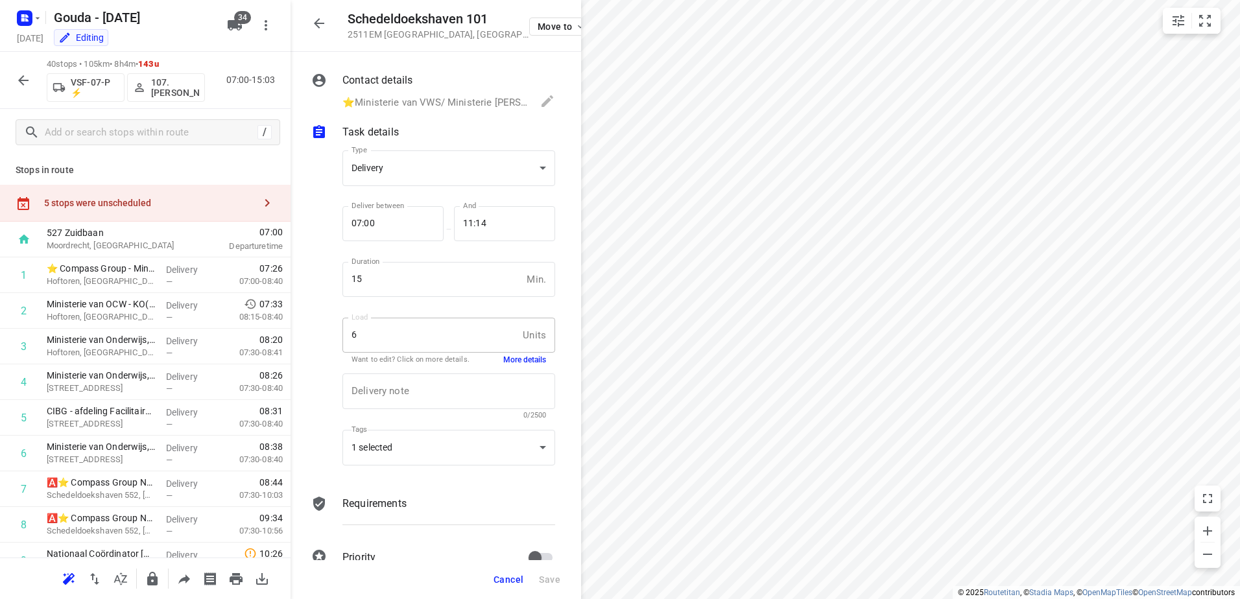
click at [115, 191] on div "5 stops were unscheduled" at bounding box center [145, 203] width 290 height 37
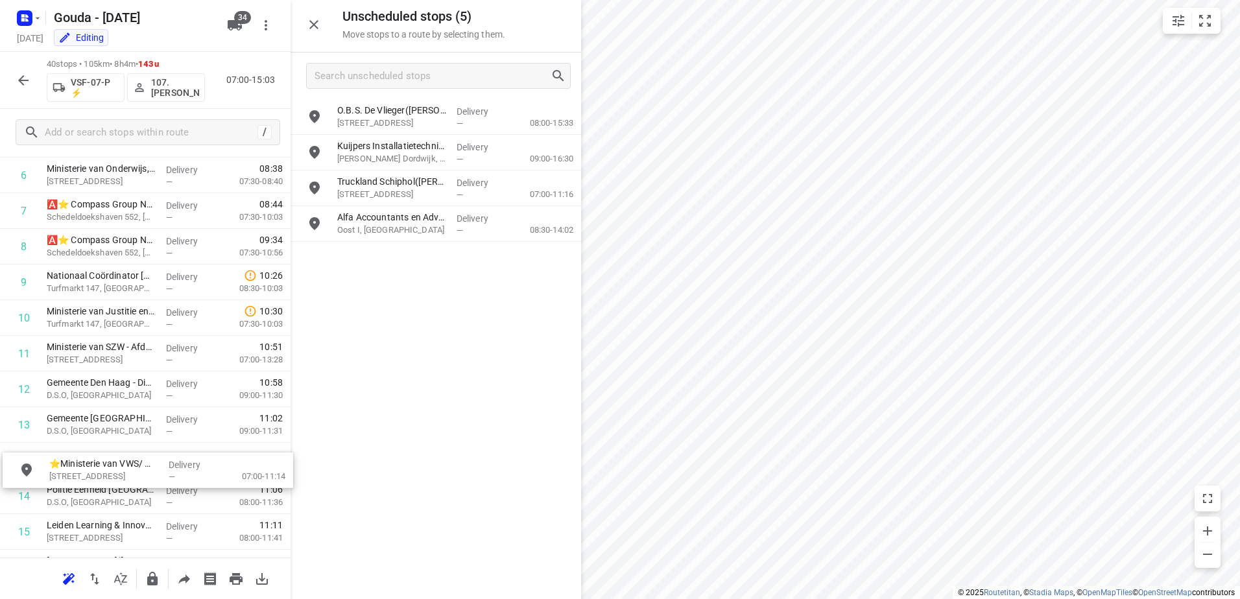
scroll to position [278, 0]
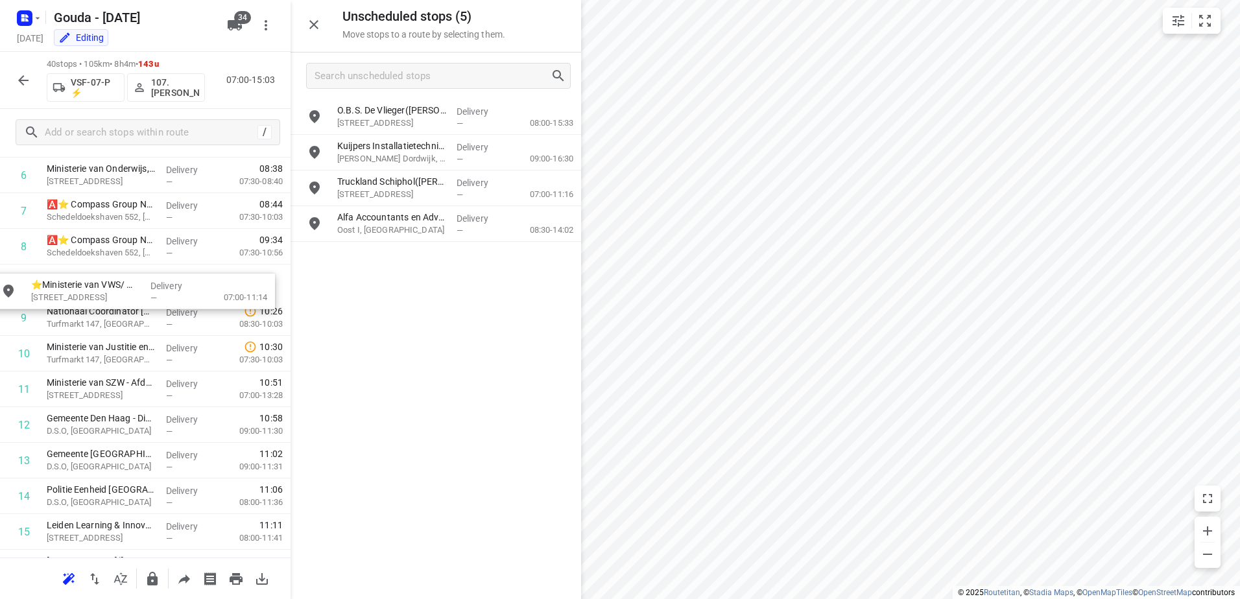
drag, startPoint x: 392, startPoint y: 259, endPoint x: 83, endPoint y: 294, distance: 311.2
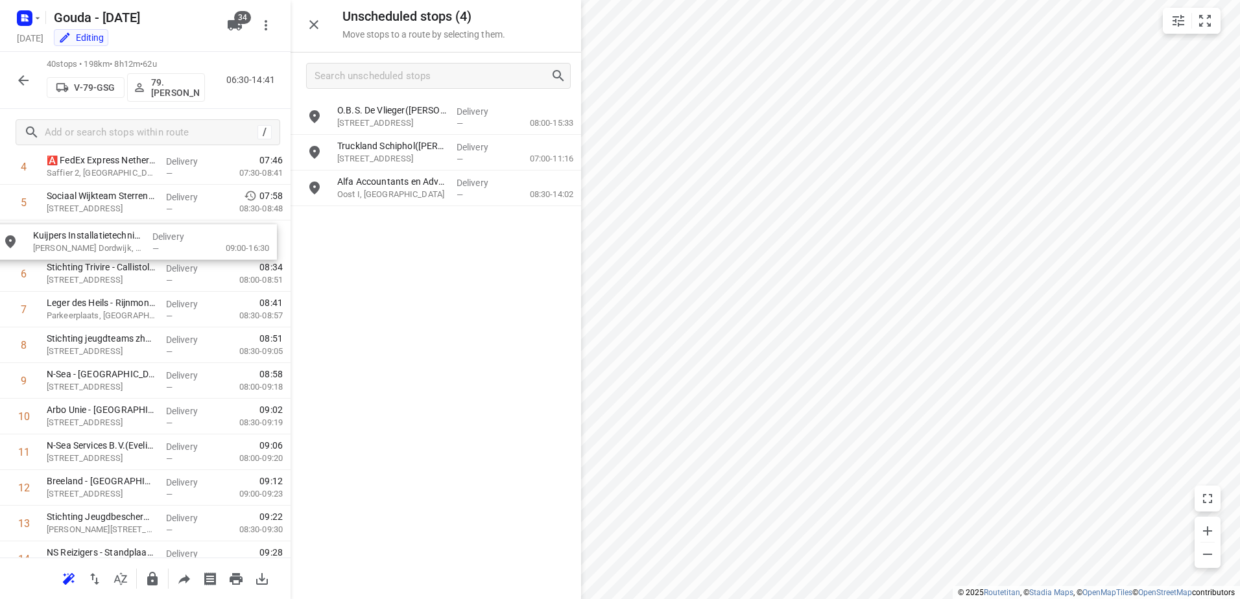
scroll to position [214, 0]
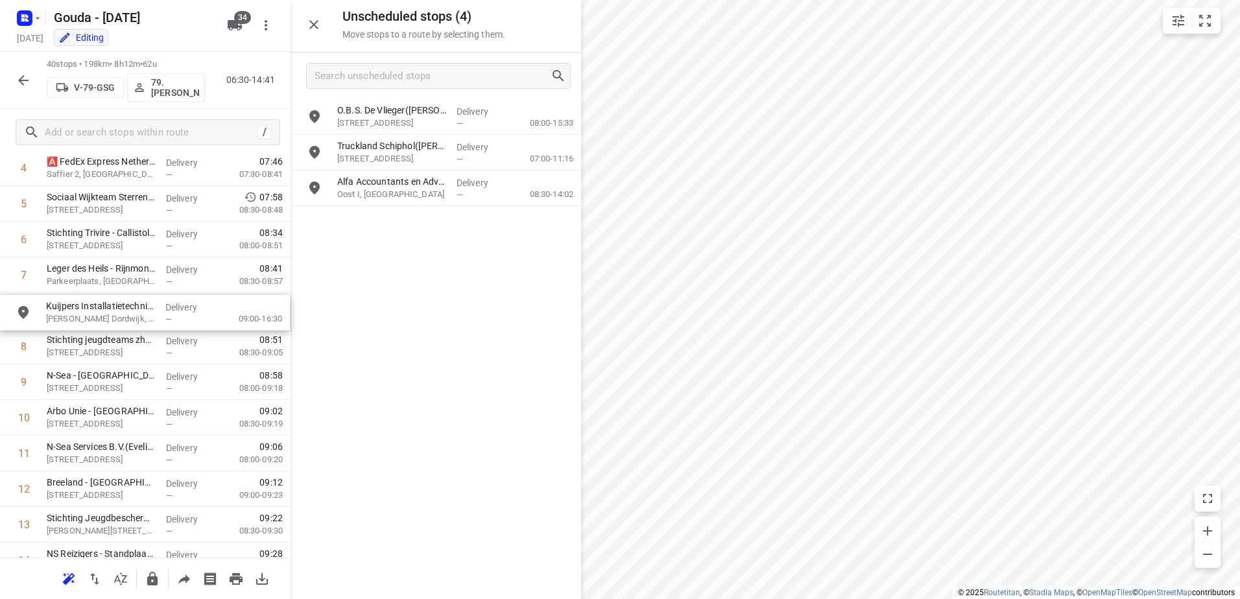
drag, startPoint x: 432, startPoint y: 156, endPoint x: 120, endPoint y: 332, distance: 358.0
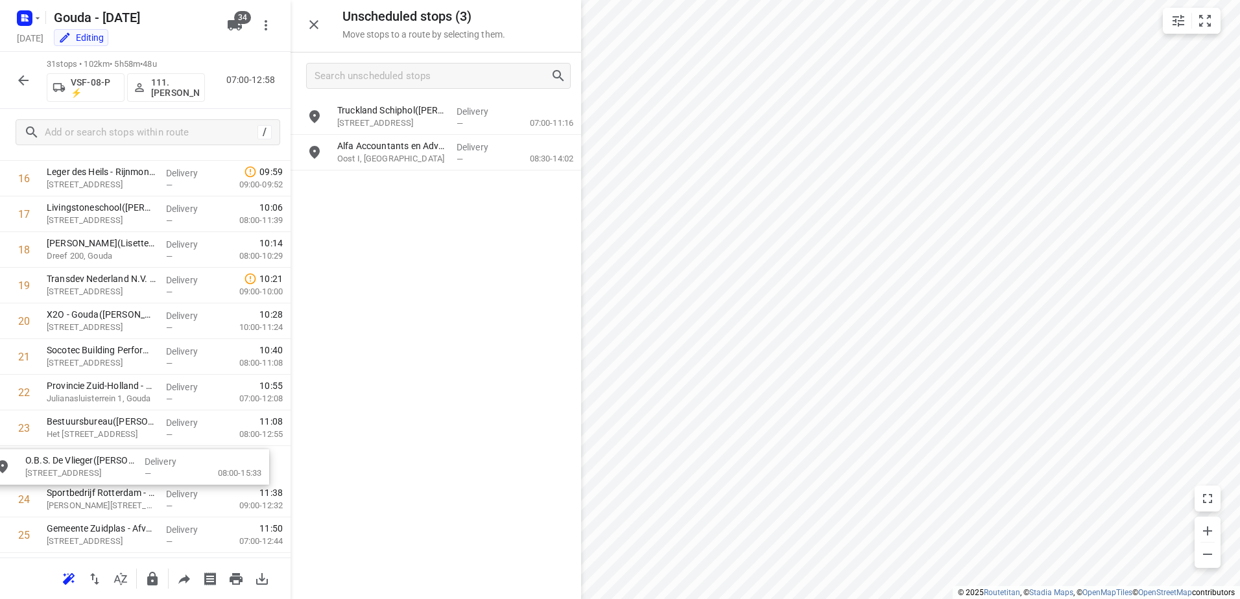
drag, startPoint x: 477, startPoint y: 115, endPoint x: 156, endPoint y: 467, distance: 475.5
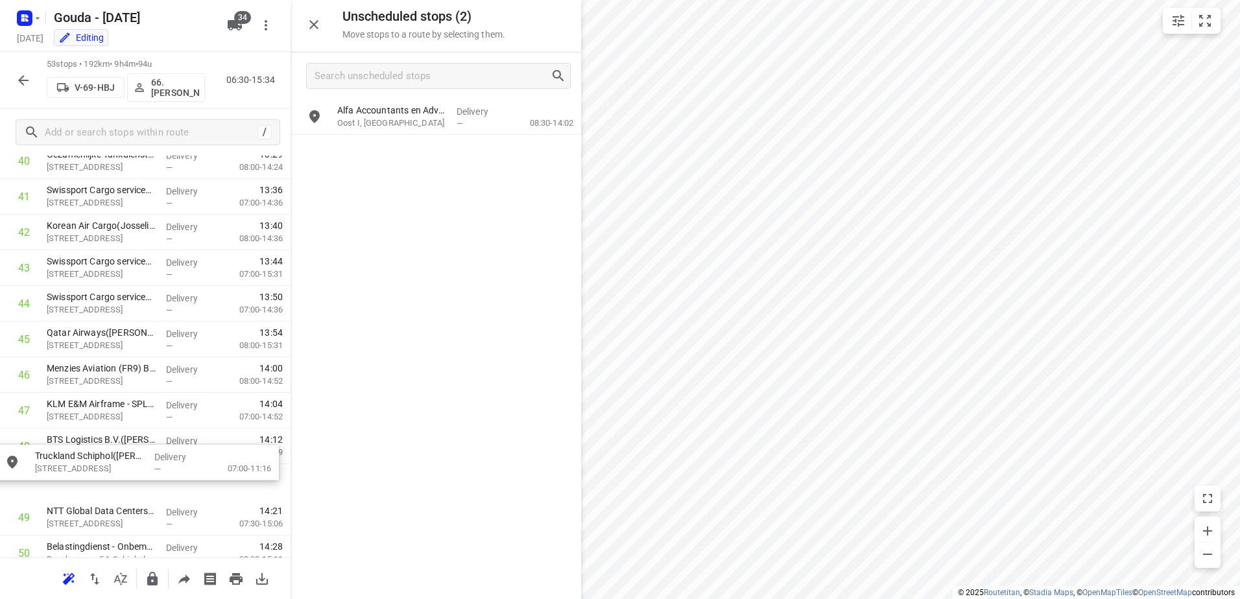
scroll to position [1512, 0]
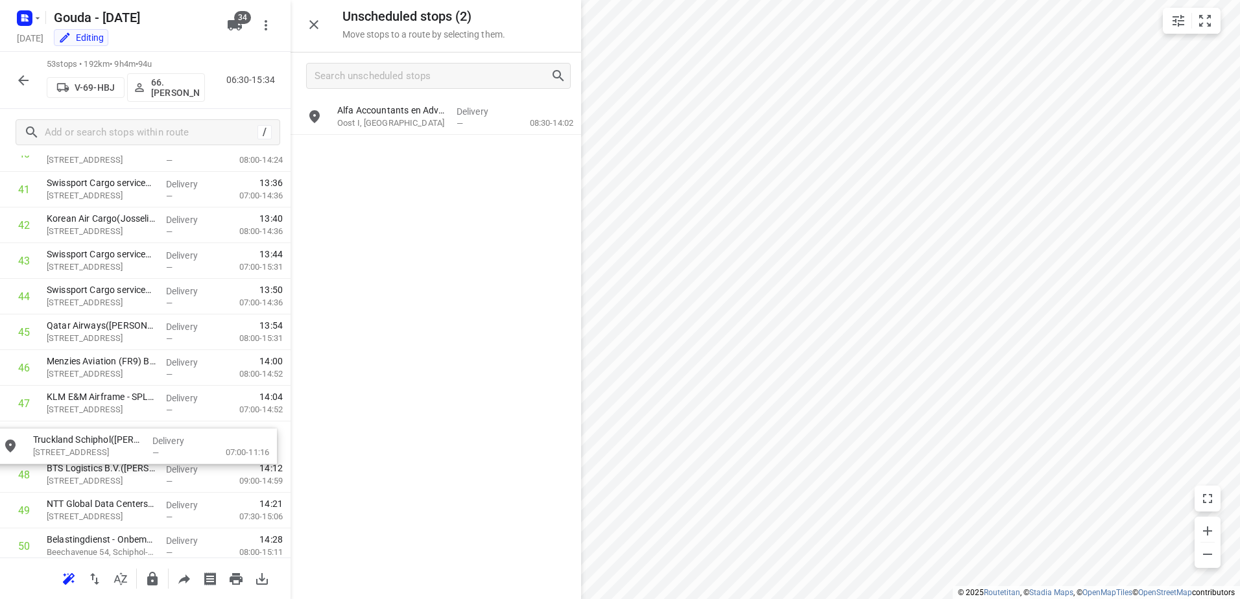
drag, startPoint x: 478, startPoint y: 122, endPoint x: 171, endPoint y: 451, distance: 450.0
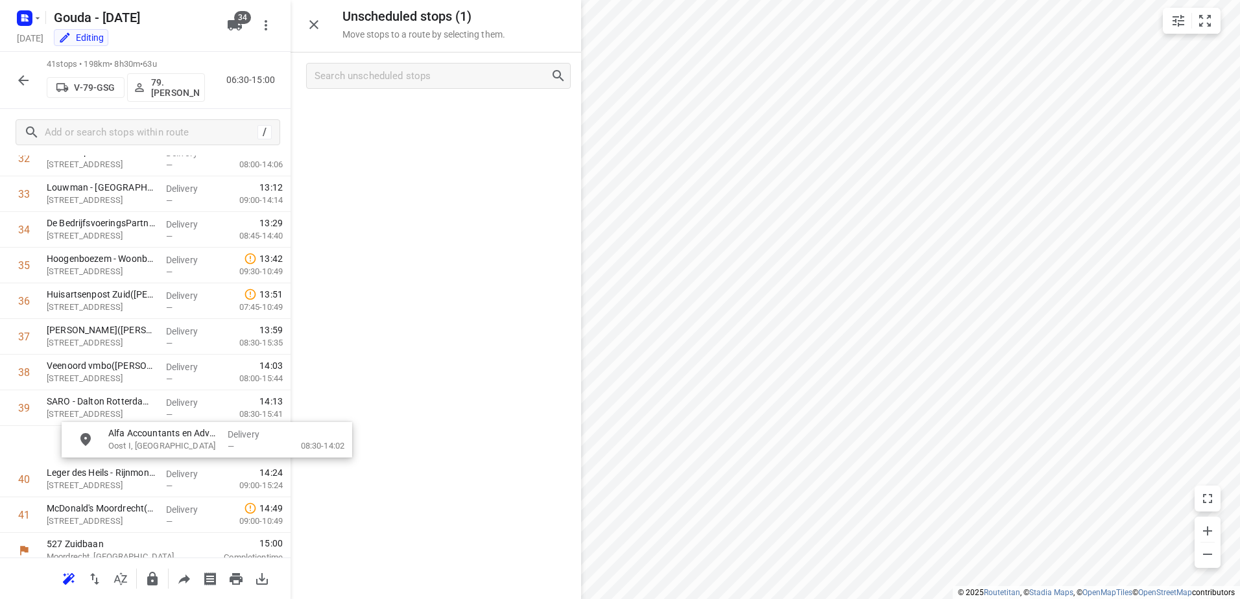
scroll to position [1225, 4]
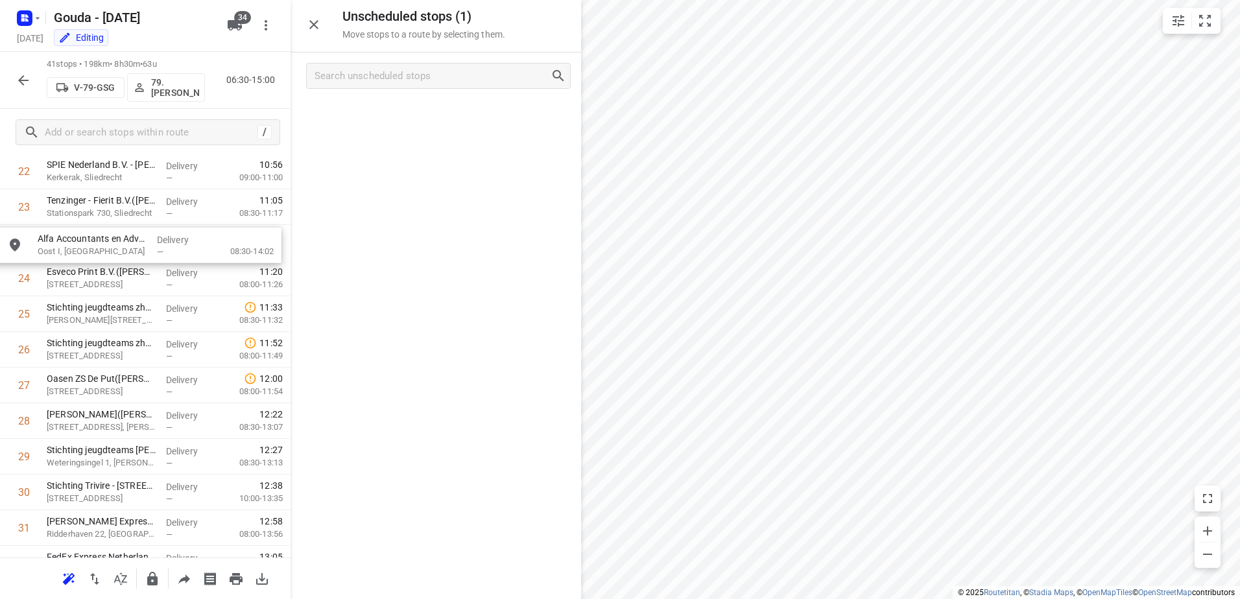
drag, startPoint x: 435, startPoint y: 124, endPoint x: 131, endPoint y: 255, distance: 331.4
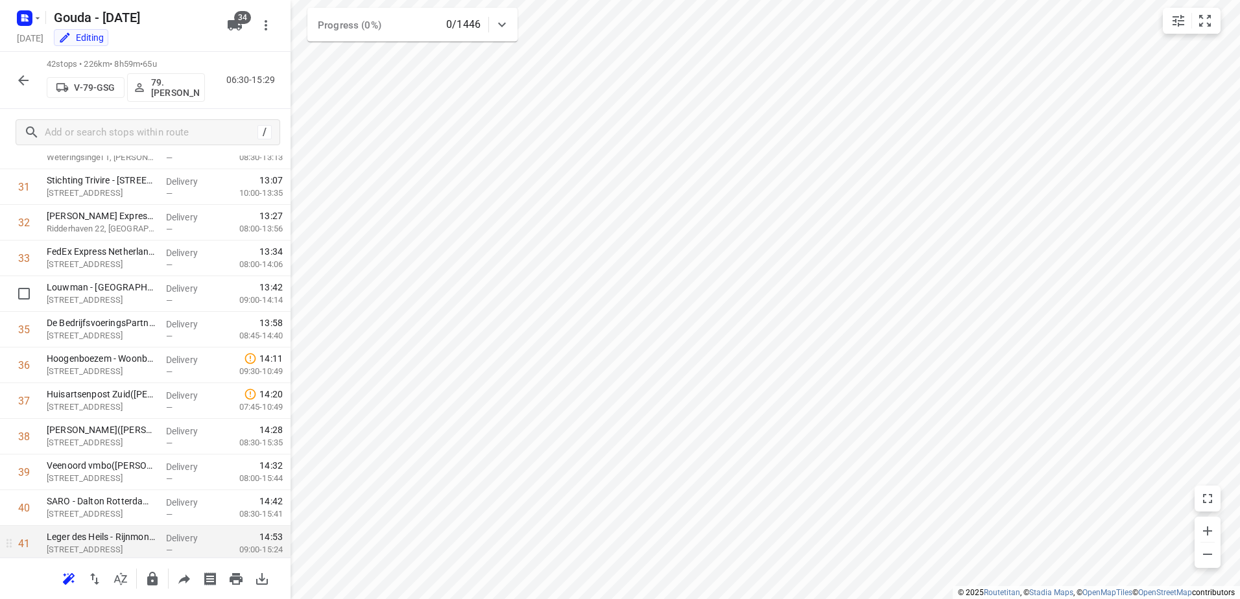
scroll to position [1196, 0]
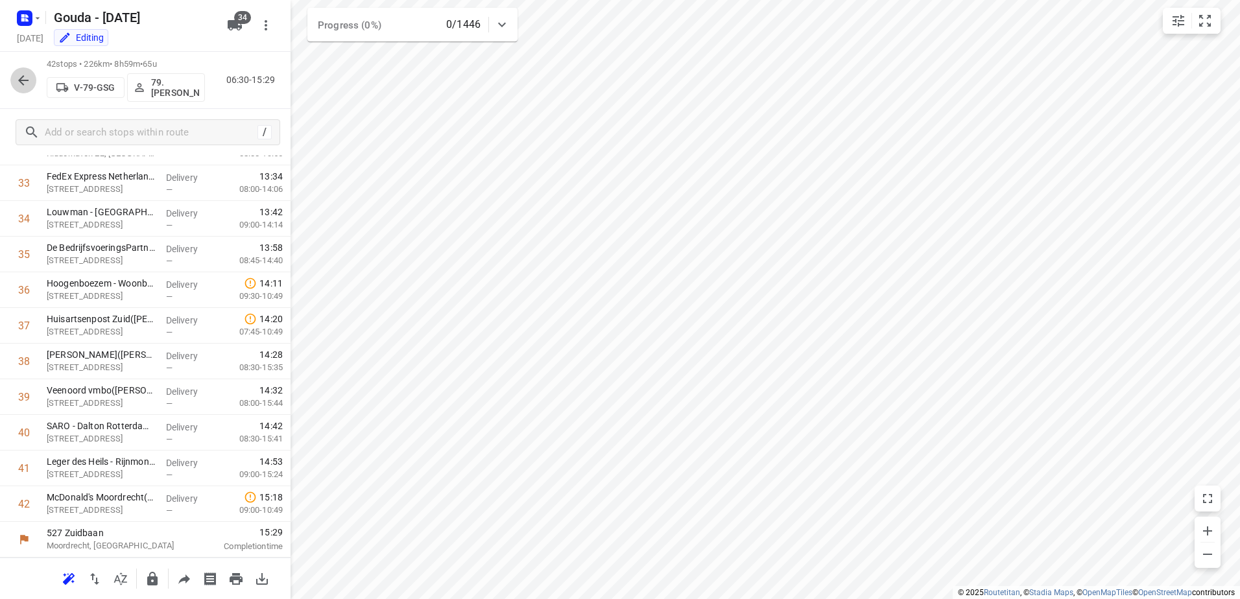
click at [25, 74] on icon "button" at bounding box center [24, 81] width 16 height 16
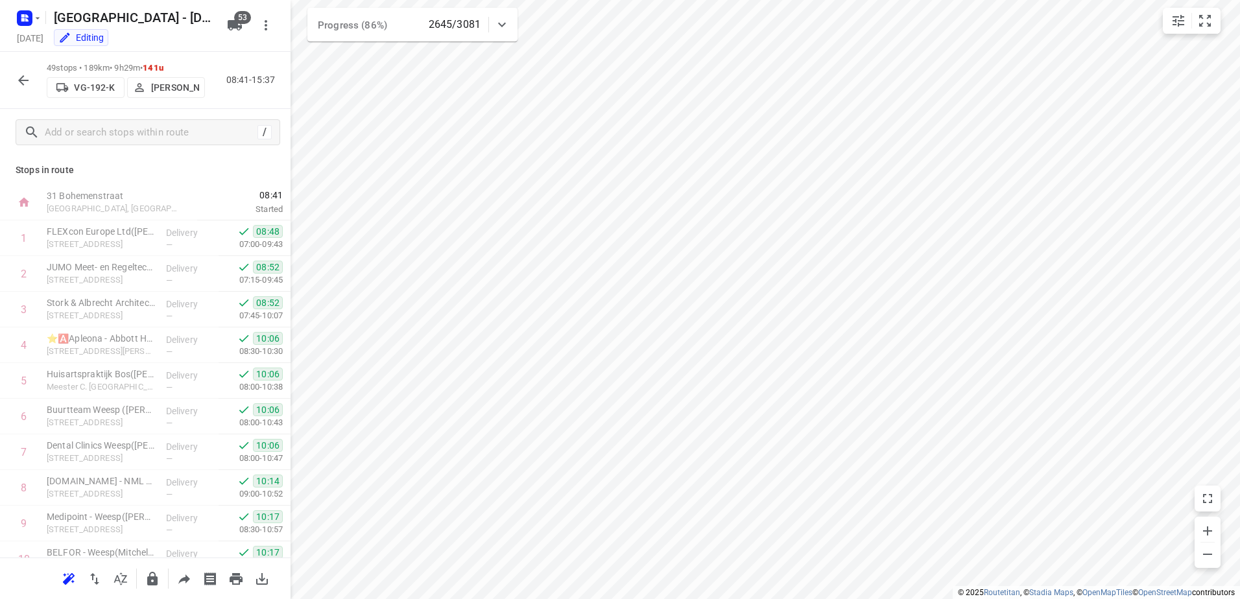
scroll to position [1446, 0]
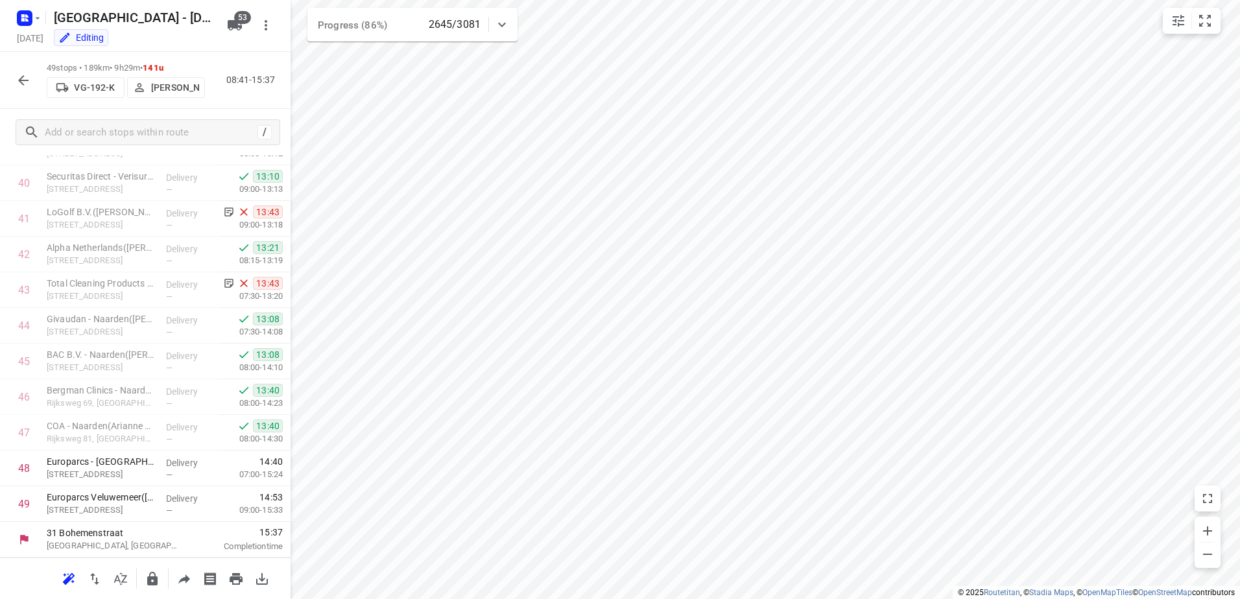
click at [29, 70] on button "button" at bounding box center [23, 80] width 26 height 26
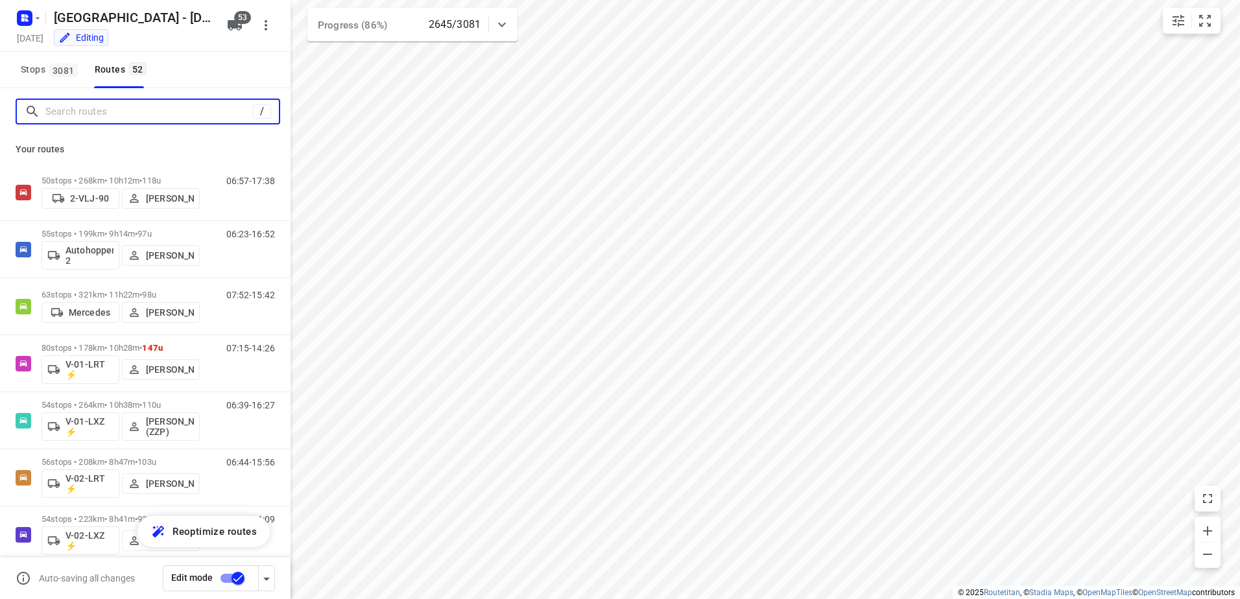
click at [164, 112] on input "Search routes" at bounding box center [148, 112] width 207 height 20
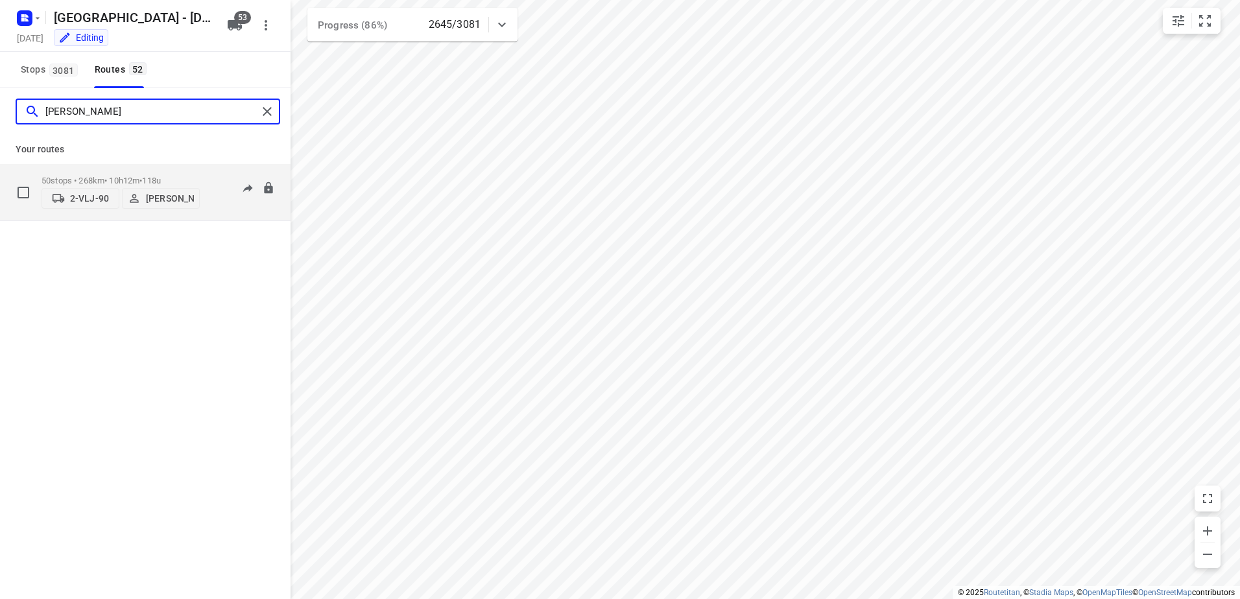
type input "[PERSON_NAME]"
click at [124, 177] on p "50 stops • 268km • 10h12m • 118u" at bounding box center [120, 181] width 158 height 10
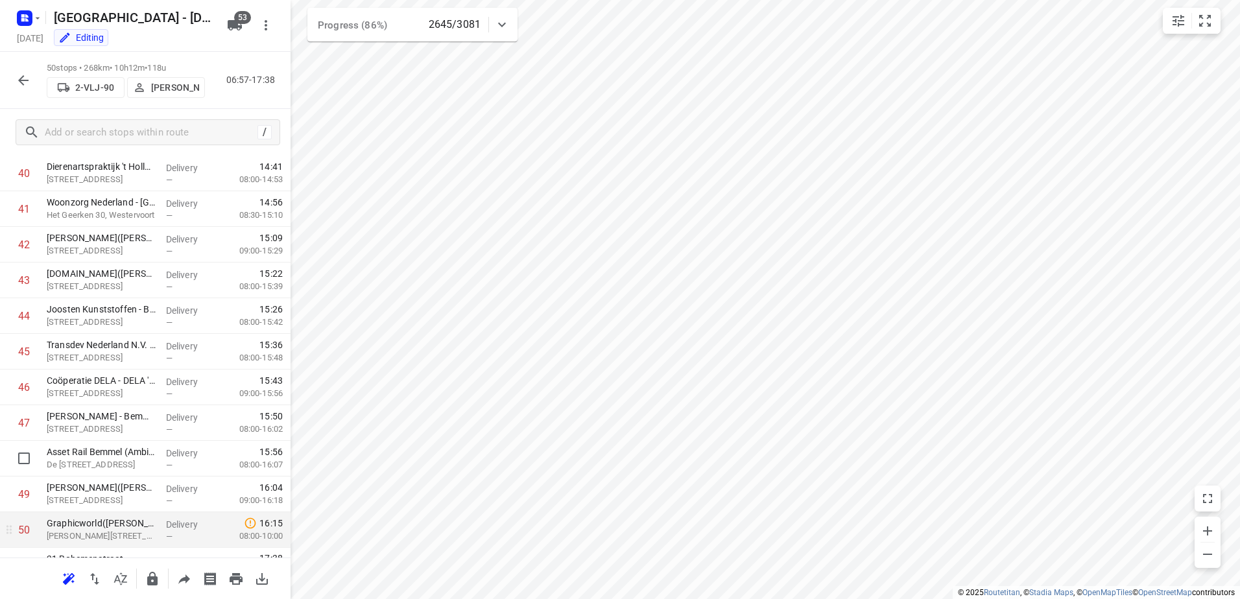
scroll to position [1482, 0]
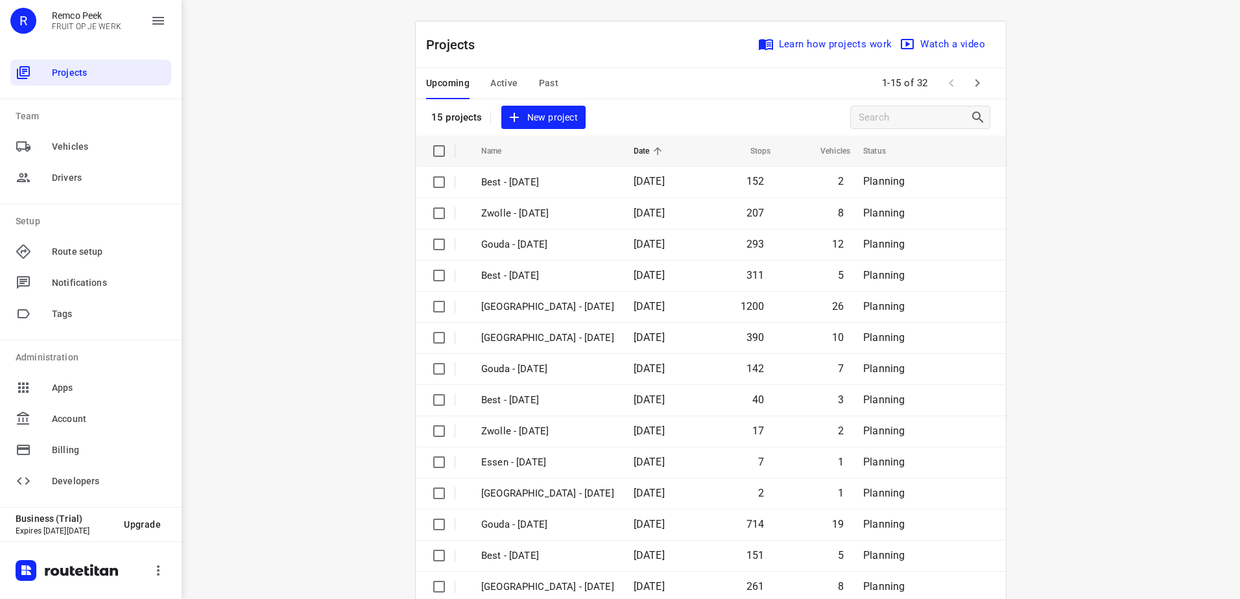
click at [501, 79] on span "Active" at bounding box center [503, 83] width 27 height 16
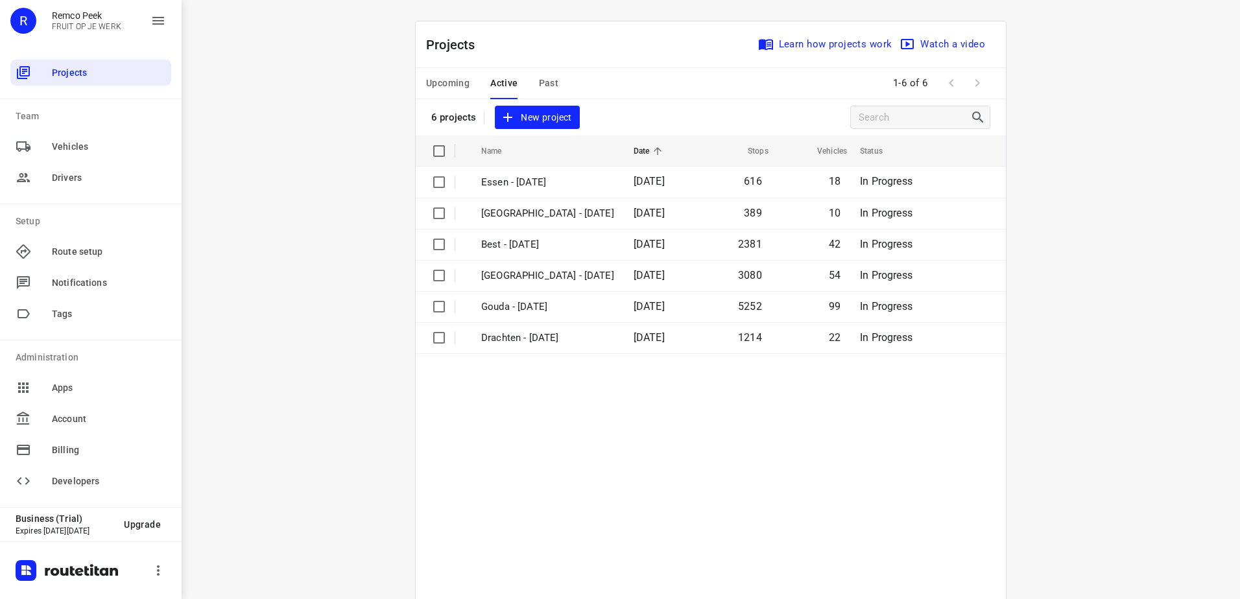
click at [571, 380] on table "Name Date Stops Vehicles Status Essen - [DATE] 616 18 In Progress [GEOGRAPHIC_D…" at bounding box center [711, 400] width 590 height 529
click at [456, 84] on span "Upcoming" at bounding box center [447, 83] width 43 height 16
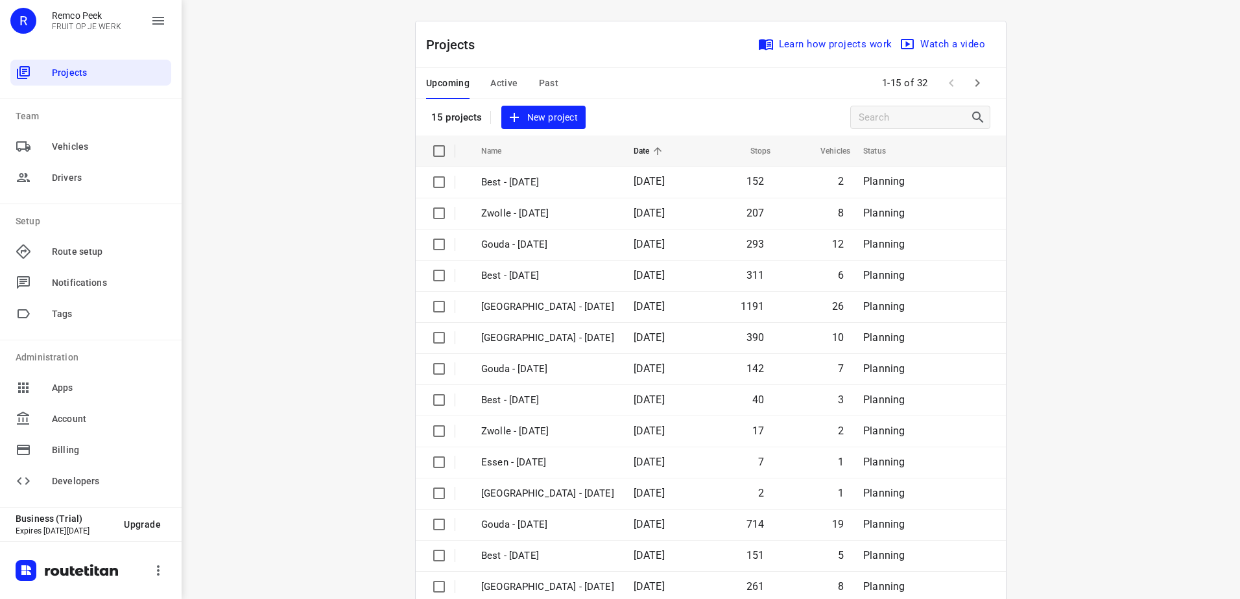
click at [969, 79] on icon "button" at bounding box center [977, 83] width 16 height 16
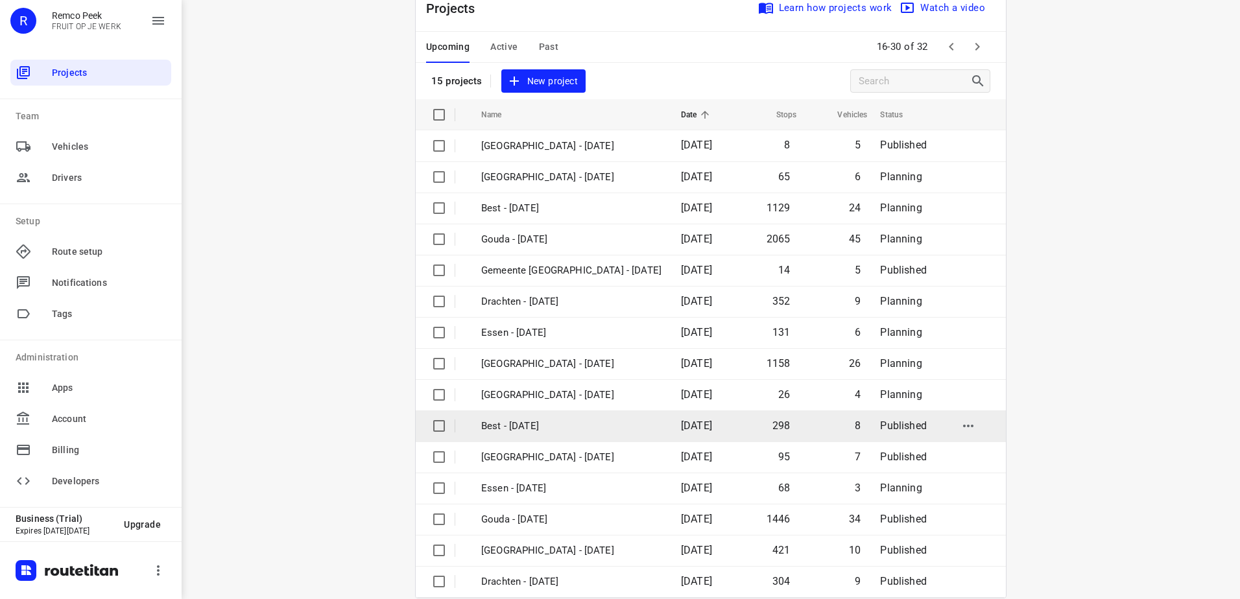
scroll to position [56, 0]
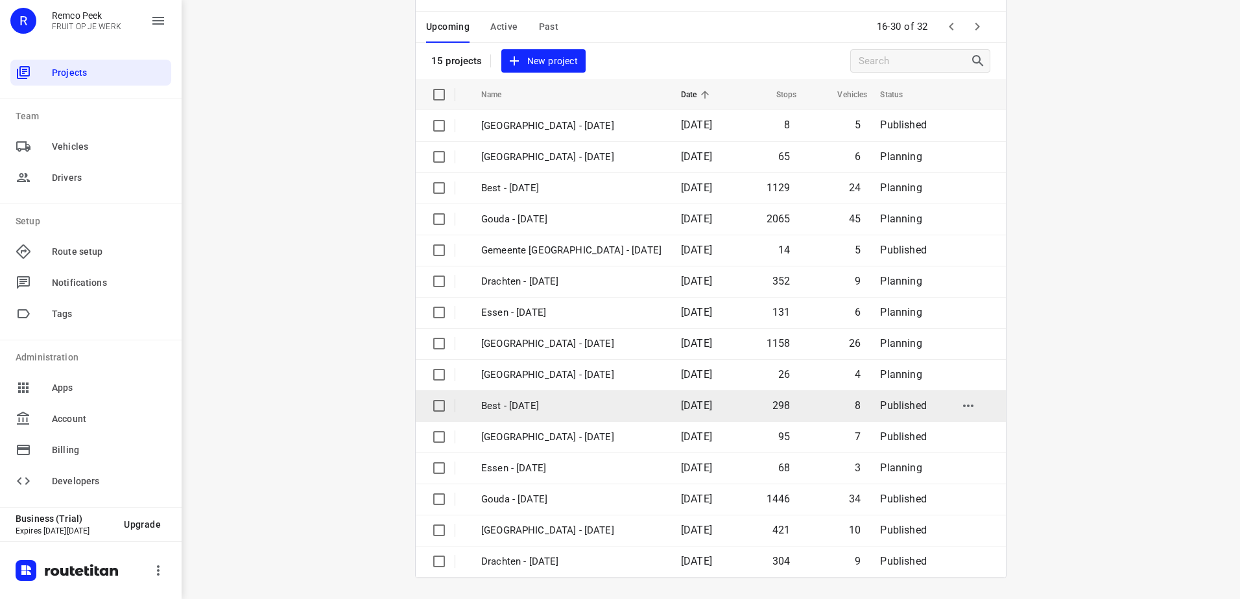
click at [593, 408] on p "Best - [DATE]" at bounding box center [571, 406] width 180 height 15
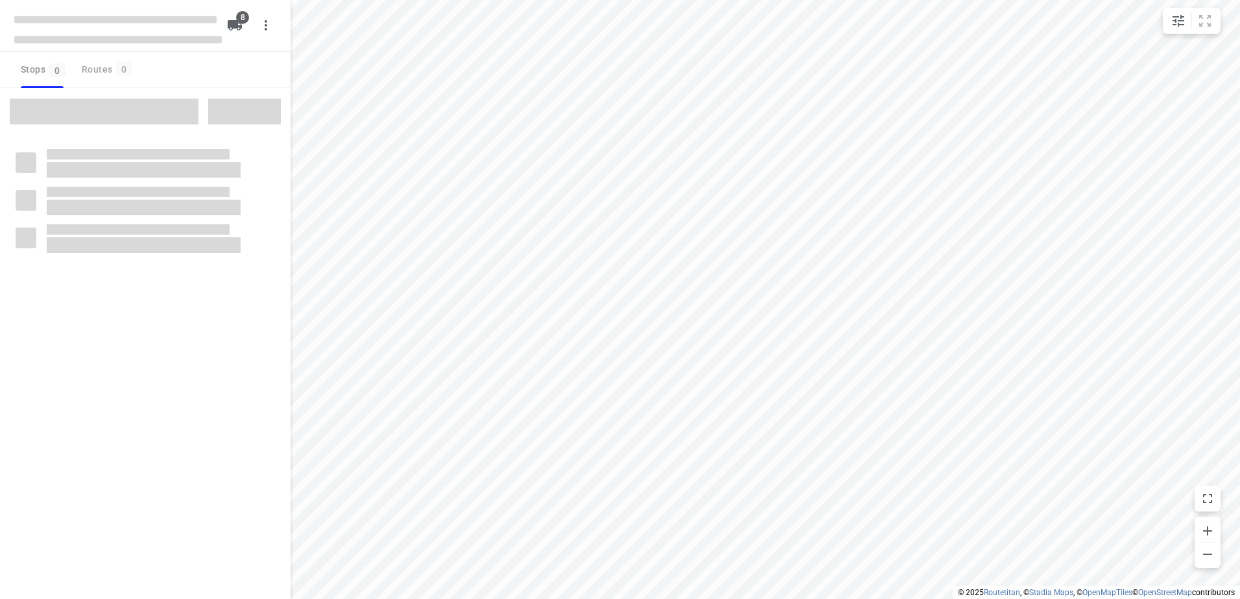
checkbox input "true"
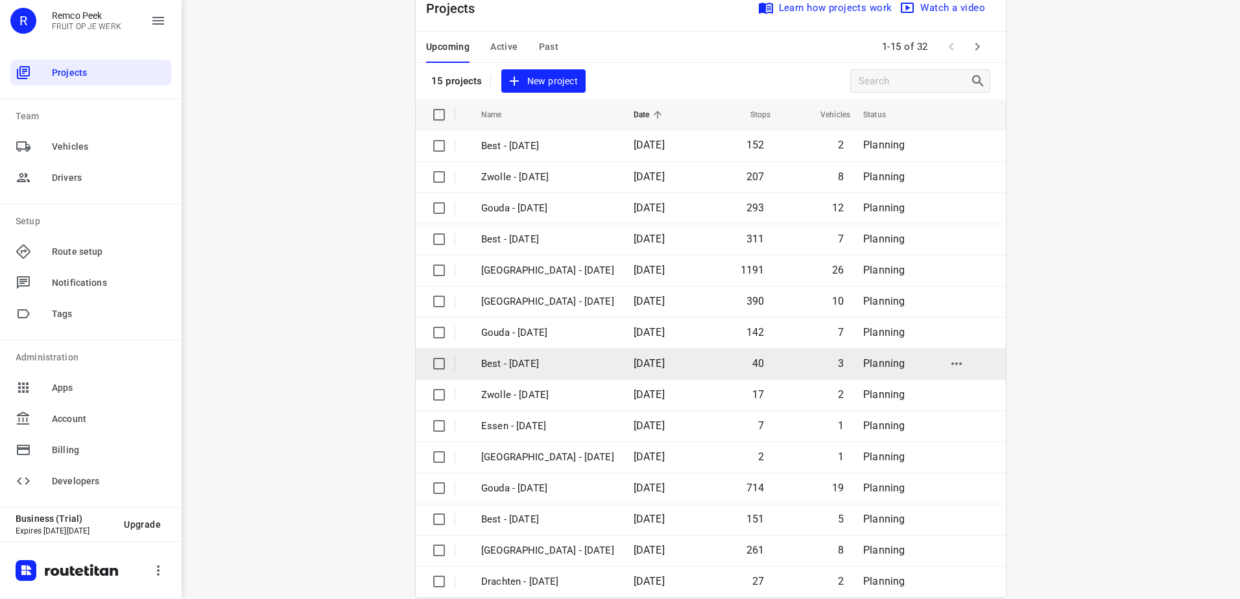
scroll to position [56, 0]
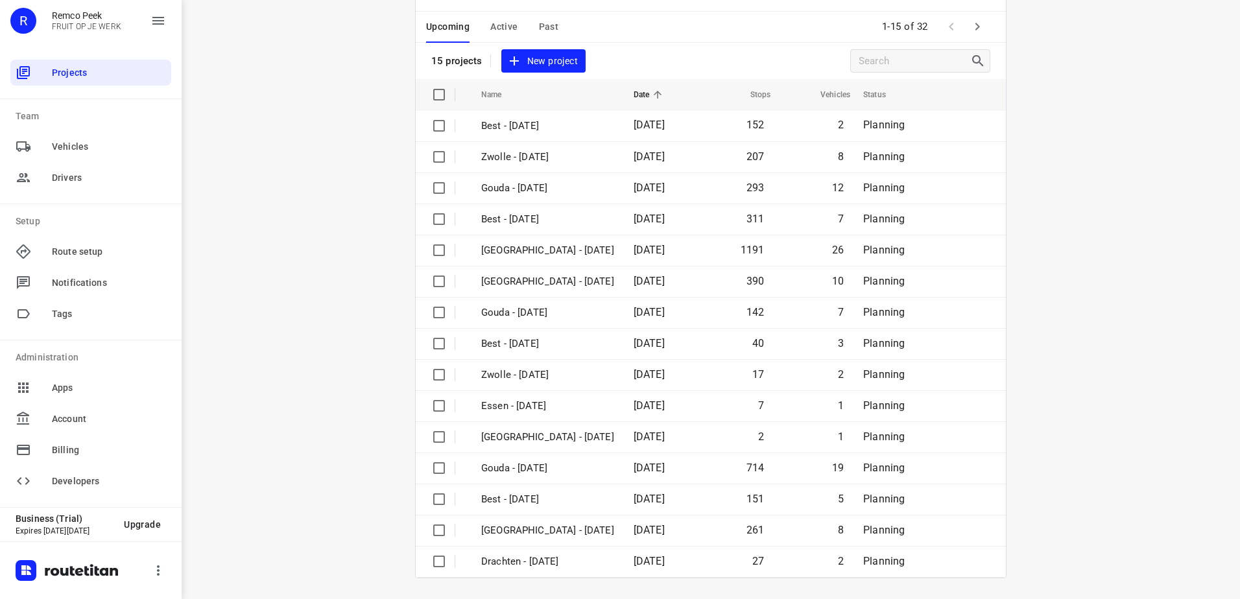
drag, startPoint x: 1149, startPoint y: 246, endPoint x: 1125, endPoint y: 251, distance: 24.4
click at [1149, 246] on div "i © 2025 Routetitan , © Stadia Maps , © OpenMapTiles © OpenStreetMap contributo…" at bounding box center [711, 299] width 1058 height 599
click at [969, 23] on icon "button" at bounding box center [977, 27] width 16 height 16
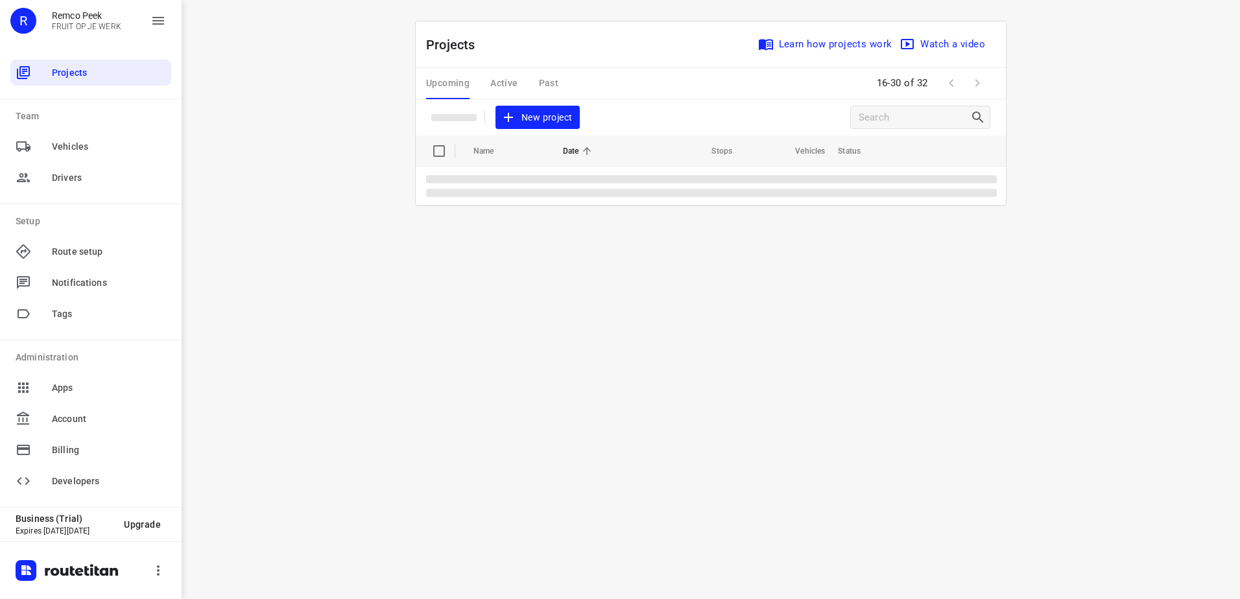
scroll to position [0, 0]
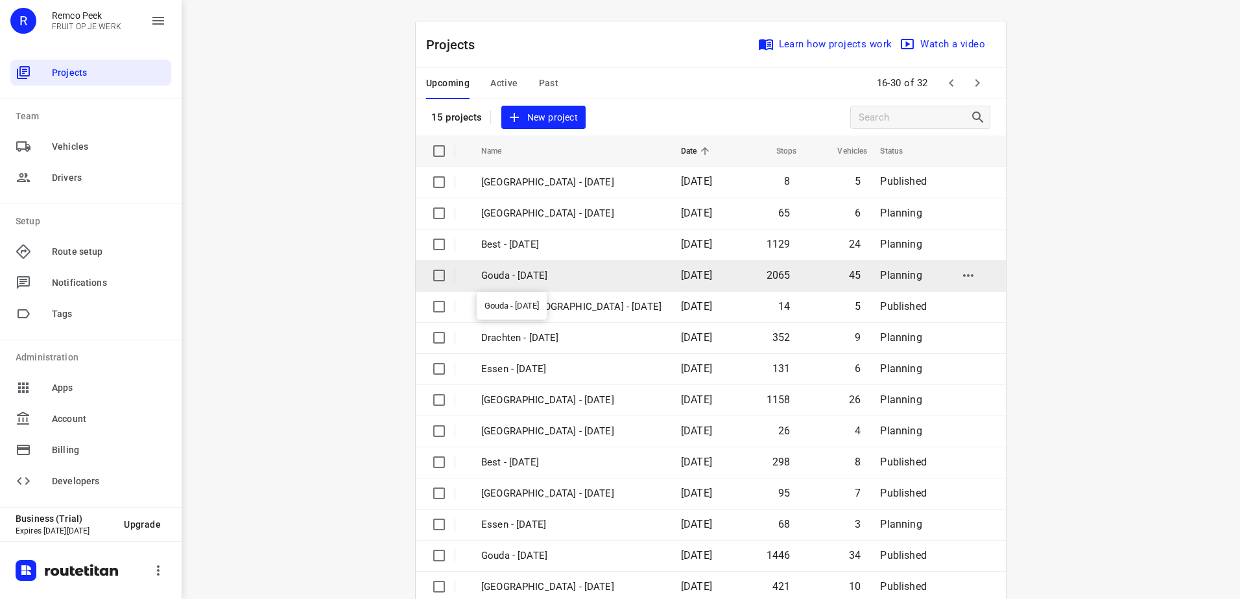
click at [570, 280] on p "Gouda - Wednesday" at bounding box center [571, 275] width 180 height 15
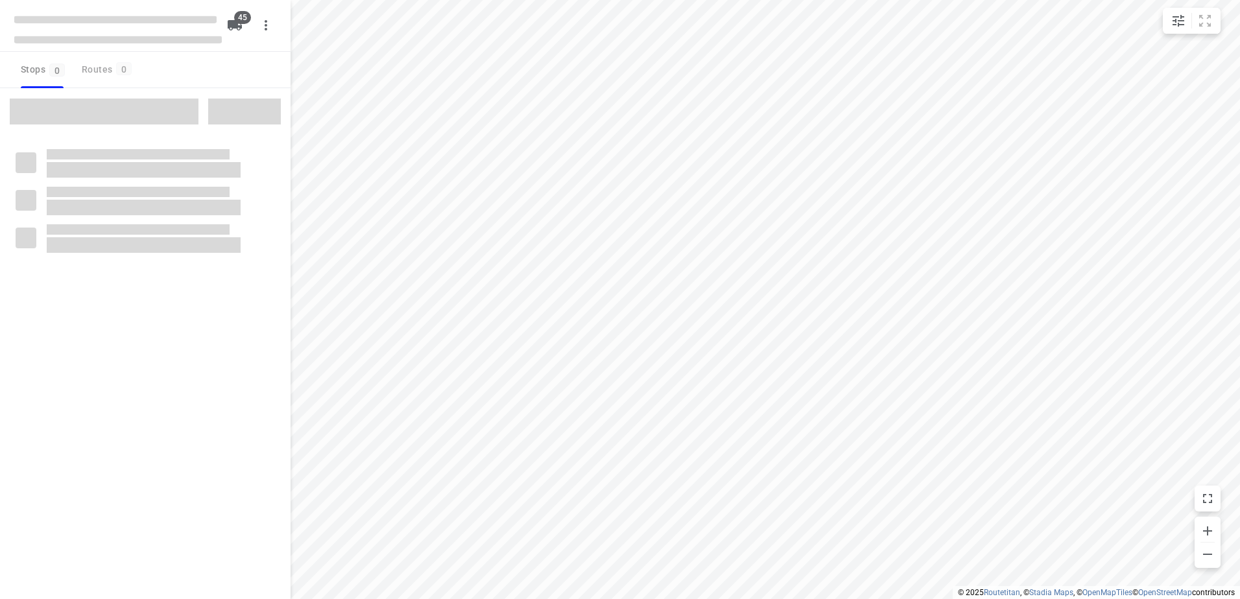
checkbox input "true"
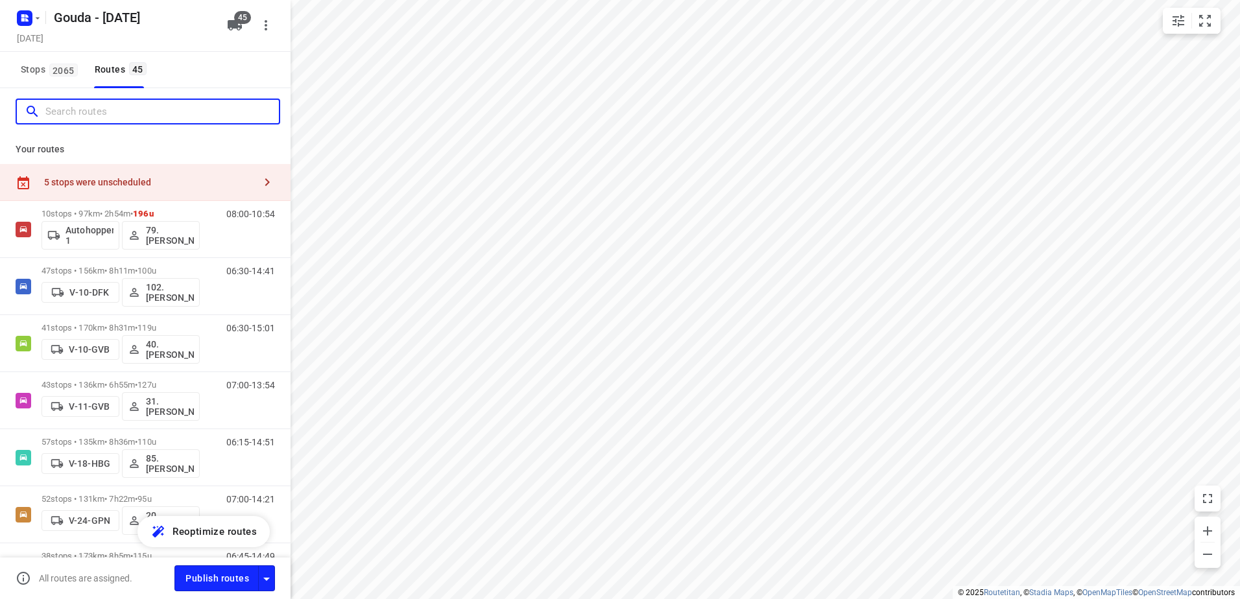
click at [120, 114] on input "Search routes" at bounding box center [161, 112] width 233 height 20
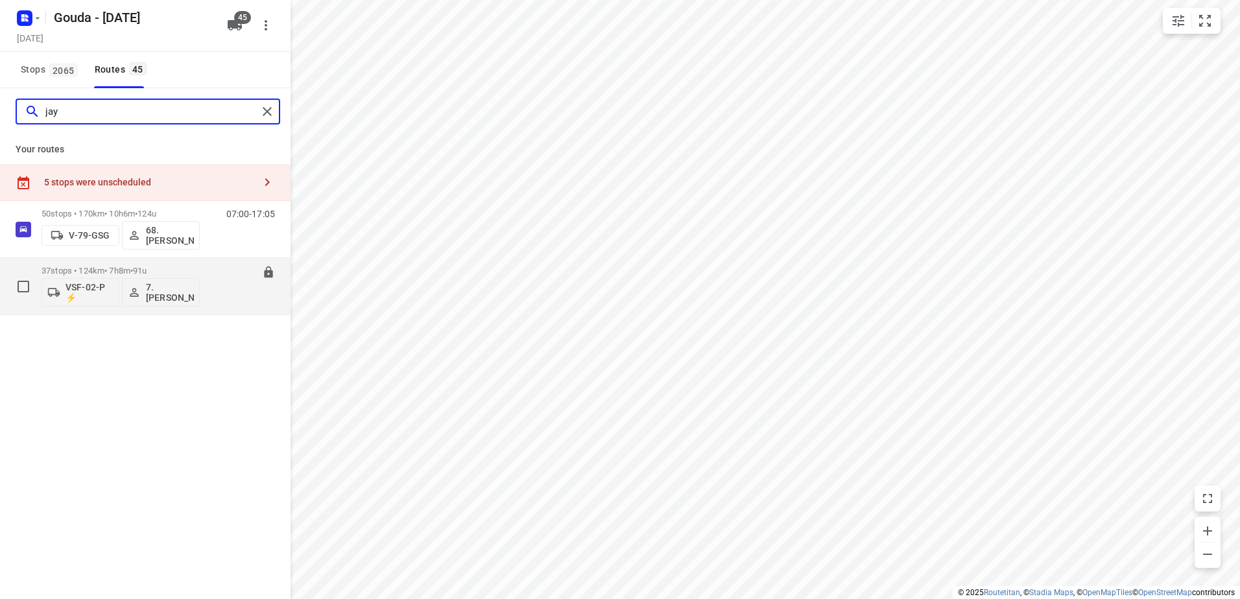
type input "jay"
click at [135, 268] on p "37 stops • 124km • 7h8m • 91u" at bounding box center [120, 271] width 158 height 10
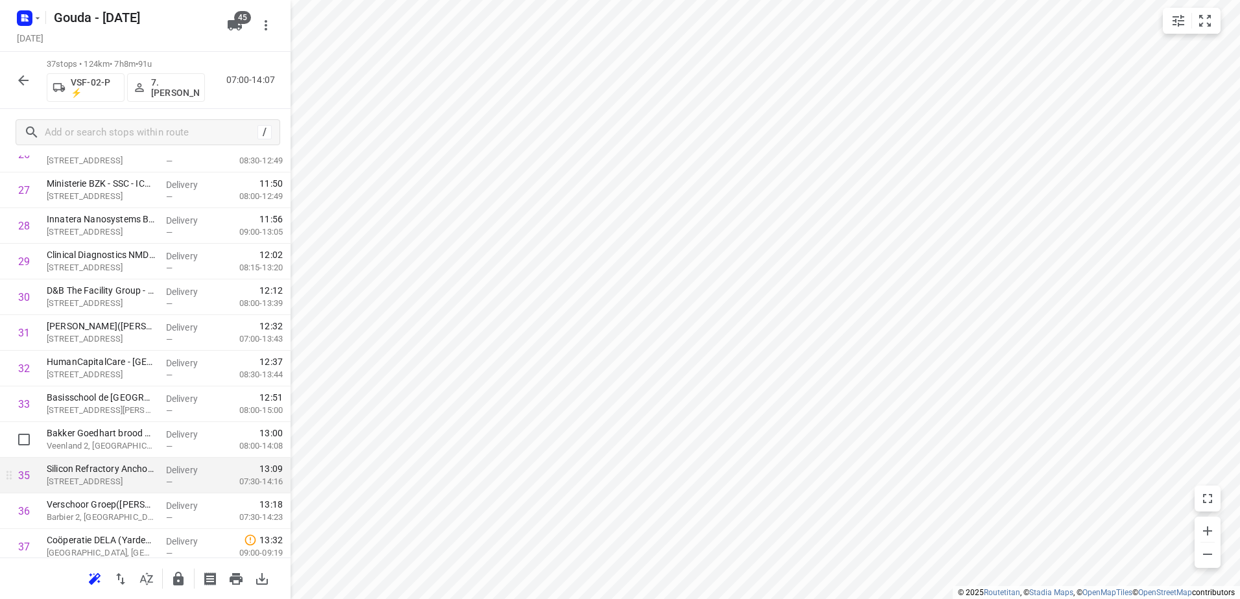
scroll to position [1055, 0]
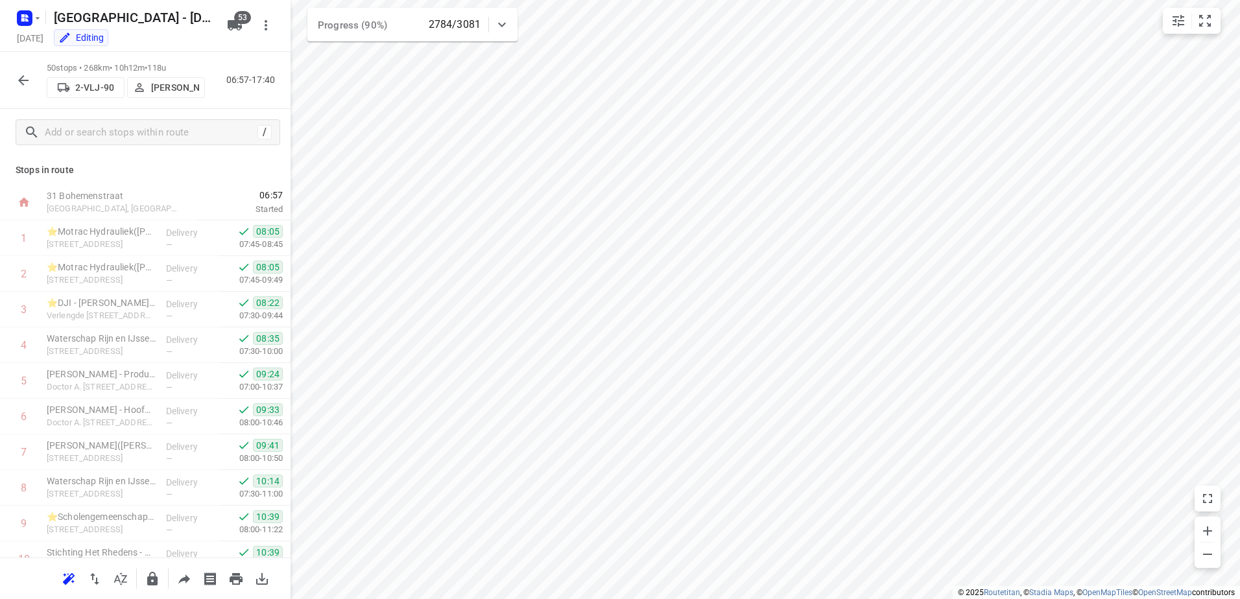
scroll to position [1482, 0]
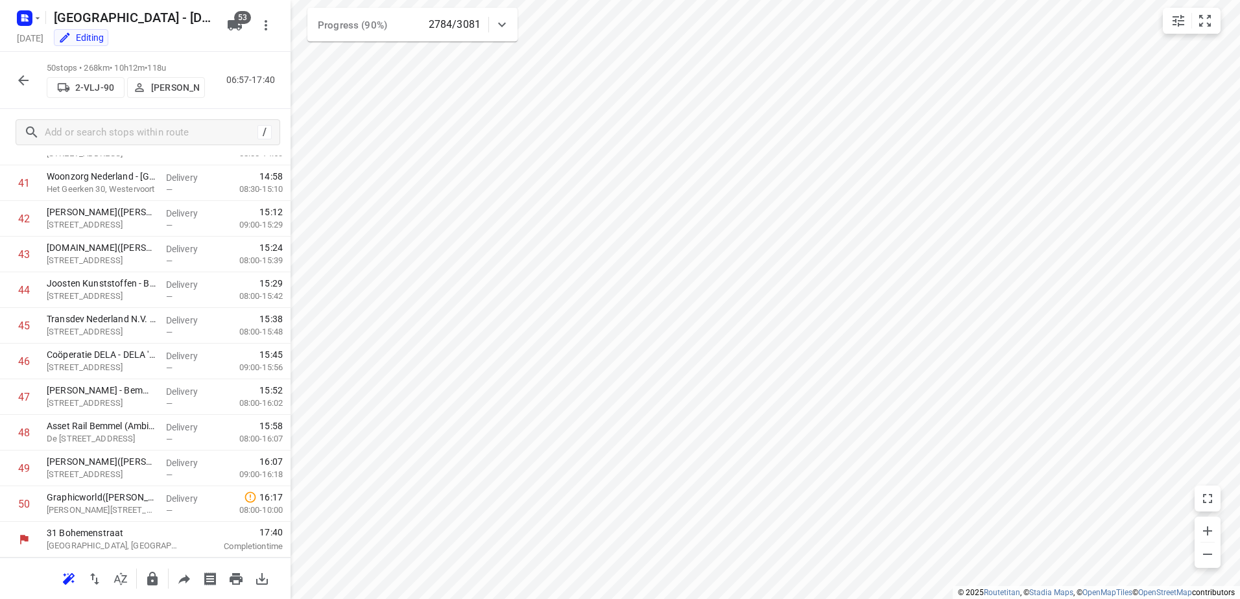
click at [19, 79] on icon "button" at bounding box center [23, 80] width 10 height 10
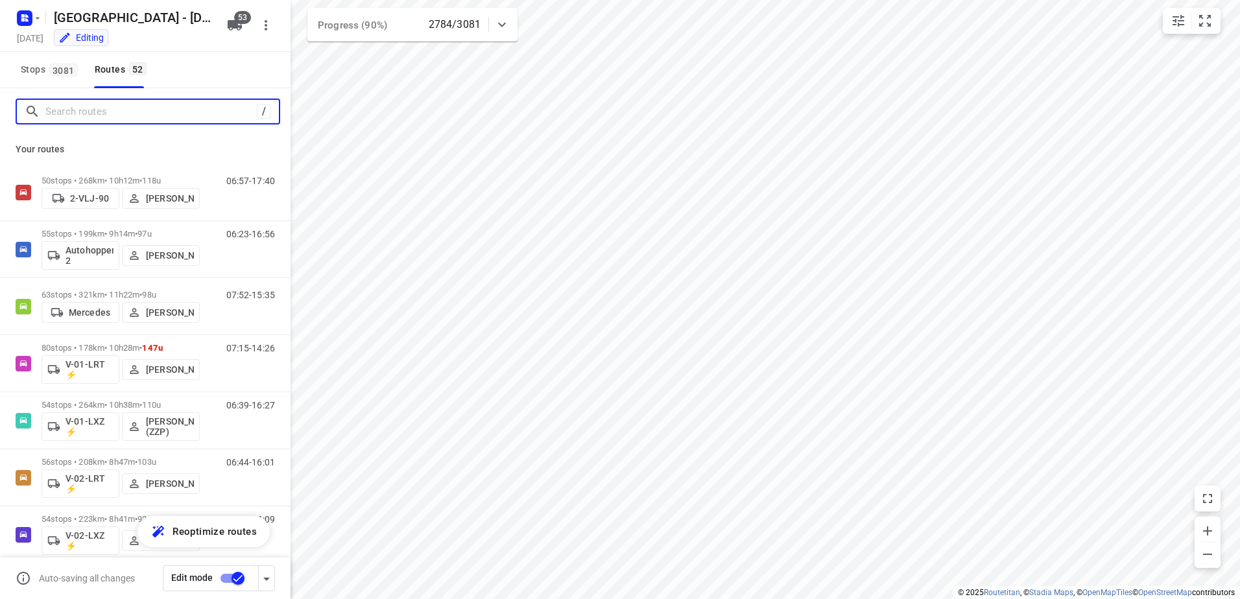
click at [92, 117] on input "Search routes" at bounding box center [150, 112] width 211 height 20
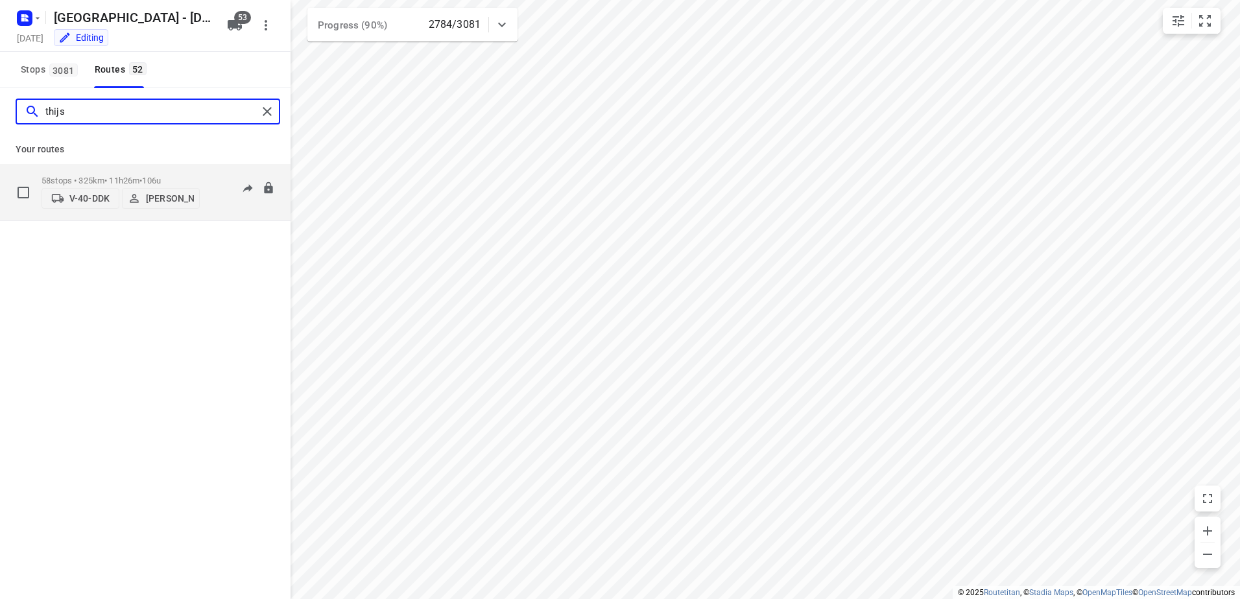
type input "thijs"
click at [116, 176] on p "58 stops • 325km • 11h26m • 106u" at bounding box center [120, 181] width 158 height 10
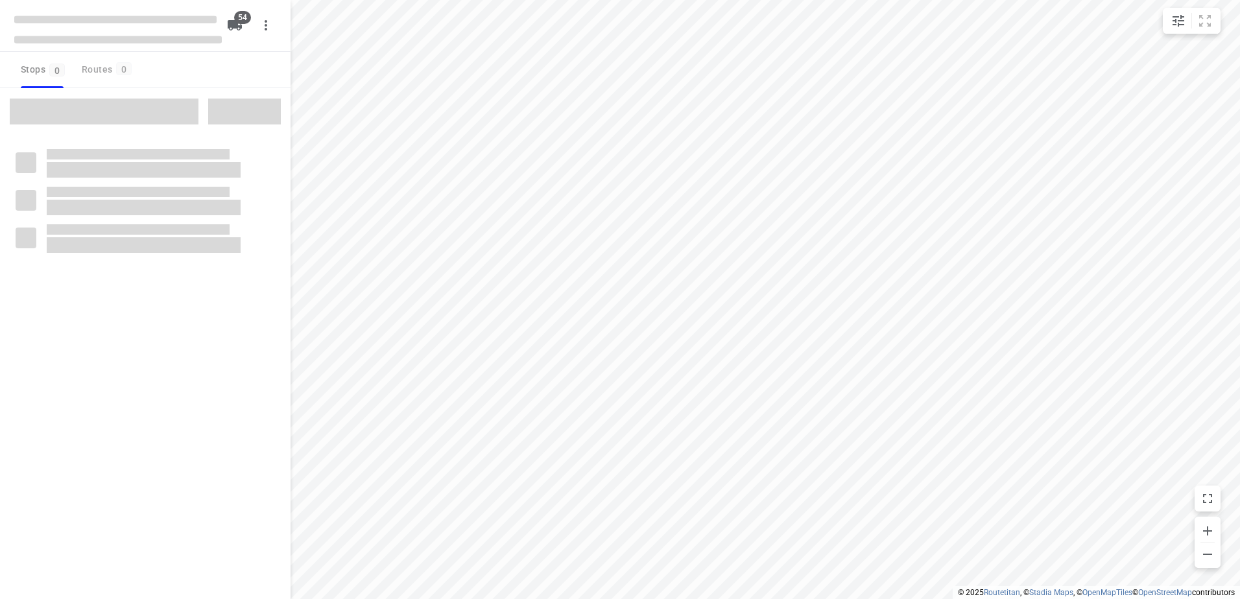
checkbox input "true"
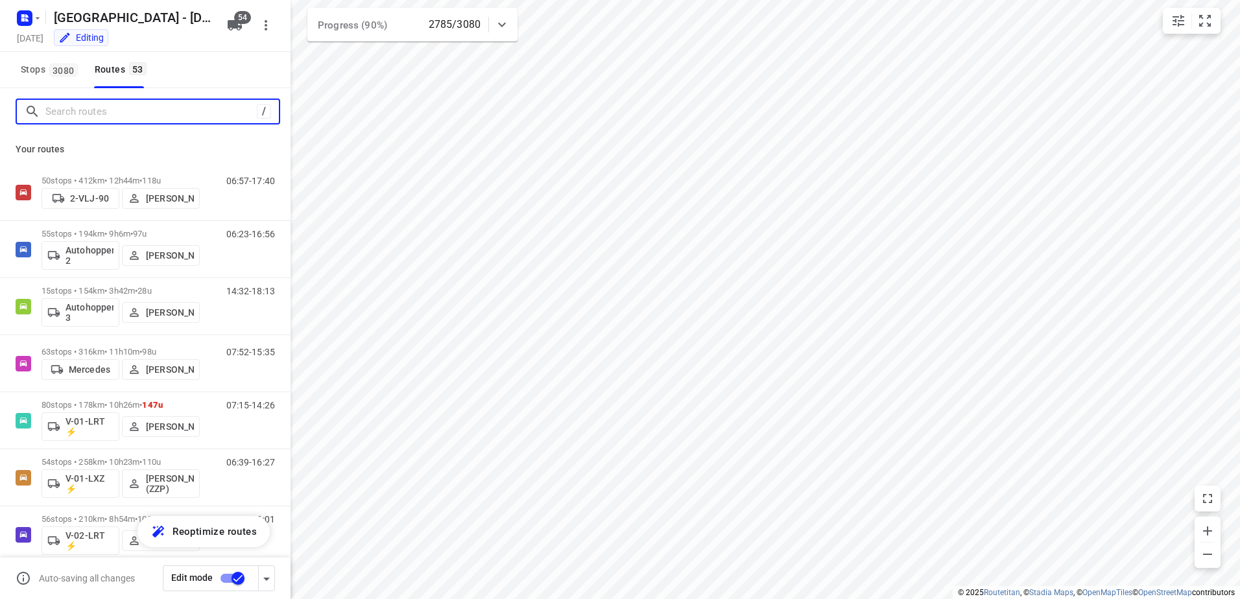
click at [112, 111] on input "Search routes" at bounding box center [150, 112] width 211 height 20
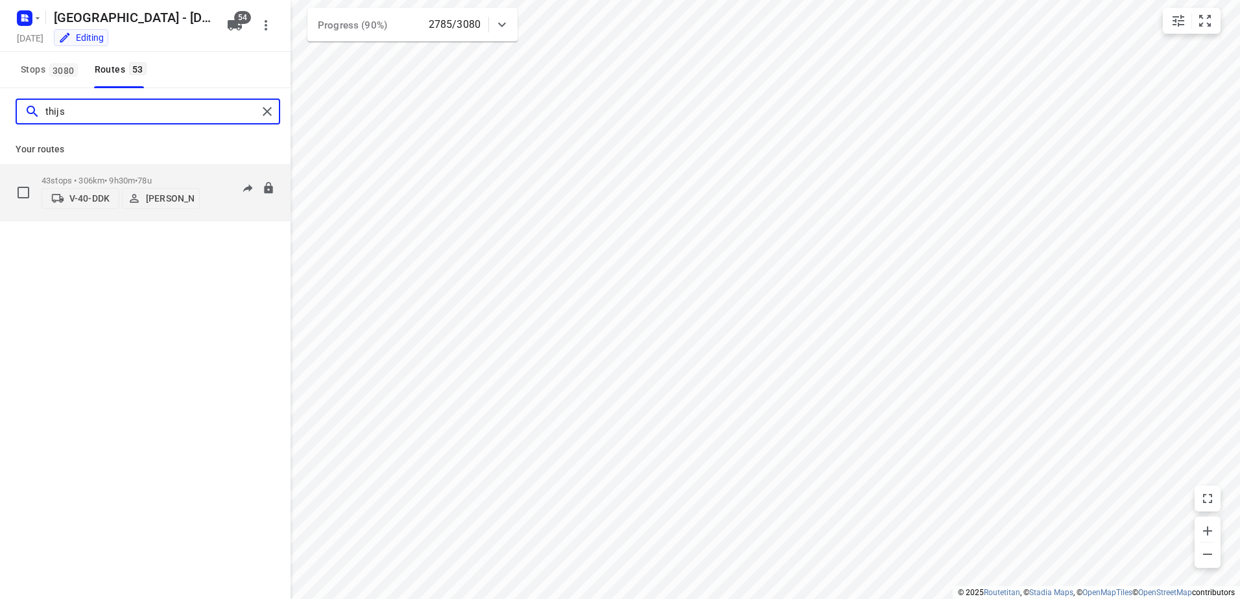
type input "thijs"
click at [93, 169] on div "43 stops • 306km • 9h30m • 78u V-40-DDK Thijs Peter Dahler" at bounding box center [120, 192] width 158 height 46
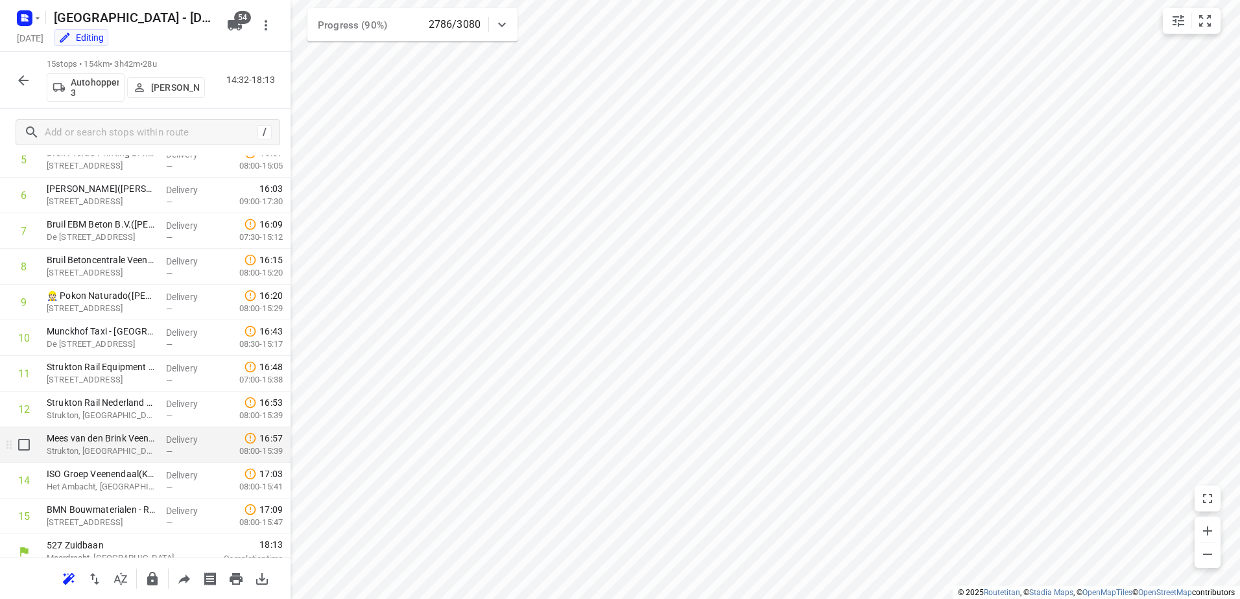
scroll to position [233, 0]
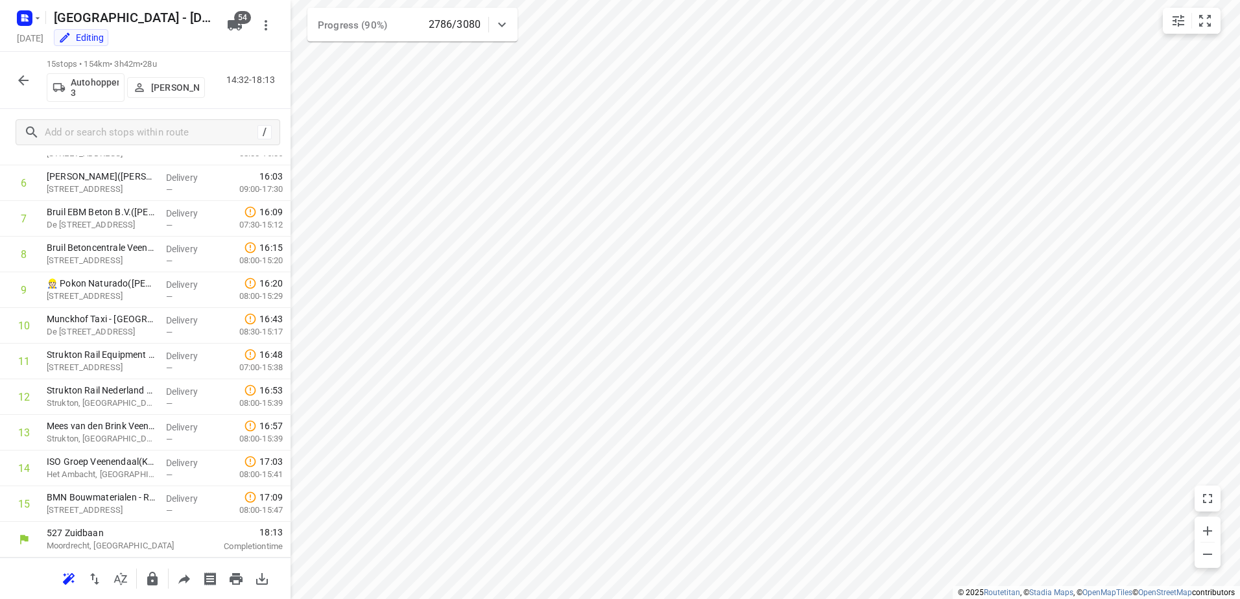
click at [20, 82] on icon "button" at bounding box center [23, 80] width 10 height 10
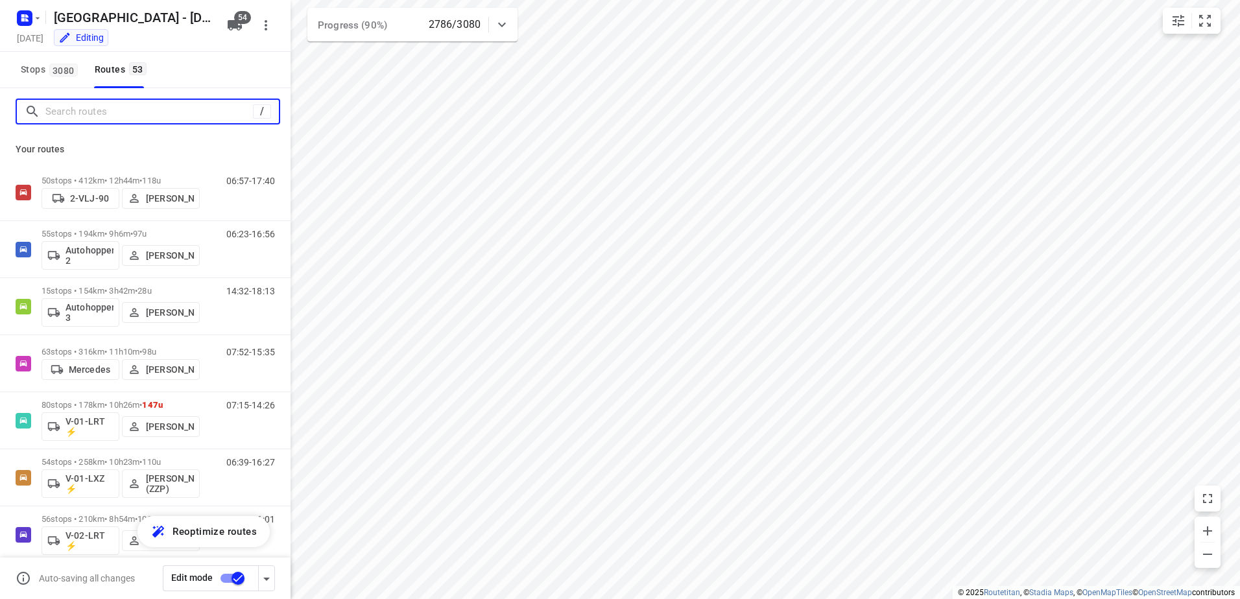
click at [113, 111] on input "Search routes" at bounding box center [148, 112] width 207 height 20
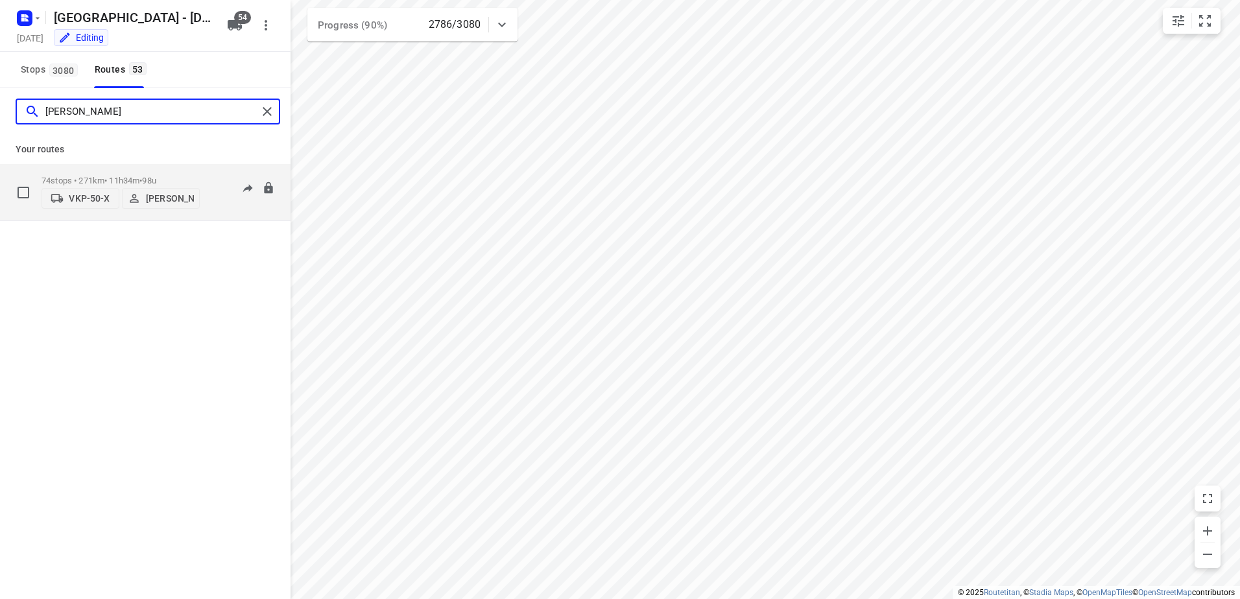
type input "steve"
click at [88, 177] on p "74 stops • 271km • 11h34m • 98u" at bounding box center [120, 181] width 158 height 10
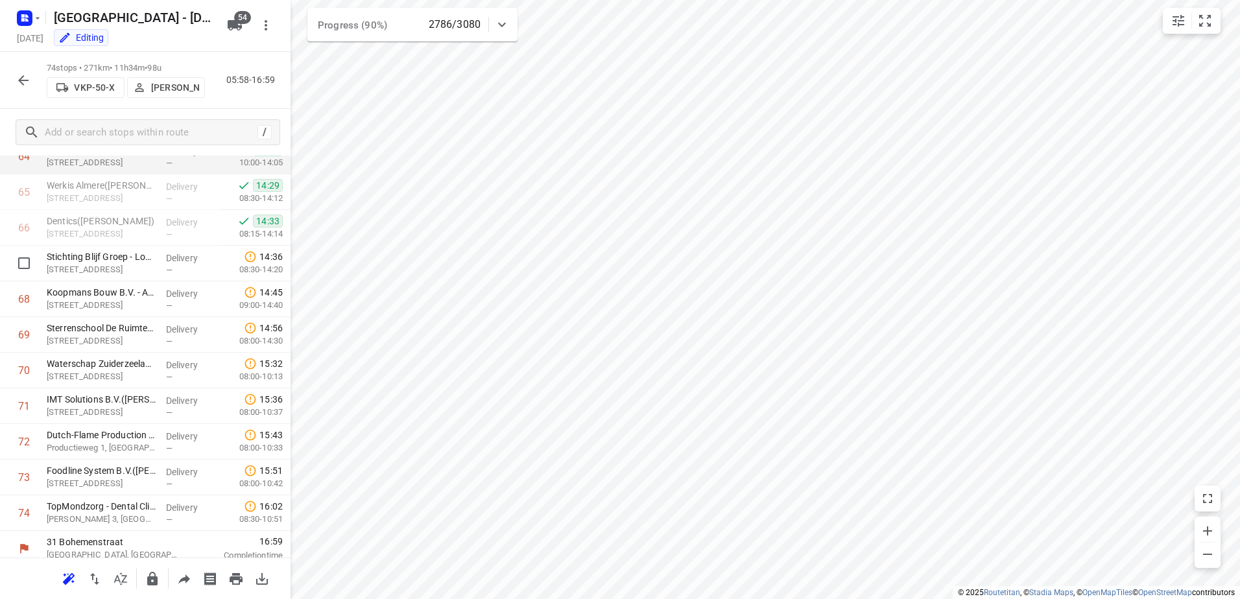
scroll to position [2338, 0]
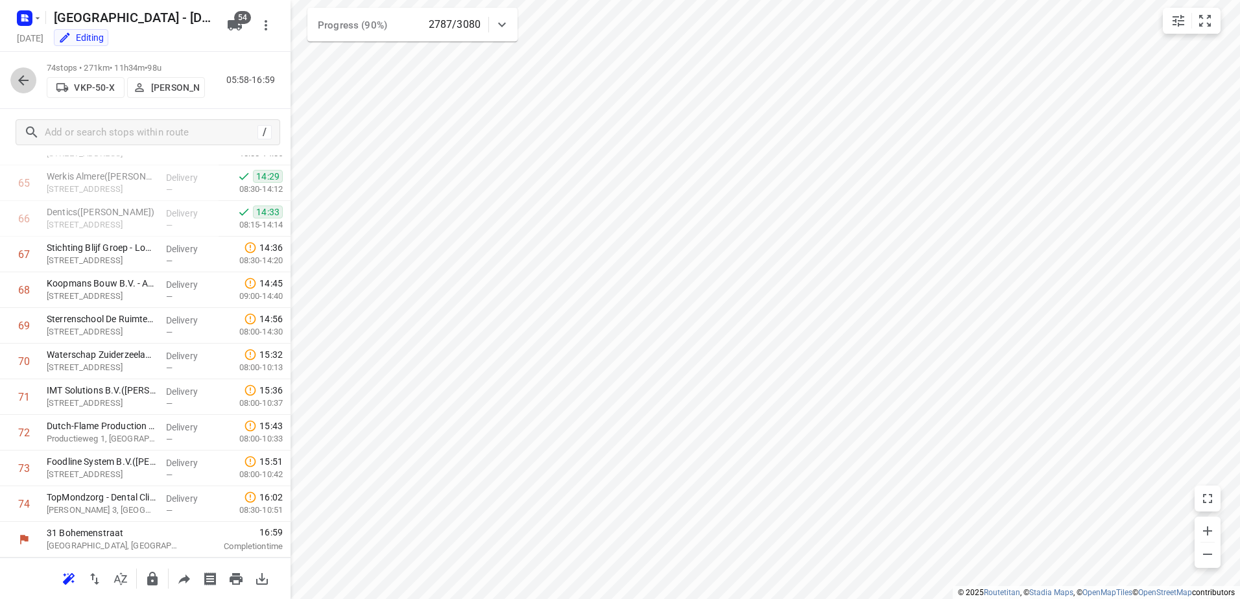
click at [14, 83] on button "button" at bounding box center [23, 80] width 26 height 26
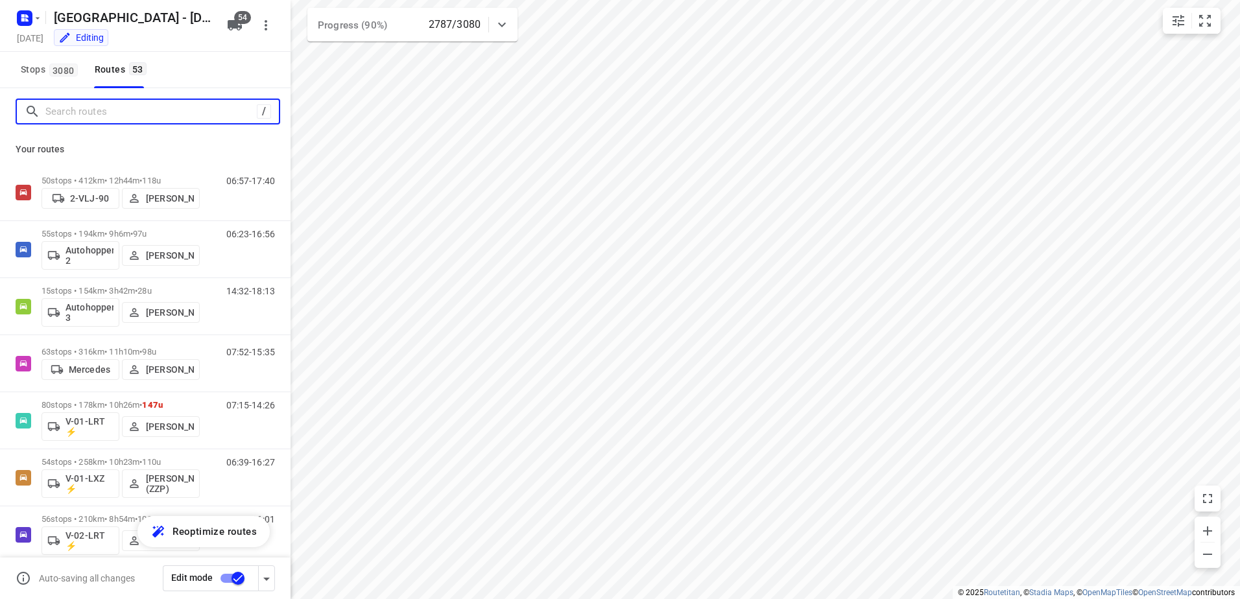
click at [96, 117] on input "Search routes" at bounding box center [150, 112] width 211 height 20
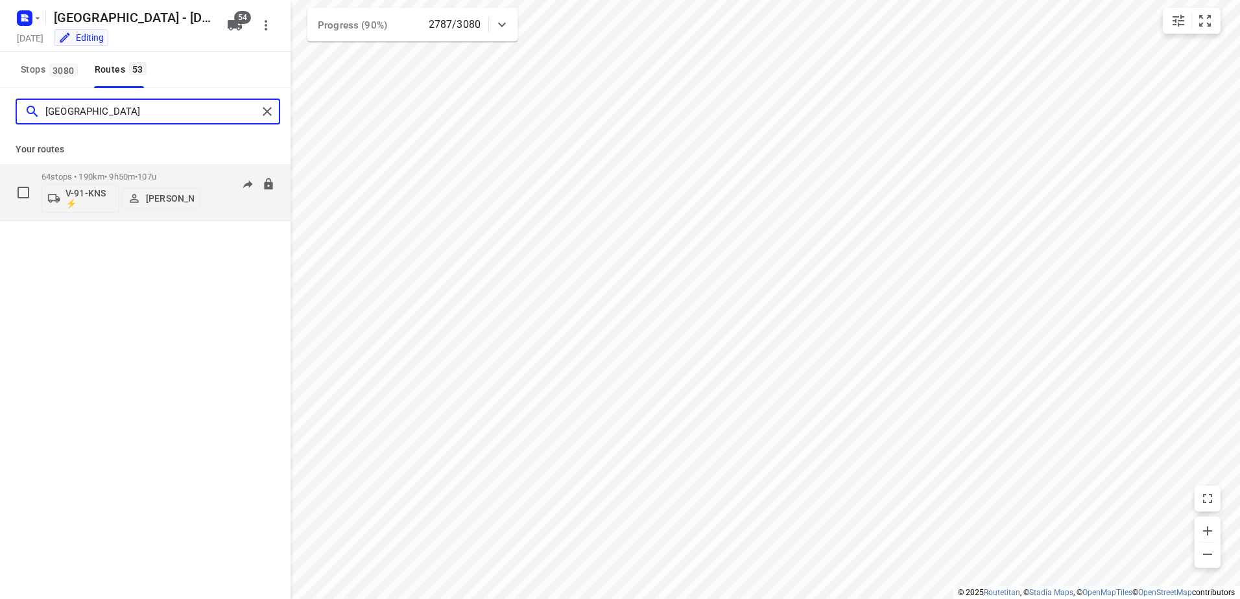
type input "milan"
click at [87, 170] on div "64 stops • 190km • 9h50m • 107u V-91-KNS ⚡ Milan Rave" at bounding box center [120, 192] width 158 height 54
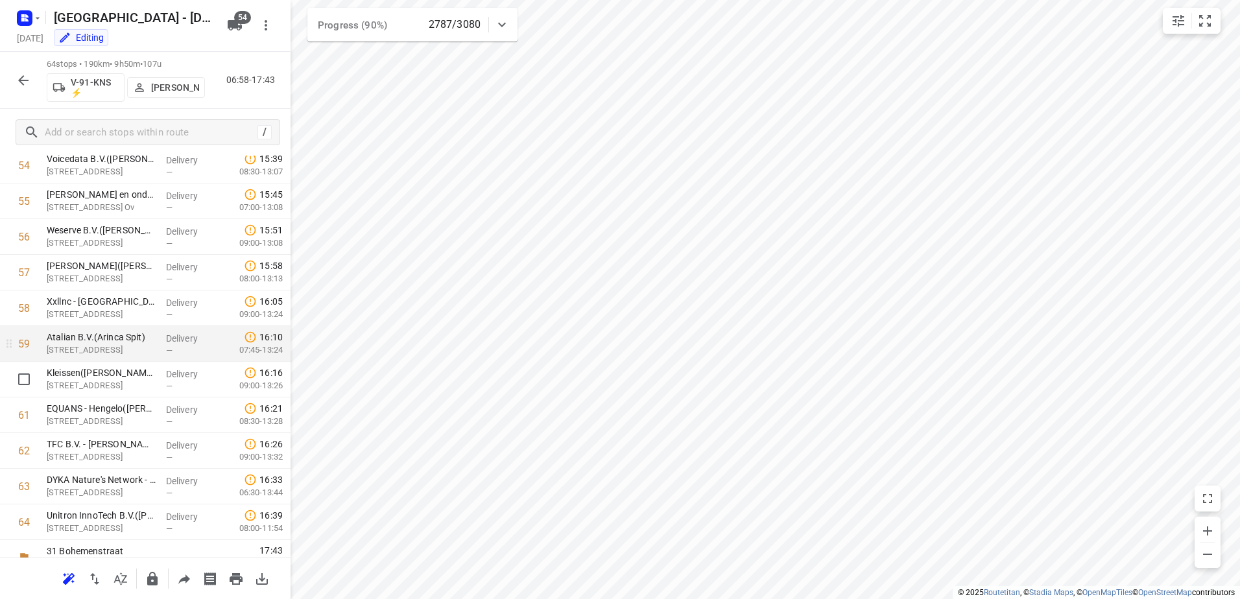
scroll to position [1981, 0]
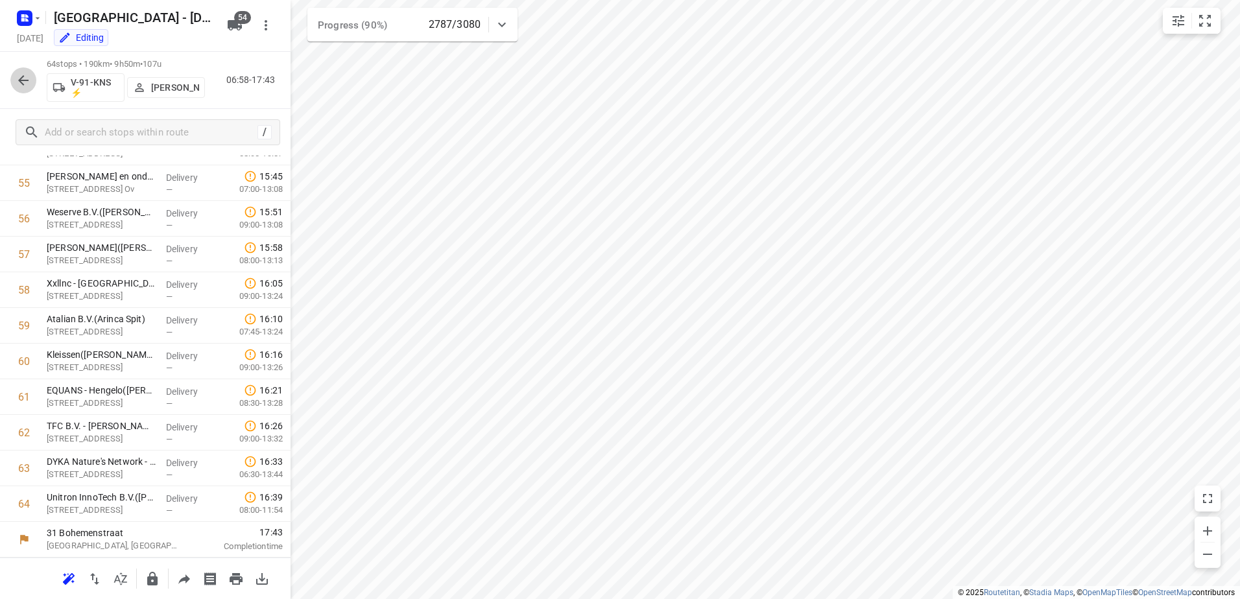
click at [19, 83] on icon "button" at bounding box center [24, 81] width 16 height 16
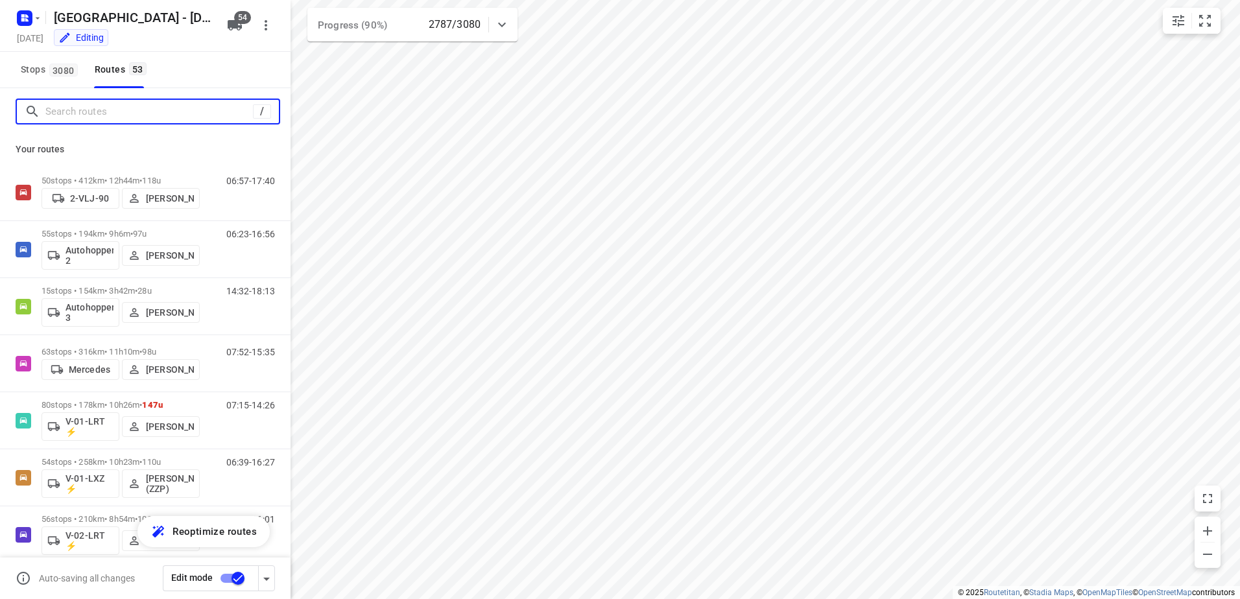
click at [108, 113] on input "Search routes" at bounding box center [148, 112] width 207 height 20
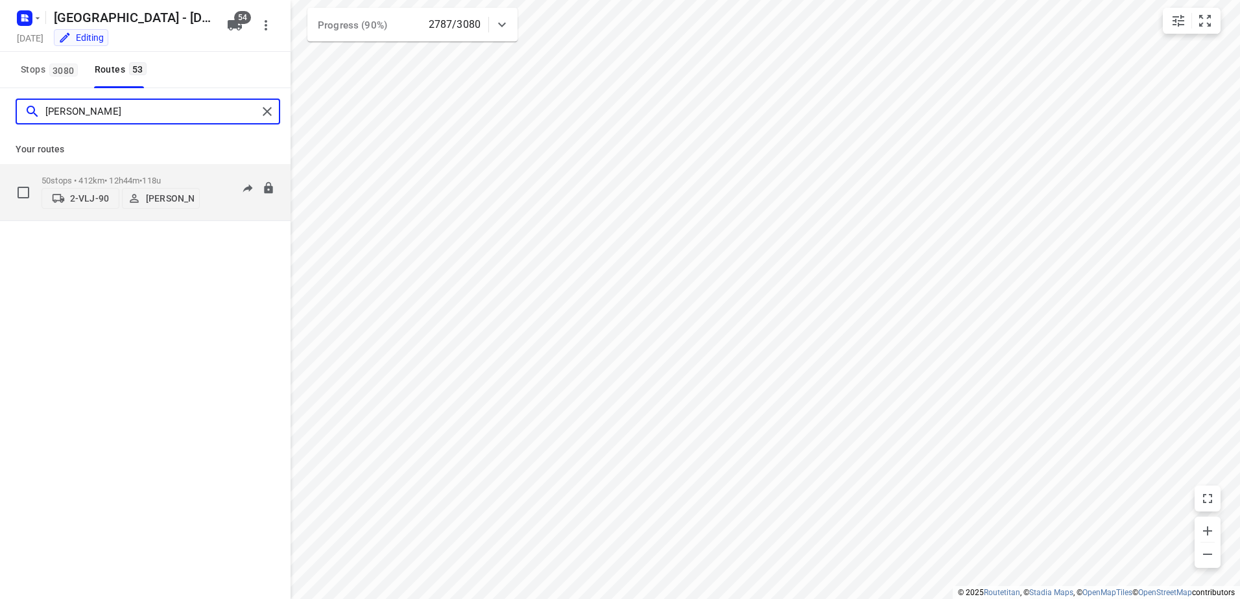
type input "john"
click at [102, 177] on p "50 stops • 412km • 12h44m • 118u" at bounding box center [120, 181] width 158 height 10
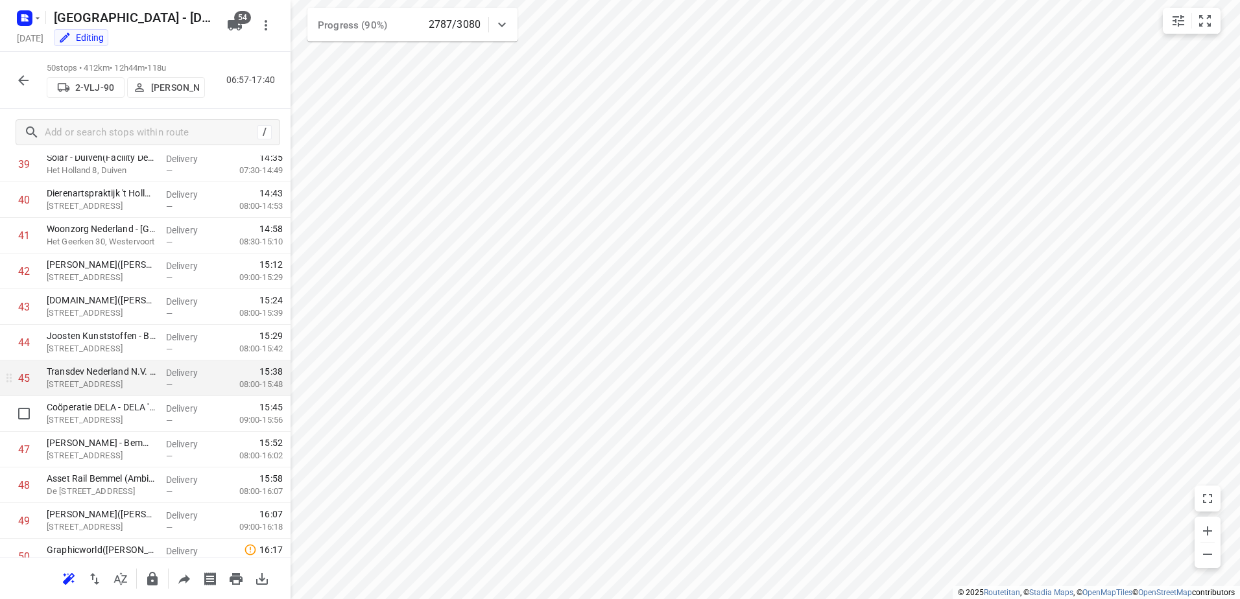
scroll to position [1482, 0]
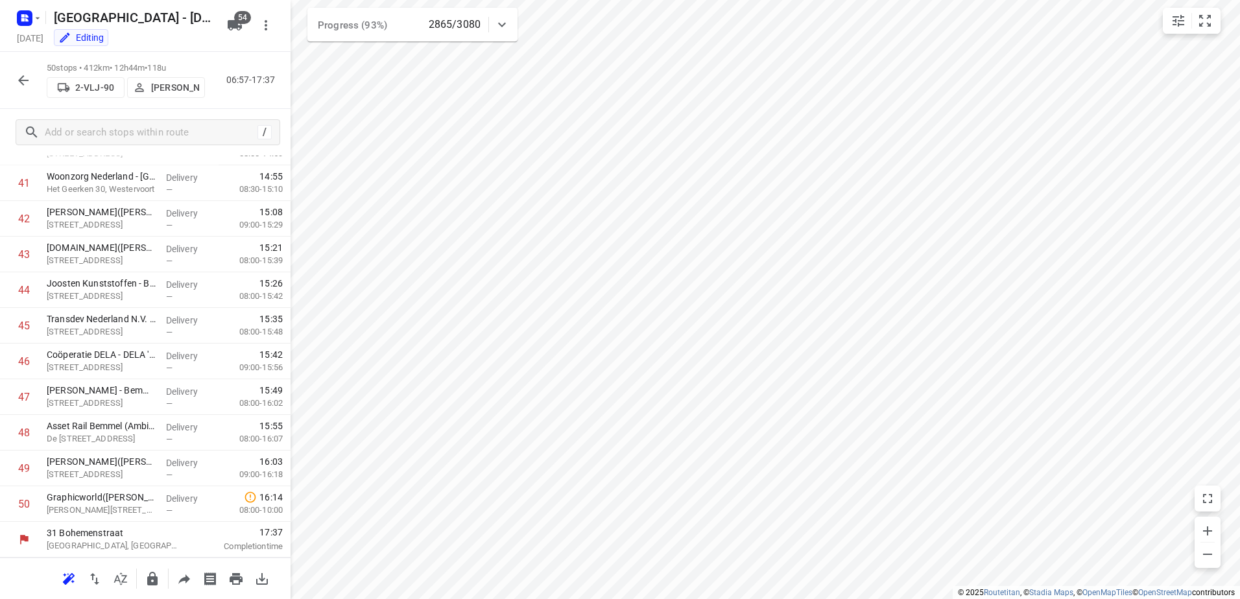
click at [26, 78] on icon "button" at bounding box center [24, 81] width 16 height 16
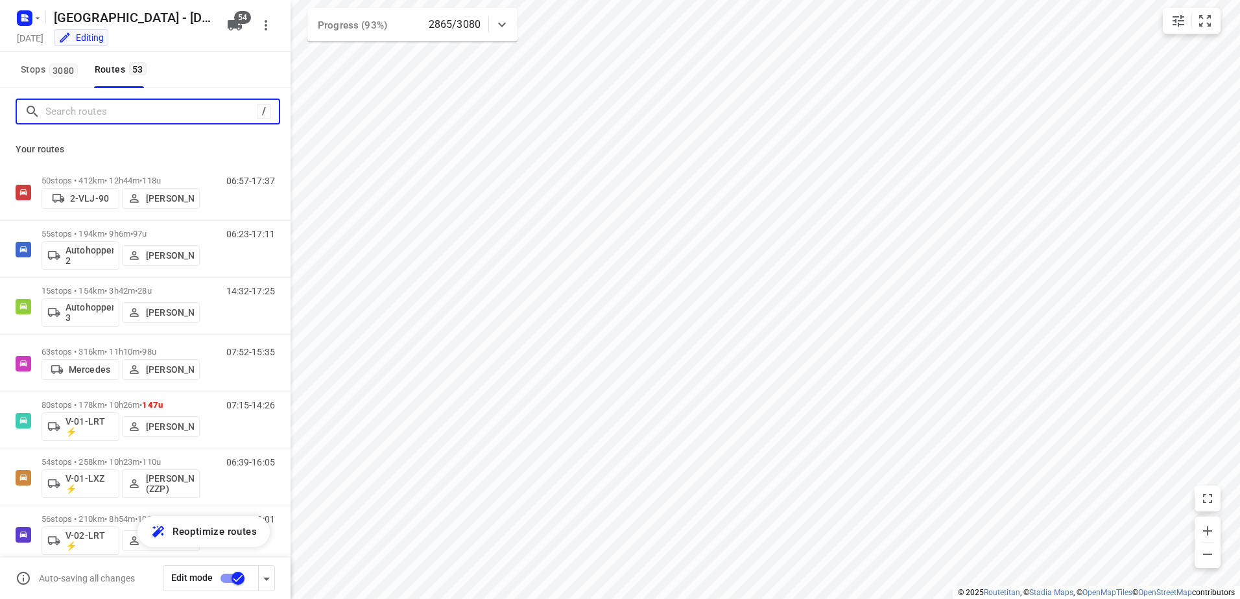
click at [108, 106] on input "Search routes" at bounding box center [150, 112] width 211 height 20
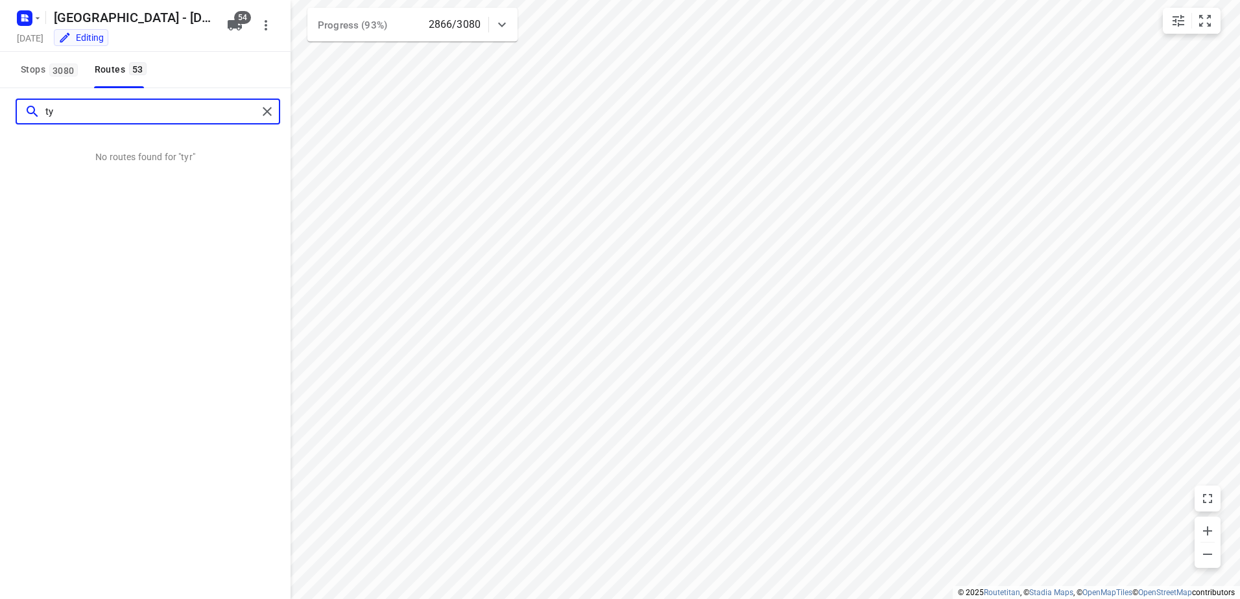
type input "t"
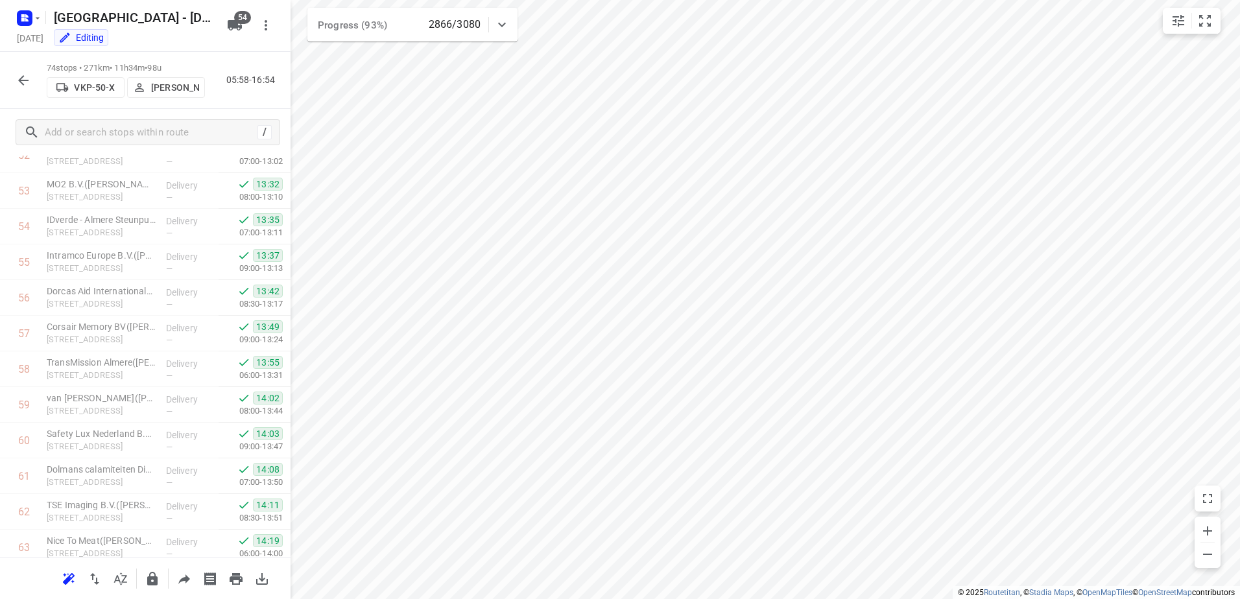
scroll to position [2338, 0]
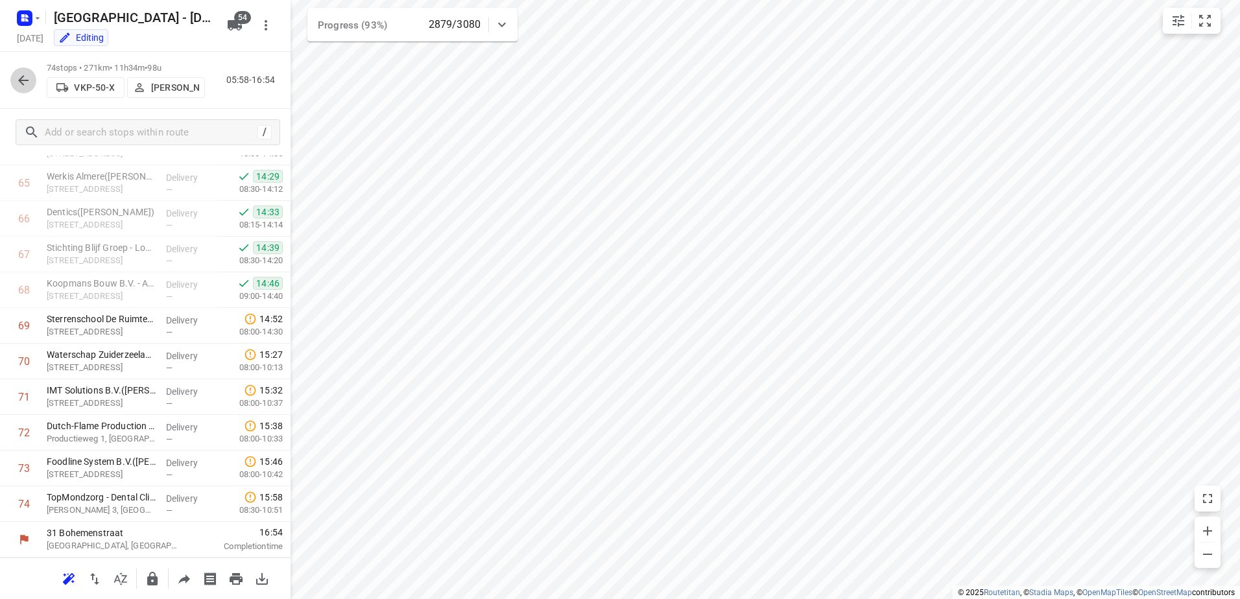
click at [24, 68] on button "button" at bounding box center [23, 80] width 26 height 26
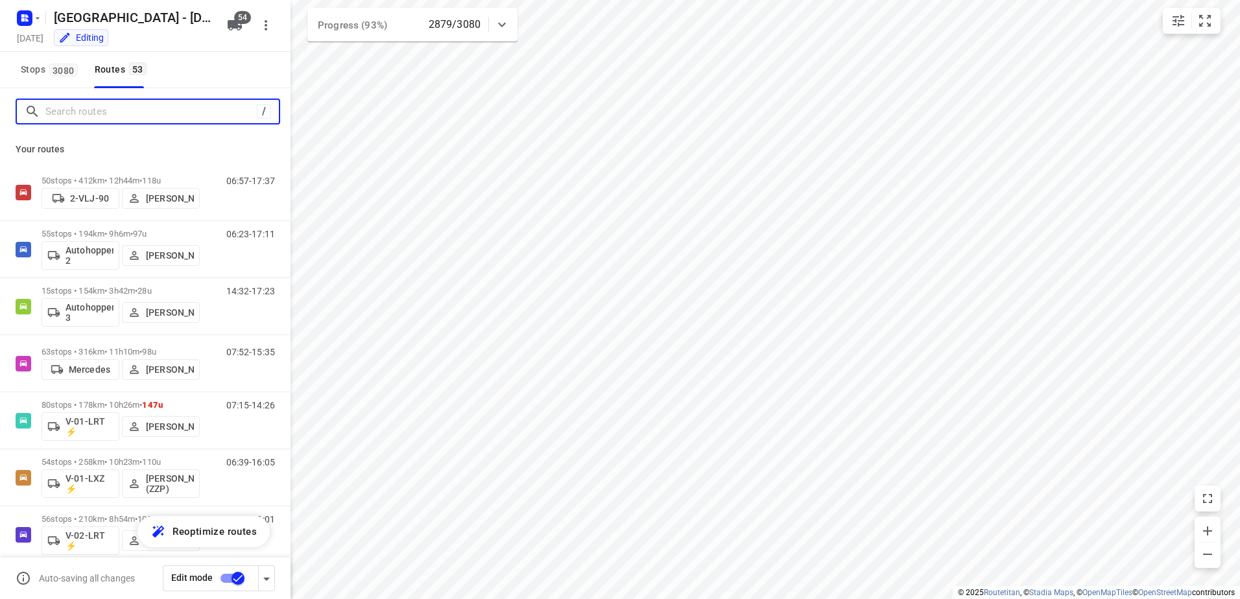
click at [128, 115] on input "Search routes" at bounding box center [150, 112] width 211 height 20
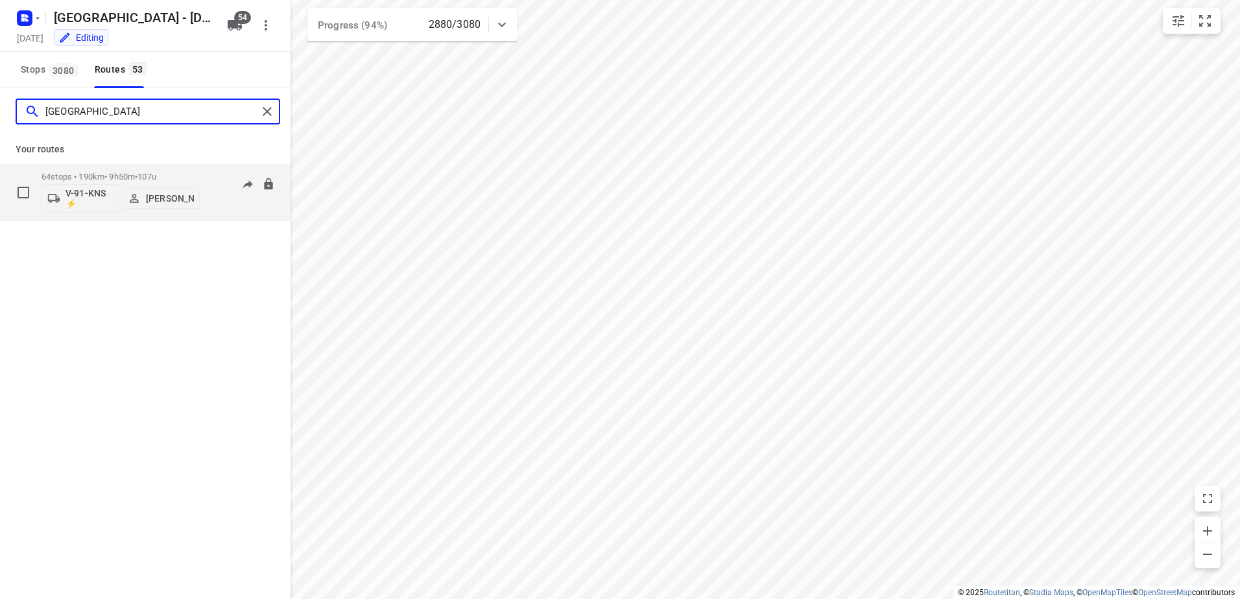
type input "milan"
click at [66, 171] on div "64 stops • 190km • 9h50m • 107u V-91-KNS ⚡ Milan Rave" at bounding box center [120, 192] width 158 height 54
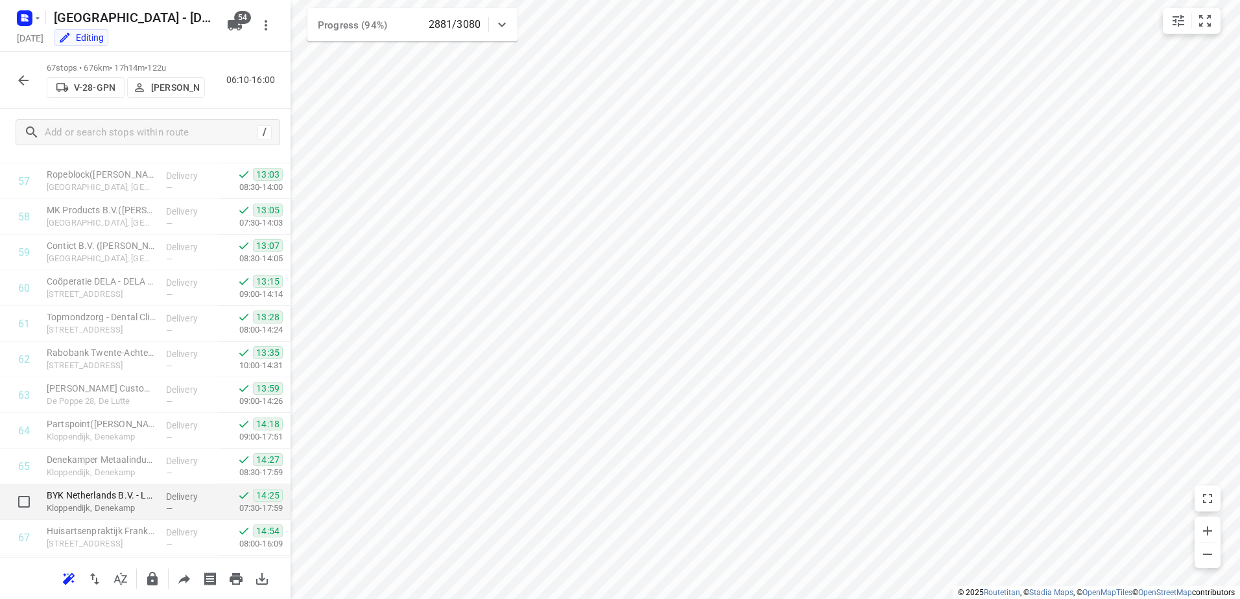
scroll to position [2088, 0]
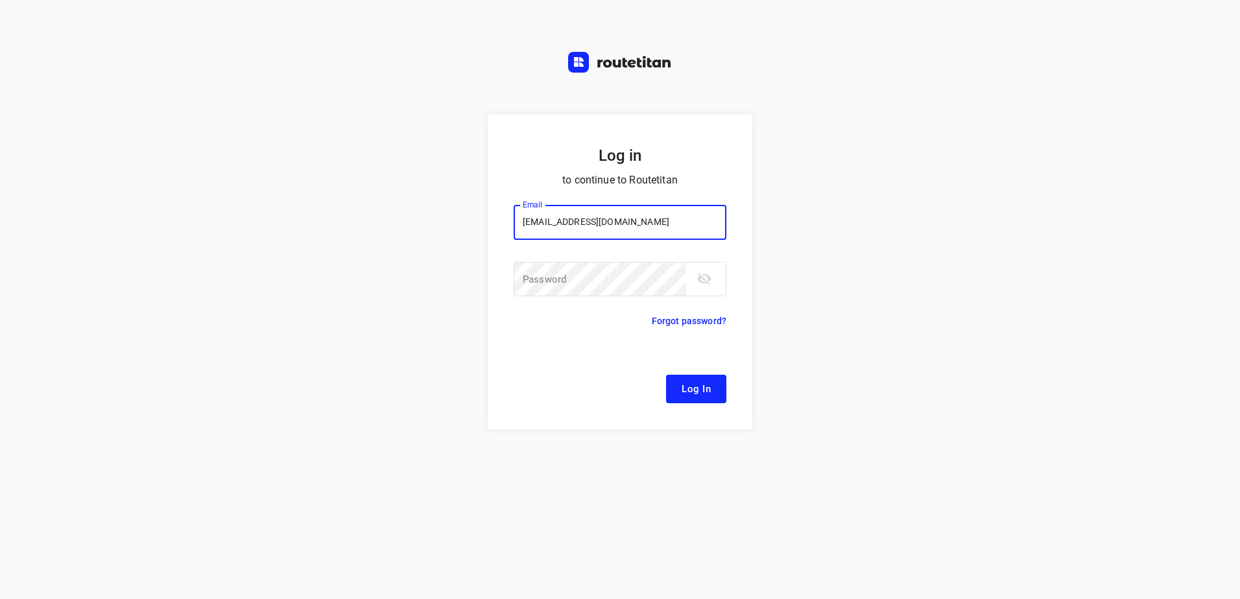
type input "[EMAIL_ADDRESS][DOMAIN_NAME]"
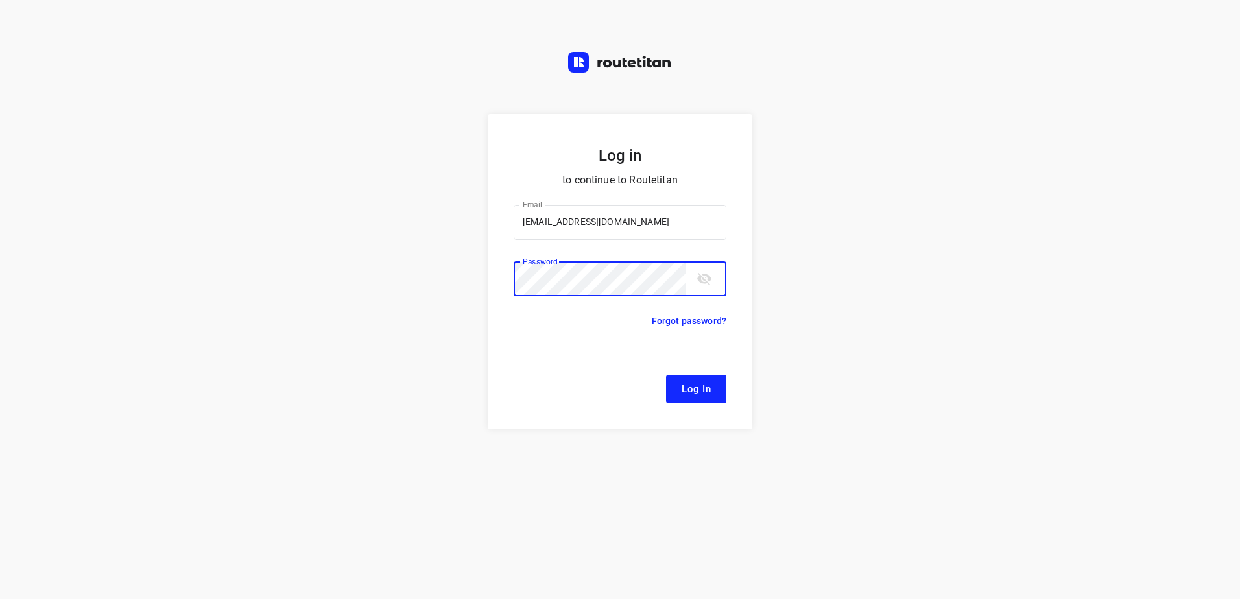
click at [666, 375] on button "Log In" at bounding box center [696, 389] width 60 height 29
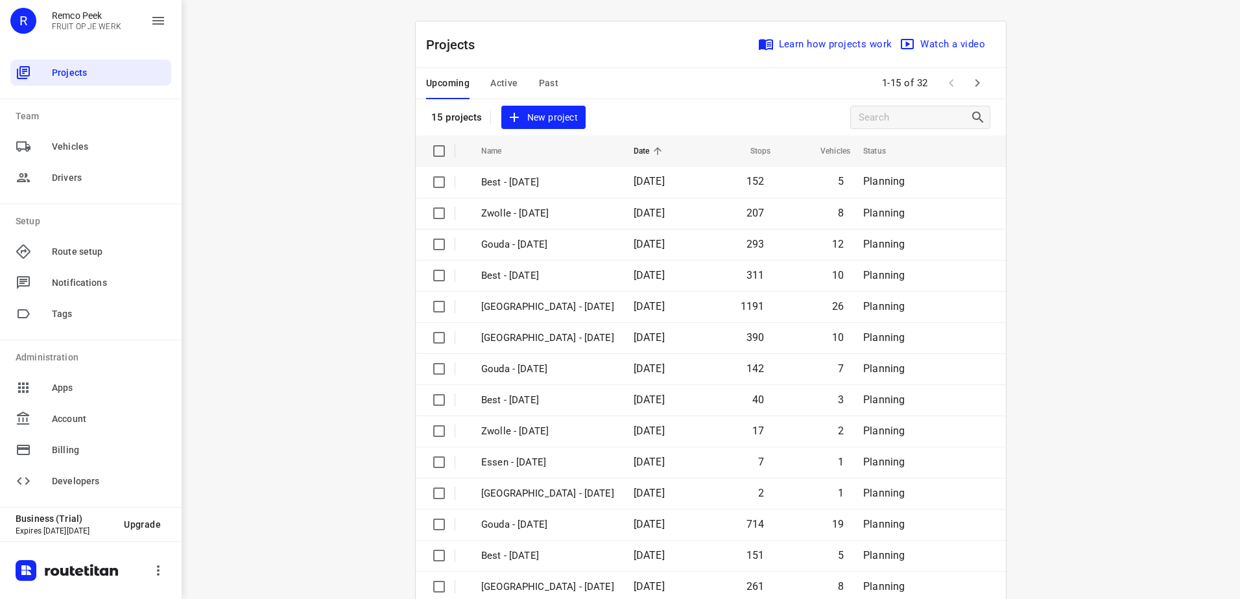
click at [522, 91] on div "Upcoming Active Past" at bounding box center [502, 83] width 153 height 31
click at [508, 86] on span "Active" at bounding box center [503, 83] width 27 height 16
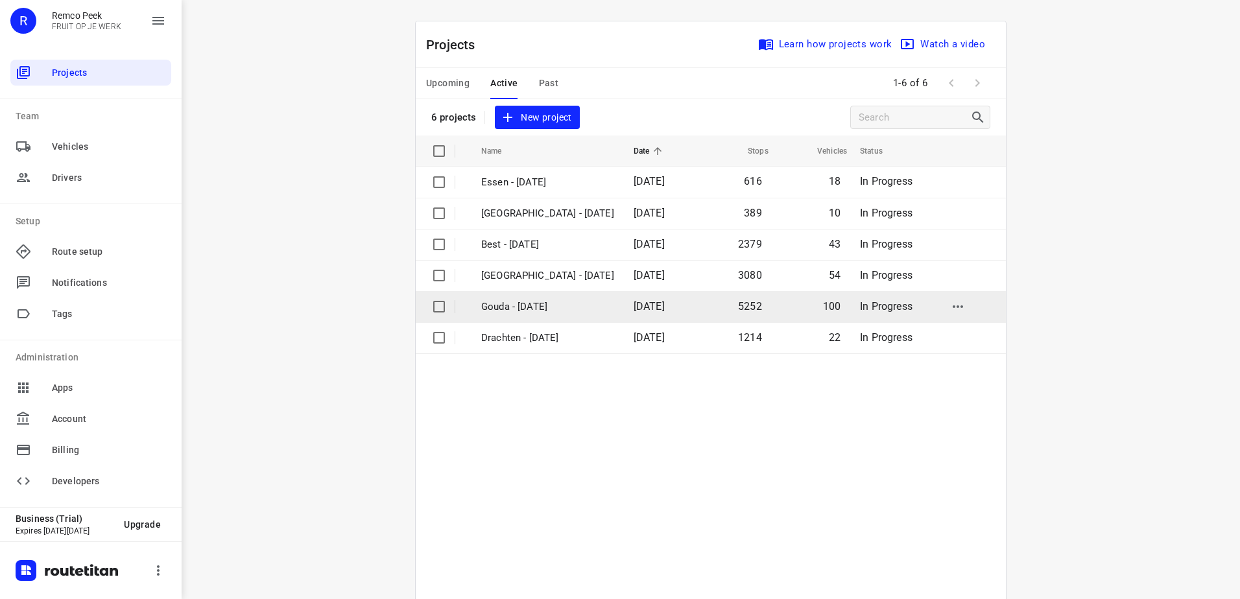
click at [546, 306] on p "Gouda - [DATE]" at bounding box center [547, 307] width 133 height 15
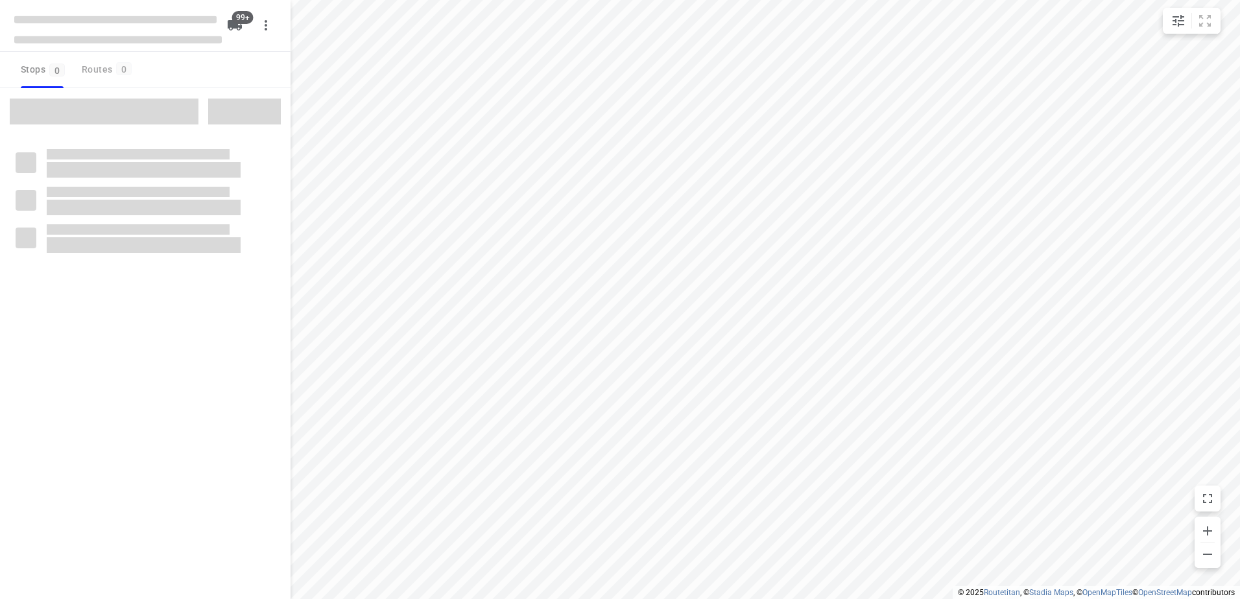
checkbox input "true"
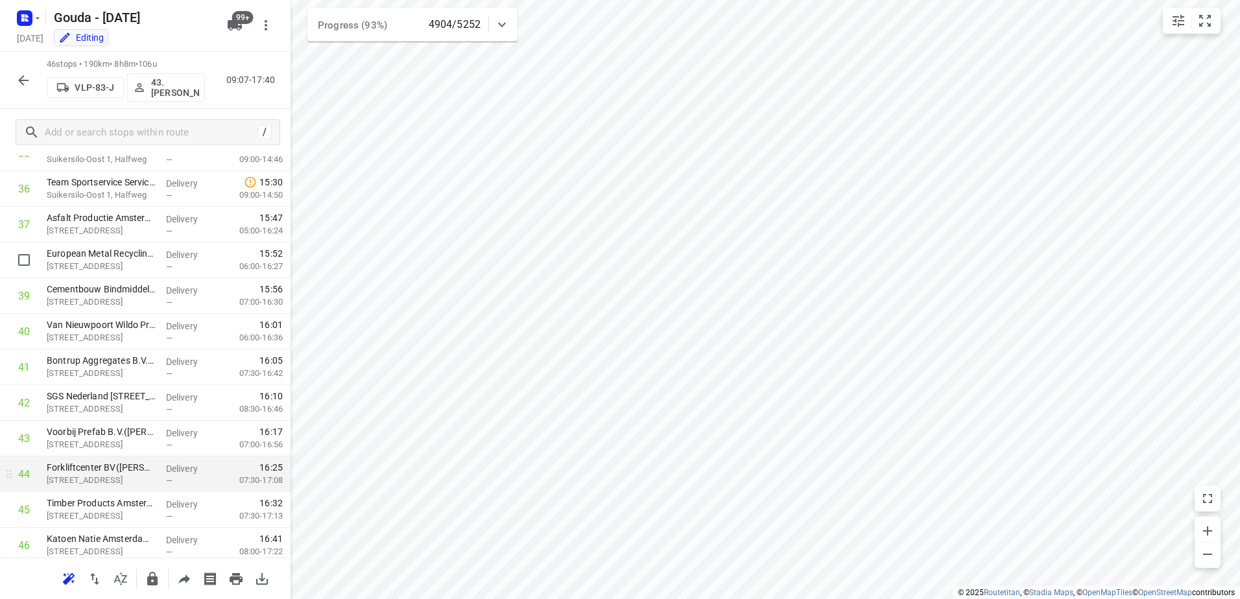
scroll to position [1339, 0]
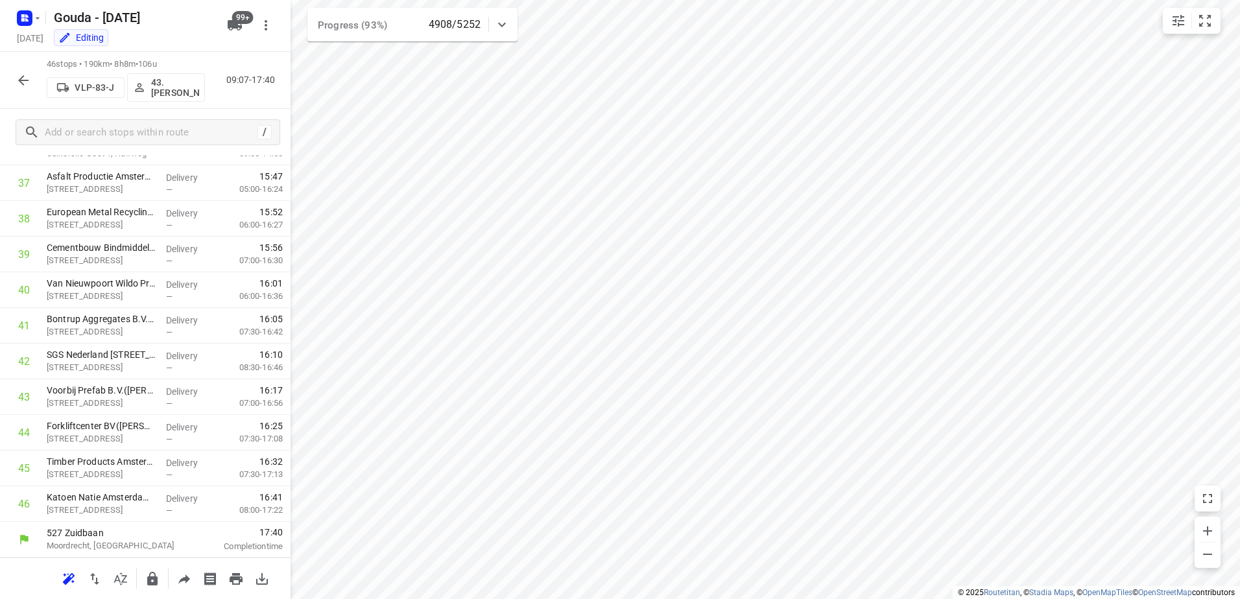
click at [21, 86] on icon "button" at bounding box center [24, 81] width 16 height 16
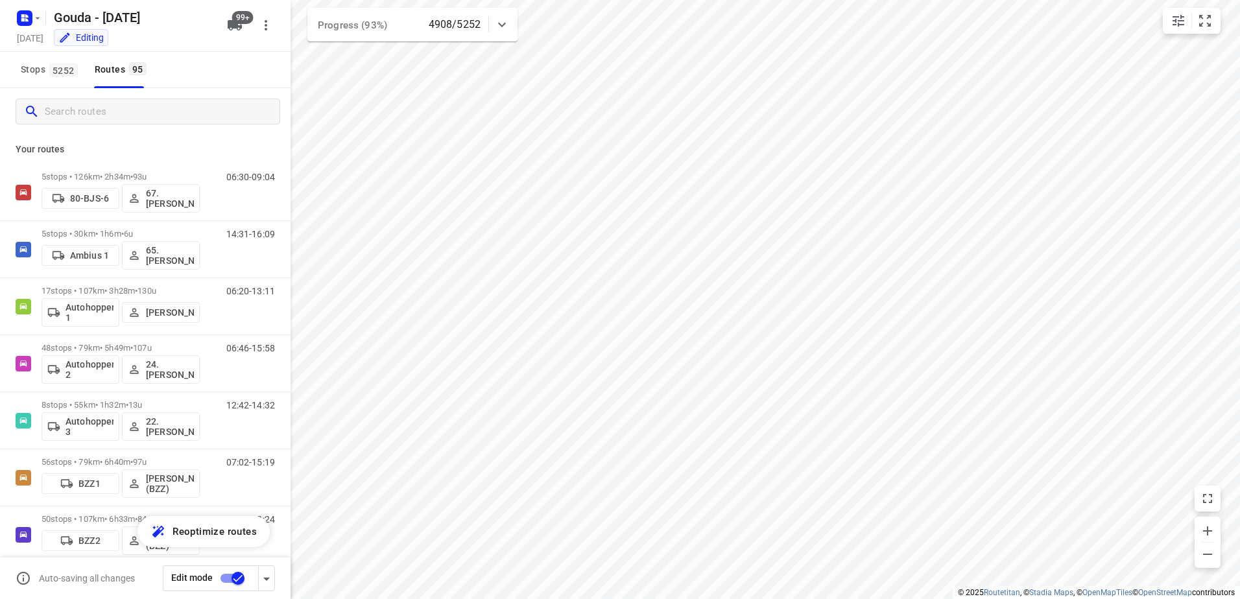
click at [102, 121] on input "Search routes" at bounding box center [162, 112] width 235 height 20
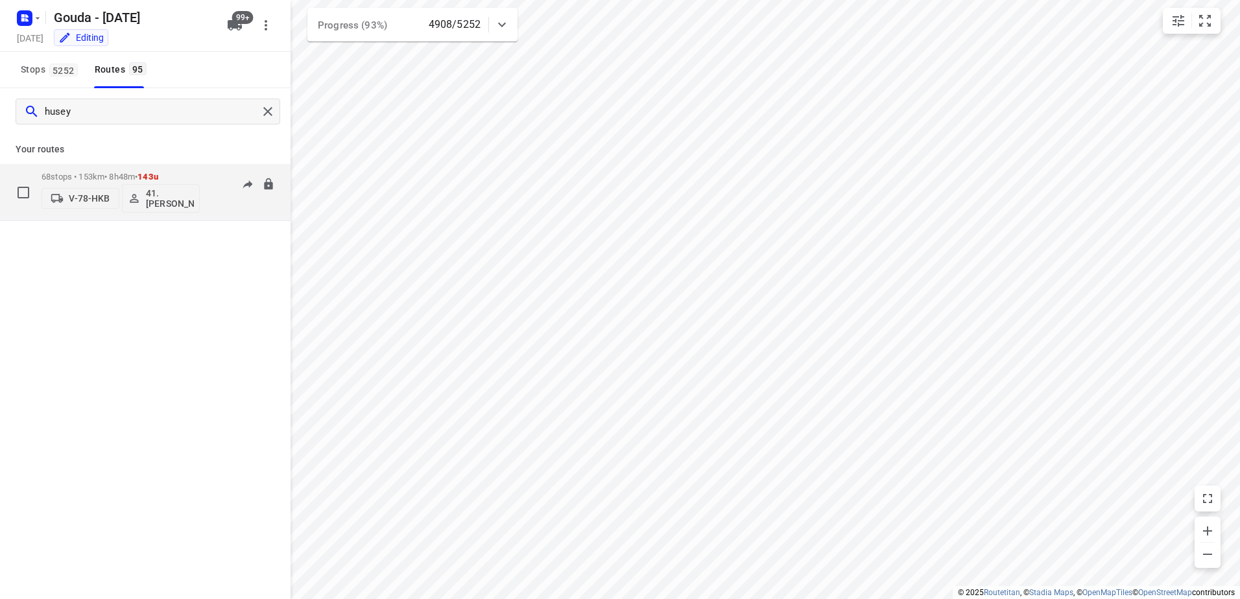
type input "husey"
click at [99, 172] on p "68 stops • 153km • 8h48m • 143u" at bounding box center [120, 177] width 158 height 10
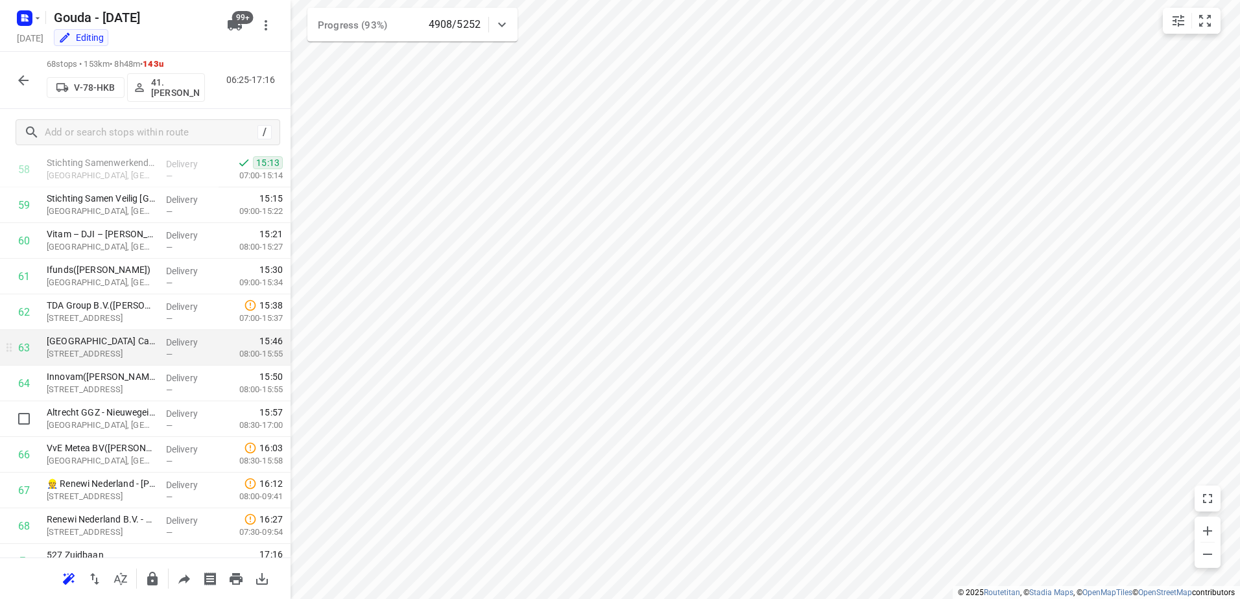
scroll to position [2124, 0]
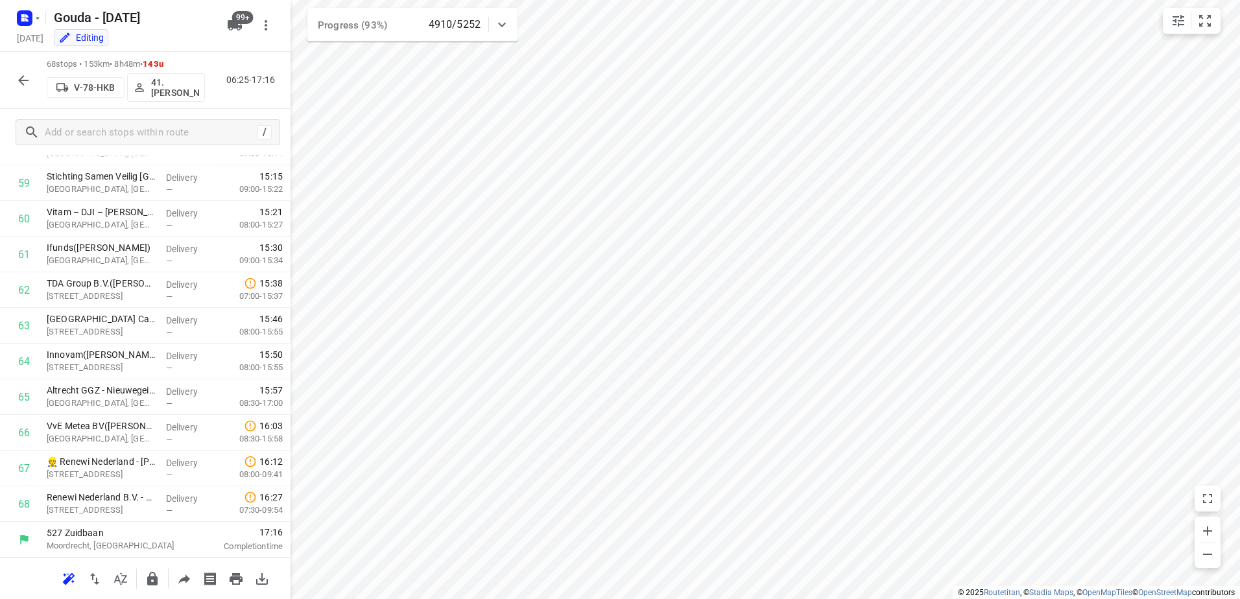
click at [23, 76] on icon "button" at bounding box center [23, 80] width 10 height 10
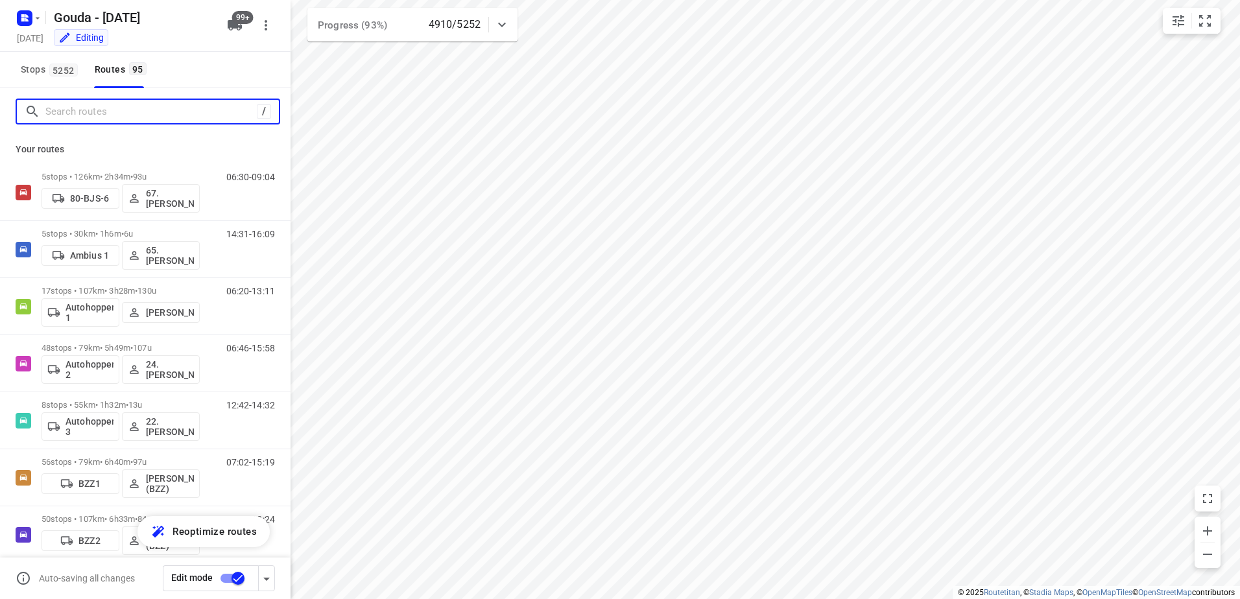
click at [96, 116] on input "Search routes" at bounding box center [150, 112] width 211 height 20
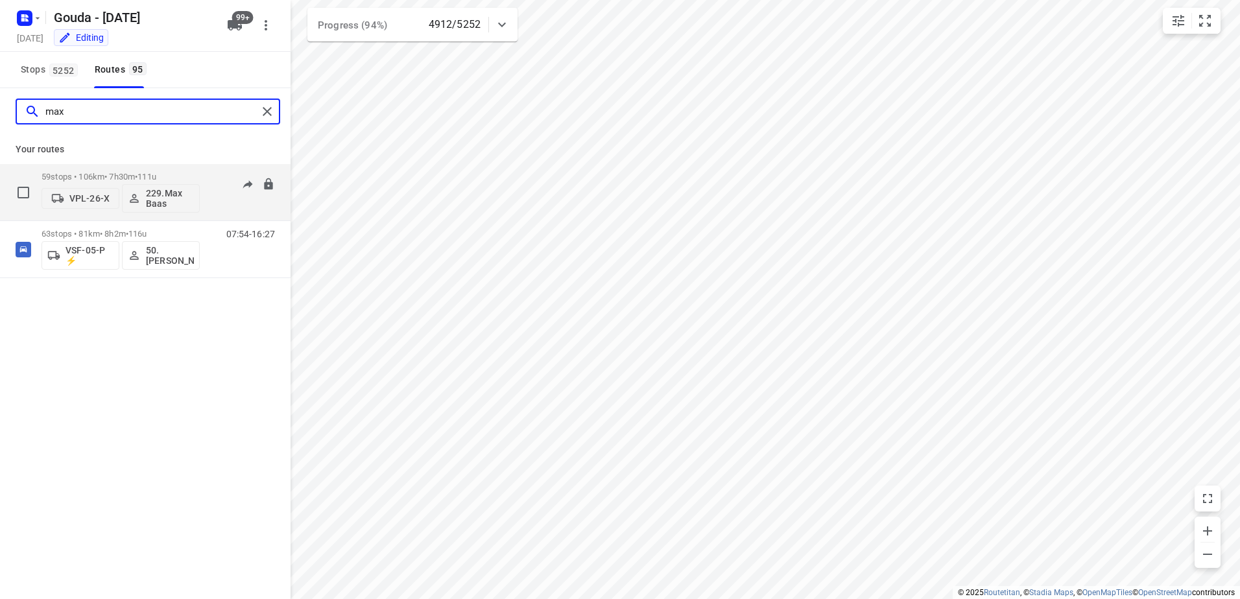
type input "max"
click at [80, 173] on p "59 stops • 106km • 7h30m • 111u" at bounding box center [120, 177] width 158 height 10
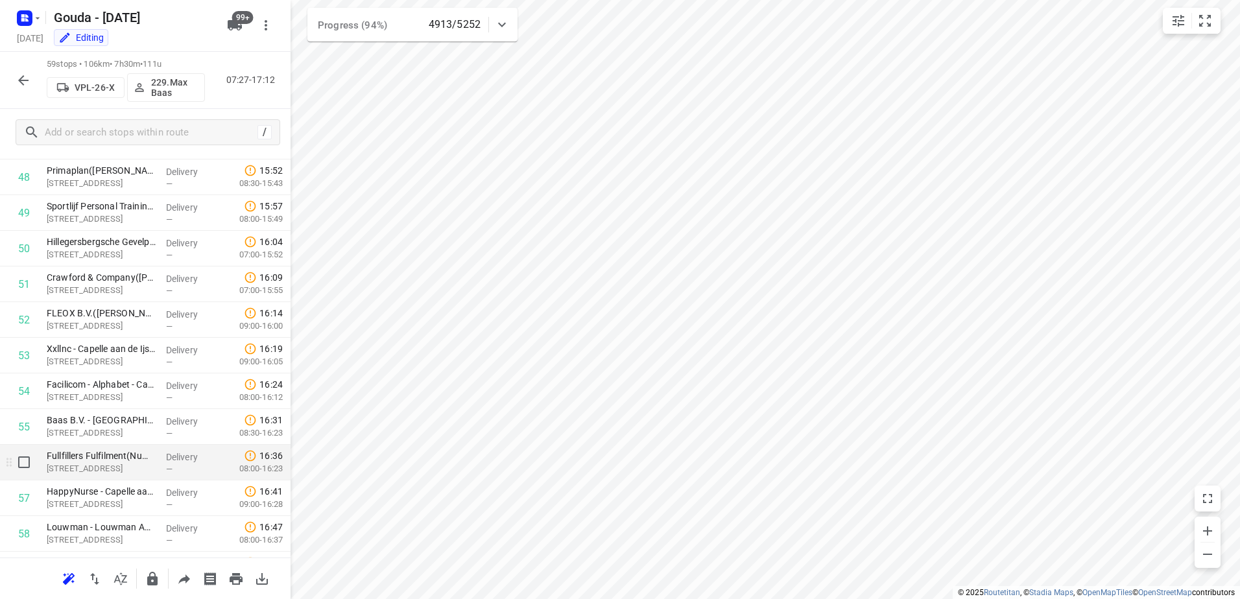
scroll to position [1803, 0]
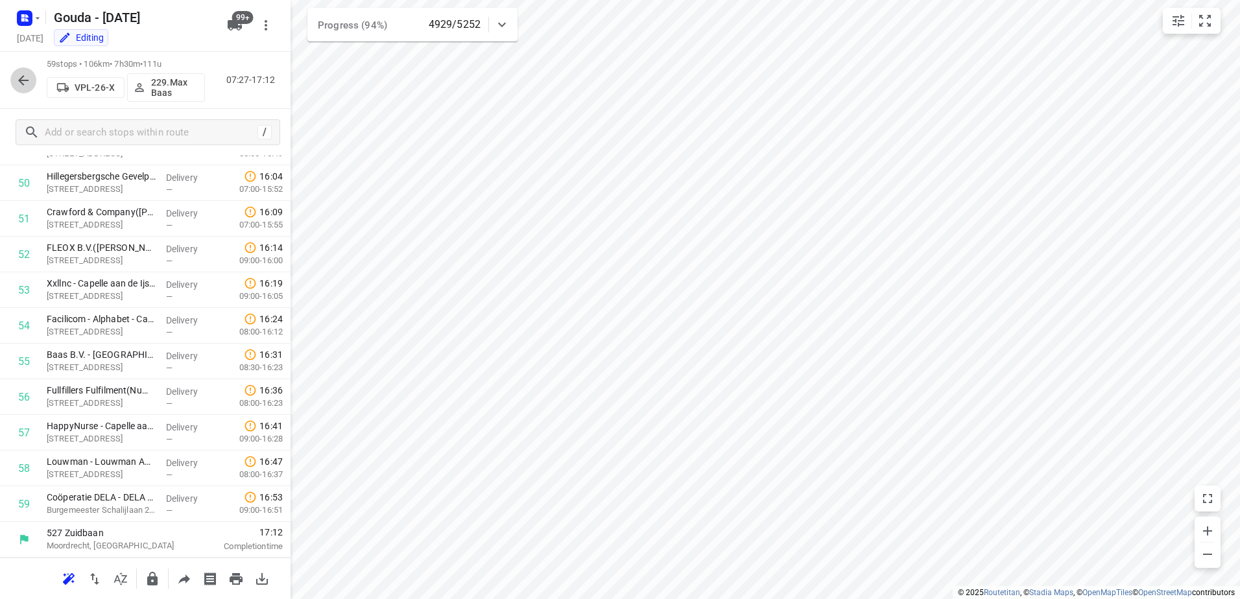
click at [20, 81] on icon "button" at bounding box center [24, 81] width 16 height 16
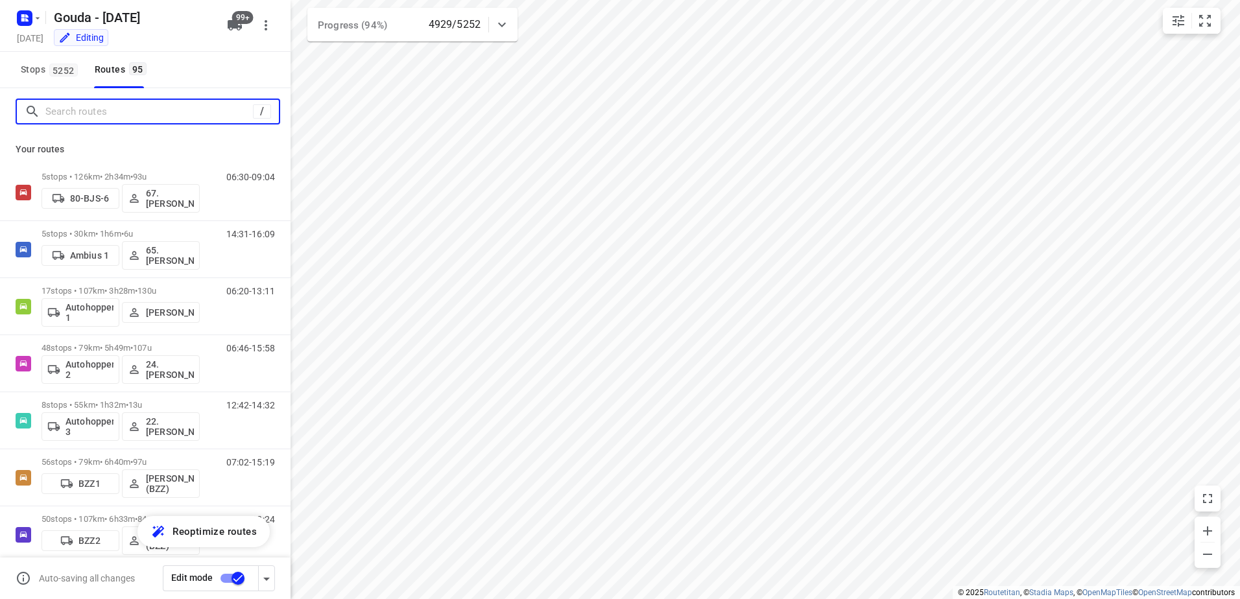
click at [121, 110] on input "Search routes" at bounding box center [148, 112] width 207 height 20
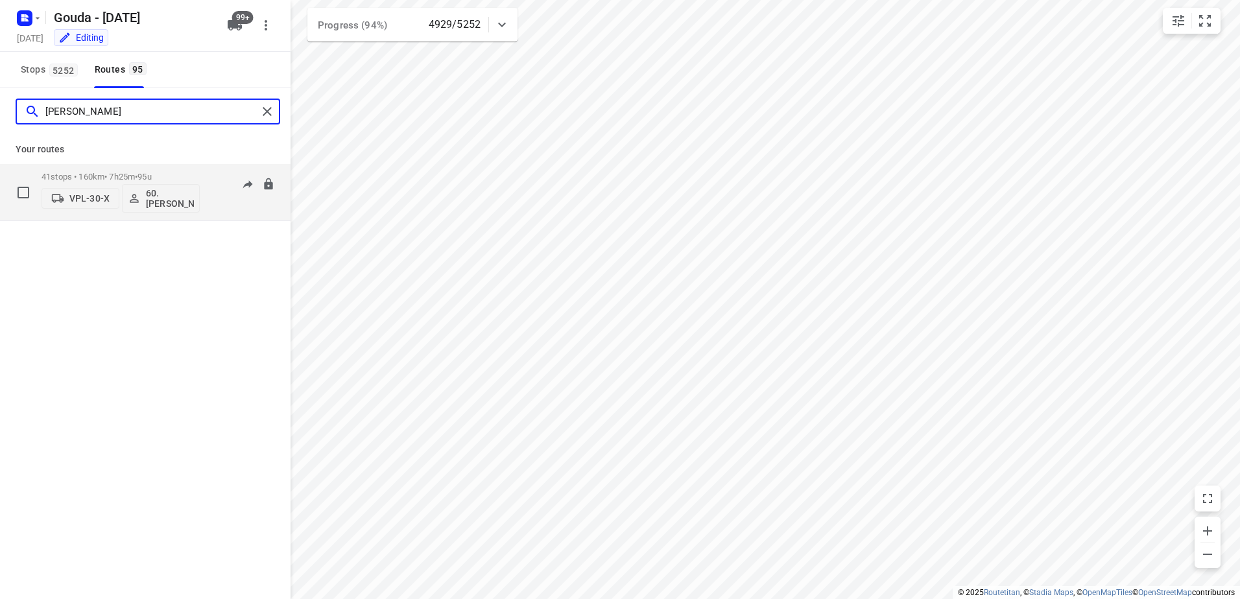
type input "peter"
click at [93, 173] on p "41 stops • 160km • 7h25m • 95u" at bounding box center [120, 177] width 158 height 10
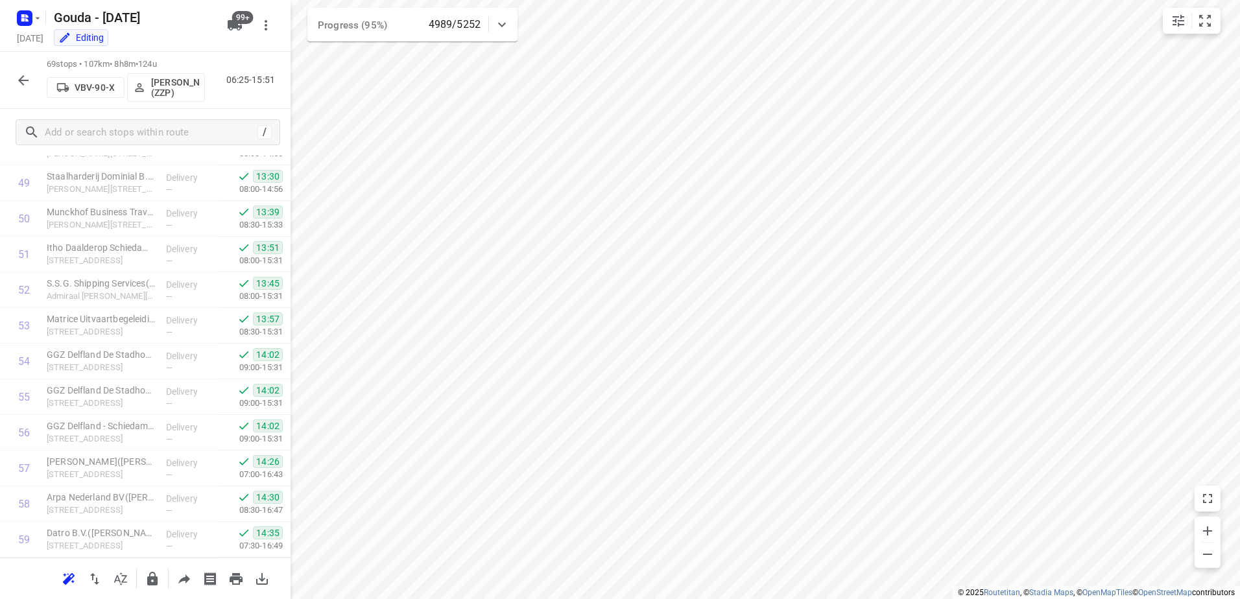
scroll to position [2159, 0]
click at [17, 82] on icon "button" at bounding box center [24, 81] width 16 height 16
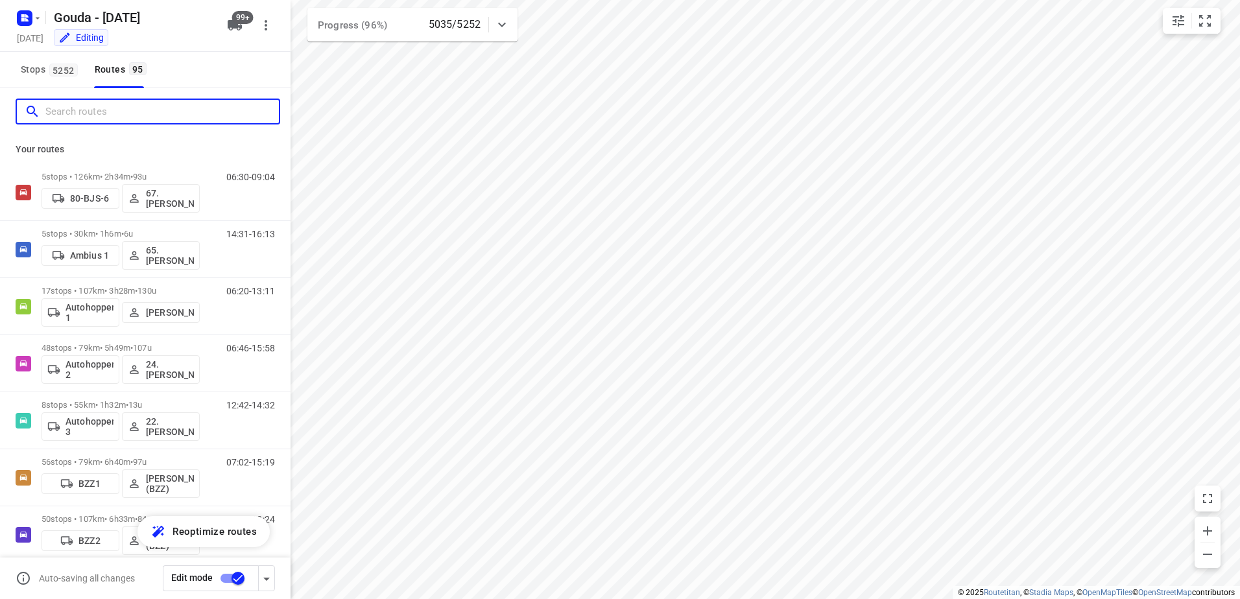
click at [103, 120] on input "Search routes" at bounding box center [161, 112] width 233 height 20
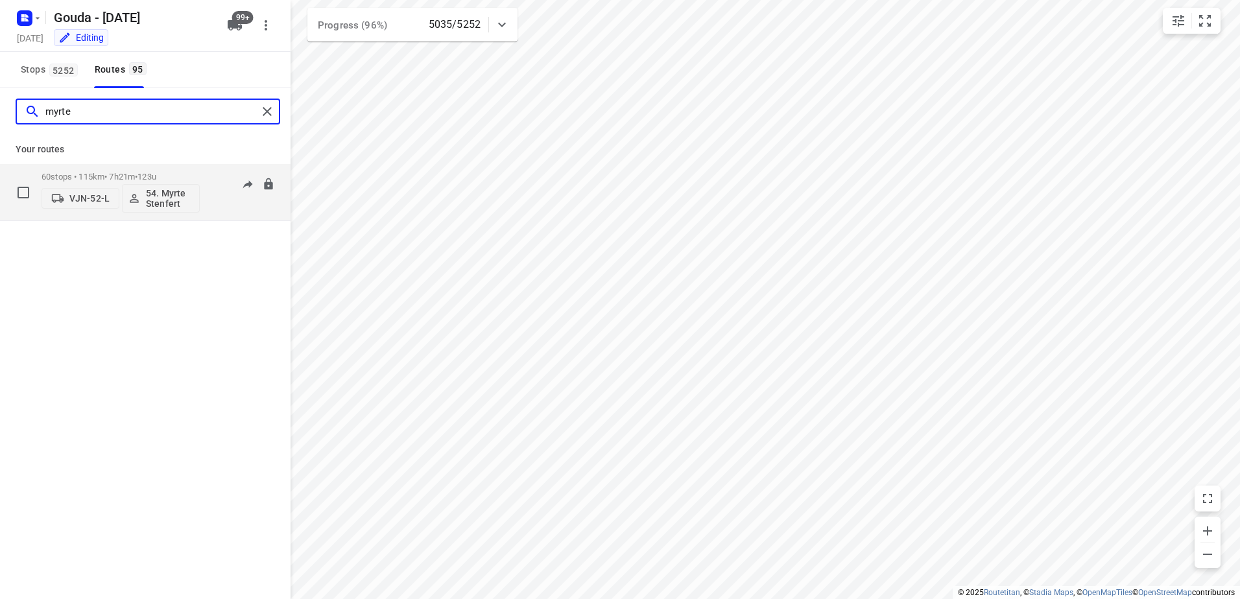
type input "myrte"
click at [105, 169] on div "60 stops • 115km • 7h21m • 123u VJN-52-L 54. Myrte Stenfert" at bounding box center [120, 192] width 158 height 54
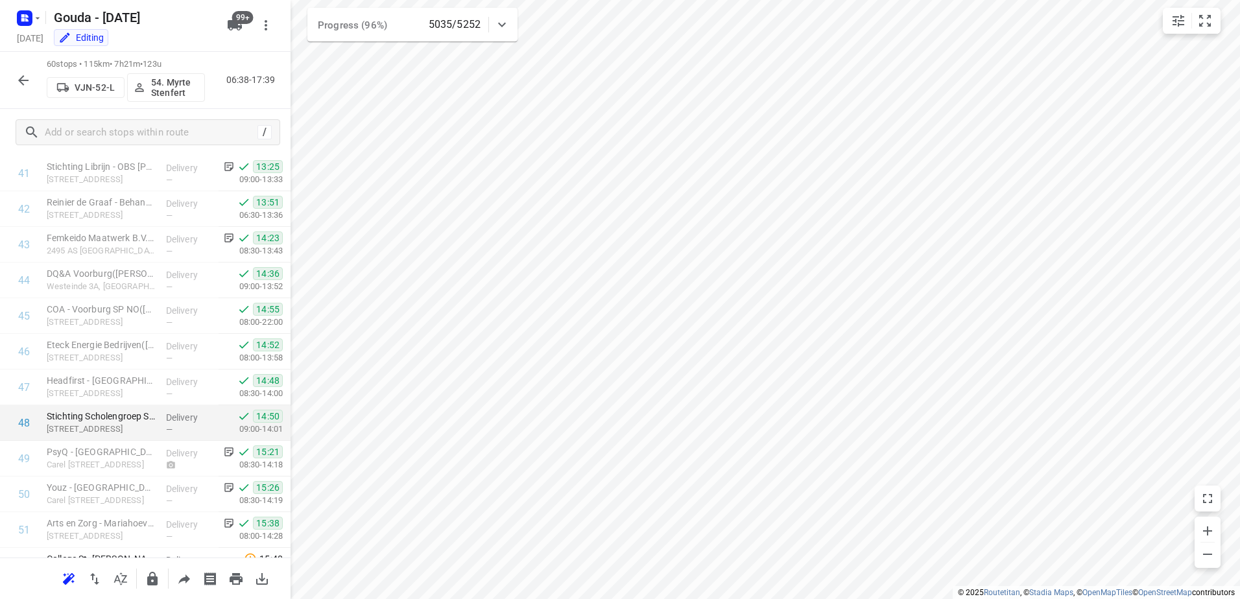
scroll to position [1838, 0]
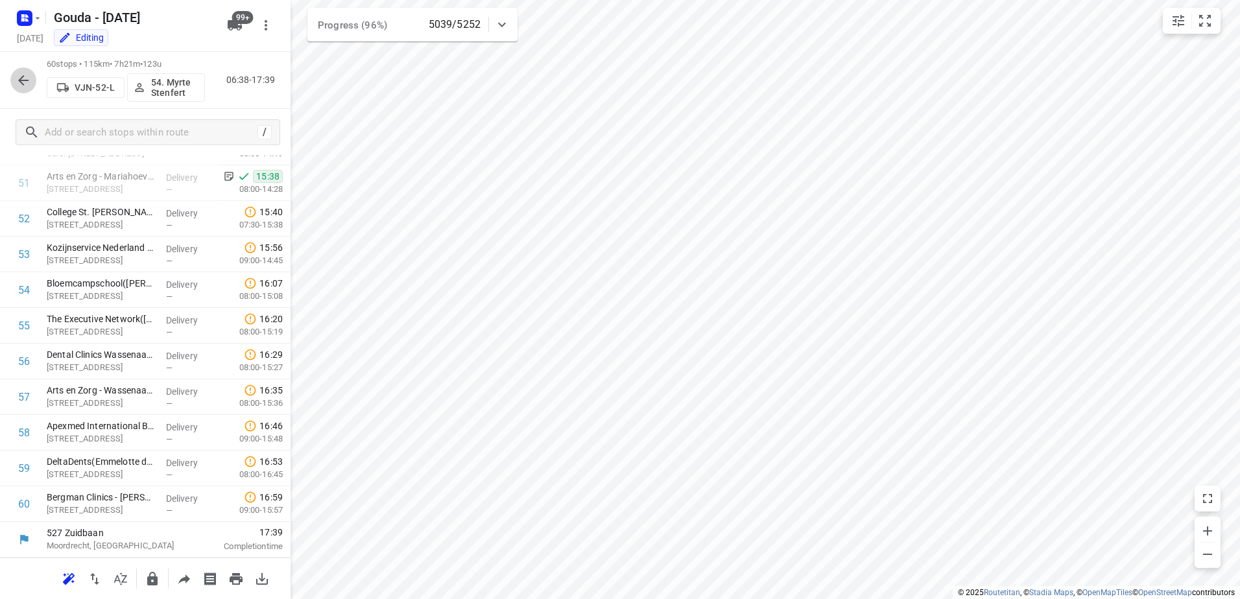
click at [21, 85] on icon "button" at bounding box center [24, 81] width 16 height 16
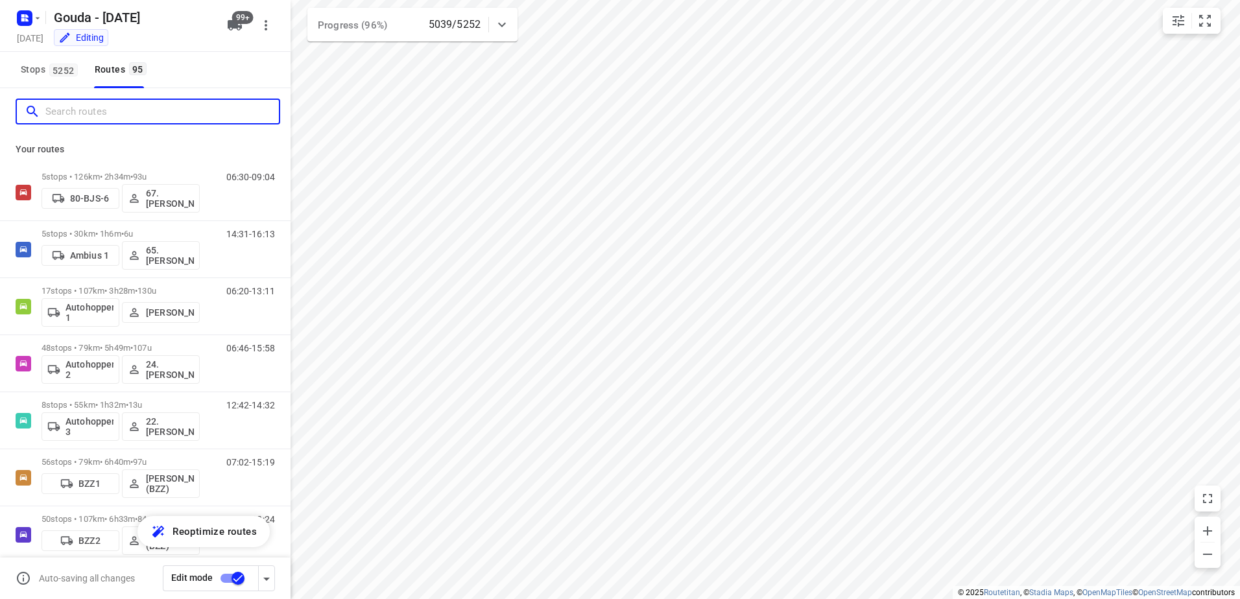
click at [110, 112] on input "Search routes" at bounding box center [161, 112] width 233 height 20
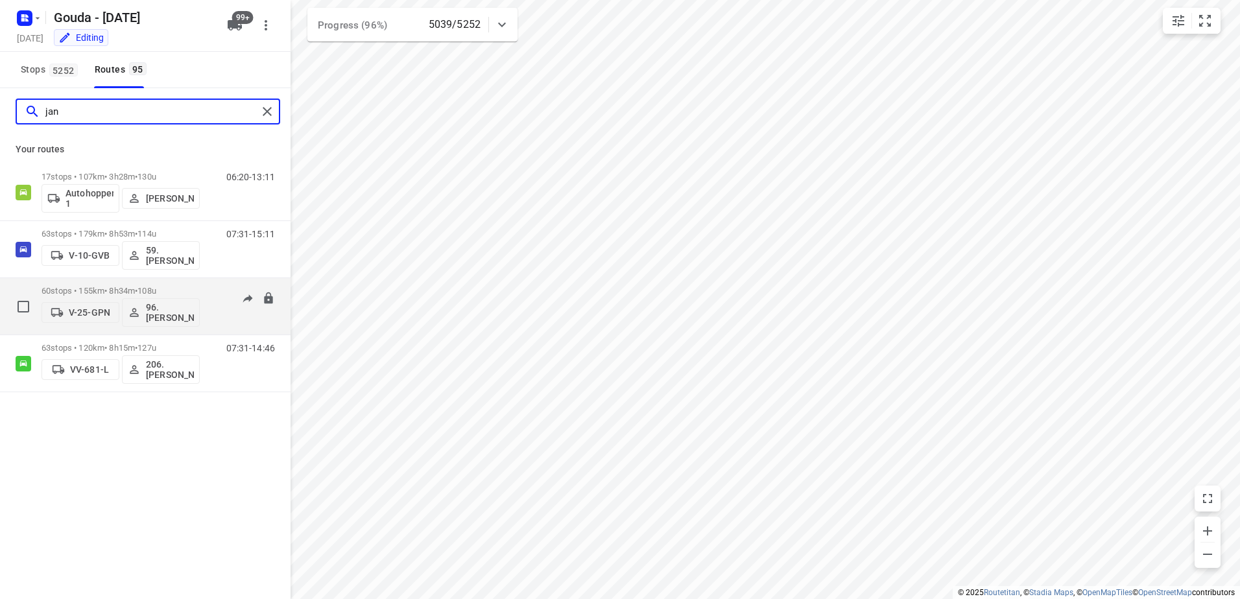
type input "jan"
click at [65, 290] on p "60 stops • 155km • 8h34m • 108u" at bounding box center [120, 291] width 158 height 10
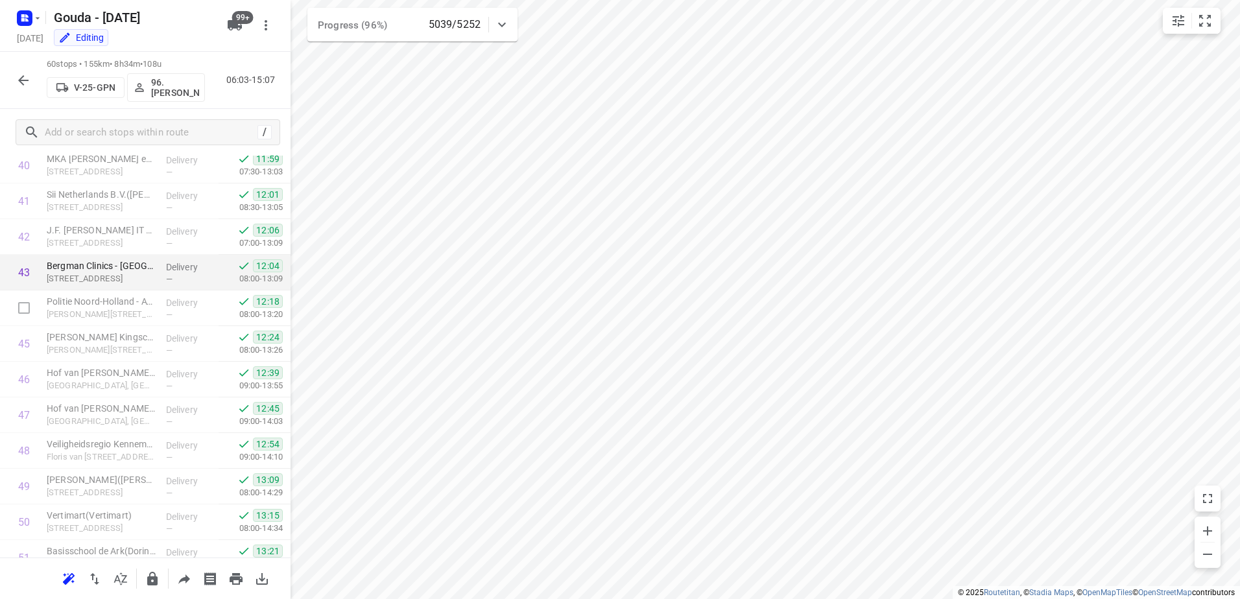
scroll to position [1362, 0]
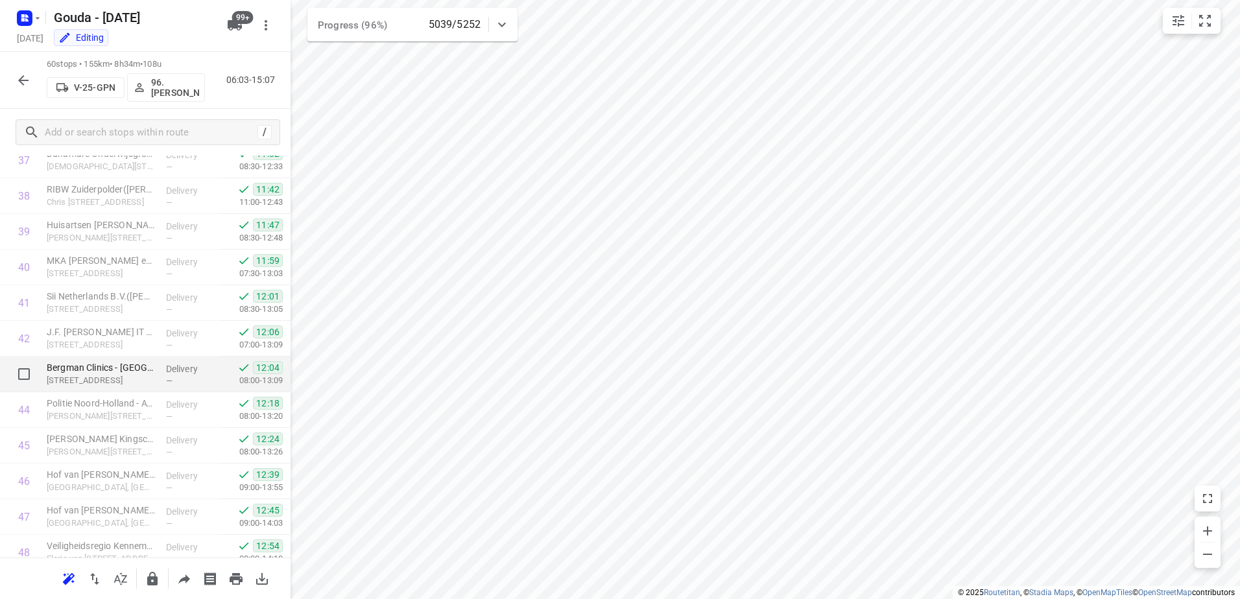
click at [127, 377] on p "Amsterdamsevaart 268, Haarlem" at bounding box center [101, 380] width 109 height 13
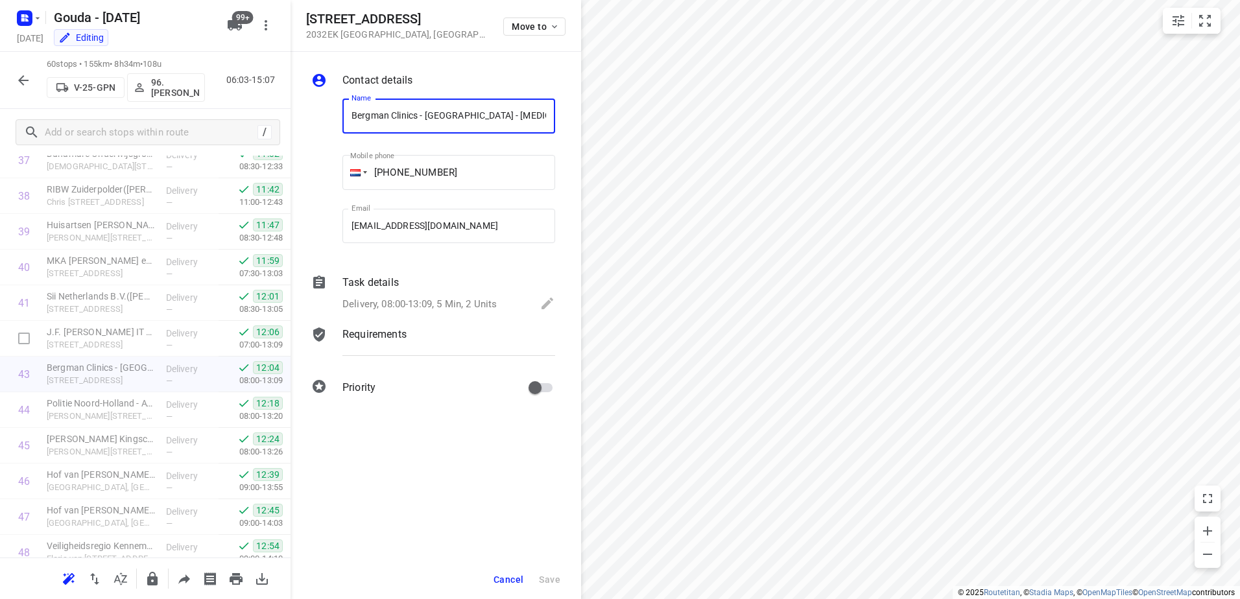
scroll to position [0, 6]
click at [420, 308] on p "Delivery, 08:00-13:09, 5 Min, 2 Units" at bounding box center [419, 304] width 154 height 15
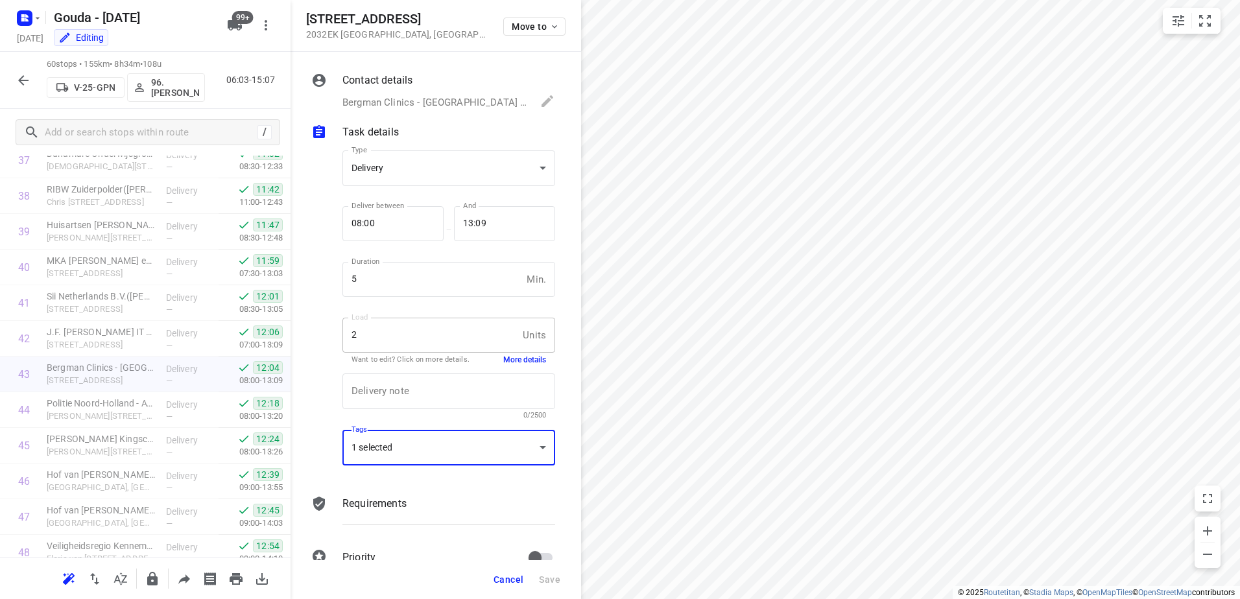
click at [463, 438] on div "1 selected" at bounding box center [448, 448] width 213 height 36
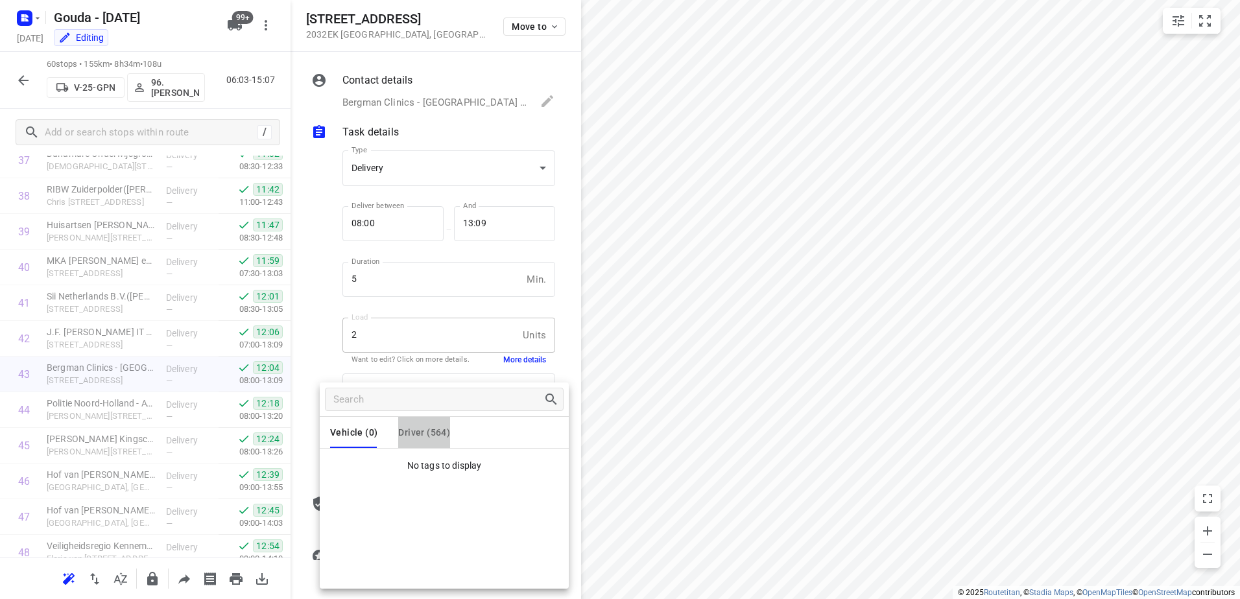
click at [426, 429] on span "Driver (564)" at bounding box center [424, 432] width 52 height 10
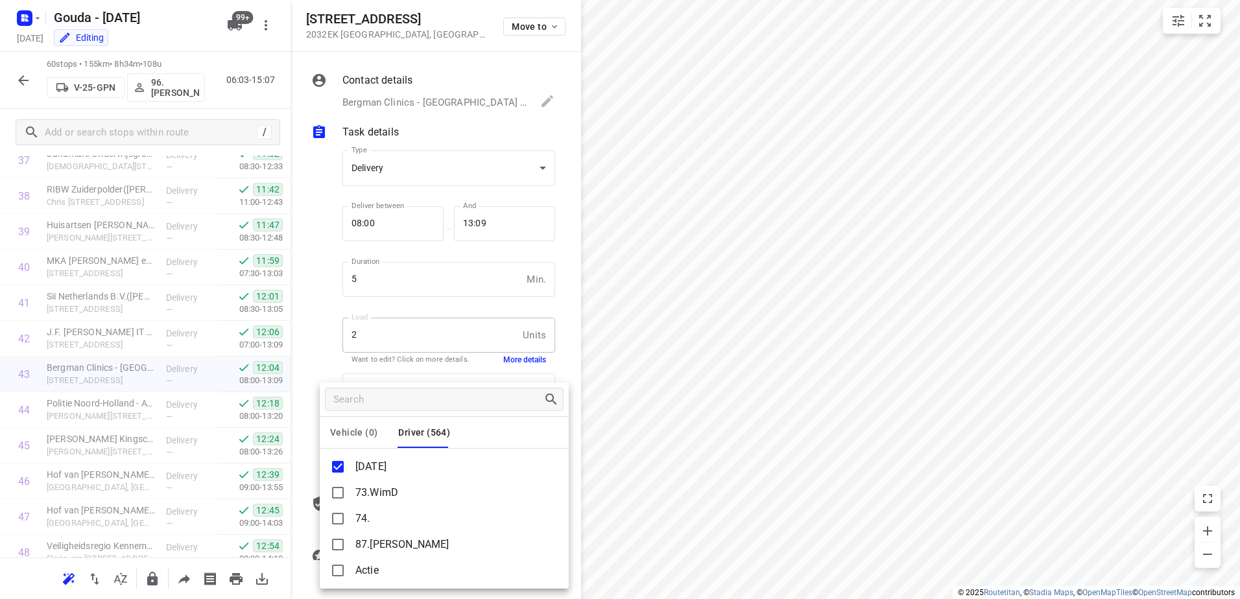
click at [13, 84] on div at bounding box center [620, 299] width 1240 height 599
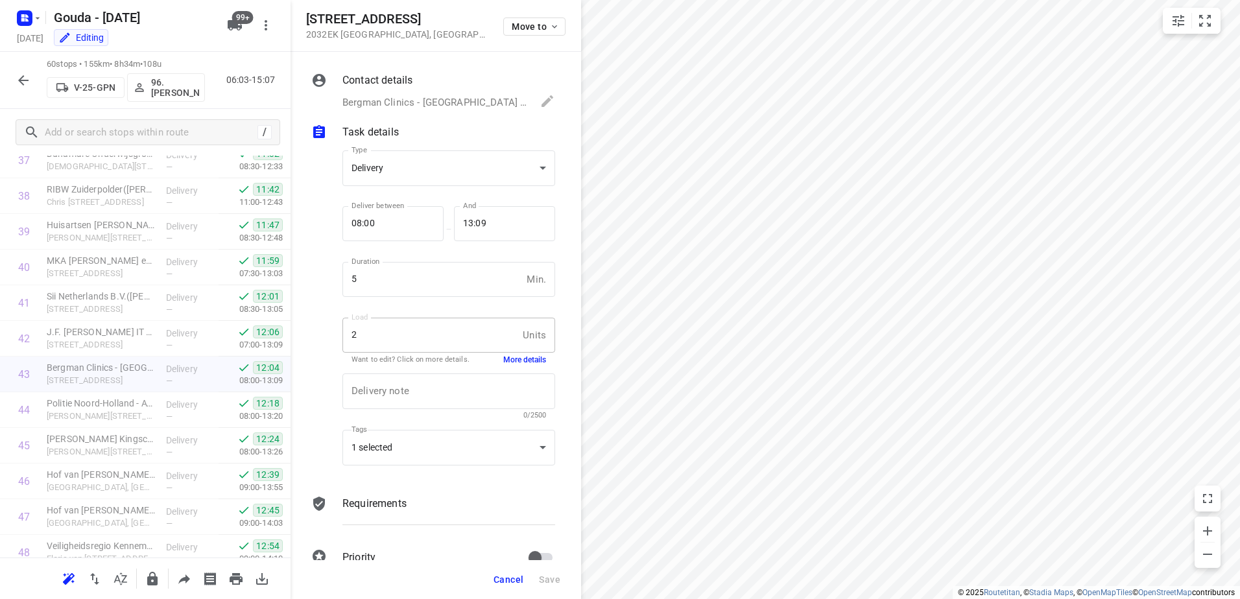
click at [27, 73] on icon "button" at bounding box center [24, 81] width 16 height 16
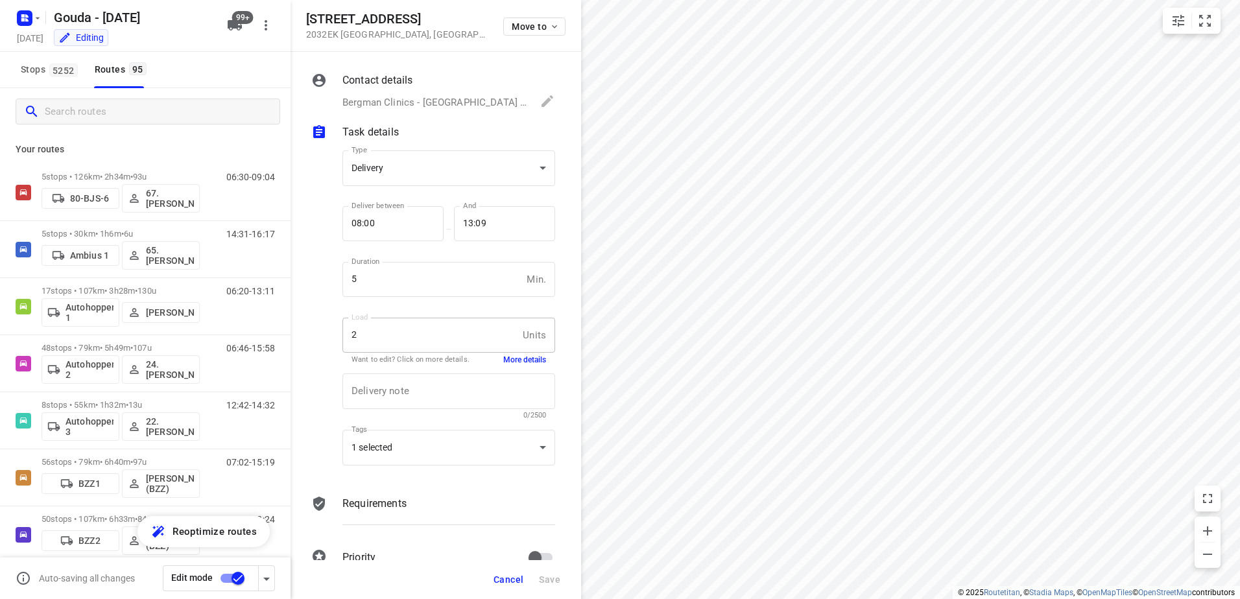
click at [82, 117] on input "Search routes" at bounding box center [162, 112] width 235 height 20
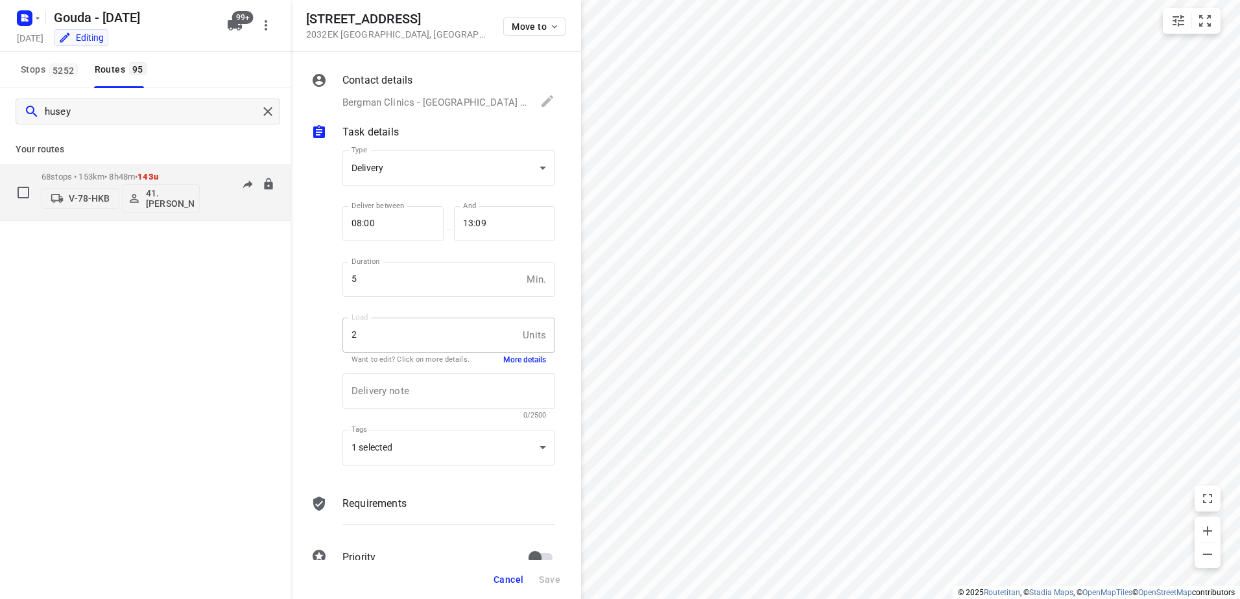
type input "husey"
click at [73, 180] on p "68 stops • 153km • 8h48m • 143u" at bounding box center [120, 177] width 158 height 10
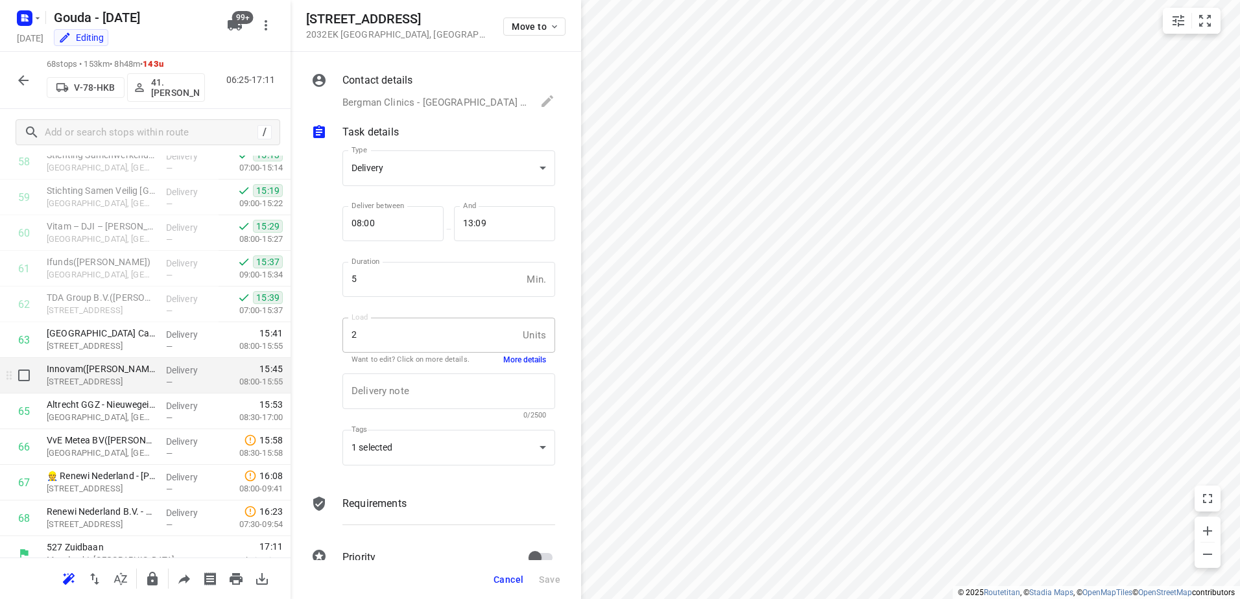
scroll to position [2124, 0]
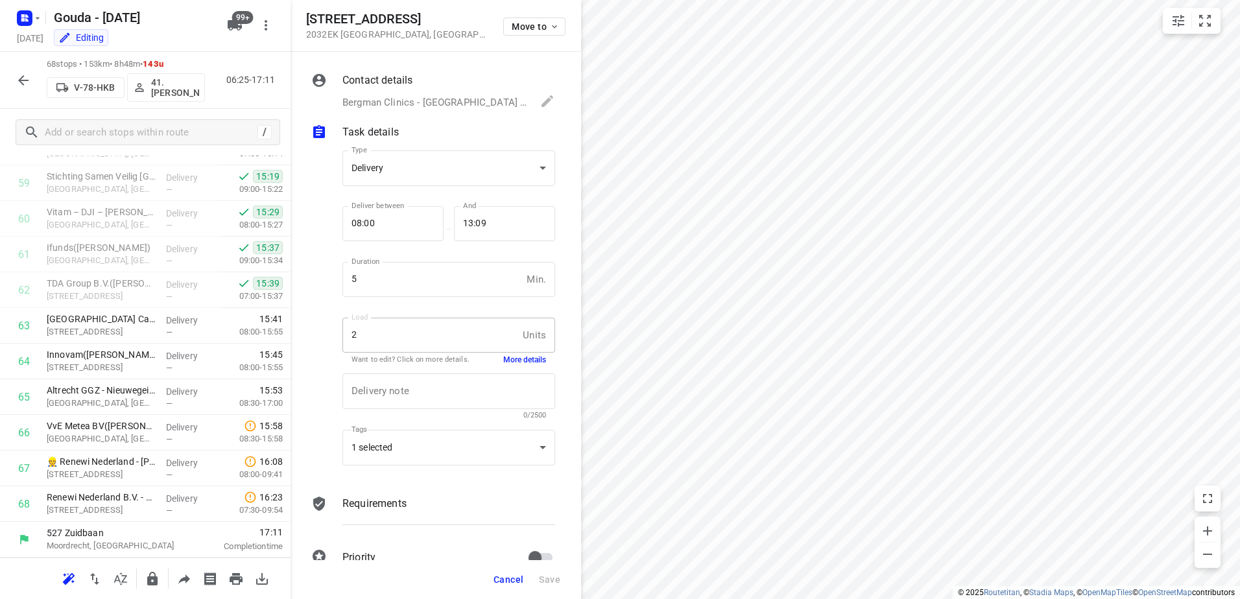
click at [24, 70] on button "button" at bounding box center [23, 80] width 26 height 26
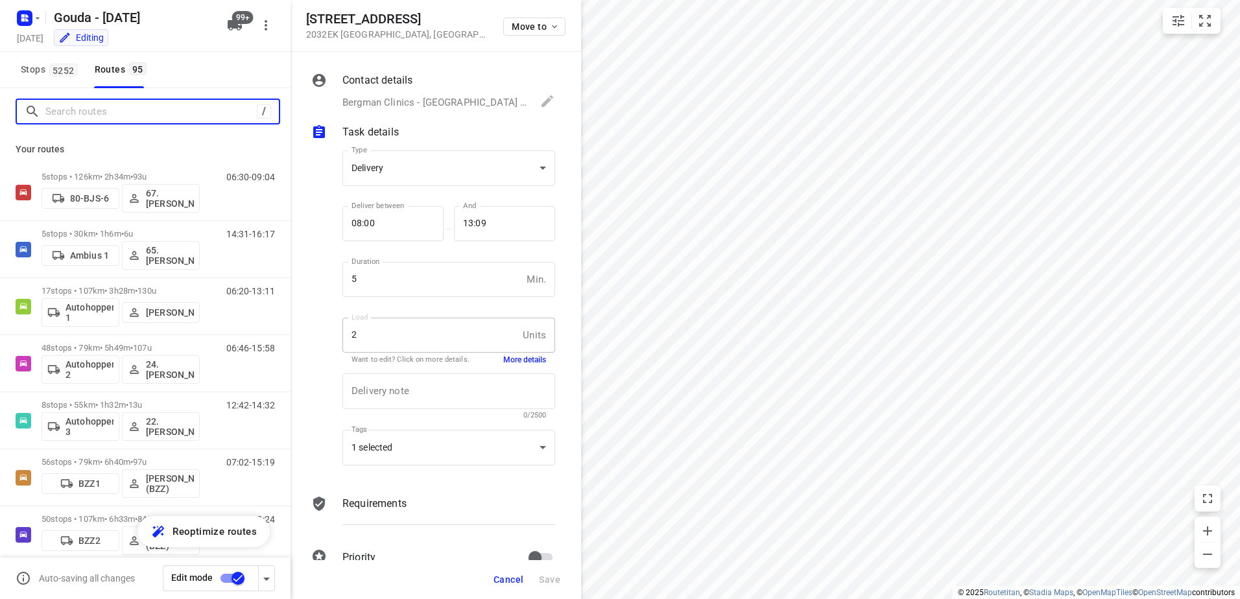
click at [73, 119] on input "Search routes" at bounding box center [150, 112] width 211 height 20
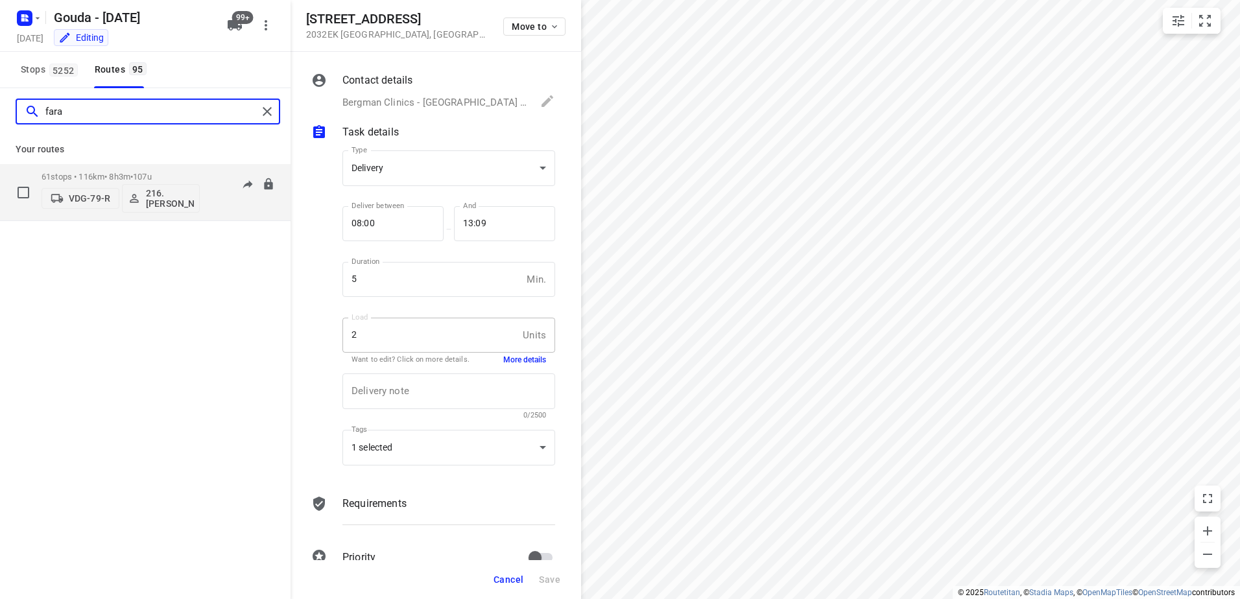
type input "fara"
click at [85, 170] on div "61 stops • 116km • 8h3m • 107u VDG-79-R 216.Faranes Achahbar" at bounding box center [120, 192] width 158 height 54
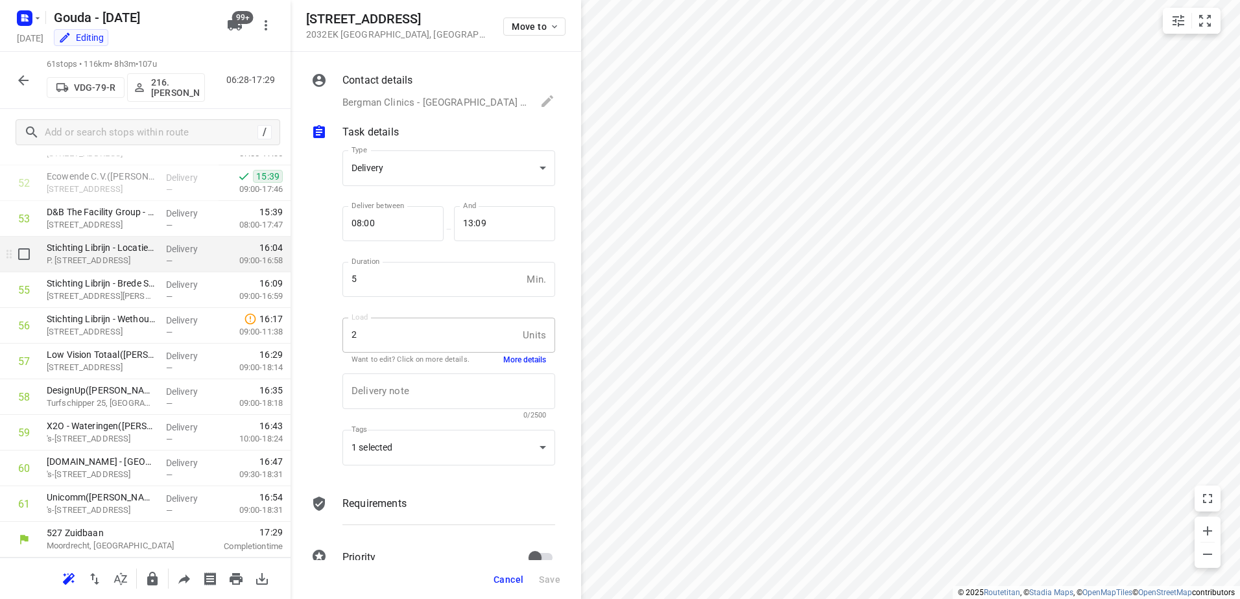
scroll to position [1679, 0]
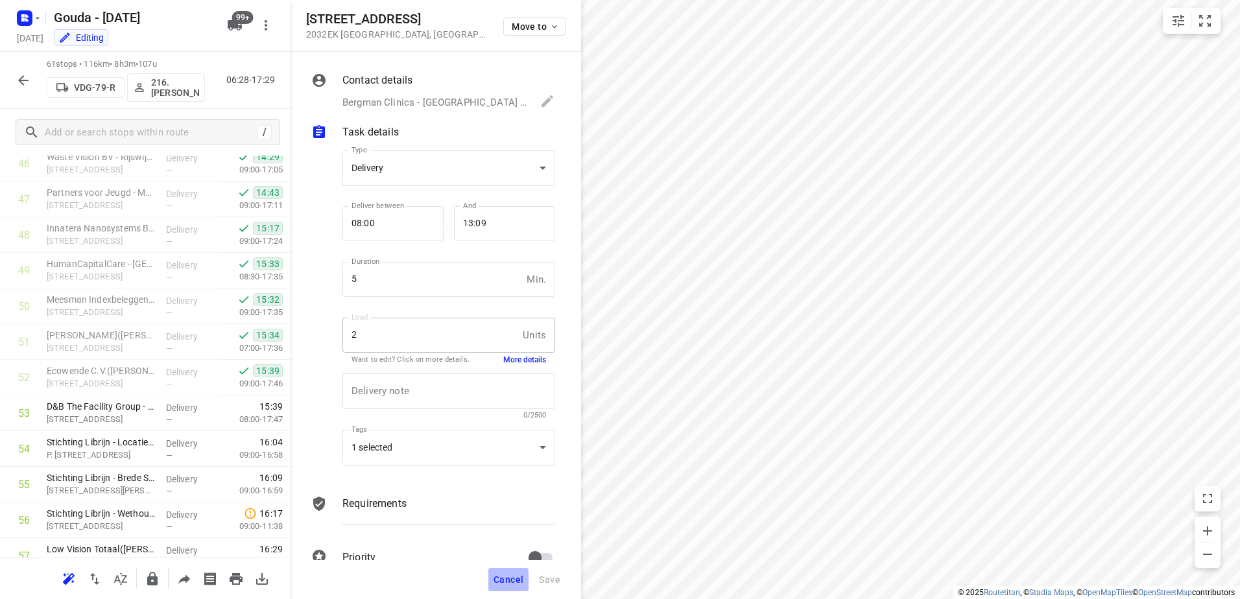
drag, startPoint x: 508, startPoint y: 581, endPoint x: 512, endPoint y: 566, distance: 15.4
click at [508, 580] on span "Cancel" at bounding box center [508, 579] width 30 height 10
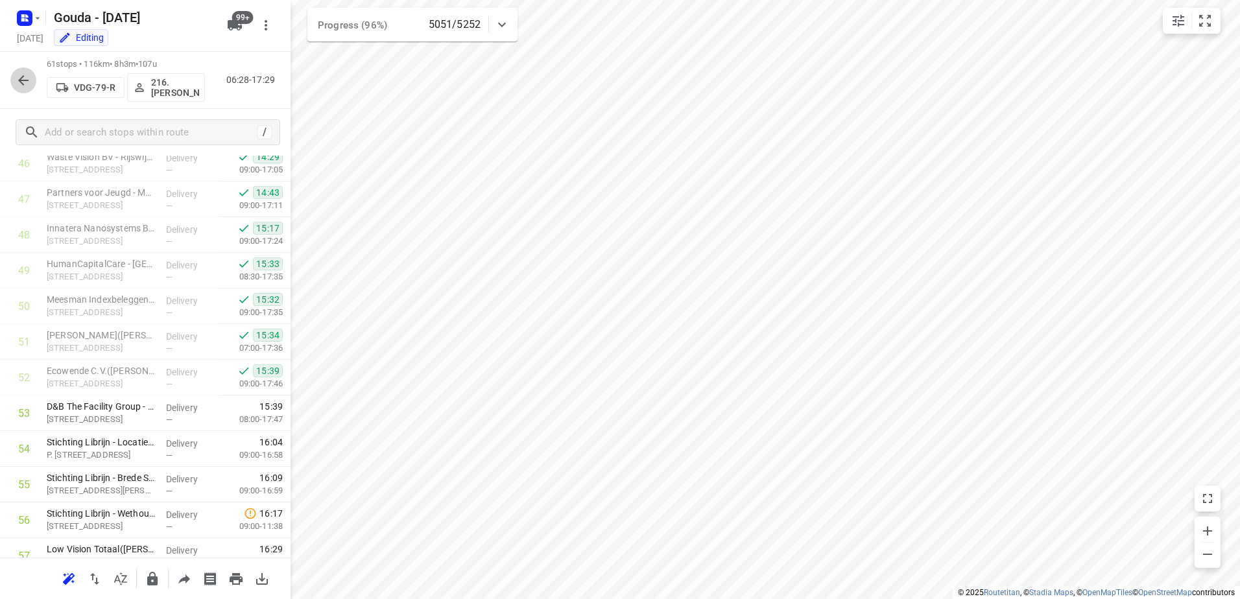
click at [17, 81] on icon "button" at bounding box center [24, 81] width 16 height 16
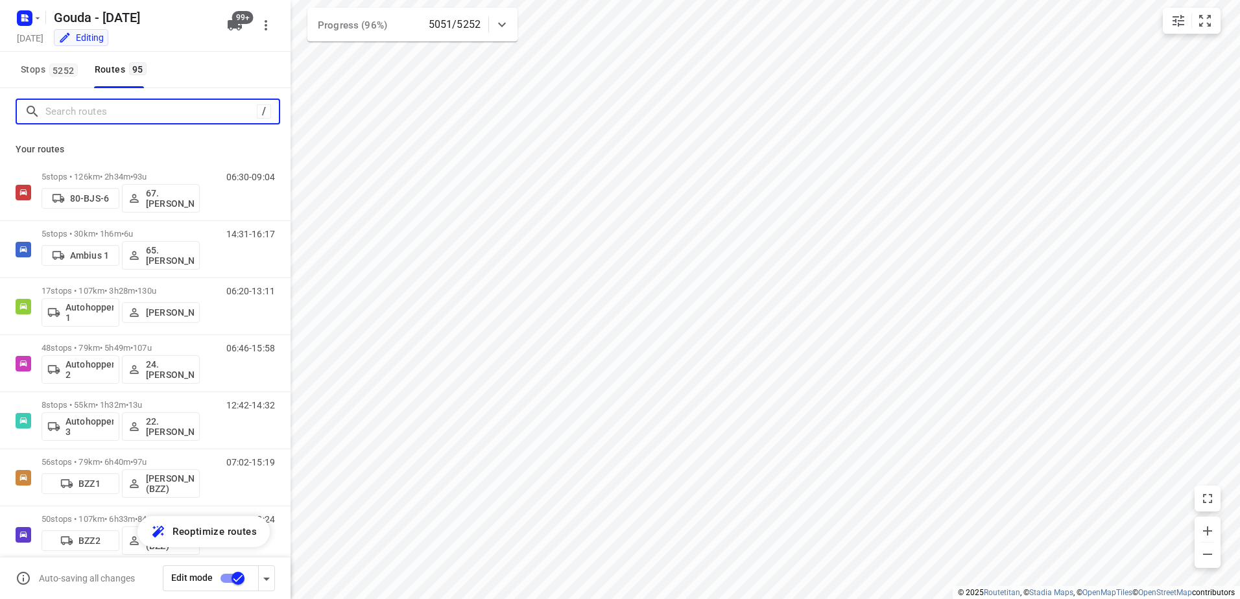
click at [110, 112] on input "Search routes" at bounding box center [150, 112] width 211 height 20
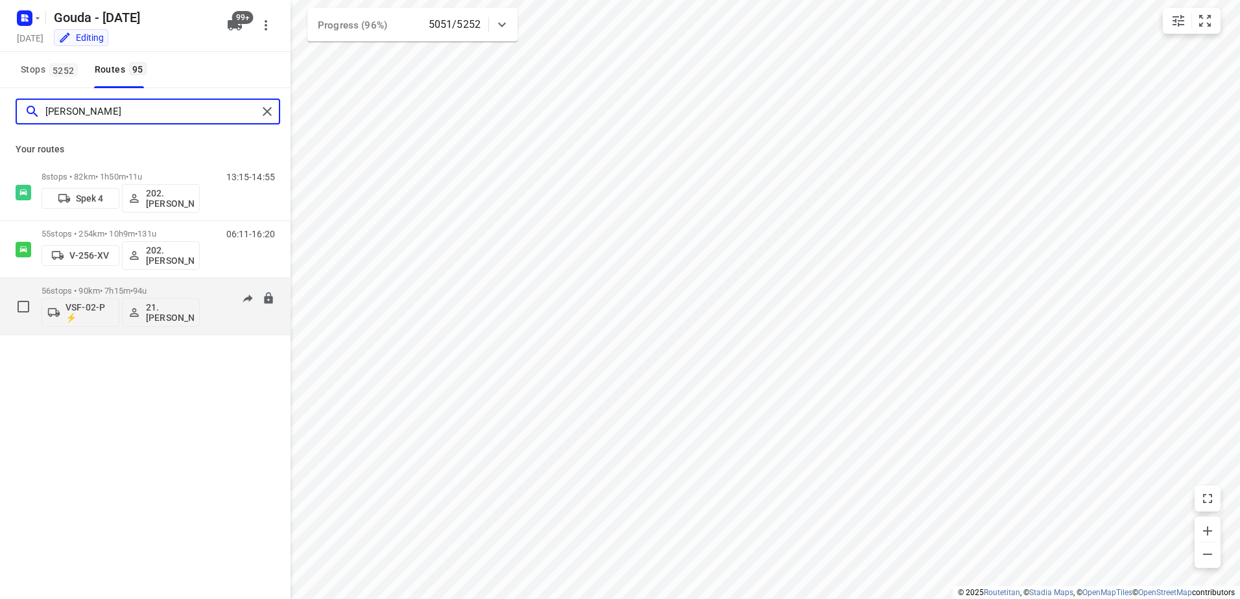
type input "frank"
click at [107, 286] on p "56 stops • 90km • 7h15m • 94u" at bounding box center [120, 291] width 158 height 10
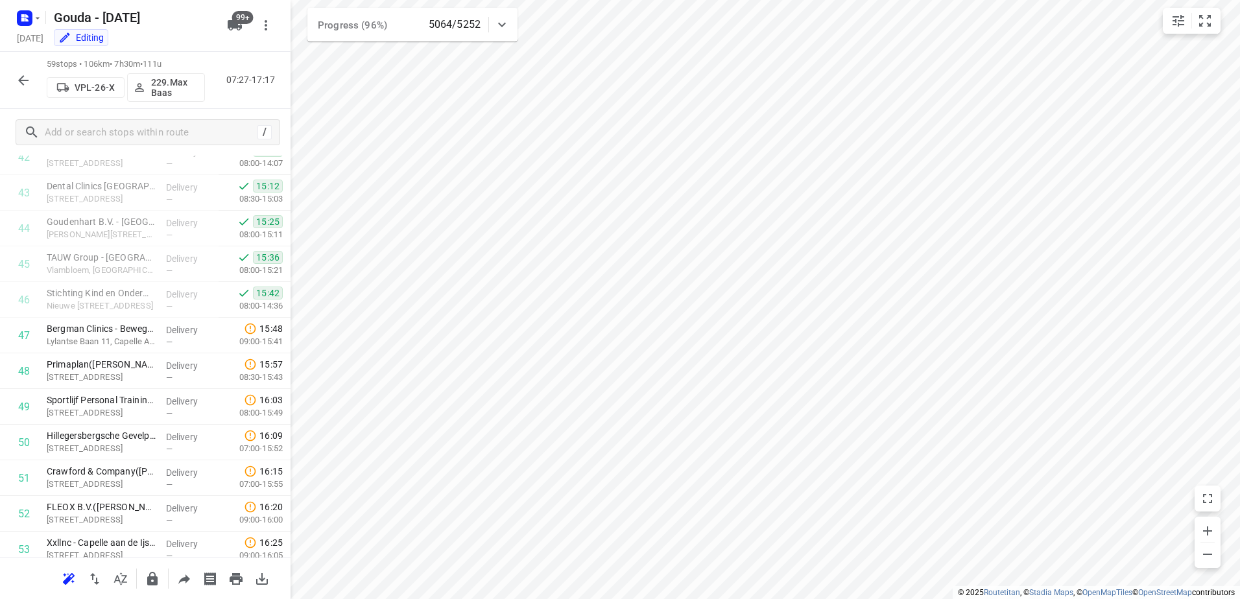
scroll to position [1803, 0]
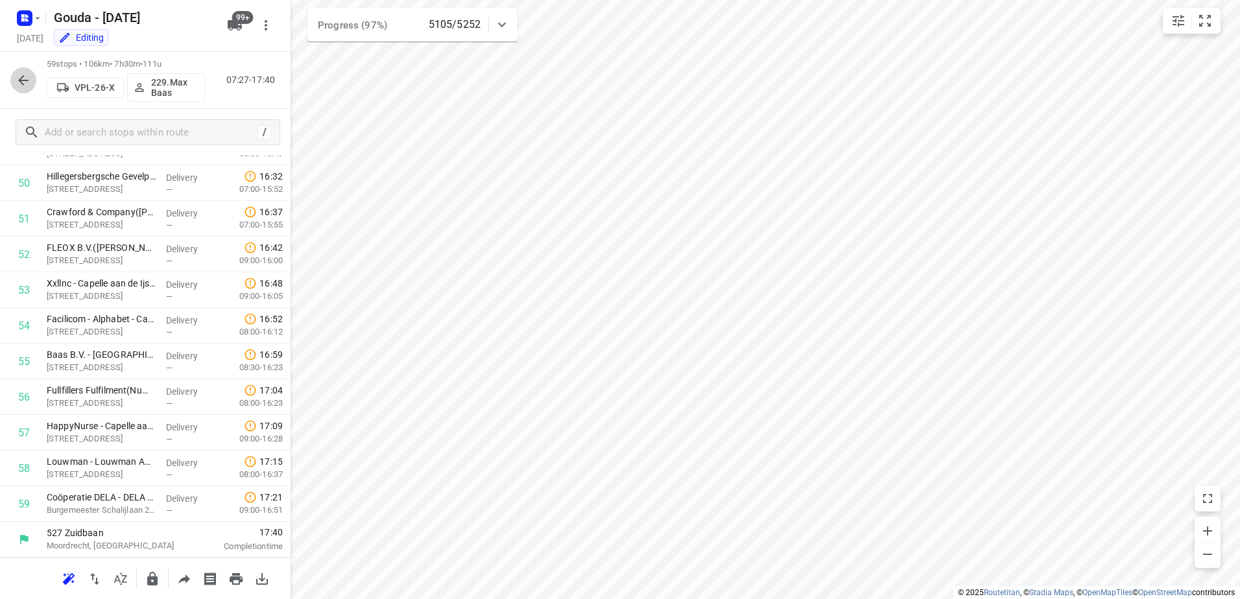
click at [27, 83] on icon "button" at bounding box center [24, 81] width 16 height 16
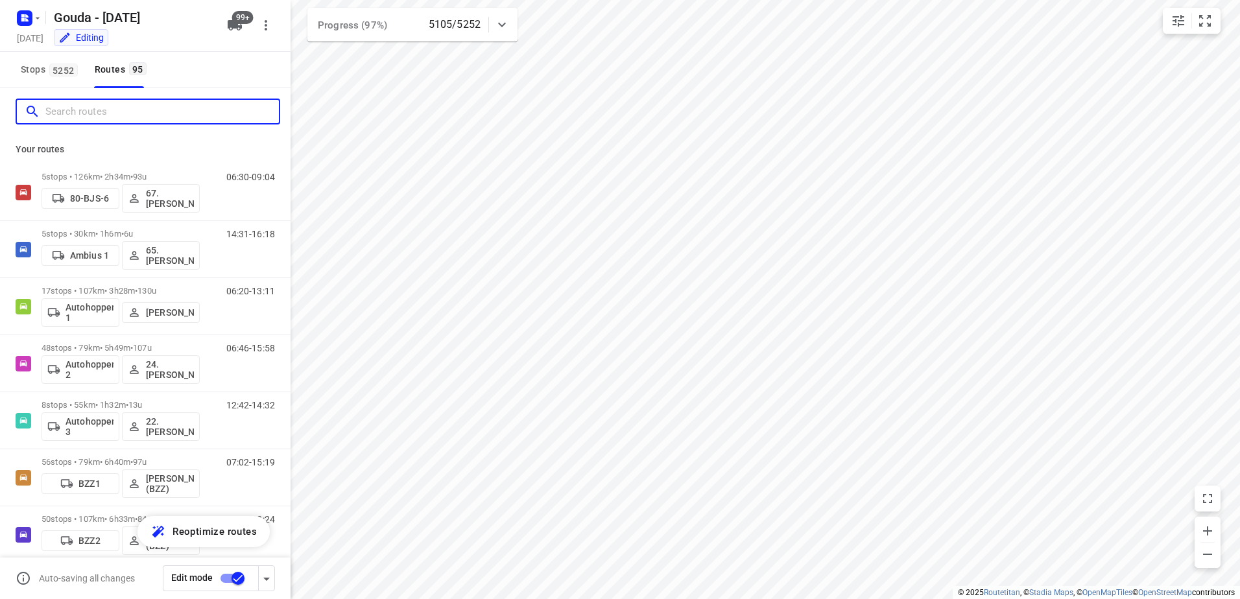
click at [192, 112] on input "Search routes" at bounding box center [161, 112] width 233 height 20
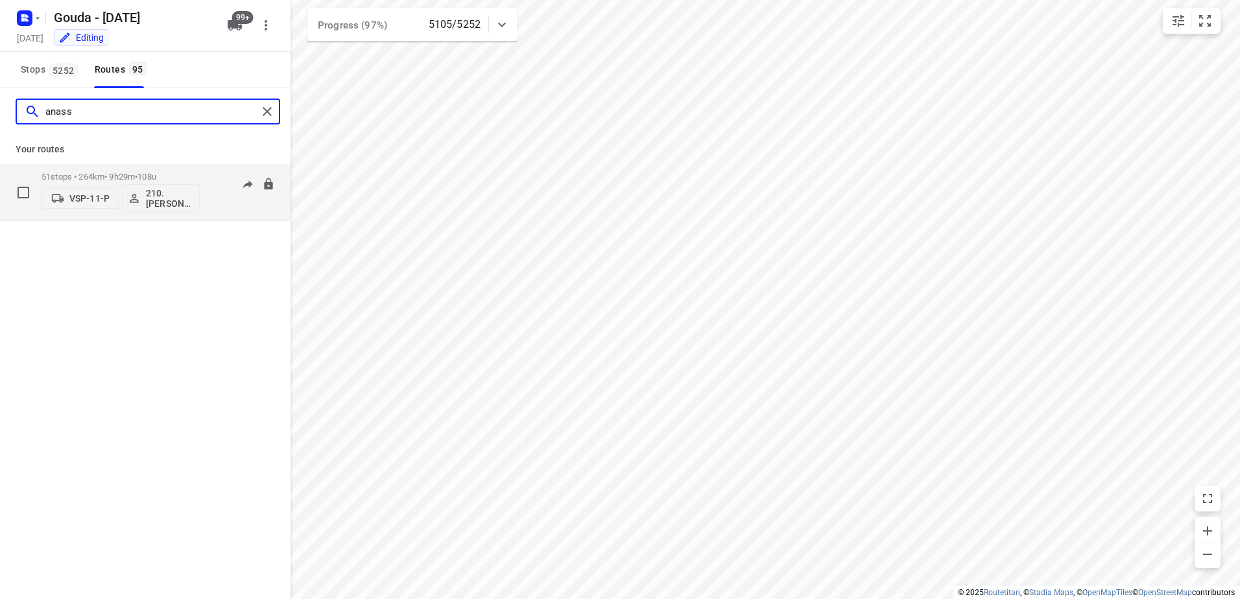
type input "anass"
click at [130, 170] on div "51 stops • 264km • 9h29m • 108u VSP-11-P 210.Anass Gagel Diensten" at bounding box center [120, 192] width 158 height 54
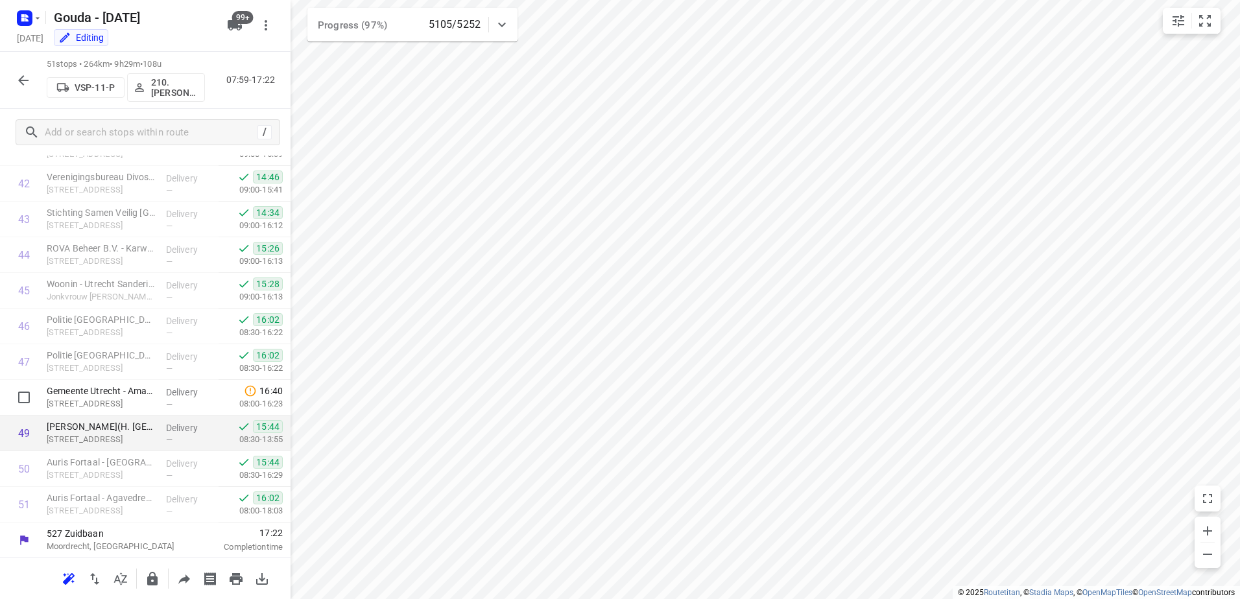
scroll to position [1517, 0]
click at [32, 79] on button "button" at bounding box center [23, 80] width 26 height 26
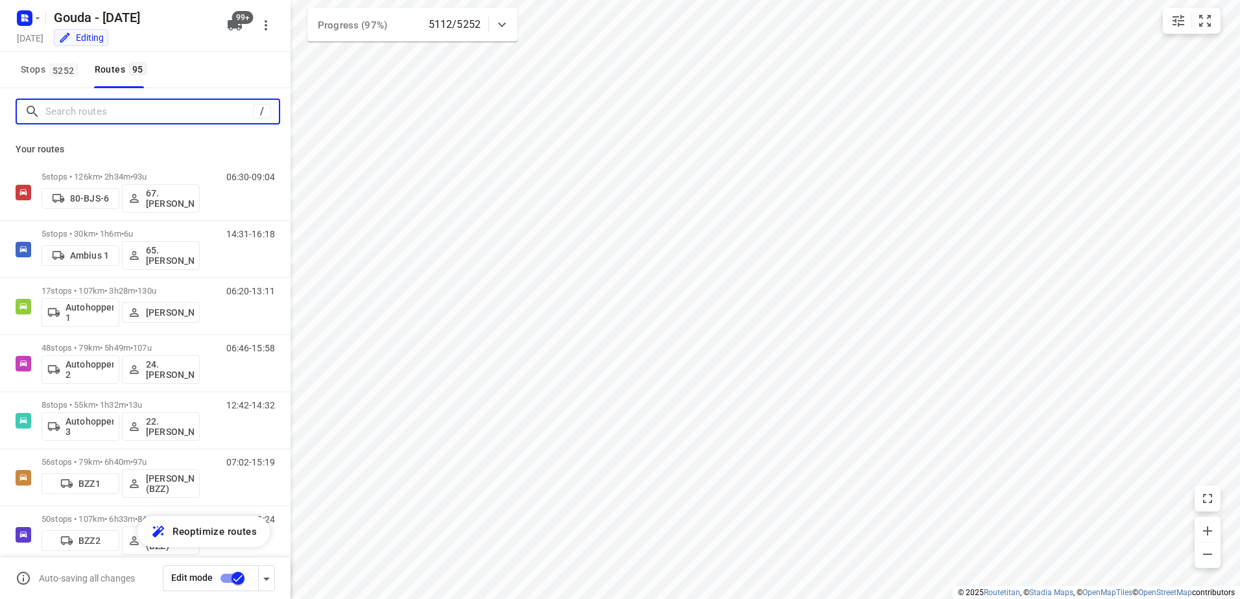
click at [143, 117] on input "Search routes" at bounding box center [148, 112] width 207 height 20
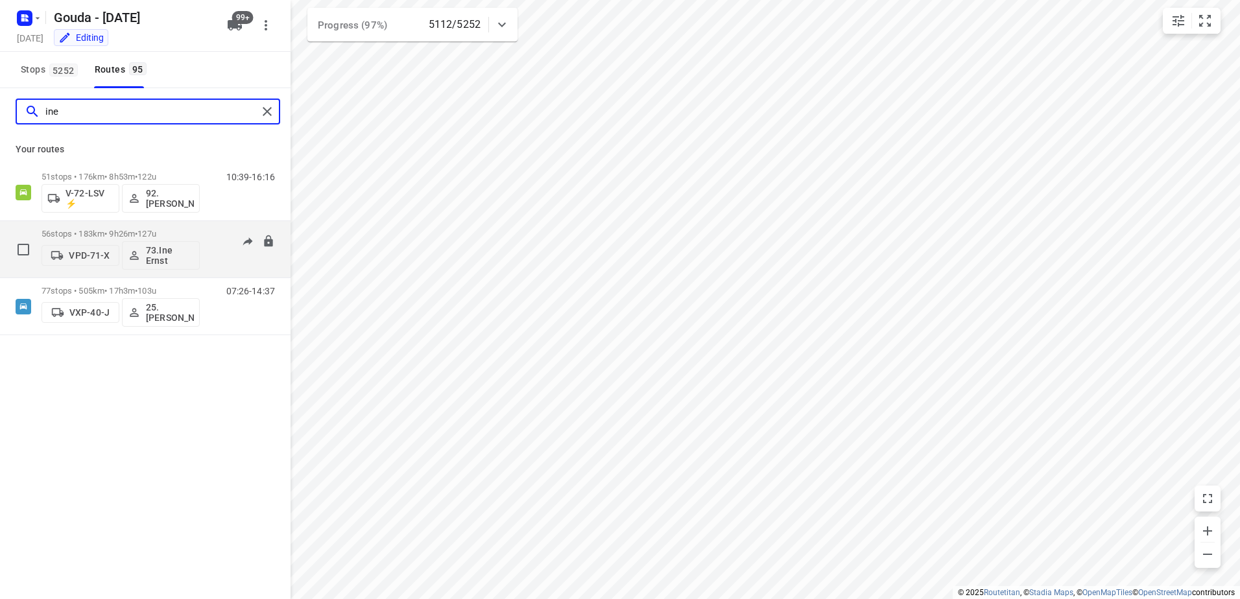
type input "ine"
click at [165, 226] on div "56 stops • 183km • 9h26m • 127u VPD-71-X 73.Ine Ernst" at bounding box center [120, 249] width 158 height 54
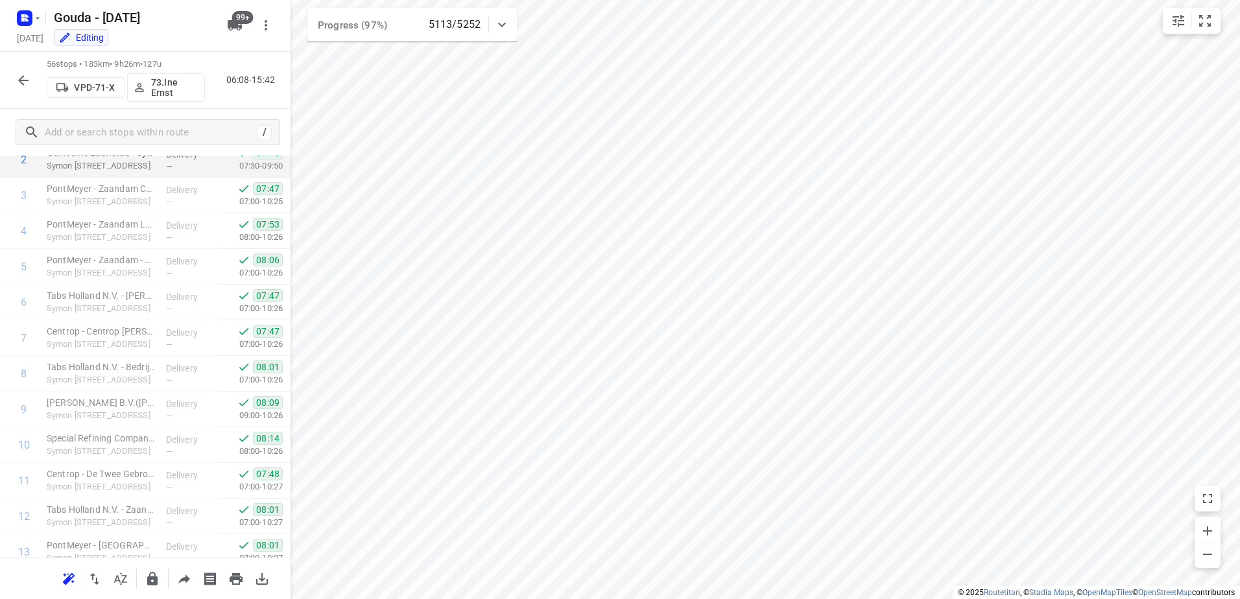
scroll to position [0, 0]
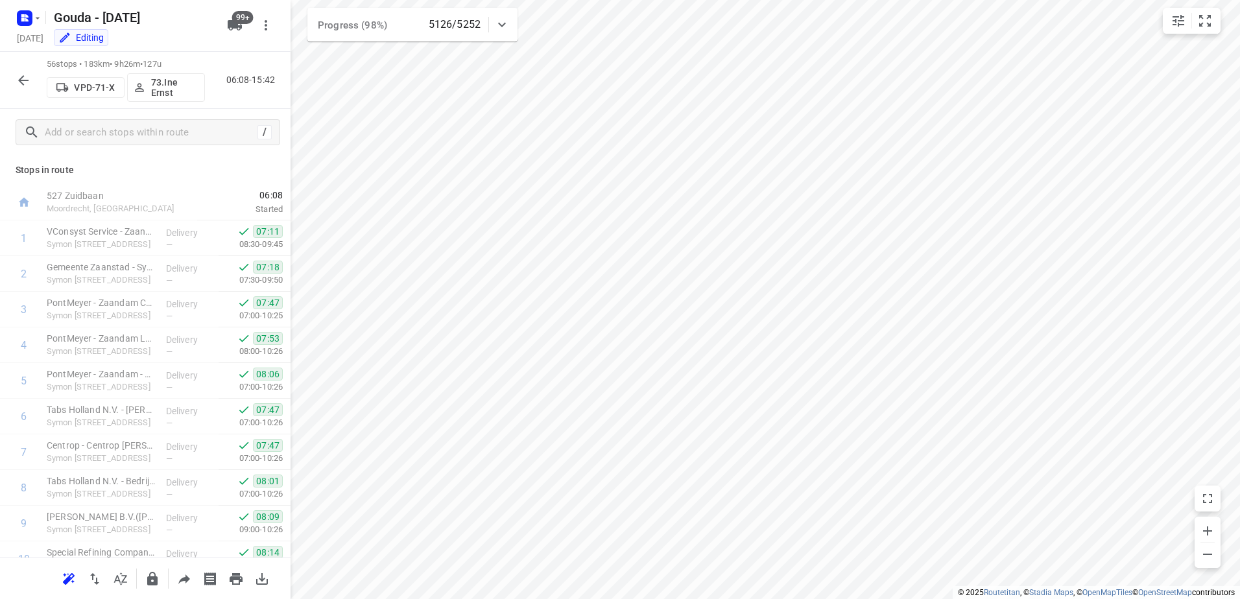
click at [21, 77] on icon "button" at bounding box center [24, 81] width 16 height 16
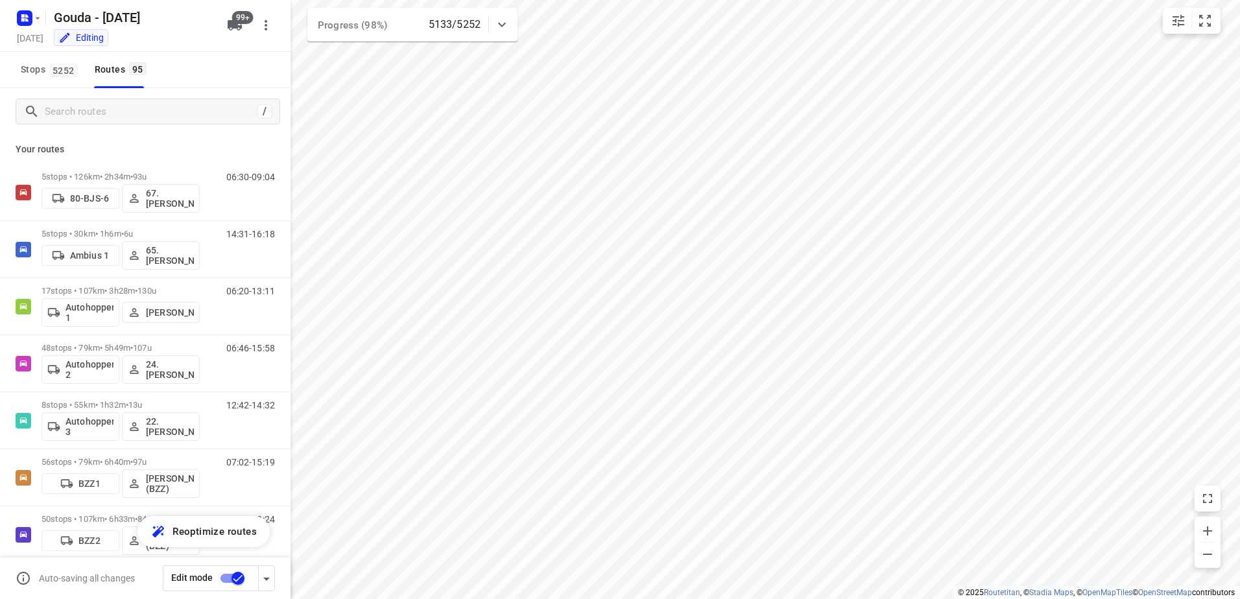
click at [71, 93] on div "/" at bounding box center [145, 111] width 290 height 47
click at [95, 113] on input "Search routes" at bounding box center [150, 112] width 211 height 20
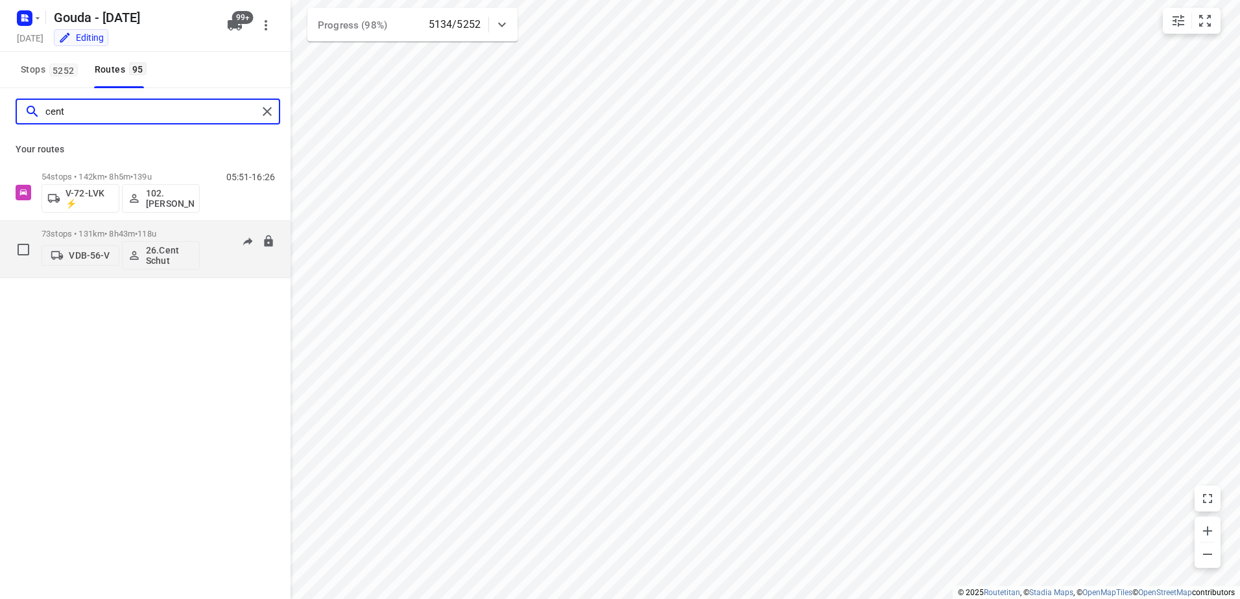
type input "cent"
click at [112, 224] on div "73 stops • 131km • 8h43m • 118u VDB-56-V 26.Cent Schut" at bounding box center [120, 249] width 158 height 54
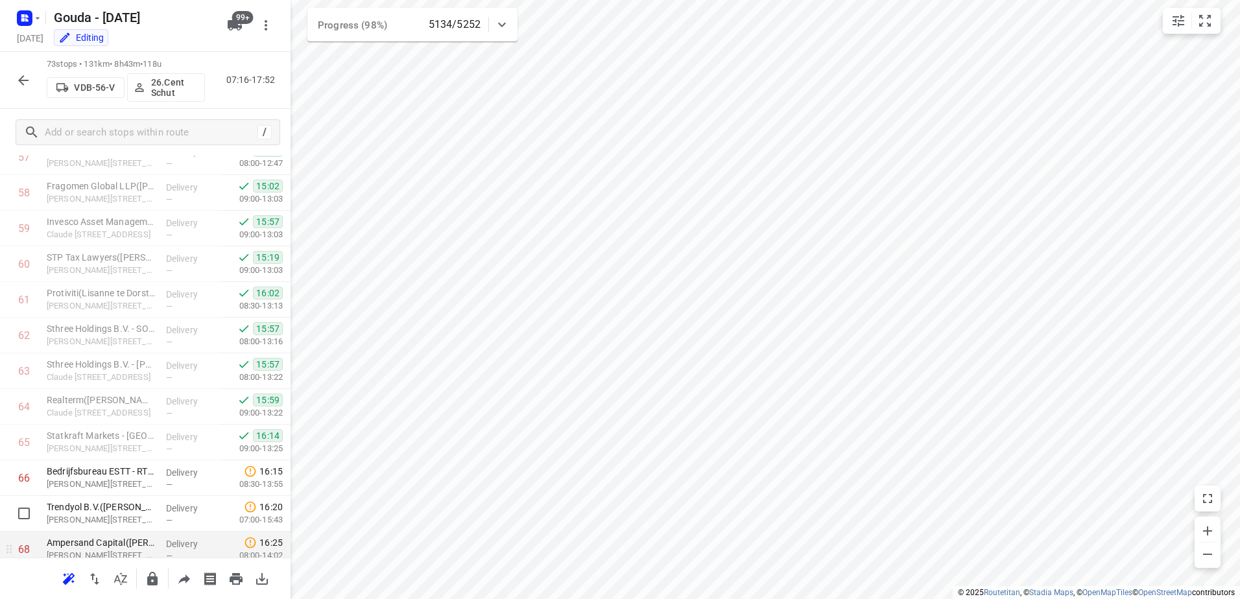
scroll to position [2302, 0]
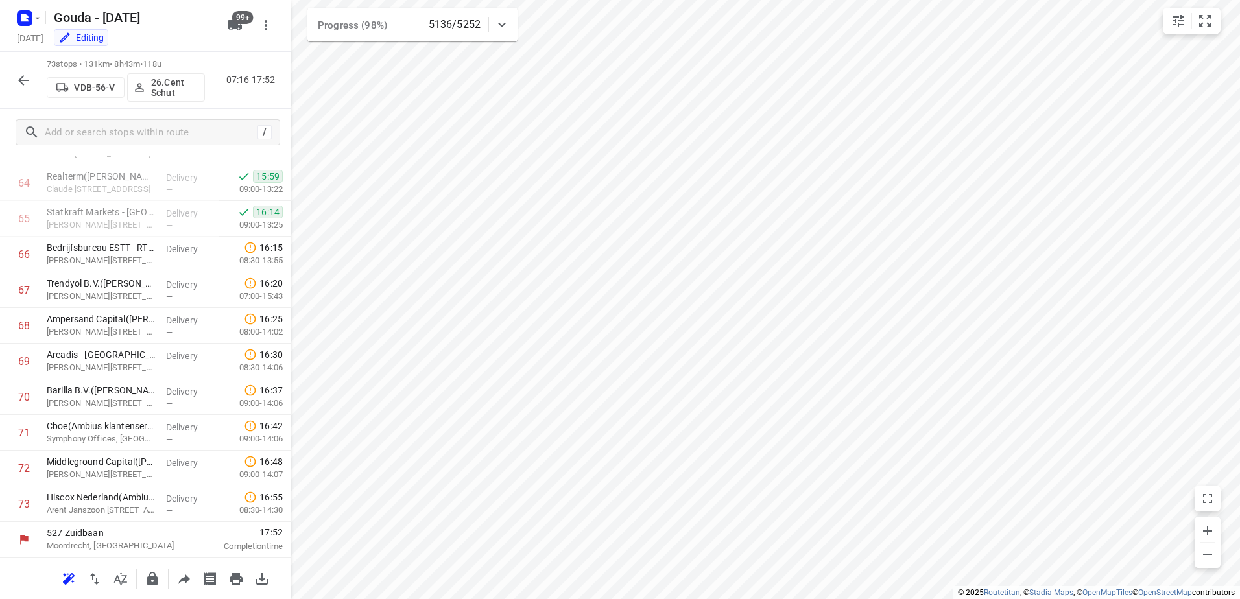
click at [19, 81] on icon "button" at bounding box center [24, 81] width 16 height 16
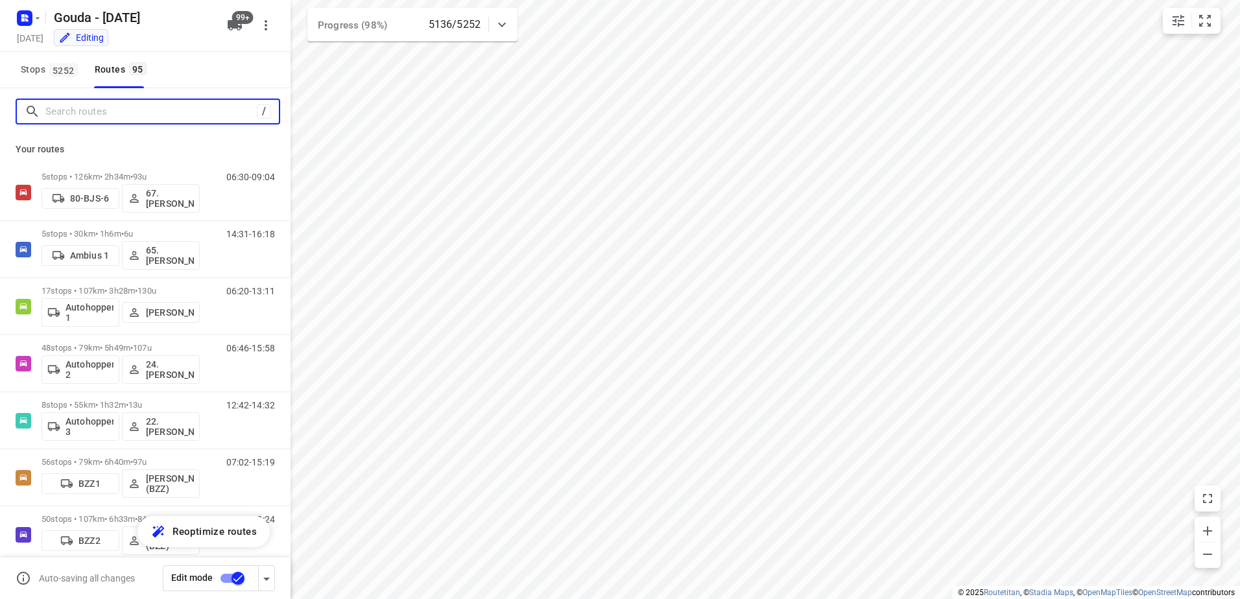
click at [86, 106] on input "Search routes" at bounding box center [150, 112] width 211 height 20
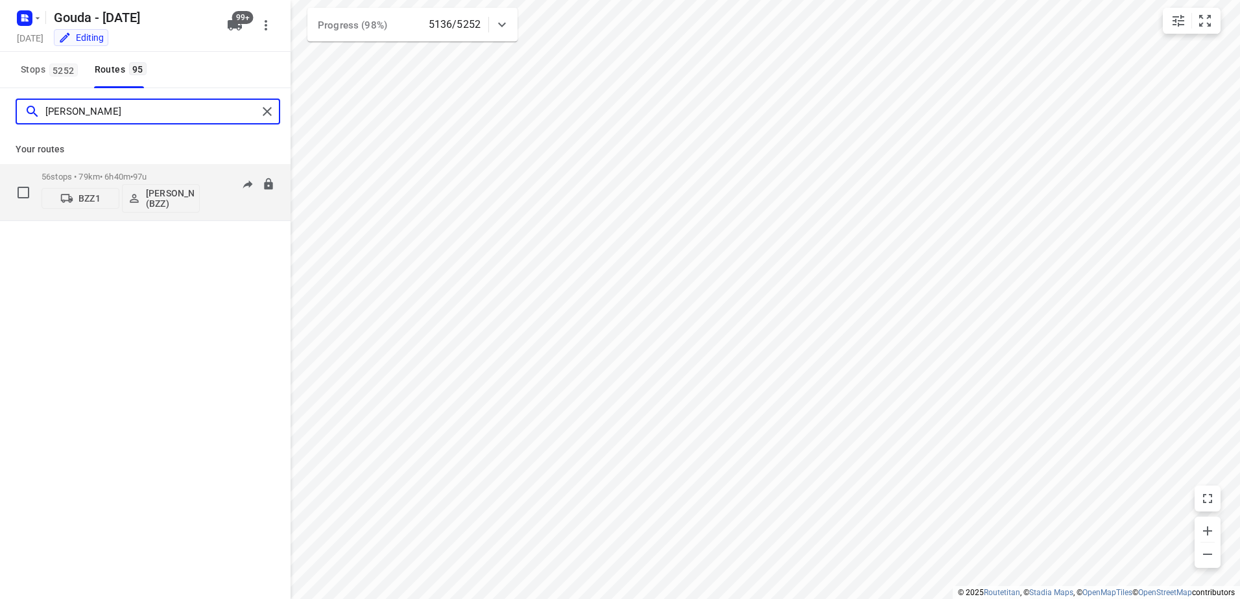
type input "omar"
click at [96, 169] on div "56 stops • 79km • 6h40m • 97u BZZ1 Omar Katolo (BZZ)" at bounding box center [120, 192] width 158 height 54
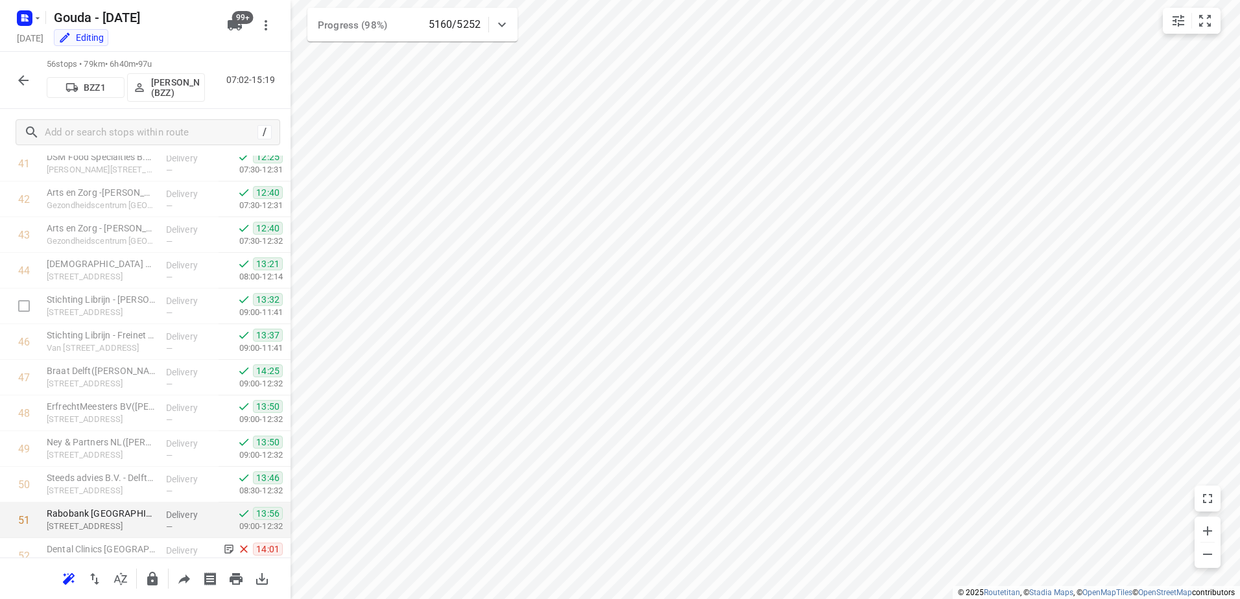
scroll to position [1696, 0]
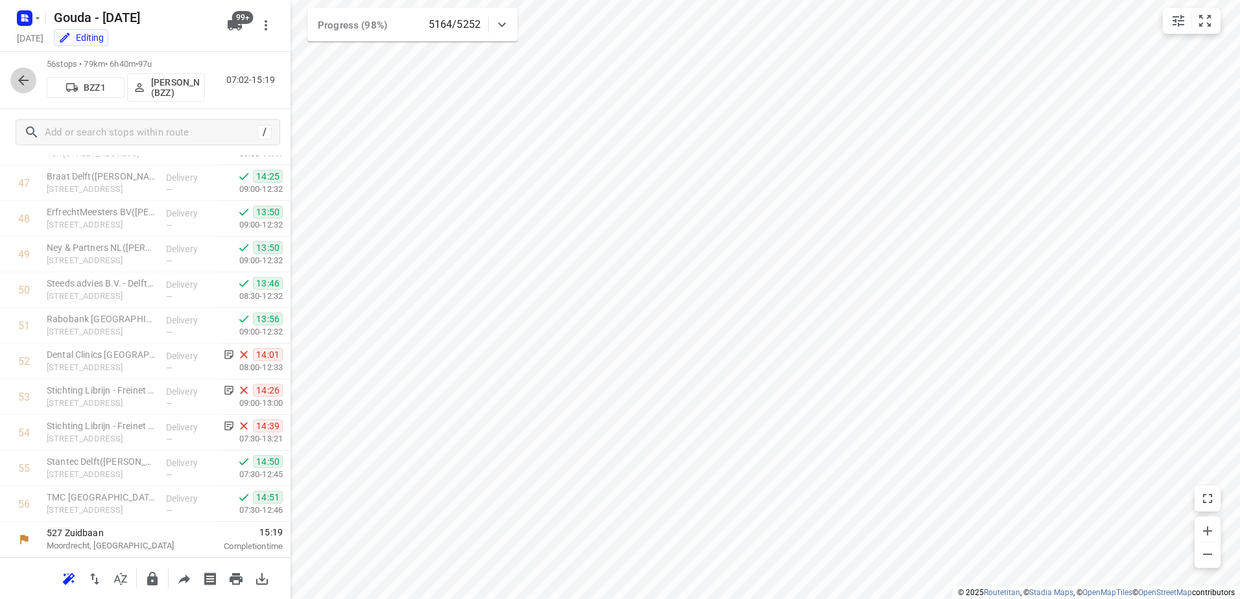
click at [27, 73] on icon "button" at bounding box center [24, 81] width 16 height 16
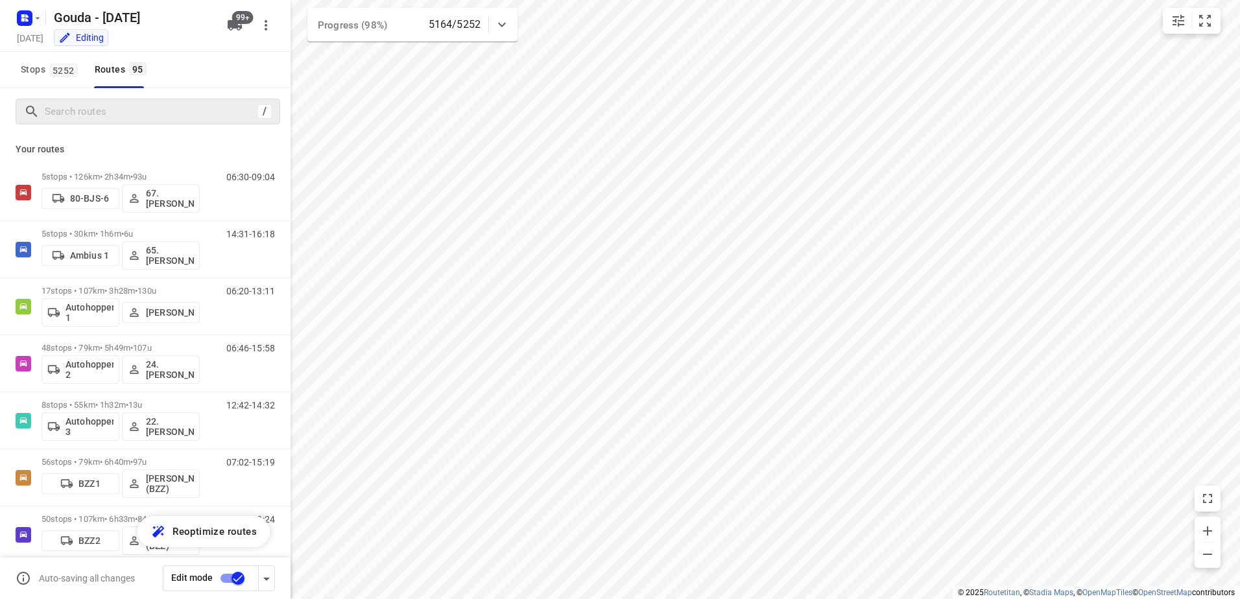
click at [89, 123] on div "/" at bounding box center [148, 112] width 265 height 26
click at [94, 117] on input "Search routes" at bounding box center [150, 112] width 211 height 20
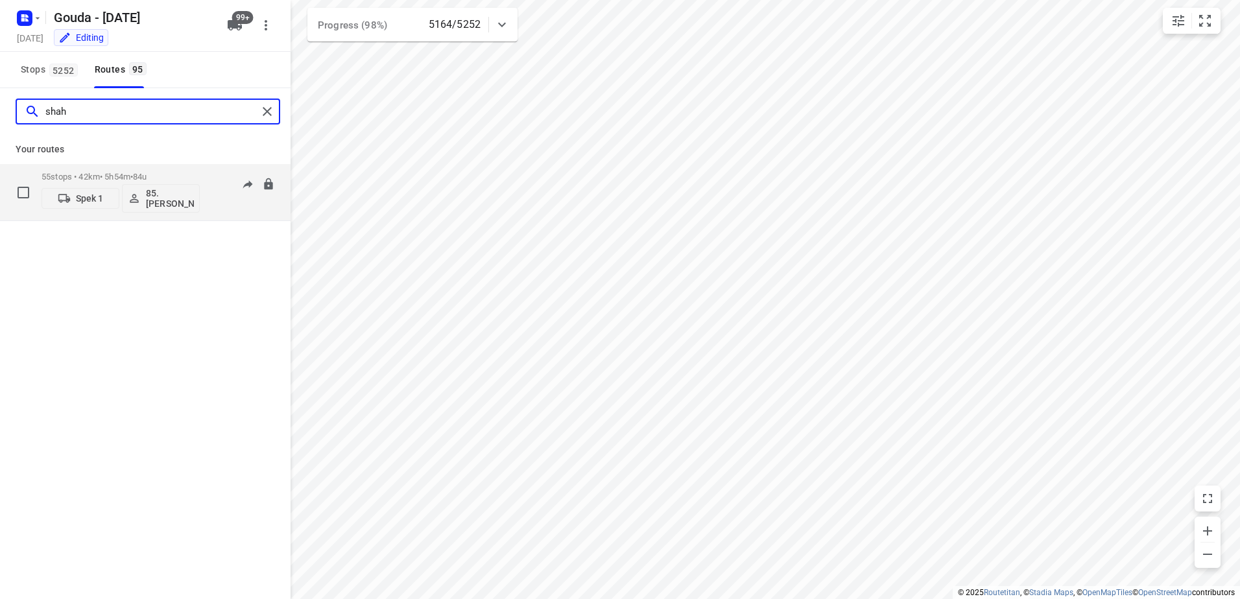
type input "shah"
click at [88, 178] on p "55 stops • 42km • 5h54m • 84u" at bounding box center [120, 177] width 158 height 10
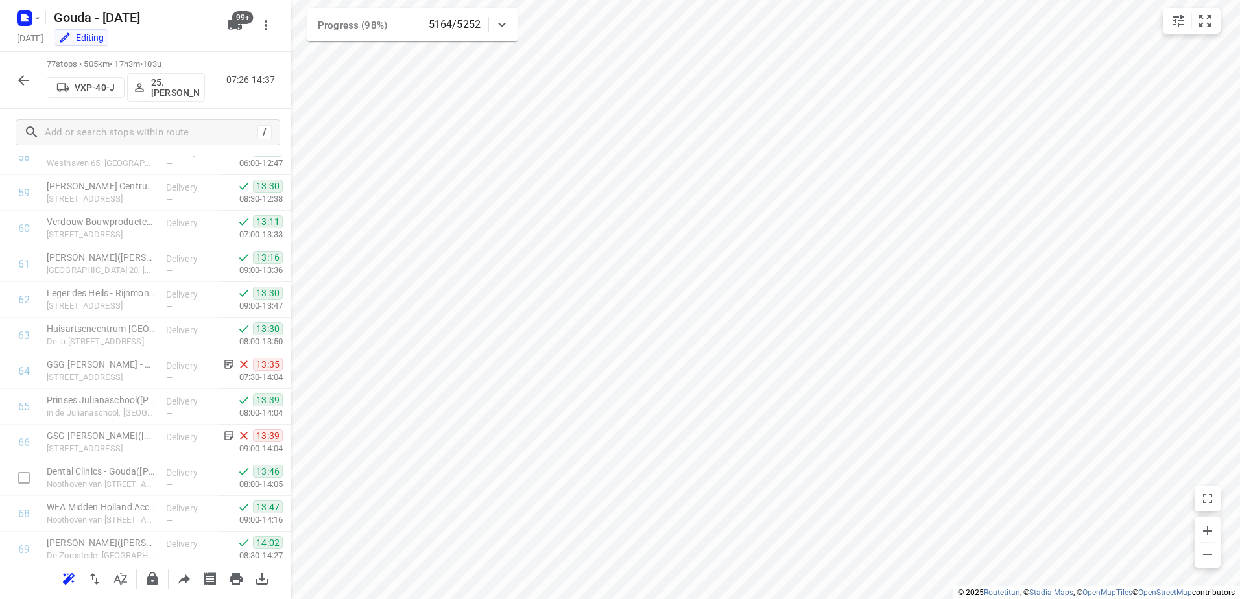
scroll to position [2445, 0]
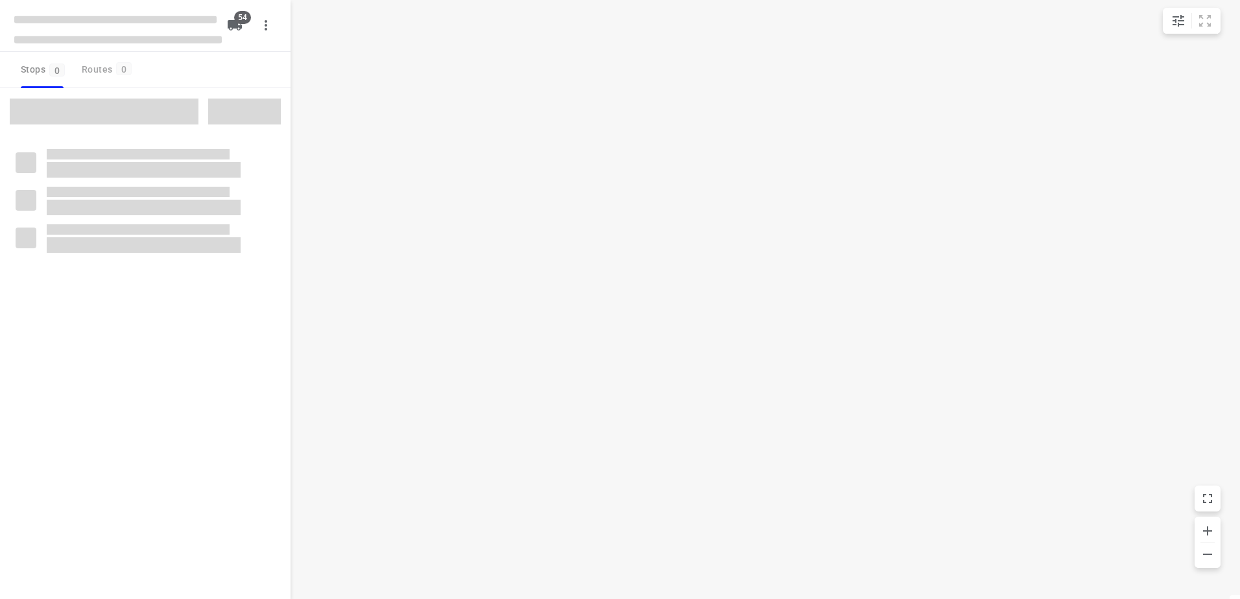
checkbox input "true"
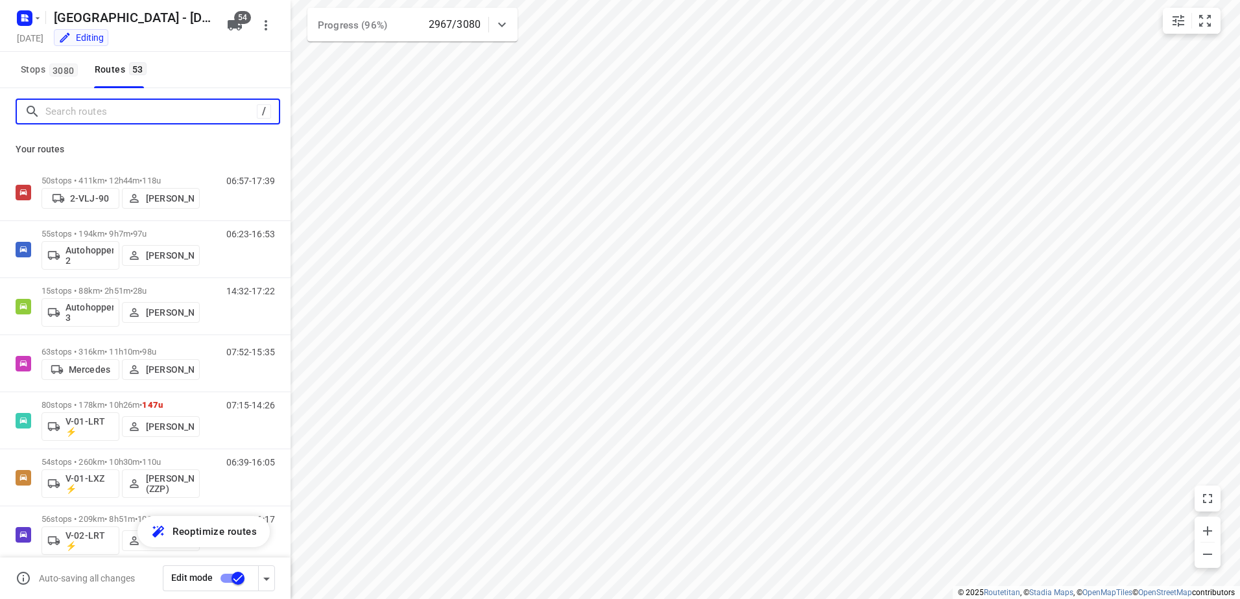
click at [95, 110] on input "Search routes" at bounding box center [150, 112] width 211 height 20
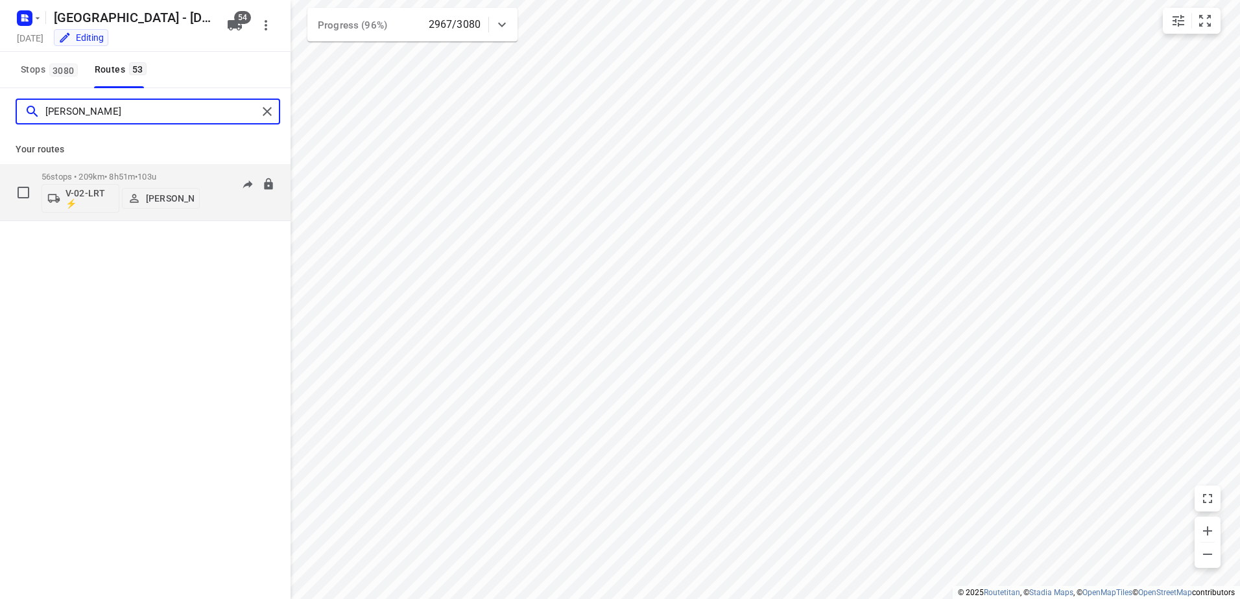
type input "[PERSON_NAME]"
click at [91, 165] on div "56 stops • 209km • 8h51m • 103u V-02-LRT ⚡ [PERSON_NAME]" at bounding box center [120, 192] width 158 height 54
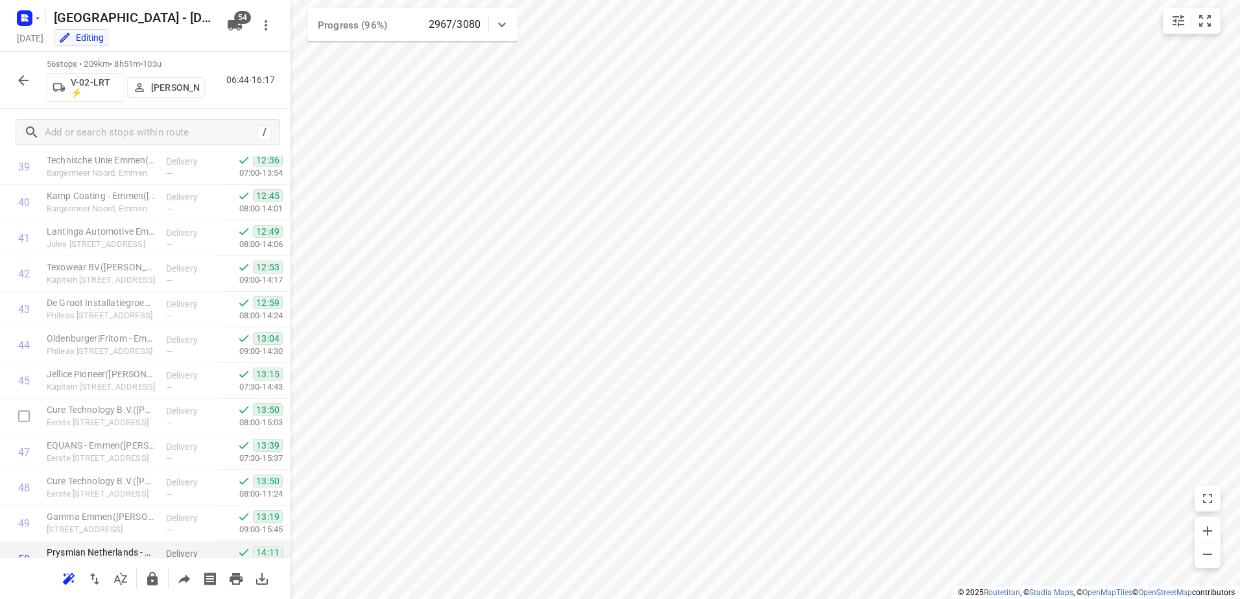
scroll to position [1696, 0]
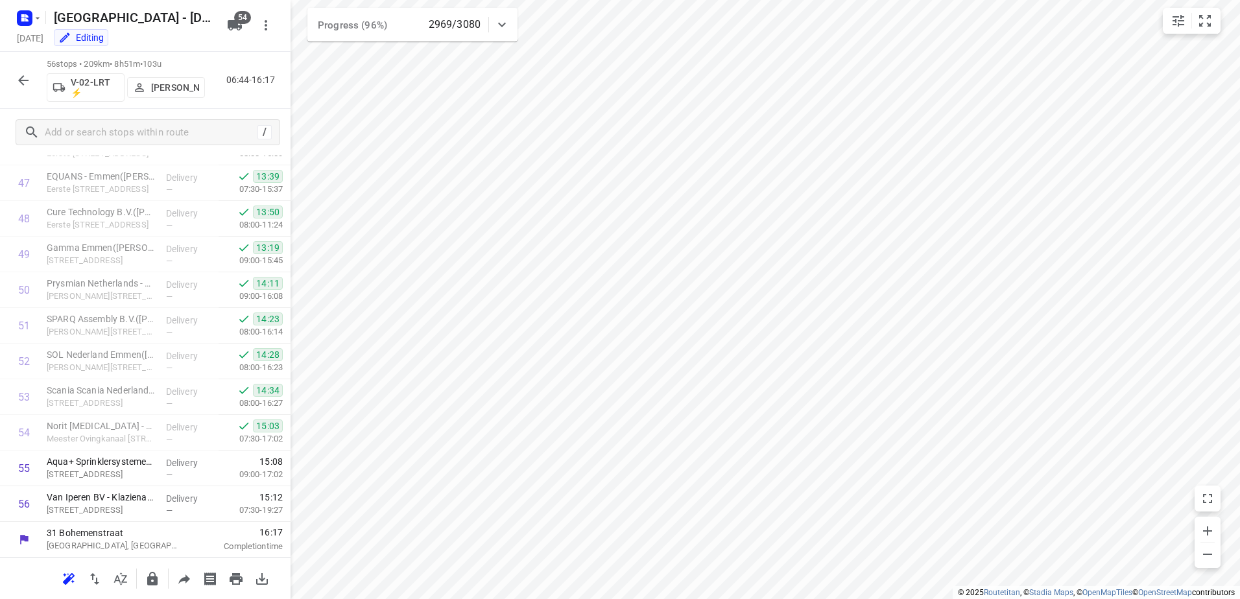
click at [16, 75] on icon "button" at bounding box center [24, 81] width 16 height 16
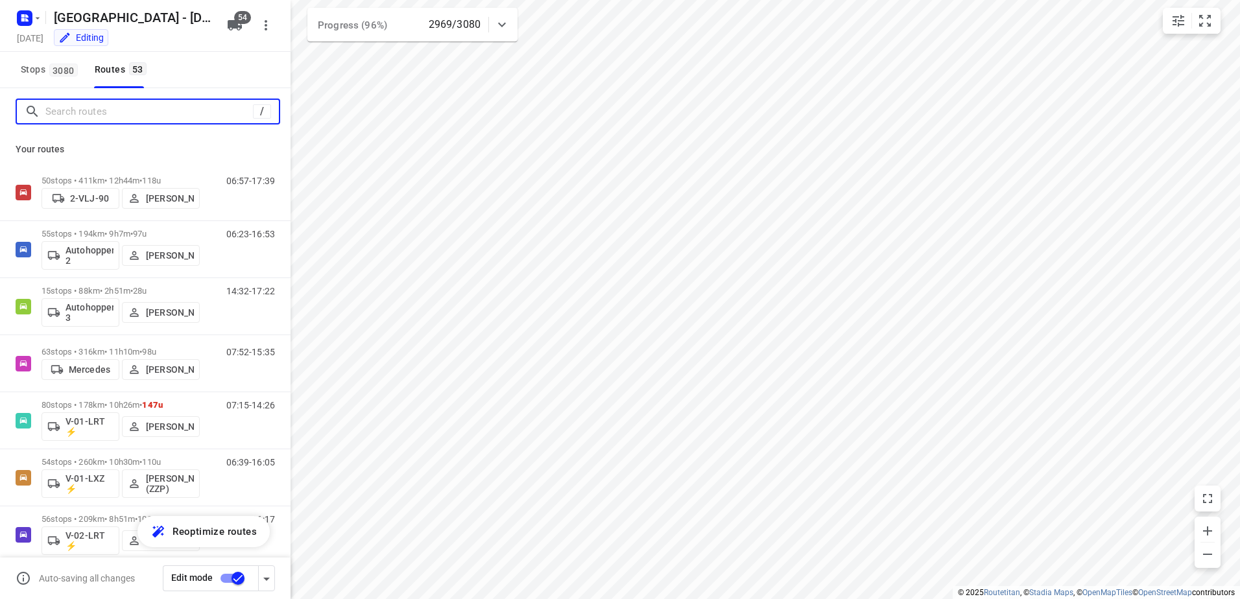
click at [100, 110] on input "Search routes" at bounding box center [148, 112] width 207 height 20
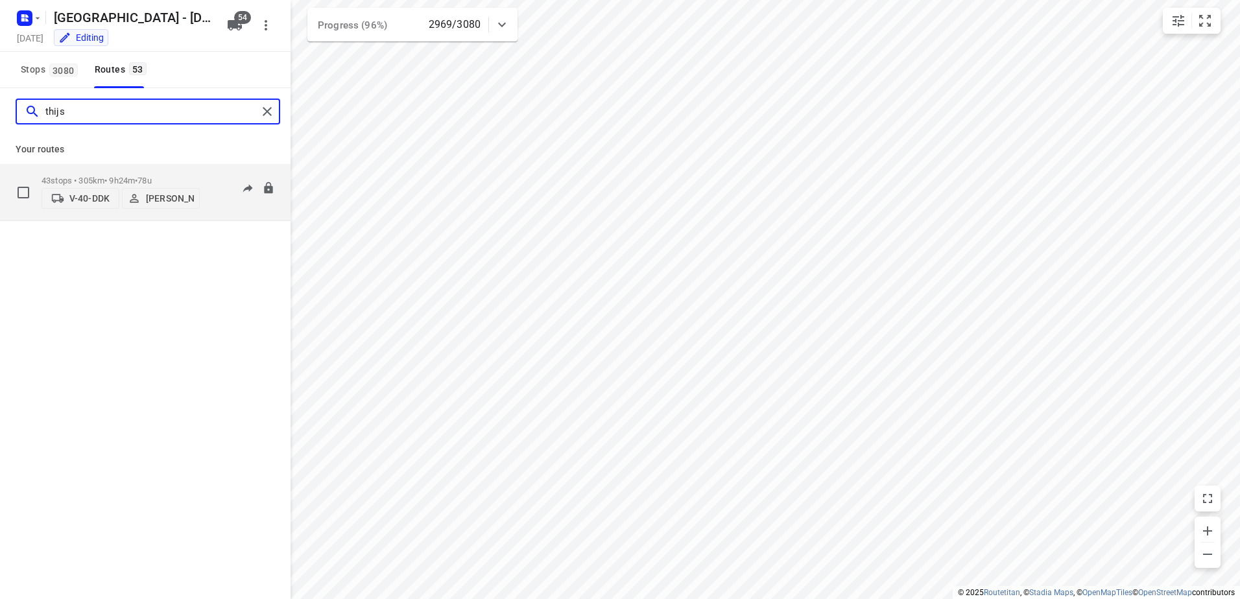
type input "thijs"
click at [109, 176] on p "43 stops • 305km • 9h24m • 78u" at bounding box center [120, 181] width 158 height 10
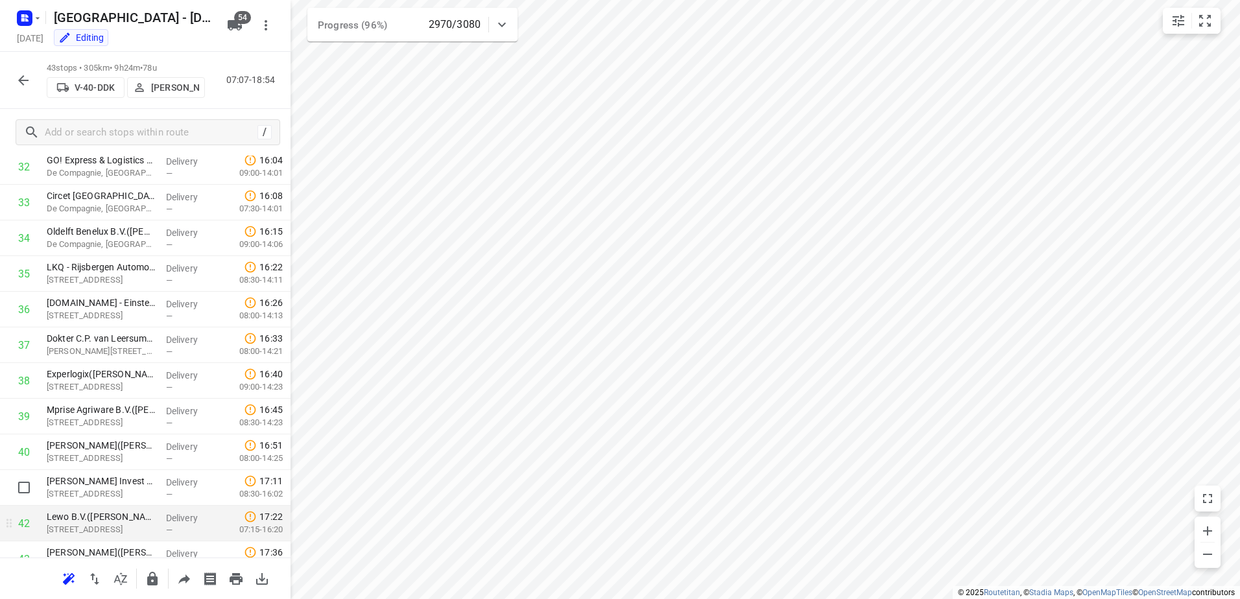
scroll to position [1232, 0]
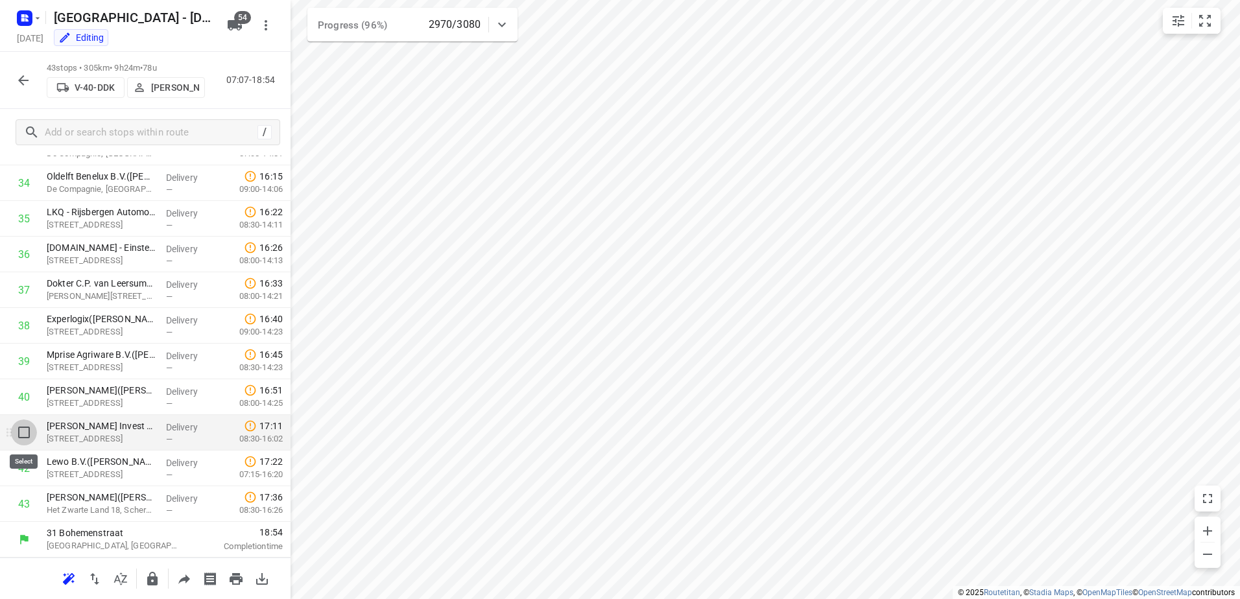
click at [16, 430] on input "checkbox" at bounding box center [24, 433] width 26 height 26
checkbox input "true"
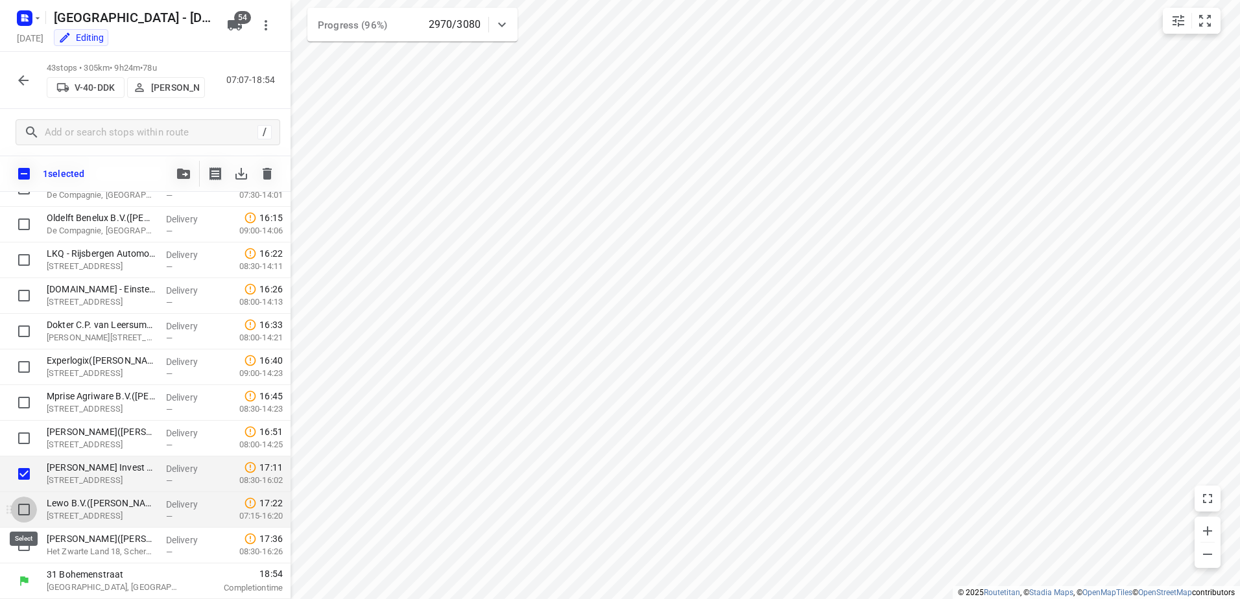
drag, startPoint x: 22, startPoint y: 499, endPoint x: 30, endPoint y: 524, distance: 25.8
click at [22, 500] on input "checkbox" at bounding box center [24, 510] width 26 height 26
checkbox input "true"
click at [30, 541] on input "checkbox" at bounding box center [24, 545] width 26 height 26
checkbox input "true"
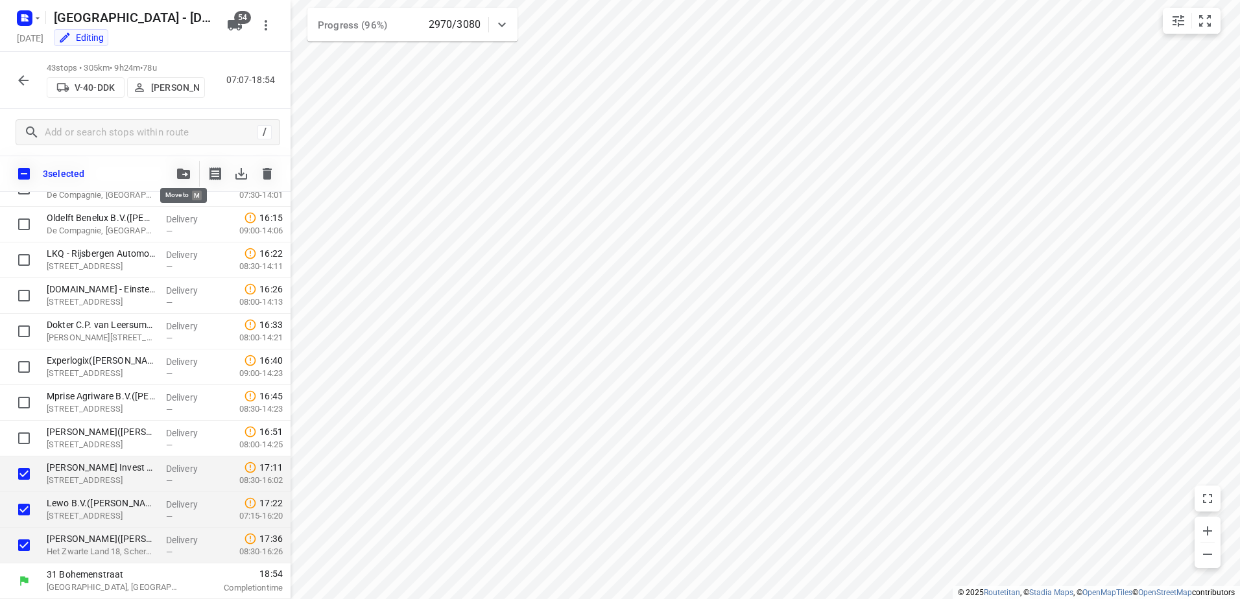
click at [183, 178] on icon "button" at bounding box center [183, 174] width 13 height 10
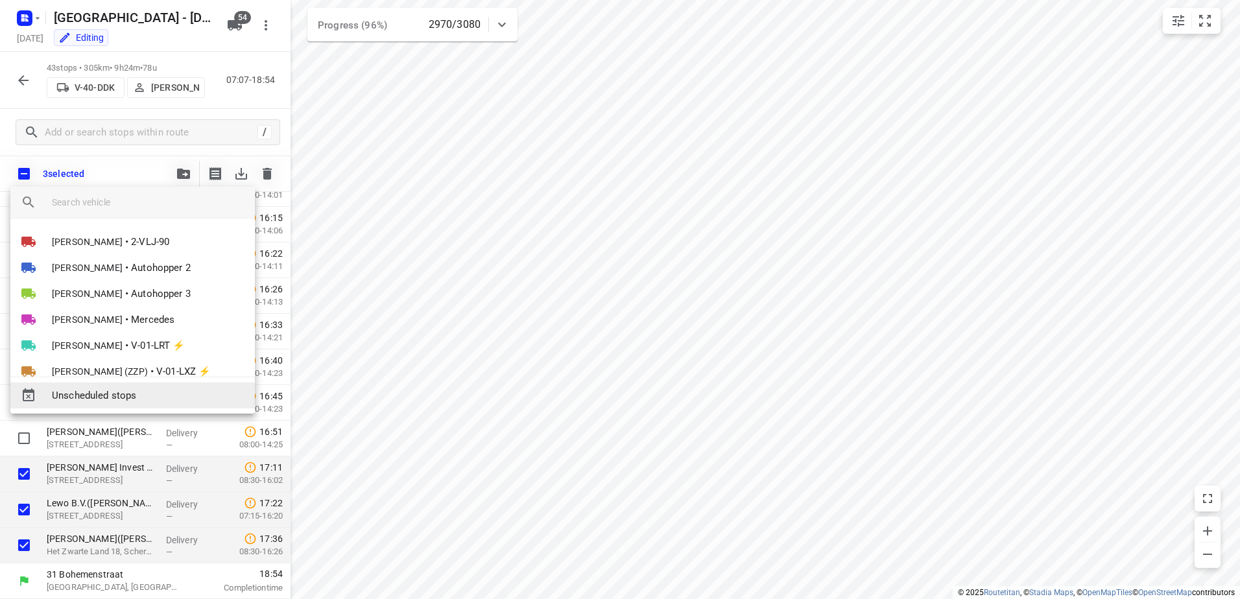
click at [150, 391] on span "Unscheduled stops" at bounding box center [148, 395] width 193 height 15
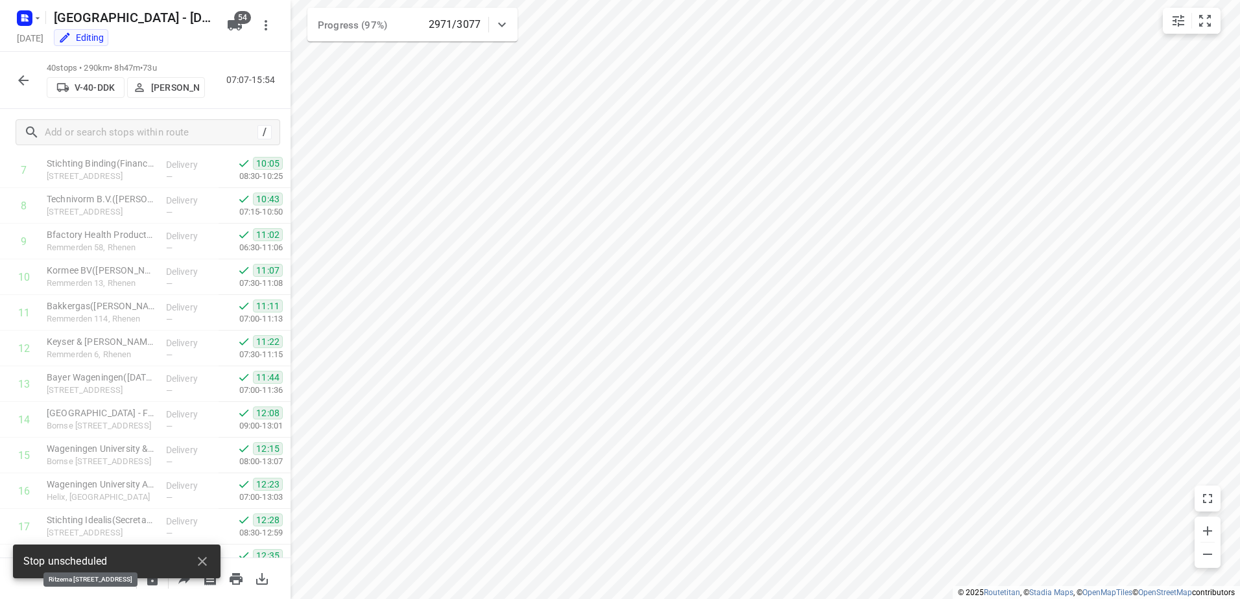
scroll to position [0, 0]
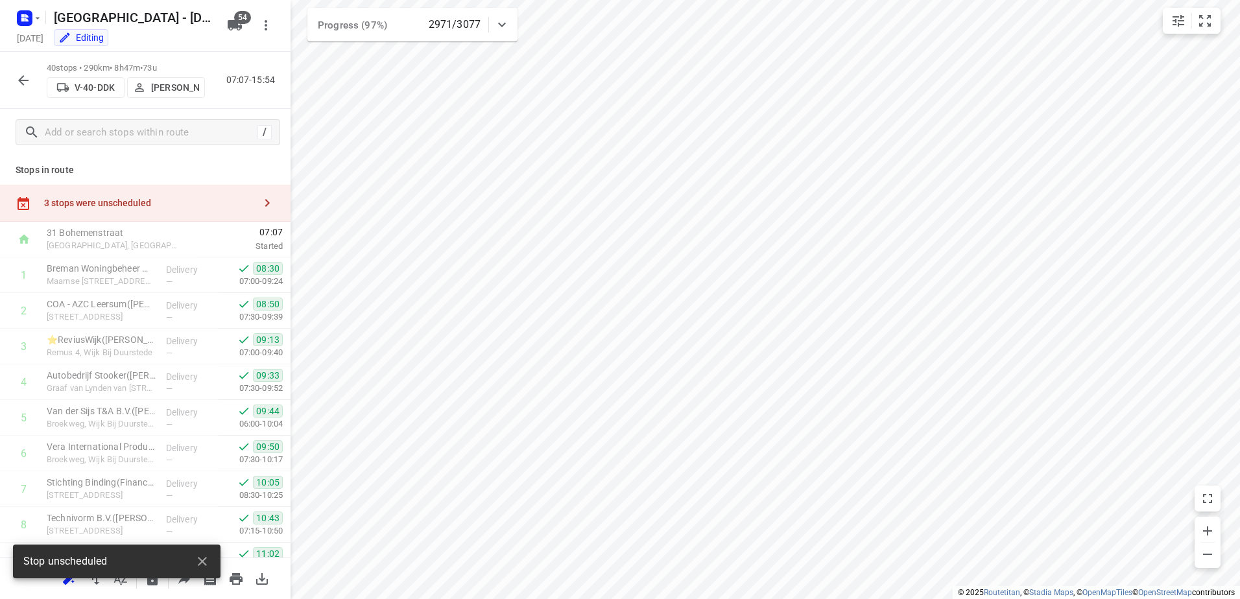
click at [93, 192] on div "3 stops were unscheduled" at bounding box center [145, 203] width 290 height 37
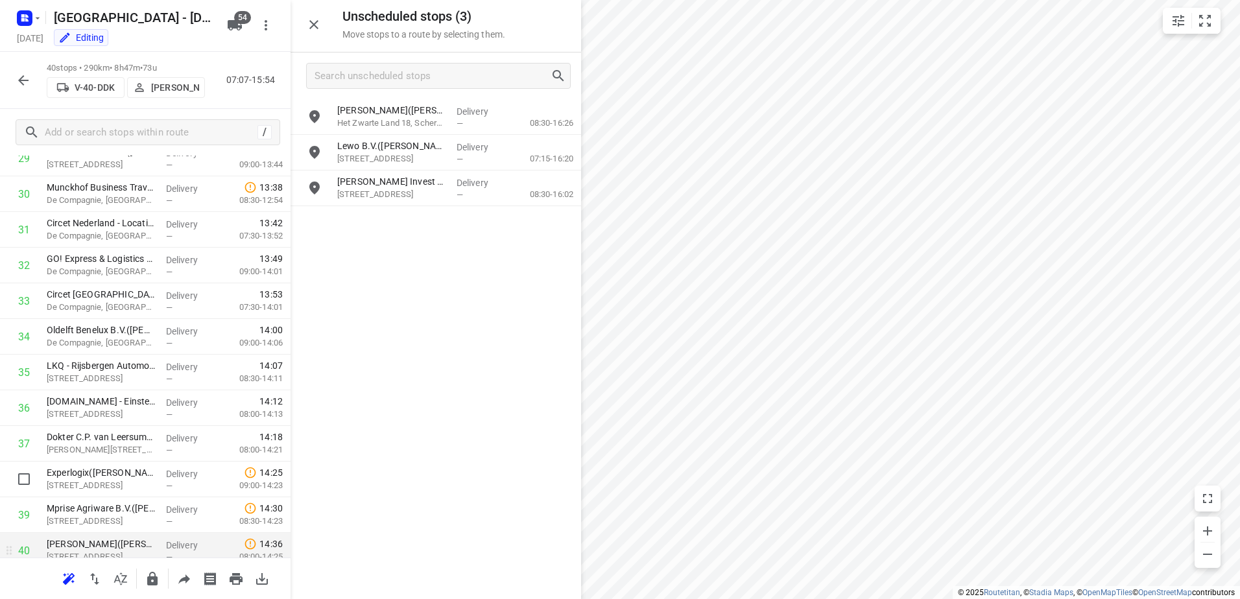
scroll to position [1162, 0]
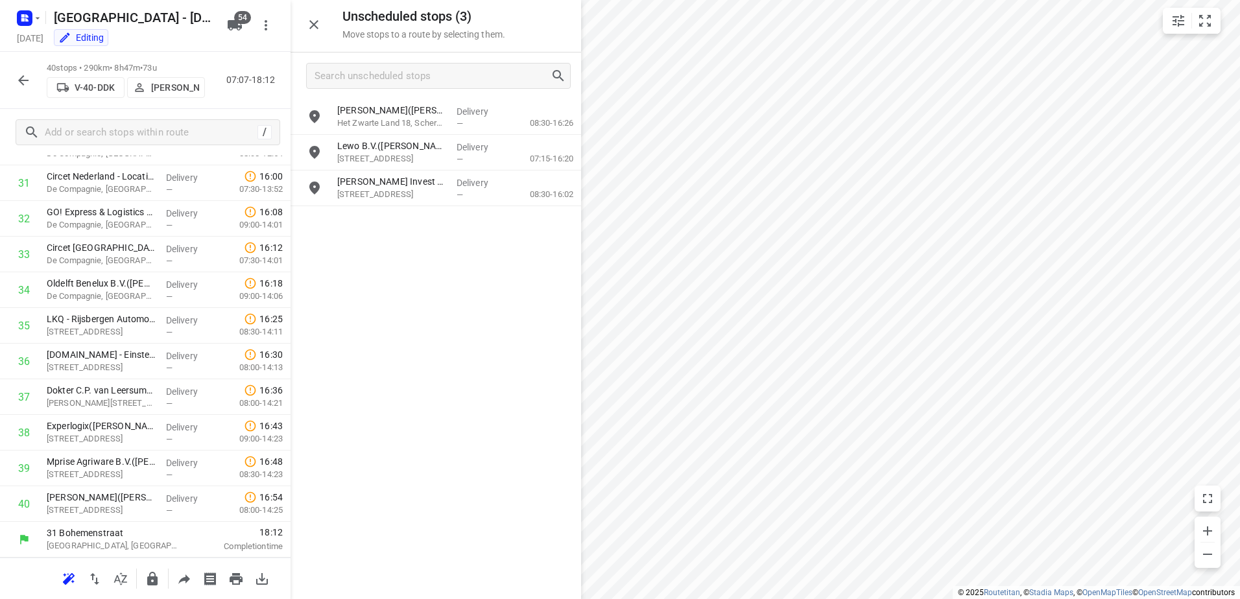
click at [19, 69] on button "button" at bounding box center [23, 80] width 26 height 26
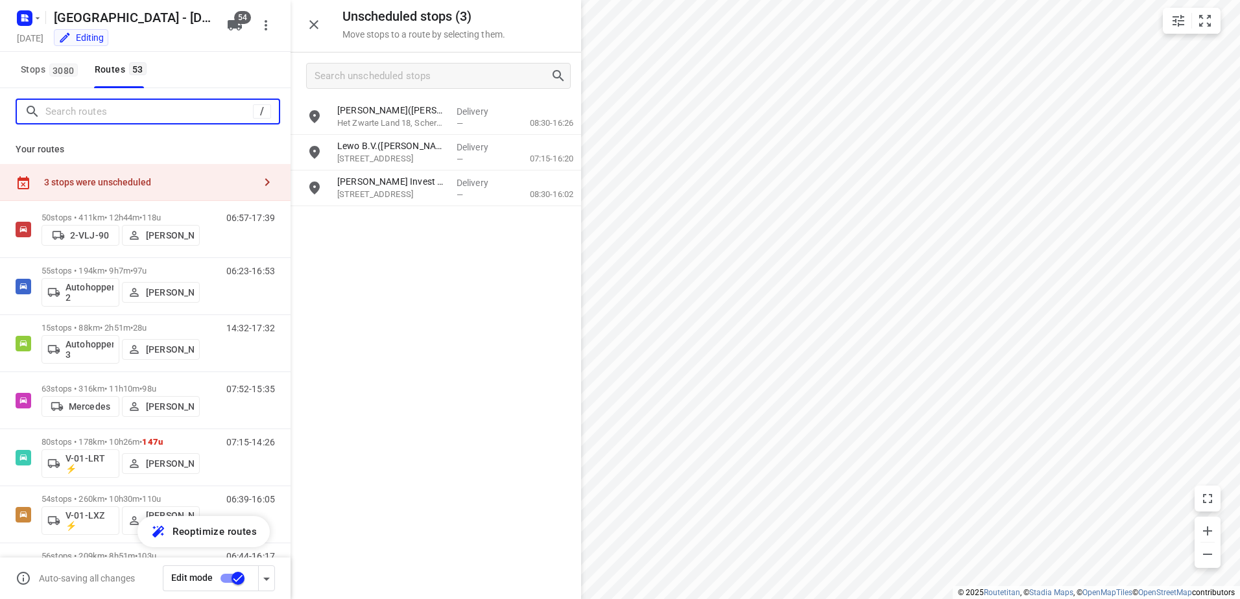
click at [97, 115] on input "Search routes" at bounding box center [148, 112] width 207 height 20
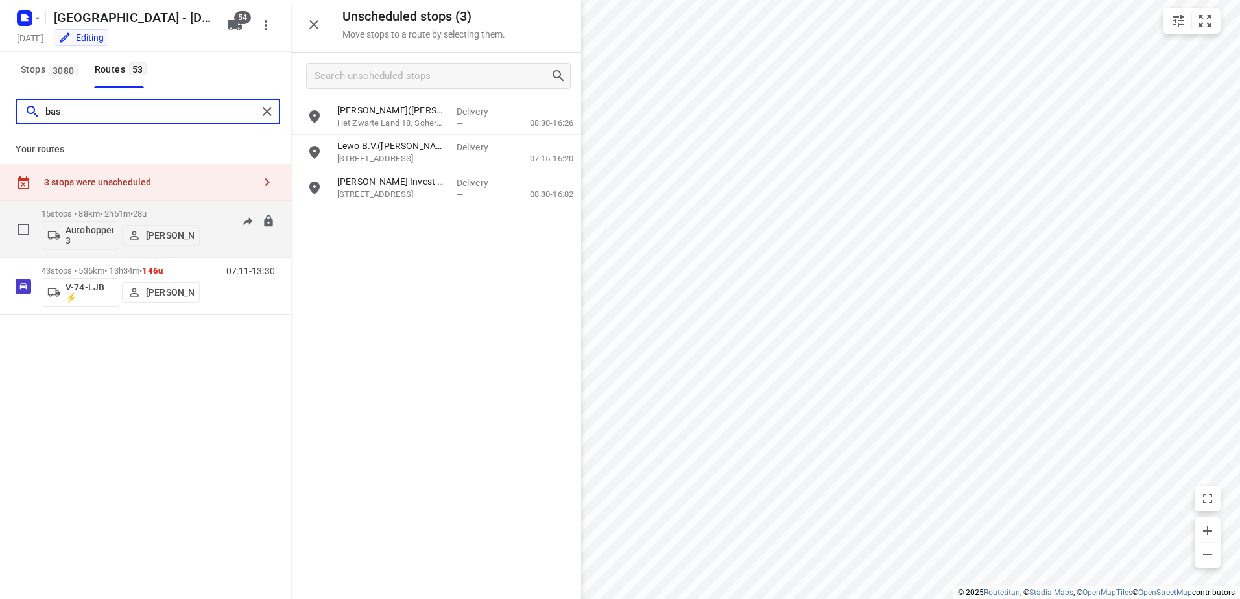
type input "bas"
click at [92, 211] on p "15 stops • 88km • 2h51m • 28u" at bounding box center [120, 214] width 158 height 10
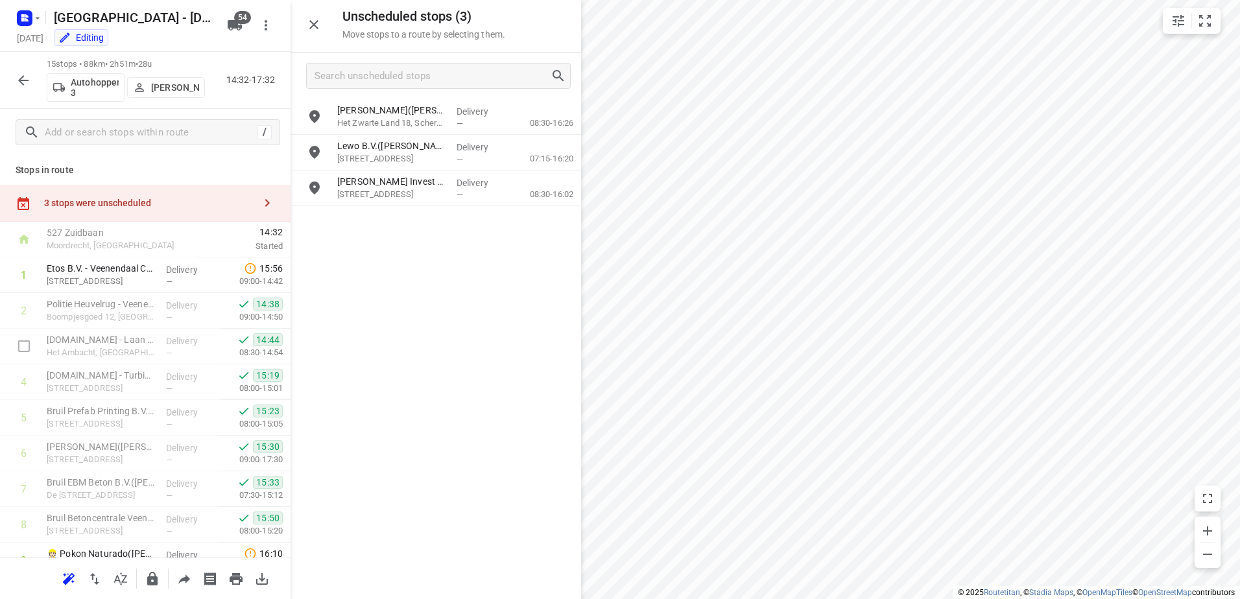
scroll to position [270, 0]
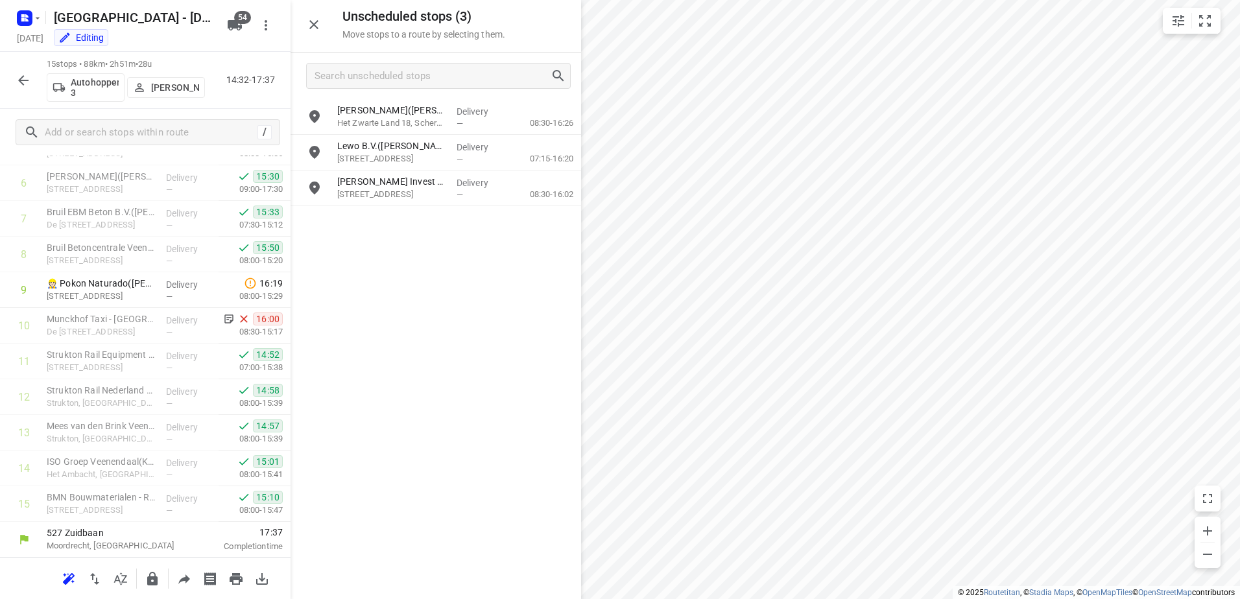
click at [22, 84] on icon "button" at bounding box center [23, 80] width 10 height 10
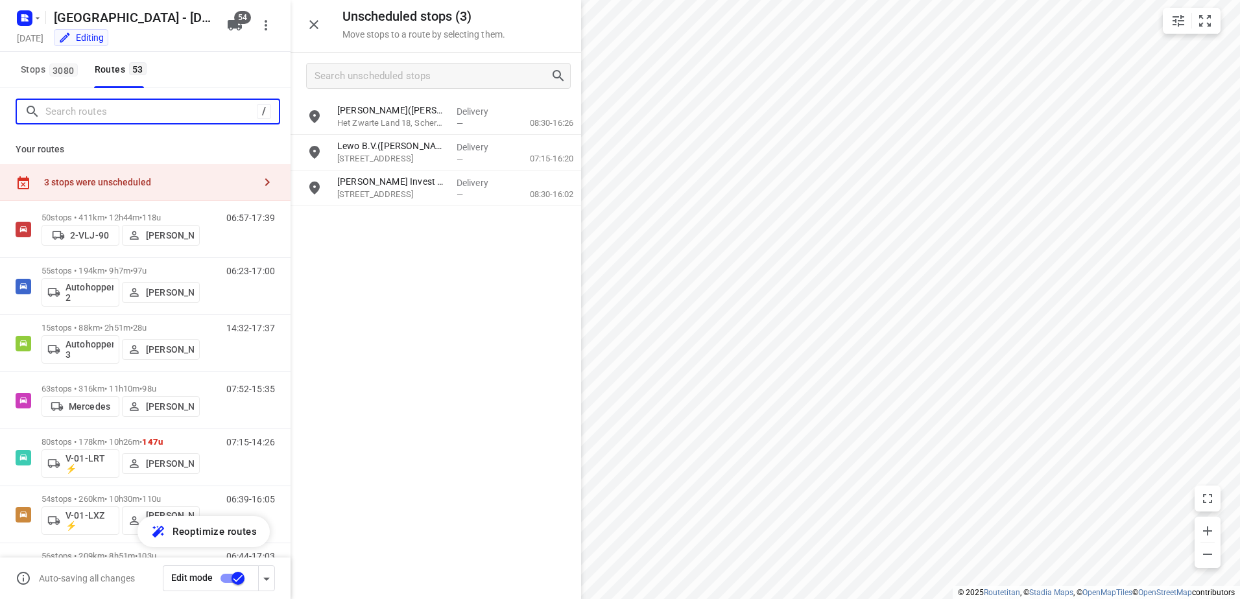
click at [134, 113] on input "Search routes" at bounding box center [150, 112] width 211 height 20
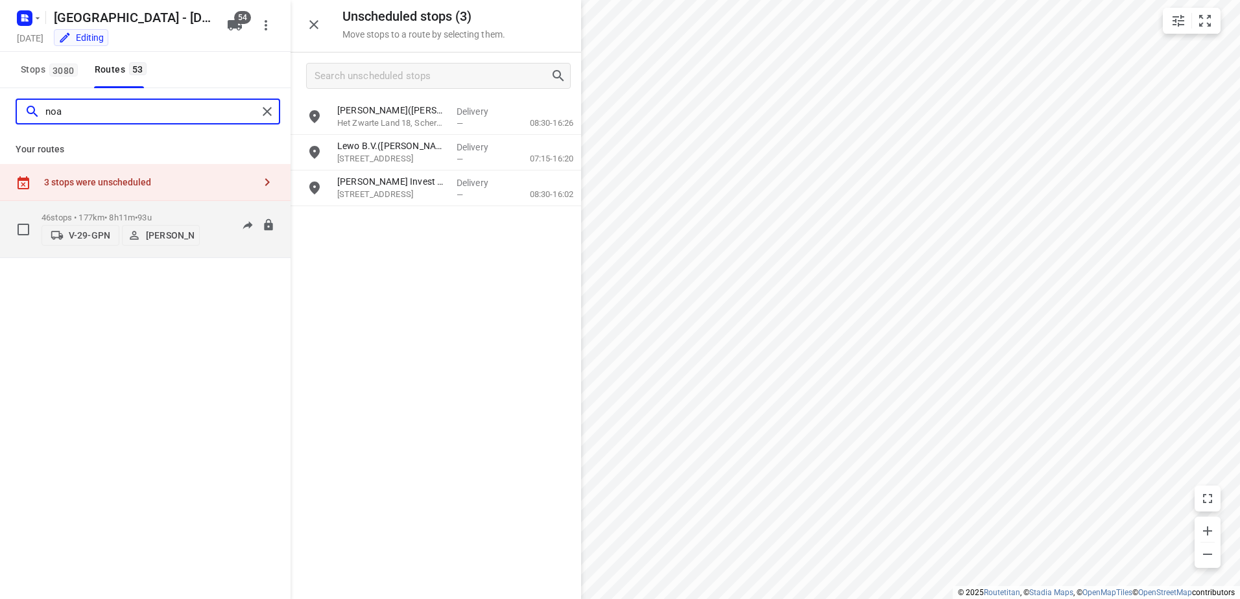
type input "noa"
click at [101, 213] on p "46 stops • 177km • 8h11m • 93u" at bounding box center [120, 218] width 158 height 10
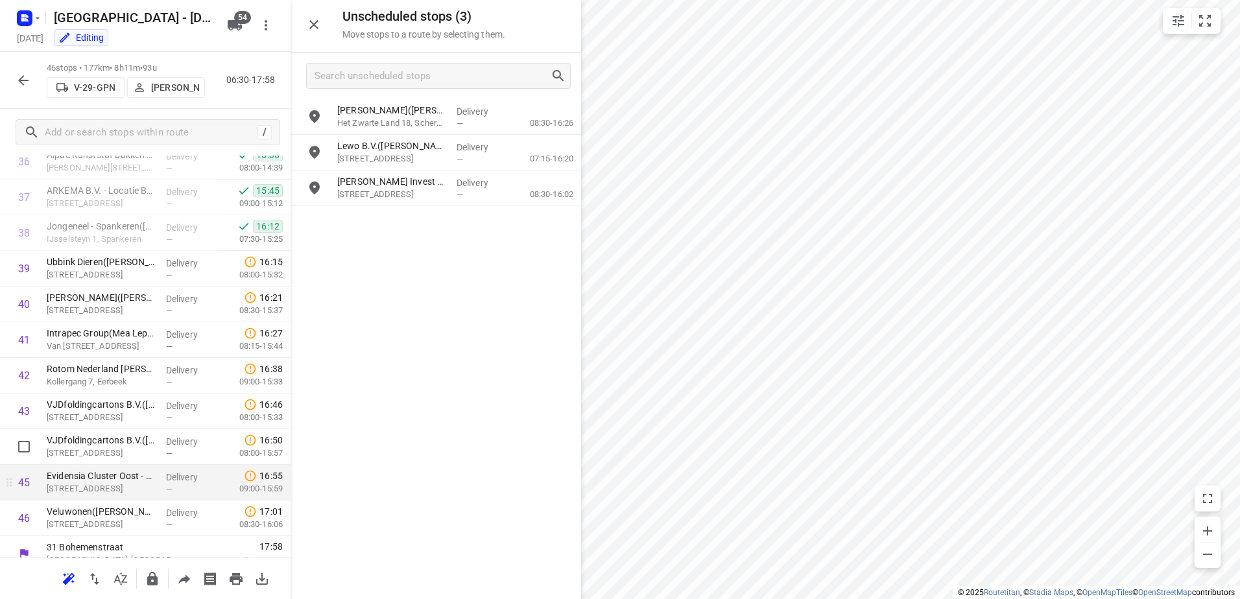
scroll to position [1376, 0]
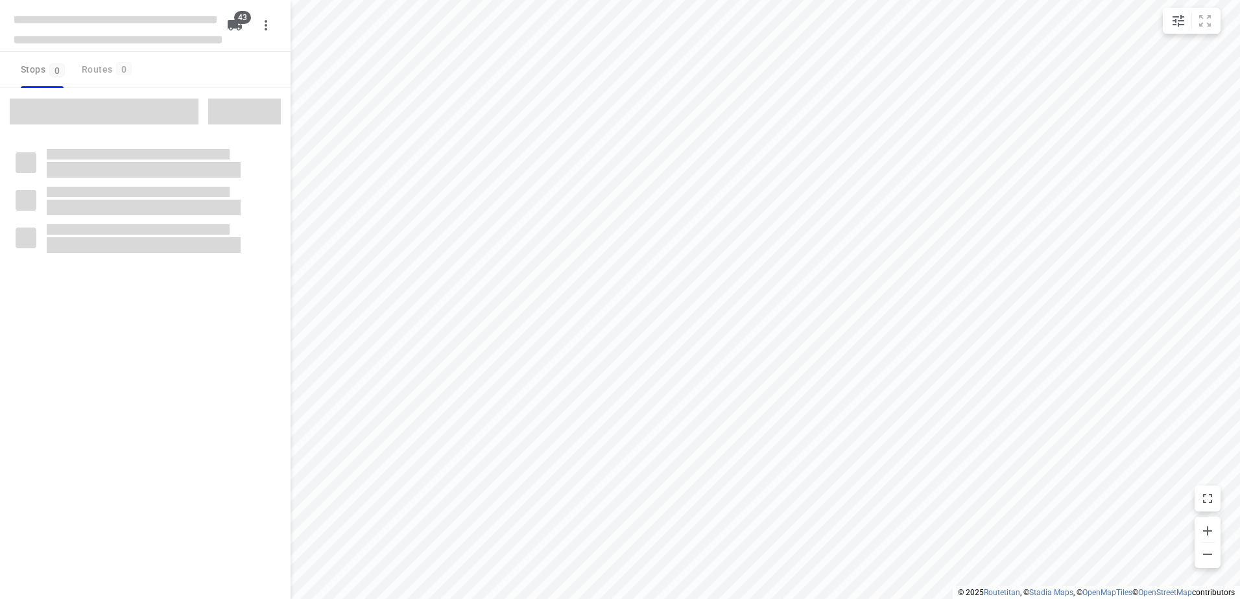
checkbox input "true"
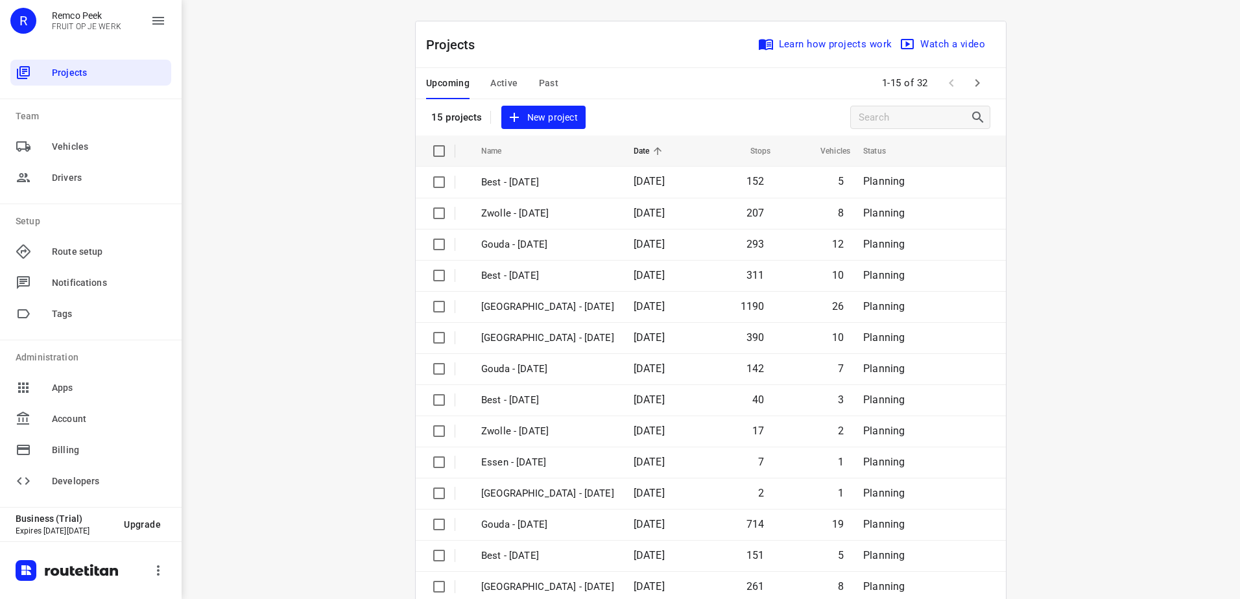
click at [503, 82] on span "Active" at bounding box center [503, 83] width 27 height 16
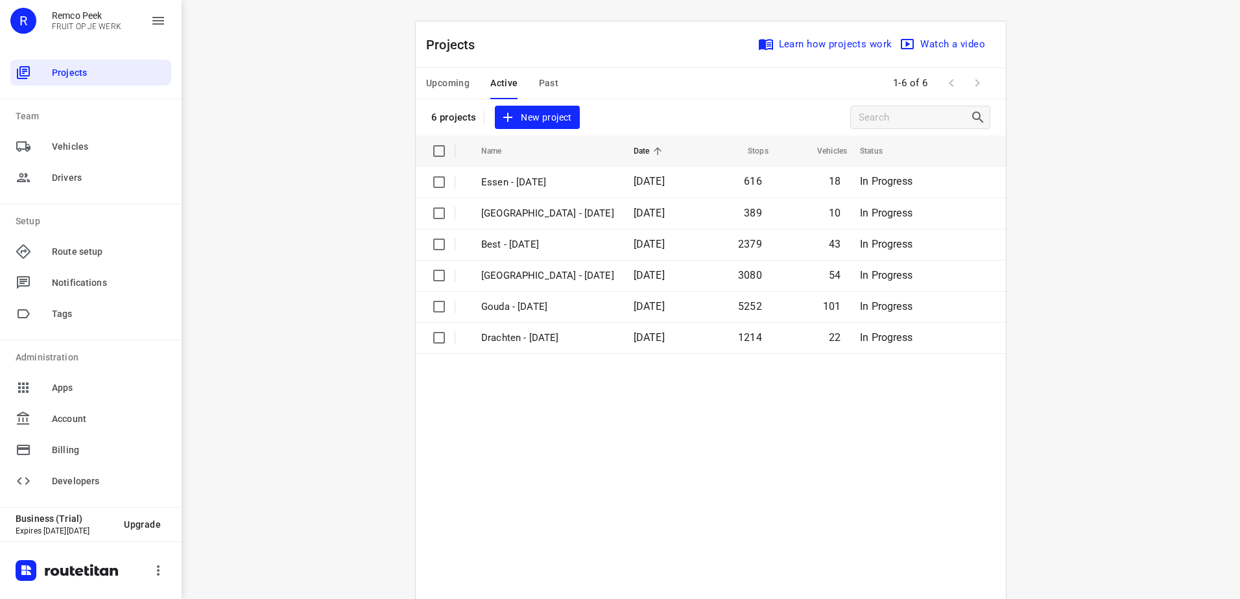
click at [450, 85] on span "Upcoming" at bounding box center [447, 83] width 43 height 16
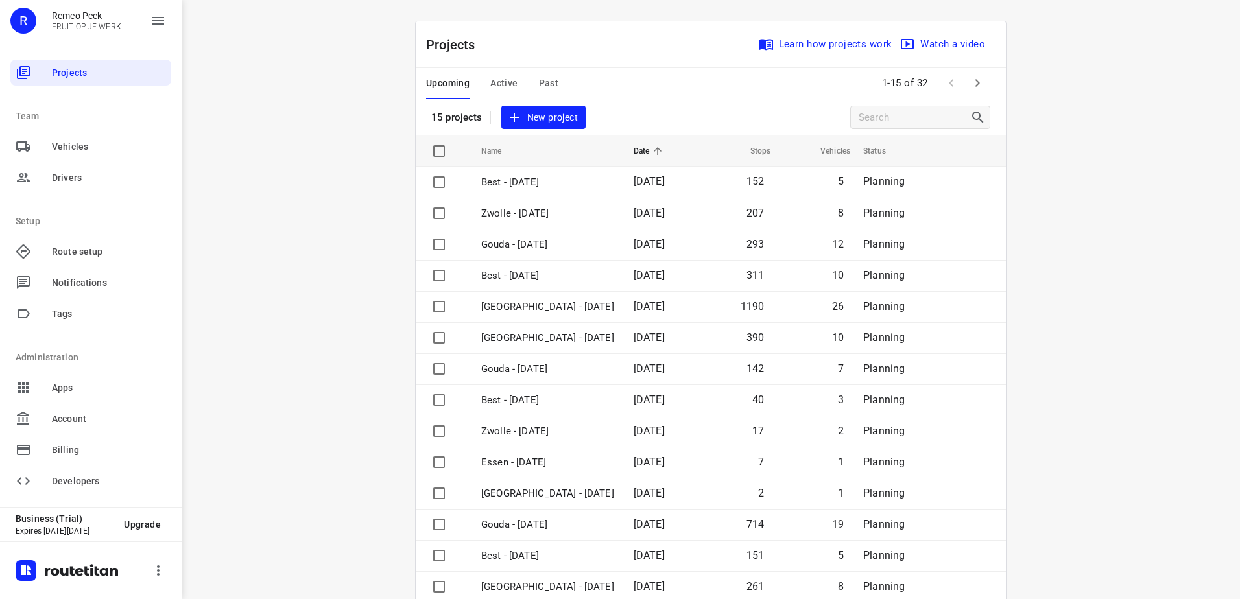
click at [977, 82] on icon "button" at bounding box center [977, 83] width 16 height 16
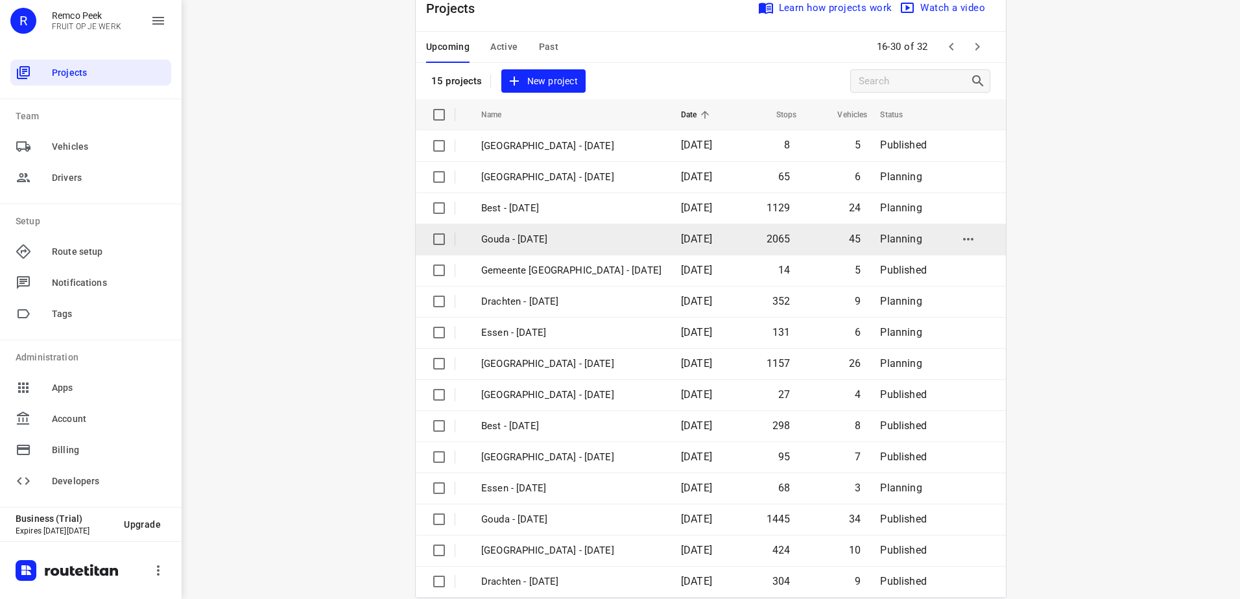
scroll to position [56, 0]
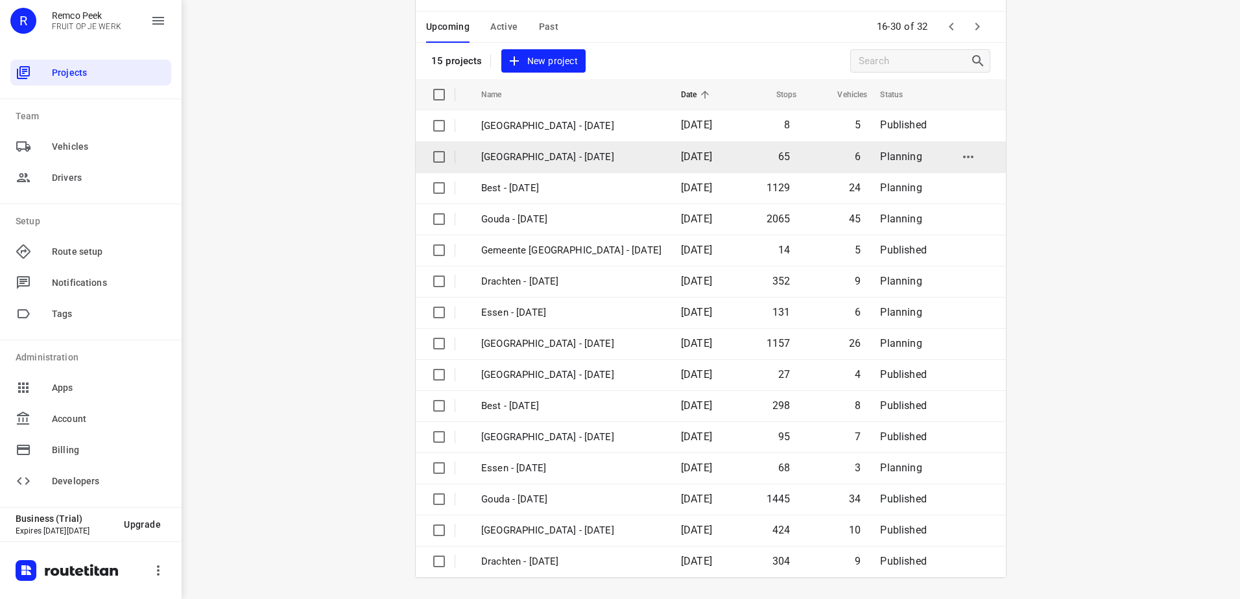
click at [529, 171] on td "[GEOGRAPHIC_DATA] - [DATE]" at bounding box center [569, 156] width 202 height 31
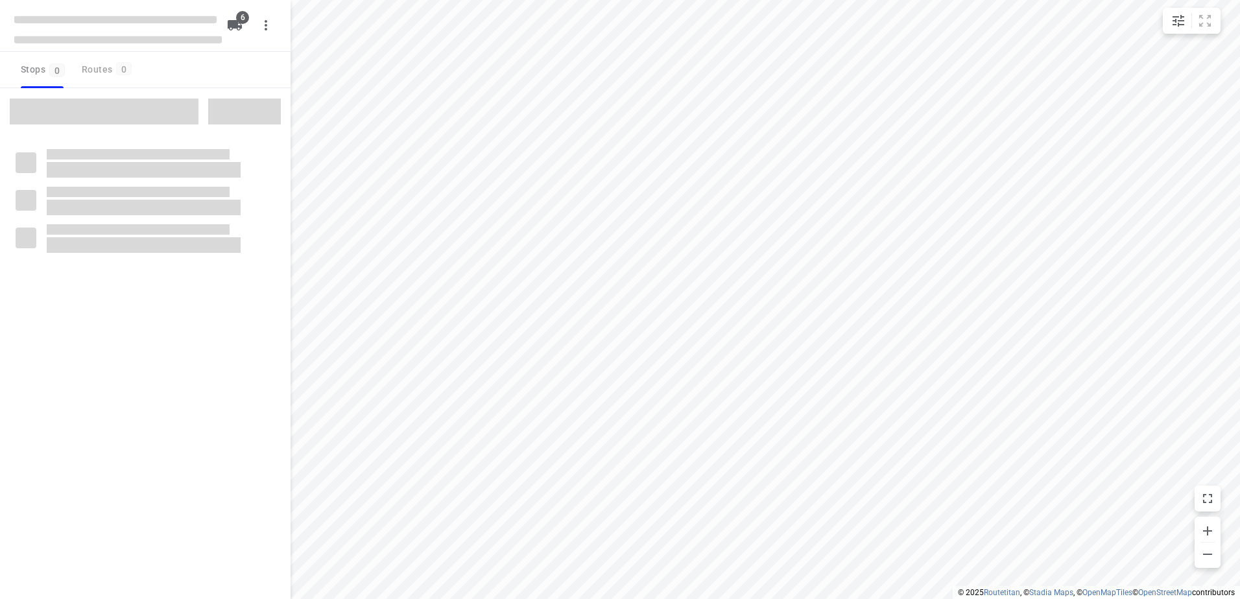
checkbox input "true"
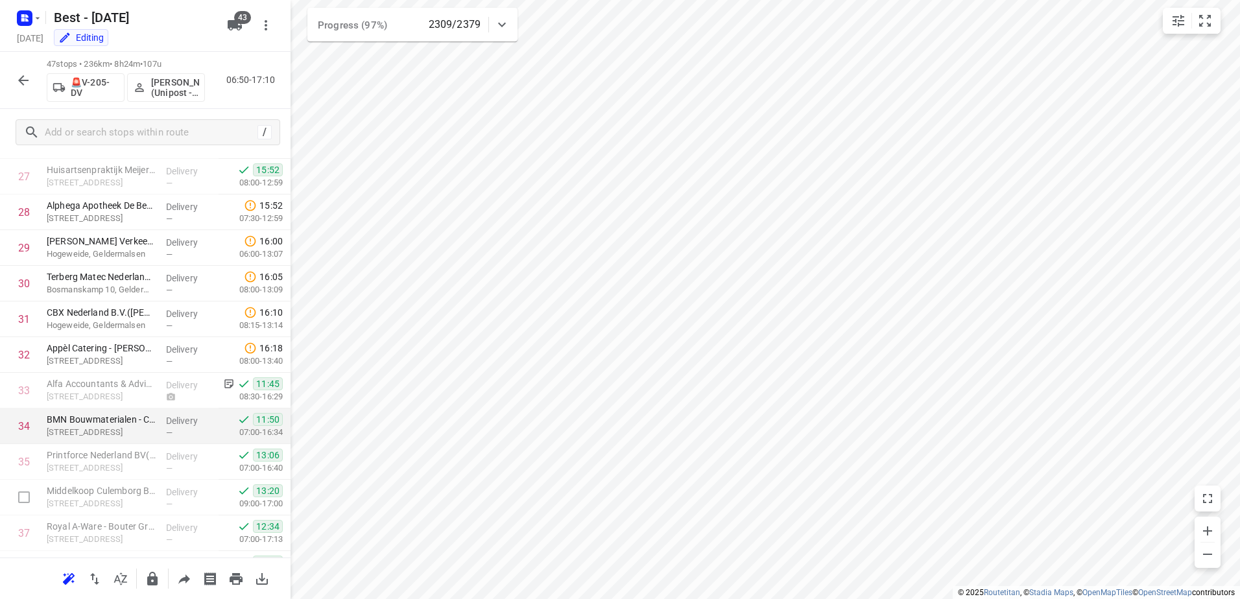
scroll to position [986, 0]
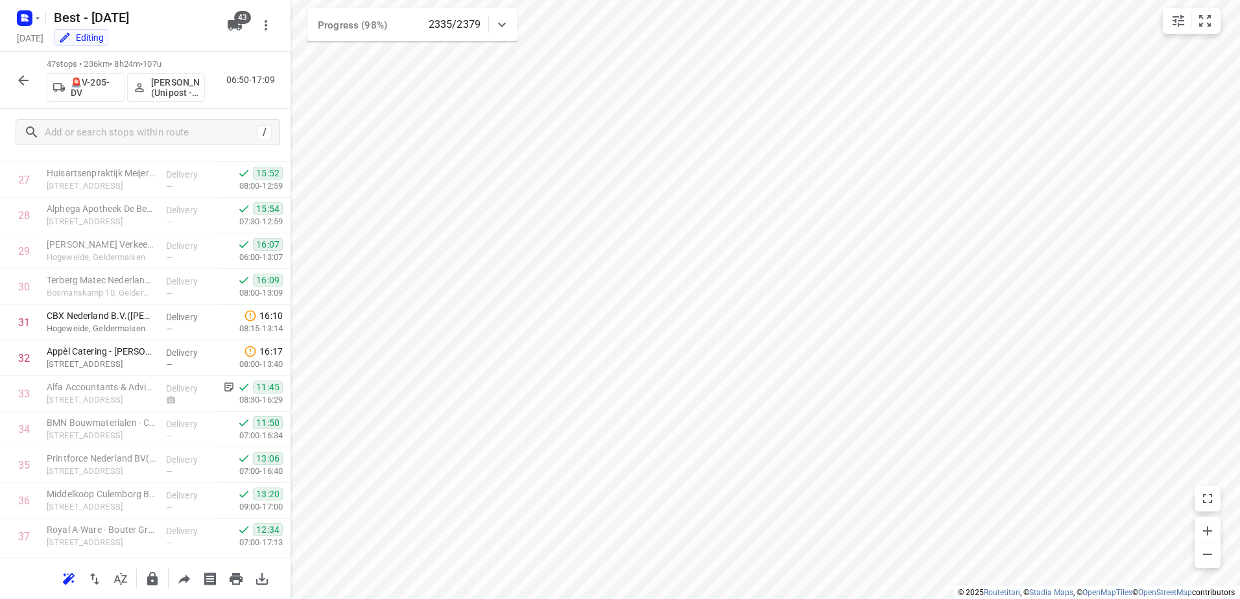
click at [20, 77] on icon "button" at bounding box center [24, 81] width 16 height 16
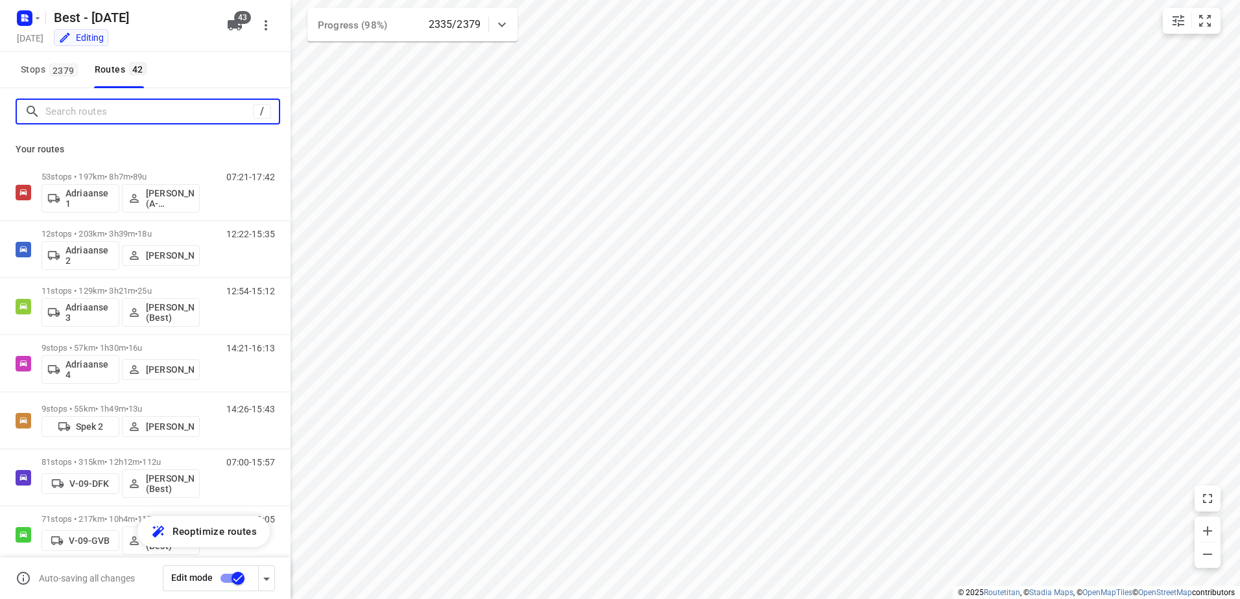
click at [134, 115] on input "Search routes" at bounding box center [148, 112] width 207 height 20
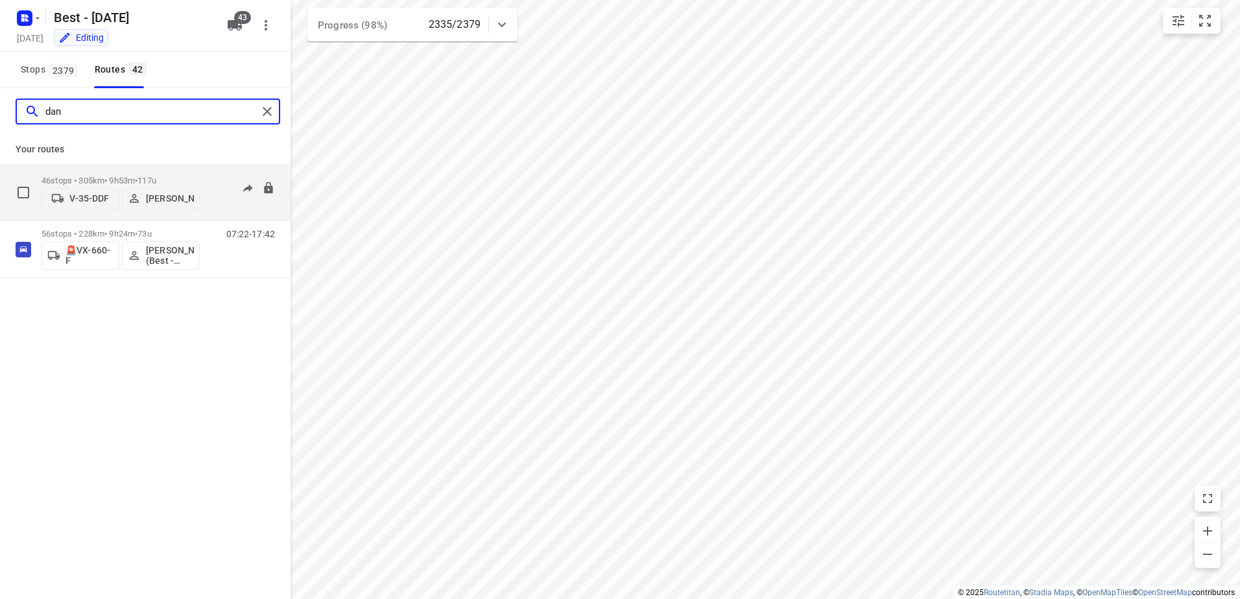
type input "dan"
click at [60, 176] on p "46 stops • 305km • 9h53m • 117u" at bounding box center [120, 181] width 158 height 10
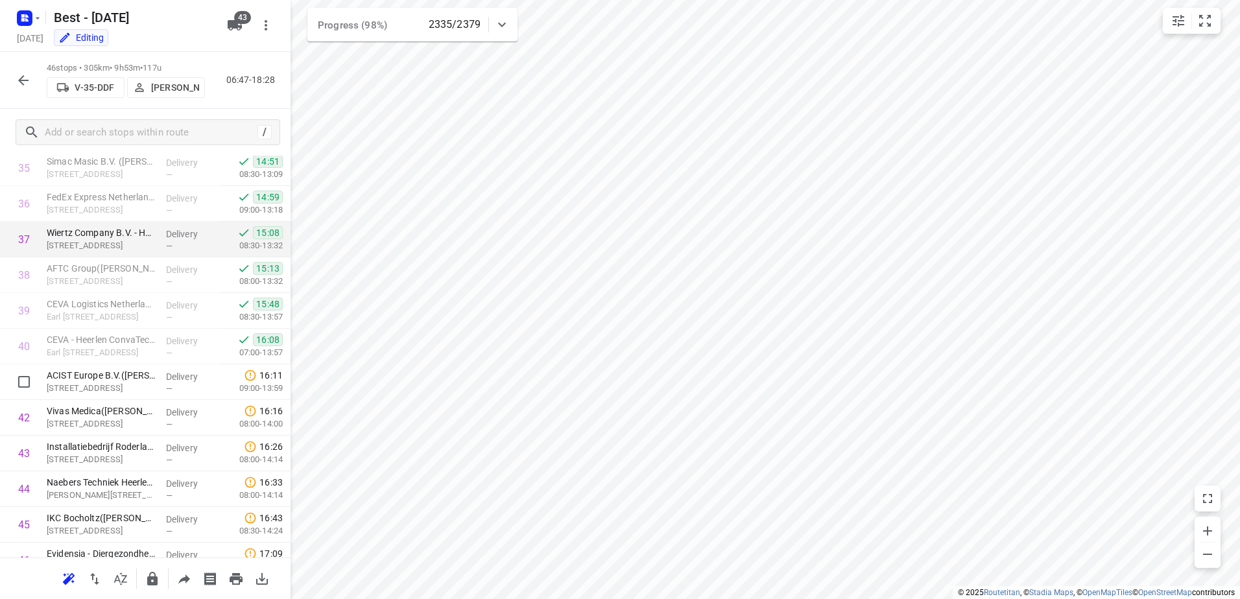
scroll to position [1339, 0]
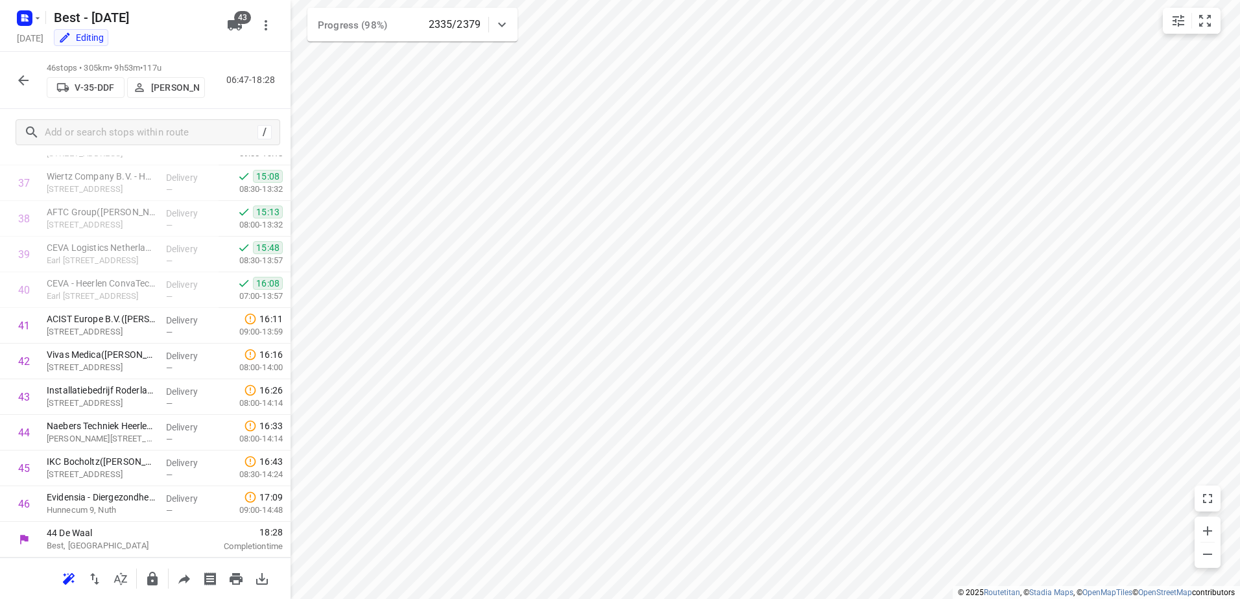
click at [23, 77] on icon "button" at bounding box center [23, 80] width 10 height 10
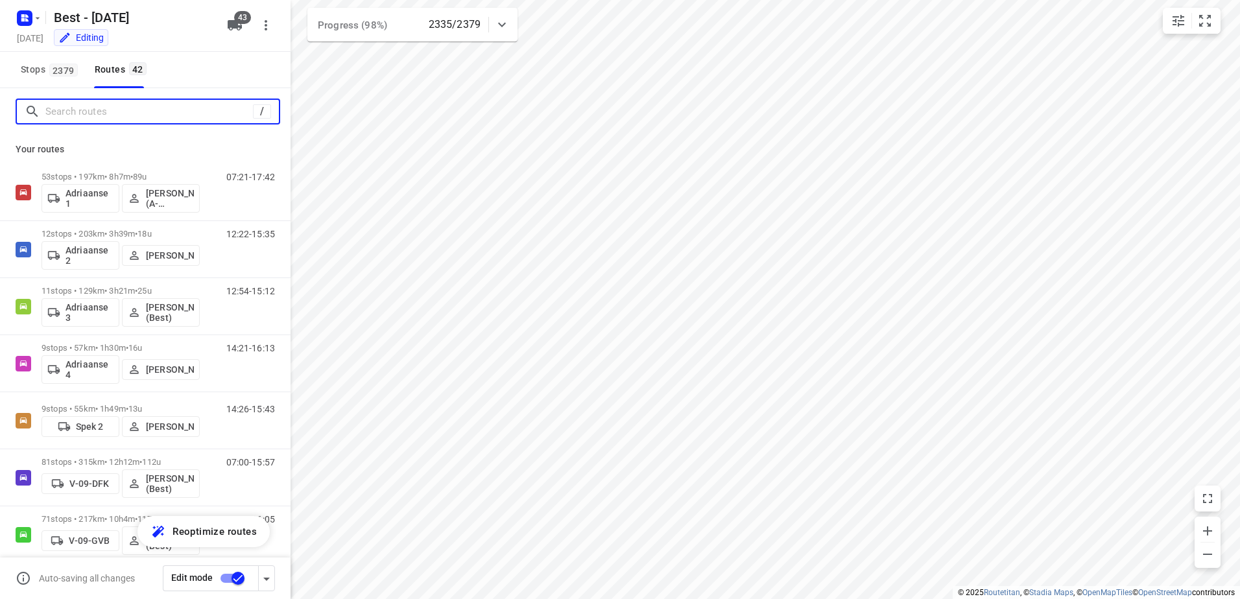
drag, startPoint x: 88, startPoint y: 104, endPoint x: 98, endPoint y: 99, distance: 11.9
click at [90, 104] on input "Search routes" at bounding box center [148, 112] width 207 height 20
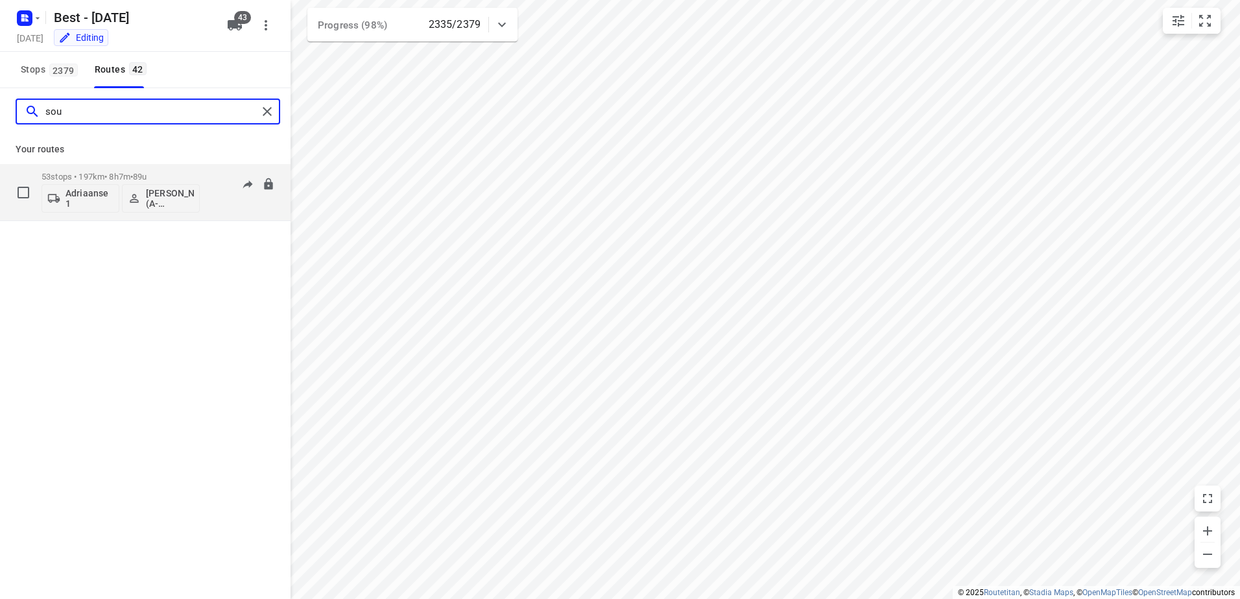
type input "sou"
click at [167, 174] on p "53 stops • 197km • 8h7m • 89u" at bounding box center [120, 177] width 158 height 10
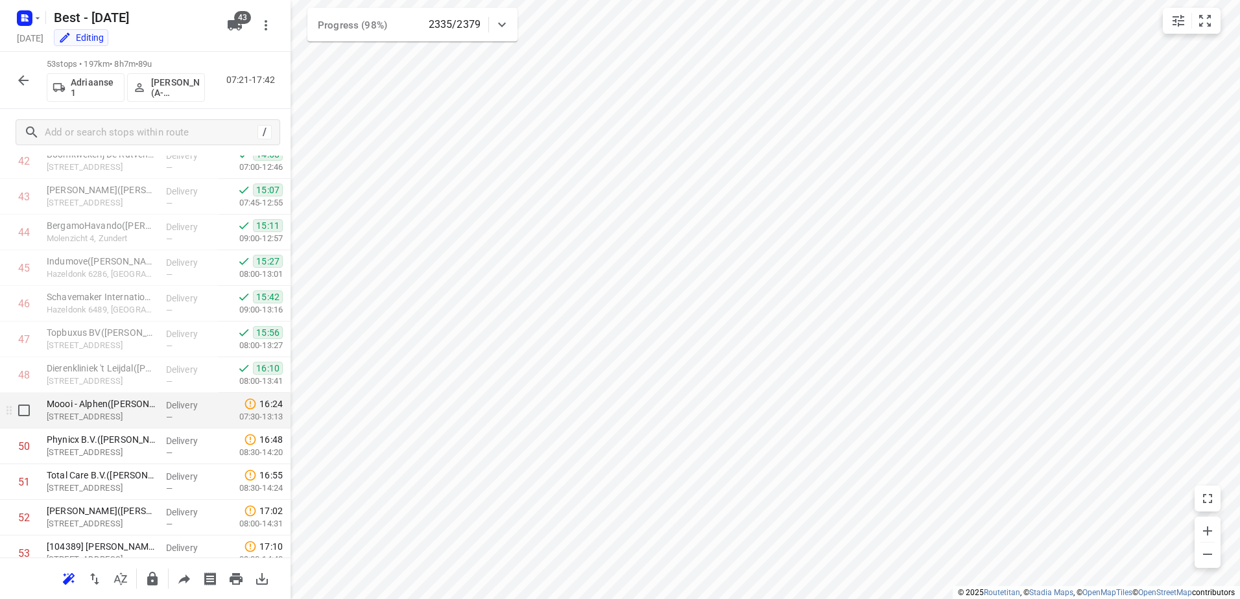
scroll to position [1589, 0]
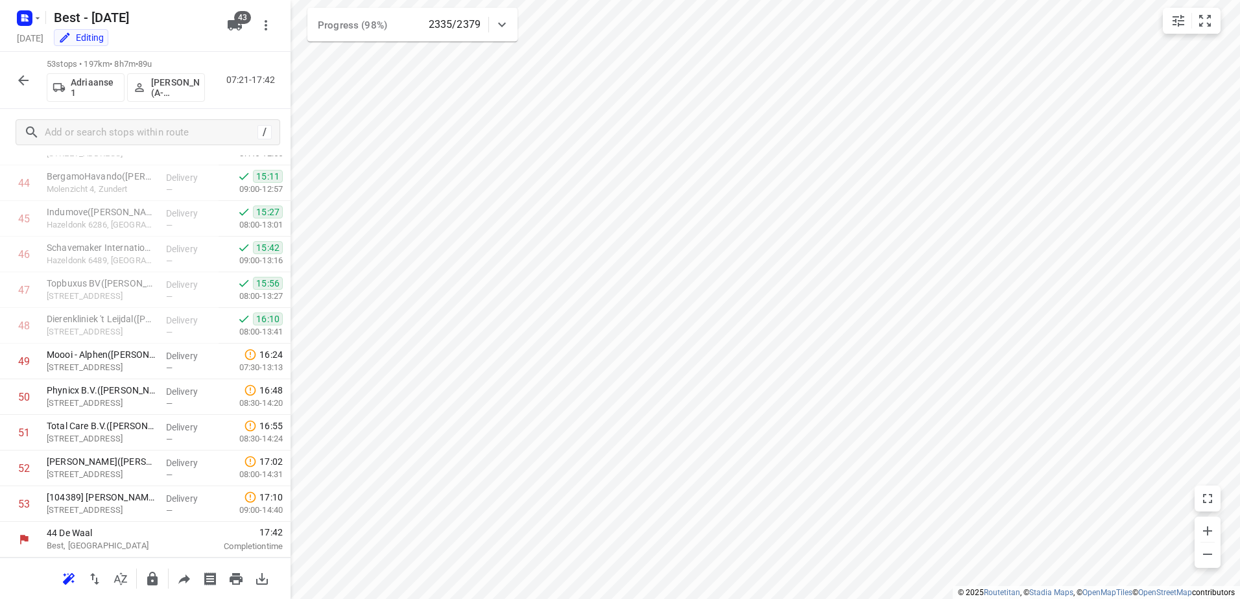
click at [25, 80] on icon "button" at bounding box center [23, 80] width 10 height 10
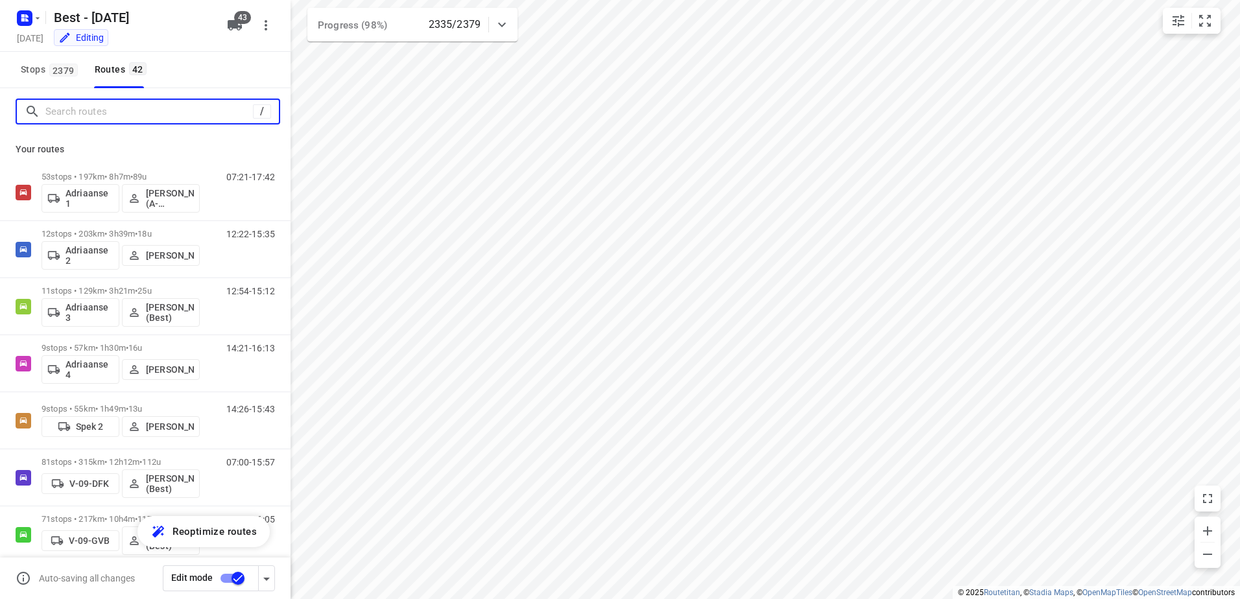
click at [122, 107] on input "Search routes" at bounding box center [148, 112] width 207 height 20
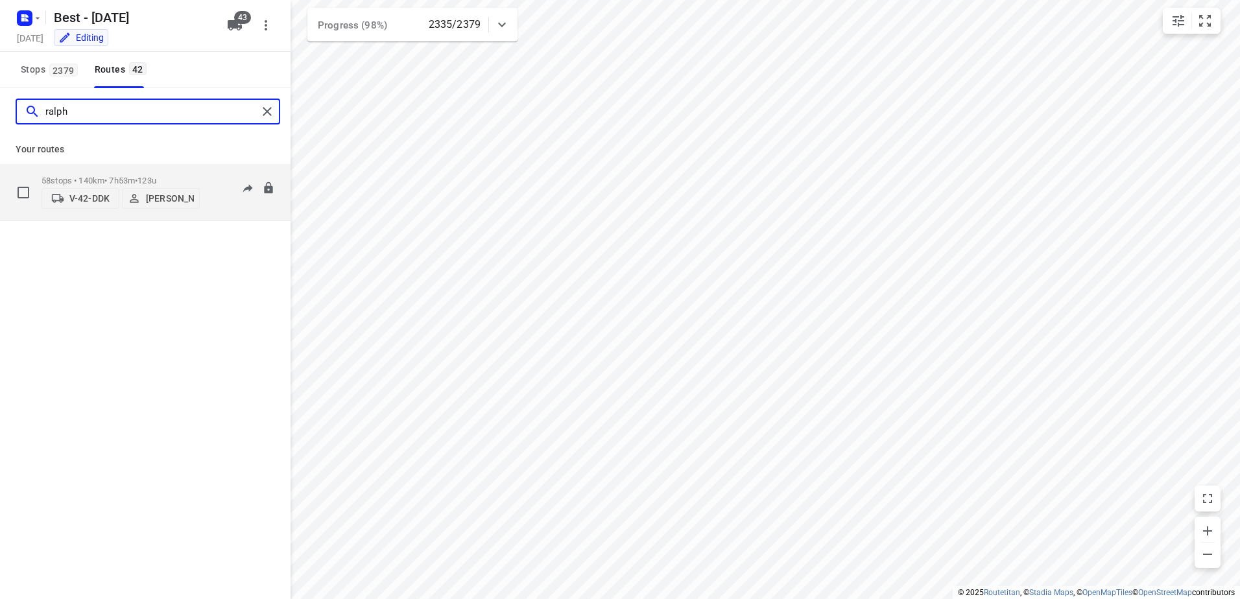
type input "ralph"
click at [84, 169] on div "58 stops • 140km • 7h53m • 123u V-42-DDK Ralph van Osnabrugge" at bounding box center [120, 192] width 158 height 46
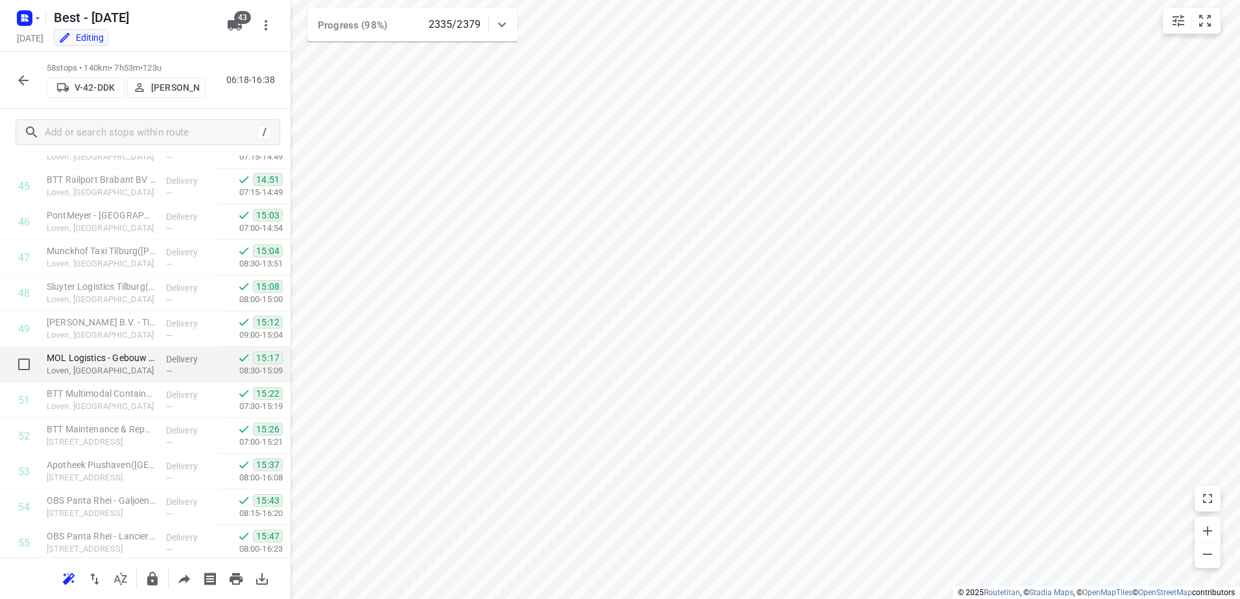
scroll to position [1767, 0]
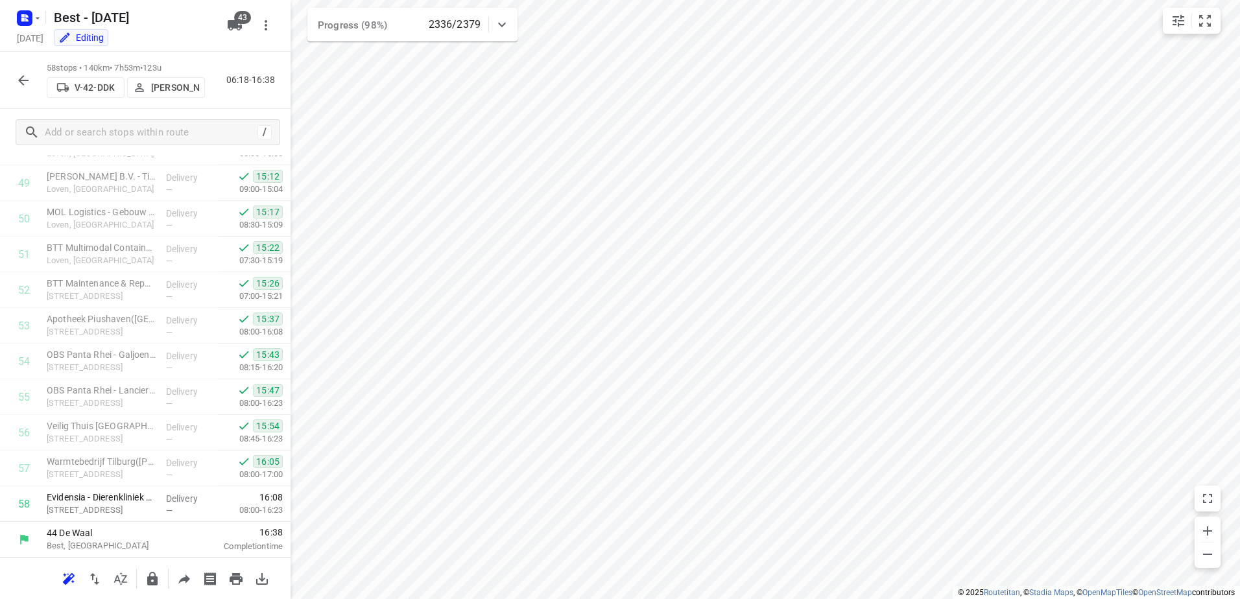
click at [32, 78] on button "button" at bounding box center [23, 80] width 26 height 26
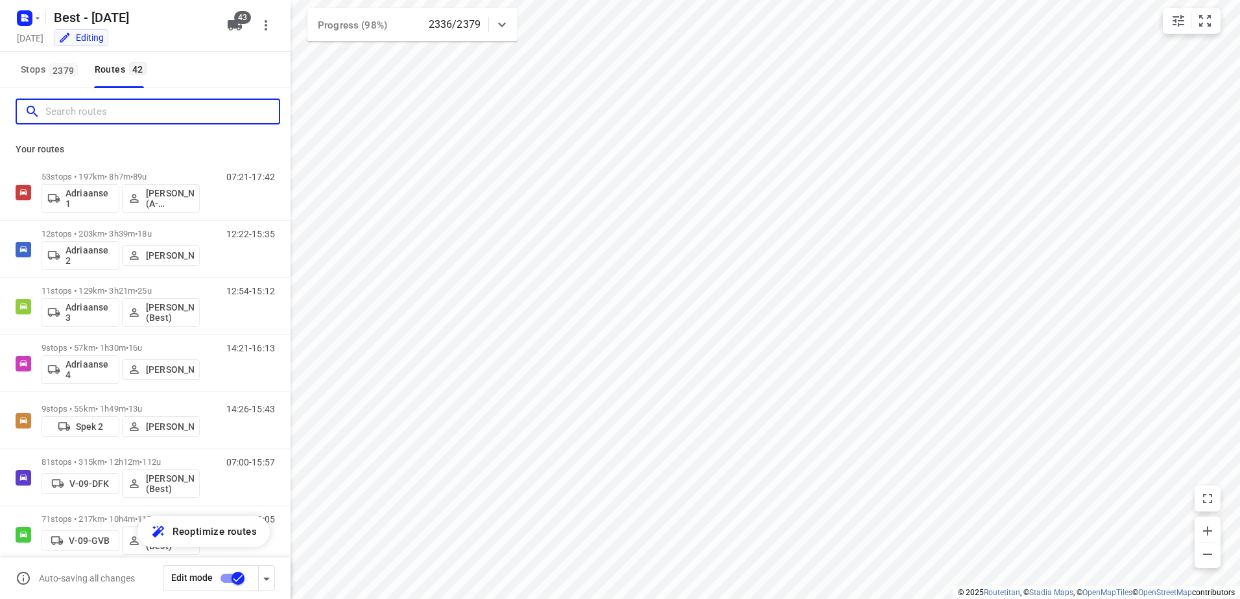
click at [100, 114] on input "Search routes" at bounding box center [161, 112] width 233 height 20
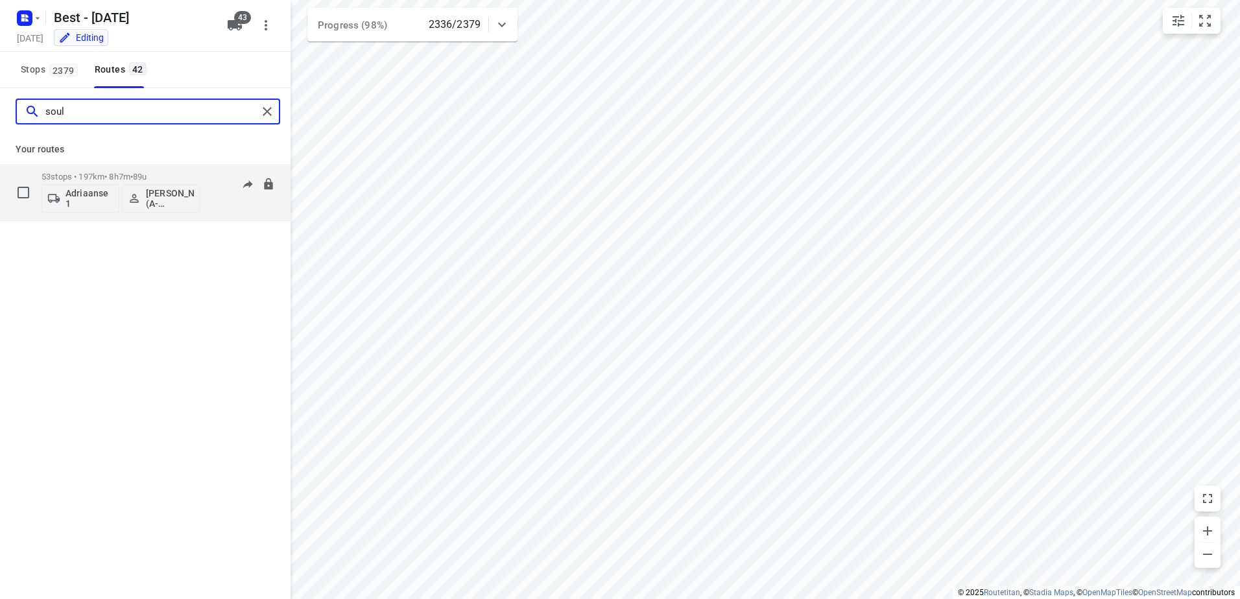
type input "soul"
click at [79, 178] on p "53 stops • 197km • 8h7m • 89u" at bounding box center [120, 177] width 158 height 10
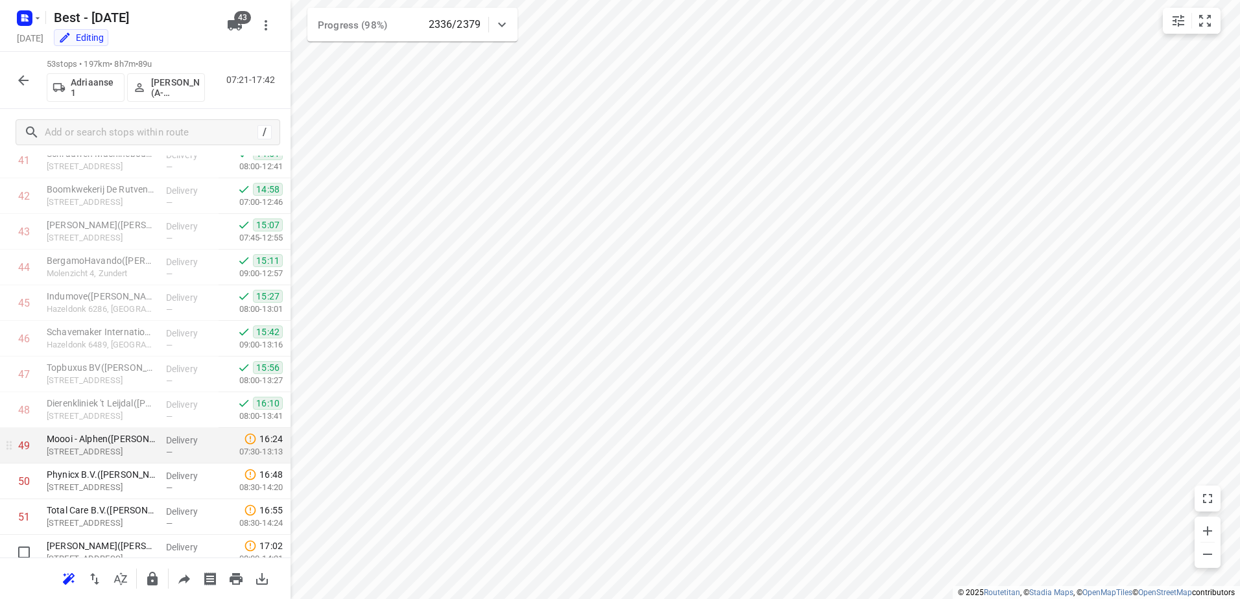
scroll to position [1589, 0]
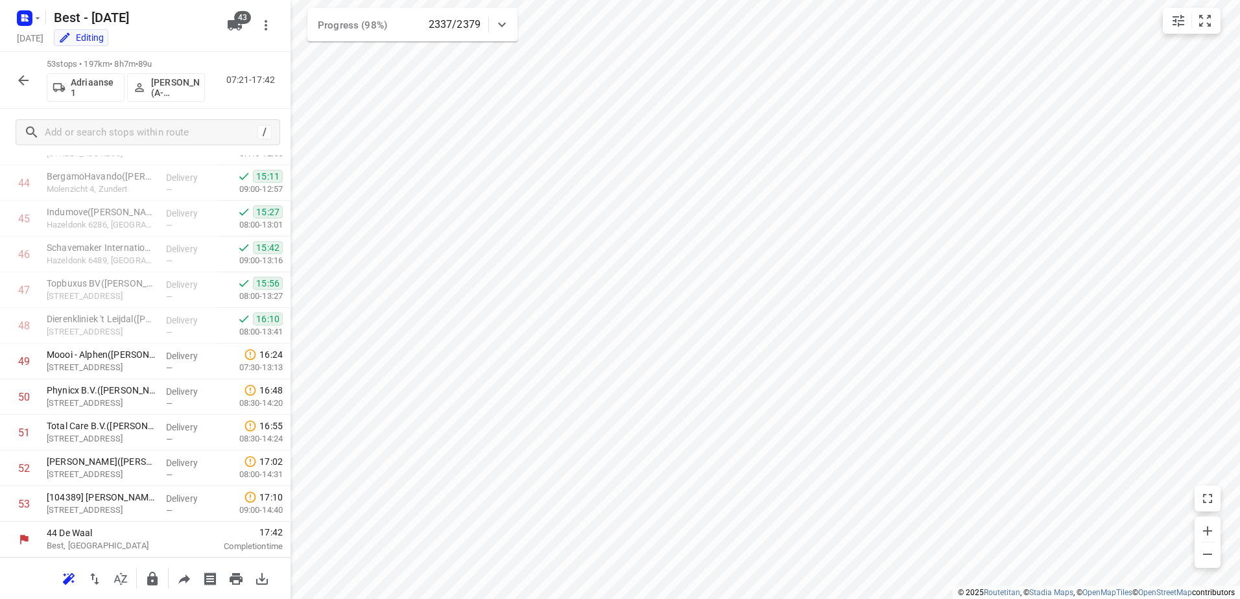
click at [15, 82] on button "button" at bounding box center [23, 80] width 26 height 26
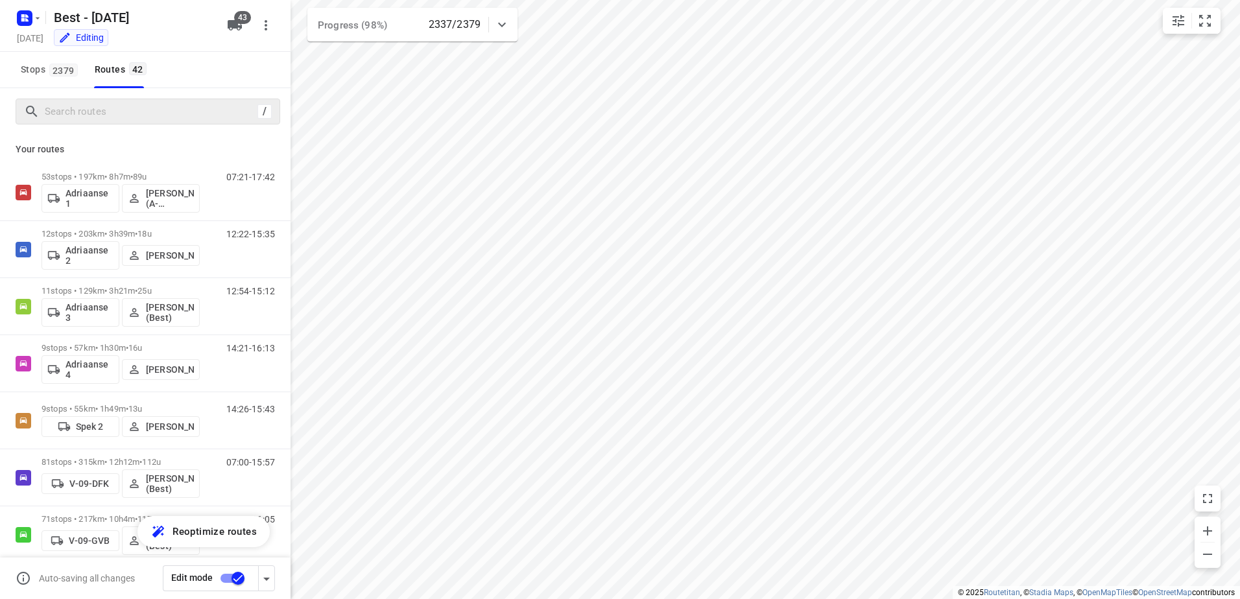
drag, startPoint x: 86, startPoint y: 123, endPoint x: 99, endPoint y: 118, distance: 14.4
click at [87, 123] on div "/" at bounding box center [148, 112] width 265 height 26
click at [100, 117] on input "Search routes" at bounding box center [148, 112] width 207 height 20
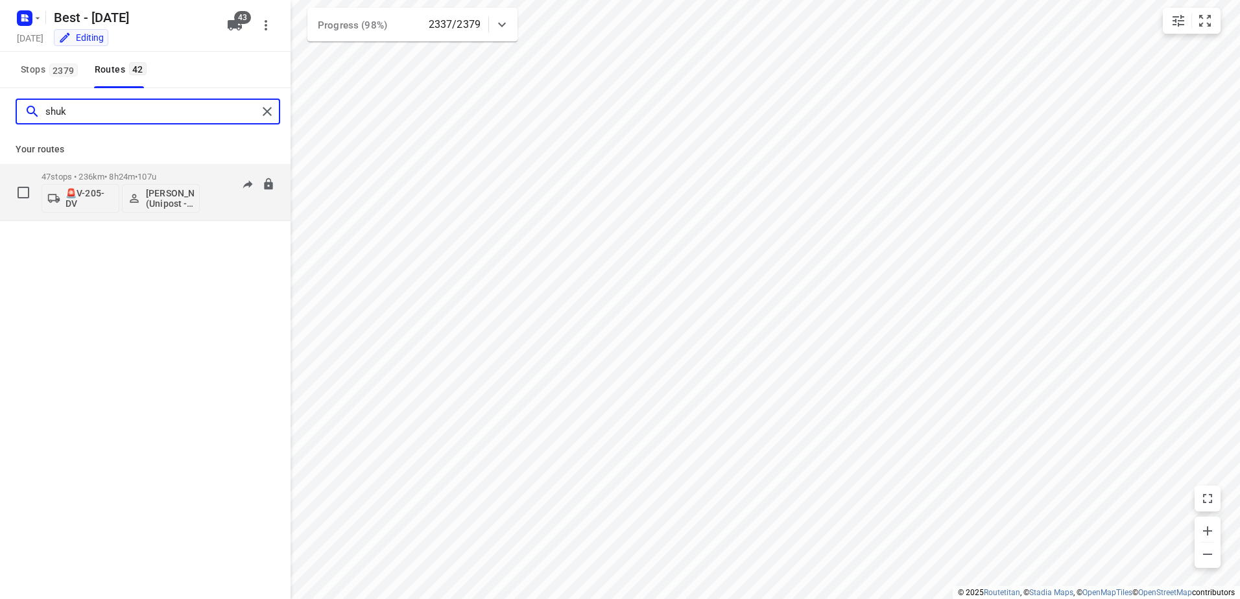
type input "shuk"
click at [76, 171] on div "47 stops • 236km • 8h24m • 107u 🚨V-205-DV Shukri Rageh (Unipost - Best - ZZP)" at bounding box center [120, 192] width 158 height 54
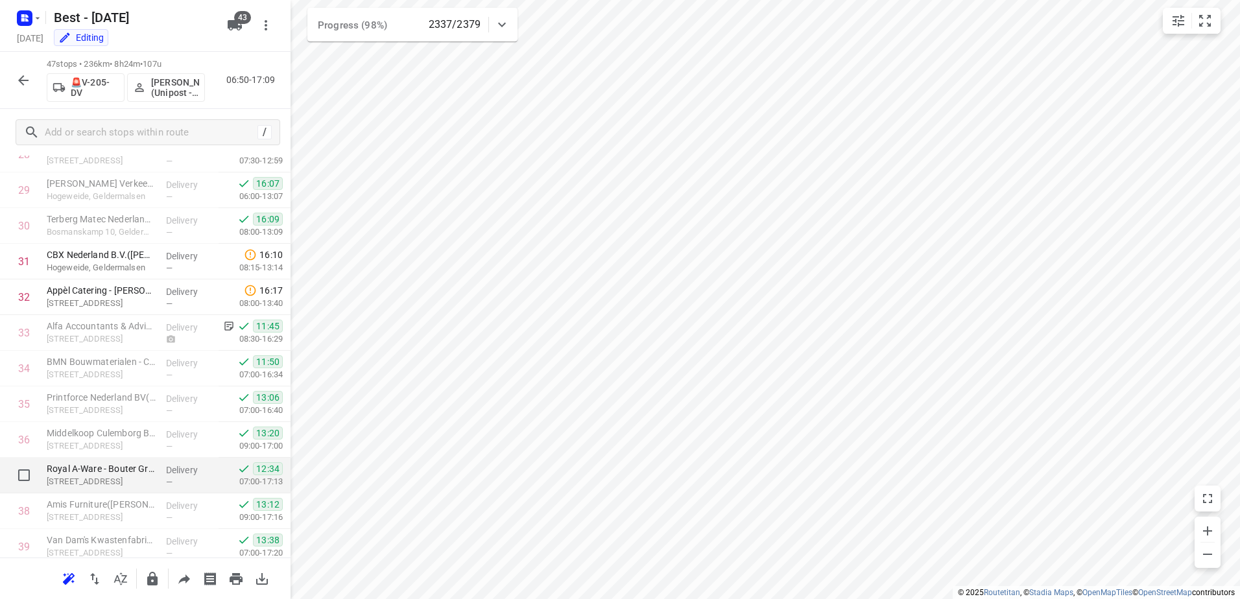
scroll to position [1037, 0]
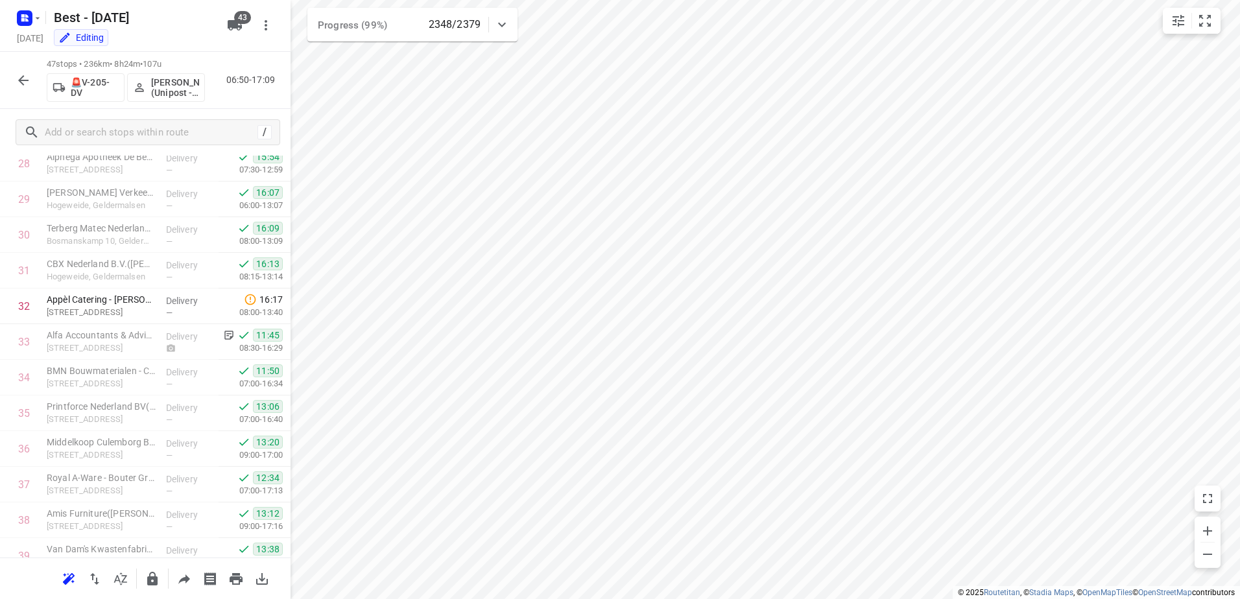
click at [27, 80] on icon "button" at bounding box center [23, 80] width 10 height 10
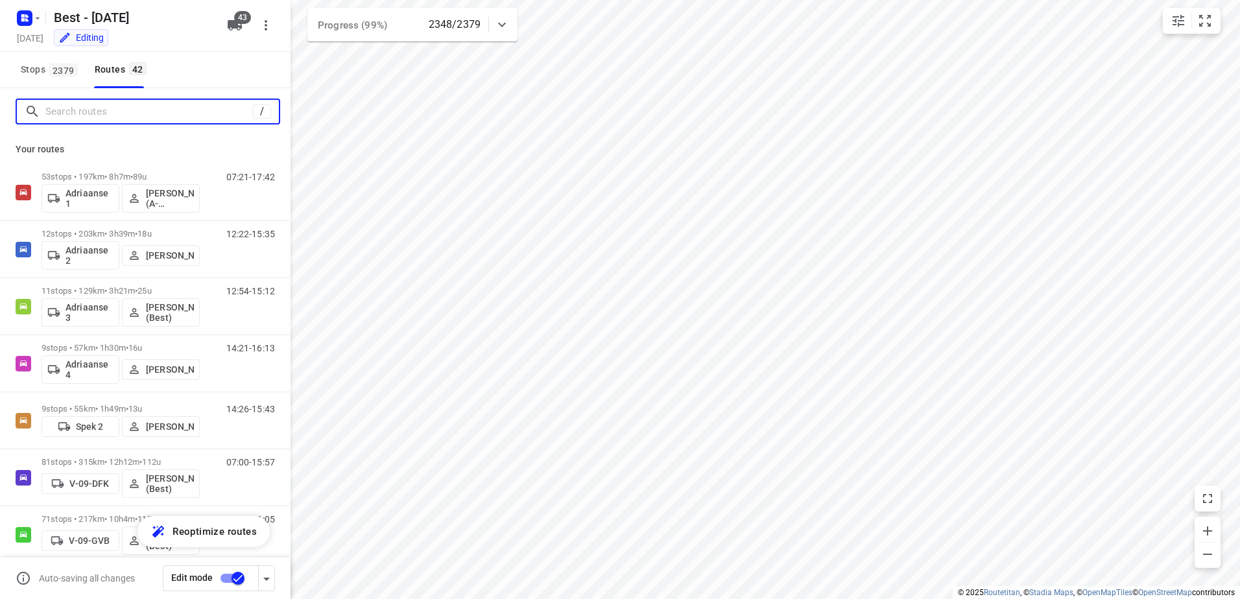
click at [121, 119] on input "Search routes" at bounding box center [148, 112] width 207 height 20
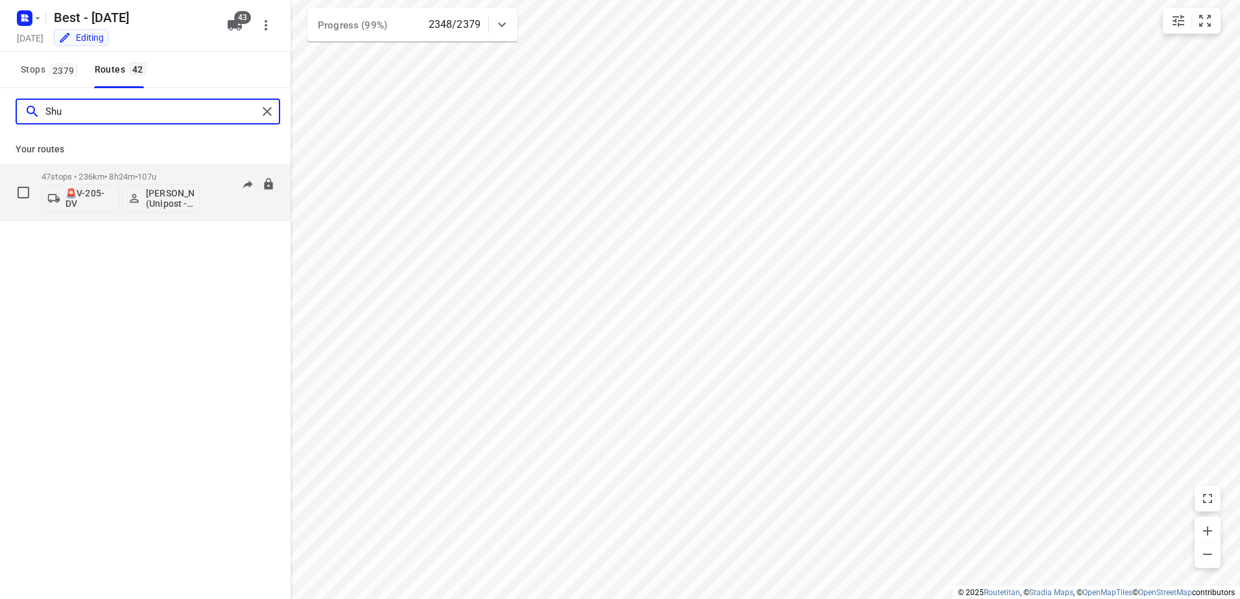
type input "Shu"
click at [154, 173] on span "107u" at bounding box center [146, 177] width 19 height 10
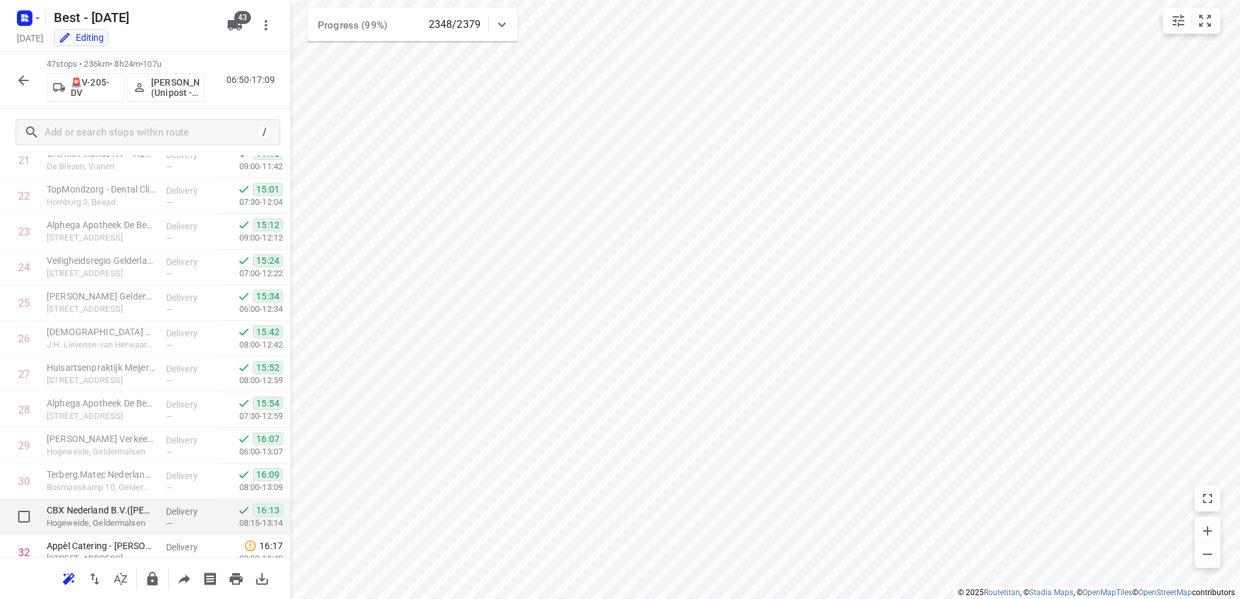
scroll to position [1050, 0]
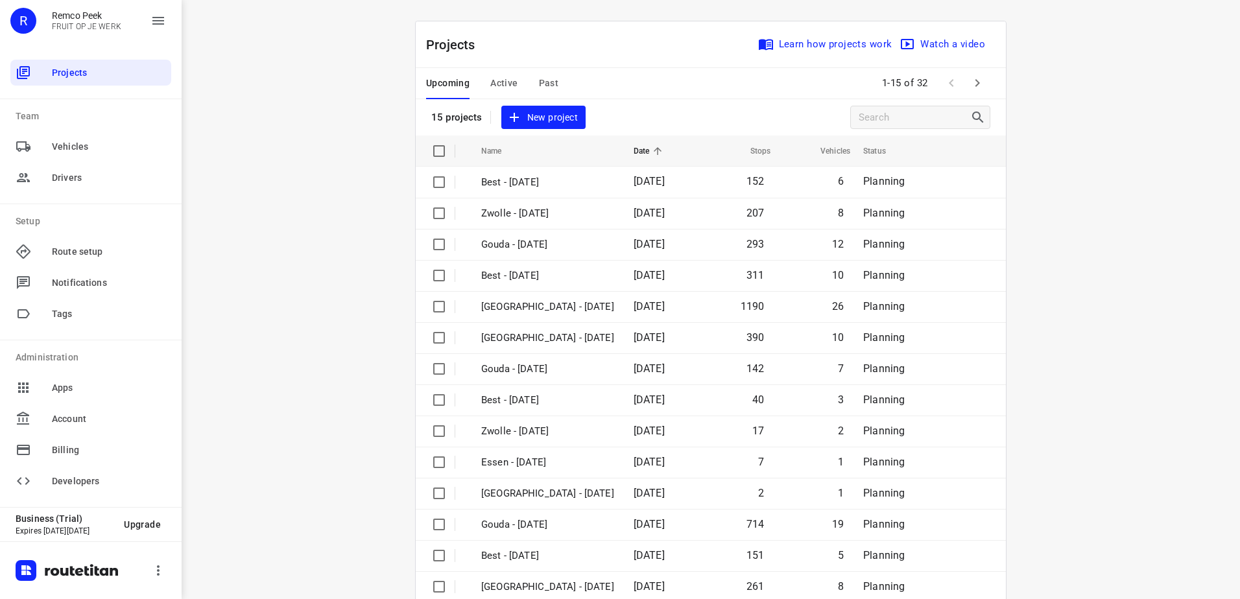
click at [500, 83] on span "Active" at bounding box center [503, 83] width 27 height 16
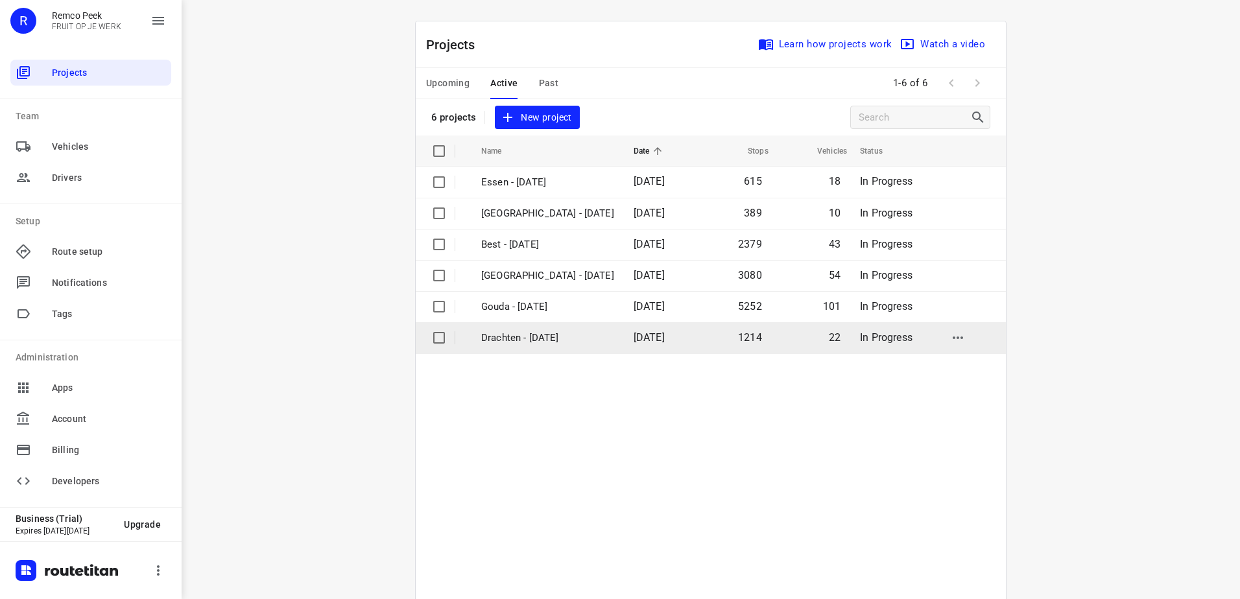
click at [547, 336] on p "Drachten - [DATE]" at bounding box center [547, 338] width 133 height 15
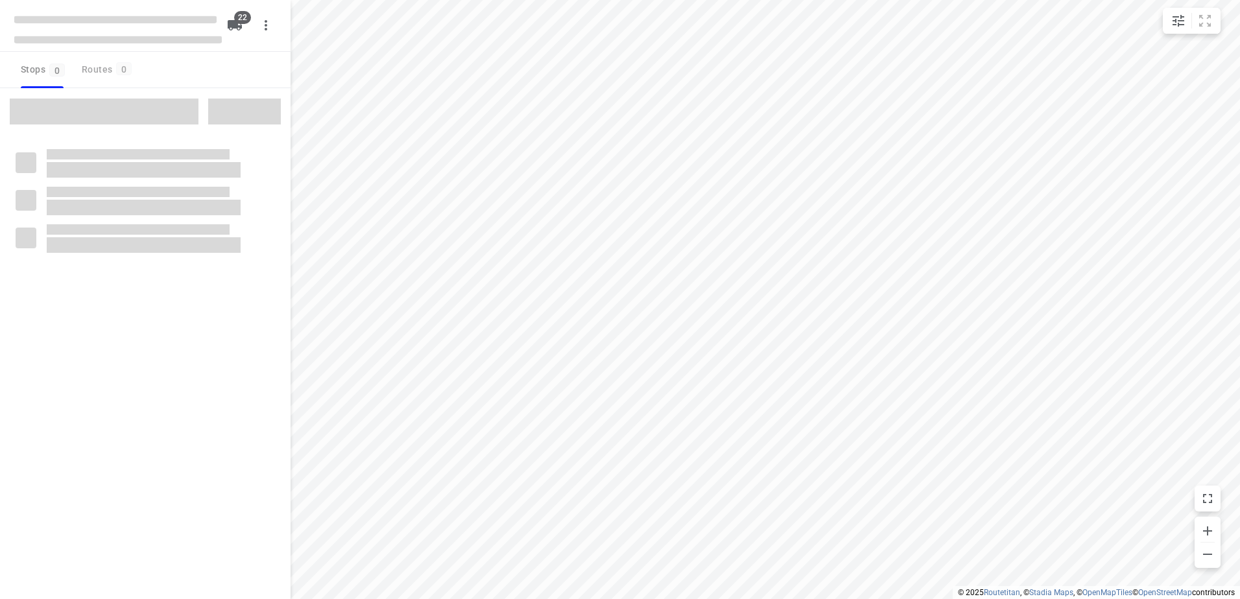
checkbox input "true"
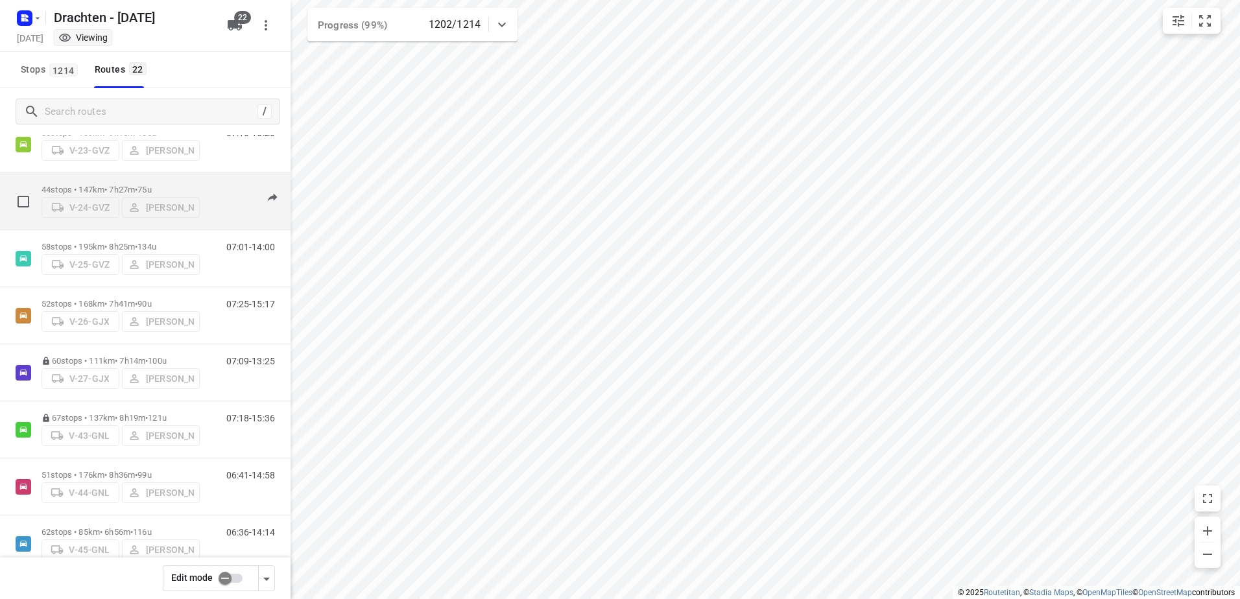
scroll to position [161, 0]
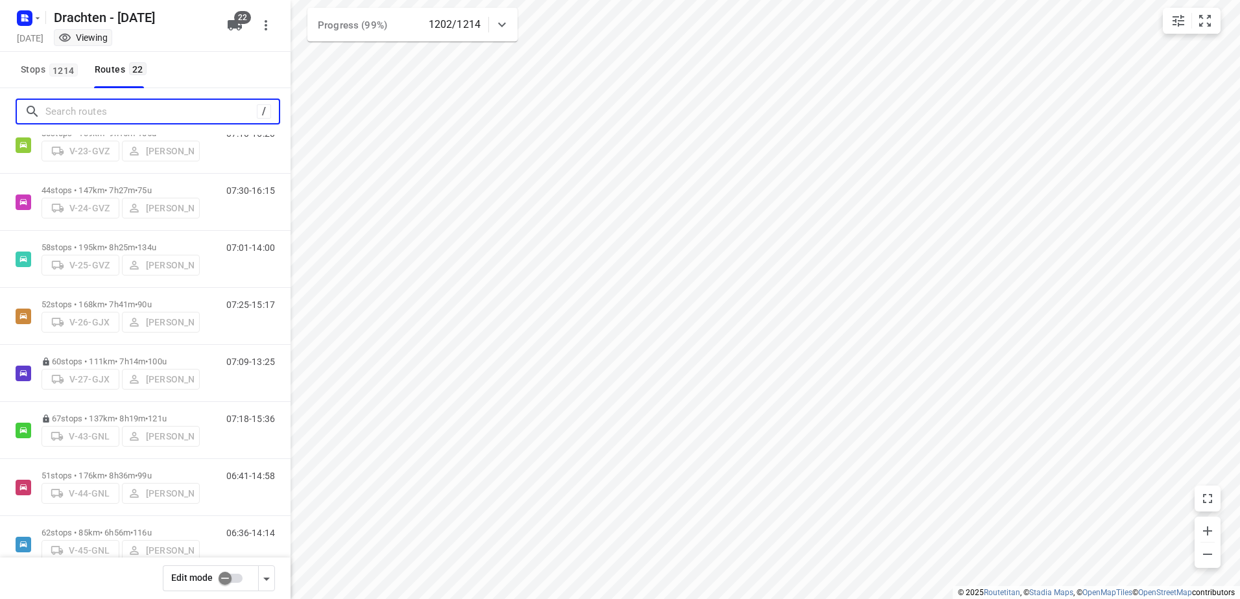
click at [166, 106] on input "Search routes" at bounding box center [150, 112] width 211 height 20
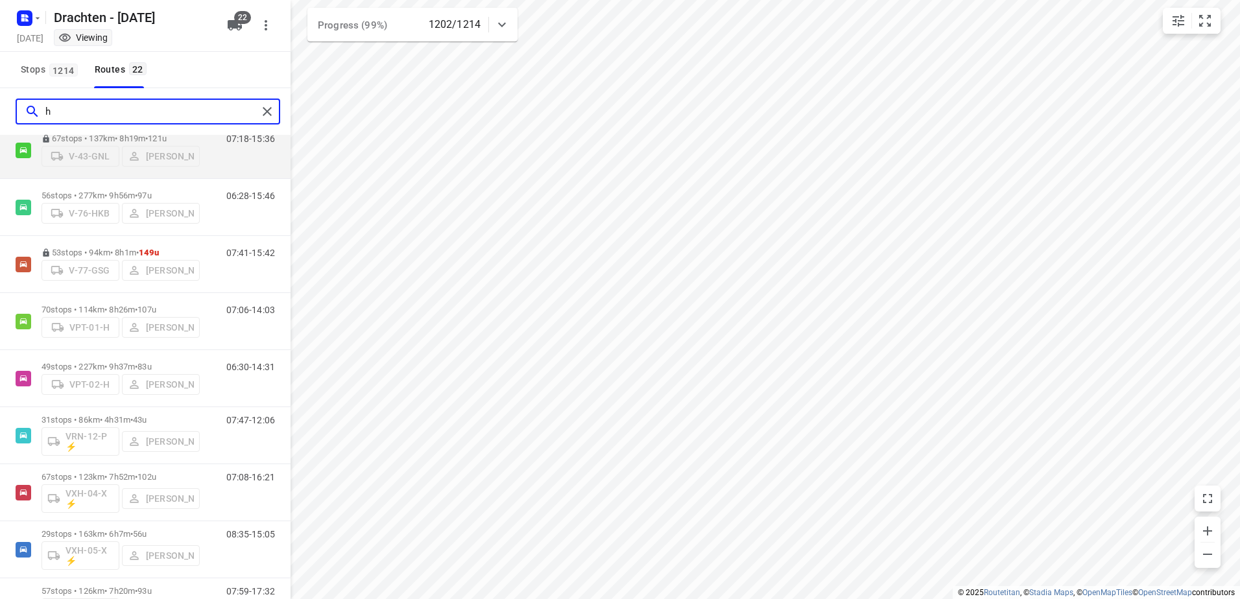
scroll to position [0, 0]
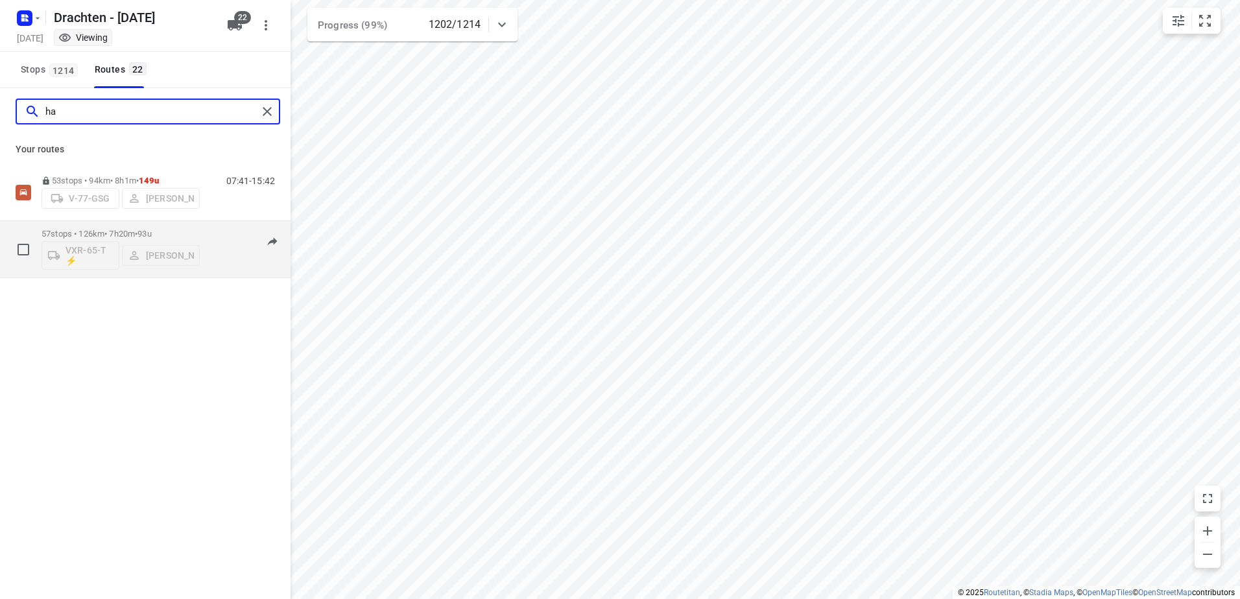
type input "ha"
click at [137, 234] on span "•" at bounding box center [136, 234] width 3 height 10
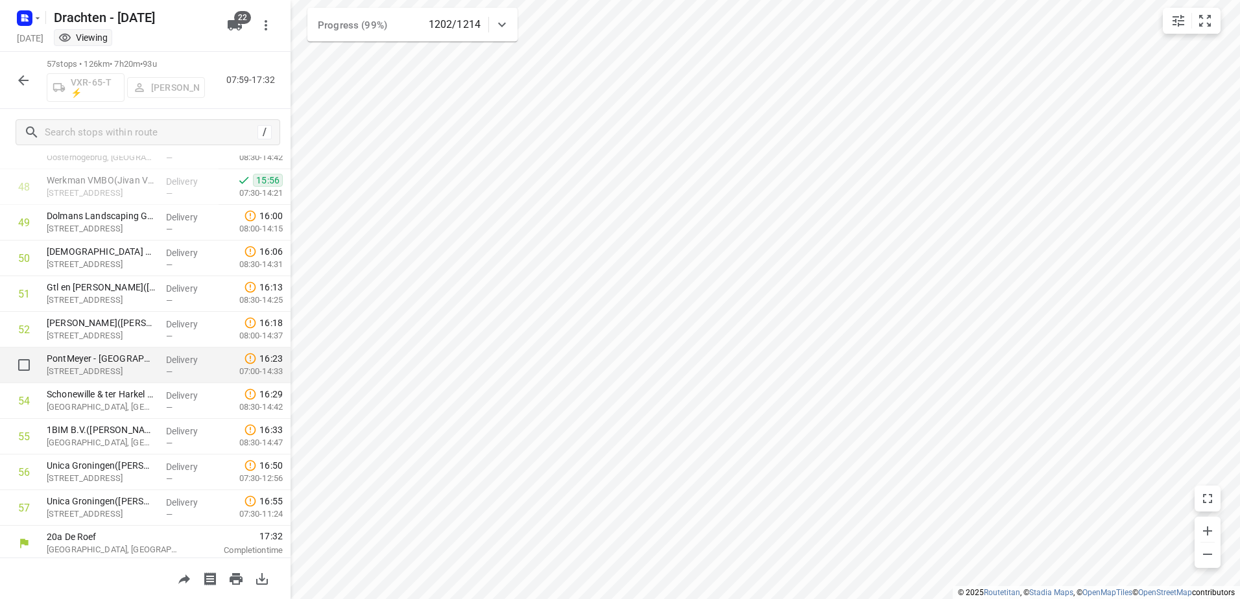
scroll to position [1731, 0]
click at [14, 73] on button "button" at bounding box center [23, 80] width 26 height 26
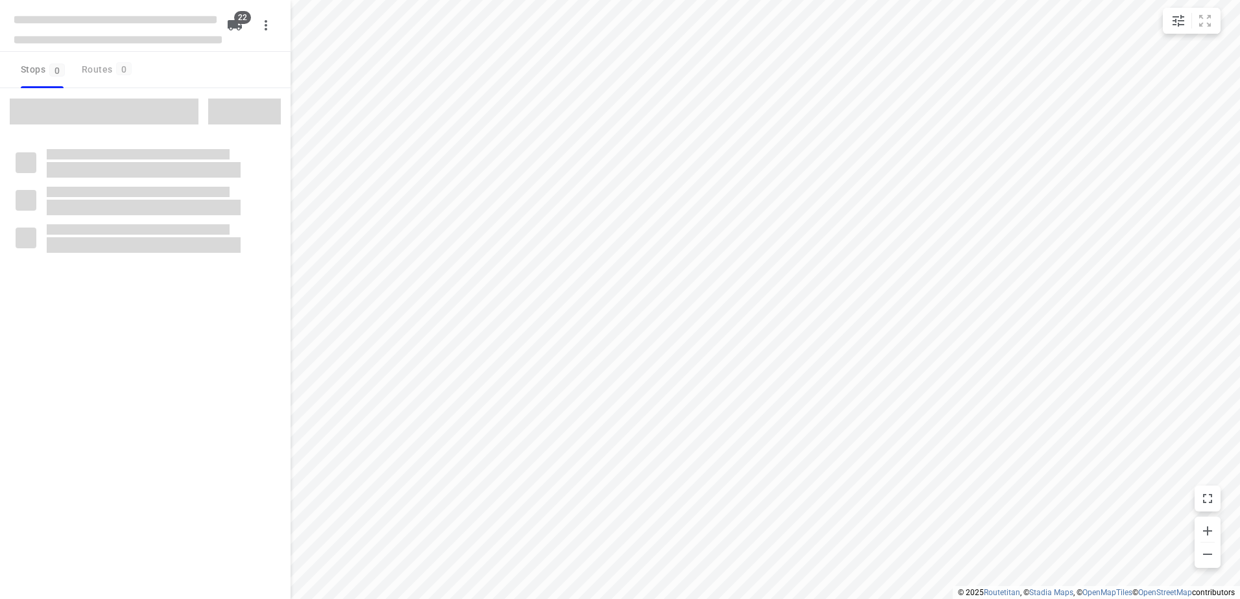
checkbox input "true"
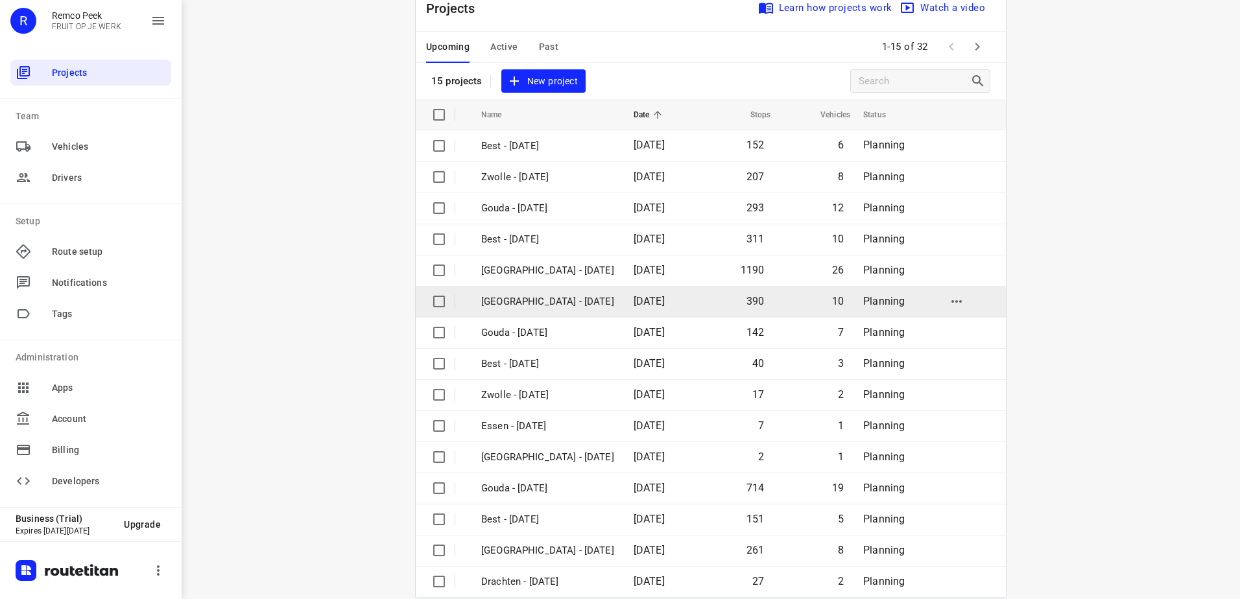
scroll to position [56, 0]
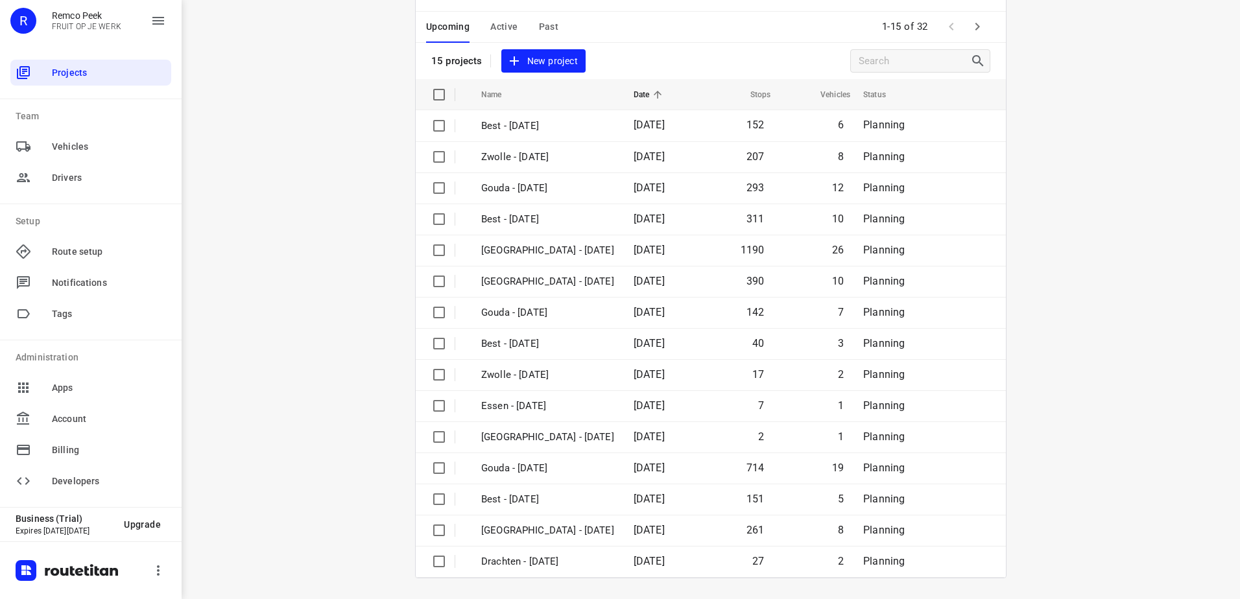
click at [761, 25] on div "Upcoming Active Past 1-15 of 32" at bounding box center [711, 27] width 590 height 31
click at [973, 23] on icon "button" at bounding box center [977, 27] width 16 height 16
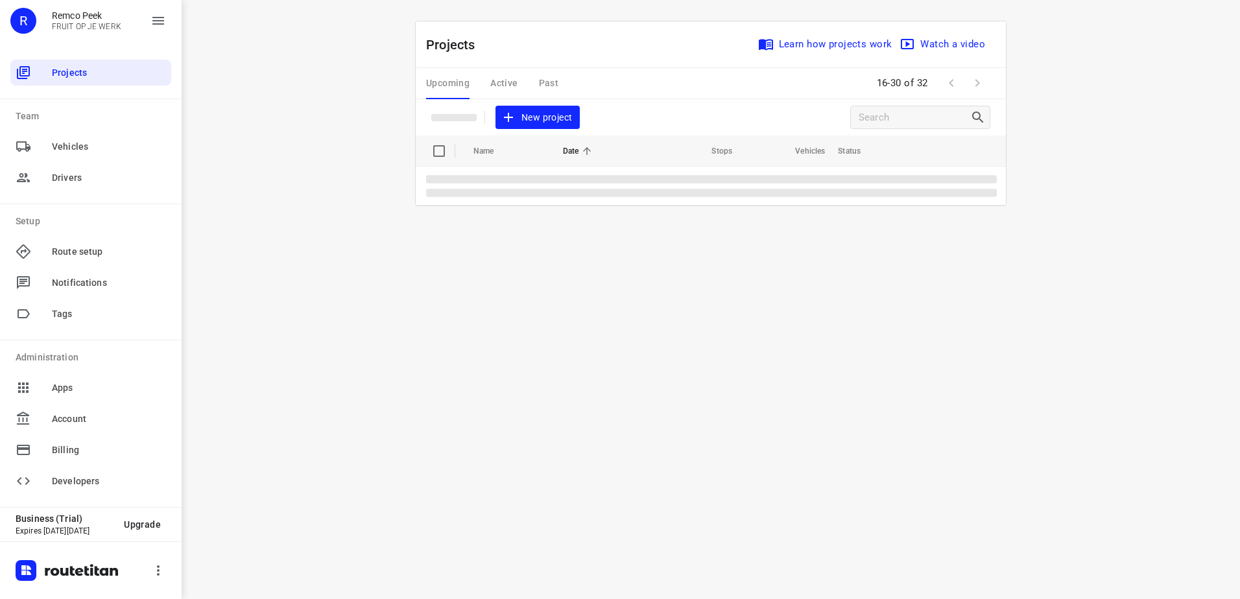
scroll to position [0, 0]
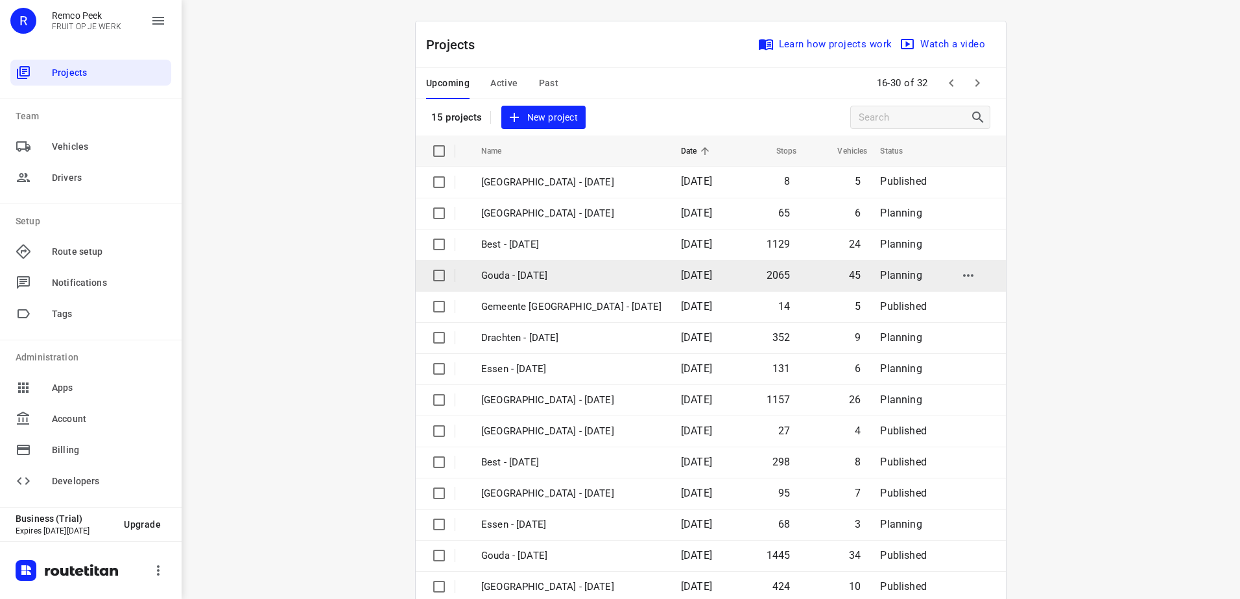
click at [562, 288] on td "Gouda - Wednesday" at bounding box center [569, 275] width 202 height 31
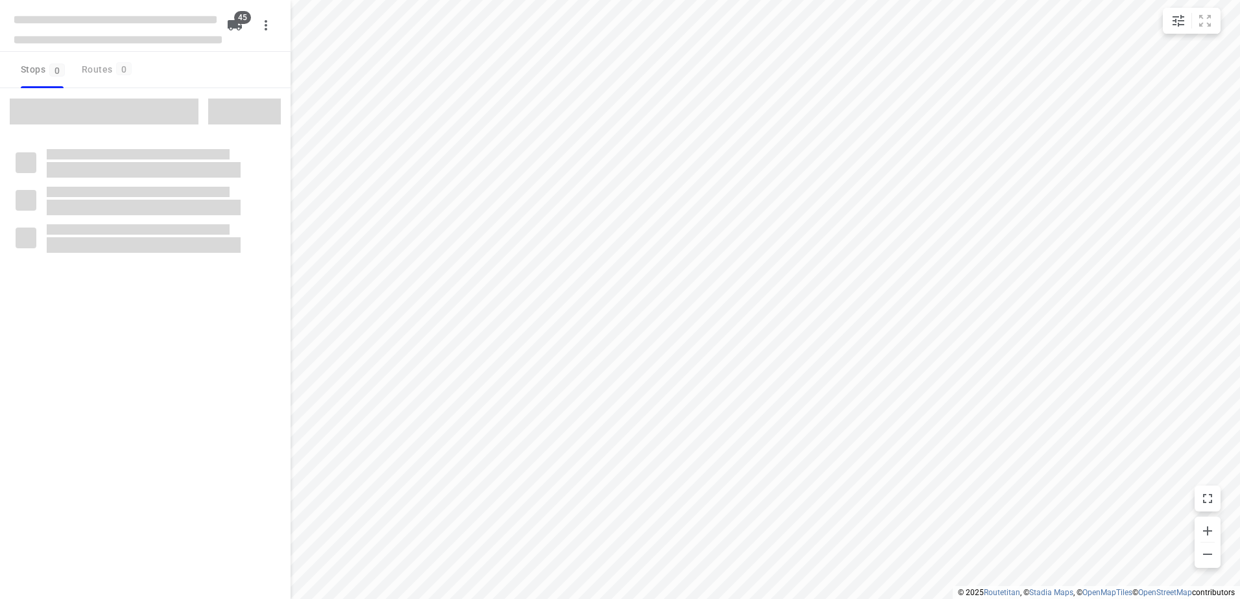
checkbox input "true"
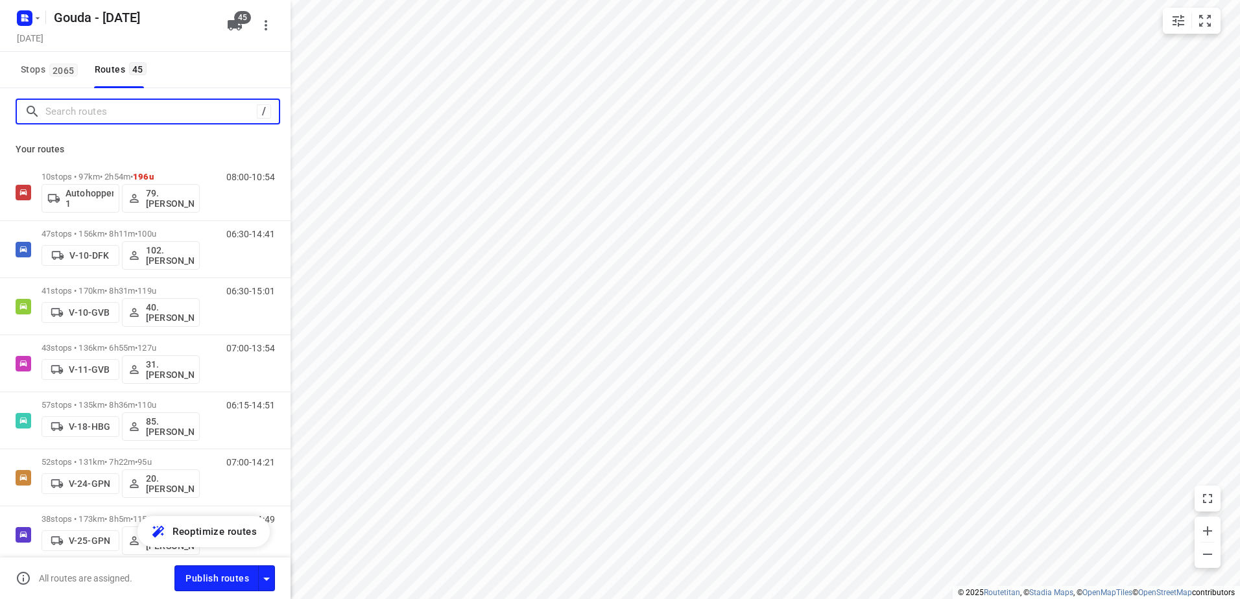
click at [125, 108] on input "Search routes" at bounding box center [150, 112] width 211 height 20
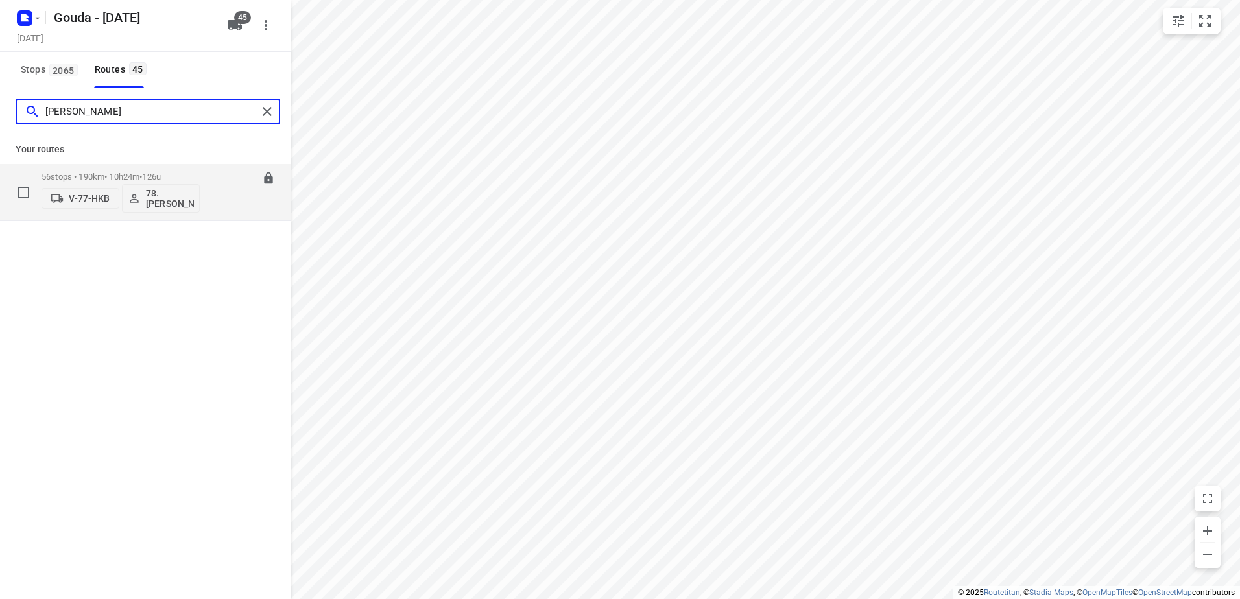
type input "jesse"
click at [120, 173] on p "56 stops • 190km • 10h24m • 126u" at bounding box center [120, 177] width 158 height 10
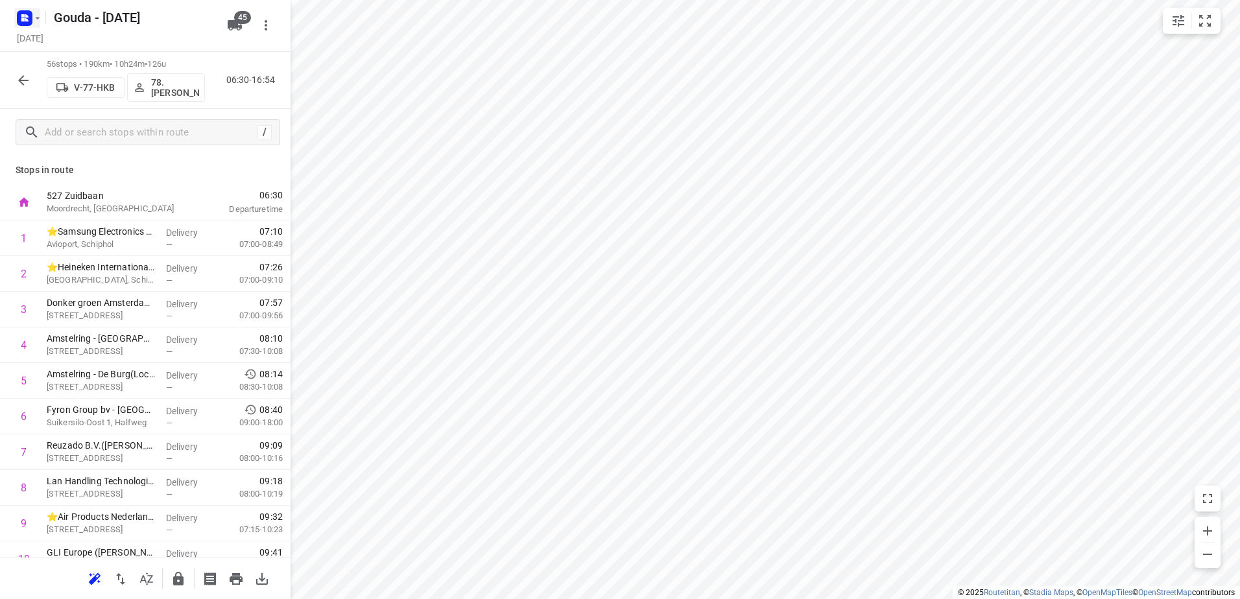
click at [27, 23] on rect "button" at bounding box center [25, 18] width 16 height 16
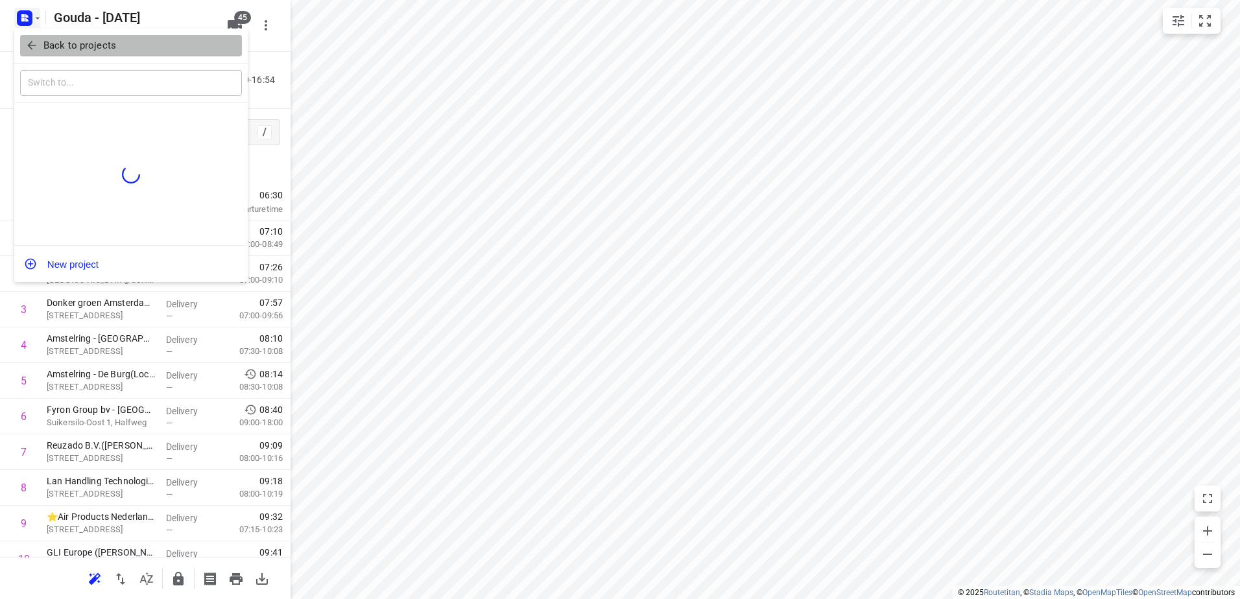
click at [62, 51] on p "Back to projects" at bounding box center [79, 45] width 73 height 15
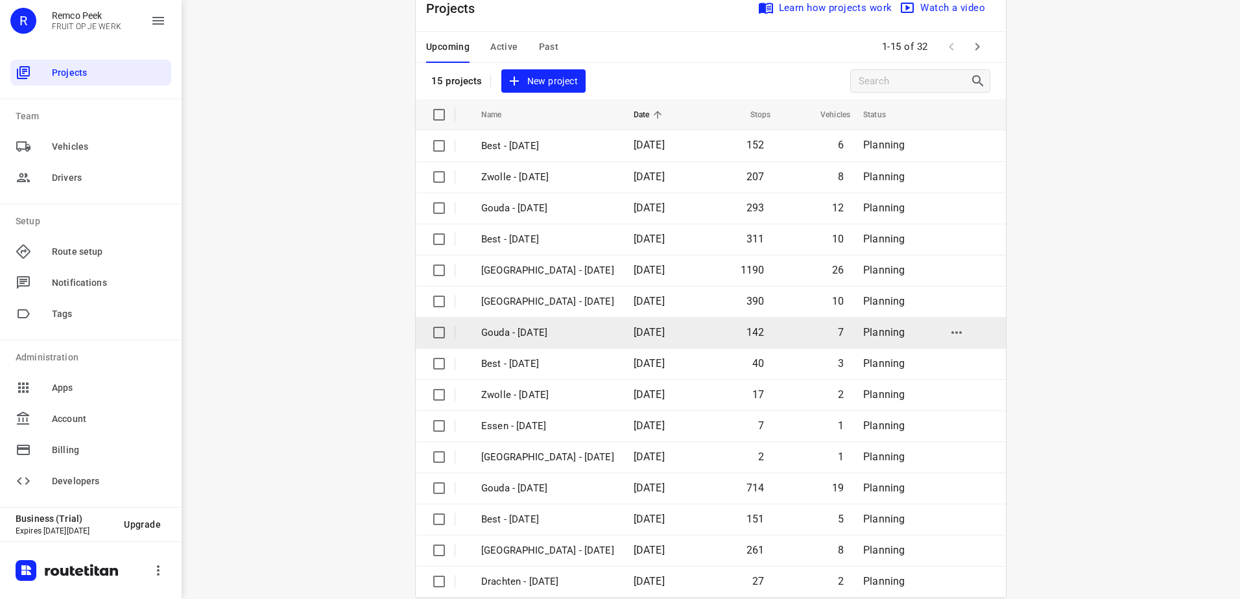
scroll to position [56, 0]
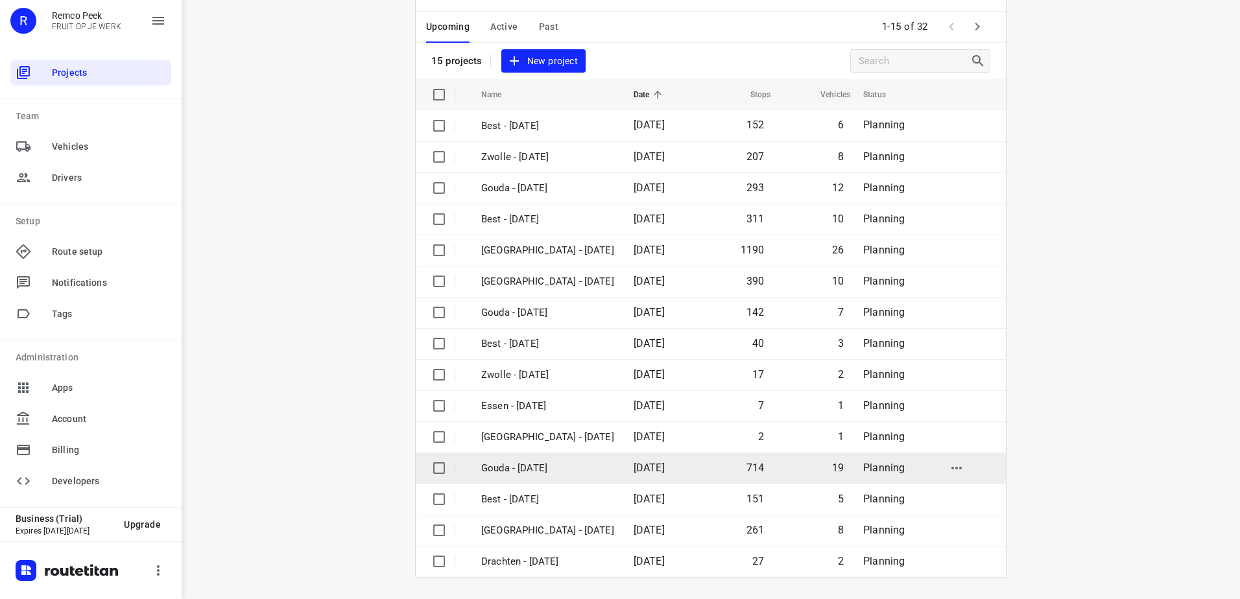
click at [530, 478] on td "Gouda - Thursday" at bounding box center [545, 468] width 155 height 31
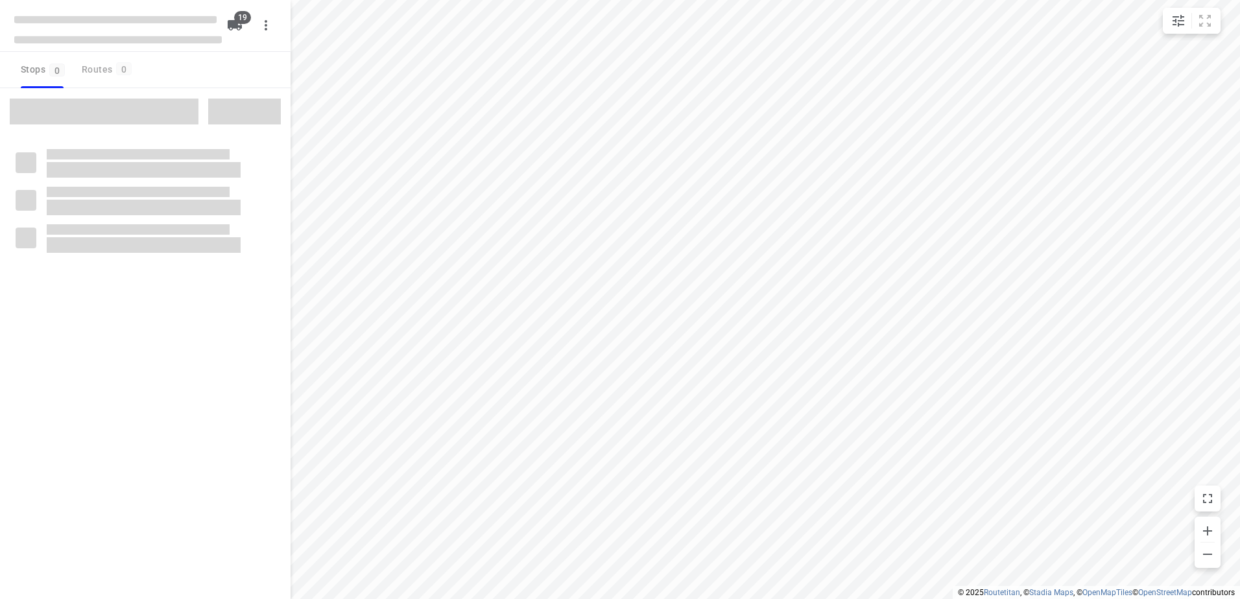
checkbox input "true"
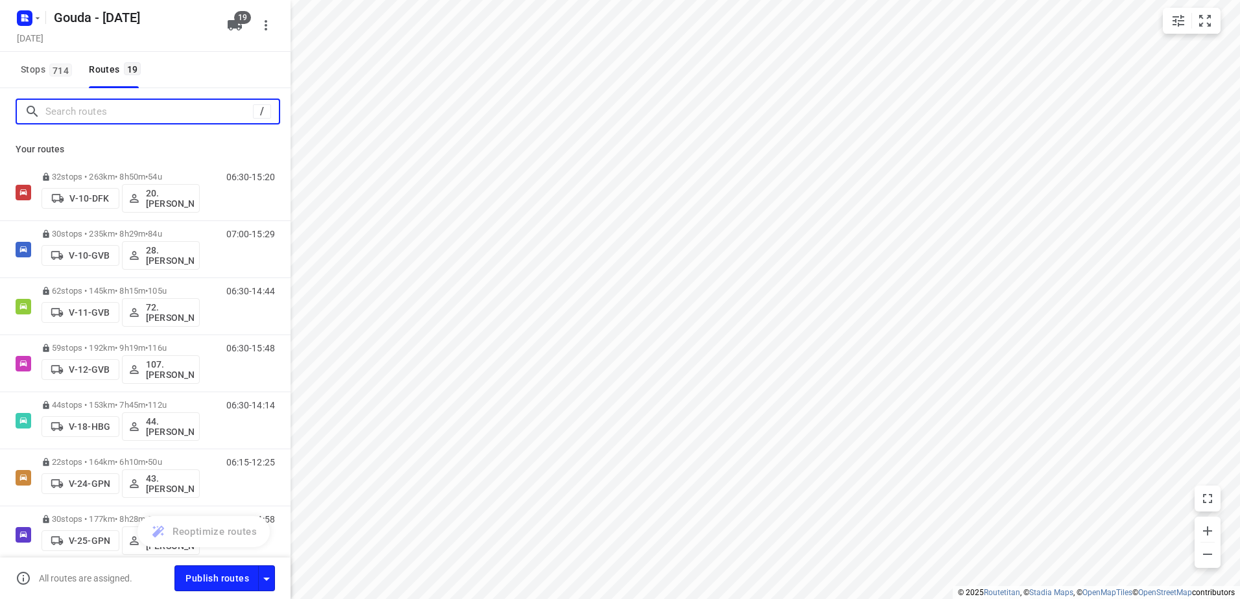
click at [113, 105] on input "Search routes" at bounding box center [148, 112] width 207 height 20
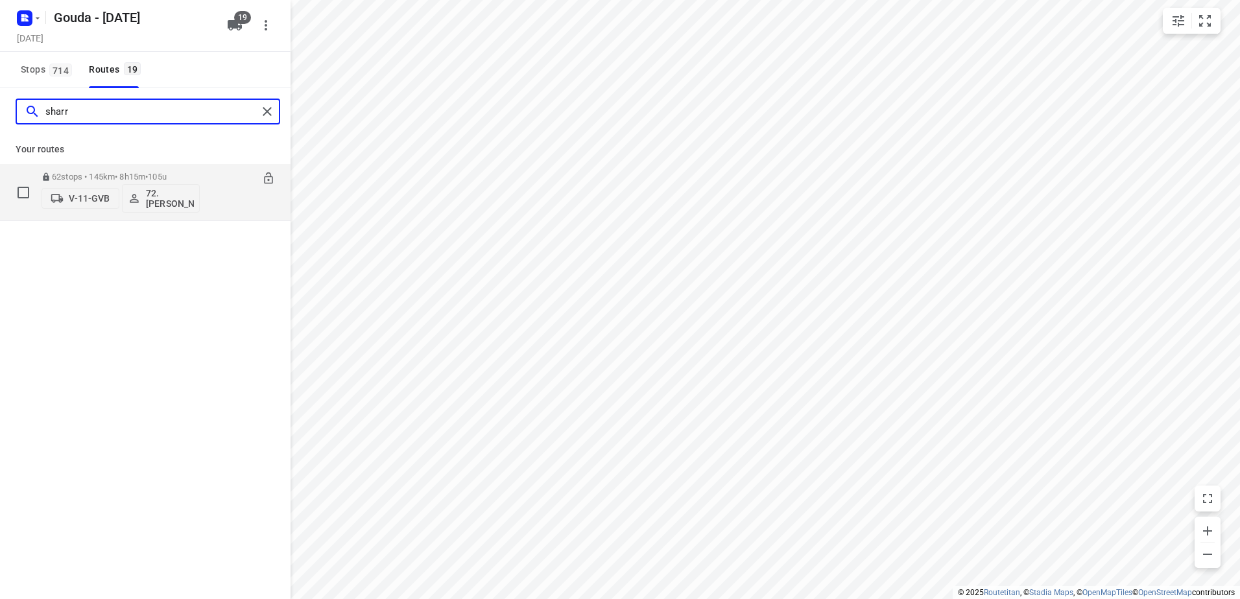
type input "sharr"
click at [107, 167] on div "62 stops • 145km • 8h15m • 105u V-11-GVB 72.Sharron Koeiman" at bounding box center [120, 192] width 158 height 54
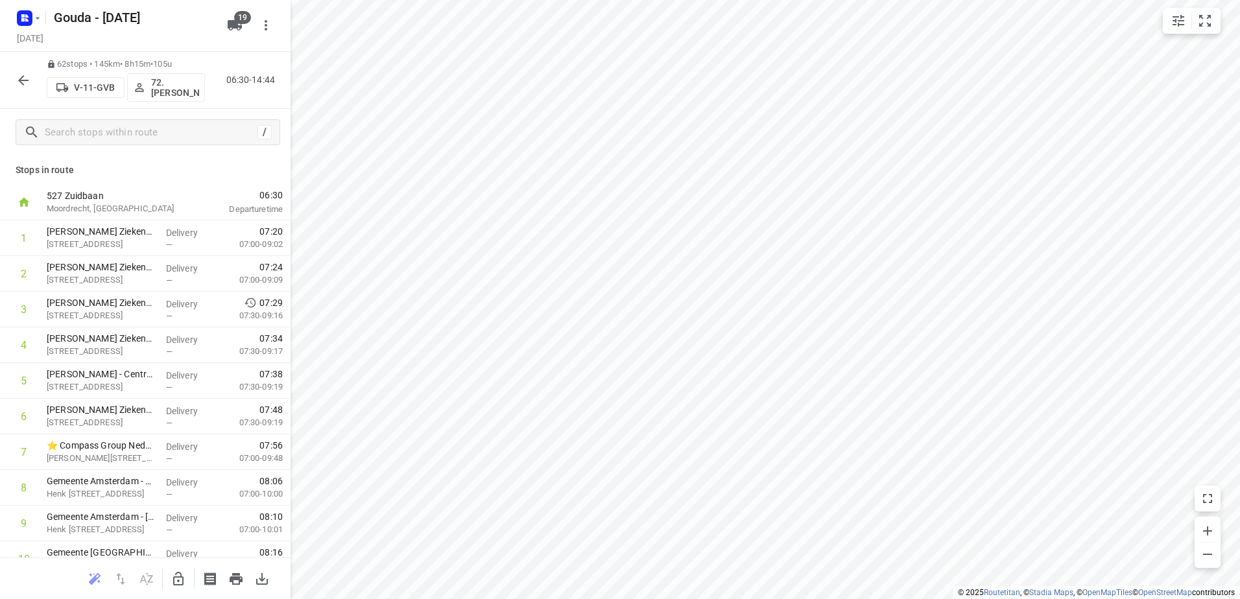
click at [26, 75] on icon "button" at bounding box center [24, 81] width 16 height 16
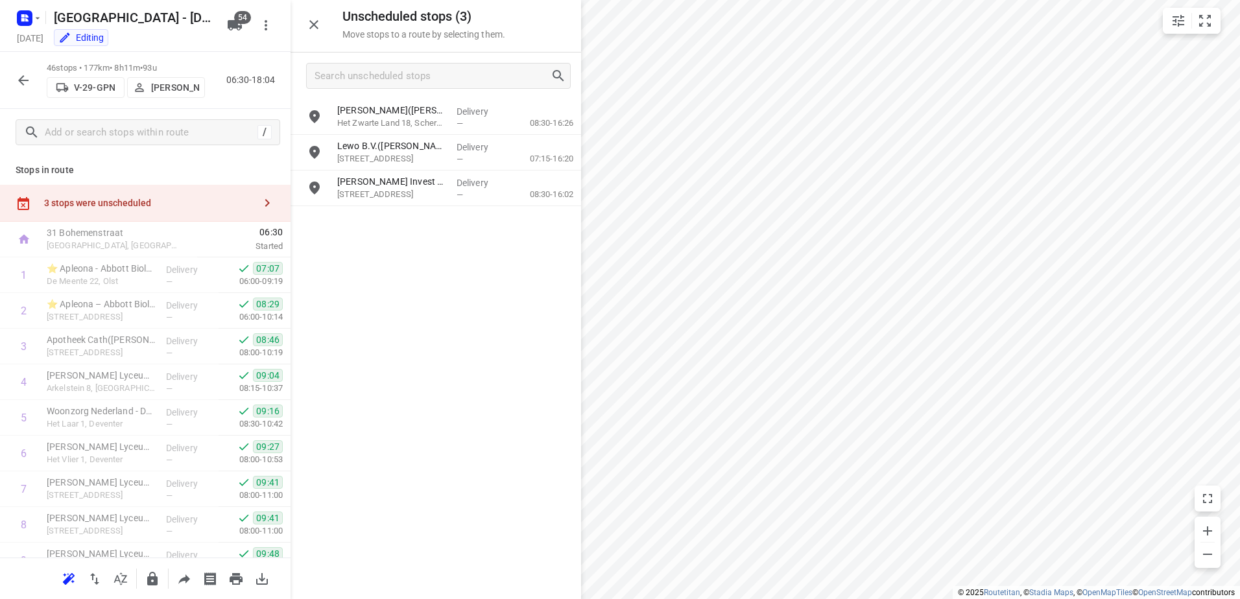
scroll to position [1376, 0]
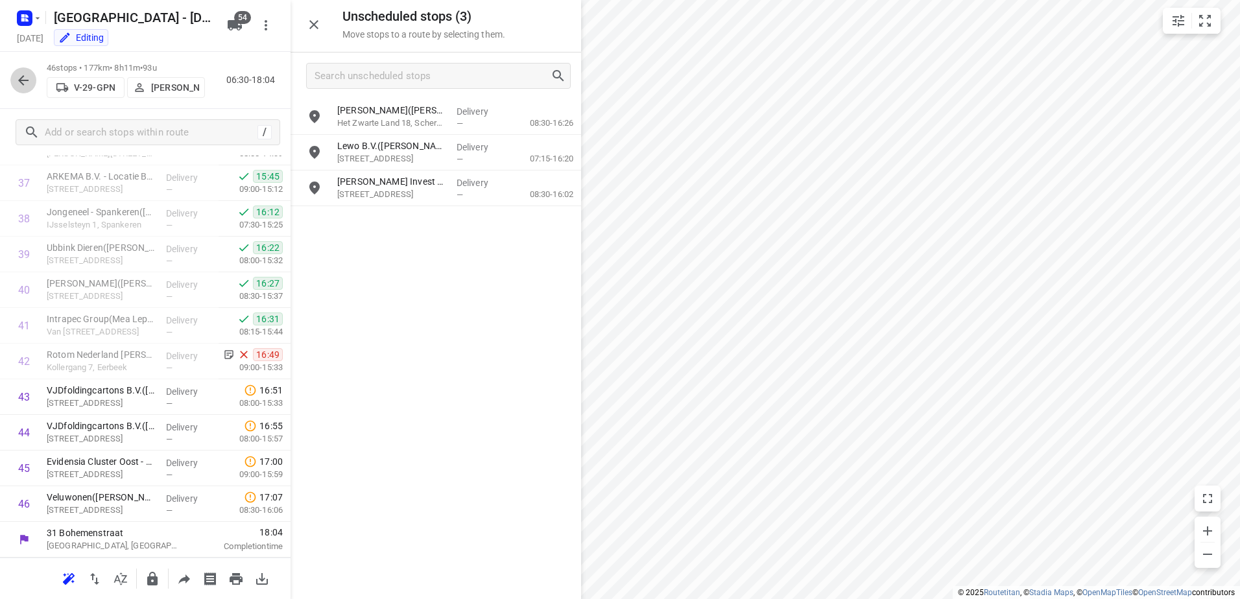
click at [15, 79] on button "button" at bounding box center [23, 80] width 26 height 26
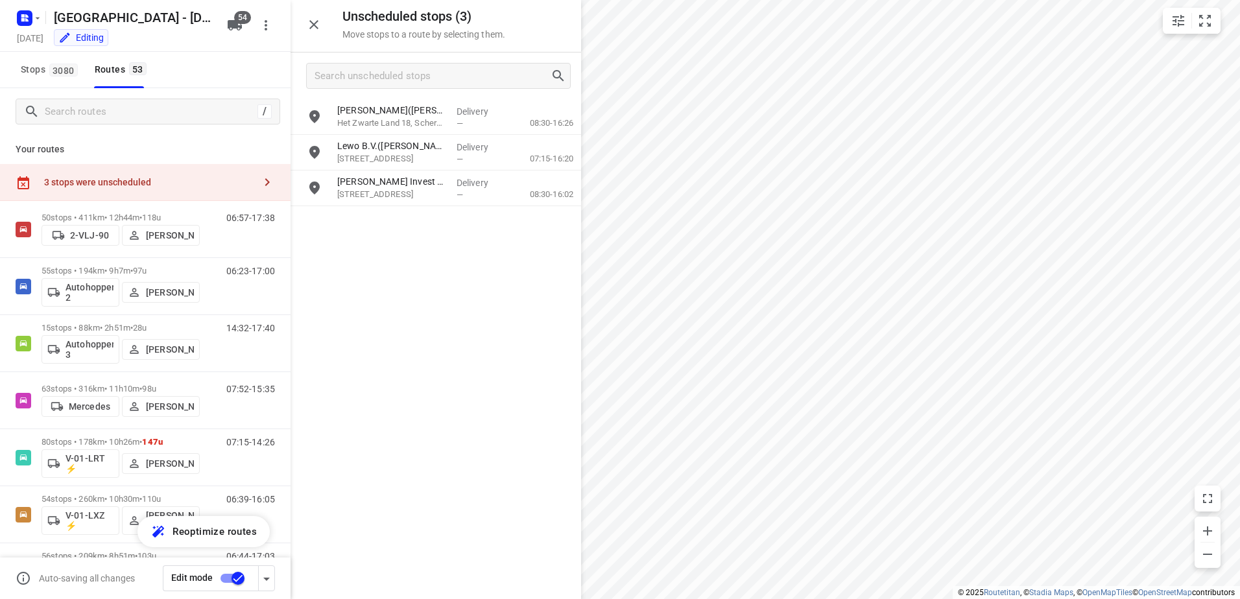
click at [165, 123] on div "/" at bounding box center [148, 112] width 265 height 26
click at [166, 118] on input "Search routes" at bounding box center [148, 112] width 207 height 20
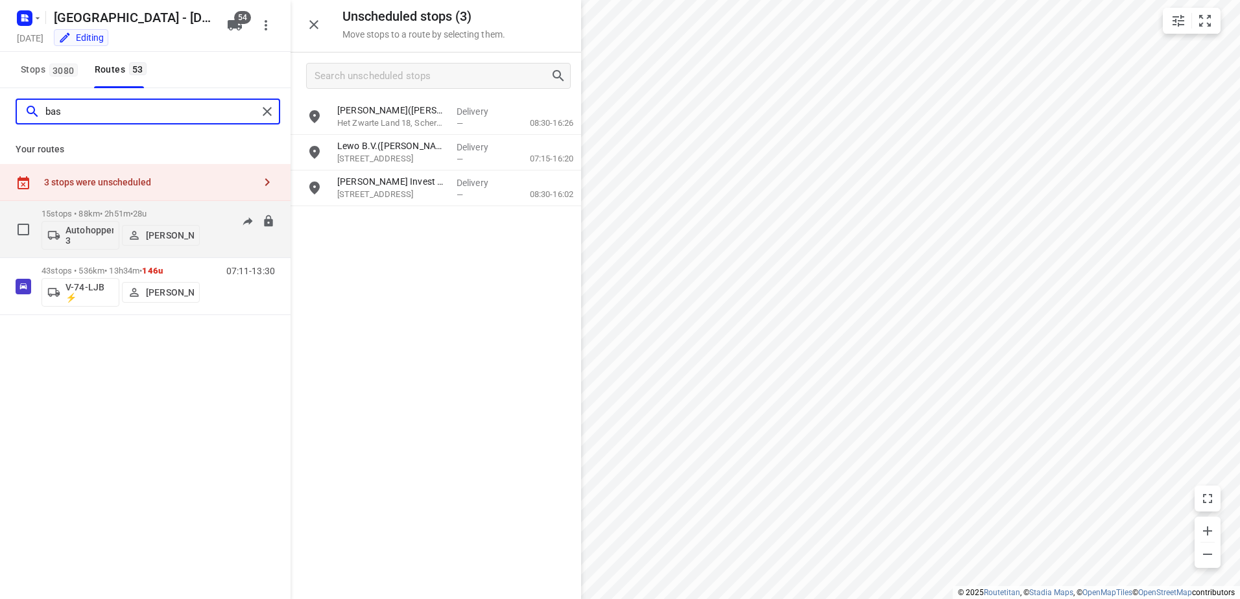
type input "bas"
click at [132, 213] on p "15 stops • 88km • 2h51m • 28u" at bounding box center [120, 214] width 158 height 10
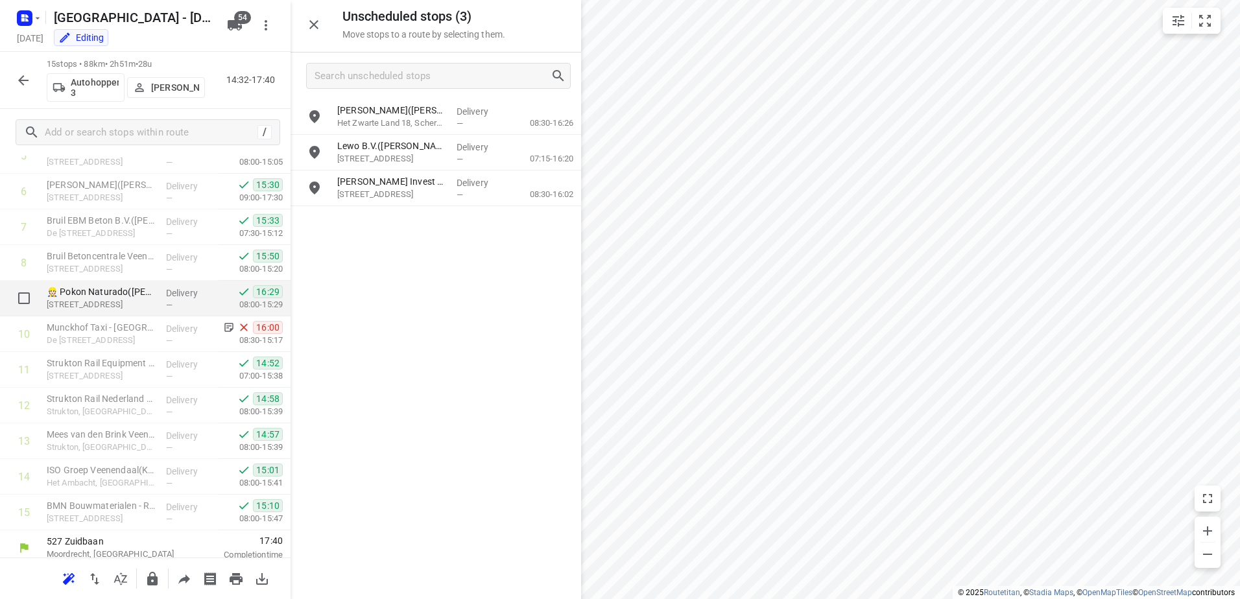
scroll to position [270, 0]
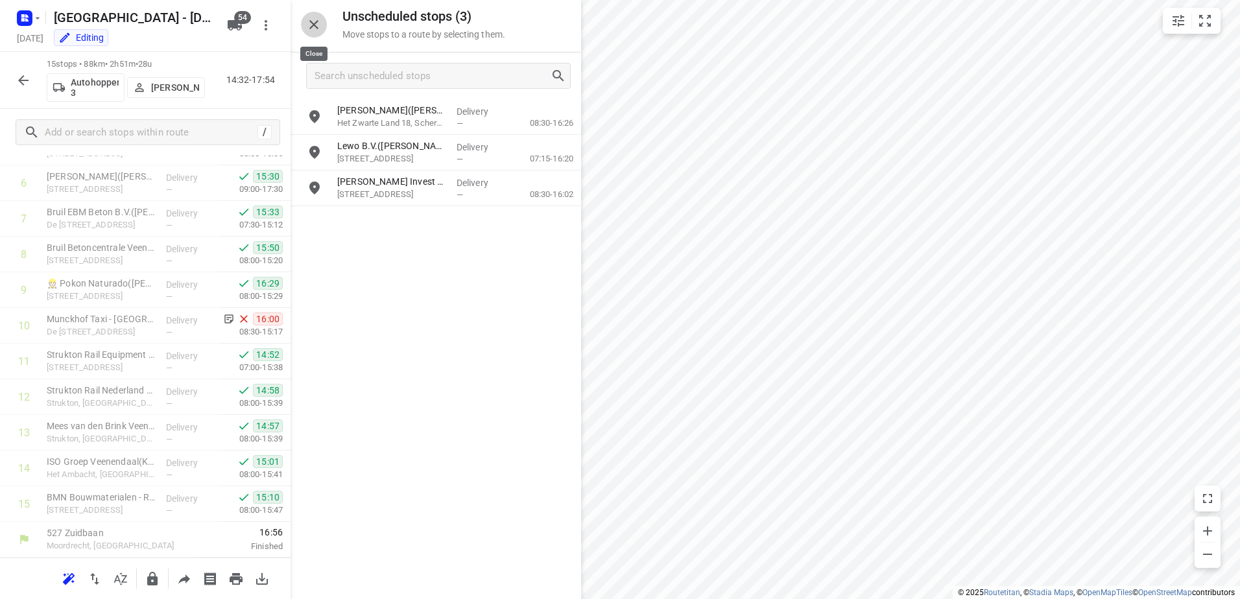
click at [314, 18] on icon "button" at bounding box center [314, 25] width 16 height 16
